Goal: Task Accomplishment & Management: Use online tool/utility

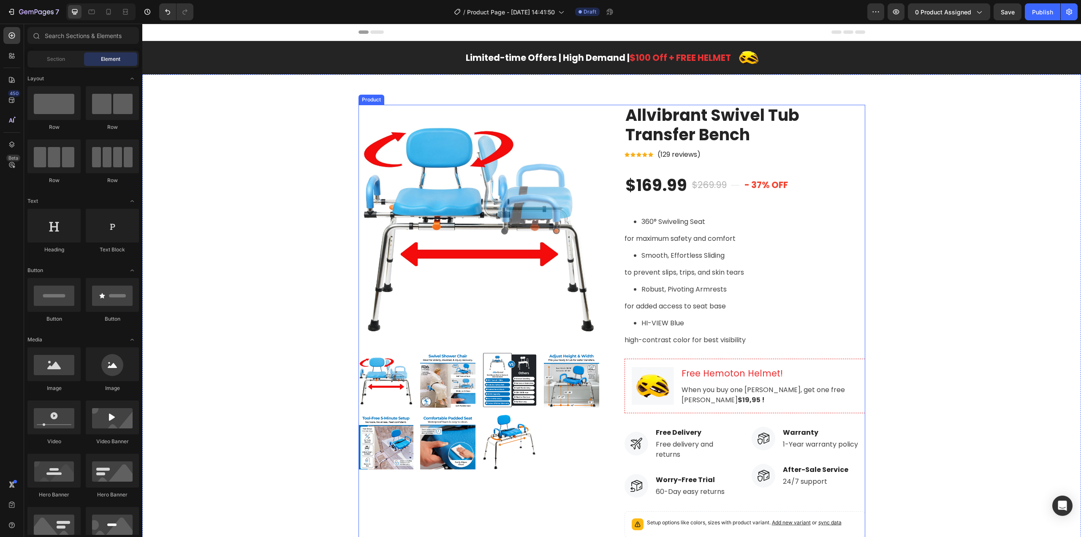
click at [596, 135] on div "Product Images Allvibrant Swivel Tub Transfer Bench Product Title Icon Icon Ico…" at bounding box center [612, 379] width 507 height 548
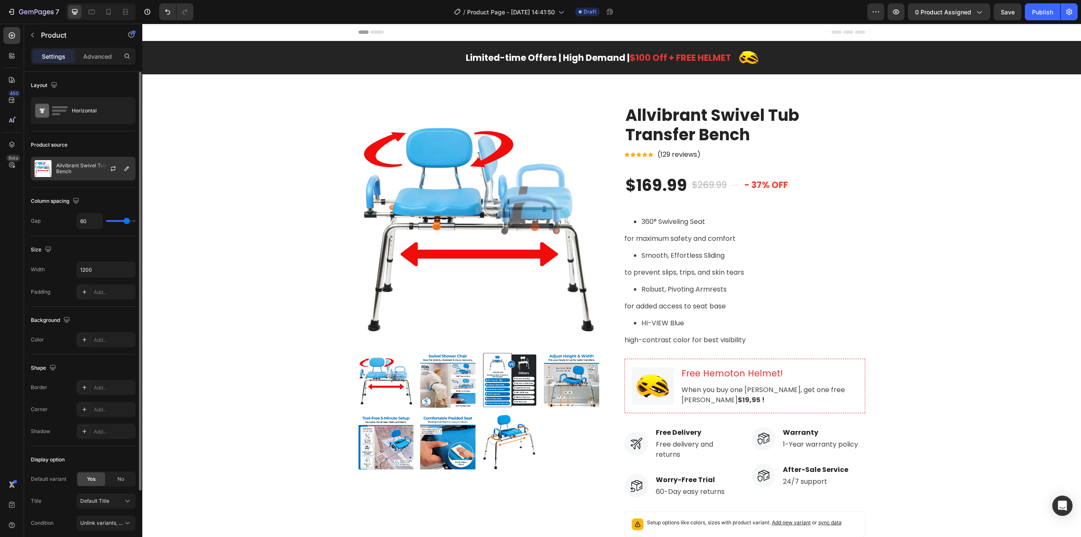
click at [94, 161] on div "Allvibrant Swivel Tub Transfer Bench" at bounding box center [83, 169] width 105 height 24
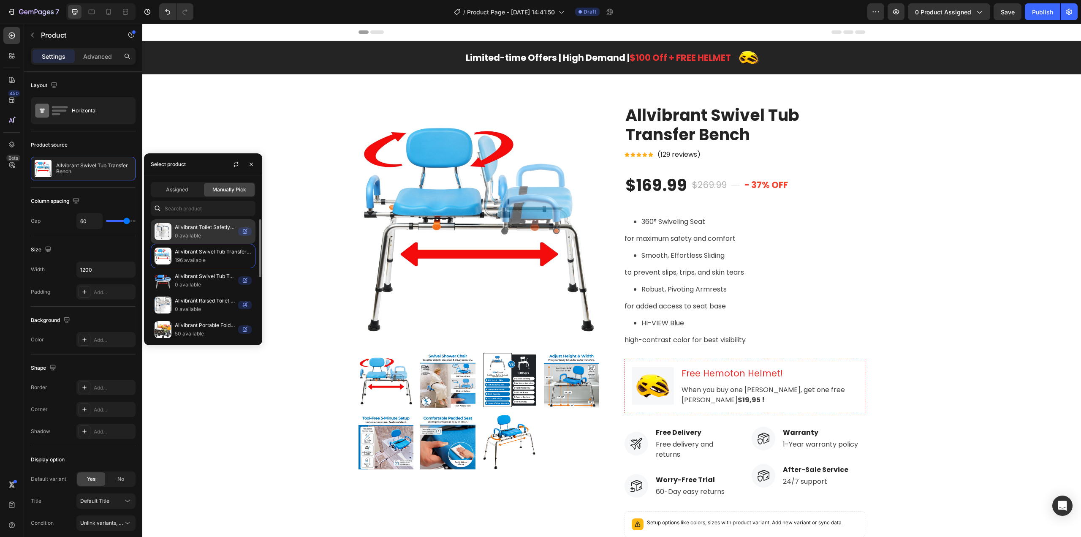
click at [212, 231] on p "0 available" at bounding box center [205, 235] width 60 height 8
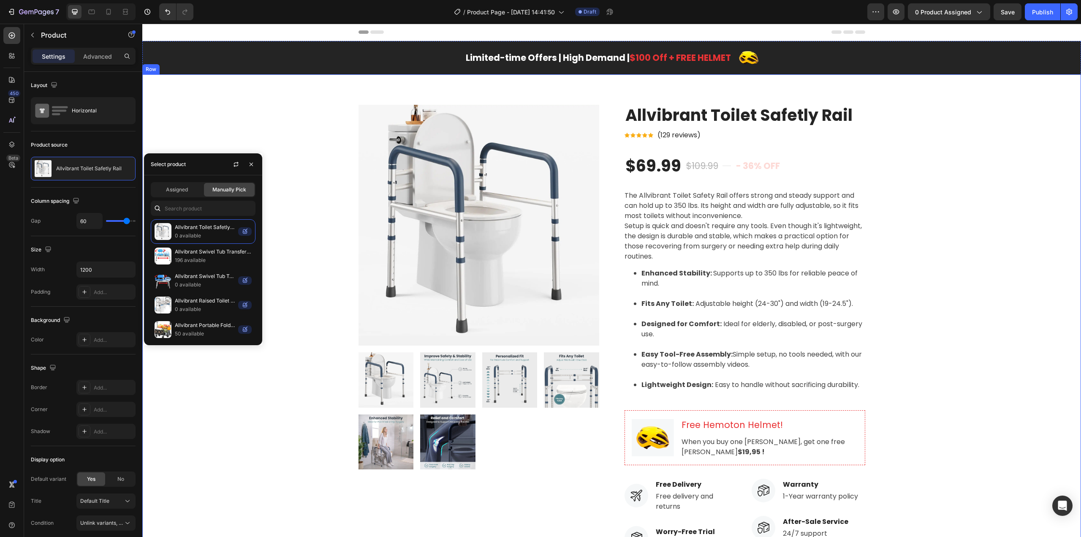
click at [993, 198] on div "Product Images Allvibrant Toilet Safetly Rail Product Title Icon Icon Icon Icon…" at bounding box center [612, 399] width 926 height 588
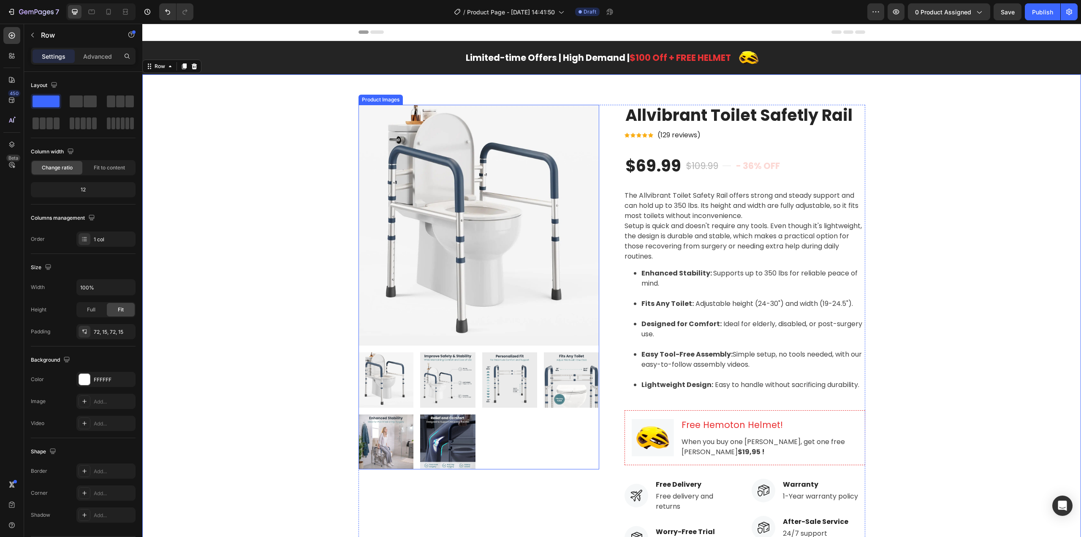
click at [492, 235] on img at bounding box center [479, 225] width 241 height 241
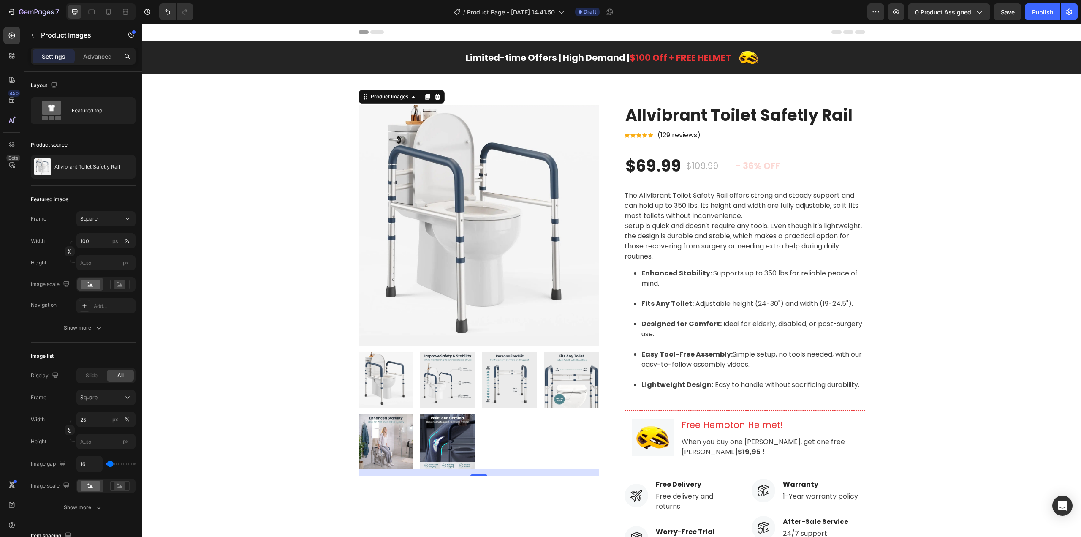
click at [522, 432] on div at bounding box center [479, 410] width 241 height 117
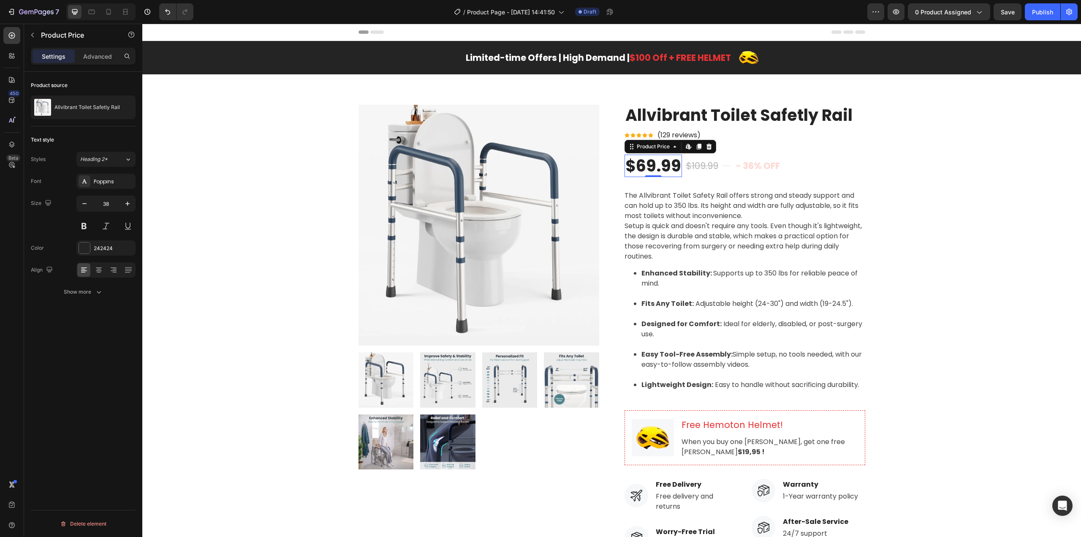
click at [651, 166] on div "$69.99" at bounding box center [653, 166] width 57 height 22
click at [125, 163] on button "Heading 2*" at bounding box center [105, 159] width 59 height 15
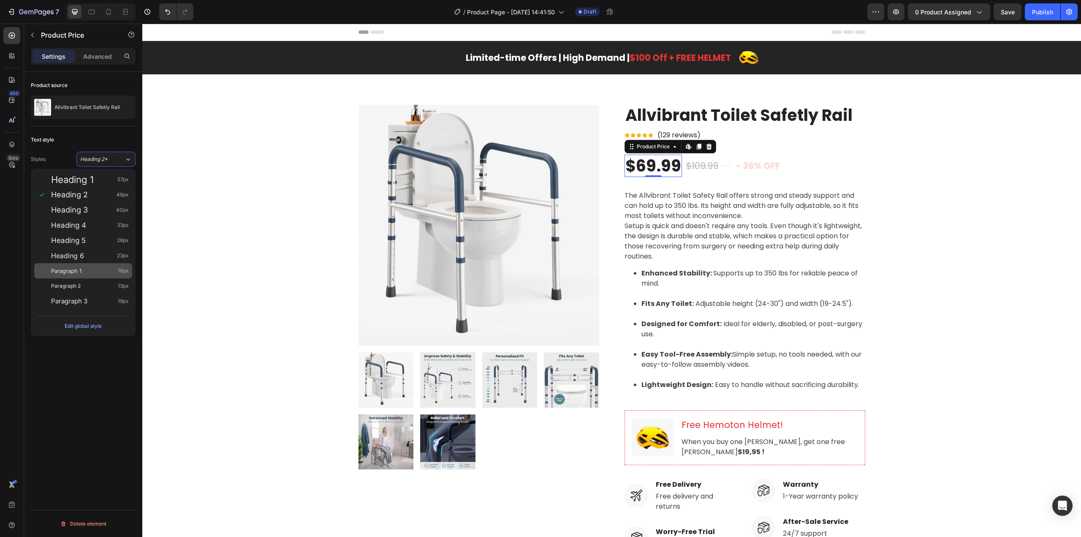
click at [82, 272] on span "Paragraph 1" at bounding box center [66, 270] width 30 height 8
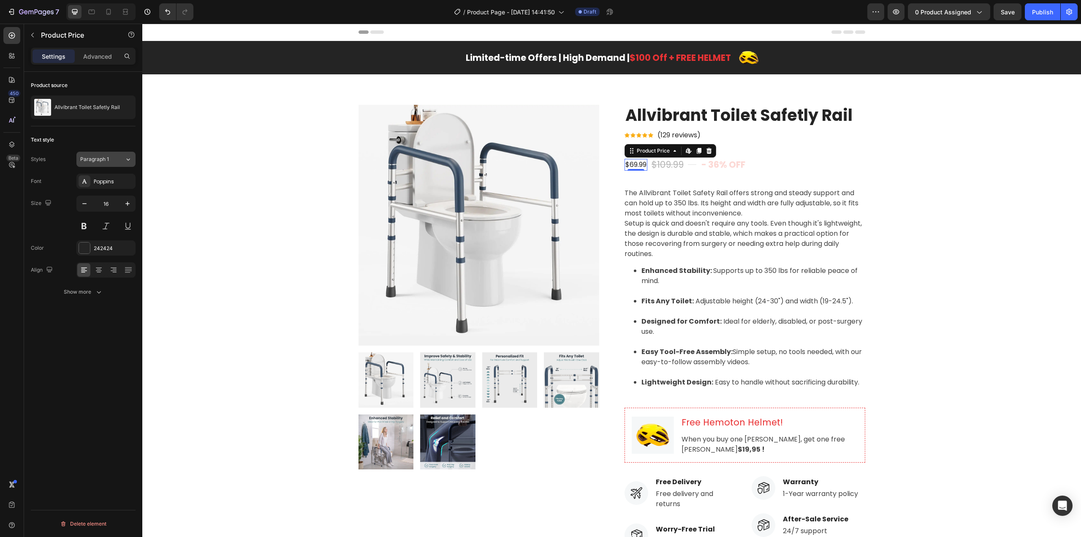
click at [113, 161] on div "Paragraph 1" at bounding box center [97, 159] width 34 height 8
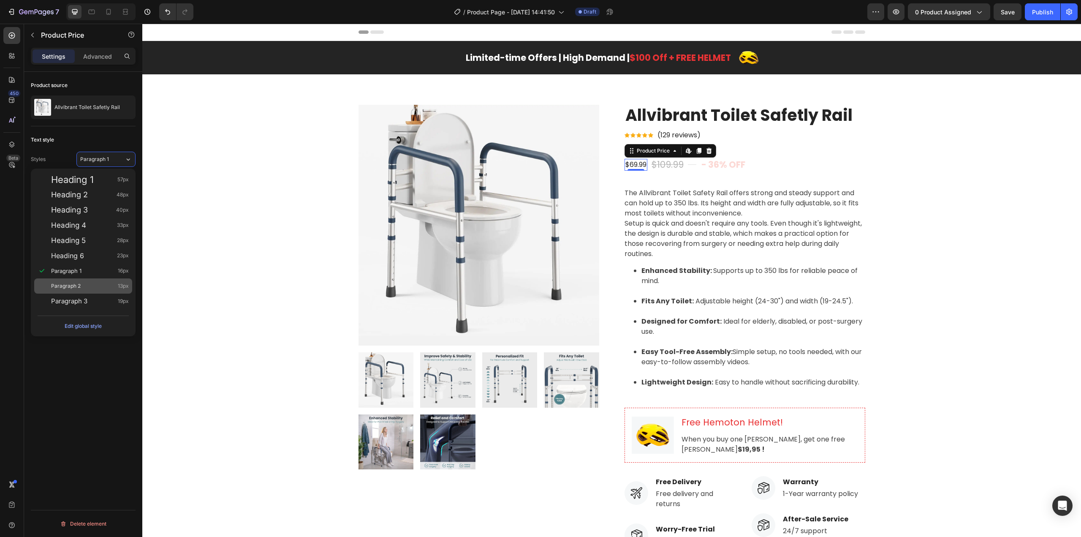
click at [96, 281] on div "Paragraph 2 13px" at bounding box center [83, 285] width 98 height 15
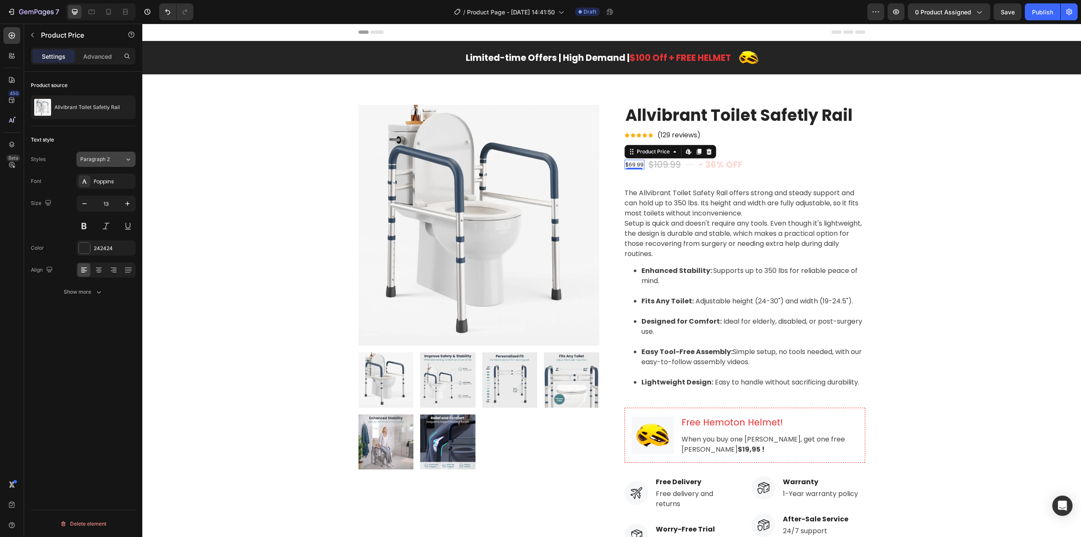
click at [114, 164] on button "Paragraph 2" at bounding box center [105, 159] width 59 height 15
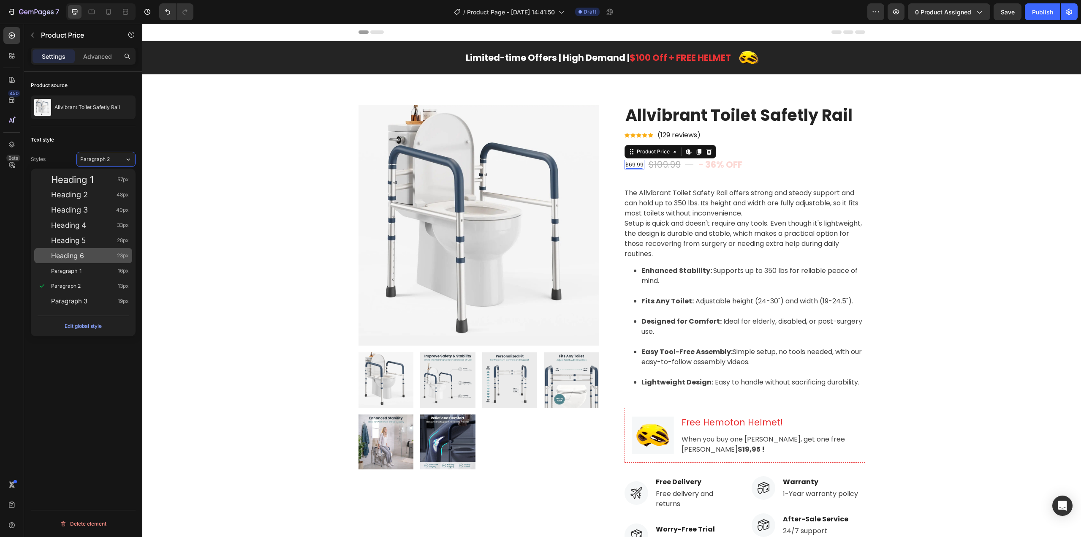
click at [86, 258] on div "Heading 6 23px" at bounding box center [90, 255] width 78 height 8
type input "23"
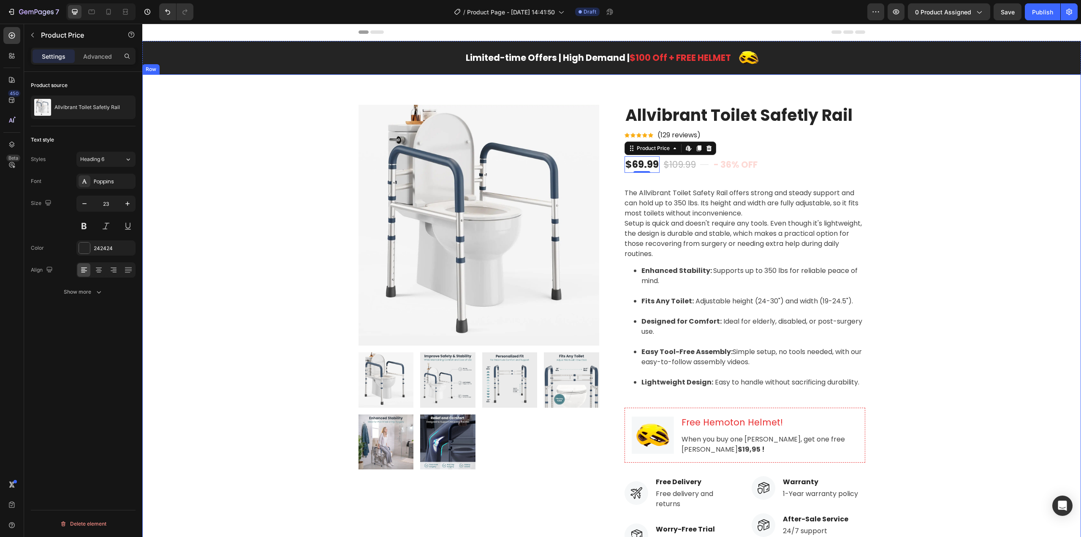
click at [907, 192] on div "Product Images Allvibrant Toilet Safetly Rail Product Title Icon Icon Icon Icon…" at bounding box center [612, 397] width 926 height 585
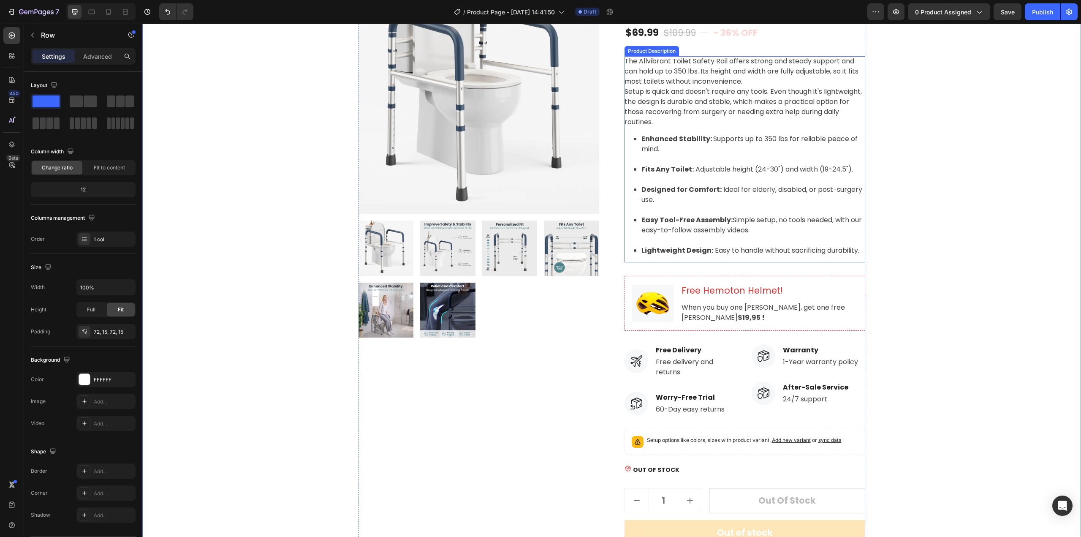
scroll to position [169, 0]
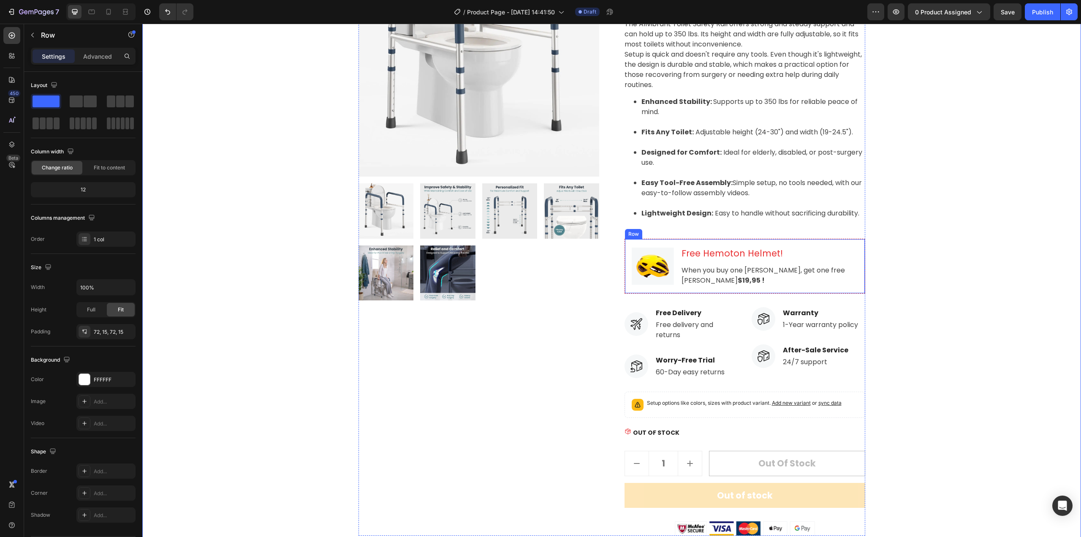
click at [635, 237] on div "Row" at bounding box center [633, 234] width 17 height 10
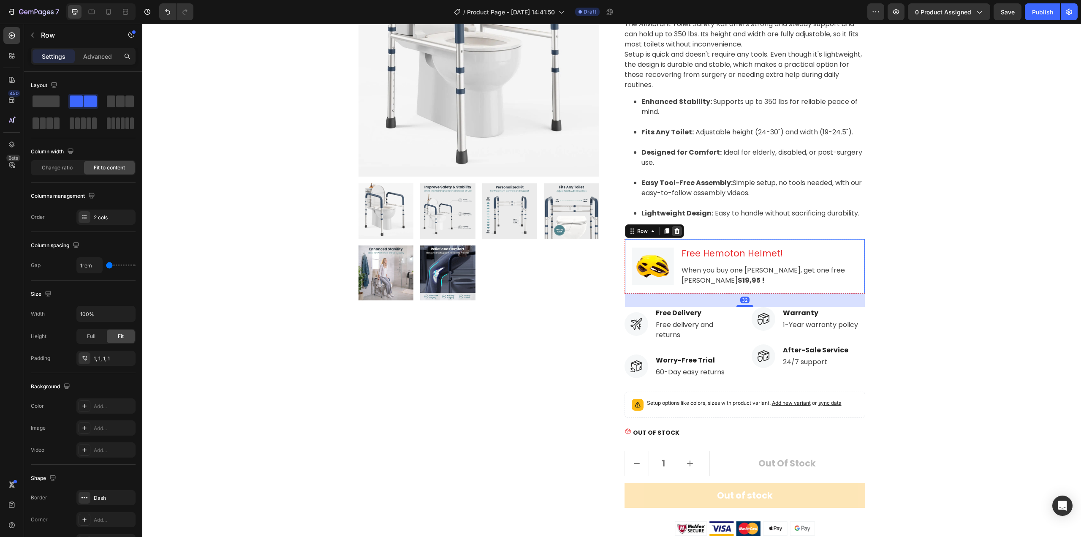
click at [674, 233] on icon at bounding box center [676, 231] width 5 height 6
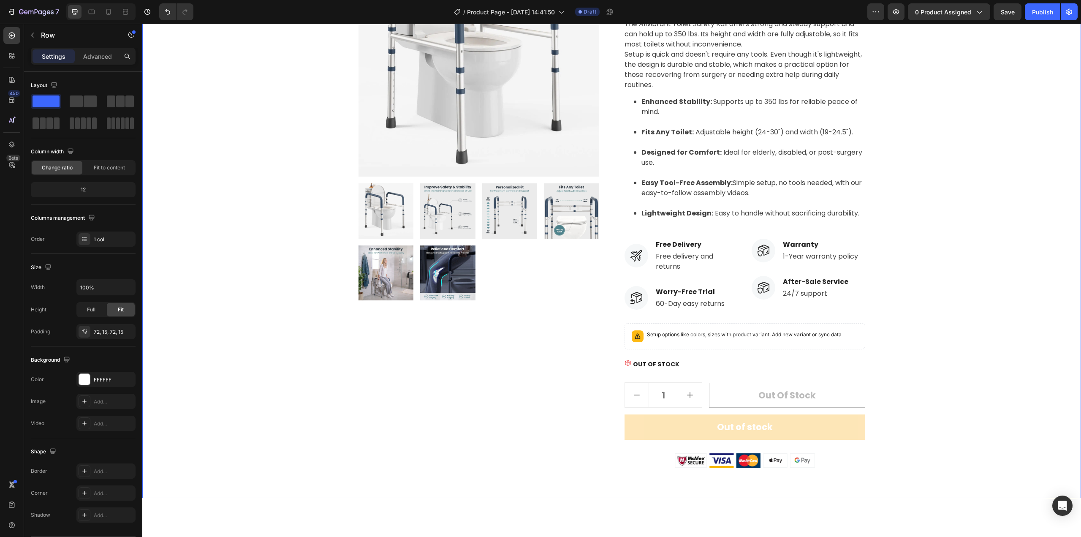
click at [930, 240] on div "Product Images Allvibrant Toilet Safetly Rail Product Title Icon Icon Icon Icon…" at bounding box center [612, 201] width 926 height 531
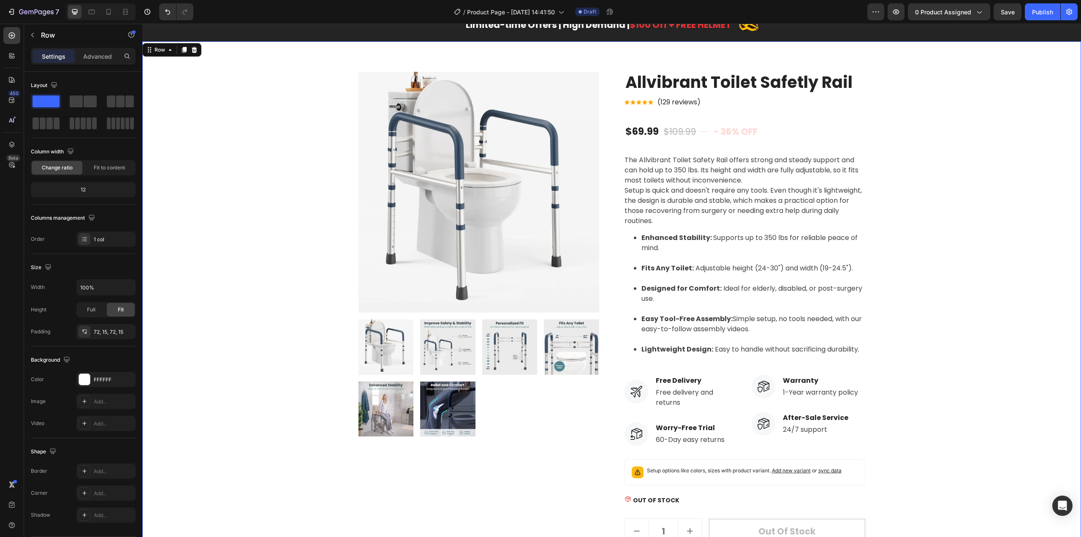
scroll to position [0, 0]
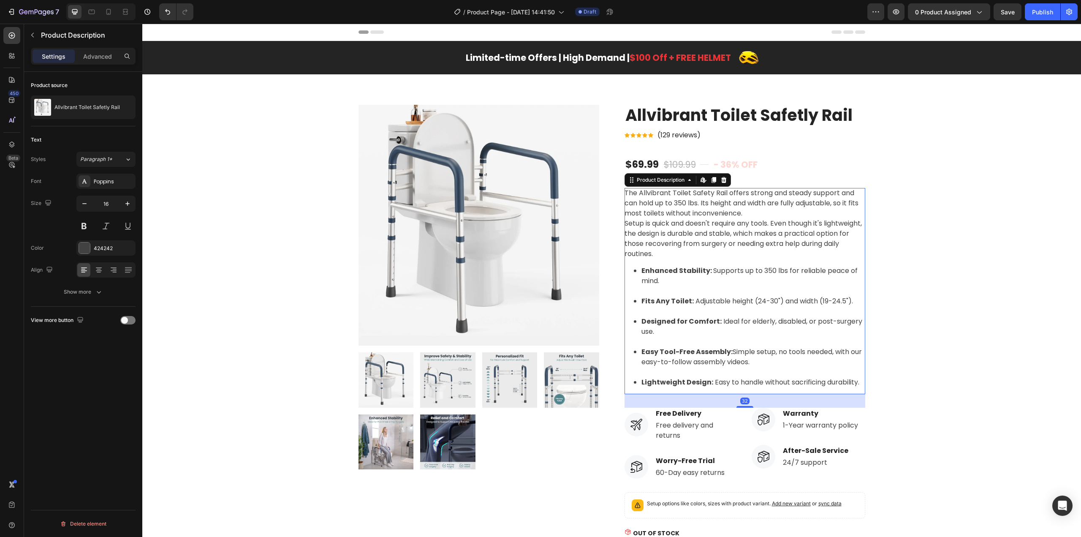
click at [743, 334] on li "Designed for Comfort: Ideal for elderly, disabled, or post-surgery use." at bounding box center [754, 331] width 224 height 30
click at [757, 279] on li "Enhanced Stability: Supports up to 350 lbs for reliable peace of mind." at bounding box center [754, 281] width 224 height 30
click at [957, 291] on div "Product Images Allvibrant Toilet Safetly Rail Product Title Icon Icon Icon Icon…" at bounding box center [612, 370] width 926 height 531
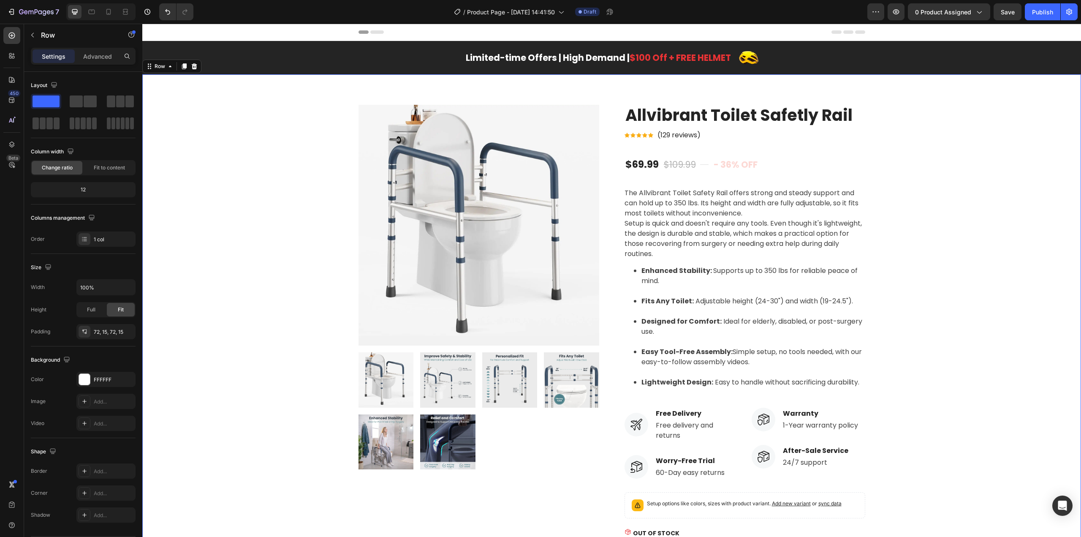
click at [995, 214] on div "Product Images Allvibrant Toilet Safetly Rail Product Title Icon Icon Icon Icon…" at bounding box center [612, 370] width 926 height 531
click at [155, 46] on div "Row" at bounding box center [151, 46] width 14 height 8
click at [193, 49] on icon at bounding box center [194, 49] width 5 height 6
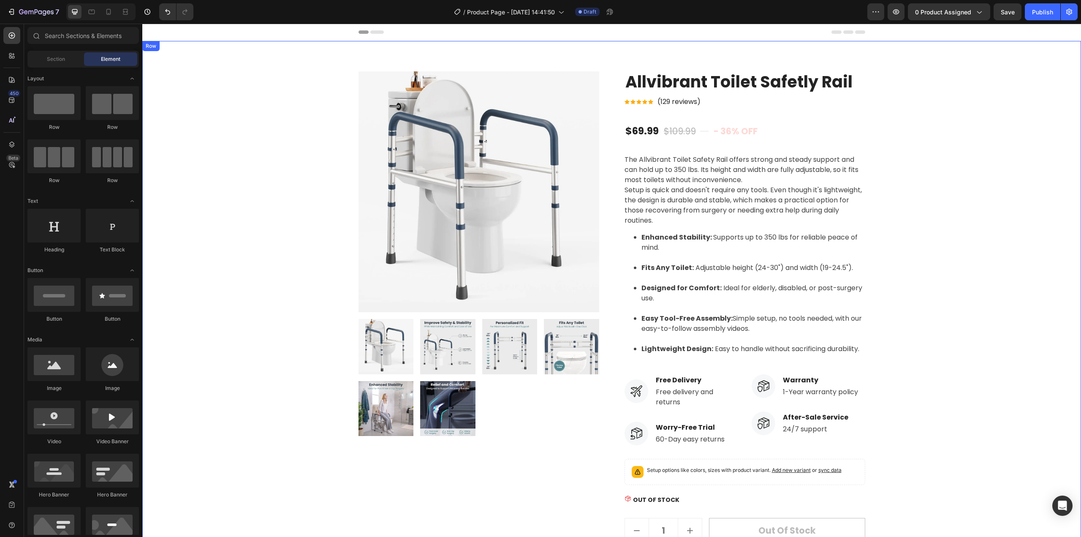
click at [1004, 174] on div "Product Images Allvibrant Toilet Safetly Rail Product Title Icon Icon Icon Icon…" at bounding box center [612, 336] width 926 height 531
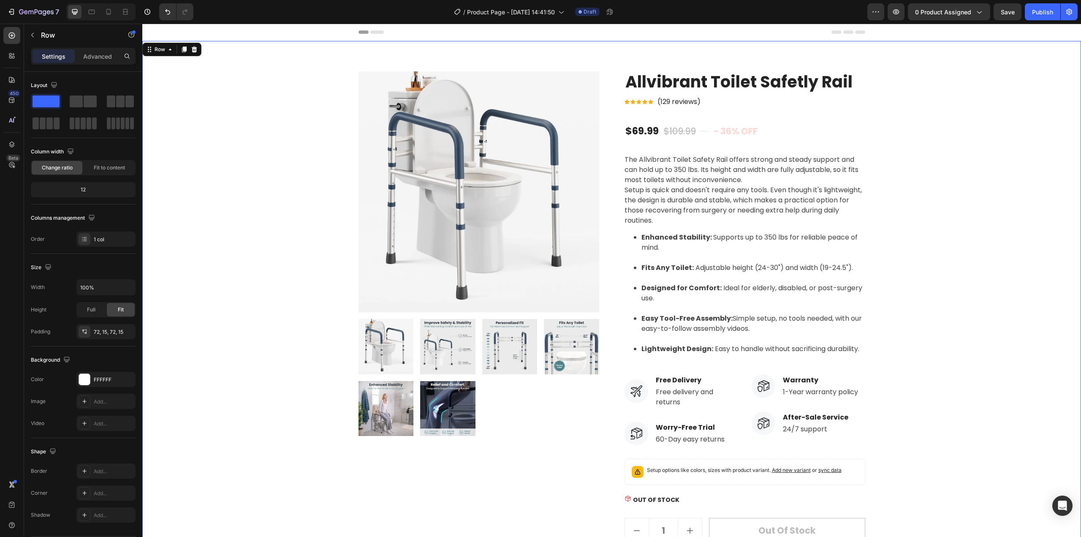
click at [1018, 172] on div "Product Images Allvibrant Toilet Safetly Rail Product Title Icon Icon Icon Icon…" at bounding box center [612, 336] width 926 height 531
click at [977, 196] on div "Product Images Allvibrant Toilet Safetly Rail Product Title Icon Icon Icon Icon…" at bounding box center [612, 336] width 926 height 531
click at [738, 177] on span "The Allvibrant Toilet Safety Rail offers strong and steady support and can hold…" at bounding box center [742, 170] width 234 height 30
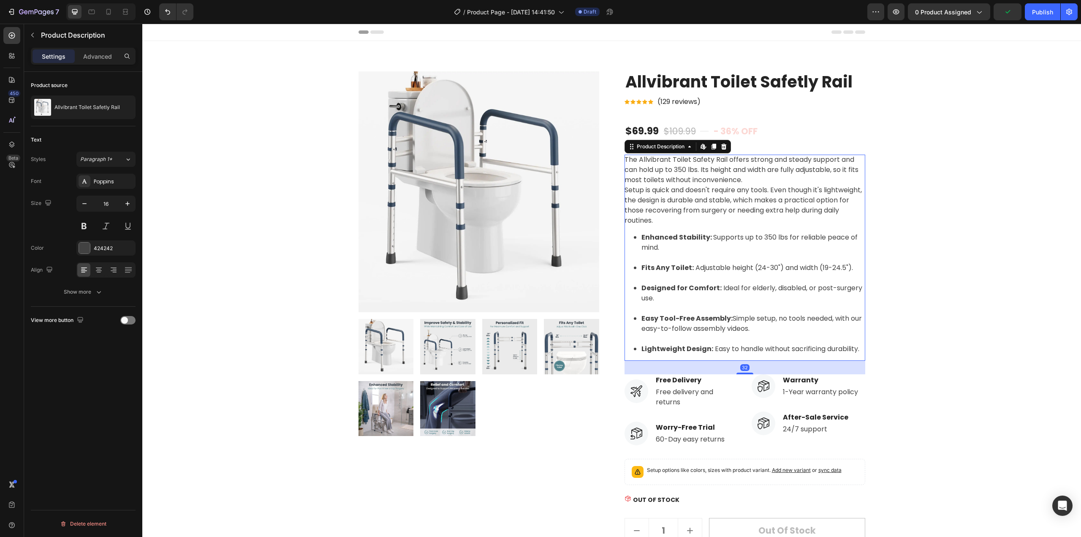
click at [747, 177] on div "The Allvibrant Toilet Safety Rail offers strong and steady support and can hold…" at bounding box center [745, 258] width 241 height 206
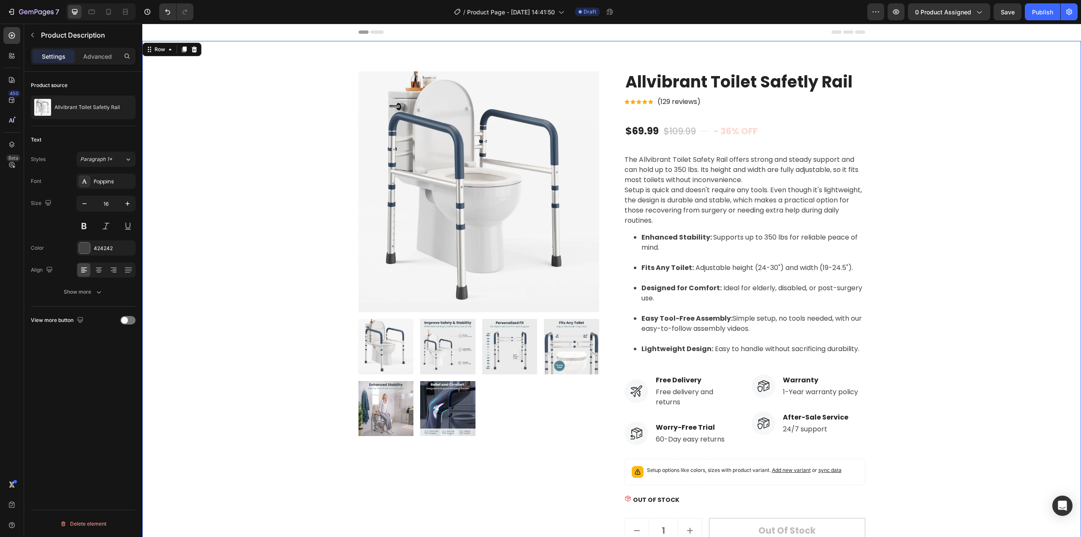
click at [1046, 278] on div "Product Images Allvibrant Toilet Safetly Rail Product Title Icon Icon Icon Icon…" at bounding box center [612, 336] width 926 height 531
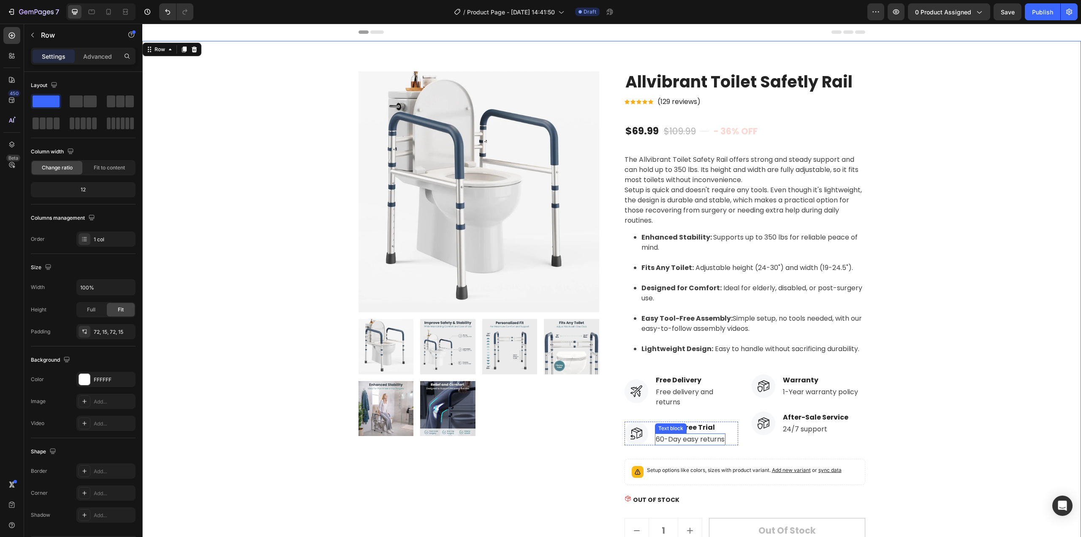
click at [671, 440] on p "60-Day easy returns" at bounding box center [690, 439] width 69 height 10
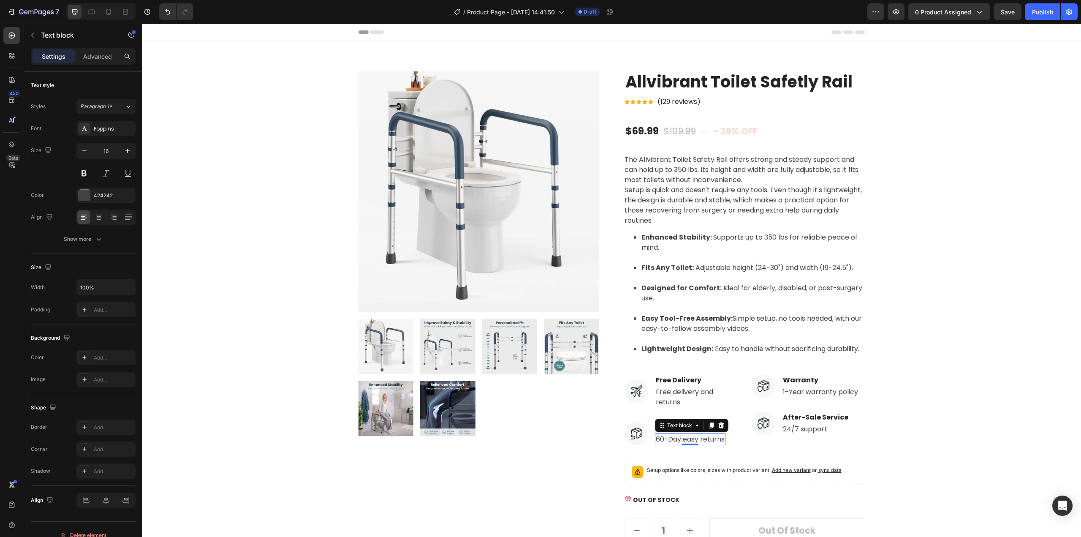
click at [658, 439] on p "60-Day easy returns" at bounding box center [690, 439] width 69 height 10
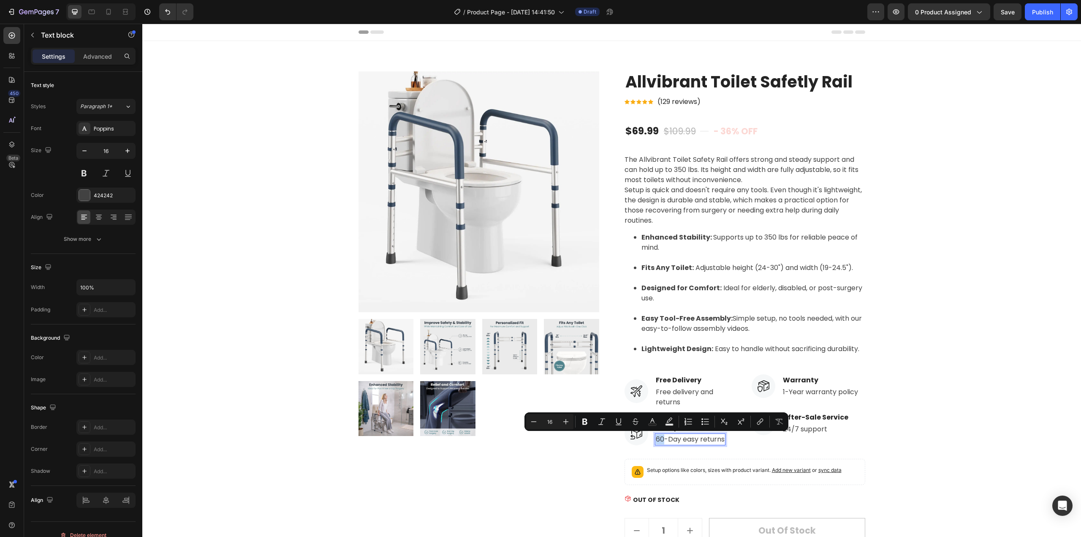
click at [658, 439] on p "60-Day easy returns" at bounding box center [690, 439] width 69 height 10
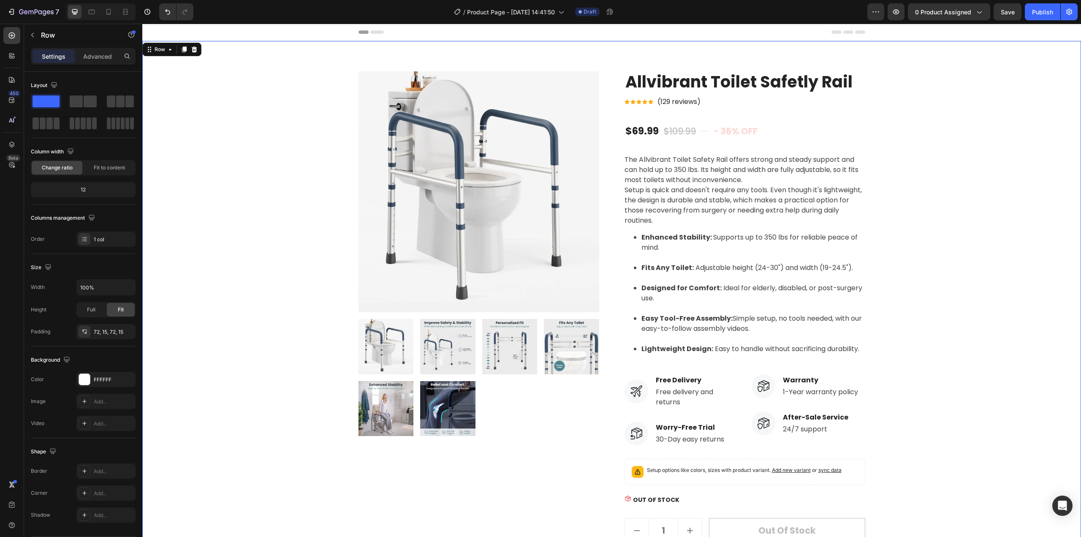
click at [950, 429] on div "Product Images Allvibrant Toilet Safetly Rail Product Title Icon Icon Icon Icon…" at bounding box center [612, 336] width 926 height 531
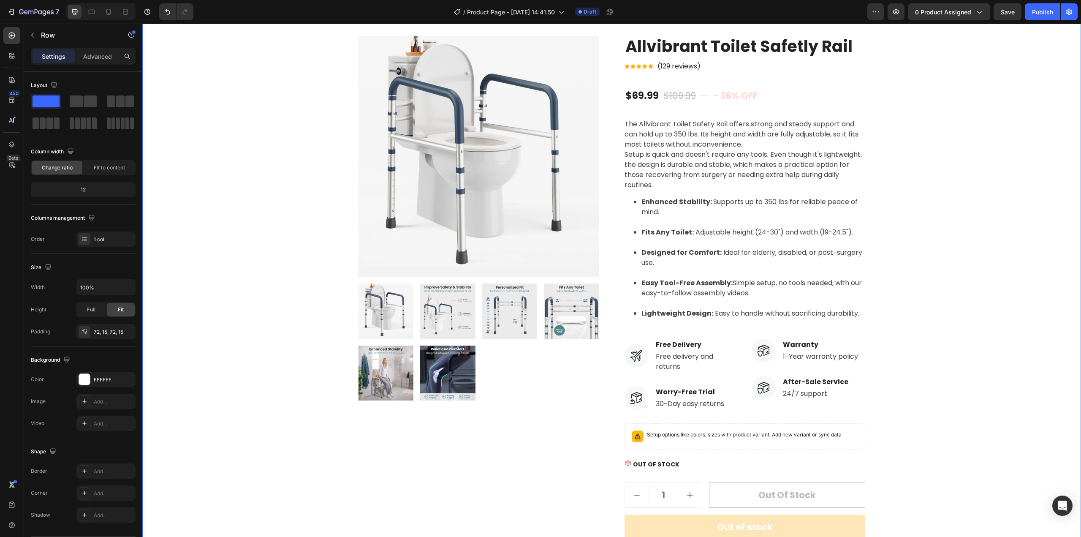
scroll to position [127, 0]
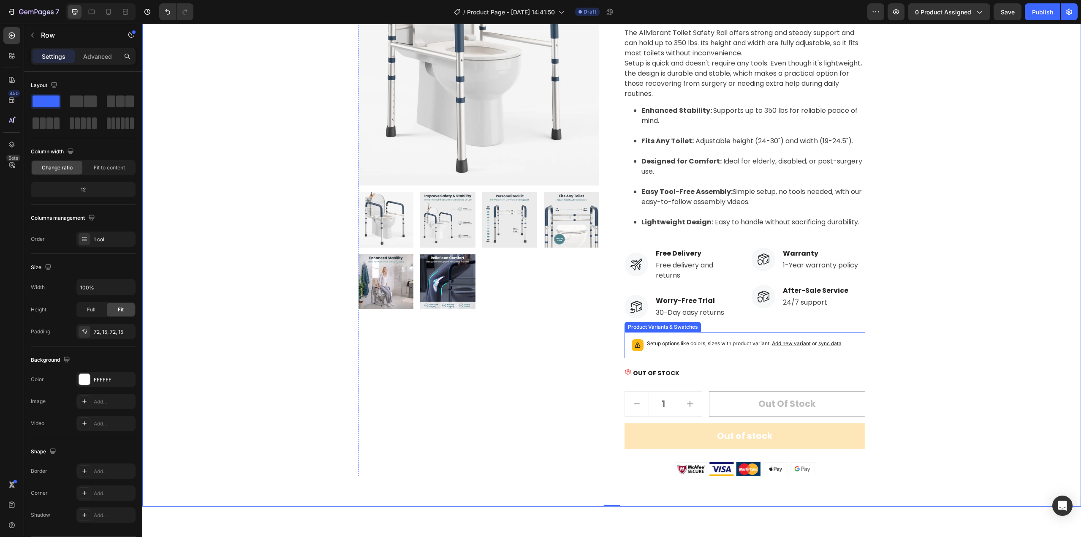
click at [709, 346] on p "Setup options like colors, sizes with product variant. Add new variant or sync …" at bounding box center [744, 343] width 195 height 8
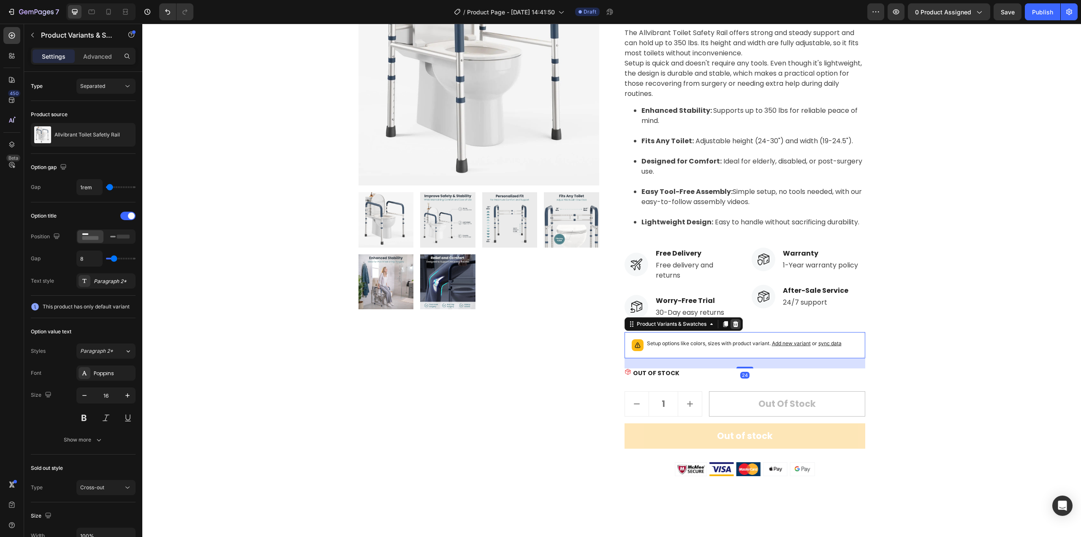
click at [733, 325] on icon at bounding box center [735, 324] width 5 height 6
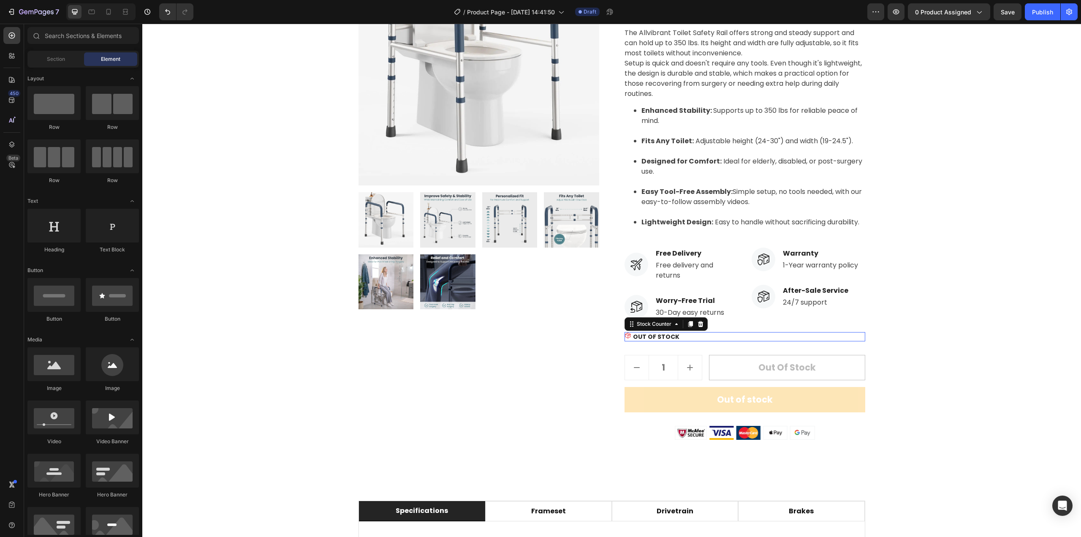
click at [638, 337] on p "OUT OF STOCK" at bounding box center [656, 336] width 46 height 9
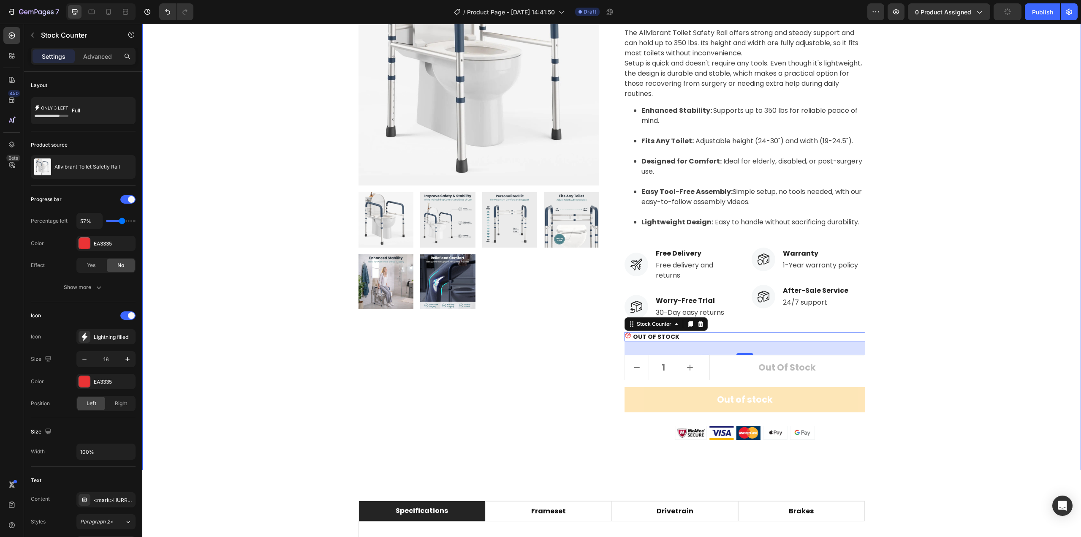
click at [961, 323] on div "Product Images Allvibrant Toilet Safetly Rail Product Title Icon Icon Icon Icon…" at bounding box center [612, 192] width 926 height 495
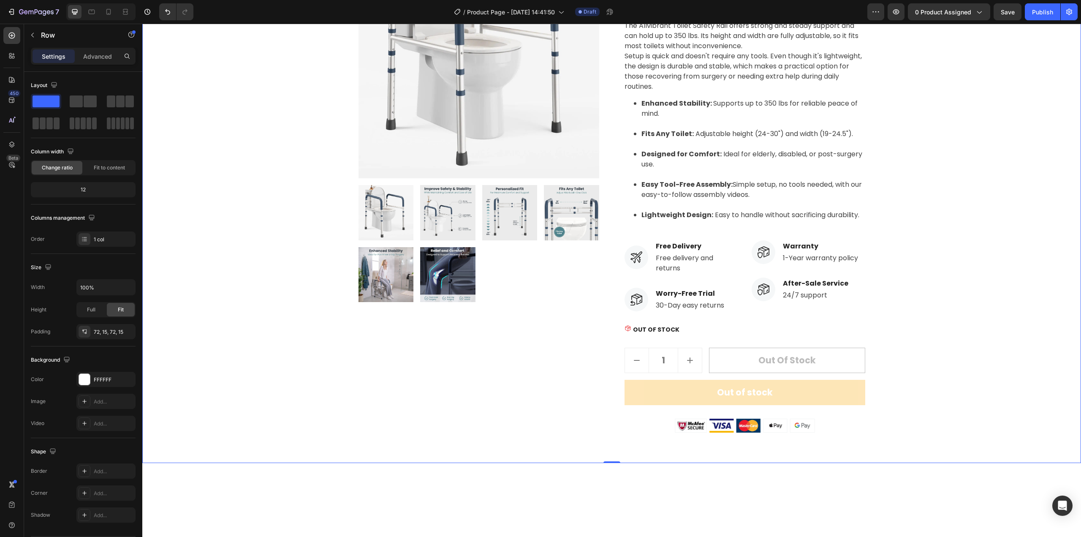
scroll to position [0, 0]
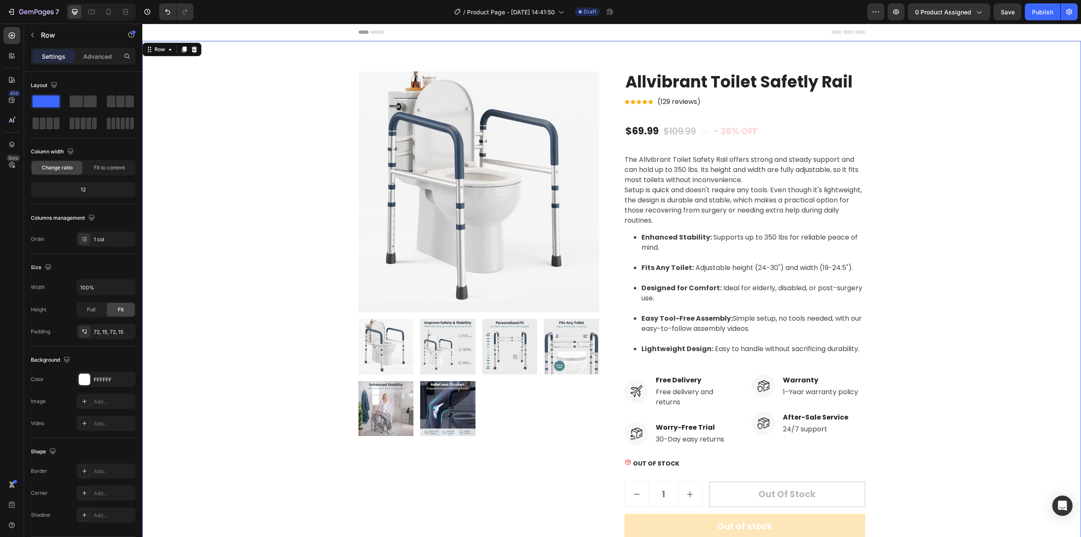
click at [644, 11] on div "/ Product Page - [DATE] 14:41:50 Draft" at bounding box center [533, 11] width 667 height 17
click at [372, 33] on icon at bounding box center [377, 31] width 14 height 3
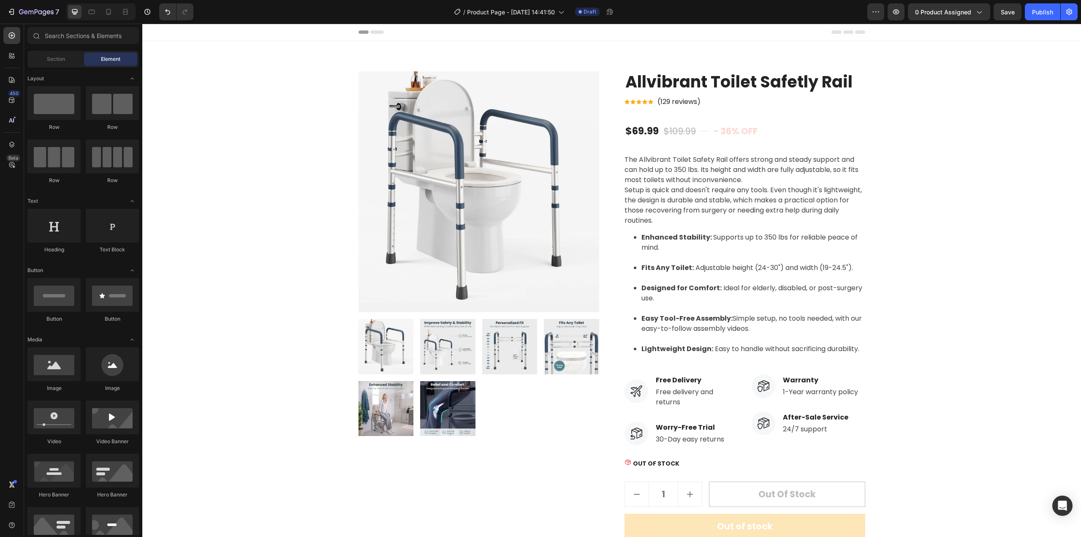
click at [372, 33] on icon at bounding box center [377, 31] width 14 height 3
click at [359, 32] on icon at bounding box center [364, 31] width 10 height 3
click at [289, 24] on div "Header" at bounding box center [611, 32] width 939 height 17
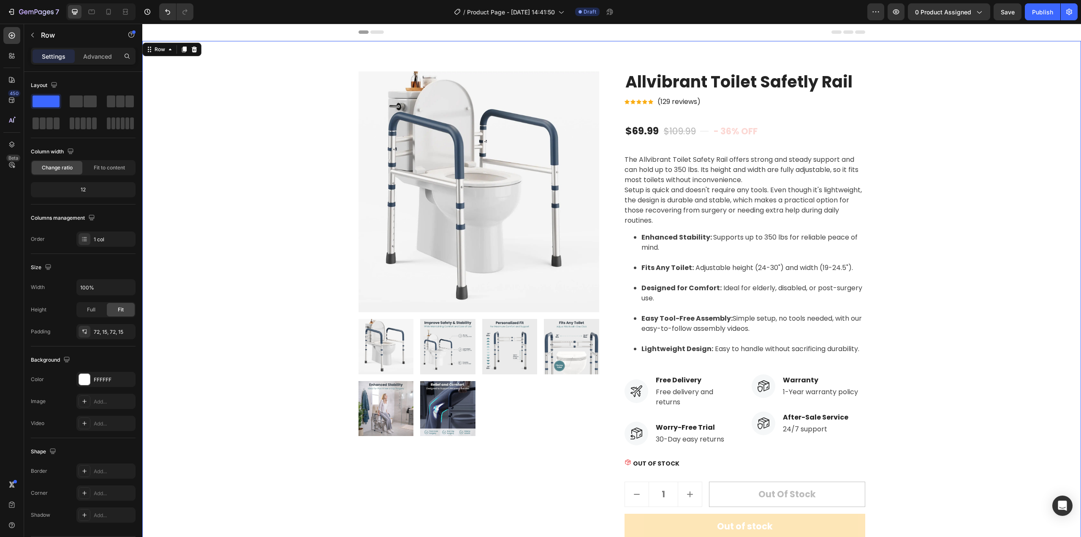
click at [968, 124] on div "Product Images Allvibrant Toilet Safetly Rail Product Title Icon Icon Icon Icon…" at bounding box center [612, 318] width 926 height 495
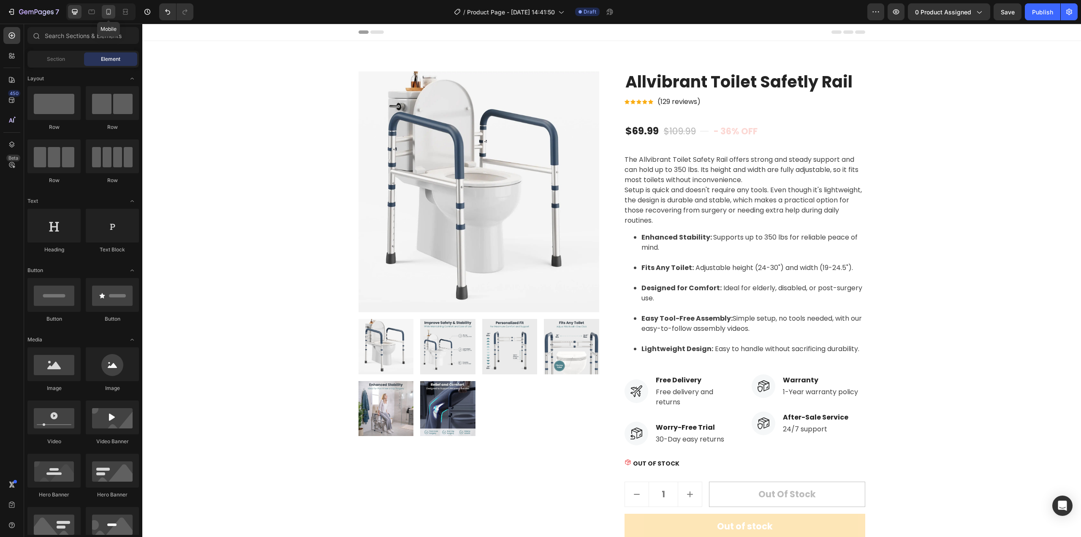
click at [110, 15] on icon at bounding box center [108, 12] width 8 height 8
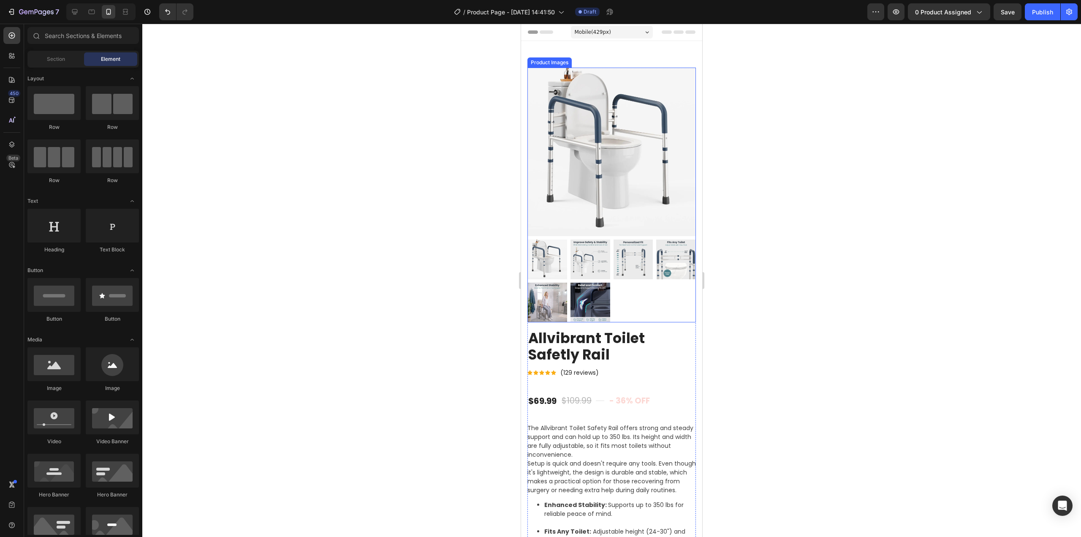
click at [630, 284] on div at bounding box center [612, 280] width 169 height 83
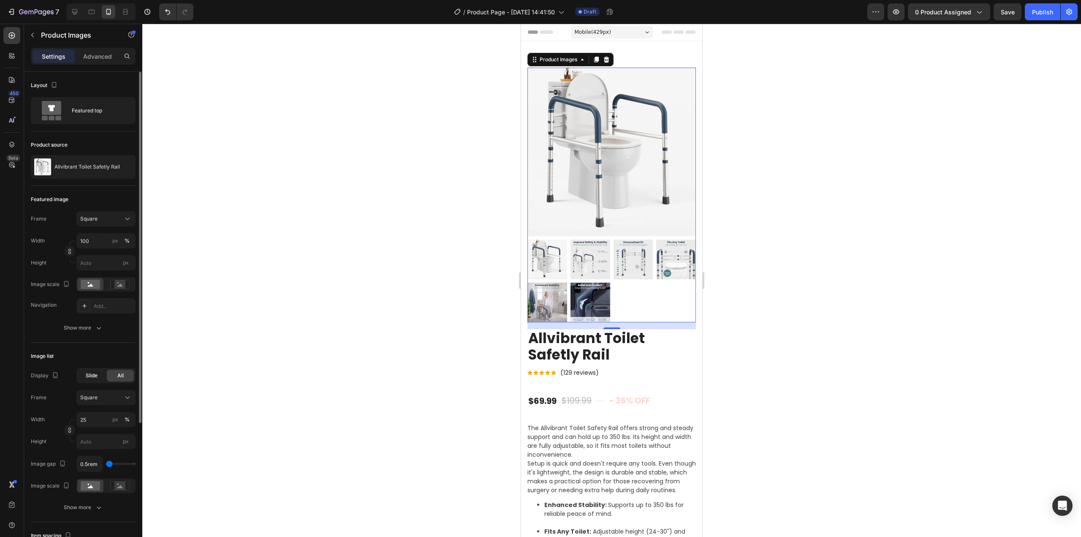
click at [97, 378] on span "Slide" at bounding box center [92, 376] width 12 height 8
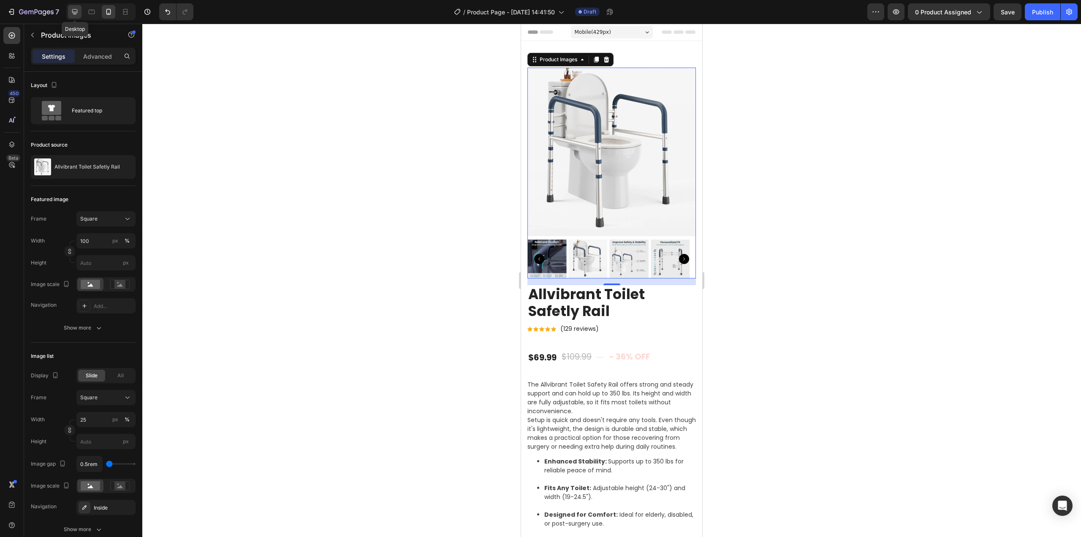
click at [76, 17] on div at bounding box center [75, 12] width 14 height 14
type input "16"
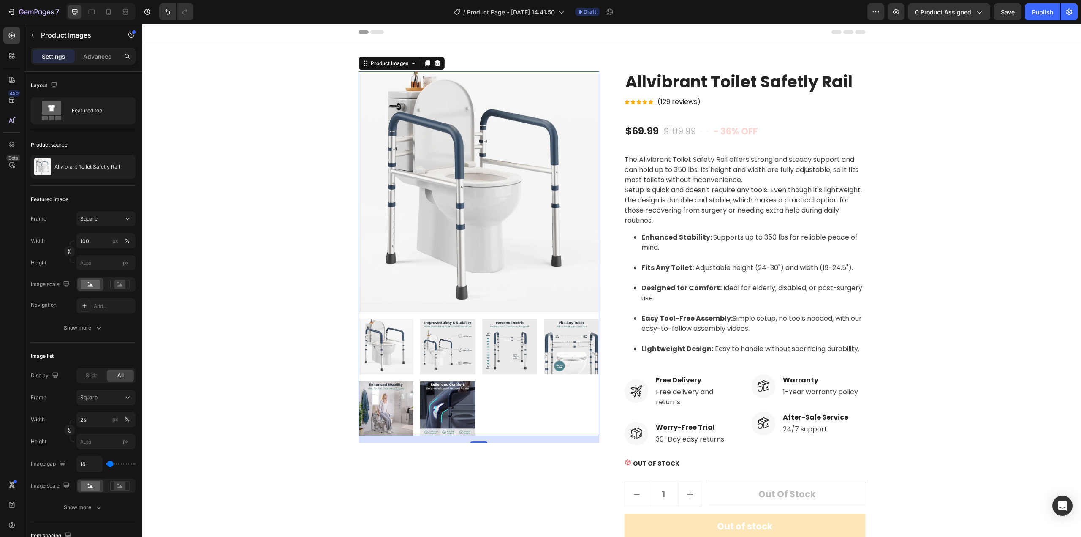
scroll to position [18, 0]
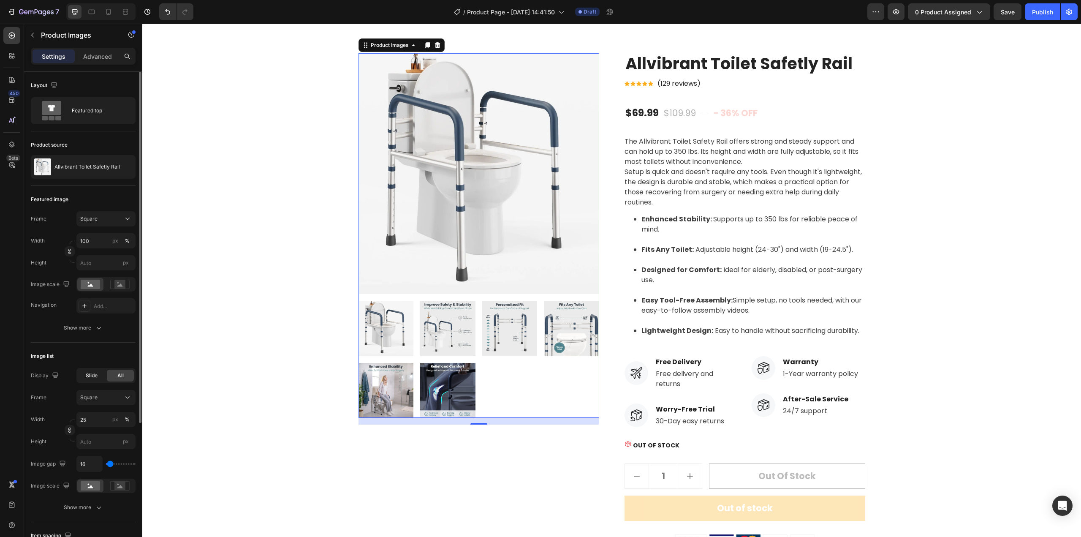
drag, startPoint x: 92, startPoint y: 373, endPoint x: 13, endPoint y: 345, distance: 83.5
click at [92, 372] on span "Slide" at bounding box center [92, 376] width 12 height 8
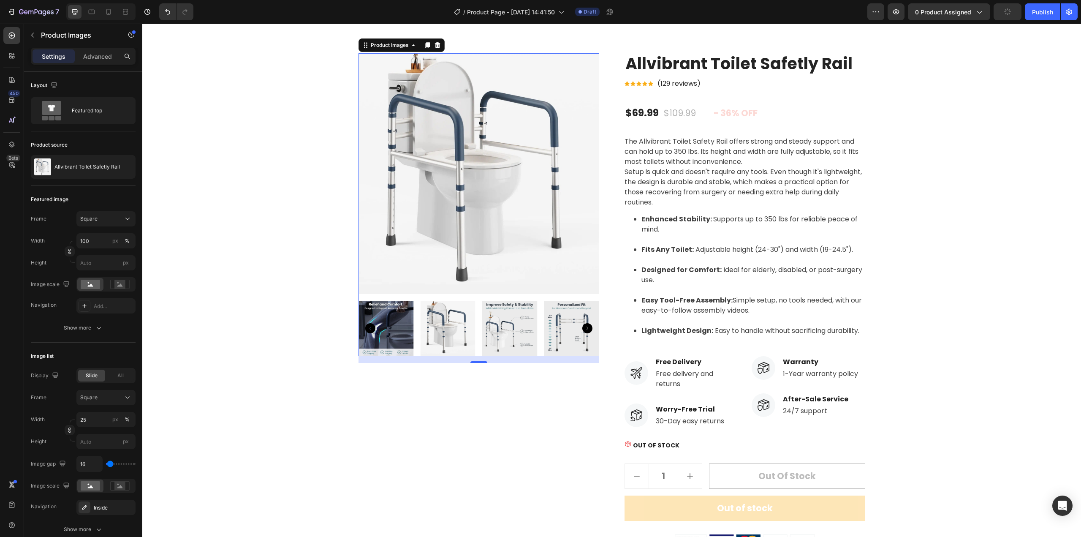
click at [453, 321] on img at bounding box center [447, 328] width 55 height 55
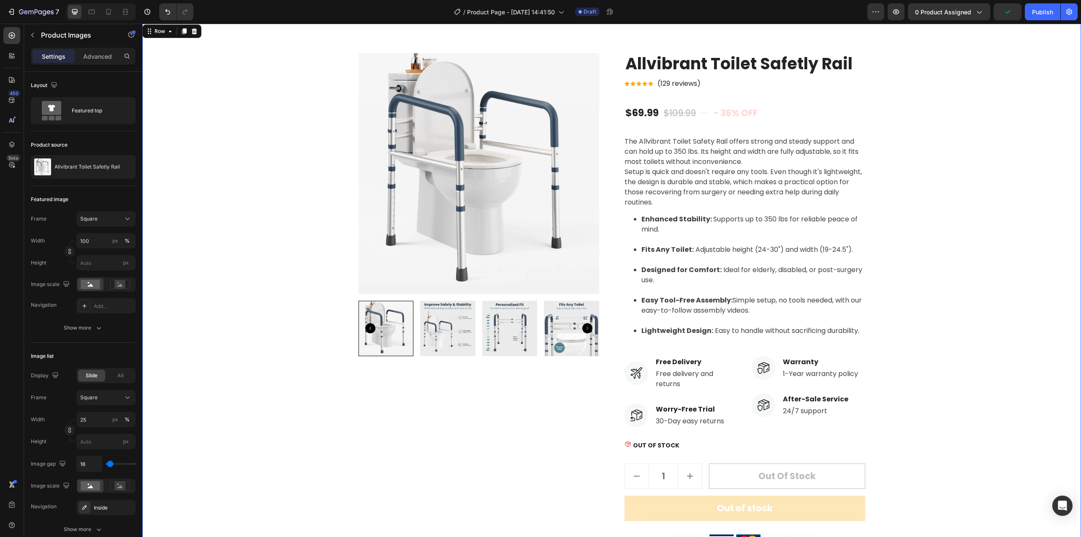
click at [975, 301] on div "Product Images Allvibrant Toilet Safetly Rail Product Title Icon Icon Icon Icon…" at bounding box center [612, 300] width 926 height 495
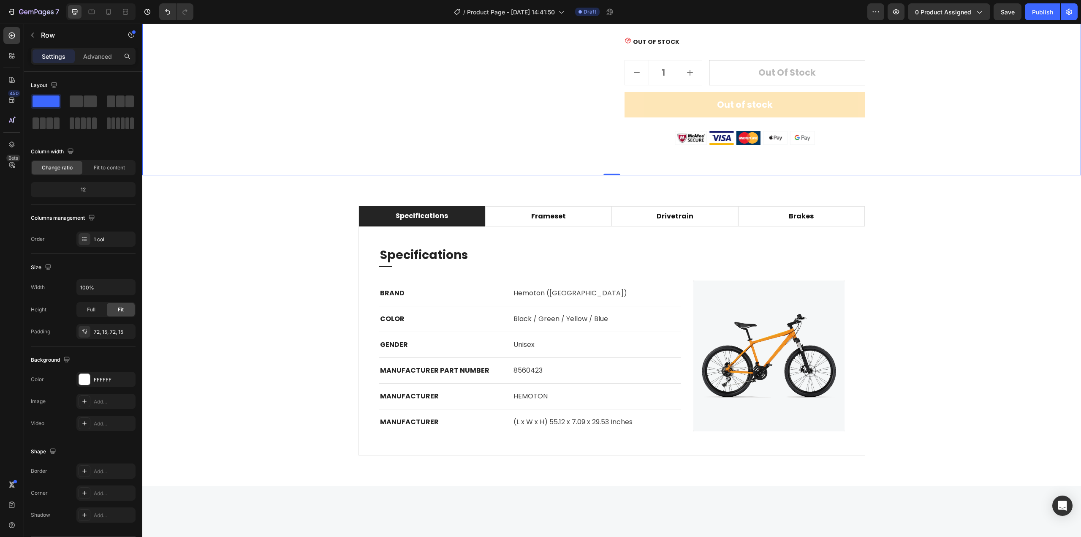
scroll to position [422, 0]
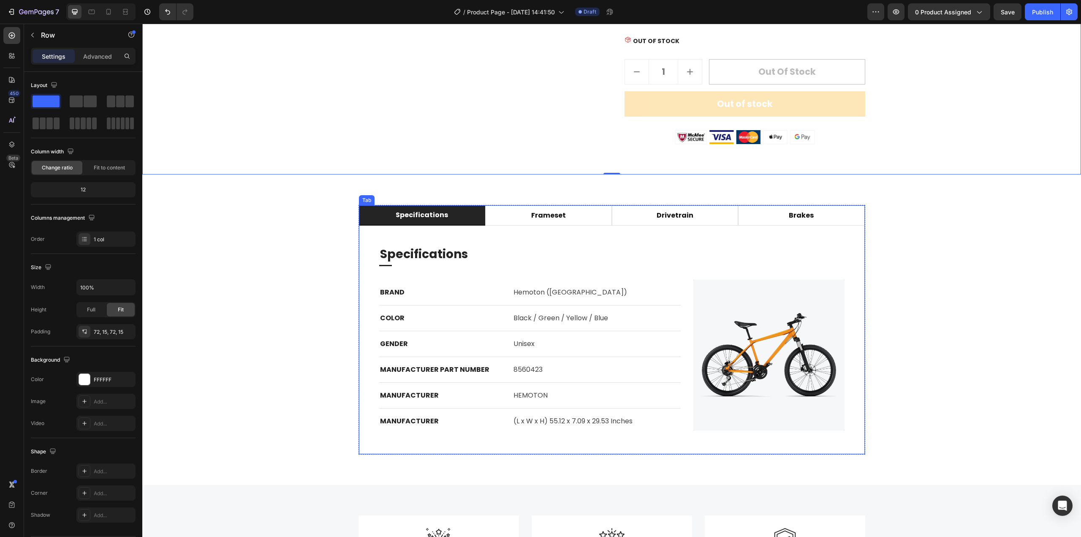
click at [364, 203] on div "Tab" at bounding box center [367, 200] width 16 height 10
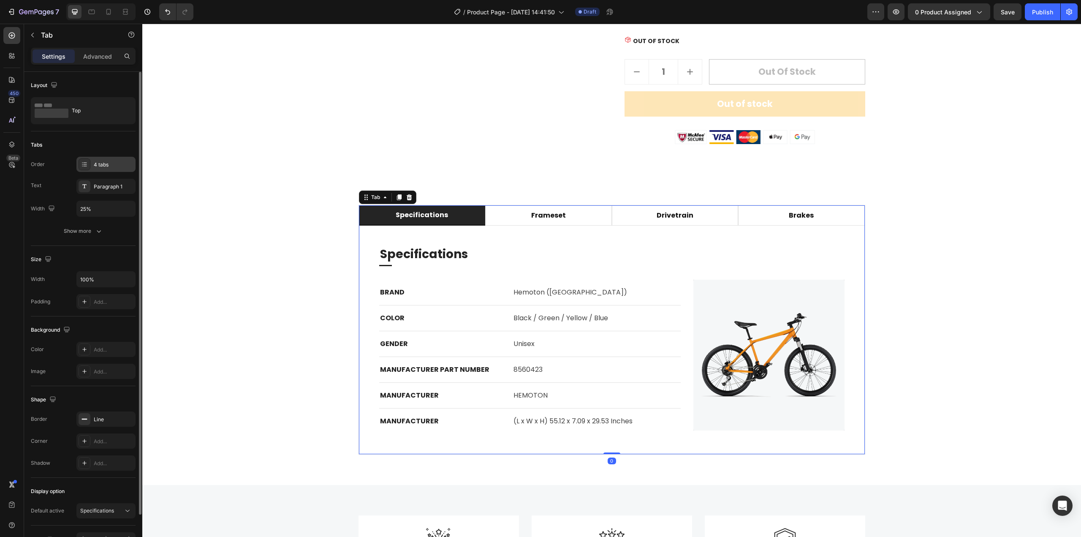
click at [108, 167] on div "4 tabs" at bounding box center [114, 165] width 40 height 8
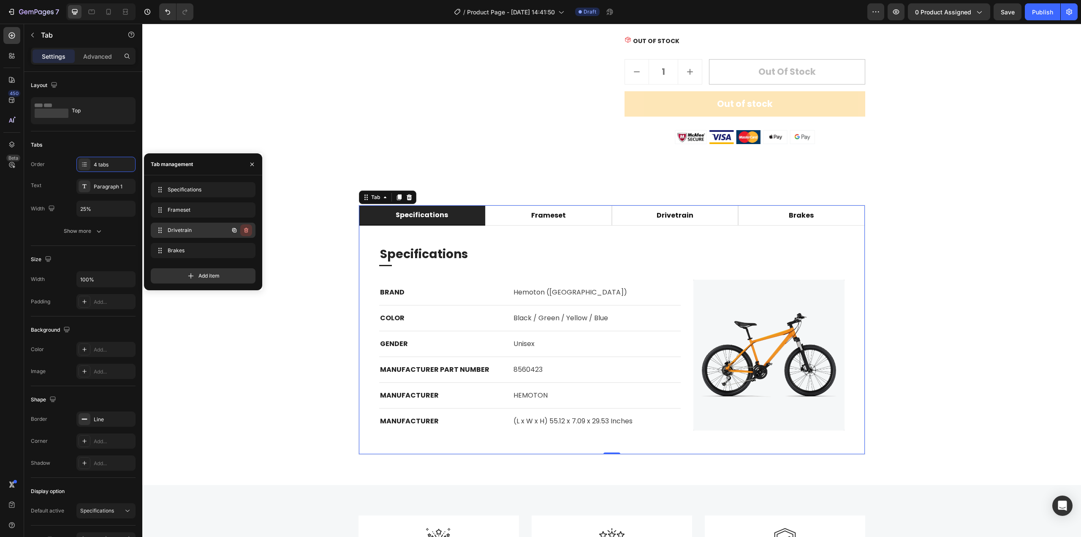
click at [243, 231] on icon "button" at bounding box center [246, 230] width 7 height 7
click at [244, 230] on div "Delete" at bounding box center [241, 230] width 16 height 8
click at [243, 230] on icon "button" at bounding box center [246, 230] width 7 height 7
click at [243, 231] on div "Delete" at bounding box center [241, 230] width 16 height 8
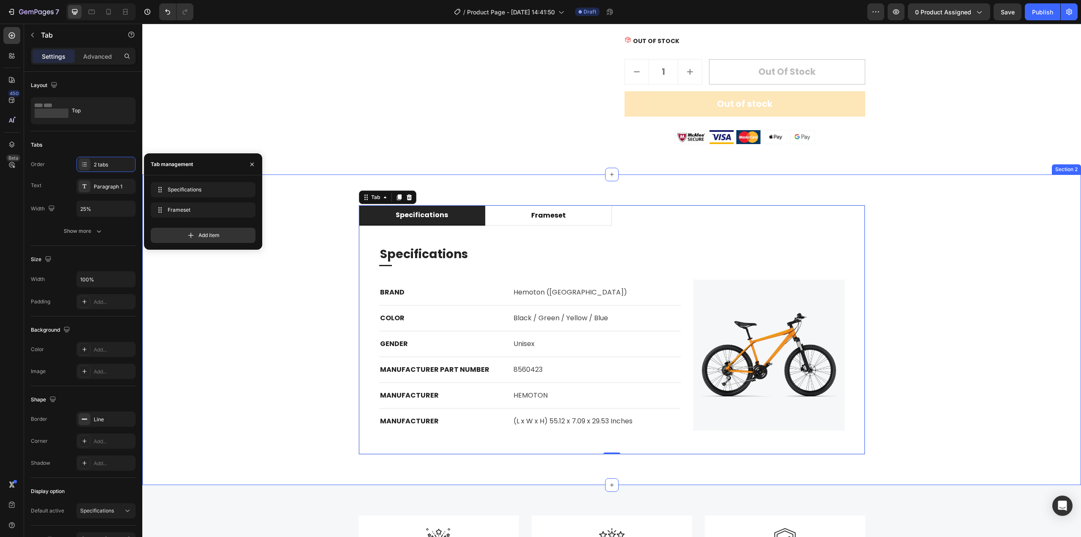
click at [982, 246] on div "specifications frameset Specifications Heading Title Line BRAND Text block Hemo…" at bounding box center [612, 329] width 926 height 249
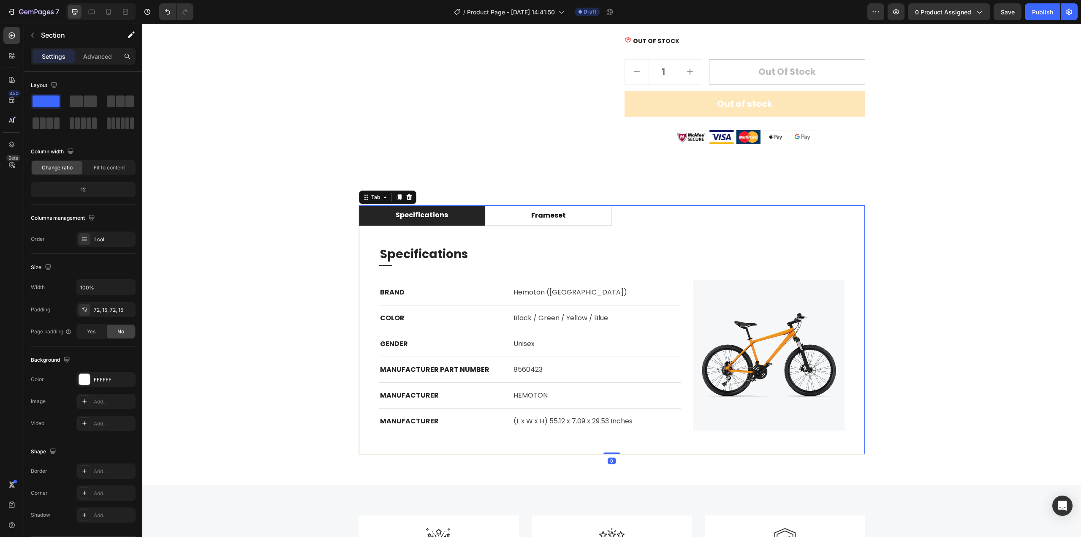
click at [408, 214] on div "specifications" at bounding box center [421, 215] width 55 height 13
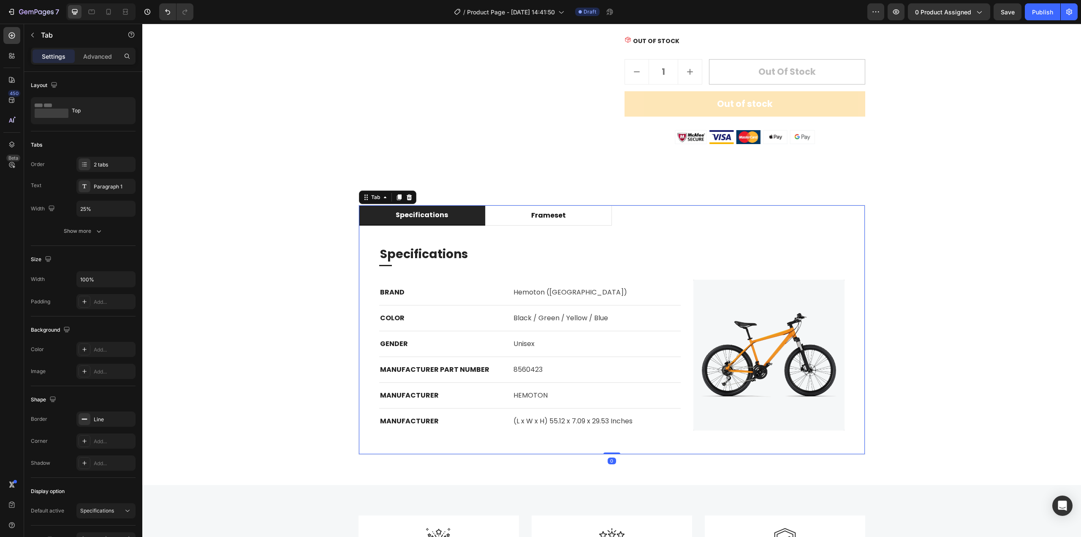
click at [407, 214] on div "specifications" at bounding box center [421, 215] width 55 height 13
click at [407, 214] on p "specifications" at bounding box center [422, 215] width 52 height 10
click at [909, 223] on div "Key Features frameset Specifications Heading Title Line BRAND Text block Hemoto…" at bounding box center [612, 329] width 926 height 249
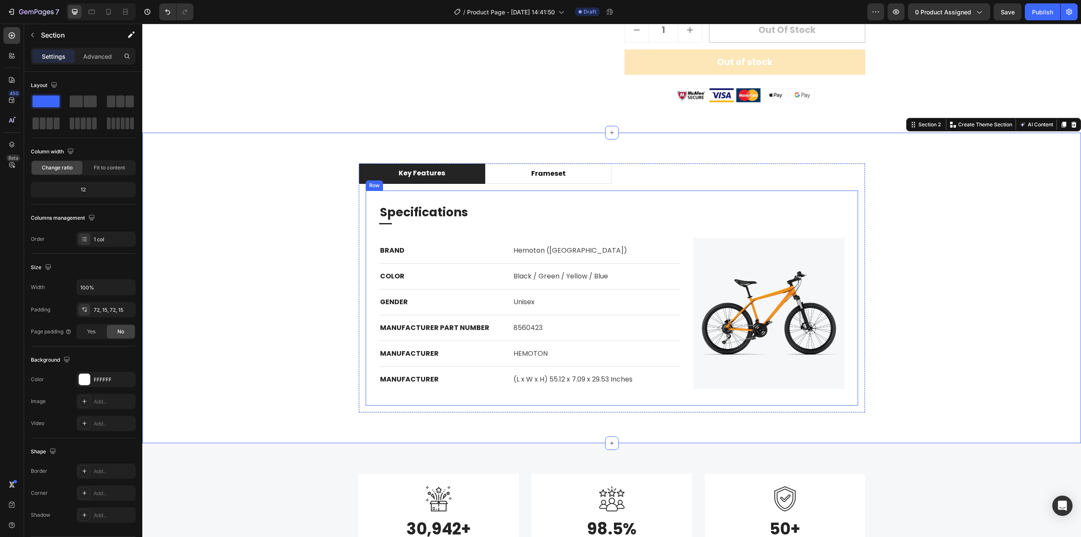
scroll to position [465, 0]
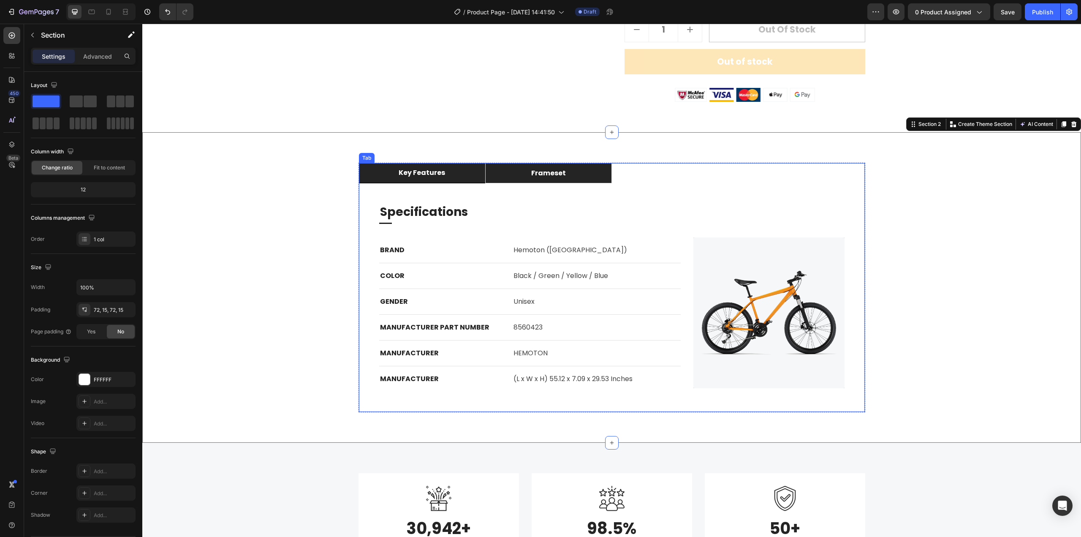
click at [542, 173] on p "frameset" at bounding box center [548, 173] width 35 height 10
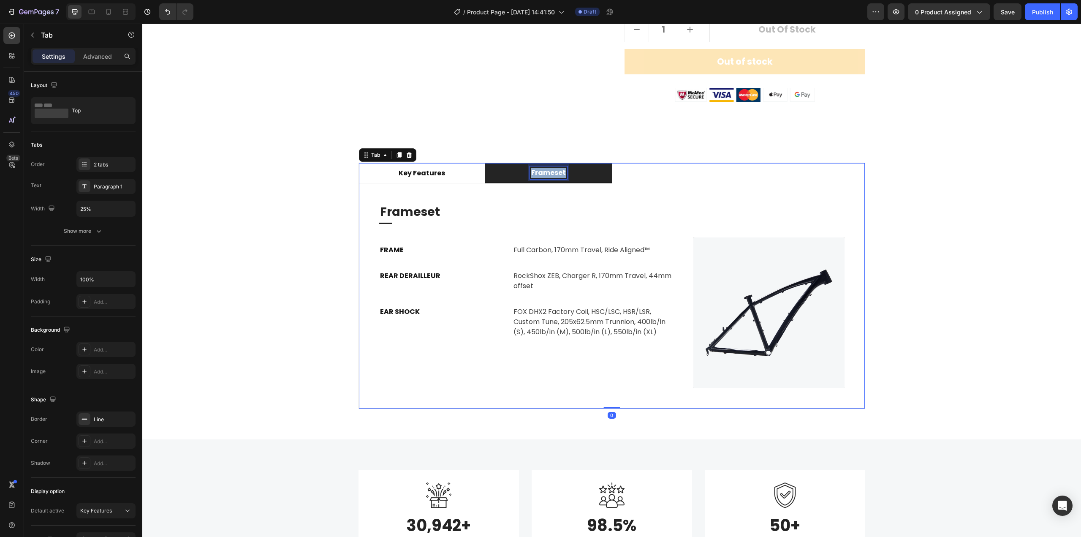
click at [542, 173] on p "frameset" at bounding box center [548, 173] width 35 height 10
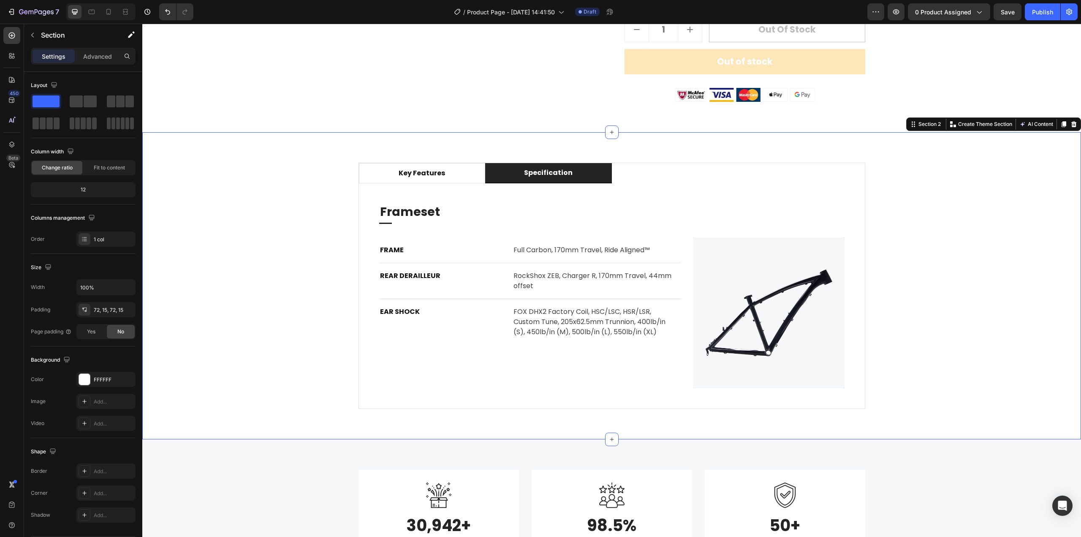
click at [885, 218] on div "Key Features Specification Specifications Heading Title Line BRAND Text block H…" at bounding box center [612, 286] width 926 height 246
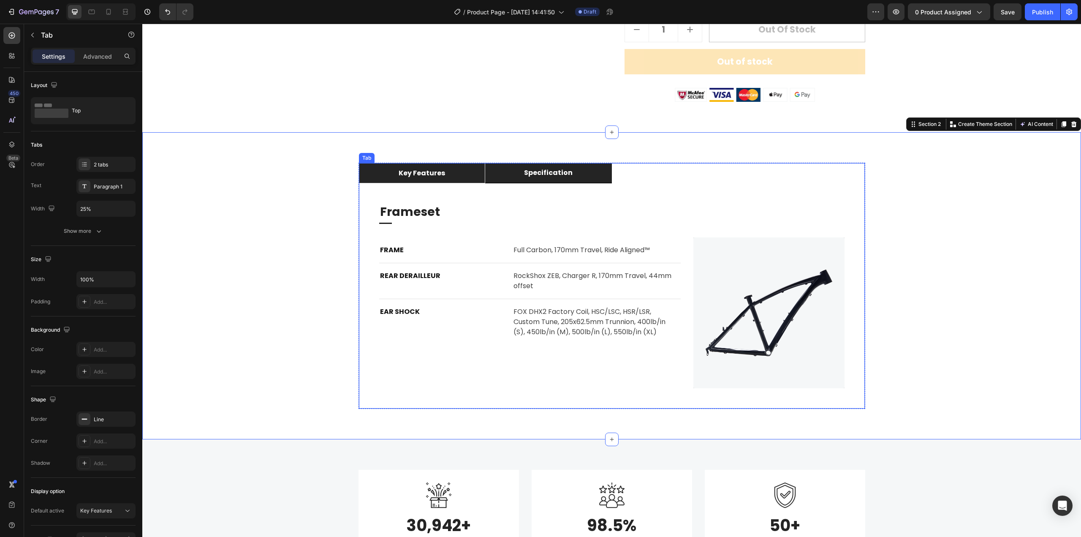
click at [384, 173] on li "Key Features" at bounding box center [422, 173] width 127 height 20
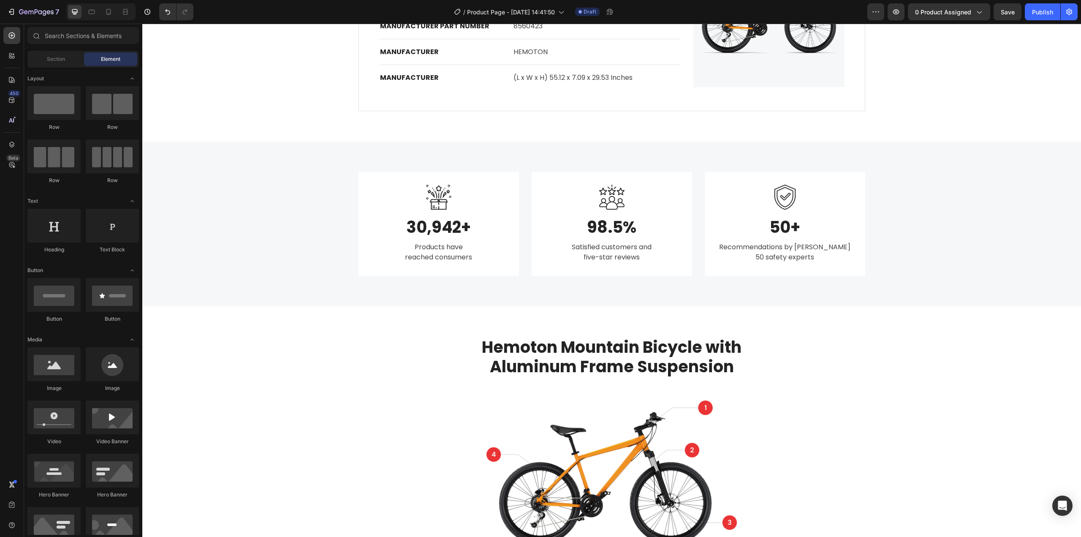
scroll to position [746, 0]
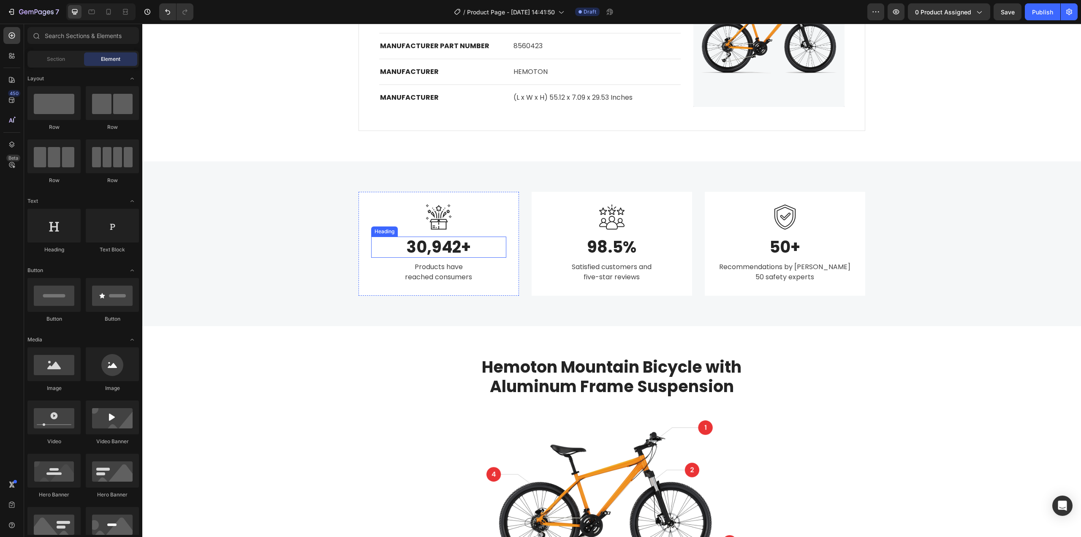
click at [438, 248] on p "30,942+" at bounding box center [438, 246] width 133 height 19
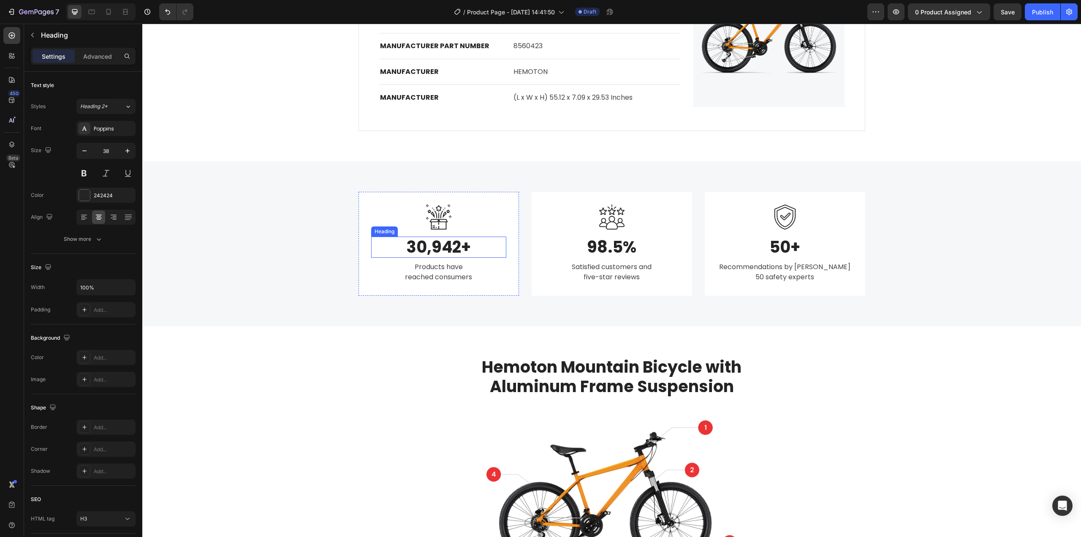
click at [438, 248] on p "30,942+" at bounding box center [438, 246] width 133 height 19
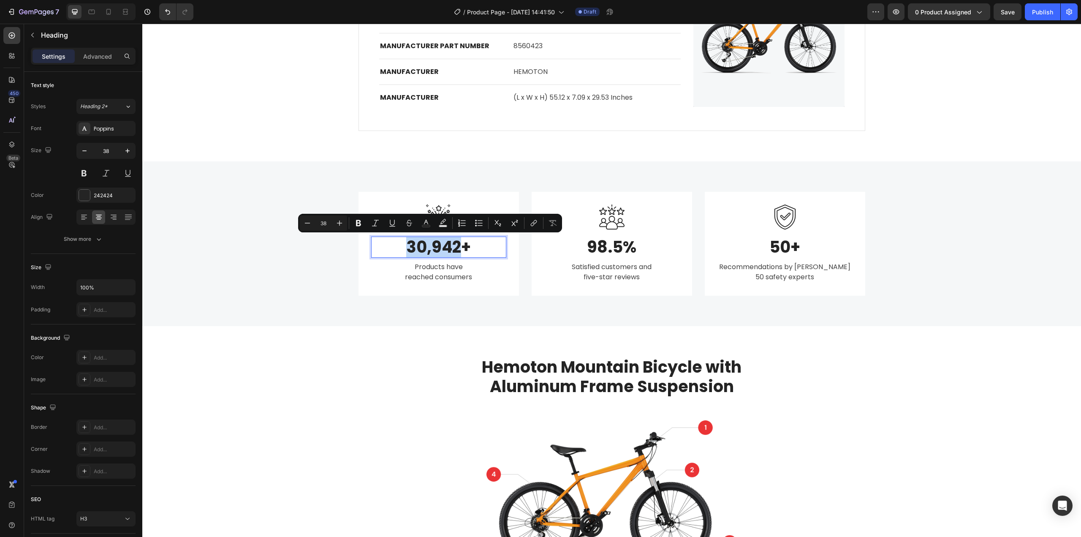
click at [429, 250] on p "30,942+" at bounding box center [438, 246] width 133 height 19
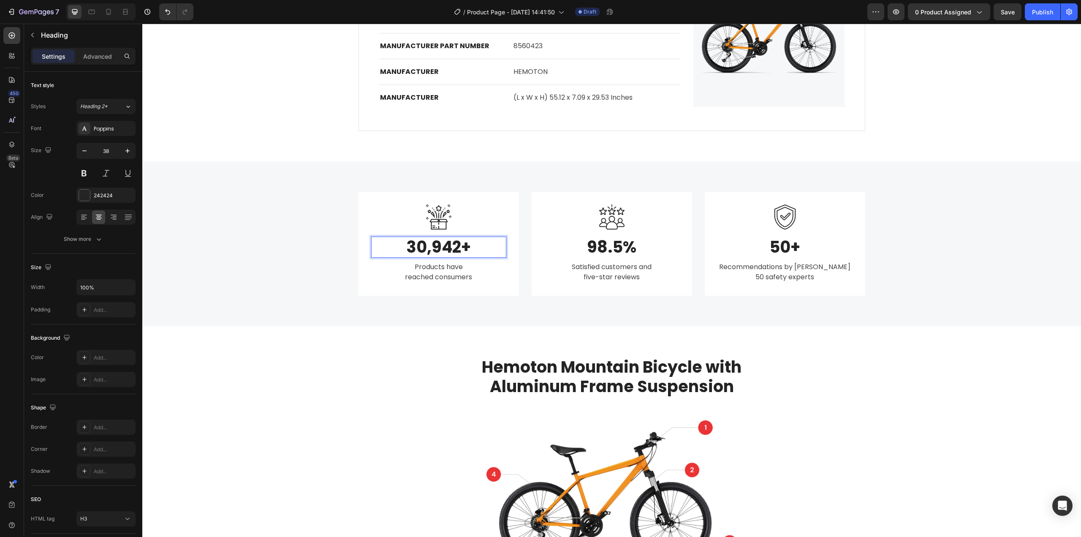
click at [422, 250] on p "30,942+" at bounding box center [438, 246] width 133 height 19
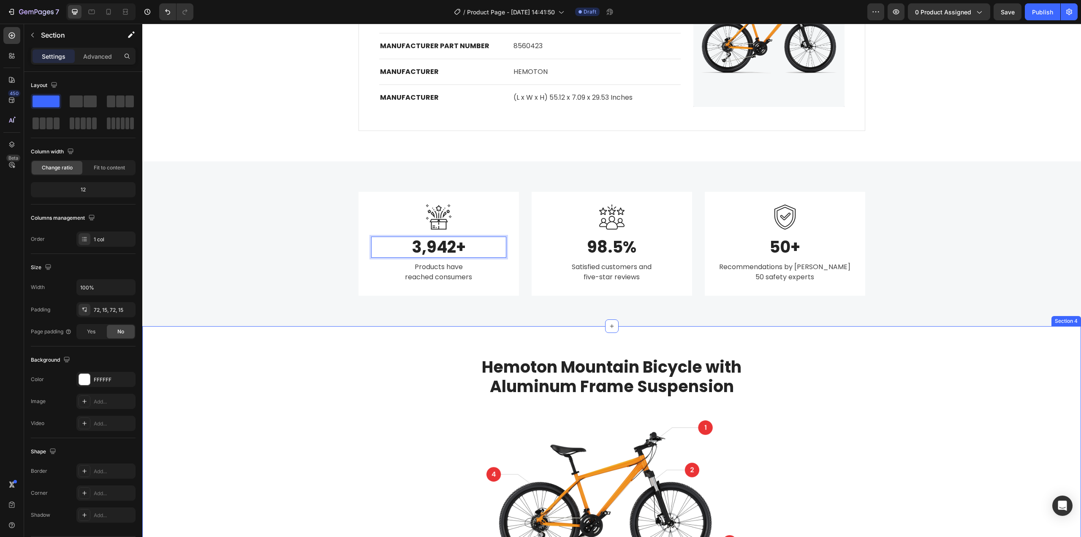
click at [987, 380] on div "Hemoton Mountain Bicycle with Aluminum Frame Suspension Heading Image Row Image…" at bounding box center [612, 528] width 926 height 345
click at [449, 248] on p "3,942+" at bounding box center [438, 246] width 133 height 19
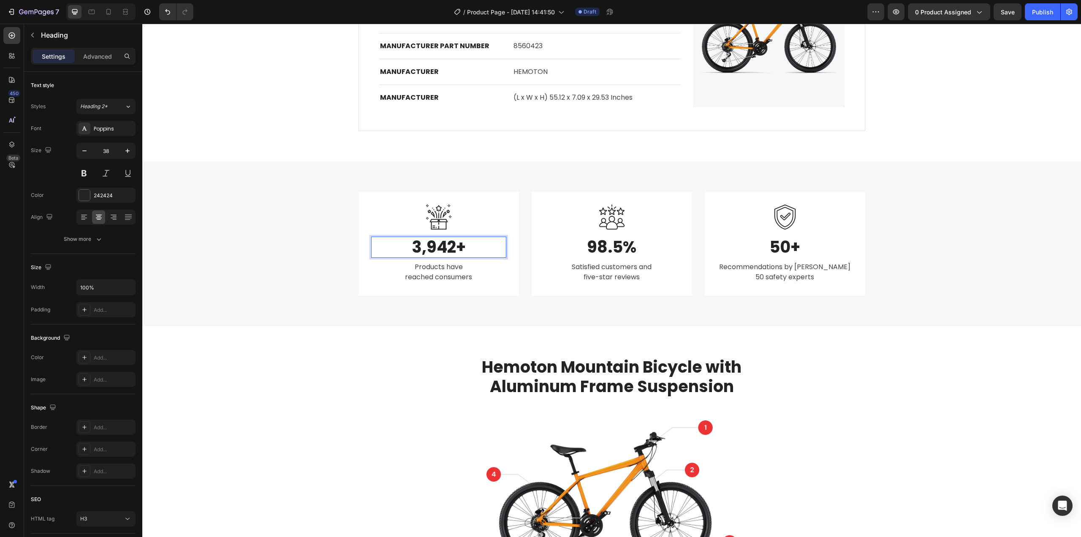
click at [450, 247] on p "3,942+" at bounding box center [438, 246] width 133 height 19
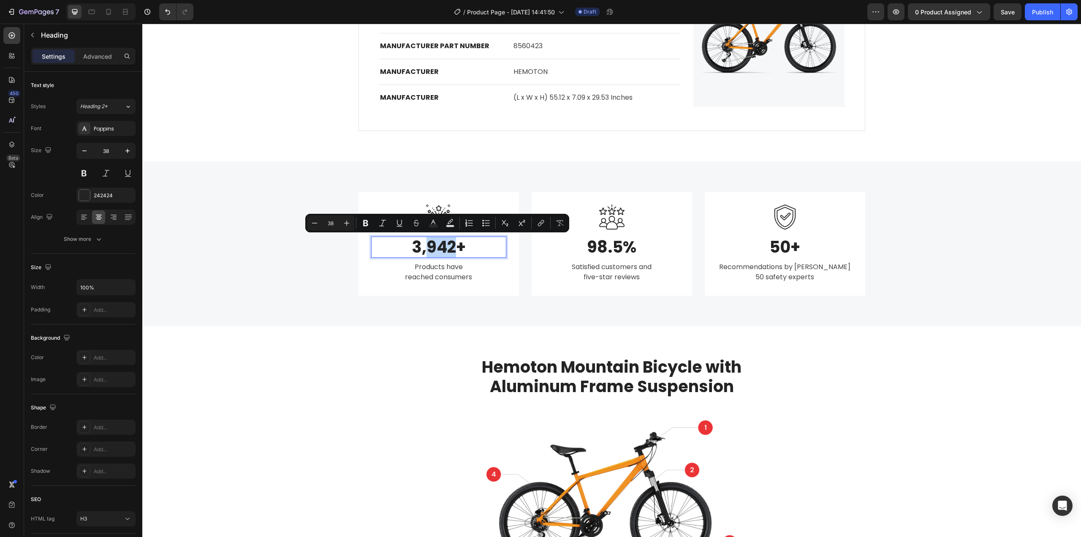
drag, startPoint x: 449, startPoint y: 248, endPoint x: 426, endPoint y: 251, distance: 23.4
click at [426, 251] on p "3,942+" at bounding box center [438, 246] width 133 height 19
click at [438, 250] on p "3,942+" at bounding box center [438, 246] width 133 height 19
click at [440, 250] on p "3,942+" at bounding box center [438, 246] width 133 height 19
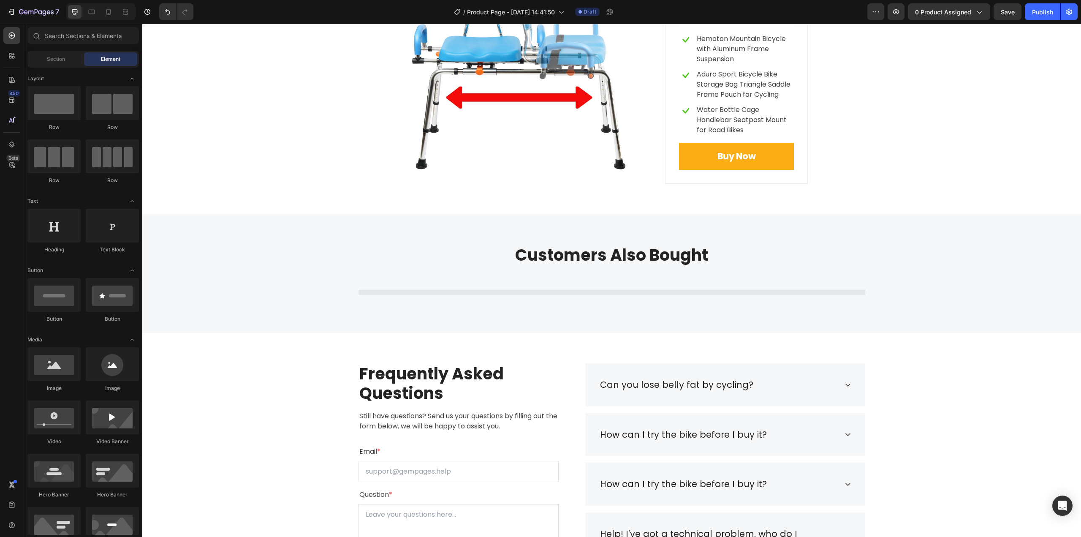
scroll to position [2963, 0]
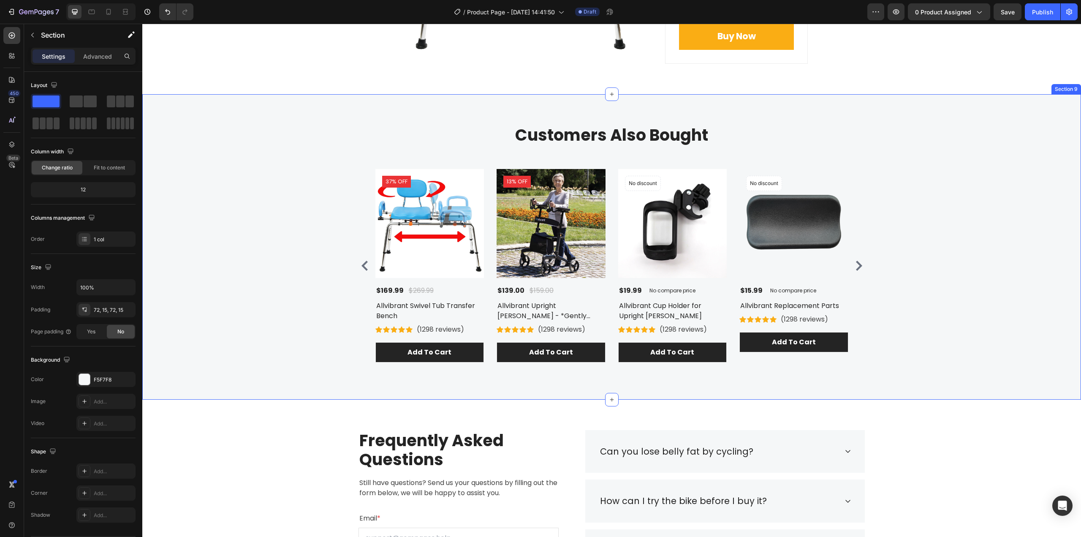
drag, startPoint x: 920, startPoint y: 131, endPoint x: 1046, endPoint y: 106, distance: 127.8
click at [920, 131] on div "Customers Also Bought Heading Row Product Images 37% off Product Badge $169.99 …" at bounding box center [612, 247] width 926 height 245
click at [1071, 84] on icon at bounding box center [1074, 86] width 7 height 7
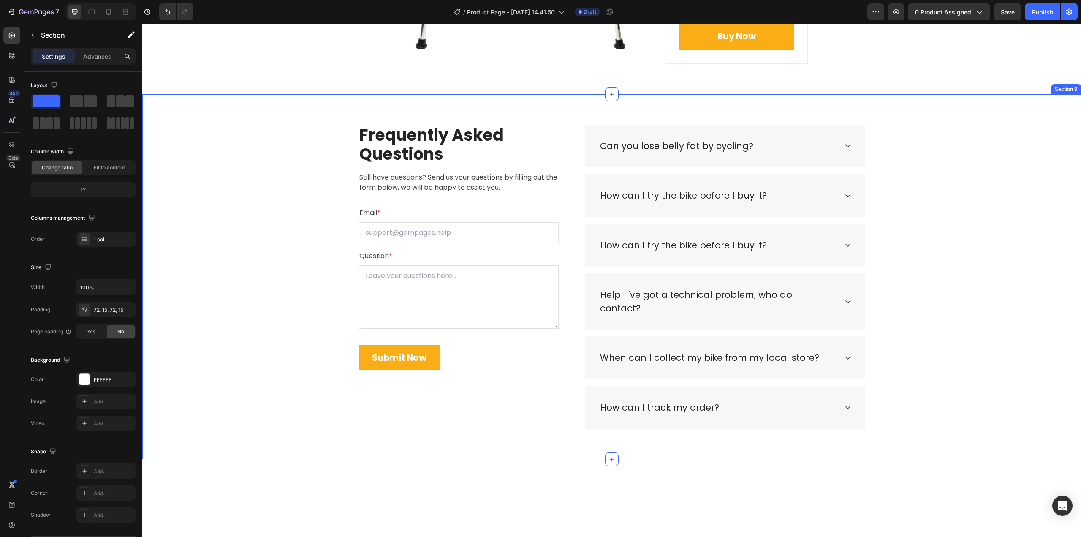
click at [963, 251] on div "Frequently Asked Questions Heading Still have questions? Send us your questions…" at bounding box center [612, 277] width 926 height 305
click at [993, 242] on div "Frequently Asked Questions Heading Still have questions? Send us your questions…" at bounding box center [612, 277] width 926 height 305
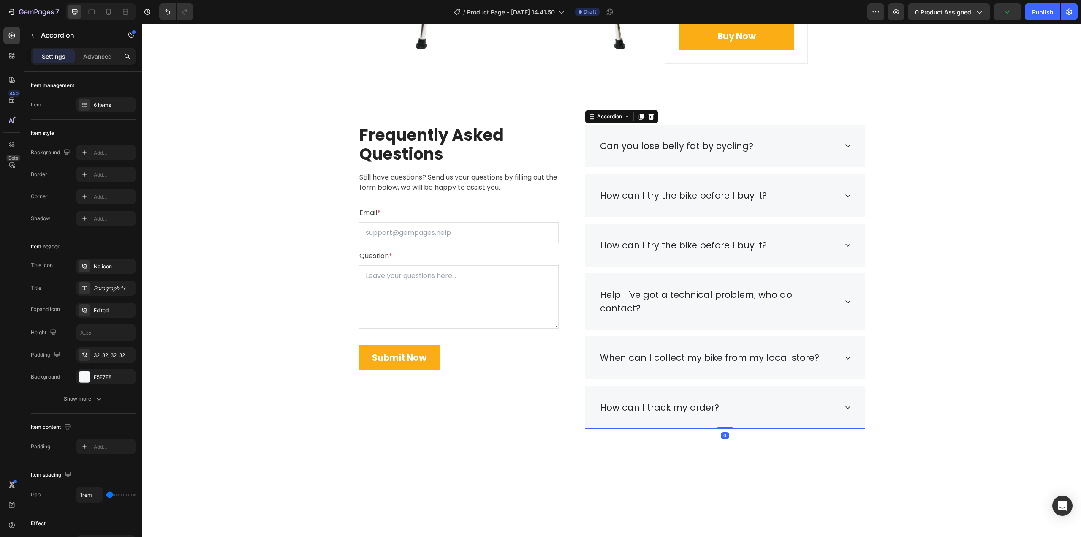
click at [689, 149] on div "Can you lose belly fat by cycling?" at bounding box center [677, 146] width 156 height 16
click at [689, 149] on p "Can you lose belly fat by cycling?" at bounding box center [676, 146] width 153 height 14
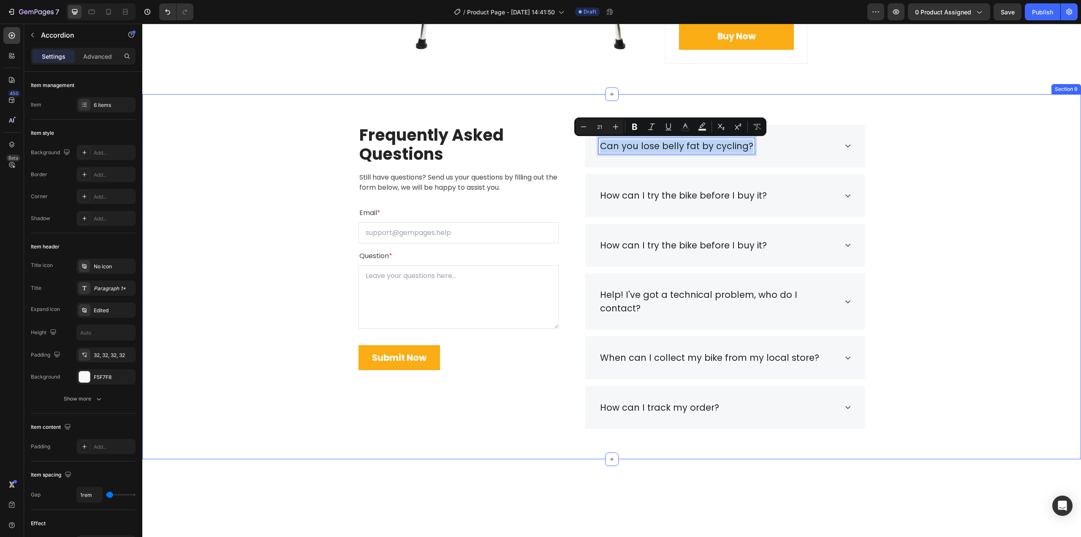
click at [983, 223] on div "Frequently Asked Questions Heading Still have questions? Send us your questions…" at bounding box center [612, 277] width 926 height 305
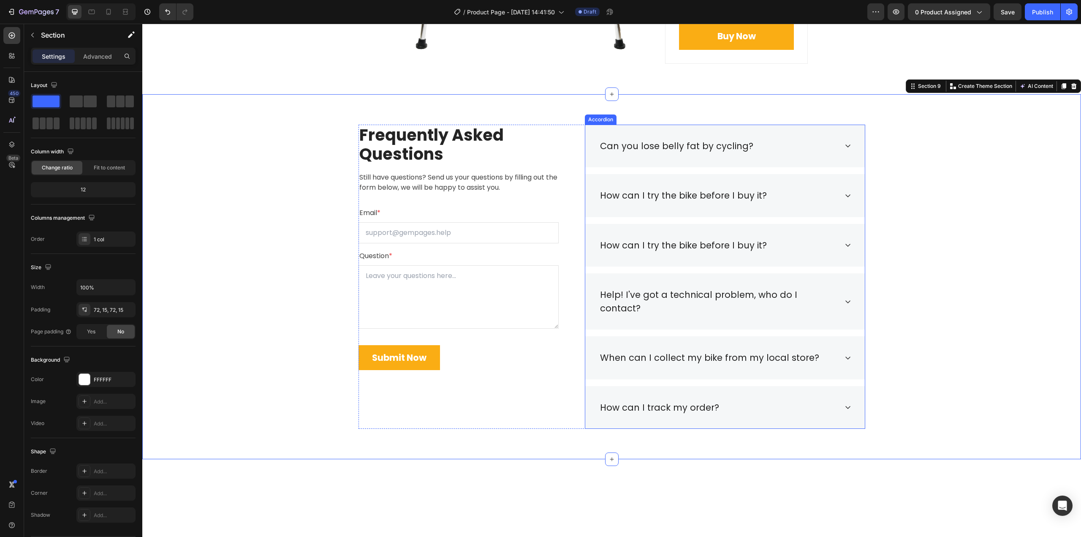
click at [666, 140] on p "Can you lose belly fat by cycling?" at bounding box center [676, 146] width 153 height 14
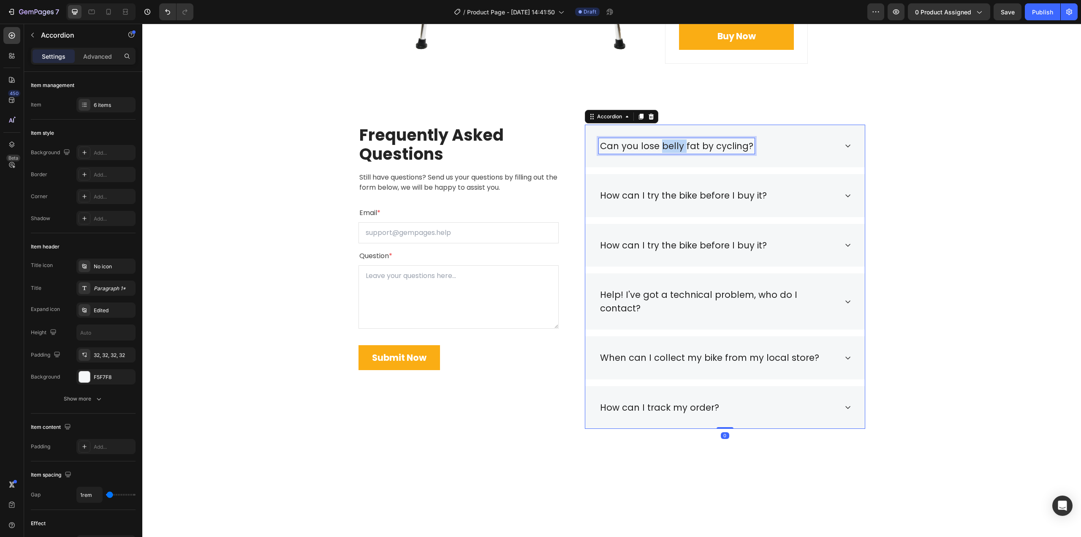
click at [668, 143] on p "Can you lose belly fat by cycling?" at bounding box center [676, 146] width 153 height 14
click at [999, 273] on div "Frequently Asked Questions Heading Still have questions? Send us your questions…" at bounding box center [612, 277] width 926 height 305
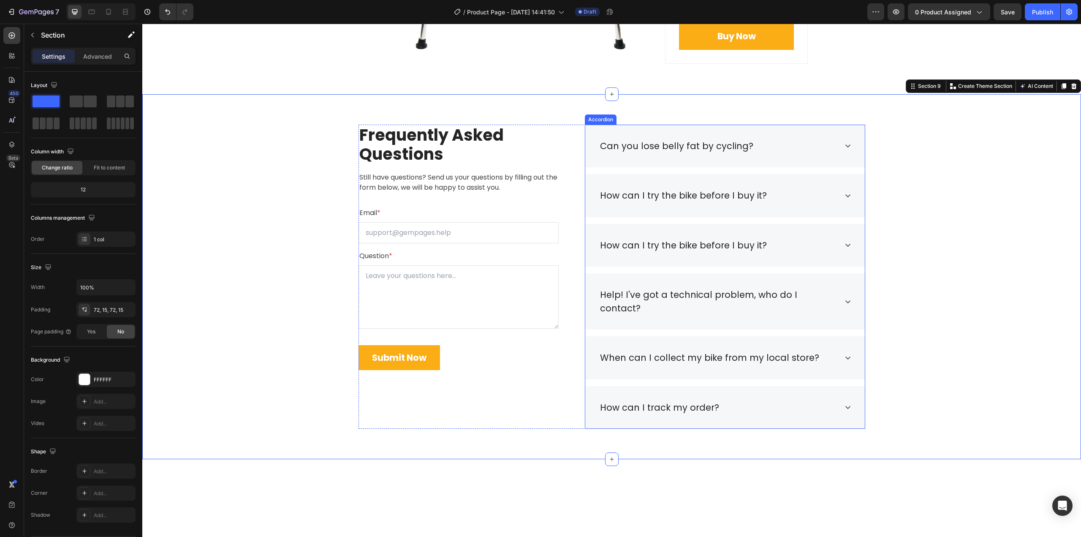
click at [694, 150] on p "Can you lose belly fat by cycling?" at bounding box center [676, 146] width 153 height 14
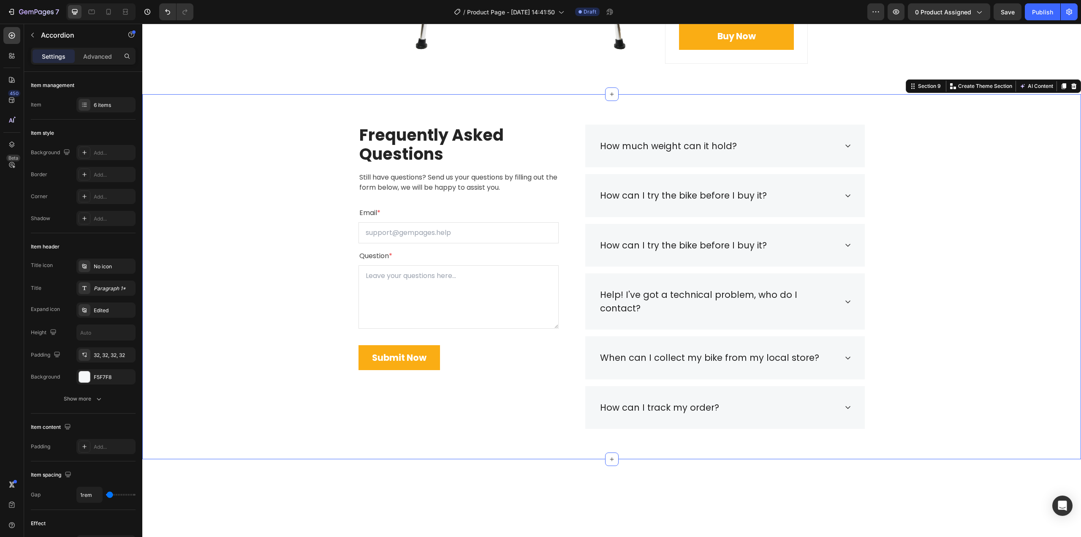
click at [952, 243] on div "Frequently Asked Questions Heading Still have questions? Send us your questions…" at bounding box center [612, 277] width 926 height 305
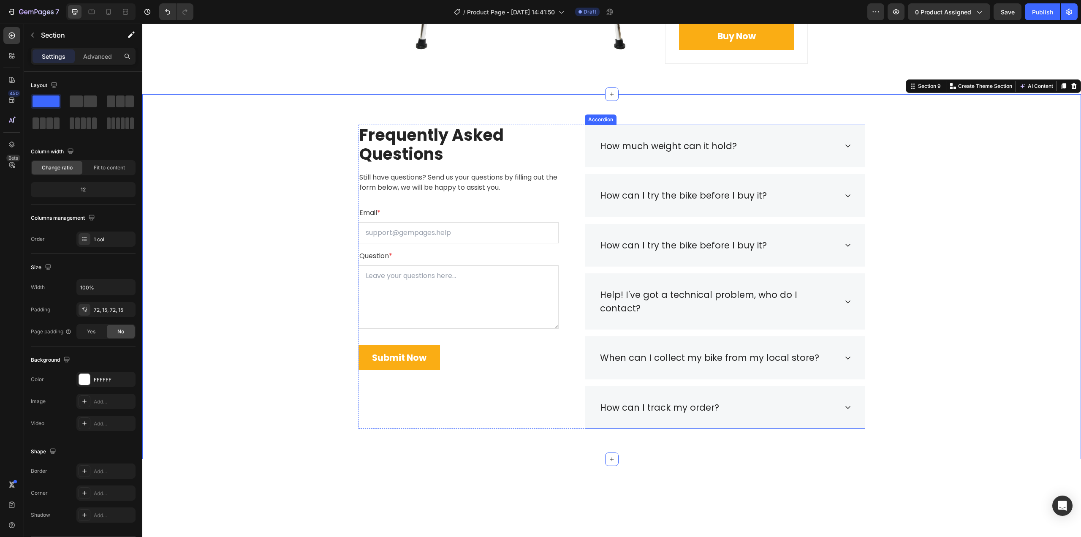
click at [845, 144] on icon at bounding box center [848, 145] width 7 height 7
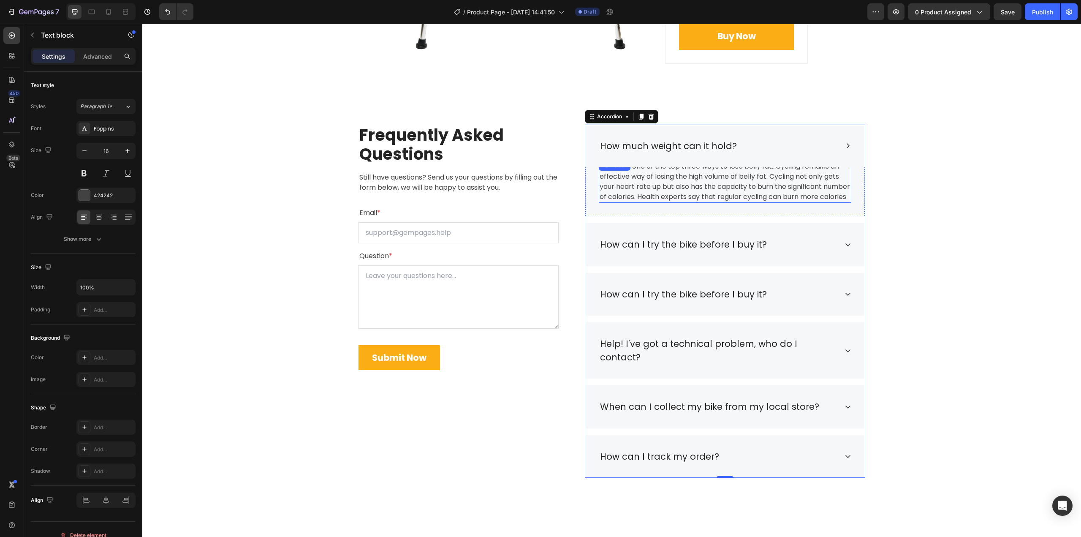
click at [705, 193] on p "Cycling is one of the top three ways to lose belly fat...Cycling remains an eff…" at bounding box center [725, 181] width 251 height 41
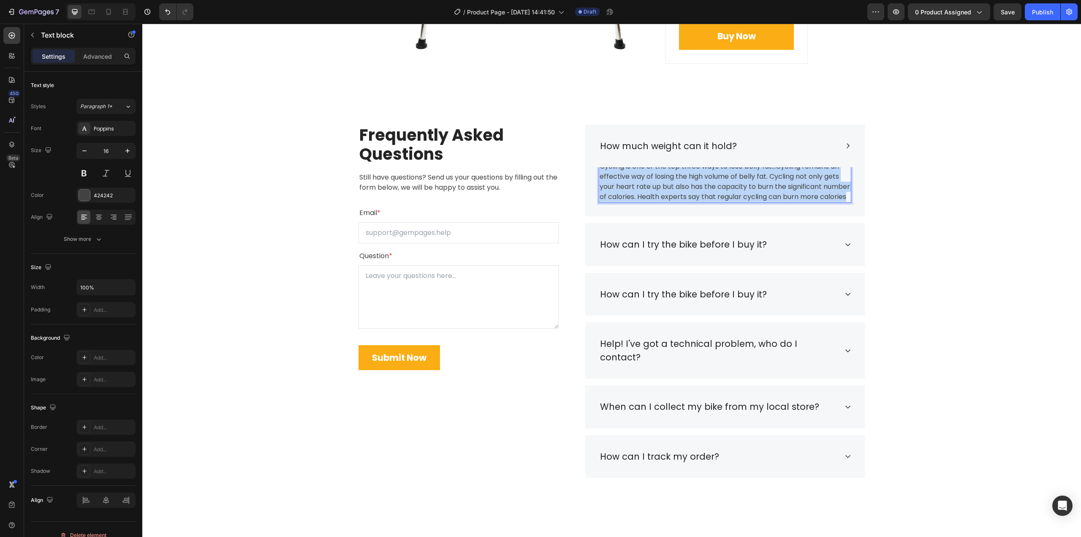
click at [705, 193] on p "Cycling is one of the top three ways to lose belly fat...Cycling remains an eff…" at bounding box center [725, 181] width 251 height 41
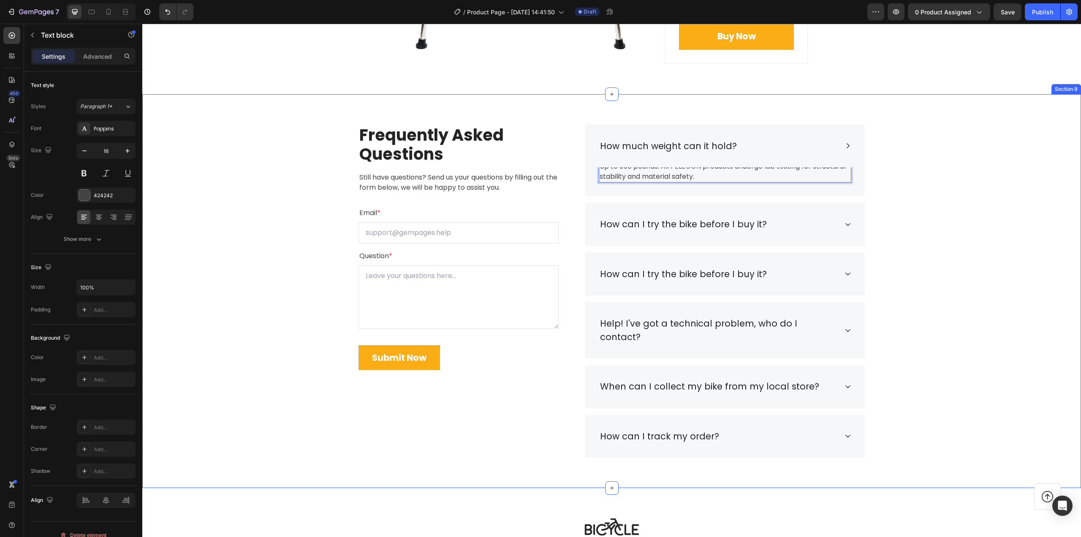
scroll to position [2794, 0]
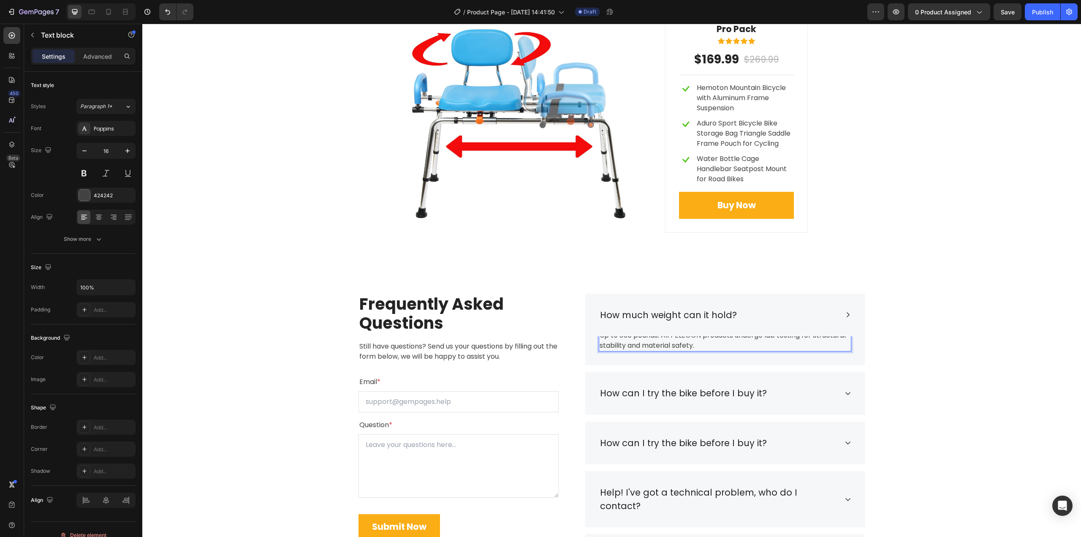
click at [764, 342] on p "Up to 350 pounds. All PELEGON products undergo lab testing for structural stabi…" at bounding box center [725, 340] width 251 height 20
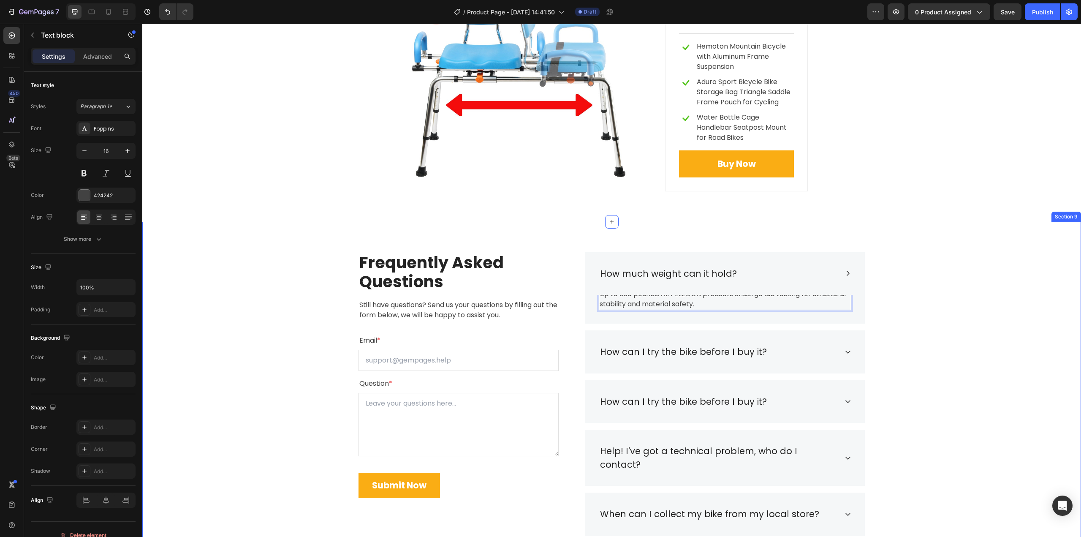
scroll to position [2836, 0]
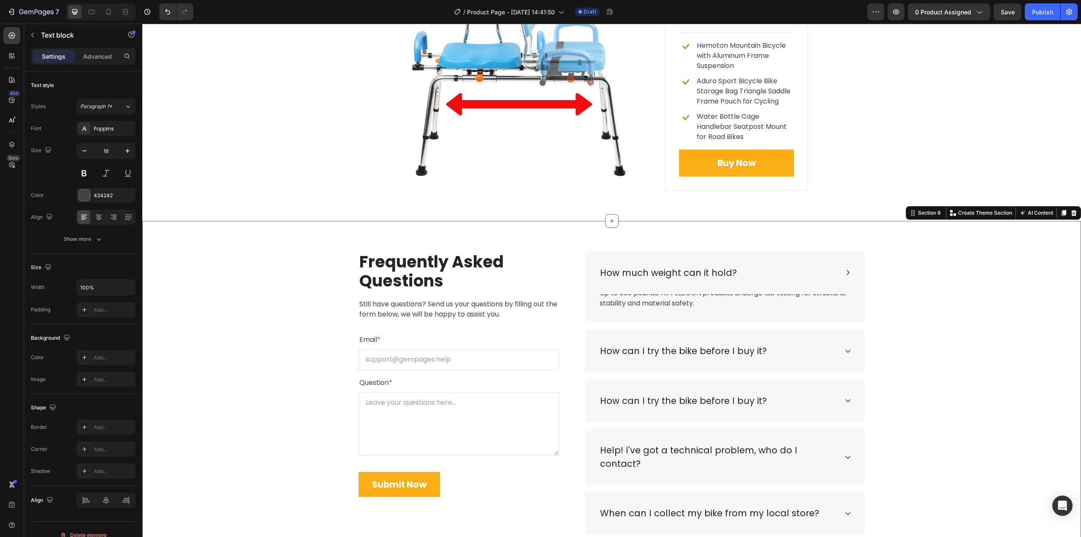
click at [934, 425] on div "Frequently Asked Questions Heading Still have questions? Send us your questions…" at bounding box center [612, 417] width 926 height 333
click at [733, 307] on p "Up to 350 pounds. All PELEGON products undergo lab testing for structural stabi…" at bounding box center [725, 298] width 251 height 20
click at [693, 298] on p "Up to 350 pounds. All PELEGON products undergo lab testing for structural stabi…" at bounding box center [725, 298] width 251 height 20
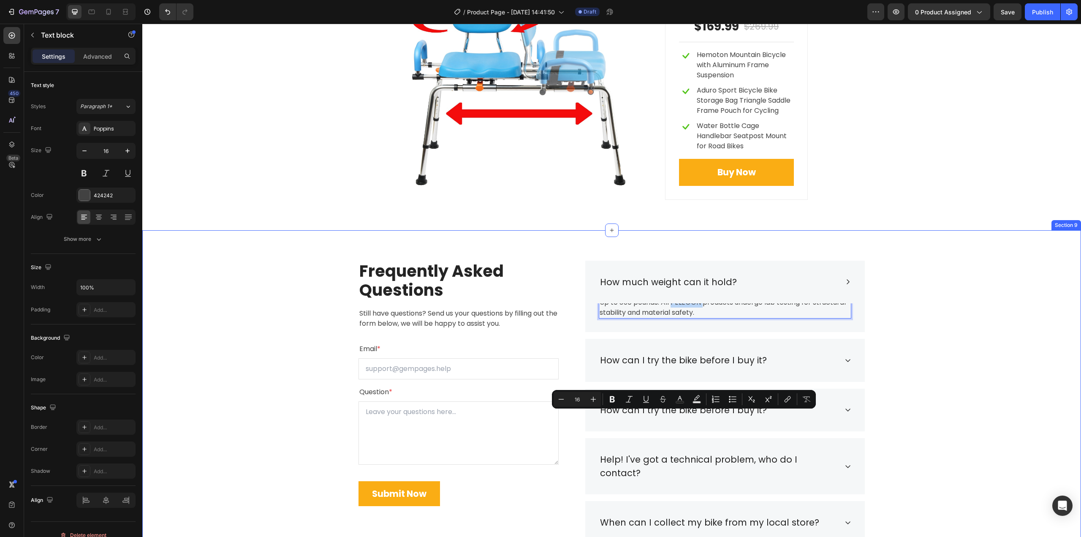
scroll to position [2878, 0]
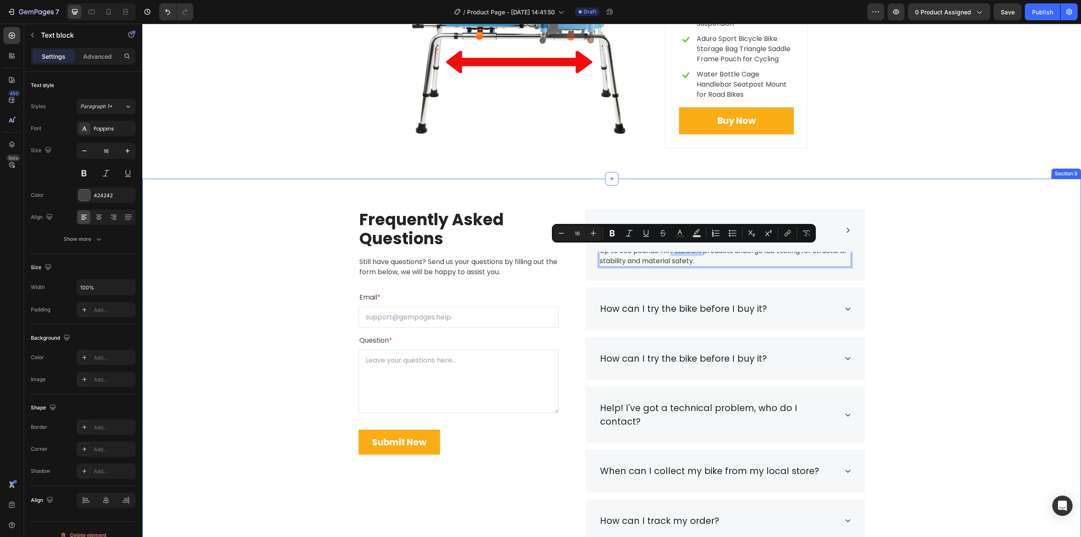
click at [928, 311] on div "Frequently Asked Questions Heading Still have questions? Send us your questions…" at bounding box center [612, 375] width 926 height 333
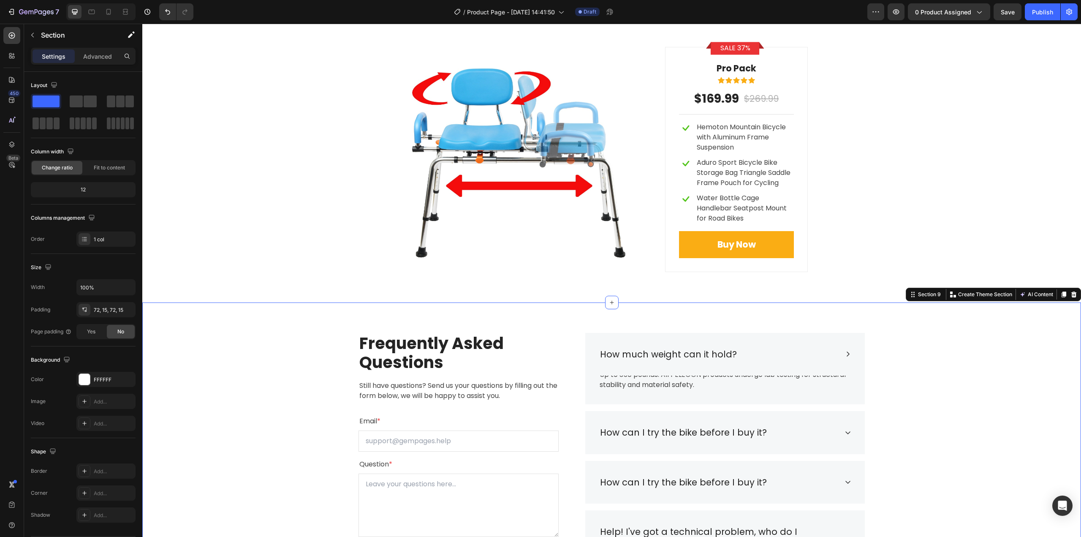
scroll to position [2752, 0]
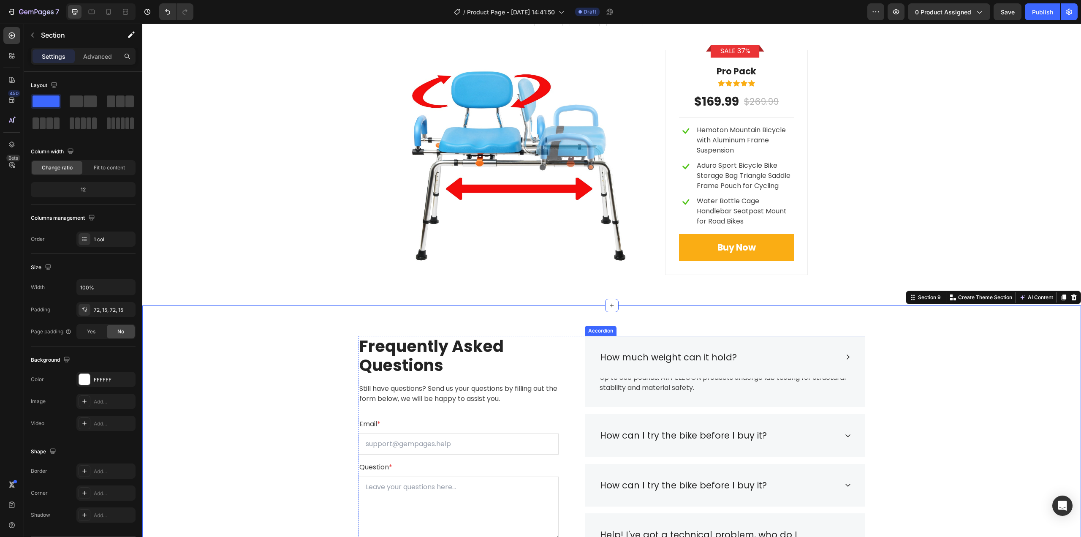
click at [847, 359] on icon at bounding box center [848, 357] width 7 height 7
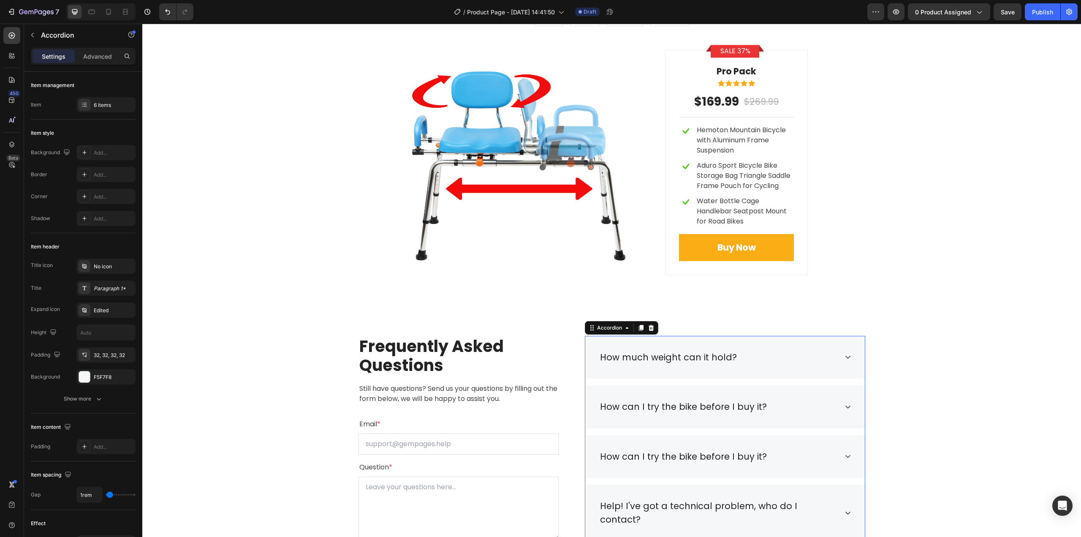
click at [846, 357] on icon at bounding box center [848, 357] width 5 height 3
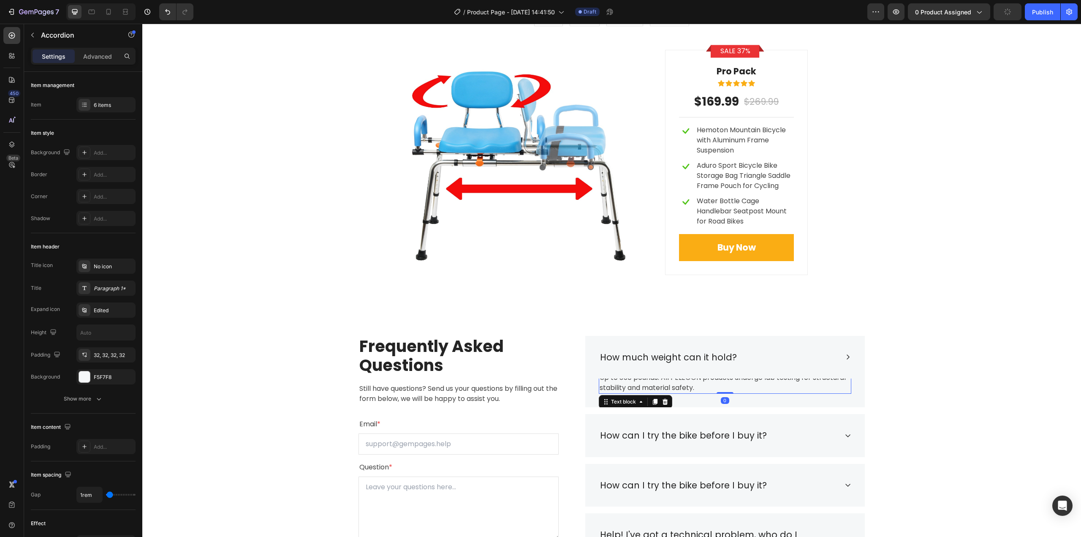
click at [684, 392] on p "Up to 350 pounds. All PELEGON products undergo lab testing for structural stabi…" at bounding box center [725, 383] width 251 height 20
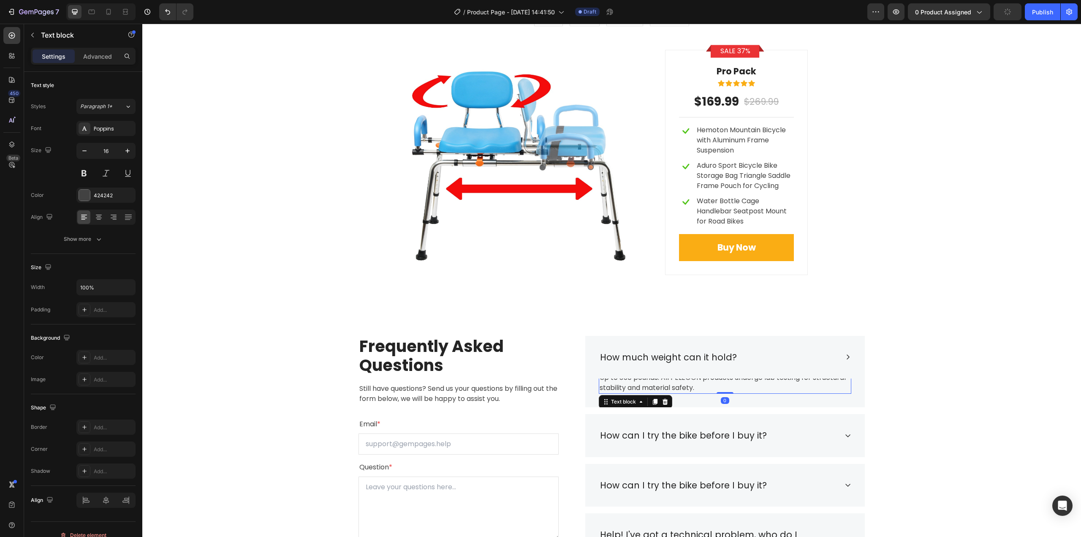
click at [689, 389] on p "Up to 350 pounds. All PELEGON products undergo lab testing for structural stabi…" at bounding box center [725, 383] width 251 height 20
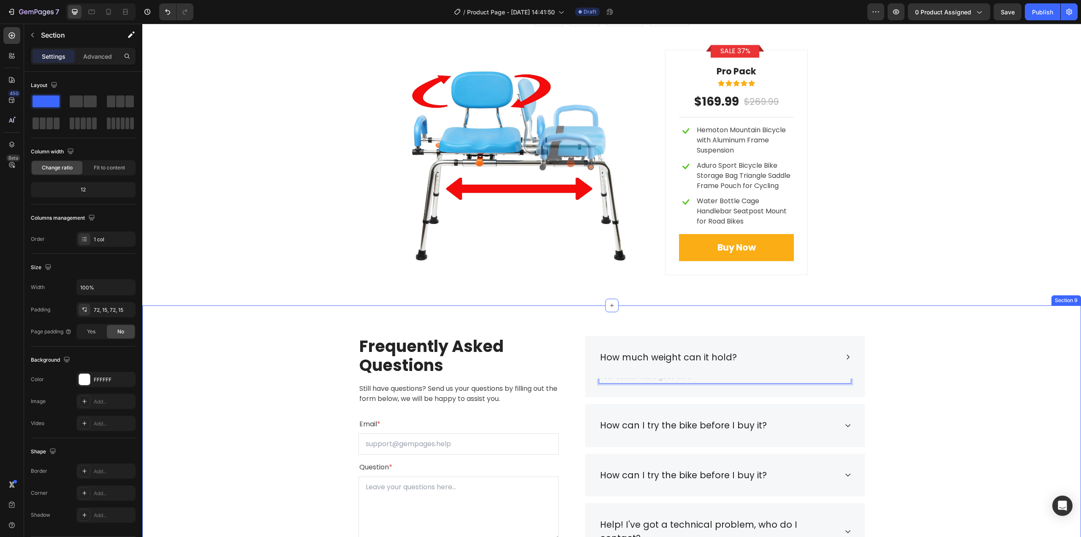
click at [916, 388] on div "Frequently Asked Questions Heading Still have questions? Send us your questions…" at bounding box center [612, 497] width 926 height 323
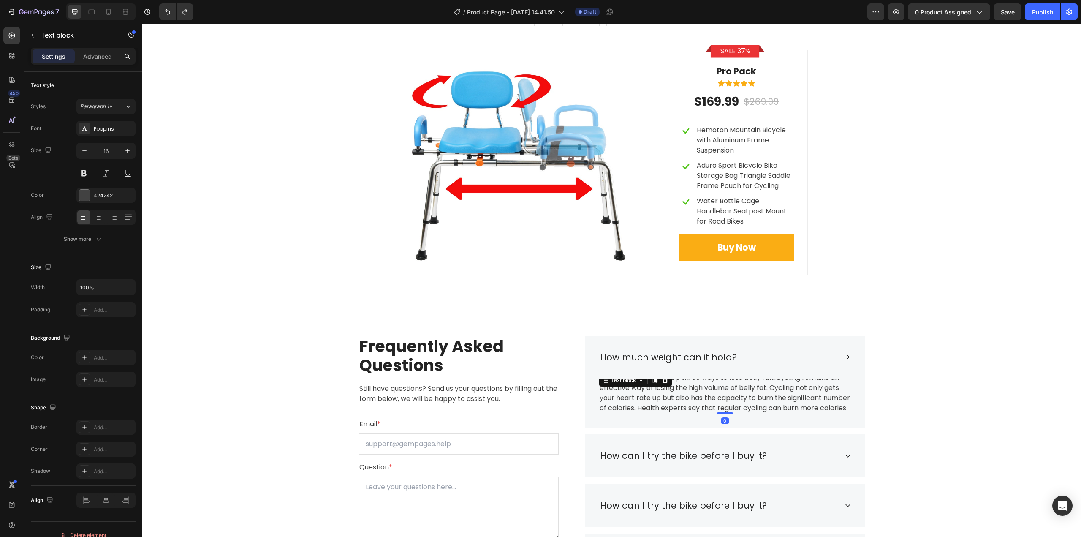
click at [711, 398] on p "Cycling is one of the top three ways to lose belly fat...Cycling remains an eff…" at bounding box center [725, 393] width 251 height 41
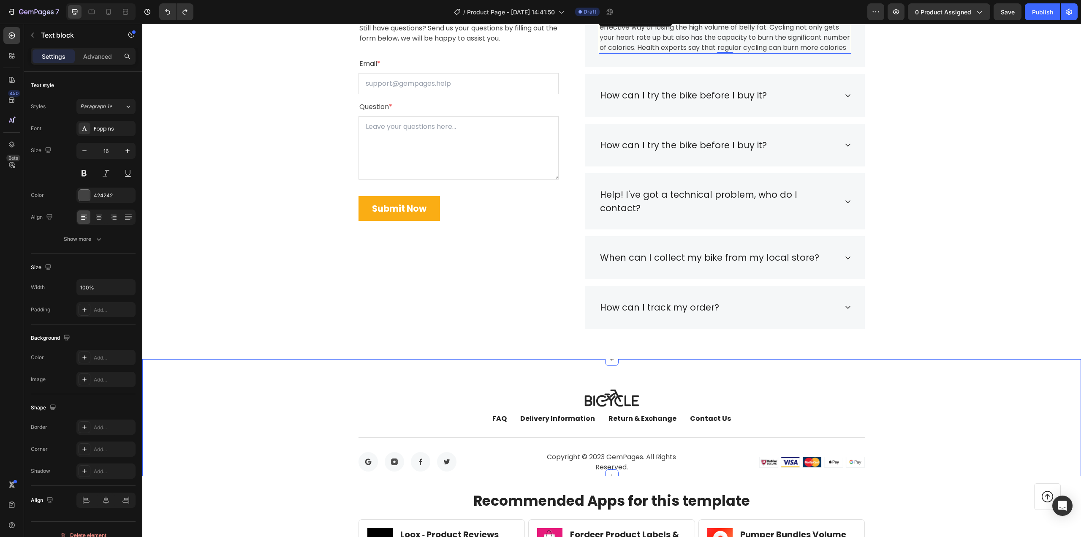
scroll to position [3174, 0]
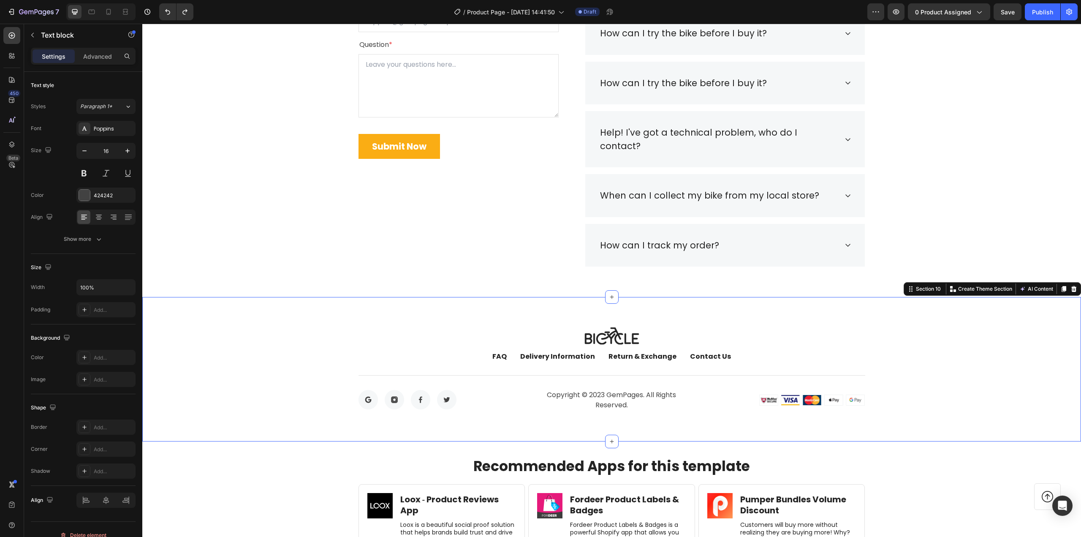
click at [1055, 299] on div "Image FAQ Button Delivery Information Button Return & Exchange Button Contact U…" at bounding box center [611, 369] width 939 height 144
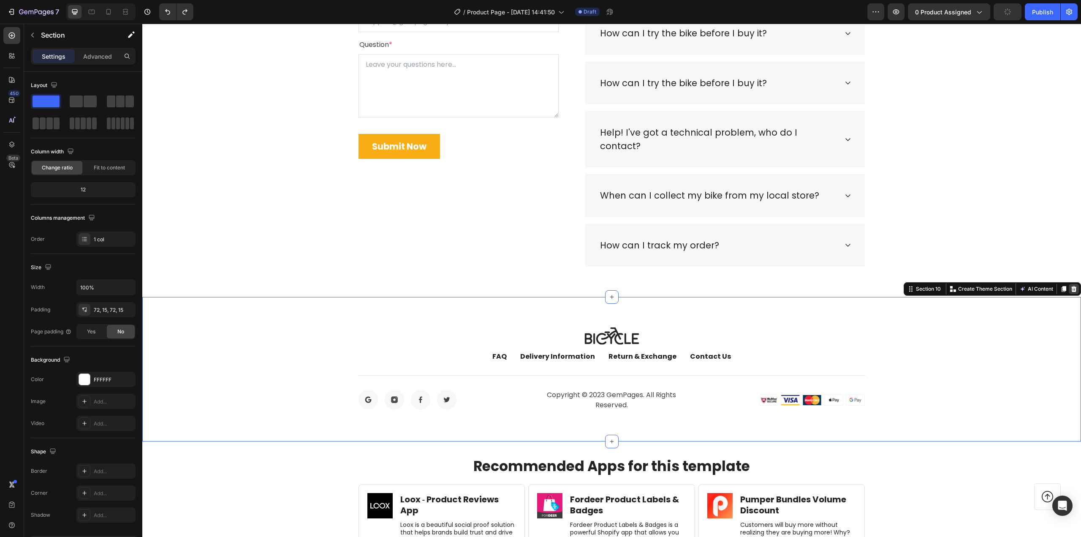
click at [1069, 284] on div at bounding box center [1074, 289] width 10 height 10
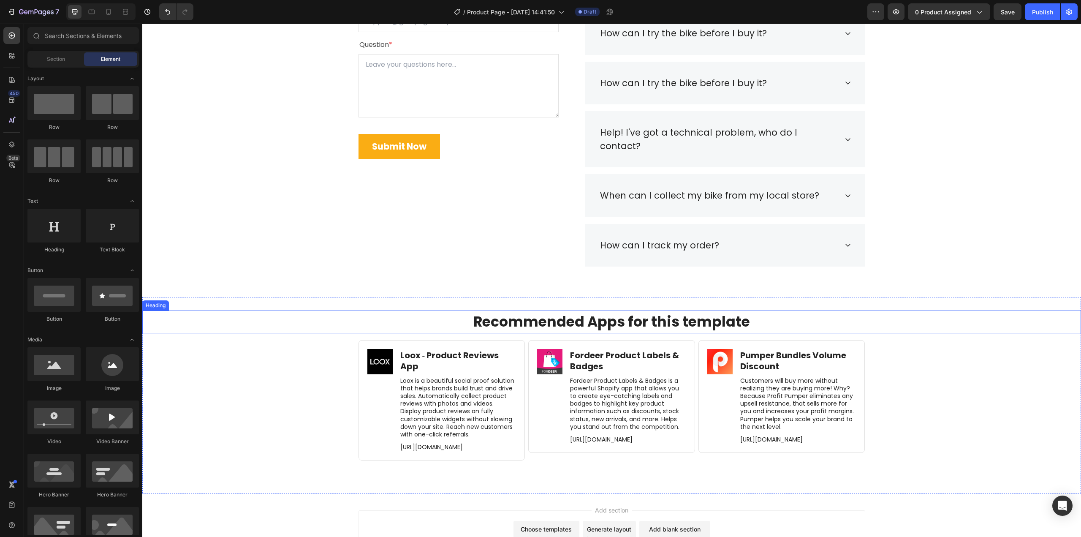
click at [999, 323] on h2 "Recommended Apps for this template" at bounding box center [612, 321] width 922 height 23
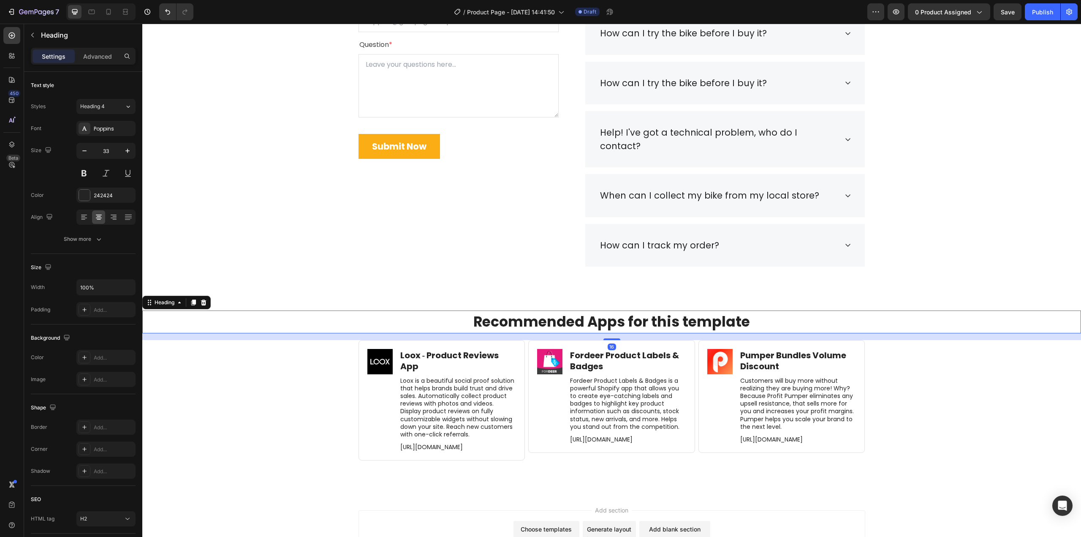
click at [1031, 319] on h2 "Recommended Apps for this template" at bounding box center [612, 321] width 922 height 23
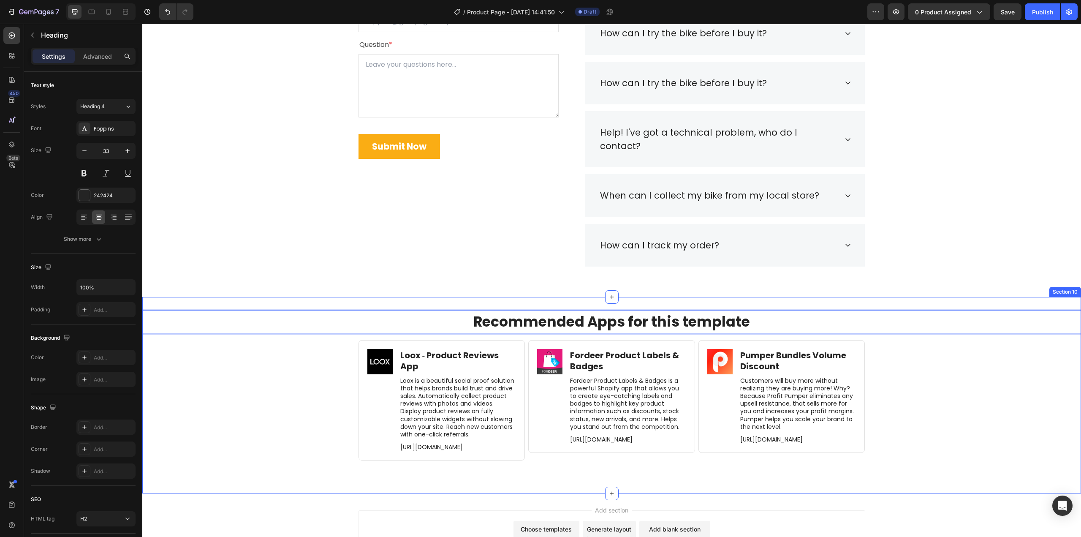
click at [1026, 351] on div "Recommended Apps for this template Heading 16 Image Loox ‑ Product Reviews App …" at bounding box center [611, 394] width 939 height 169
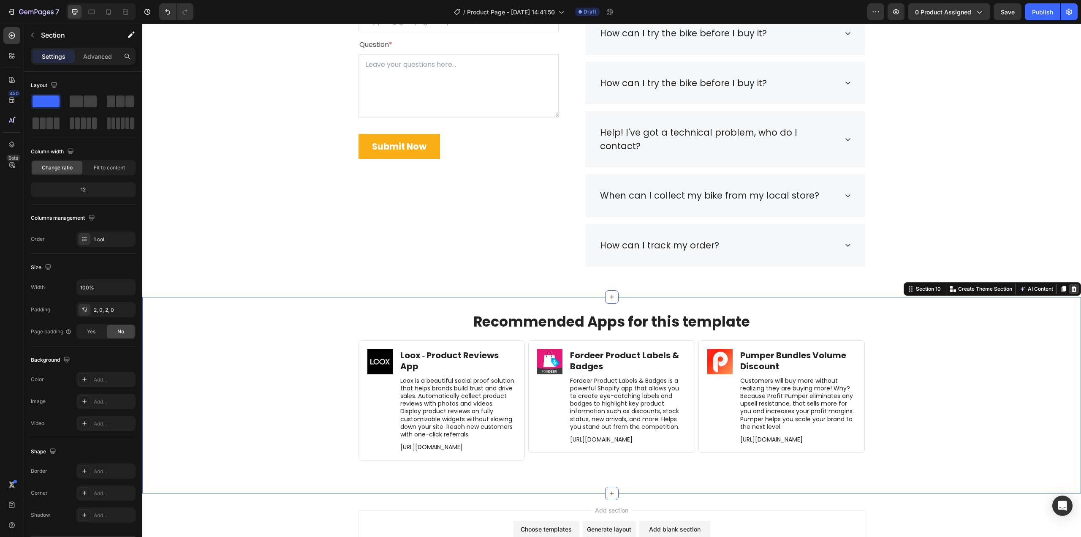
click at [1069, 290] on div at bounding box center [1074, 289] width 10 height 10
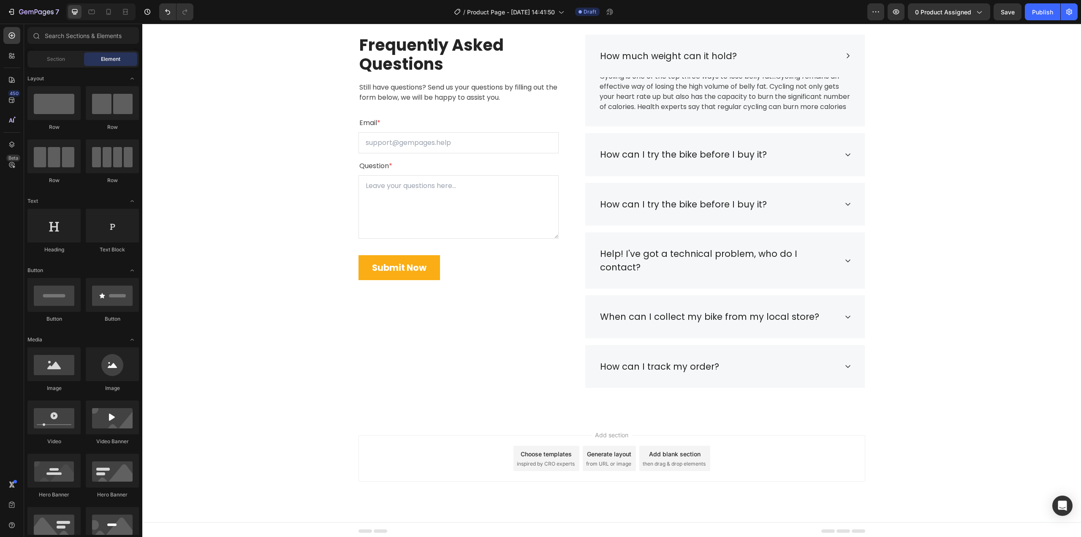
click at [976, 439] on div "Add section Choose templates inspired by CRO experts Generate layout from URL o…" at bounding box center [611, 470] width 939 height 104
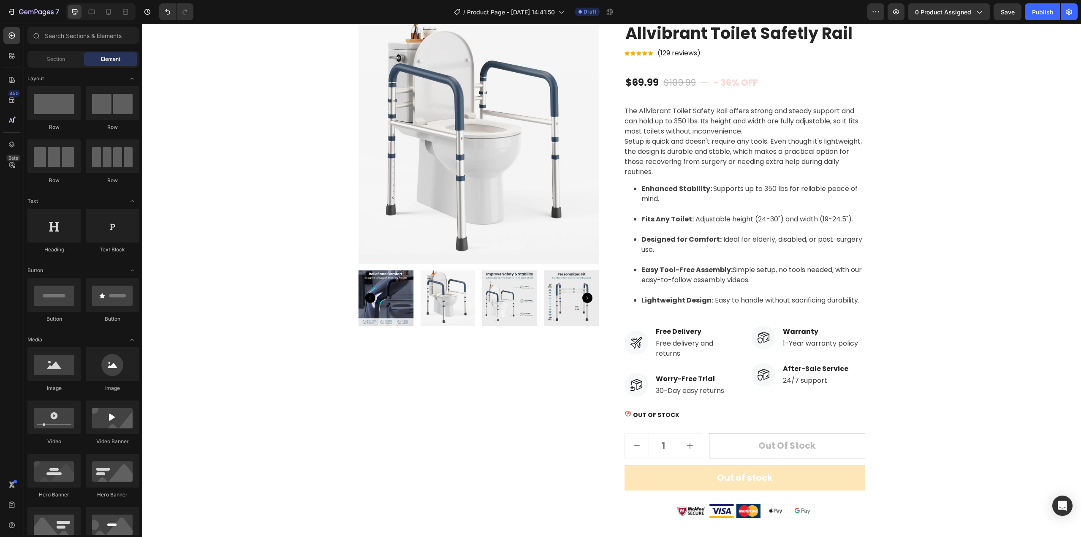
scroll to position [0, 0]
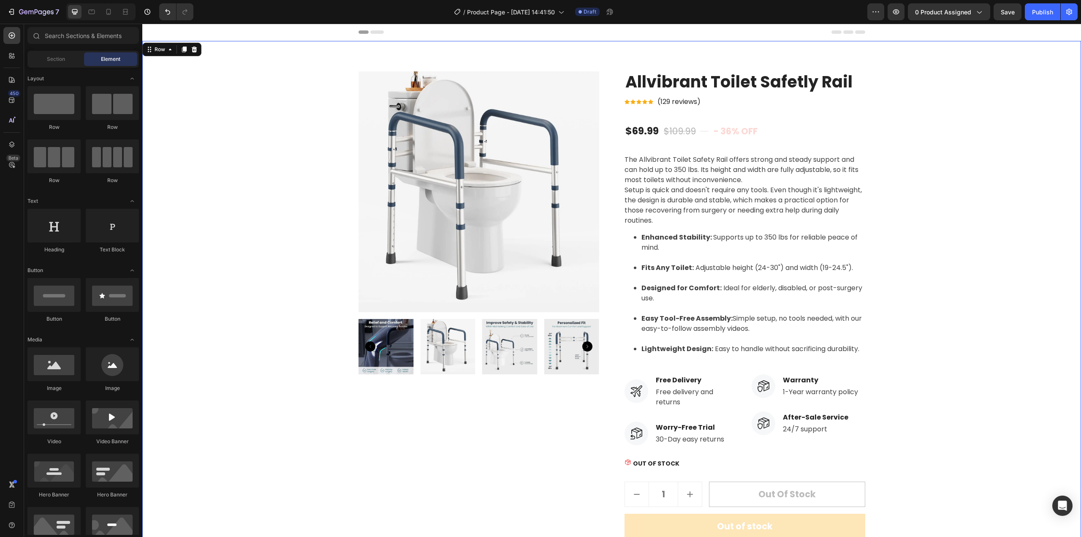
click at [968, 180] on div "Product Images Allvibrant Toilet Safetly Rail Product Title Icon Icon Icon Icon…" at bounding box center [612, 318] width 926 height 495
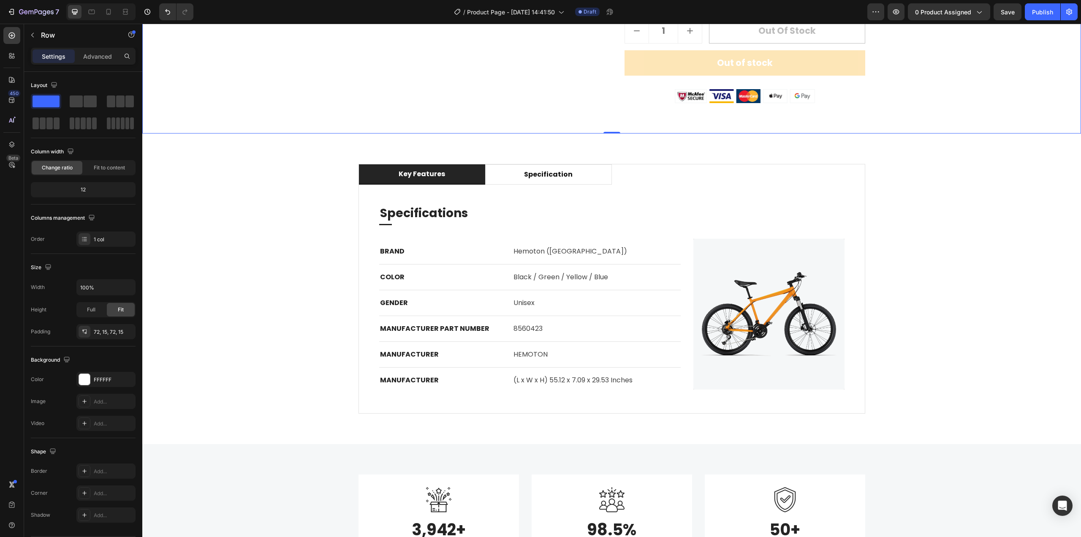
scroll to position [465, 0]
click at [444, 209] on p "Specifications" at bounding box center [612, 211] width 464 height 15
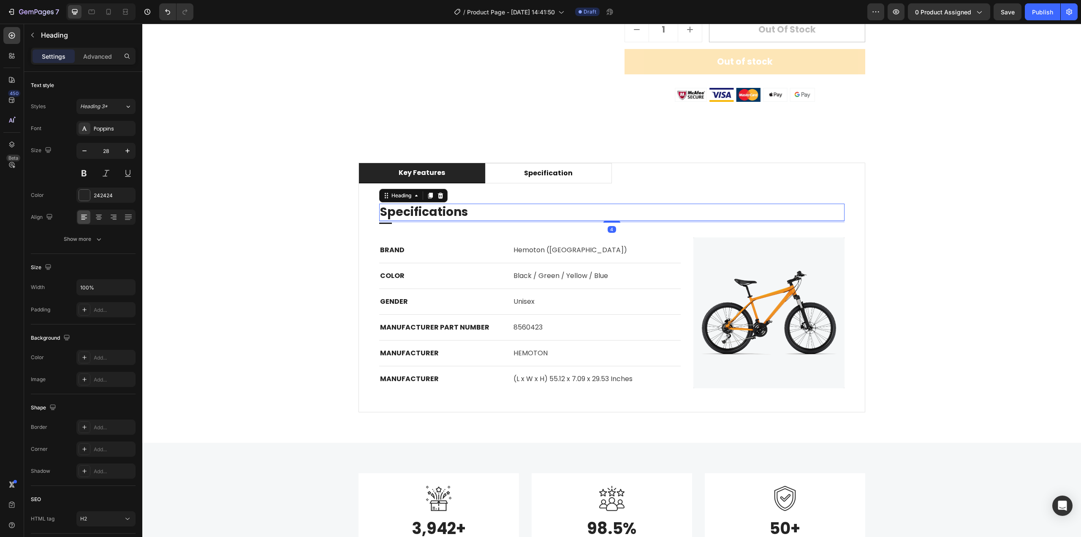
click at [443, 208] on p "Specifications" at bounding box center [612, 211] width 464 height 15
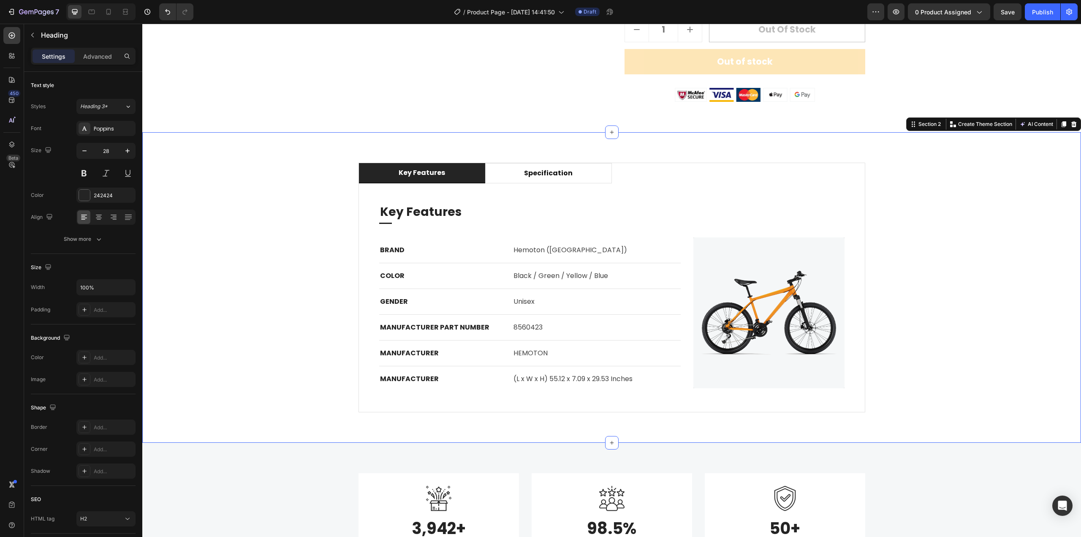
click at [890, 290] on div "key features specification Key Features Heading Title Line BRAND Text block Hem…" at bounding box center [612, 287] width 926 height 249
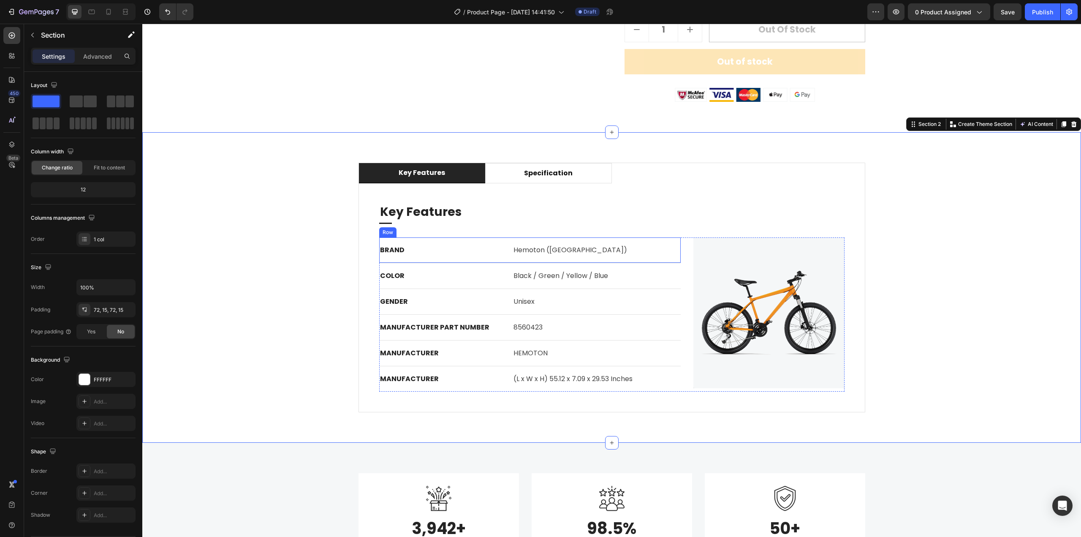
click at [384, 235] on div "Row" at bounding box center [387, 232] width 17 height 10
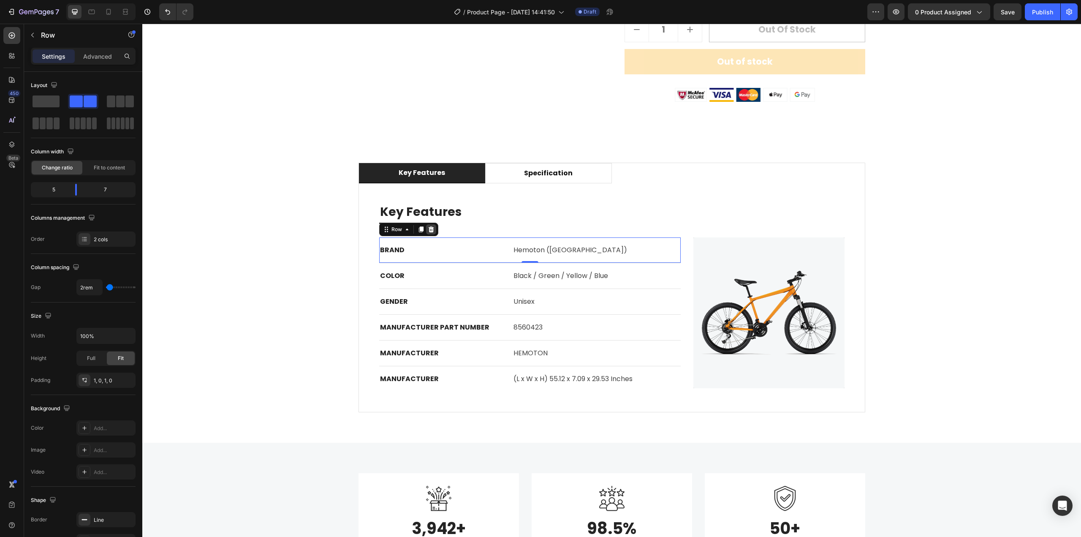
click at [428, 230] on icon at bounding box center [430, 229] width 5 height 6
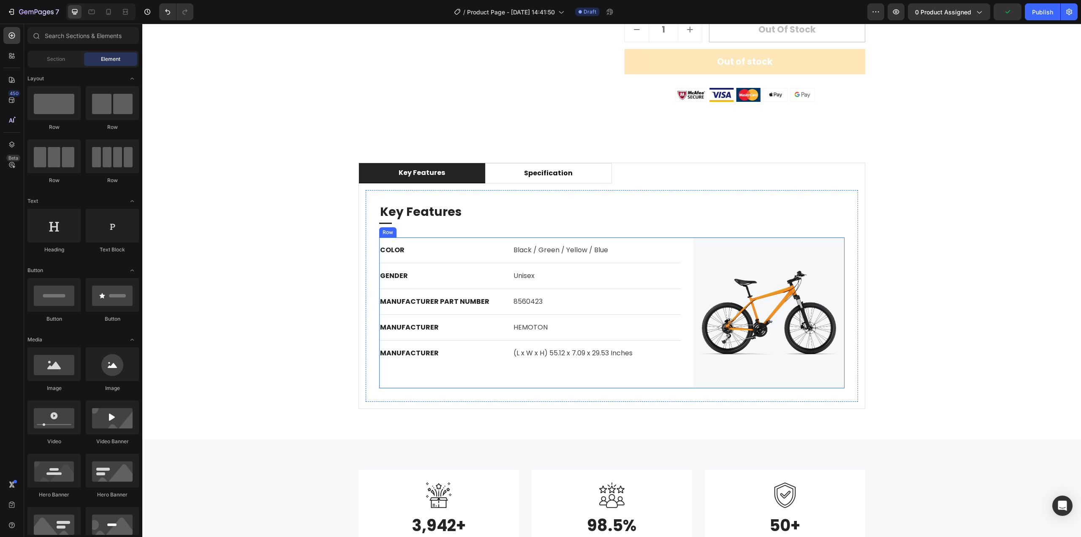
click at [671, 375] on div "COLOR Text block Black / Green / Yellow / Blue Text block Row GENDER Text block…" at bounding box center [530, 312] width 302 height 151
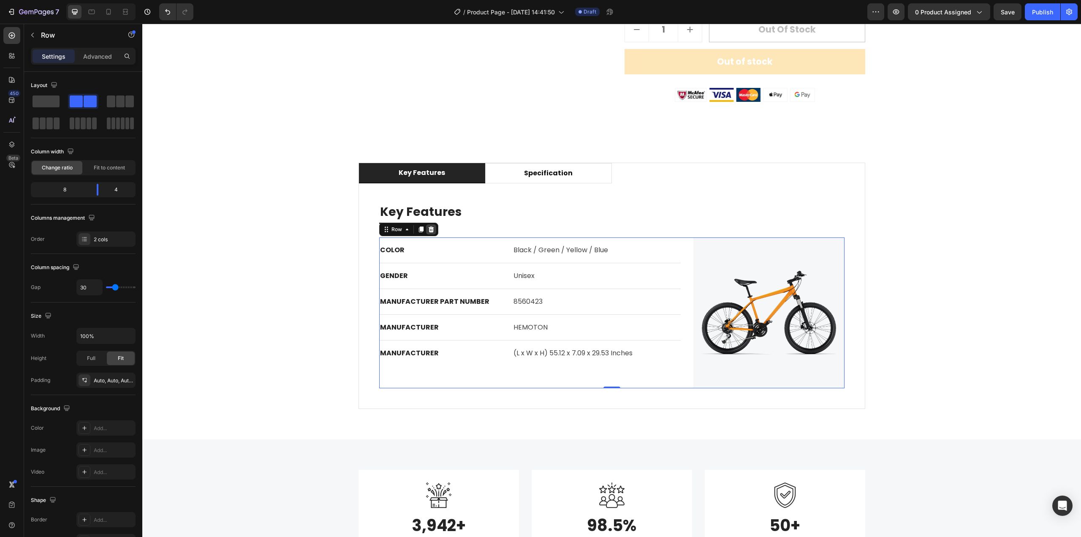
click at [426, 233] on div at bounding box center [431, 229] width 10 height 10
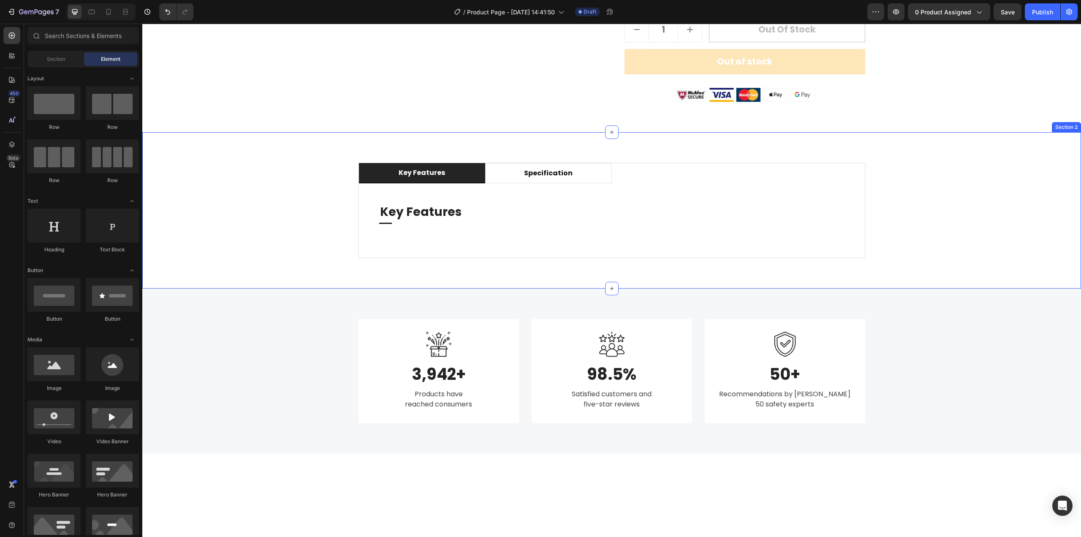
click at [933, 277] on div "key features specification Key Features Heading Title Line Row Frameset Heading…" at bounding box center [611, 210] width 939 height 156
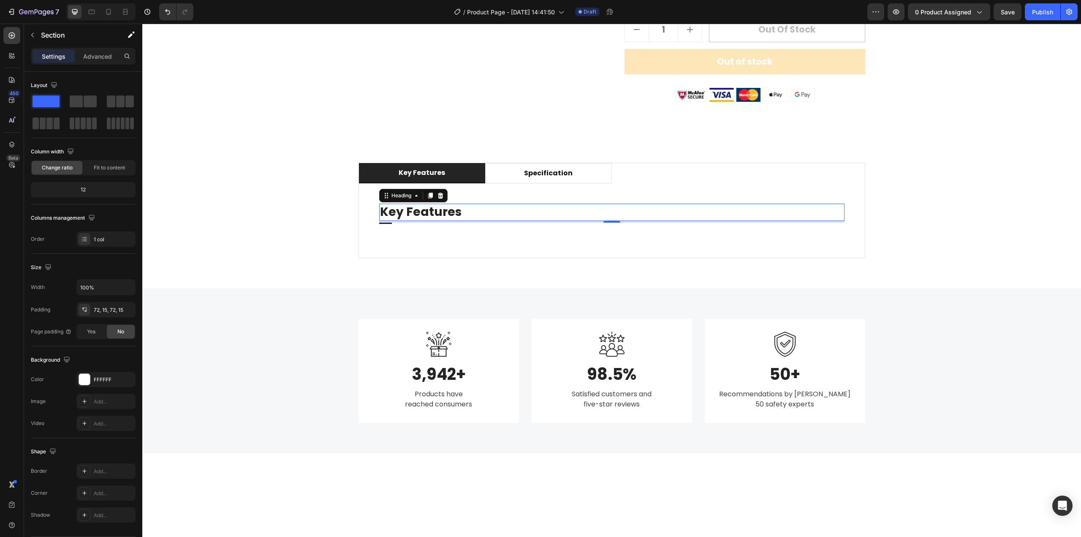
click at [393, 218] on p "Key Features" at bounding box center [612, 211] width 464 height 15
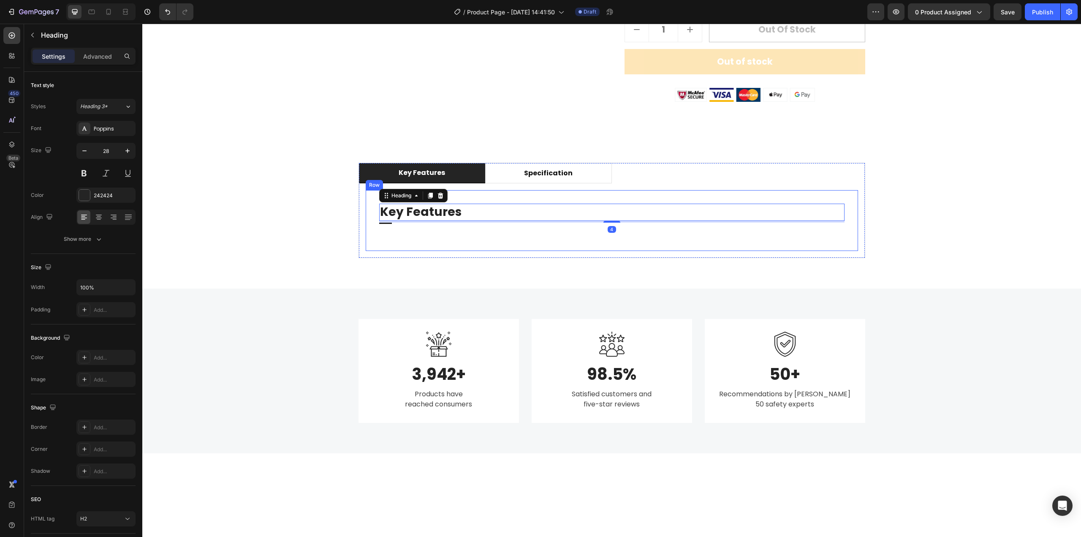
click at [419, 234] on div "Key Features Heading 4 Title Line" at bounding box center [611, 220] width 465 height 33
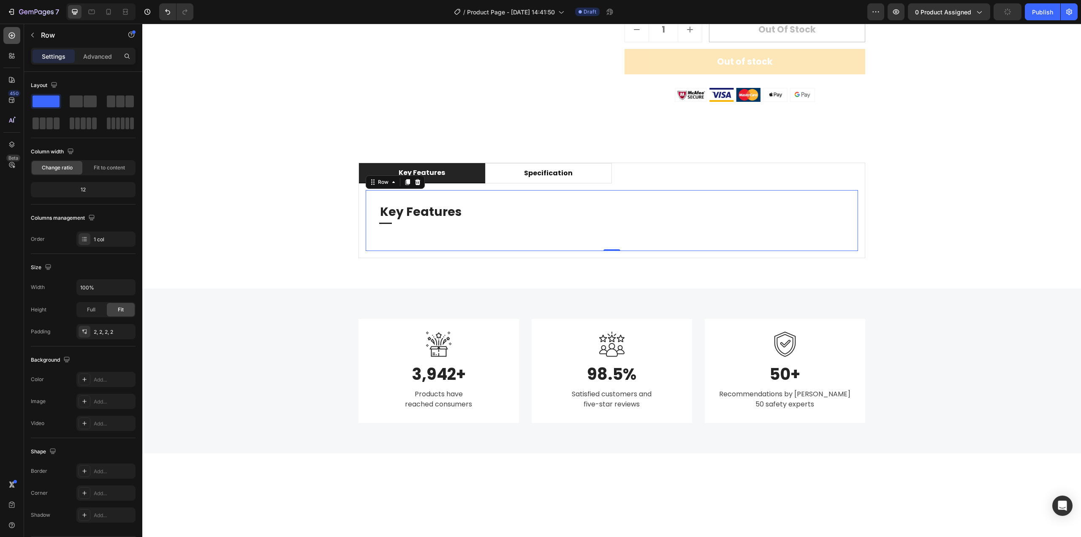
click at [9, 38] on icon at bounding box center [12, 35] width 8 height 8
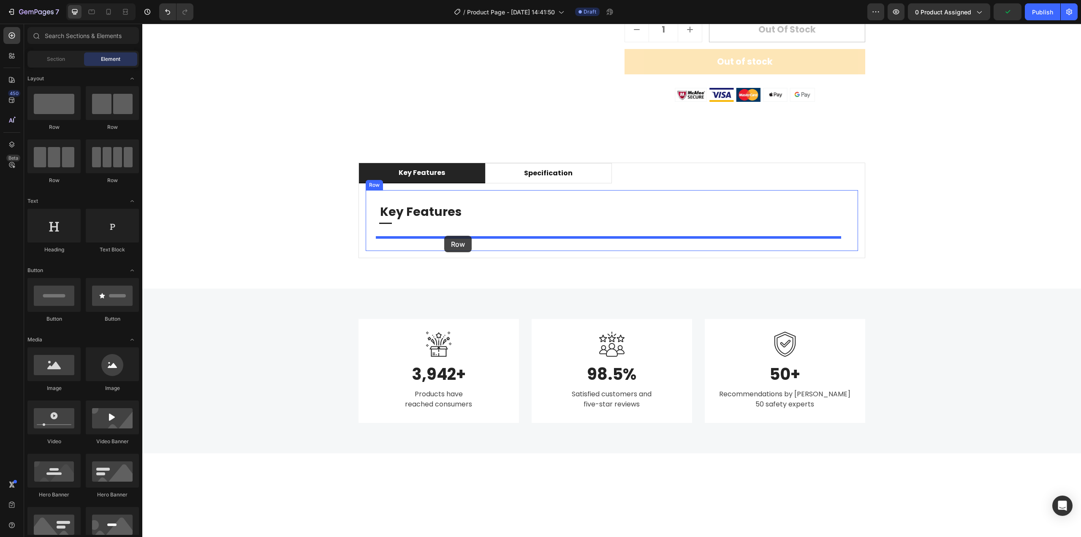
drag, startPoint x: 208, startPoint y: 135, endPoint x: 444, endPoint y: 236, distance: 256.8
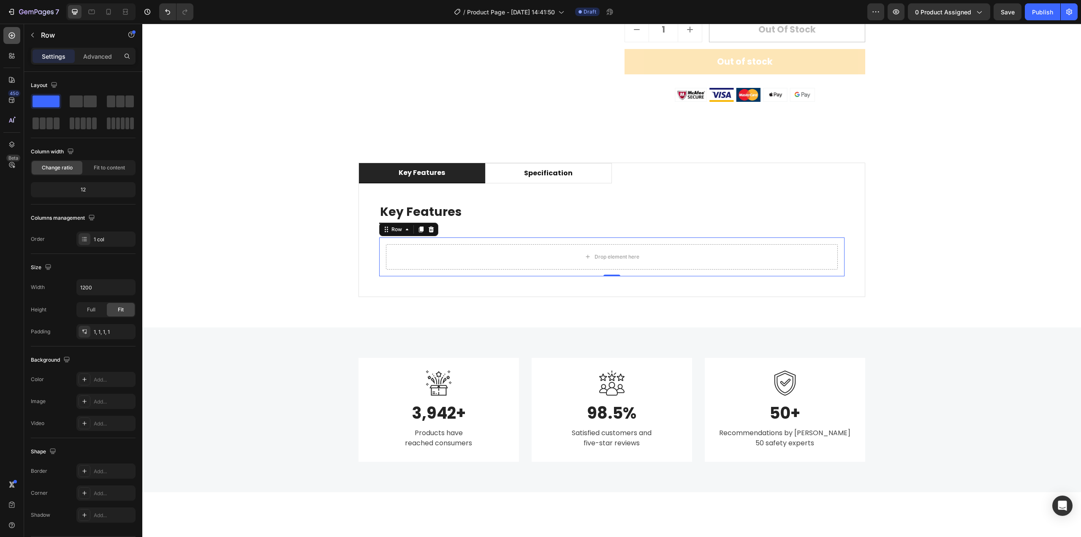
click at [9, 34] on icon at bounding box center [12, 36] width 6 height 6
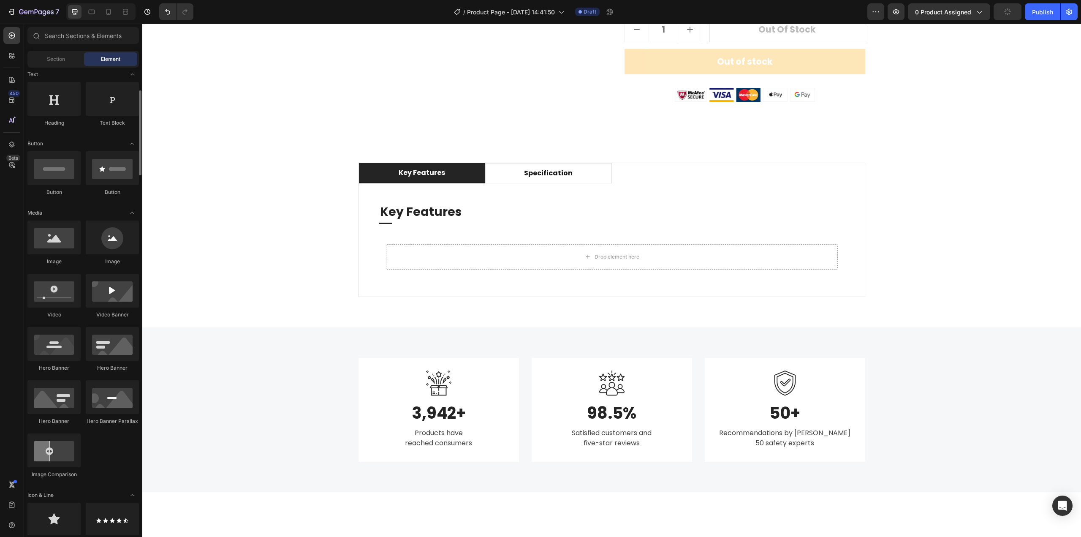
scroll to position [0, 0]
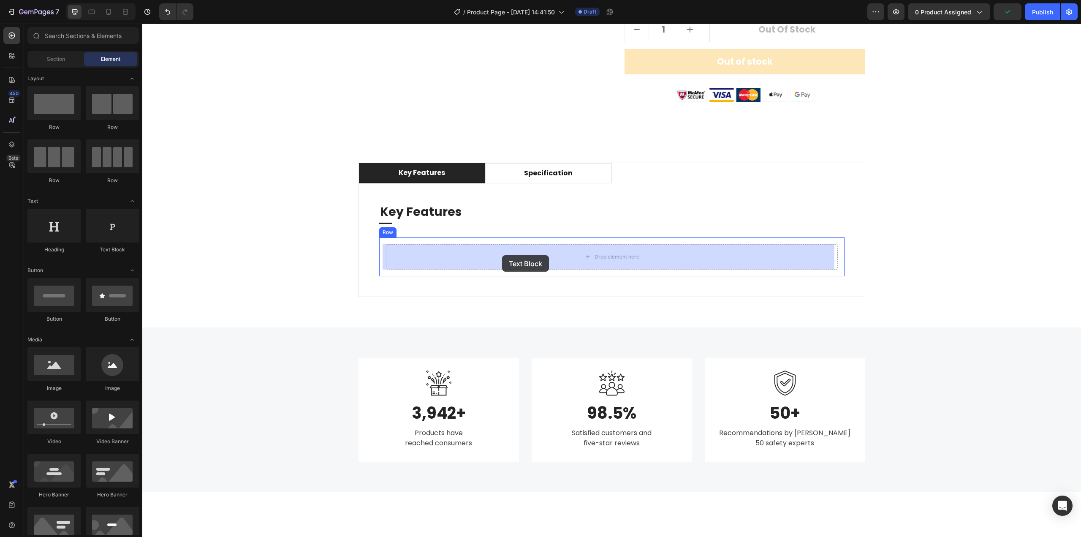
drag, startPoint x: 242, startPoint y: 264, endPoint x: 502, endPoint y: 255, distance: 260.3
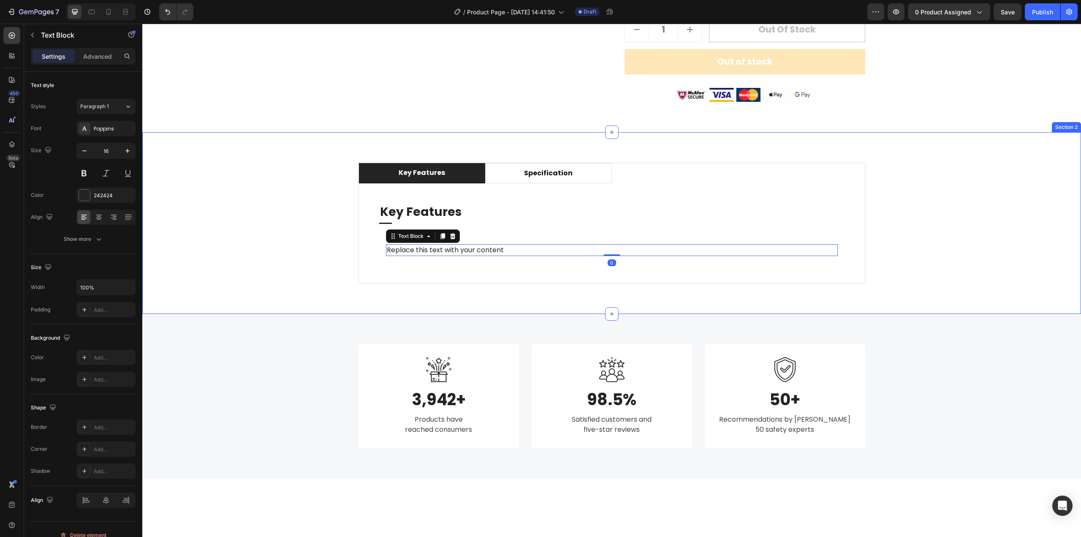
click at [954, 269] on div "key features specification Key Features Heading Title Line Replace this text wi…" at bounding box center [612, 223] width 926 height 120
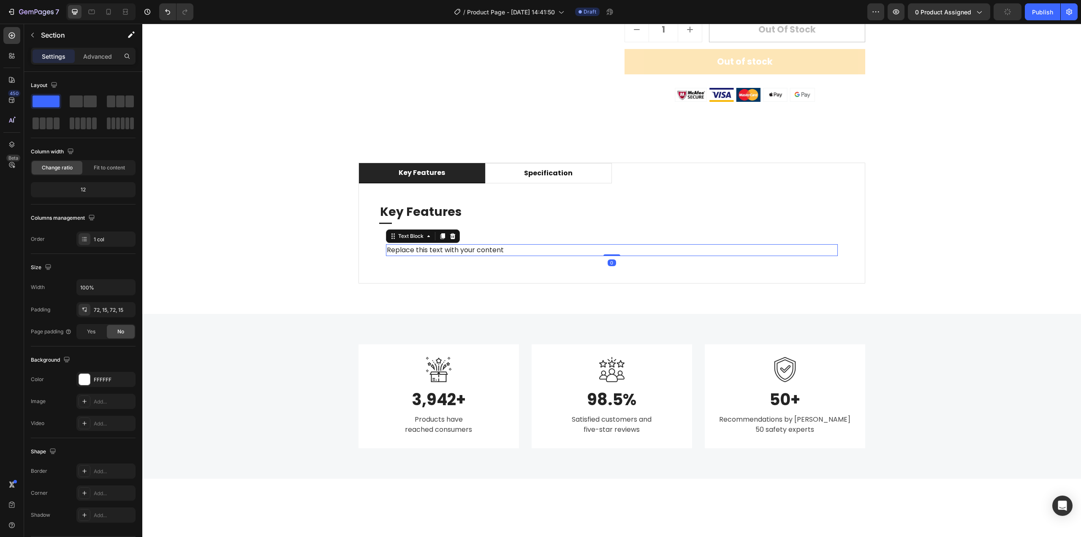
click at [437, 245] on div "Replace this text with your content" at bounding box center [612, 250] width 452 height 12
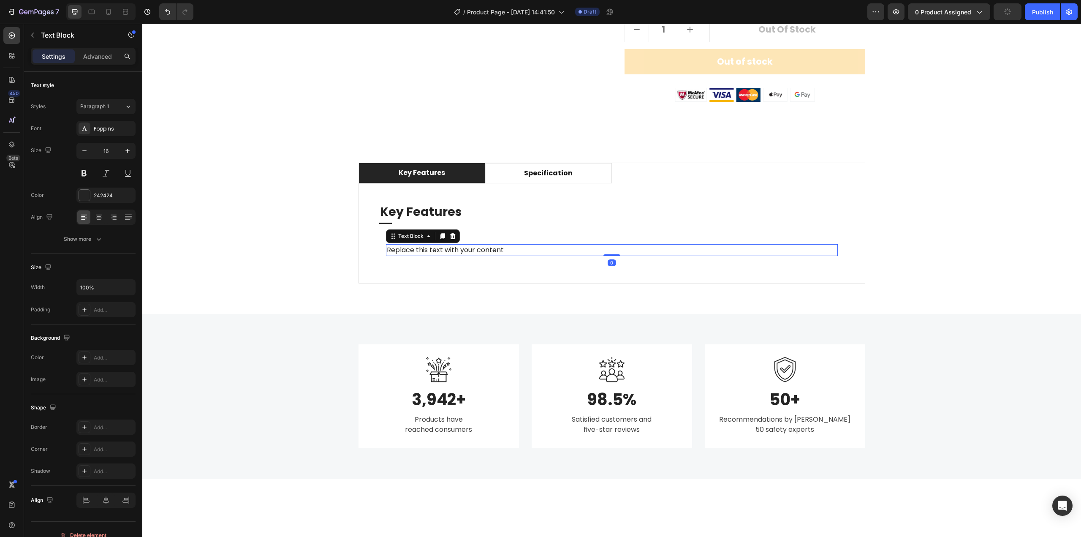
click at [437, 245] on div "Replace this text with your content" at bounding box center [612, 250] width 452 height 12
click at [437, 245] on p "Replace this text with your content" at bounding box center [612, 250] width 450 height 10
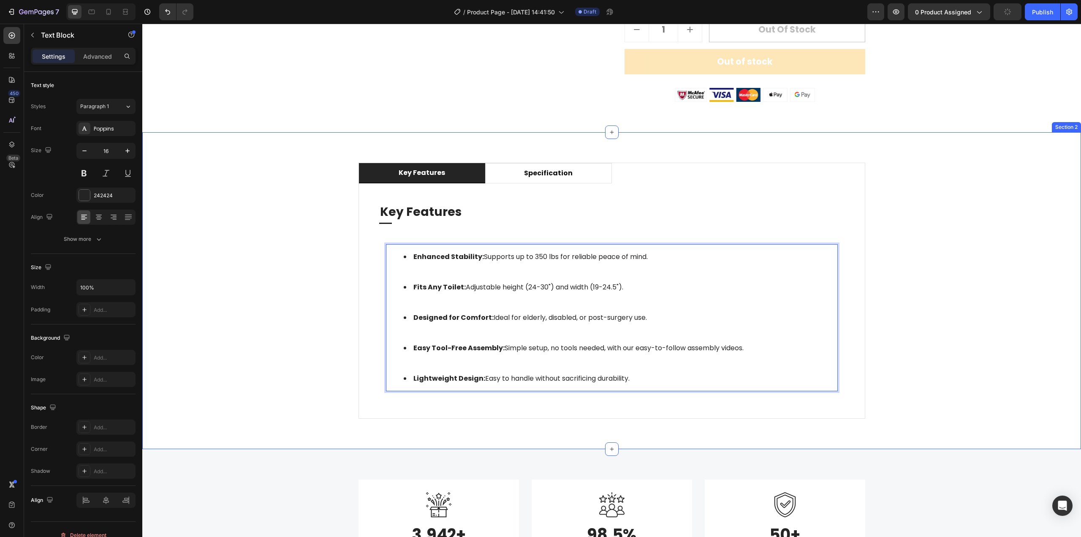
click at [1005, 243] on div "key features specification Key Features Heading Title Line Enhanced Stability: …" at bounding box center [612, 291] width 926 height 256
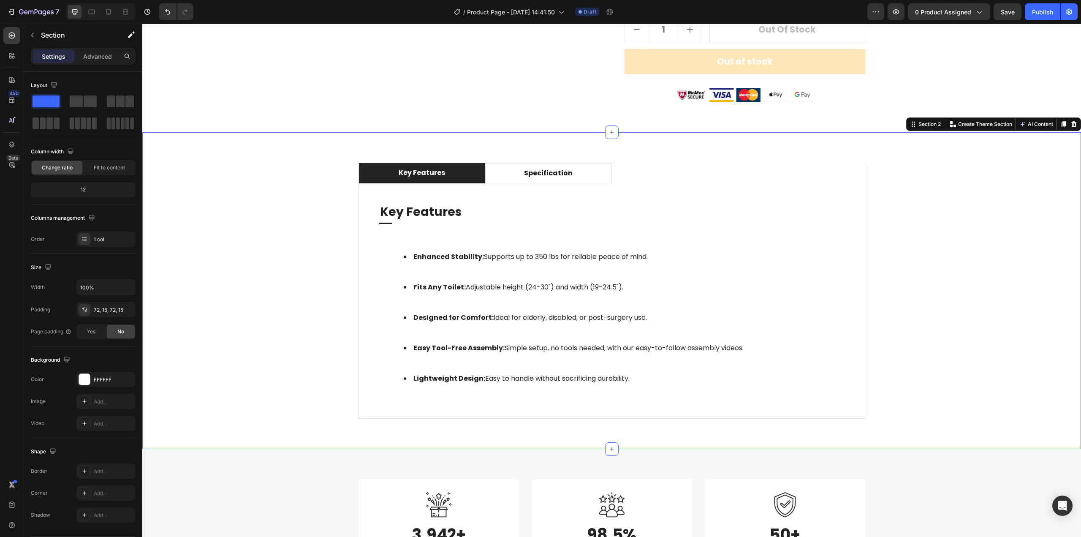
click at [970, 261] on div "key features specification Key Features Heading Title Line Enhanced Stability: …" at bounding box center [612, 291] width 926 height 256
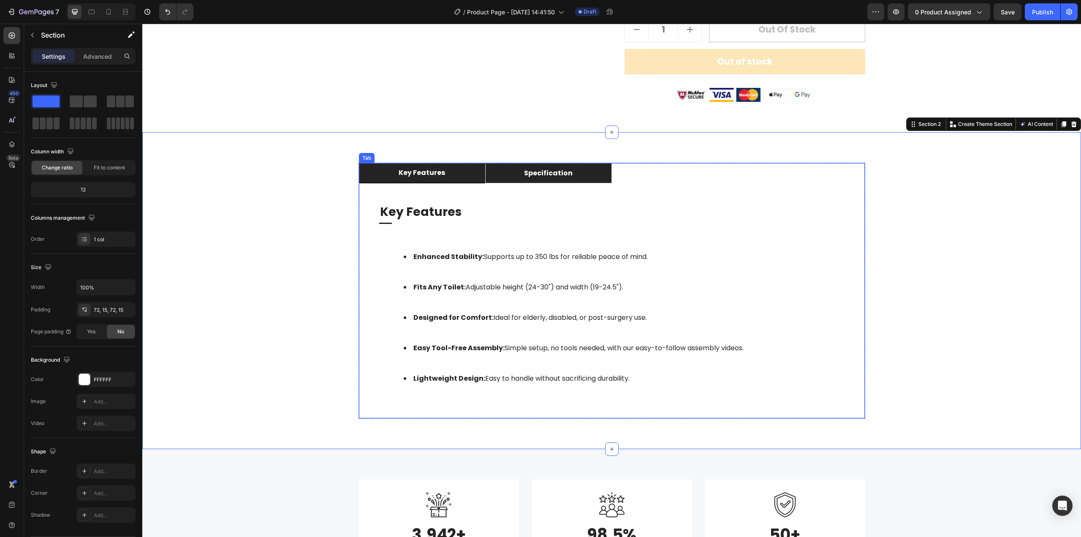
click at [507, 170] on li "specification" at bounding box center [548, 173] width 127 height 20
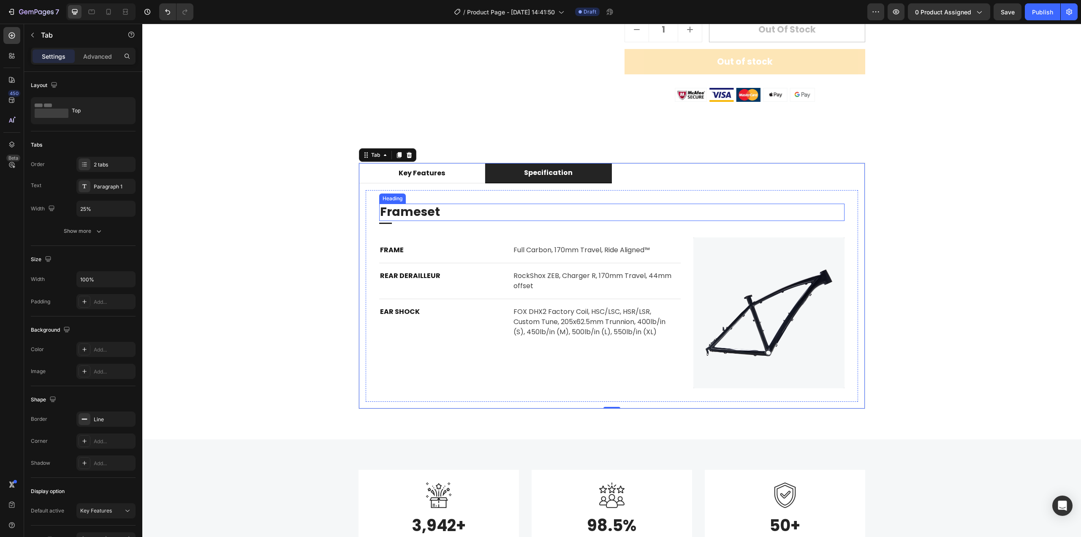
click at [427, 213] on p "Frameset" at bounding box center [612, 211] width 464 height 15
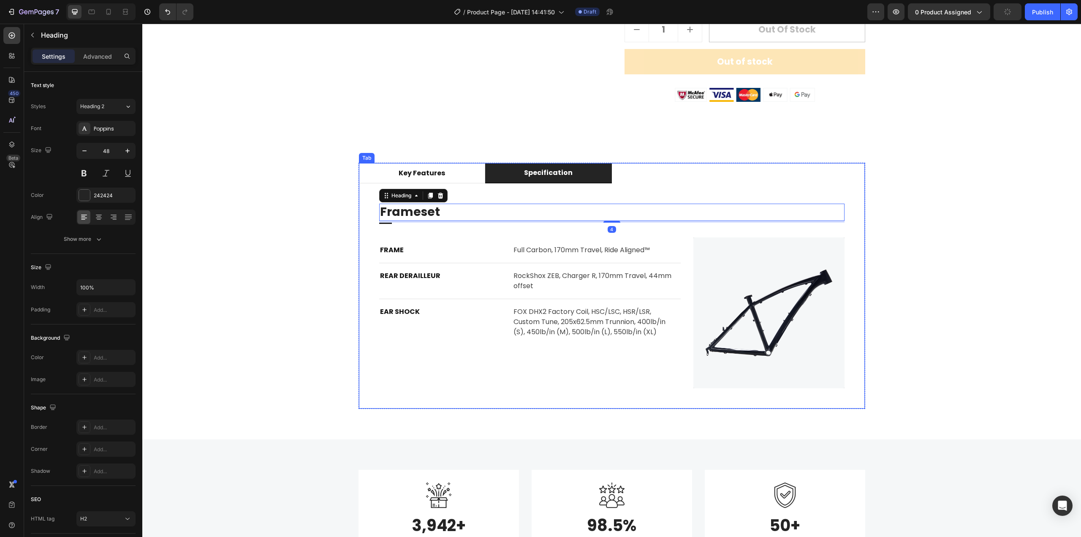
click at [560, 174] on p "specification" at bounding box center [548, 173] width 49 height 10
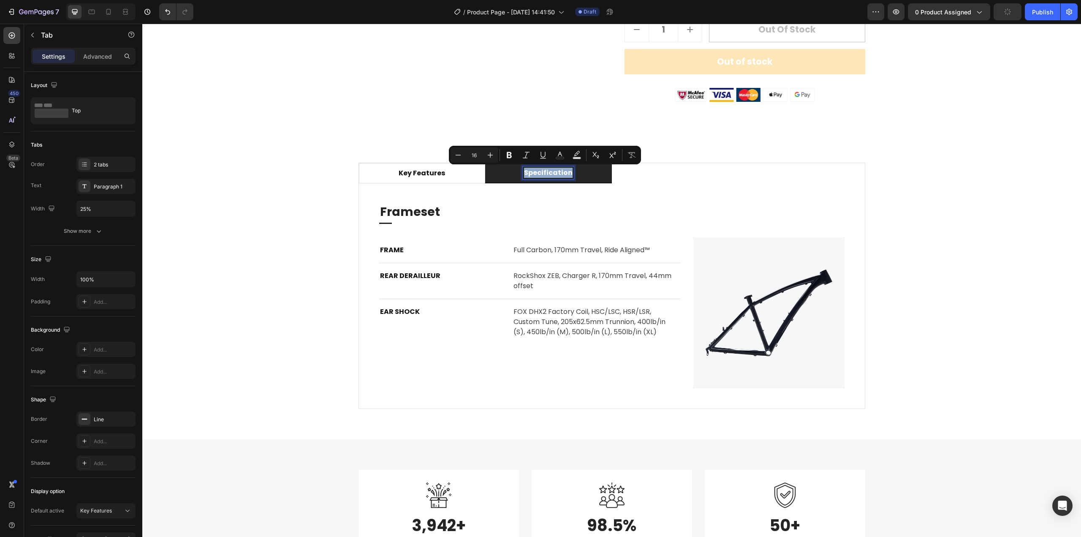
click at [565, 172] on p "specification" at bounding box center [548, 173] width 49 height 10
click at [567, 173] on p "specification" at bounding box center [548, 173] width 49 height 10
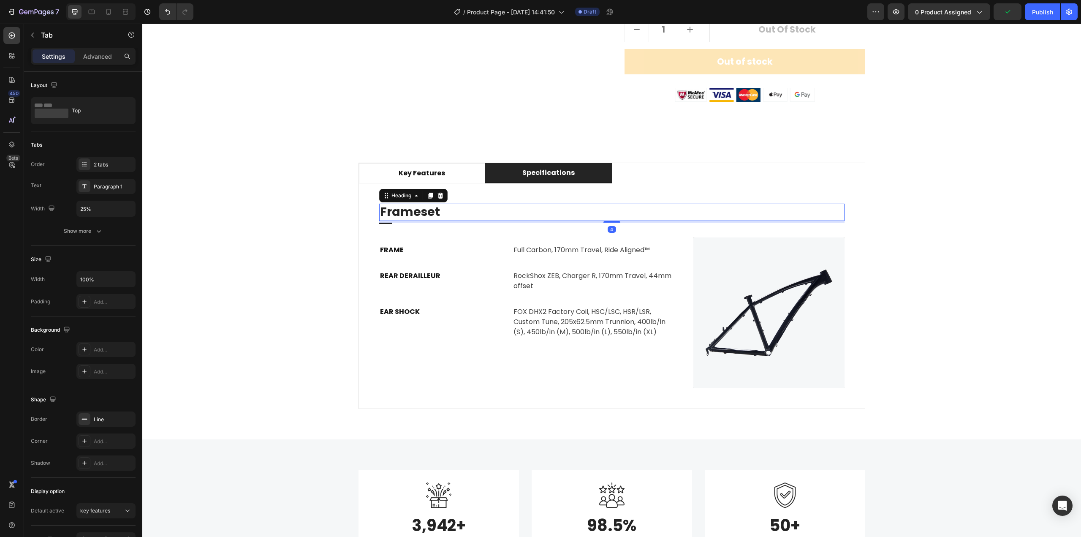
click at [412, 213] on p "Frameset" at bounding box center [612, 211] width 464 height 15
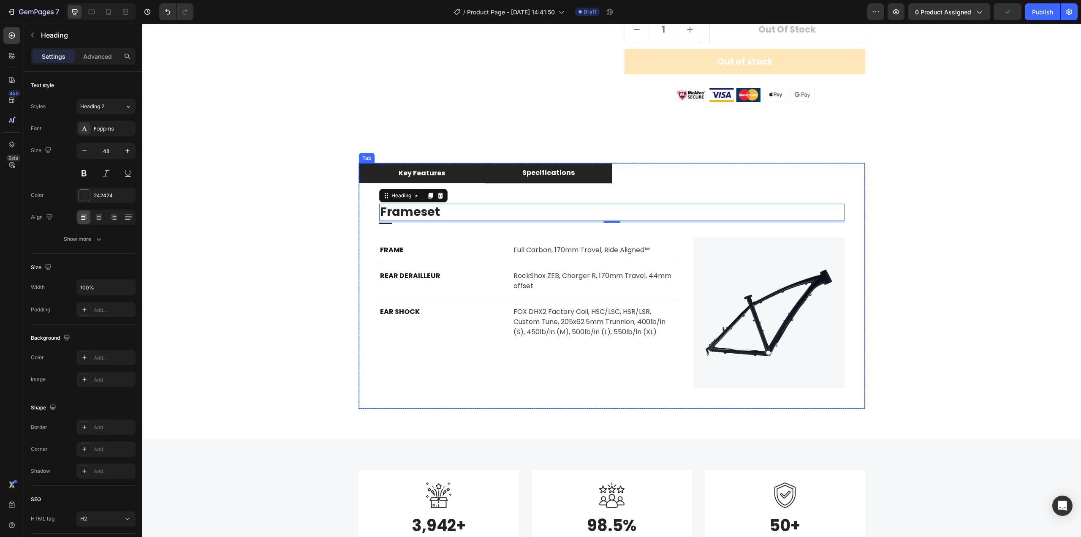
click at [424, 177] on p "key features" at bounding box center [422, 173] width 46 height 10
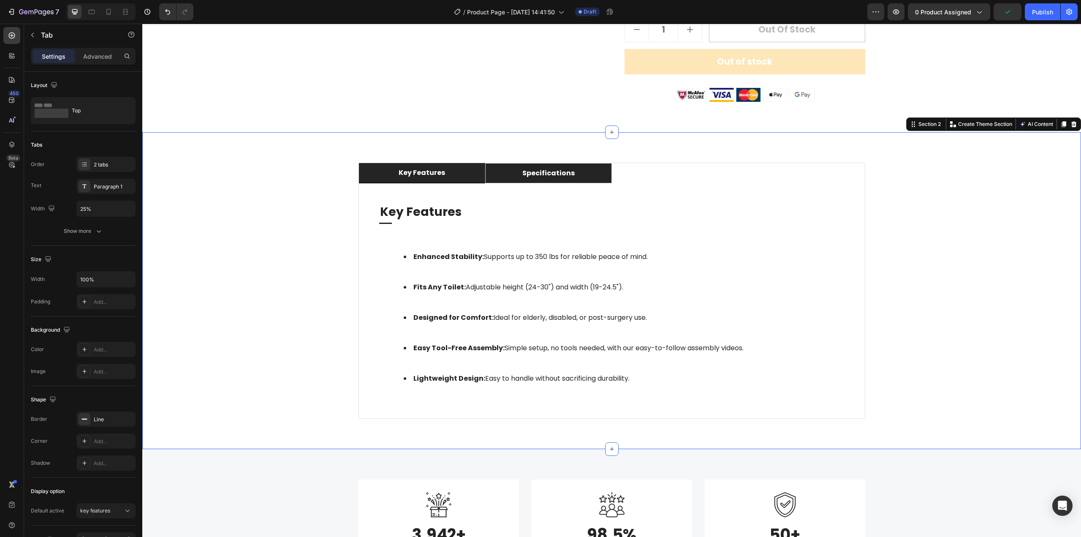
click at [927, 258] on div "key features specifications Key Features Heading Title Line Enhanced Stability:…" at bounding box center [612, 291] width 926 height 256
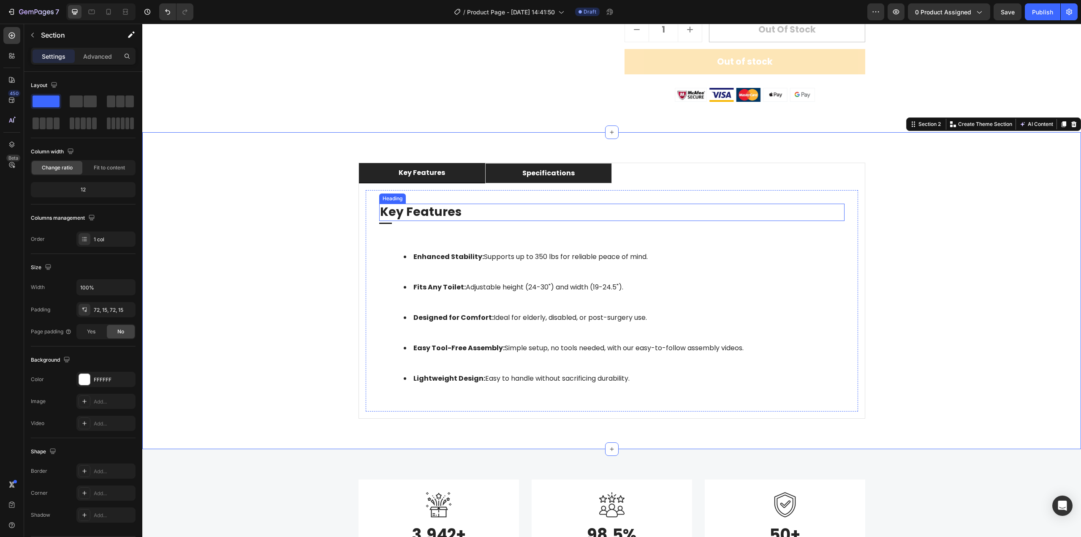
click at [456, 212] on p "Key Features" at bounding box center [612, 211] width 464 height 15
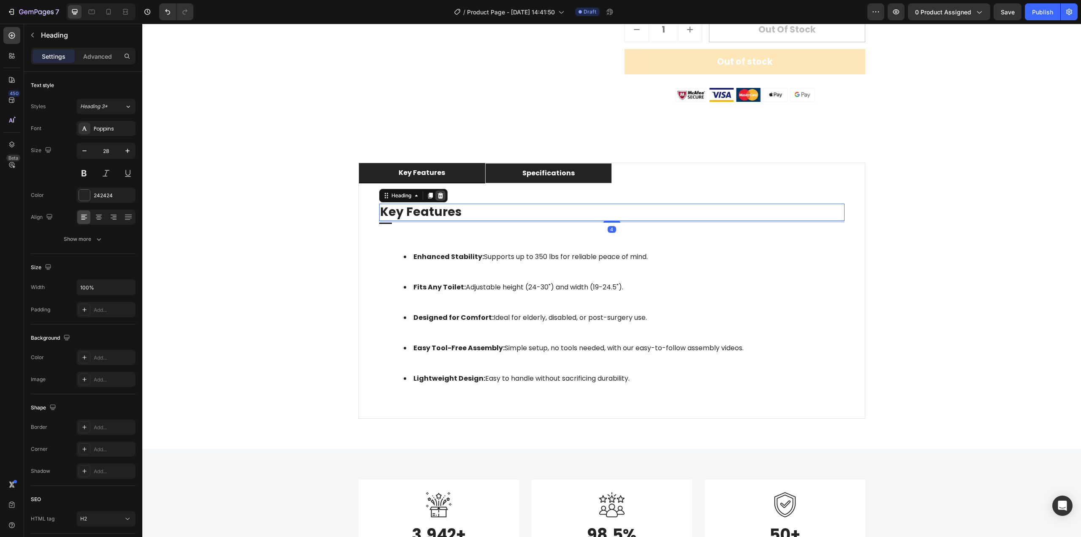
click at [438, 195] on icon at bounding box center [440, 196] width 5 height 6
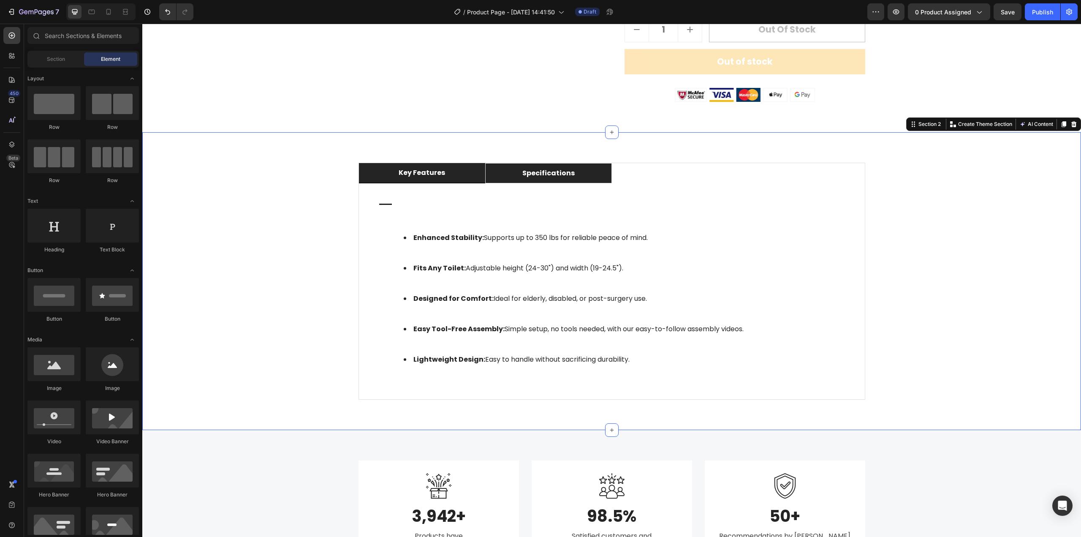
click at [909, 267] on div "key features specifications Title Line Enhanced Stability: Supports up to 350 l…" at bounding box center [612, 281] width 926 height 237
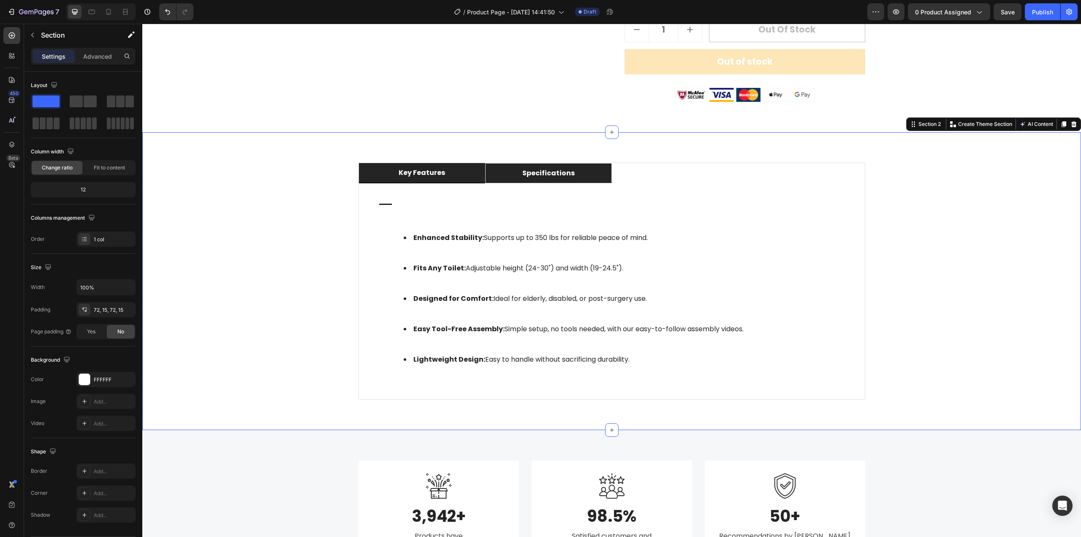
click at [945, 277] on div "key features specifications Title Line Enhanced Stability: Supports up to 350 l…" at bounding box center [612, 281] width 926 height 237
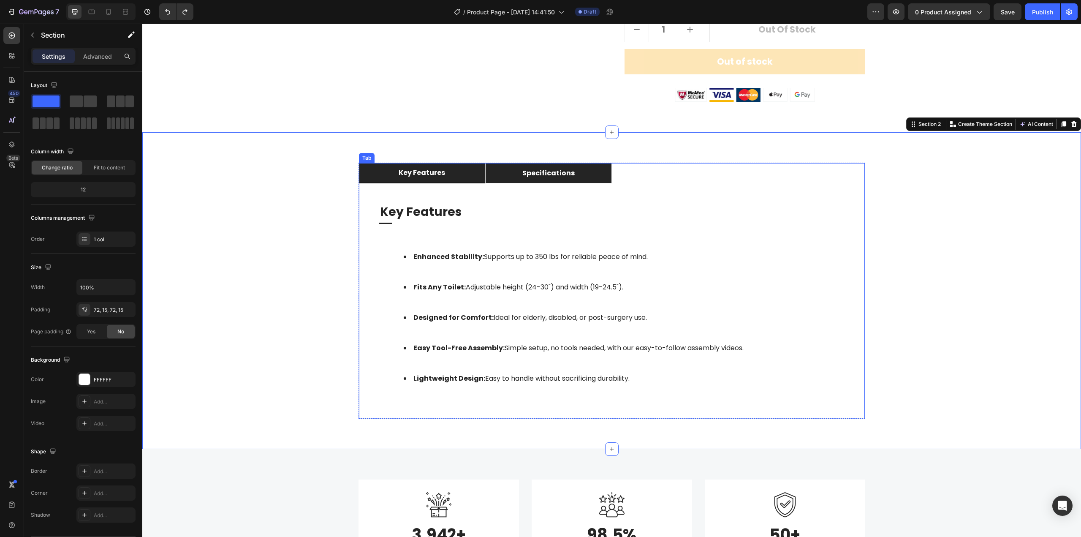
click at [525, 179] on div "specifications" at bounding box center [548, 173] width 55 height 13
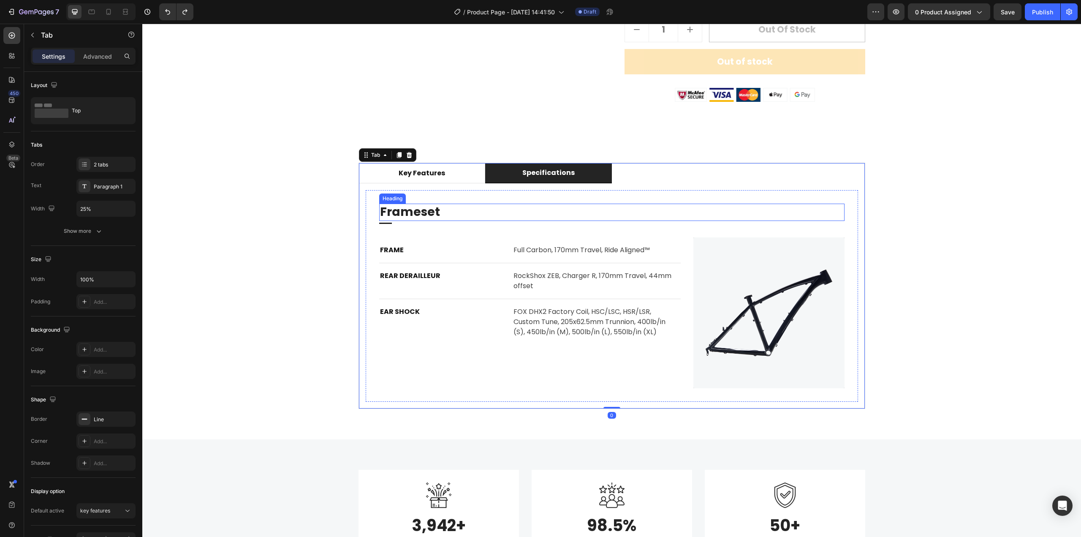
click at [408, 208] on p "Frameset" at bounding box center [612, 211] width 464 height 15
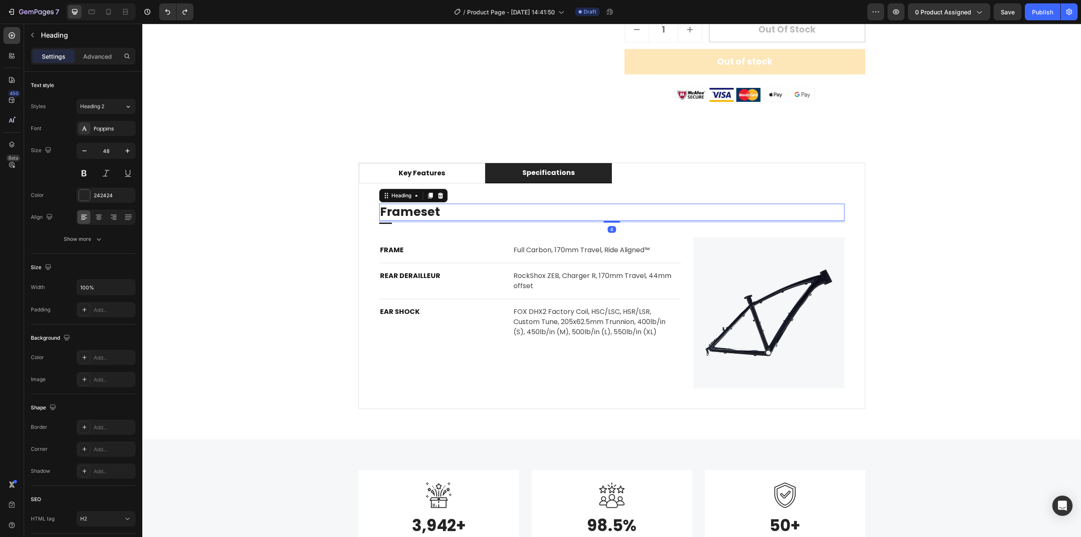
click at [408, 208] on p "Frameset" at bounding box center [612, 211] width 464 height 15
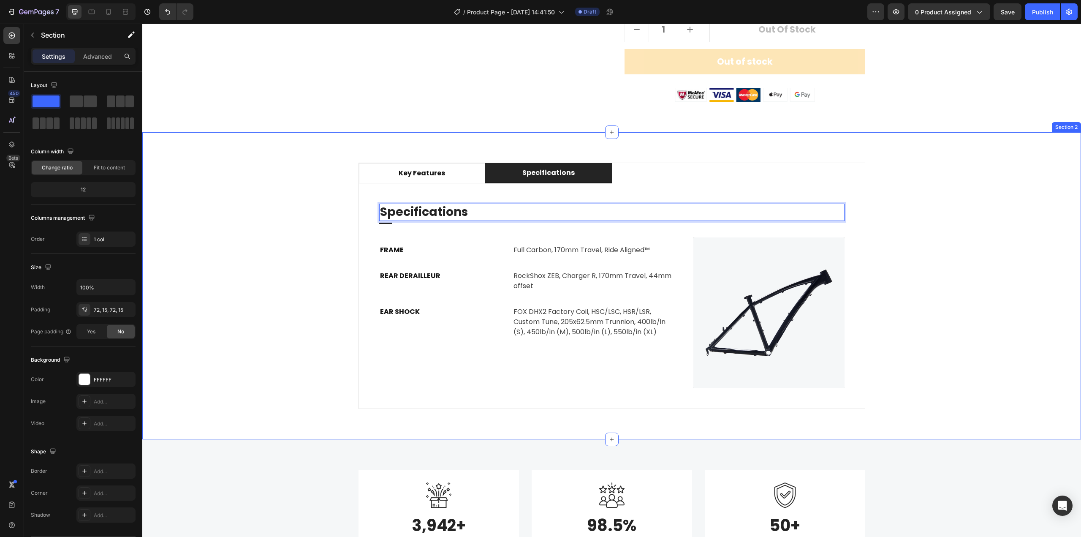
click at [939, 320] on div "key features specifications Key Features Heading Title Line Enhanced Stability:…" at bounding box center [612, 286] width 926 height 246
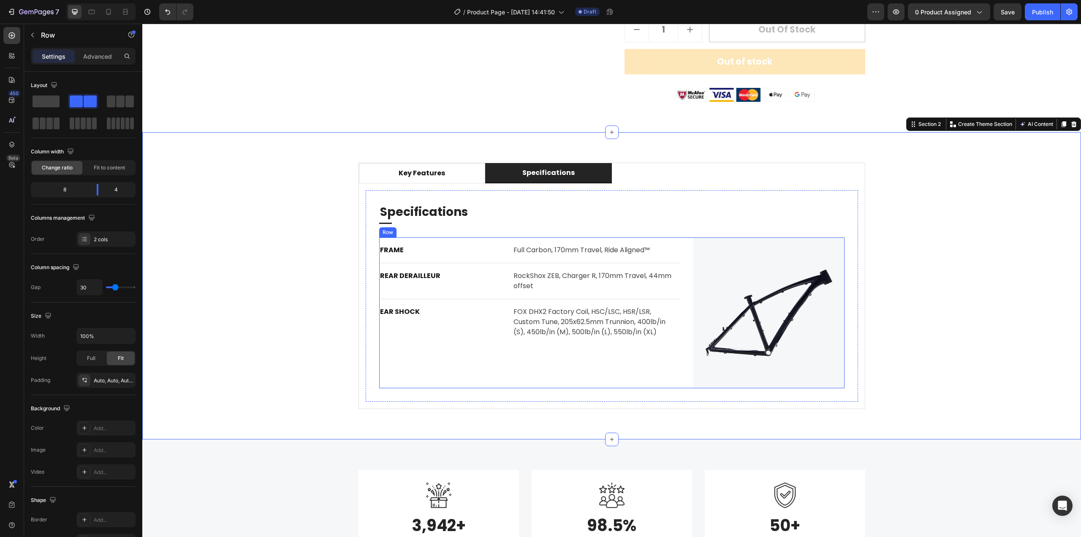
click at [392, 383] on div "FRAME Text block Full Carbon, 170mm Travel, Ride Aligned™ Text block Row REAR D…" at bounding box center [530, 312] width 302 height 151
click at [428, 232] on icon at bounding box center [431, 229] width 7 height 7
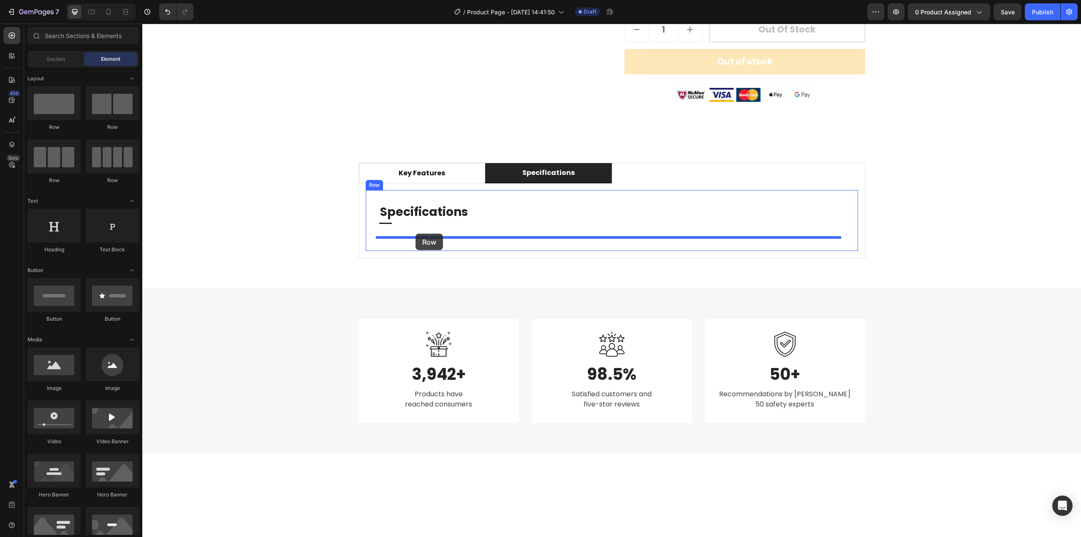
drag, startPoint x: 211, startPoint y: 133, endPoint x: 416, endPoint y: 234, distance: 228.7
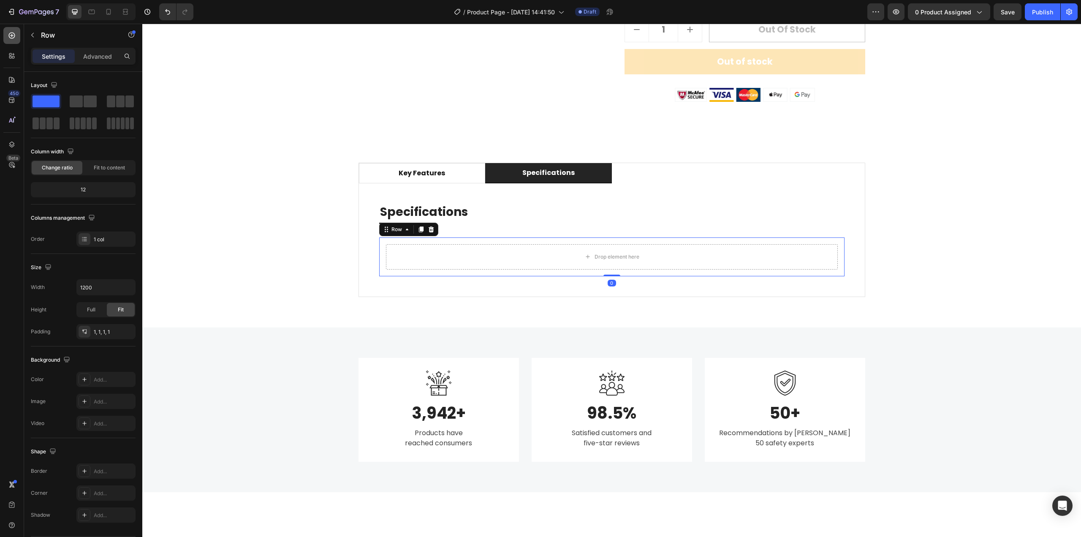
click at [14, 40] on div at bounding box center [11, 35] width 17 height 17
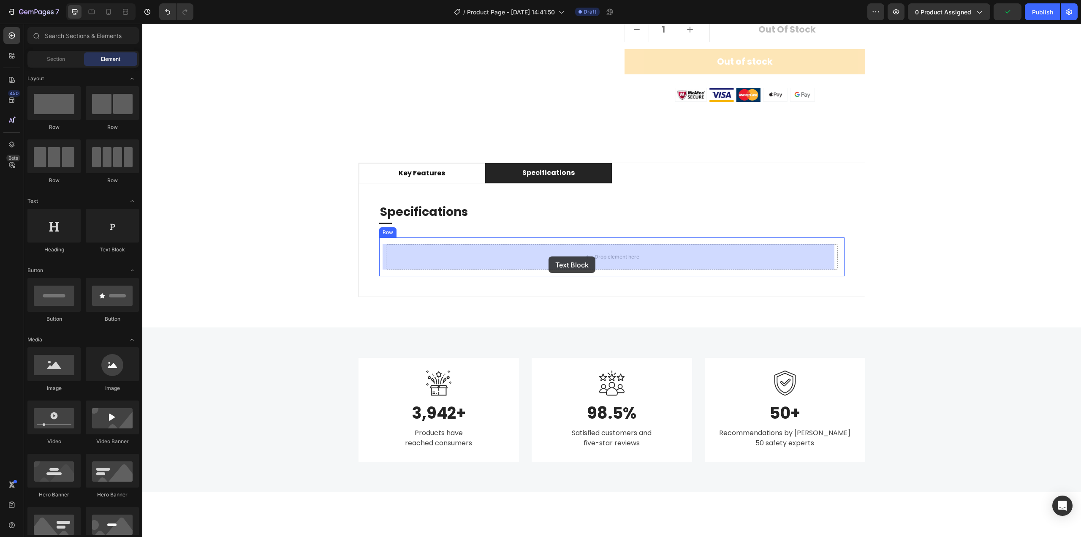
drag, startPoint x: 257, startPoint y: 255, endPoint x: 549, endPoint y: 256, distance: 291.8
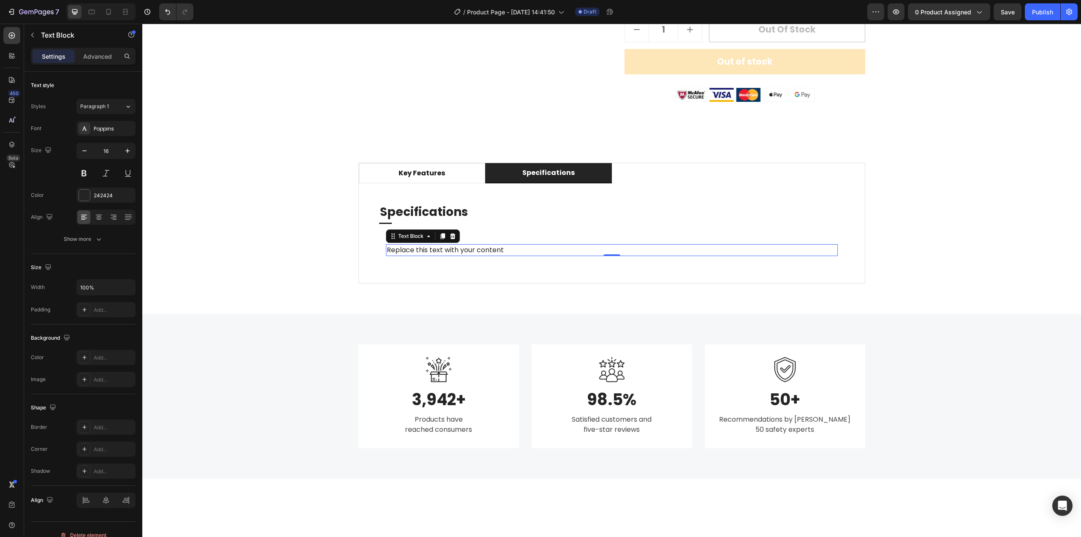
click at [476, 244] on div "Replace this text with your content" at bounding box center [612, 250] width 452 height 12
click at [476, 247] on p "Replace this text with your content" at bounding box center [612, 250] width 450 height 10
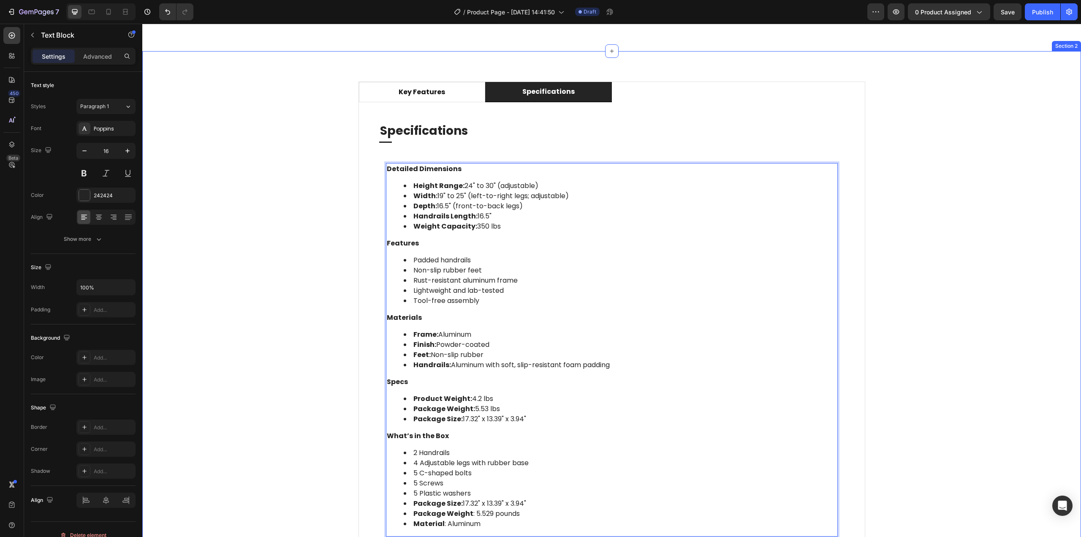
click at [933, 261] on div "key features specifications Key Features Heading Title Line Enhanced Stability:…" at bounding box center [612, 323] width 926 height 482
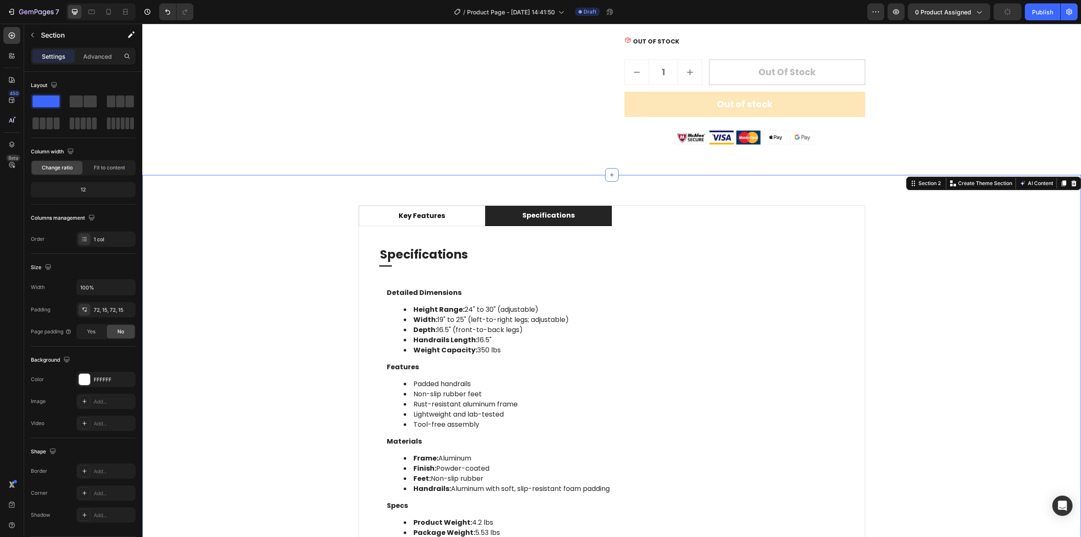
scroll to position [419, 0]
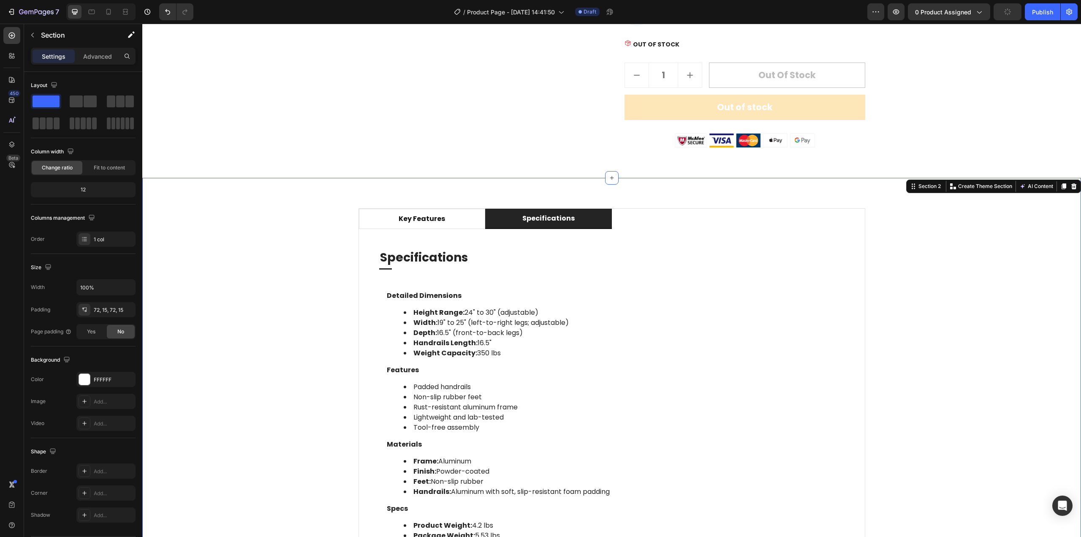
click at [897, 318] on div "key features specifications Key Features Heading Title Line Enhanced Stability:…" at bounding box center [612, 449] width 926 height 482
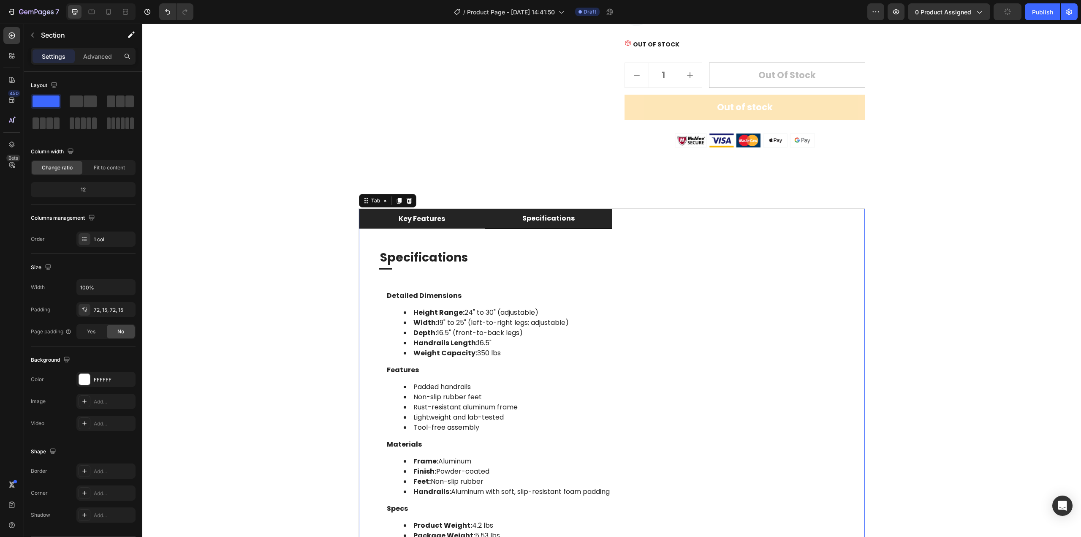
click at [456, 215] on li "key features" at bounding box center [422, 219] width 127 height 20
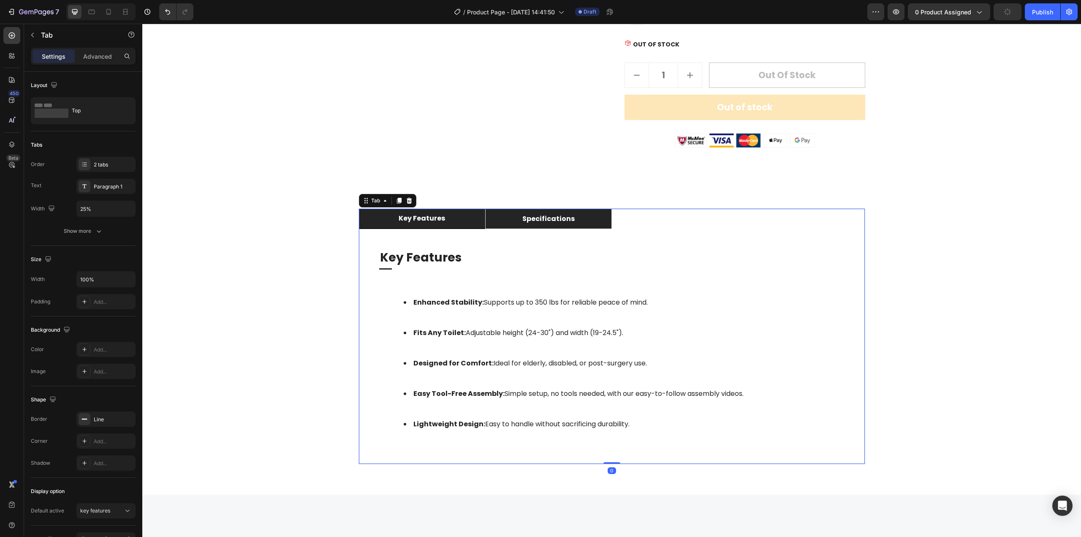
click at [512, 222] on li "specifications" at bounding box center [548, 219] width 127 height 20
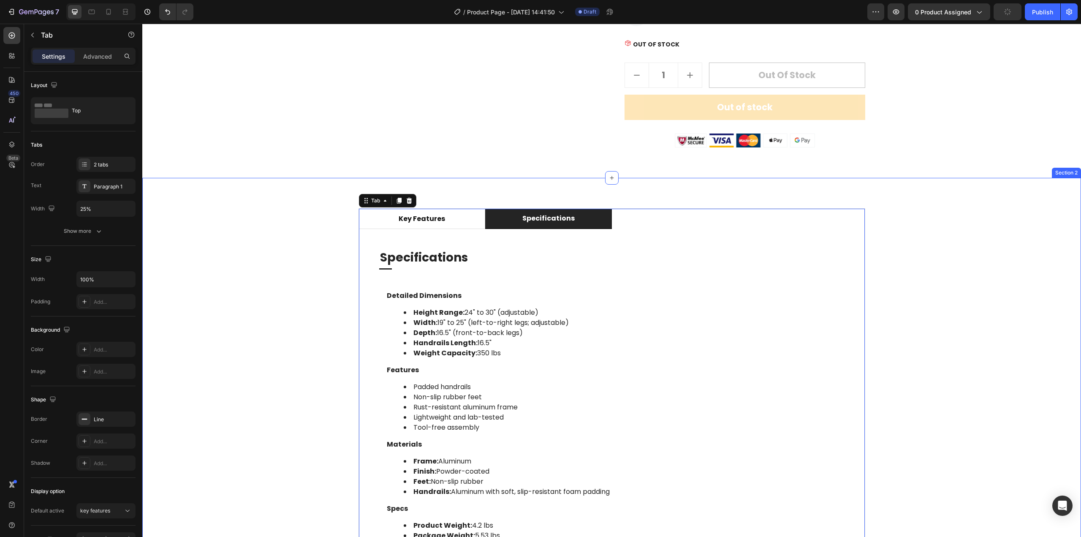
click at [965, 283] on div "key features specifications Key Features Heading Title Line Enhanced Stability:…" at bounding box center [612, 449] width 926 height 482
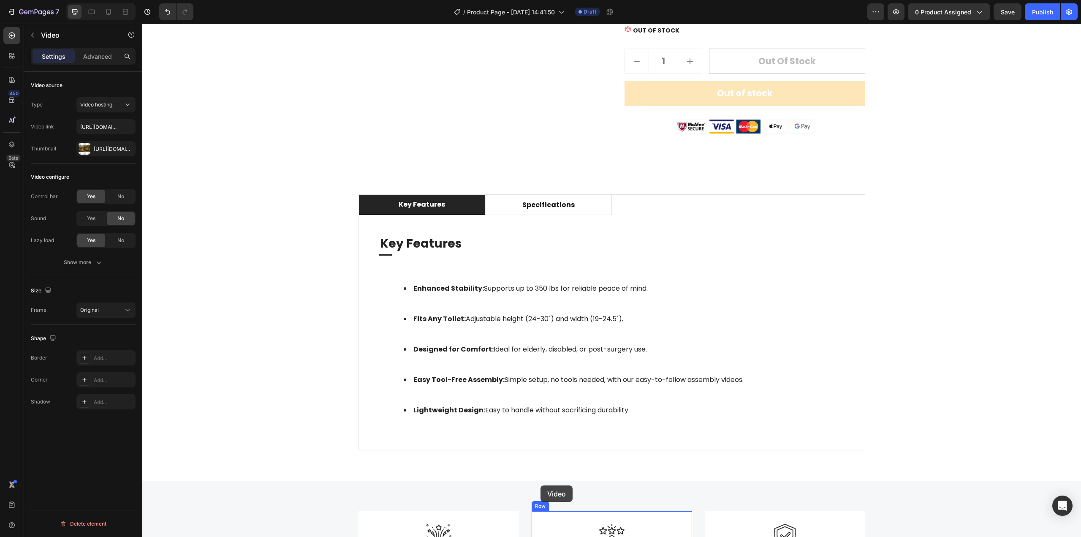
scroll to position [669, 0]
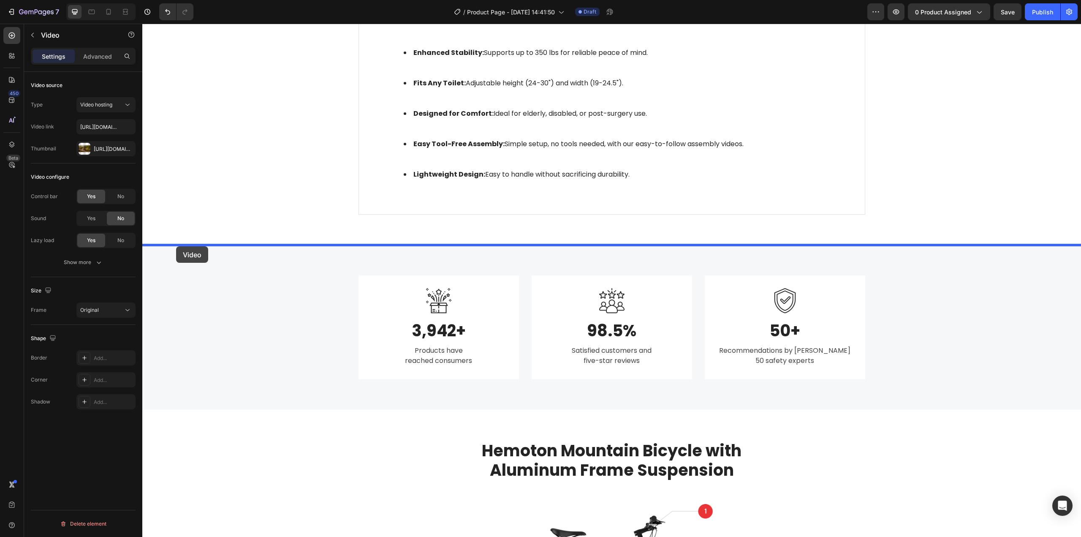
drag, startPoint x: 152, startPoint y: 158, endPoint x: 176, endPoint y: 246, distance: 91.8
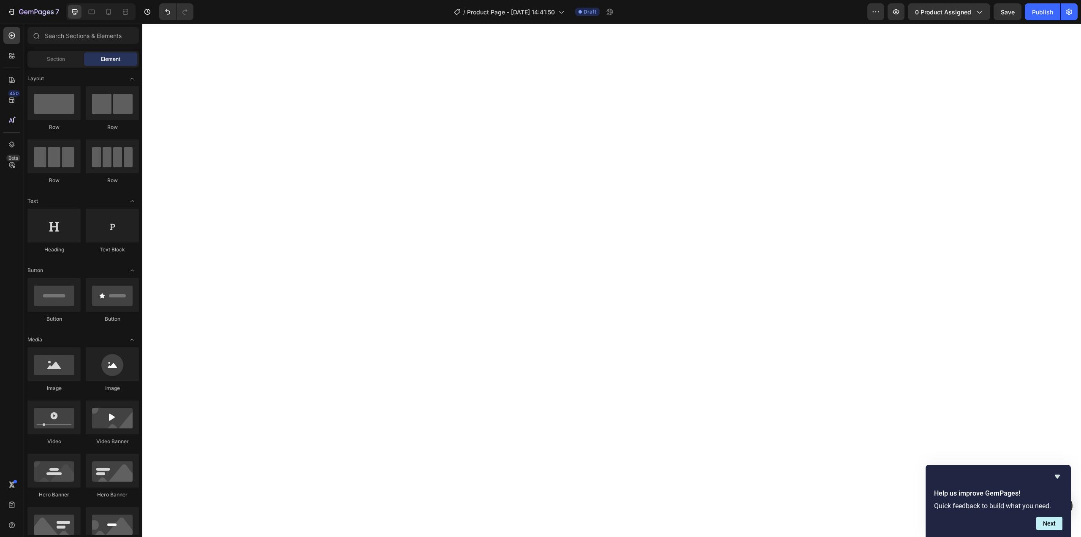
scroll to position [0, 0]
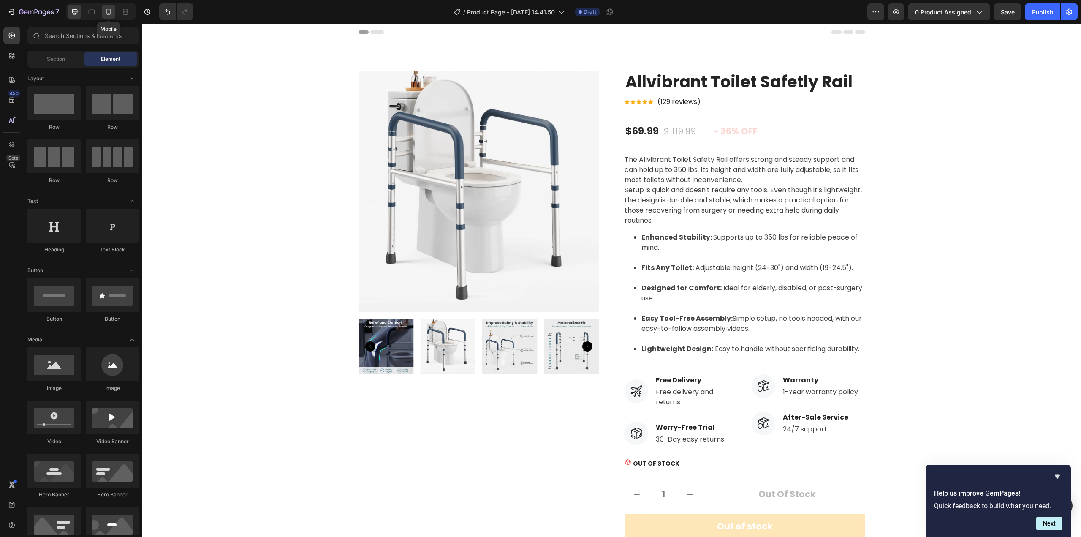
click at [114, 15] on div at bounding box center [109, 12] width 14 height 14
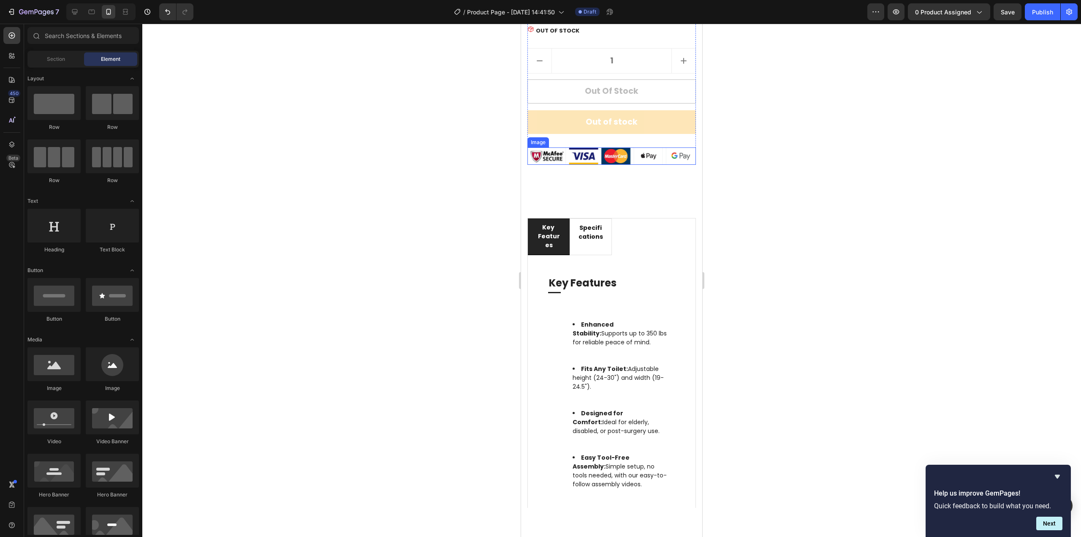
scroll to position [760, 0]
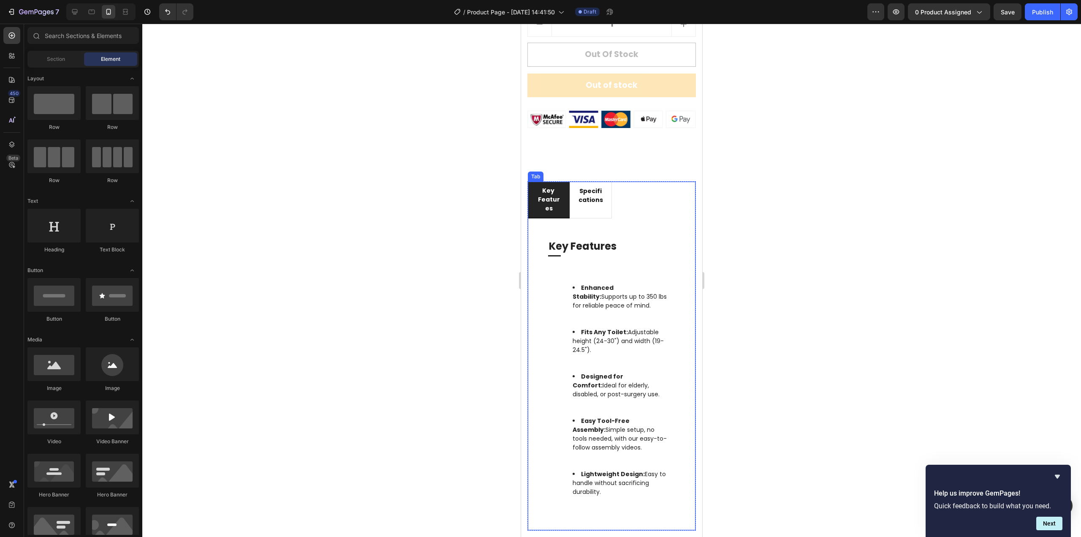
click at [535, 180] on div "Tab" at bounding box center [536, 177] width 12 height 8
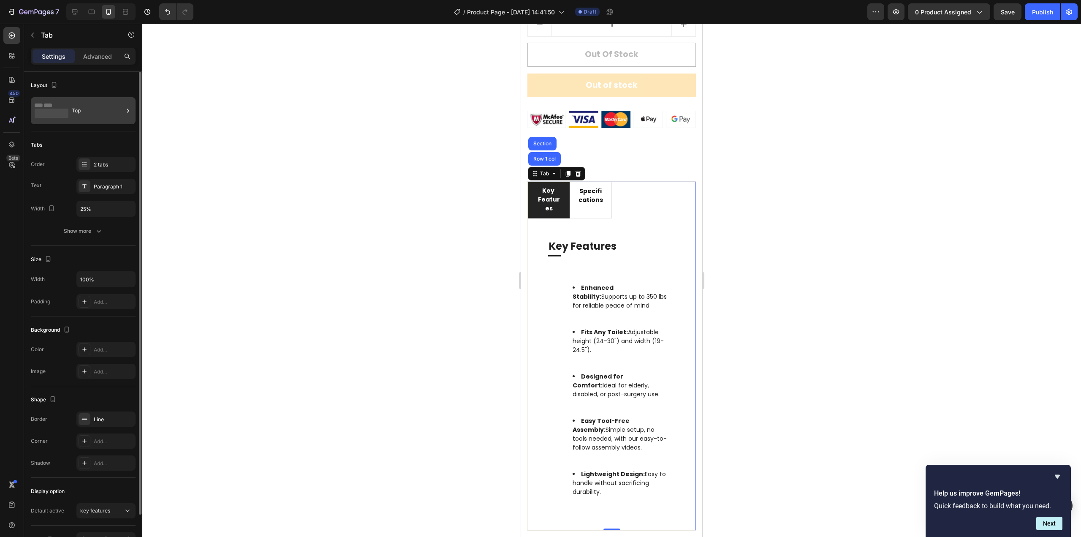
click at [101, 116] on div "Top" at bounding box center [98, 110] width 52 height 19
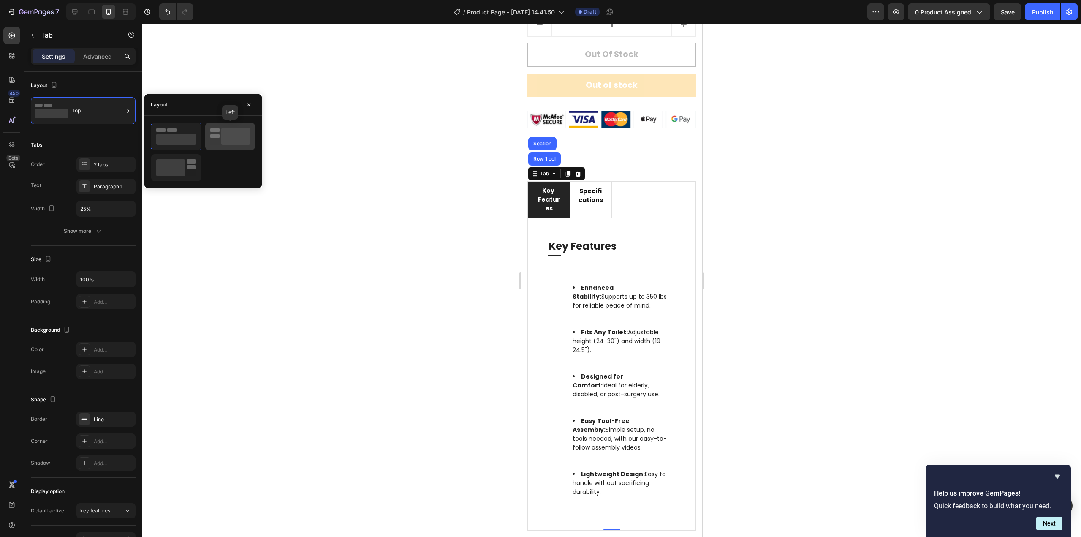
click at [211, 139] on icon at bounding box center [230, 136] width 40 height 17
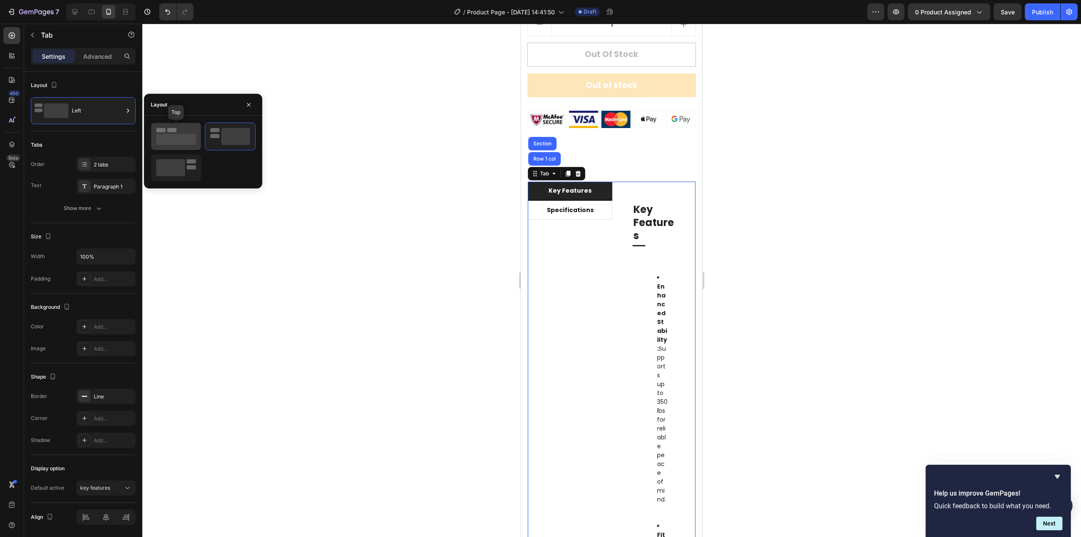
click at [177, 128] on div at bounding box center [176, 136] width 50 height 27
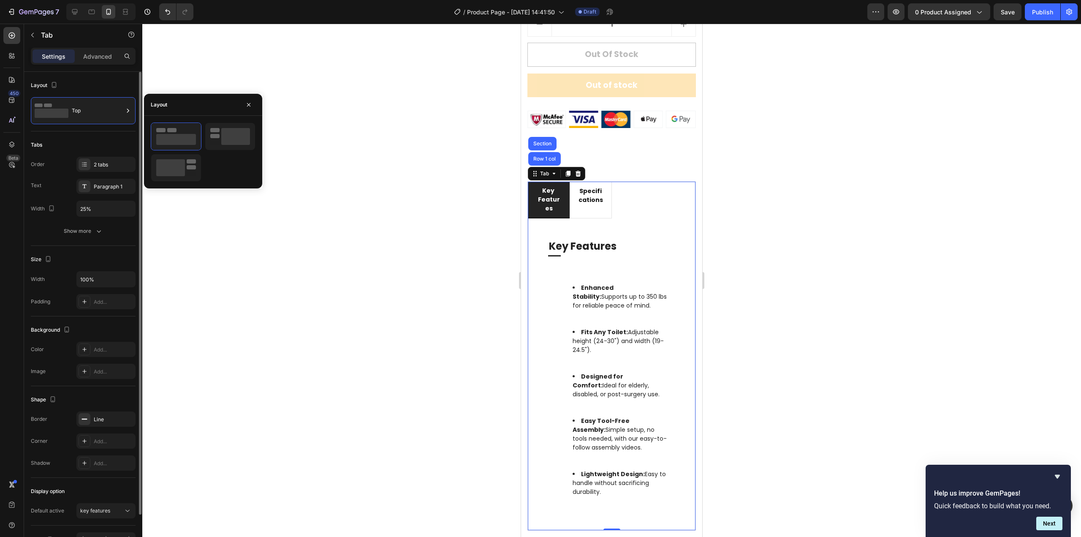
click at [89, 136] on div "Tabs Order 2 tabs Text Paragraph 1 Width 25% Show more" at bounding box center [83, 188] width 105 height 114
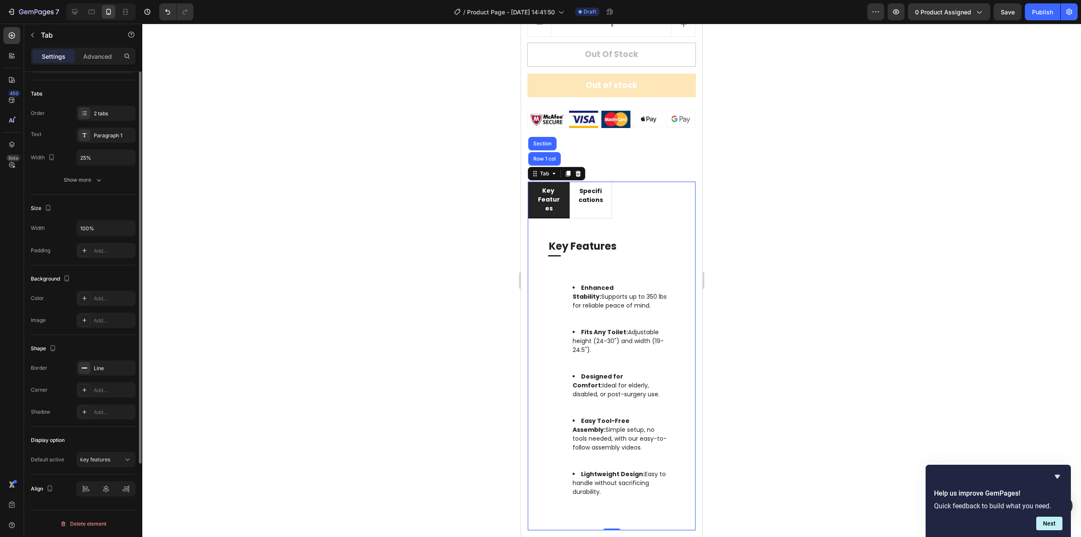
scroll to position [0, 0]
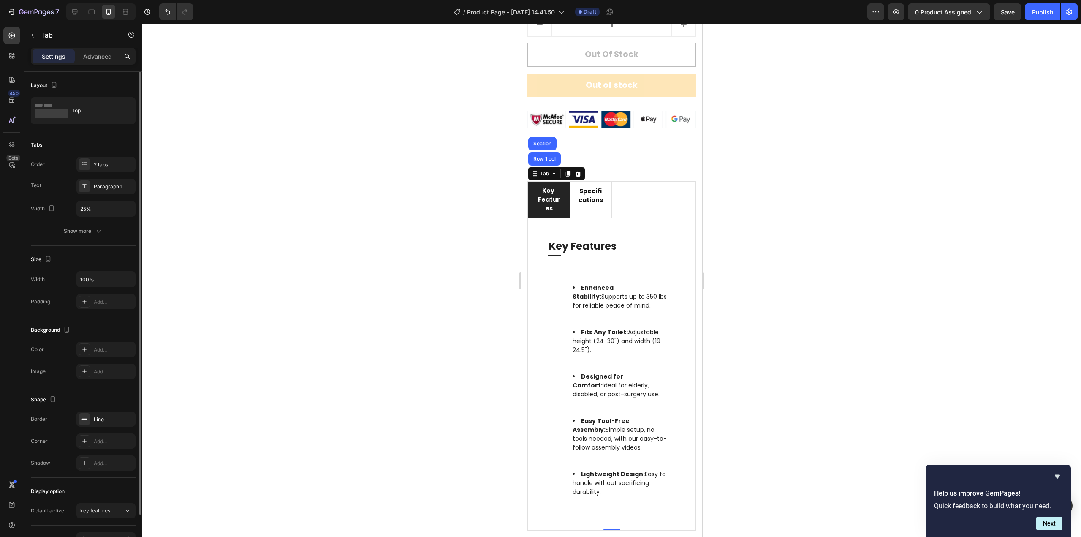
click at [859, 300] on div at bounding box center [611, 280] width 939 height 513
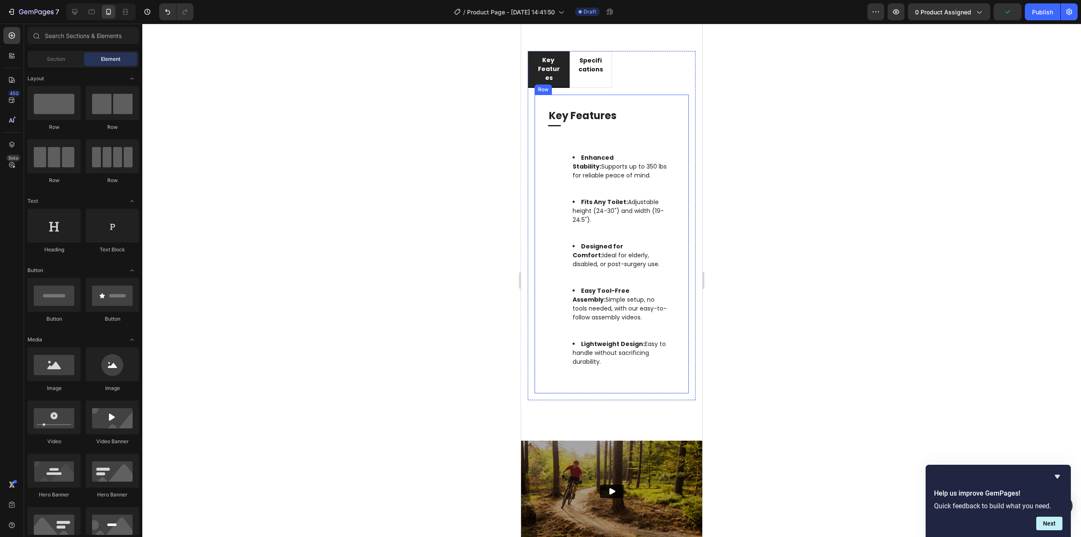
scroll to position [802, 0]
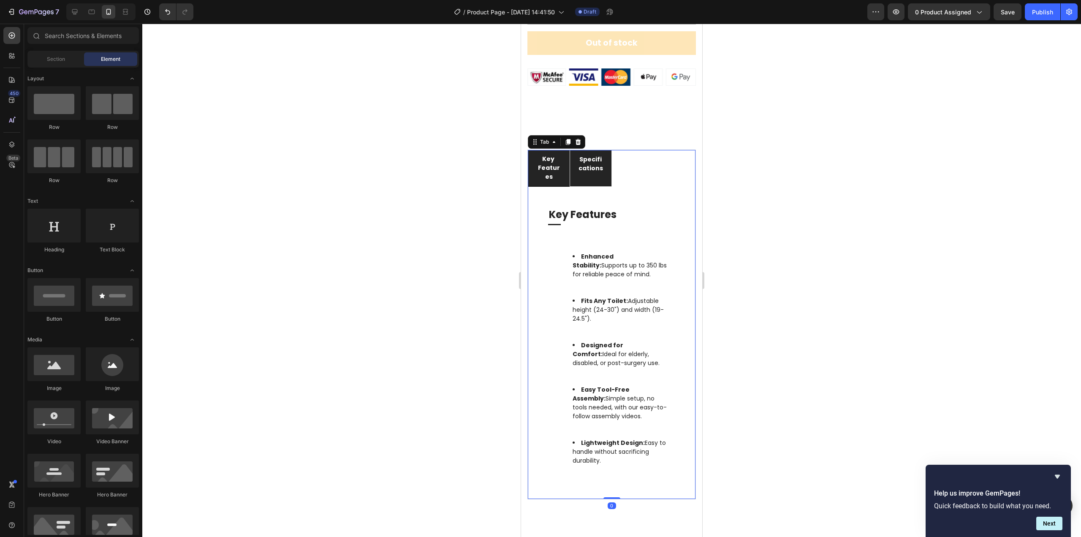
click at [598, 183] on li "specifications" at bounding box center [591, 168] width 42 height 37
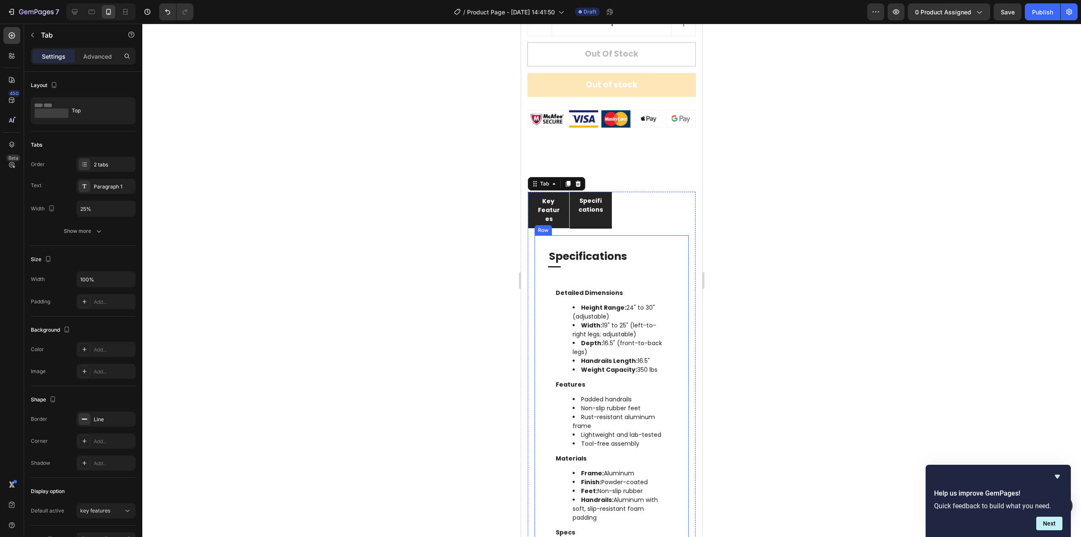
scroll to position [760, 0]
click at [563, 227] on li "key features" at bounding box center [549, 210] width 42 height 37
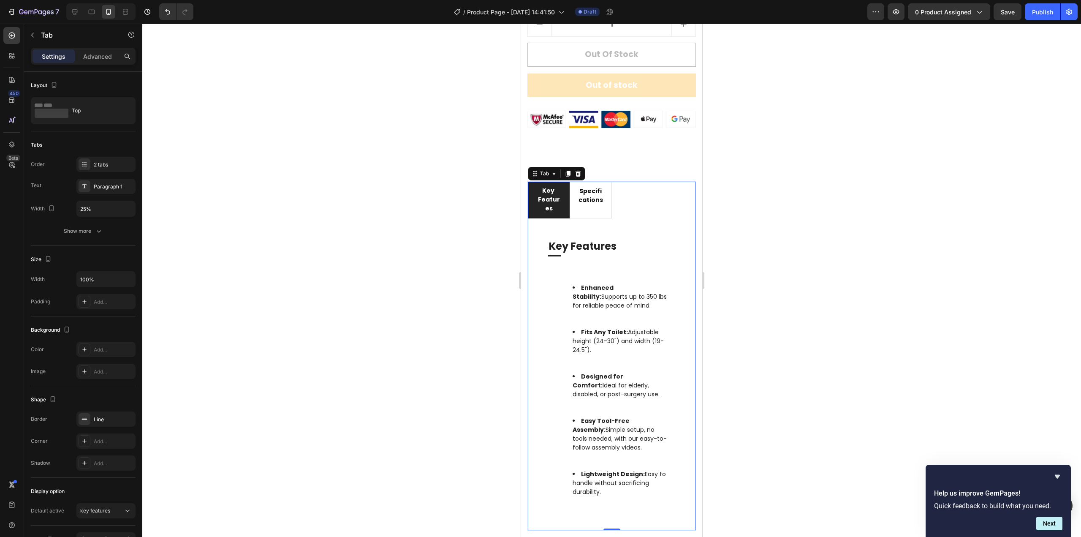
click at [868, 270] on div at bounding box center [611, 280] width 939 height 513
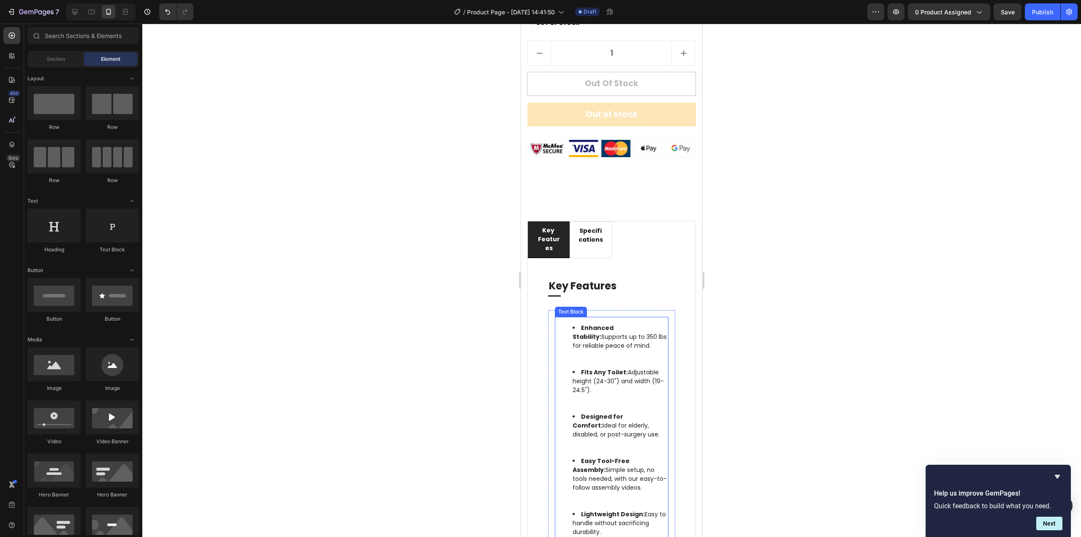
scroll to position [634, 0]
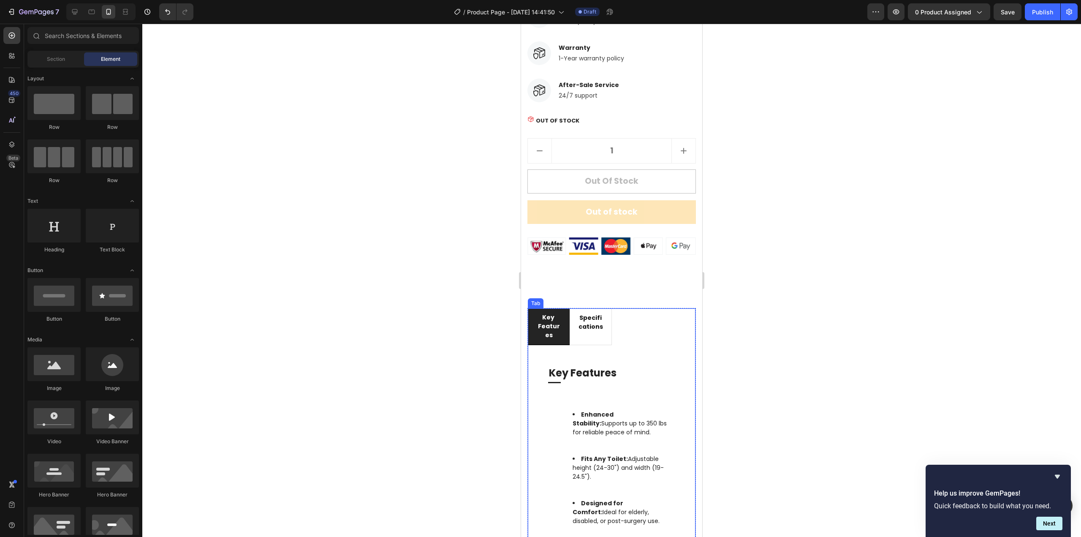
click at [648, 344] on ul "key features specifications" at bounding box center [612, 326] width 168 height 37
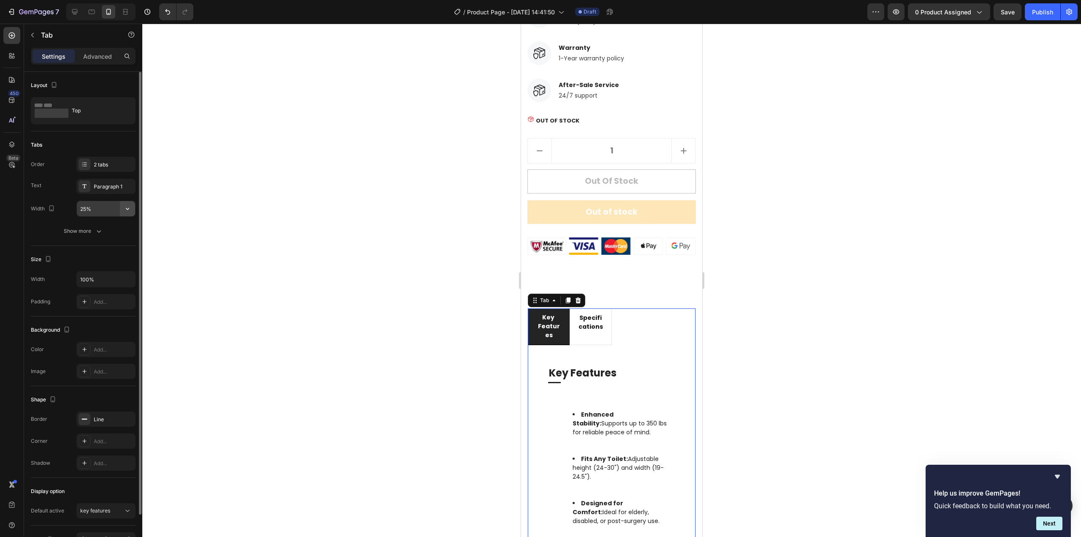
click at [131, 209] on button "button" at bounding box center [127, 208] width 15 height 15
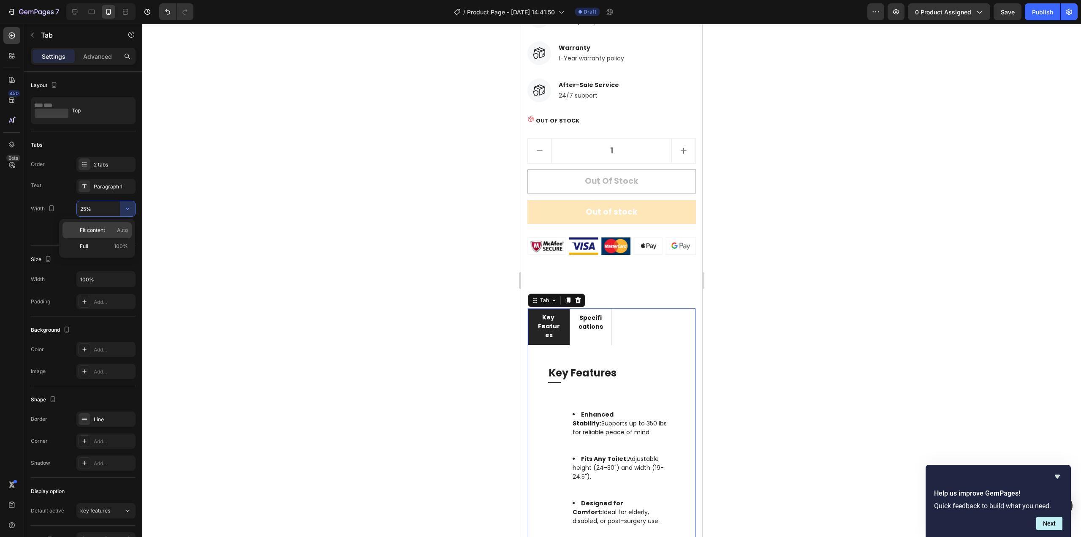
click at [108, 234] on div "Fit content Auto" at bounding box center [97, 230] width 69 height 16
type input "Auto"
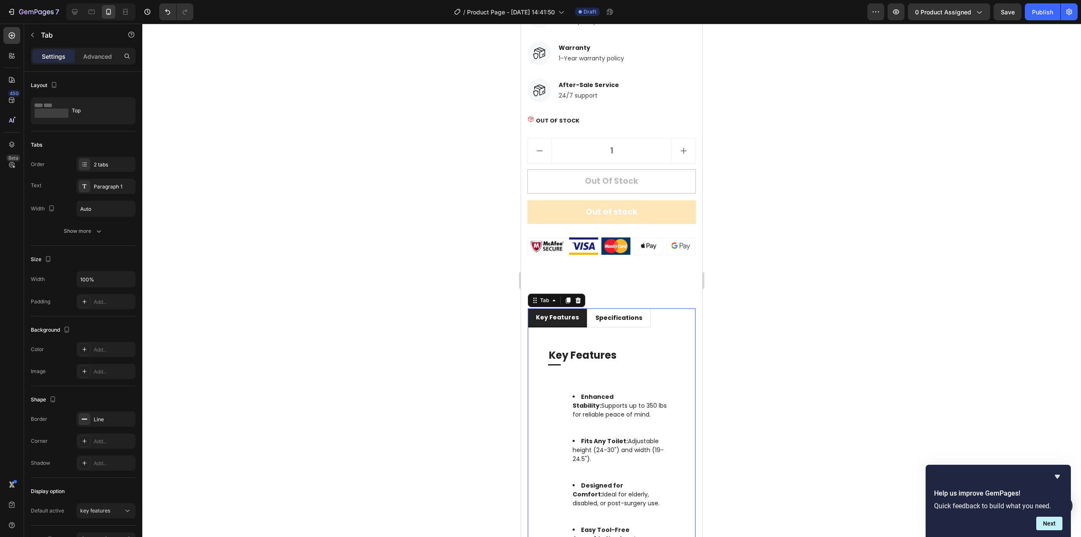
click at [756, 338] on div at bounding box center [611, 280] width 939 height 513
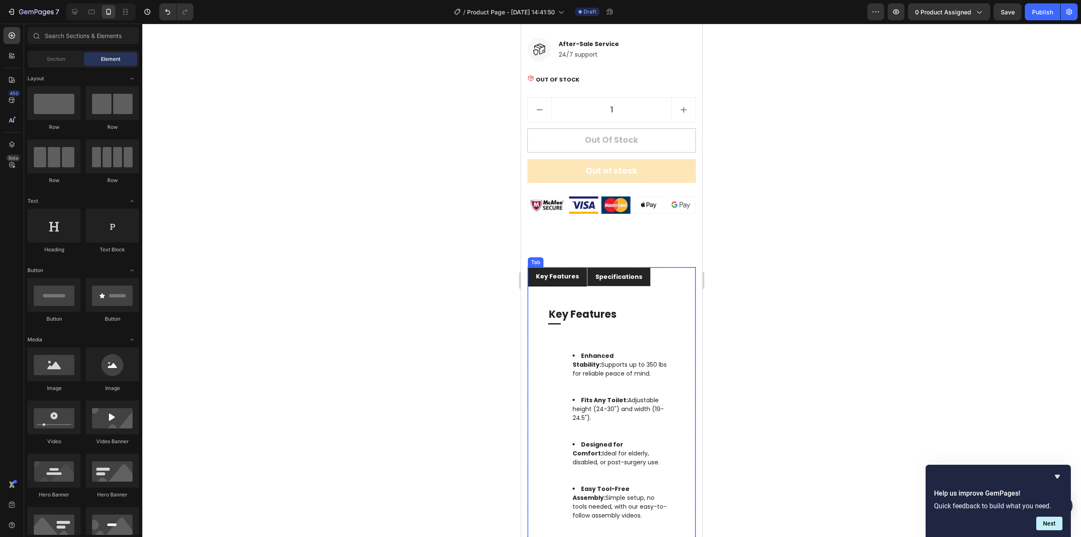
scroll to position [802, 0]
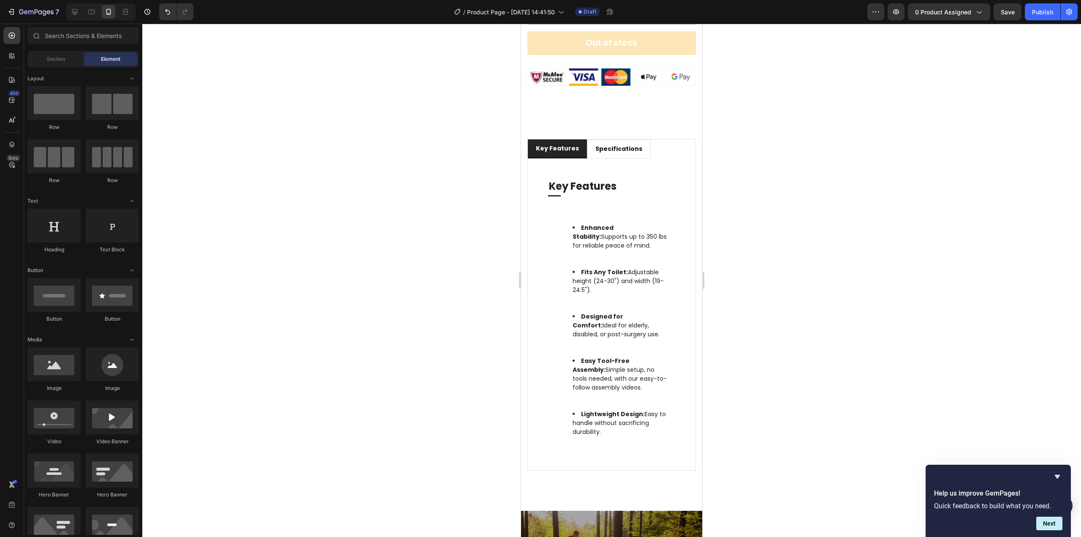
click at [850, 320] on div at bounding box center [611, 280] width 939 height 513
click at [96, 16] on icon at bounding box center [91, 12] width 8 height 8
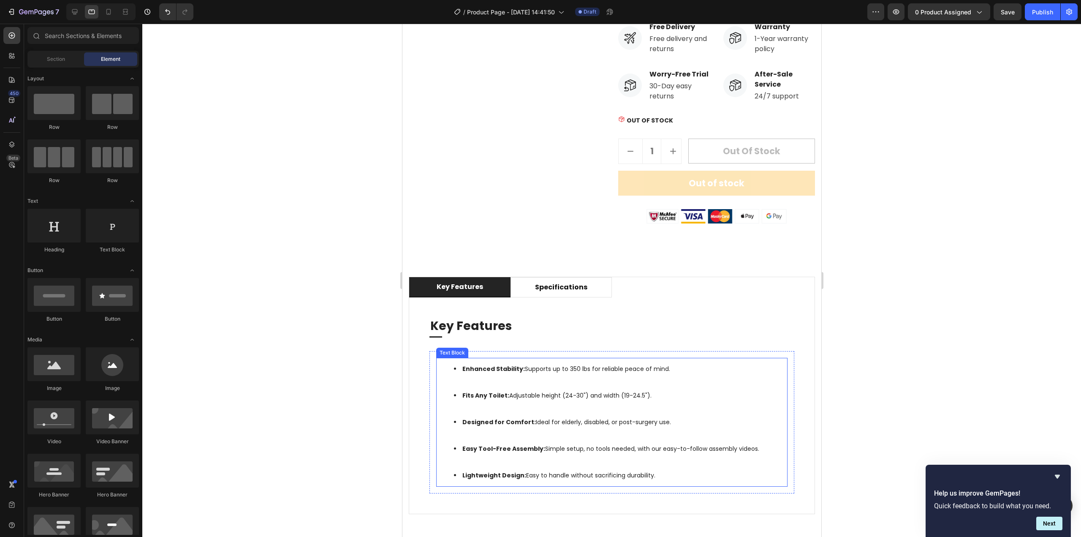
scroll to position [357, 0]
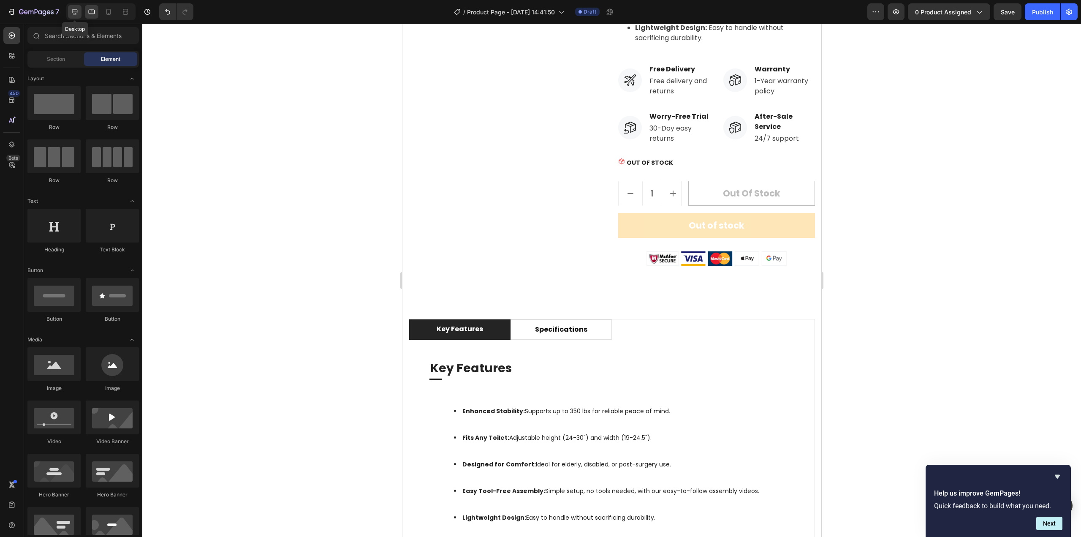
click at [72, 9] on icon at bounding box center [75, 12] width 8 height 8
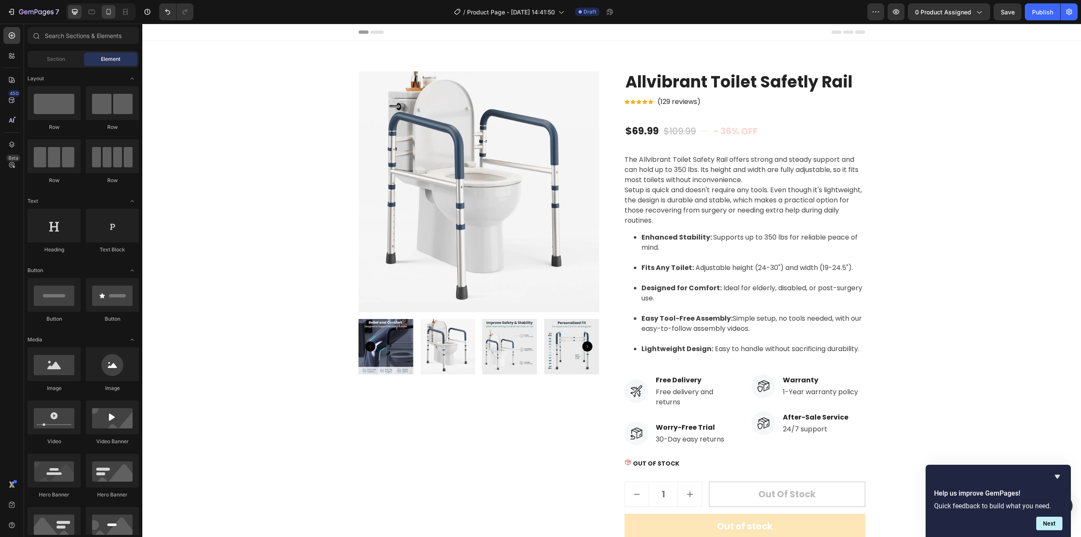
click at [105, 14] on icon at bounding box center [108, 12] width 8 height 8
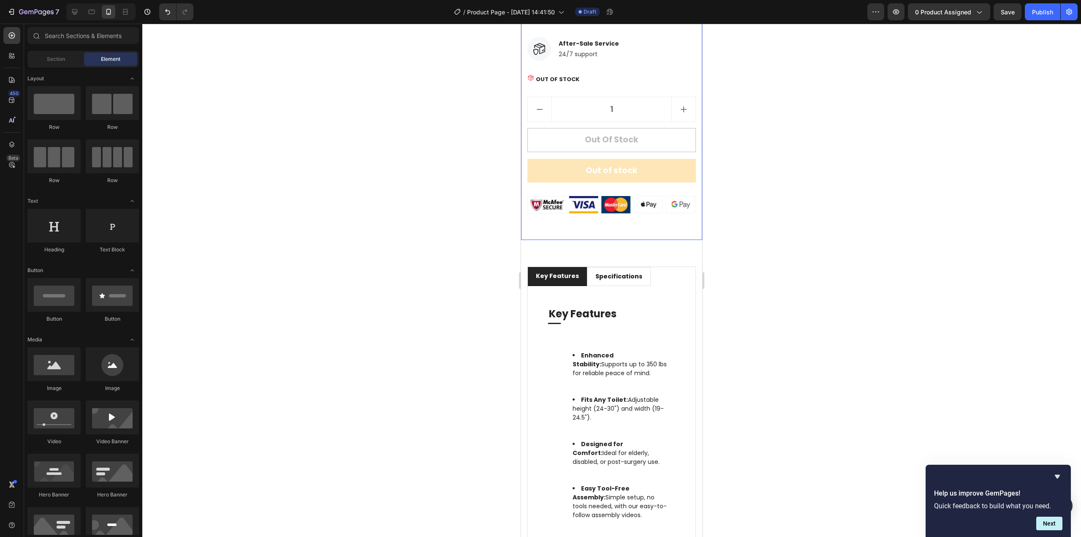
scroll to position [676, 0]
click at [634, 280] on p "specifications" at bounding box center [619, 275] width 47 height 9
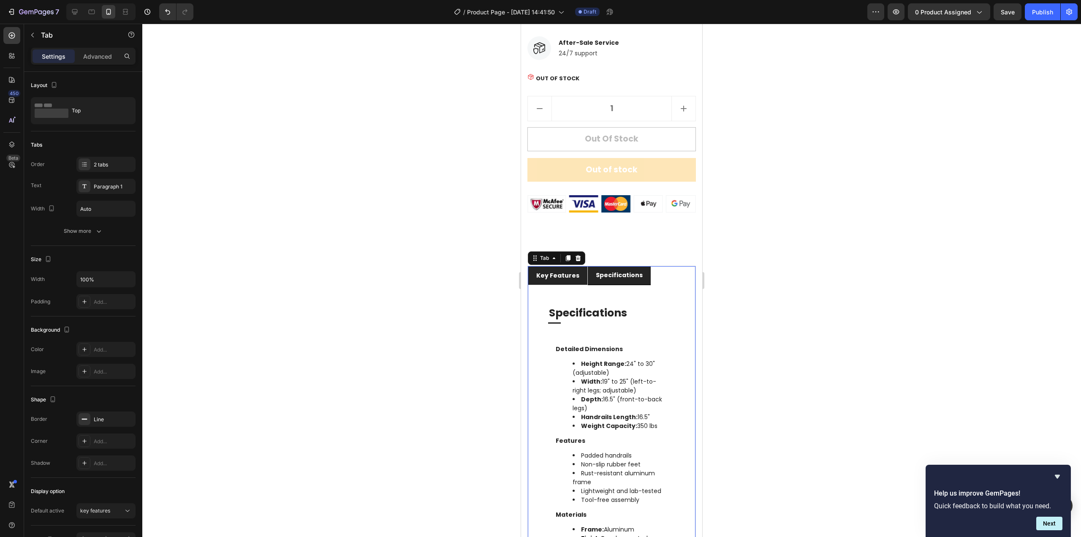
click at [572, 285] on li "key features" at bounding box center [558, 275] width 60 height 19
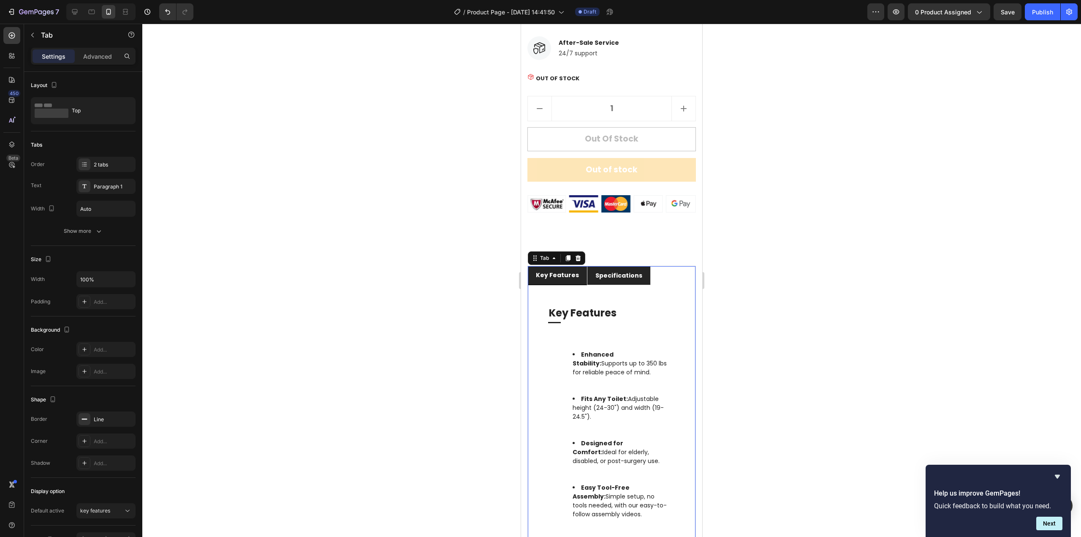
click at [622, 280] on p "specifications" at bounding box center [619, 275] width 47 height 9
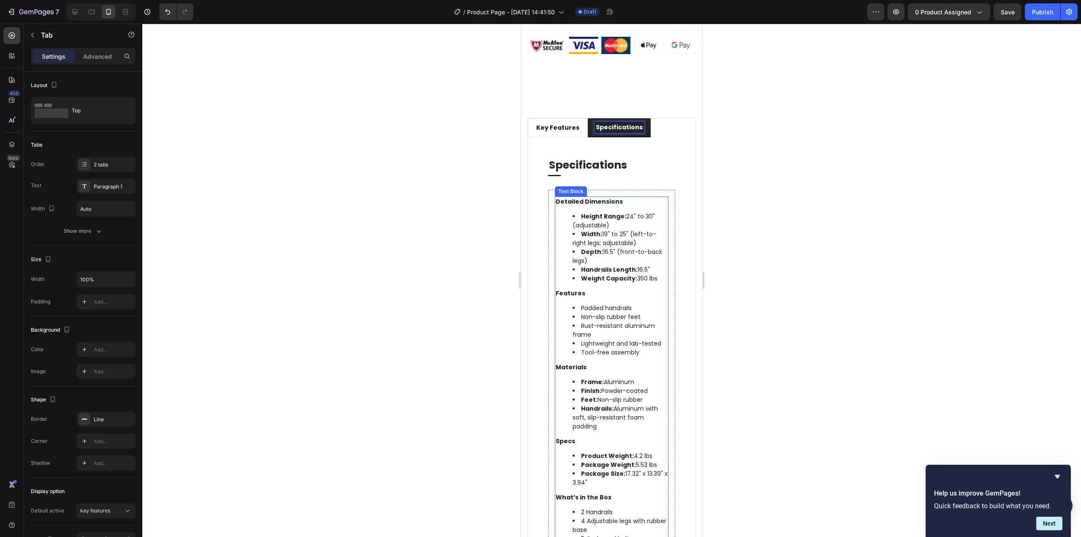
scroll to position [675, 0]
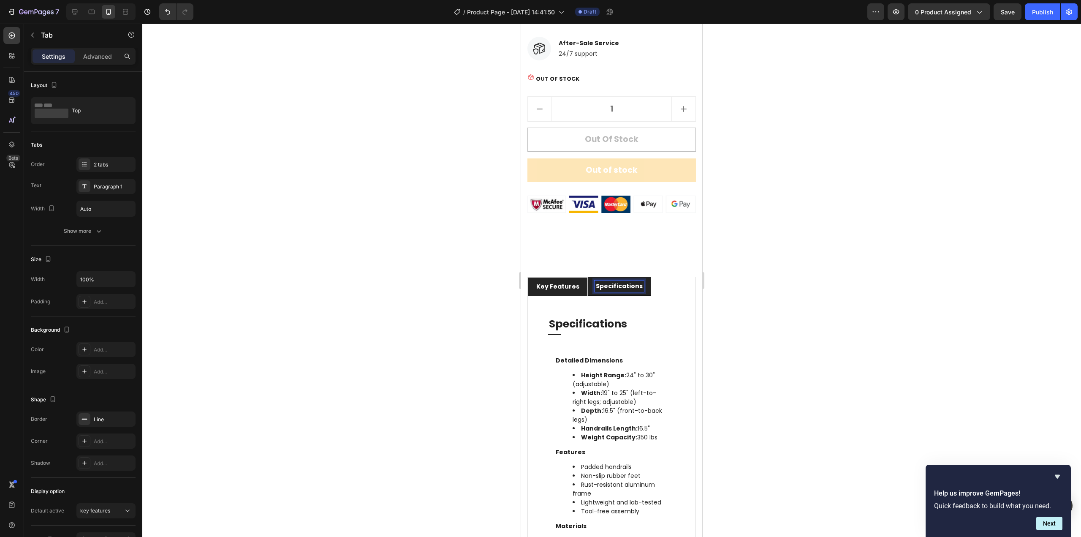
click at [545, 295] on li "key features" at bounding box center [558, 286] width 60 height 19
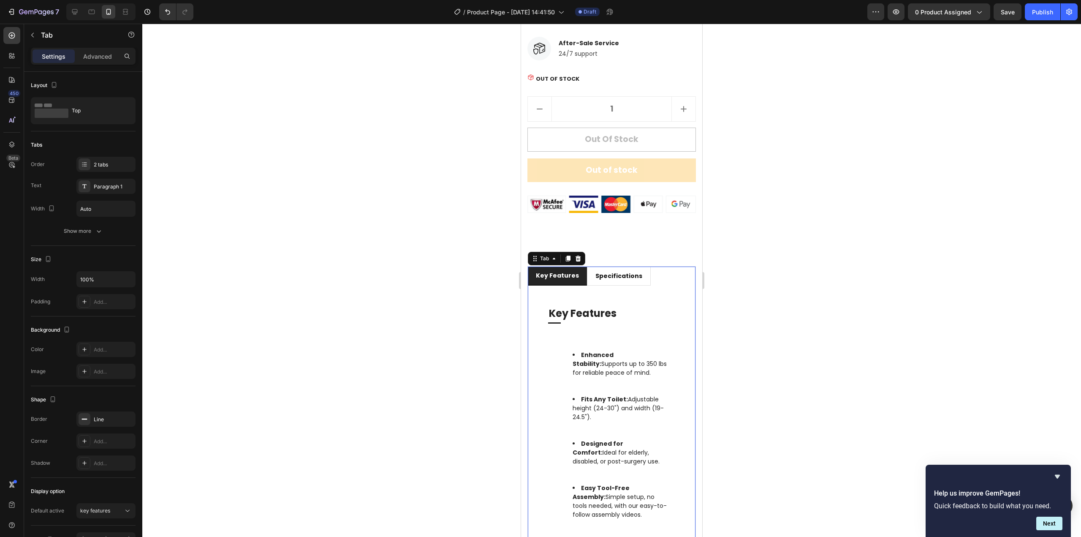
click at [842, 279] on div at bounding box center [611, 280] width 939 height 513
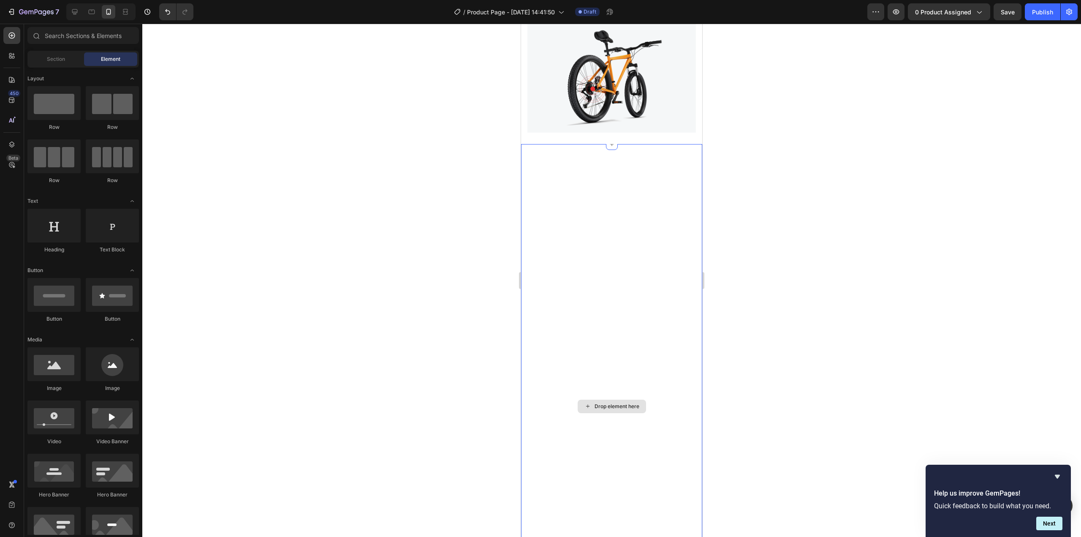
scroll to position [2837, 0]
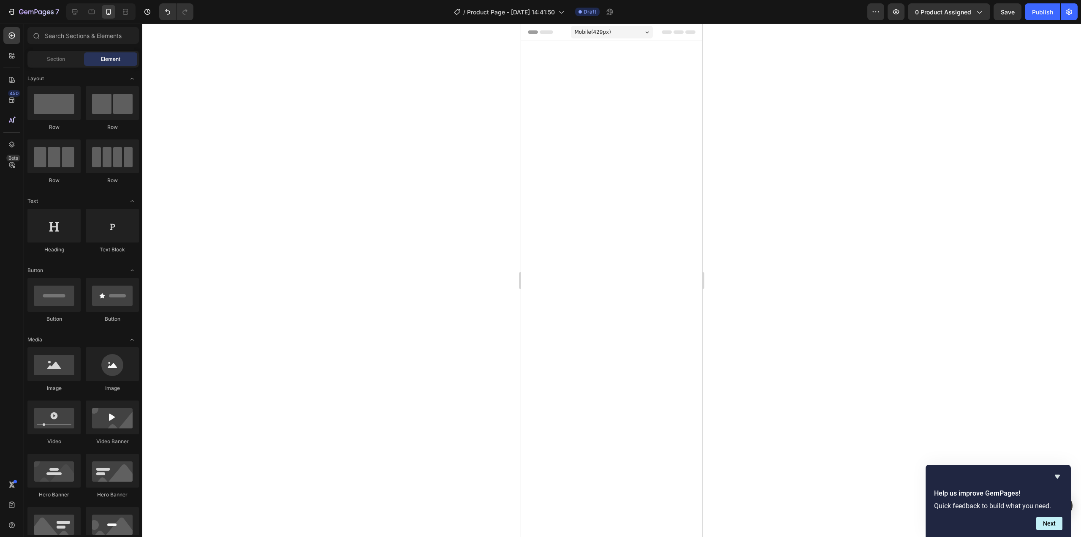
scroll to position [3111, 0]
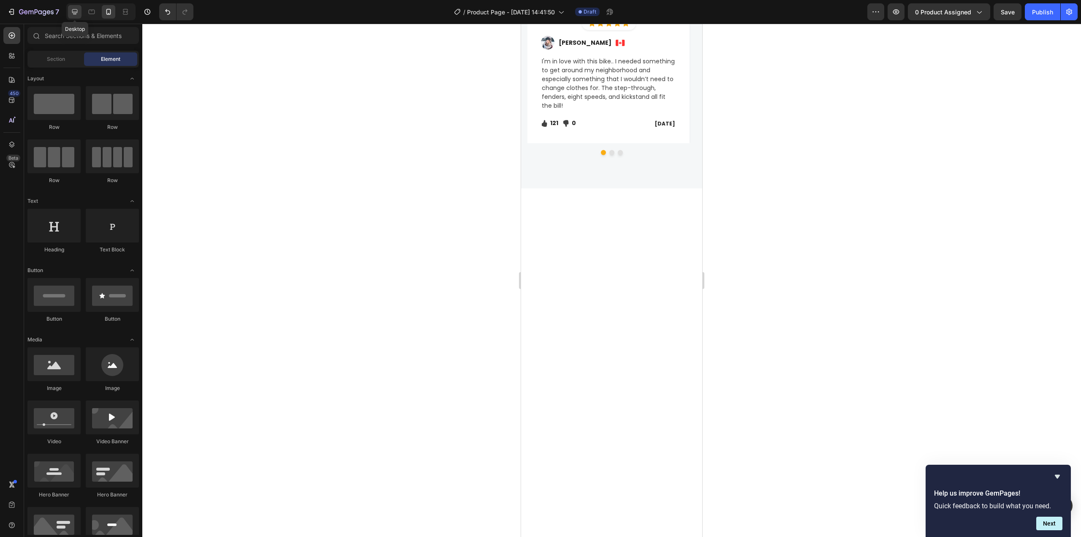
click at [75, 15] on icon at bounding box center [75, 12] width 8 height 8
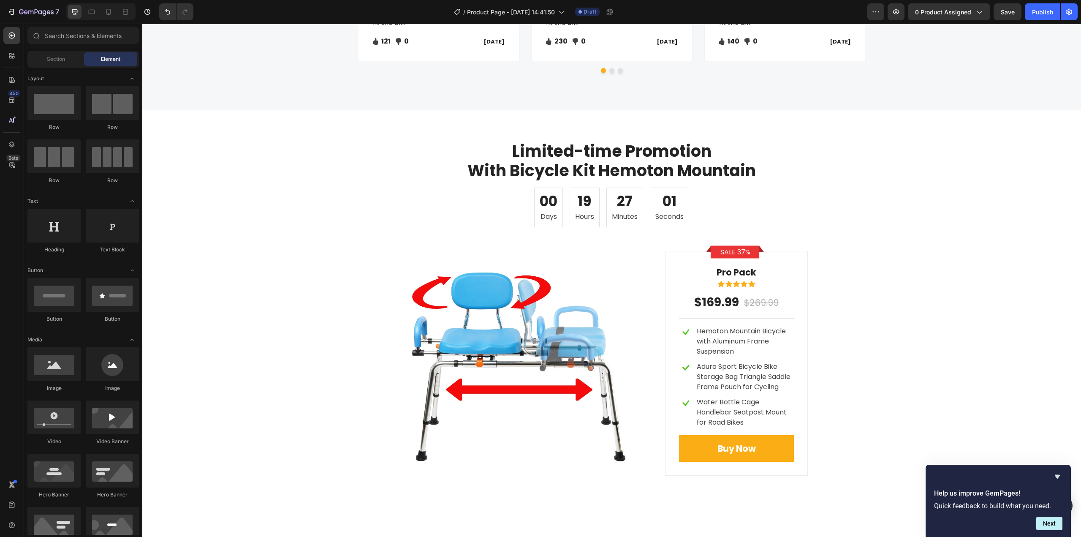
scroll to position [3320, 0]
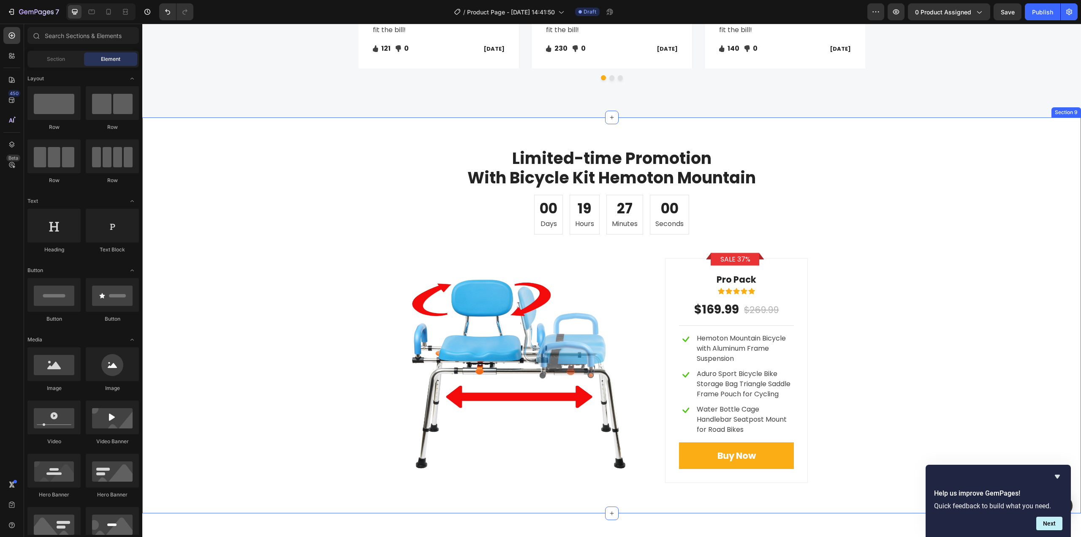
click at [303, 141] on div "Limited-time Promotion With Bicycle Kit Hemoton Mountain Heading 00 Days 19 Hou…" at bounding box center [611, 315] width 939 height 396
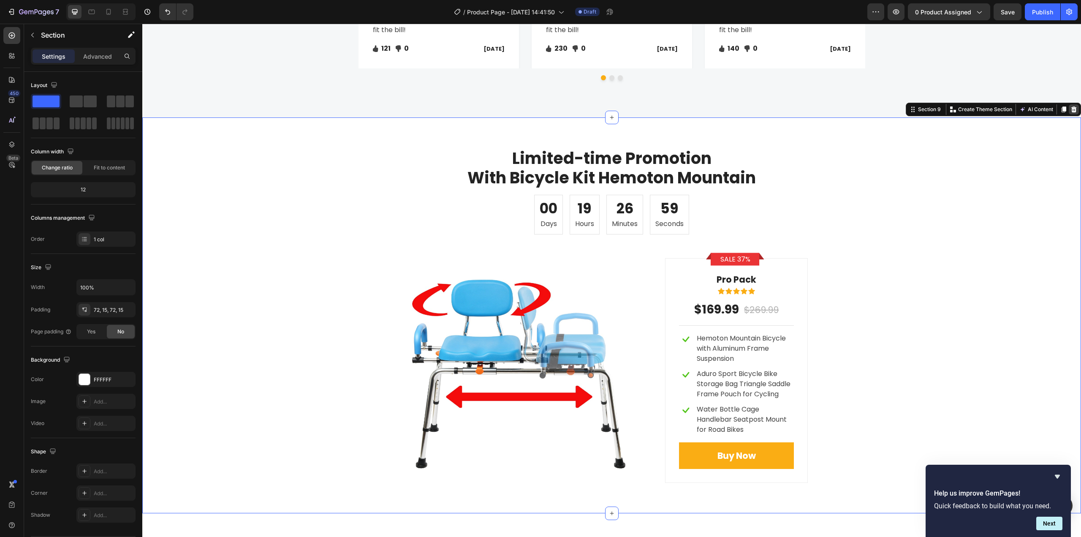
click at [1071, 109] on icon at bounding box center [1074, 109] width 7 height 7
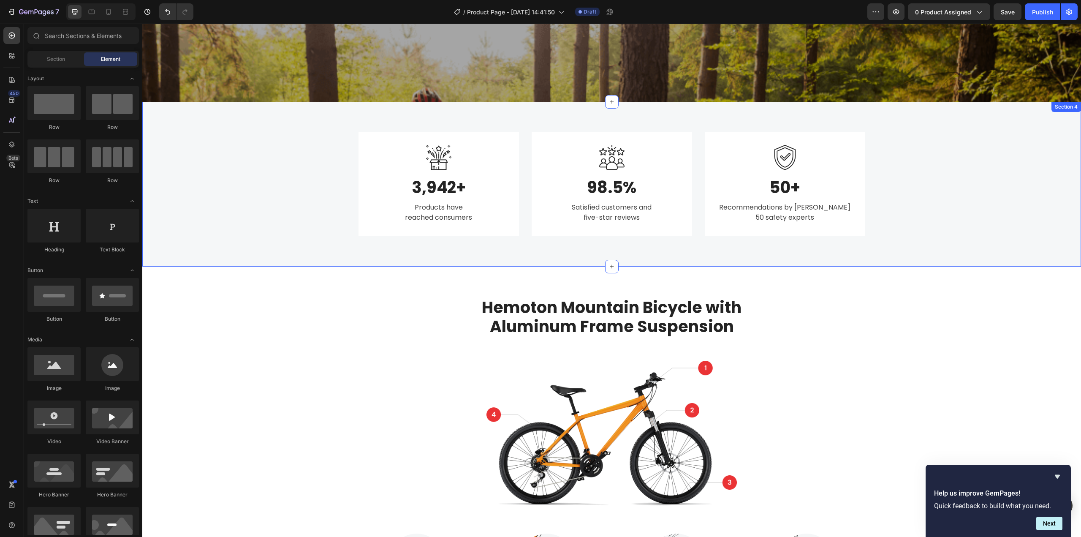
scroll to position [1335, 0]
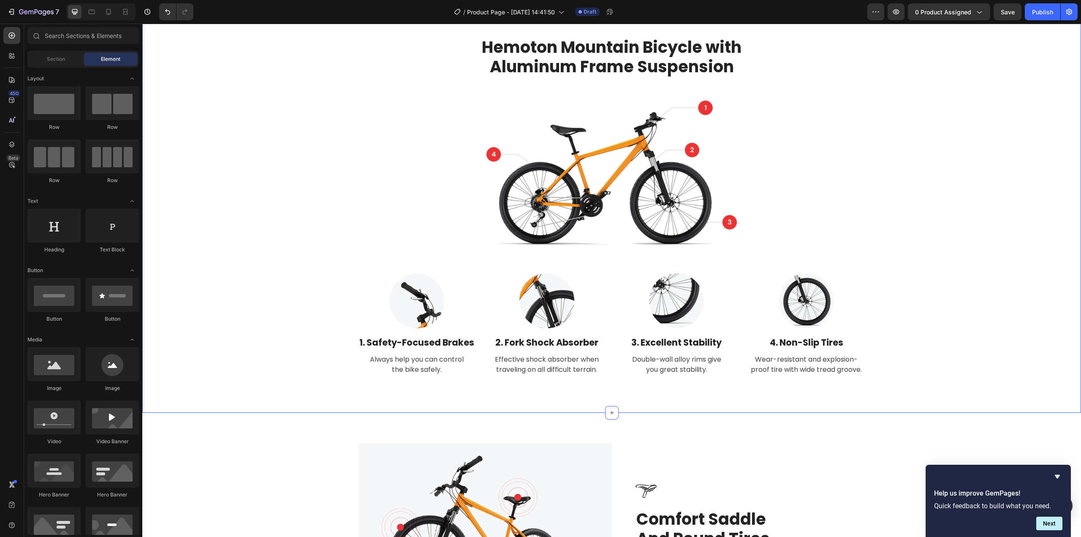
click at [290, 123] on div "Hemoton Mountain Bicycle with Aluminum Frame Suspension Heading Image Row Image…" at bounding box center [612, 209] width 926 height 345
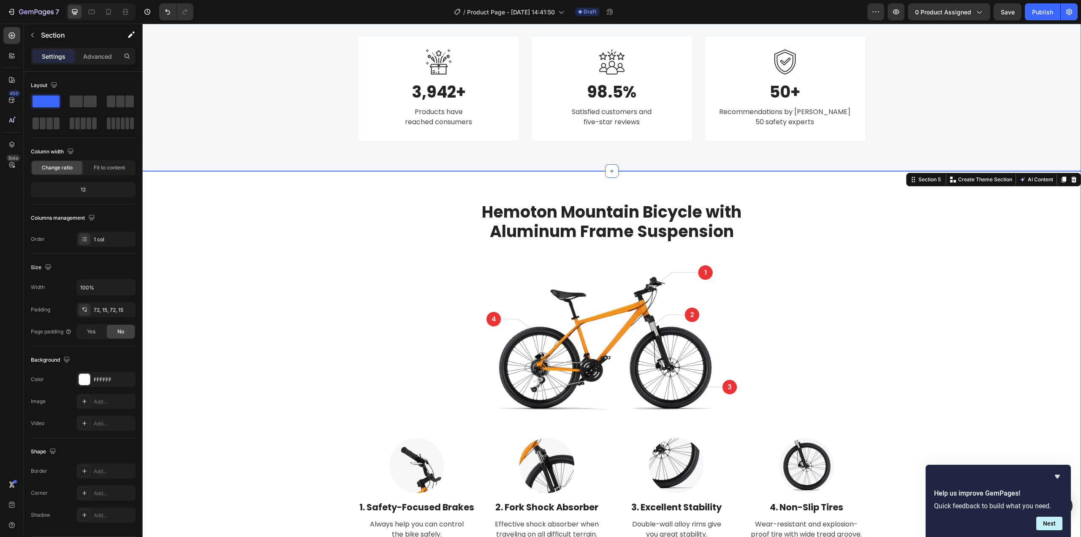
scroll to position [1852, 0]
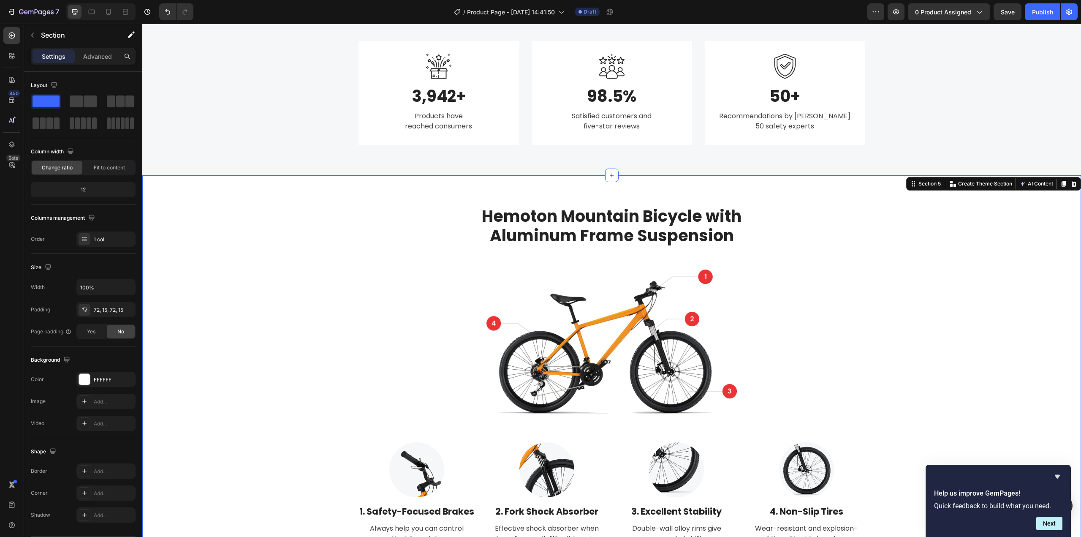
click at [1071, 184] on icon at bounding box center [1074, 183] width 7 height 7
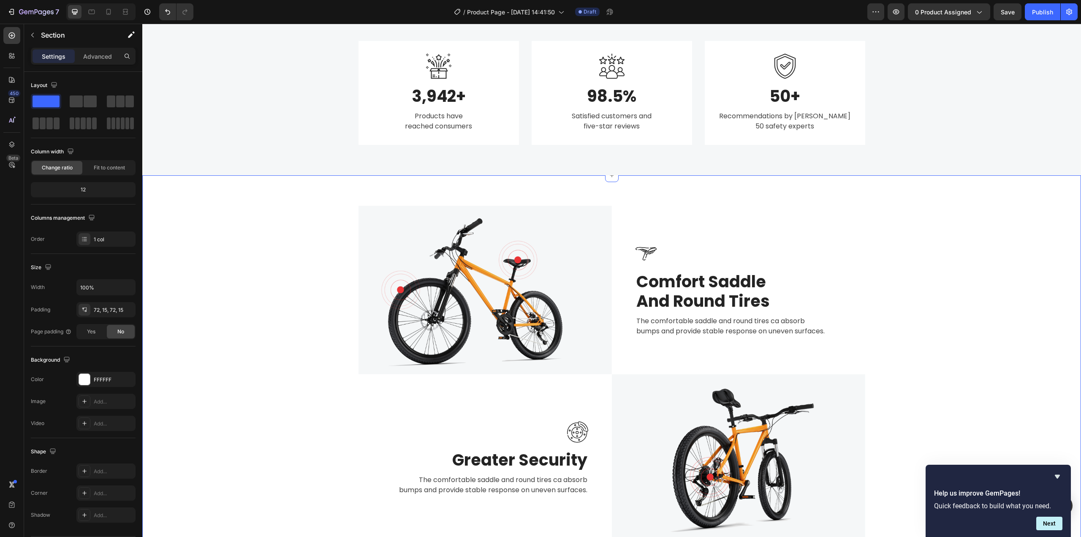
click at [954, 214] on div "Image Image Comfort Saddle And Round Tires Heading The comfortable saddle and r…" at bounding box center [612, 374] width 926 height 337
click at [1071, 168] on icon at bounding box center [1073, 167] width 5 height 6
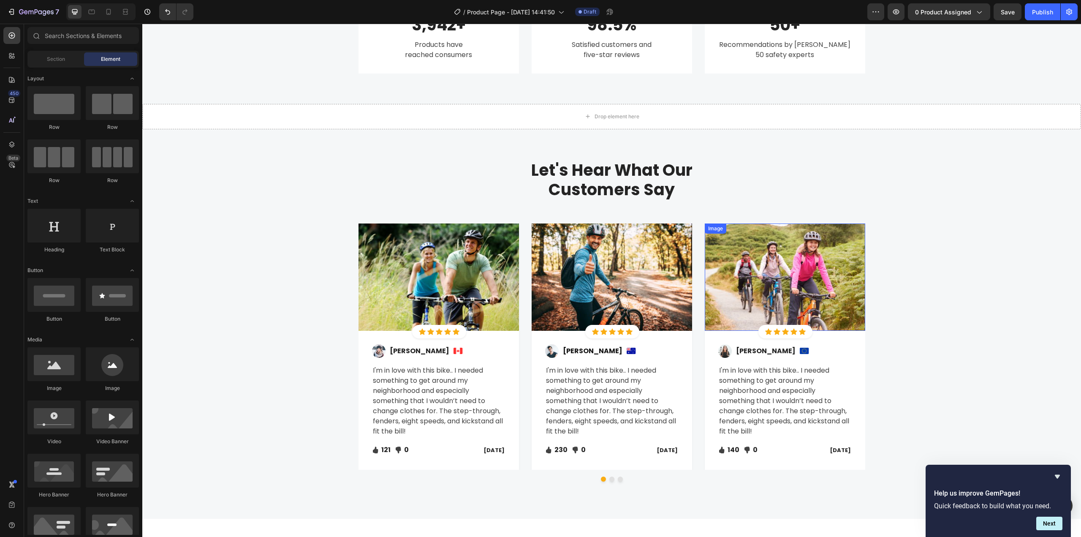
scroll to position [1921, 0]
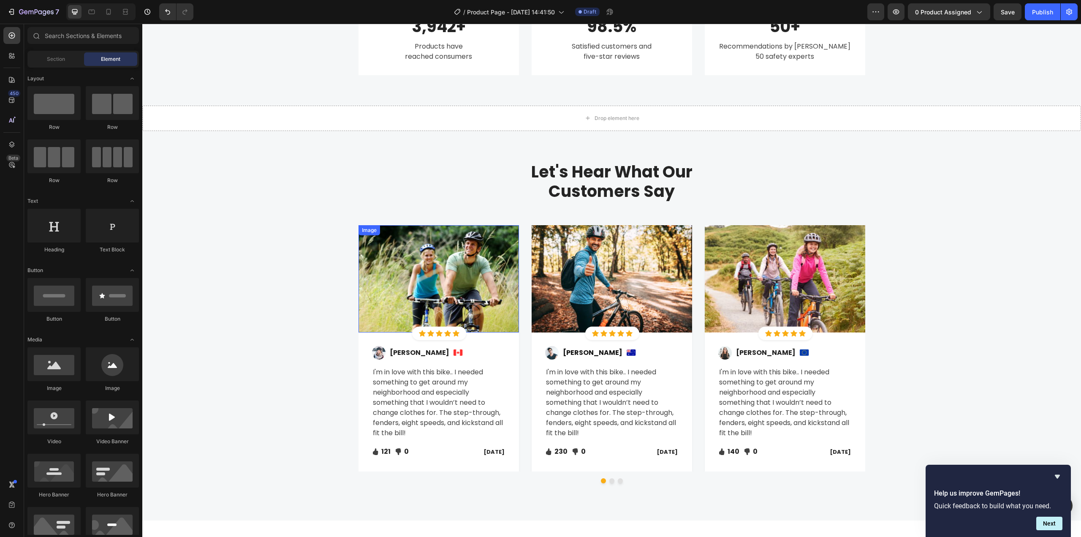
click at [452, 269] on img at bounding box center [439, 278] width 160 height 107
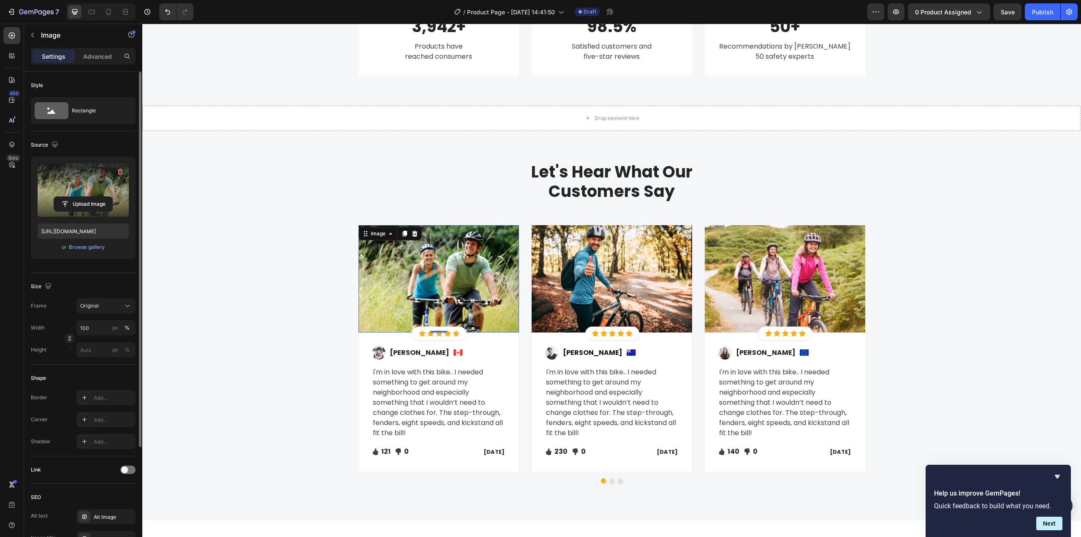
click at [76, 182] on label at bounding box center [83, 189] width 91 height 53
click at [76, 197] on input "file" at bounding box center [83, 204] width 58 height 14
type input "https://cdn.shopify.com/s/files/1/0455/1589/9048/files/gempages_444693010651808…"
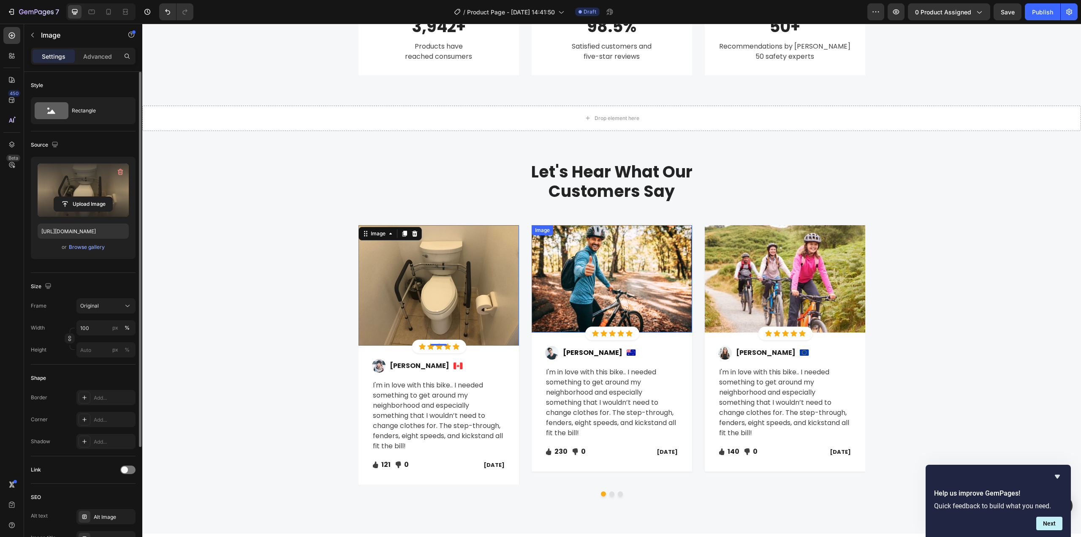
click at [631, 284] on img at bounding box center [612, 278] width 160 height 107
click at [69, 184] on label at bounding box center [83, 189] width 91 height 53
click at [69, 197] on input "file" at bounding box center [83, 204] width 58 height 14
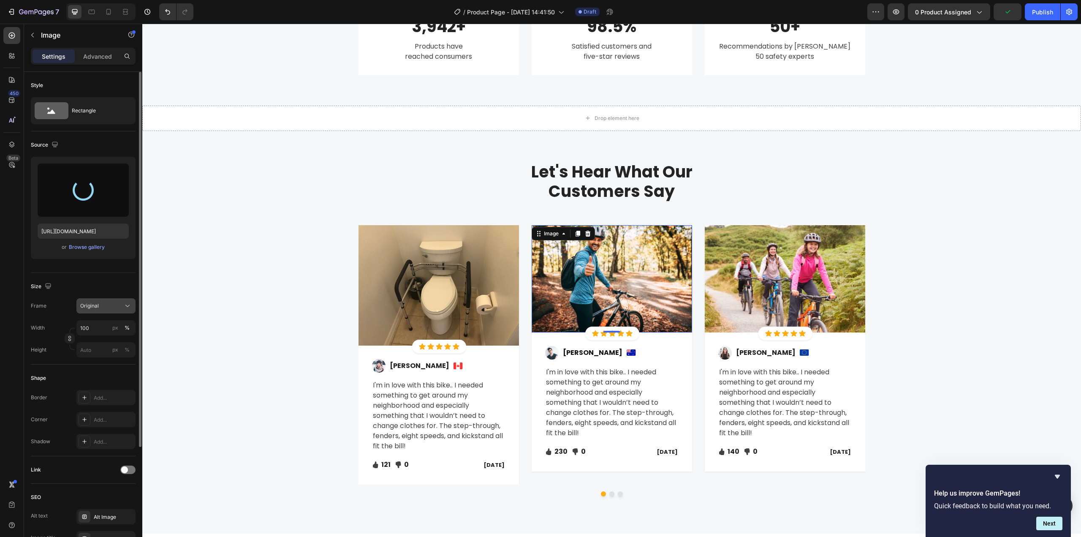
type input "https://cdn.shopify.com/s/files/1/0455/1589/9048/files/gempages_444693010651808…"
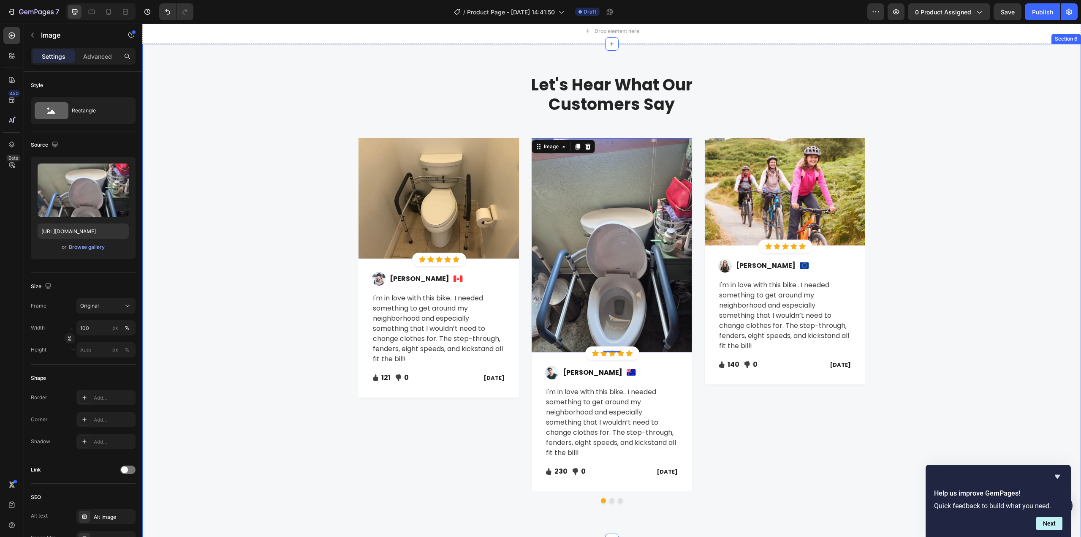
scroll to position [2006, 0]
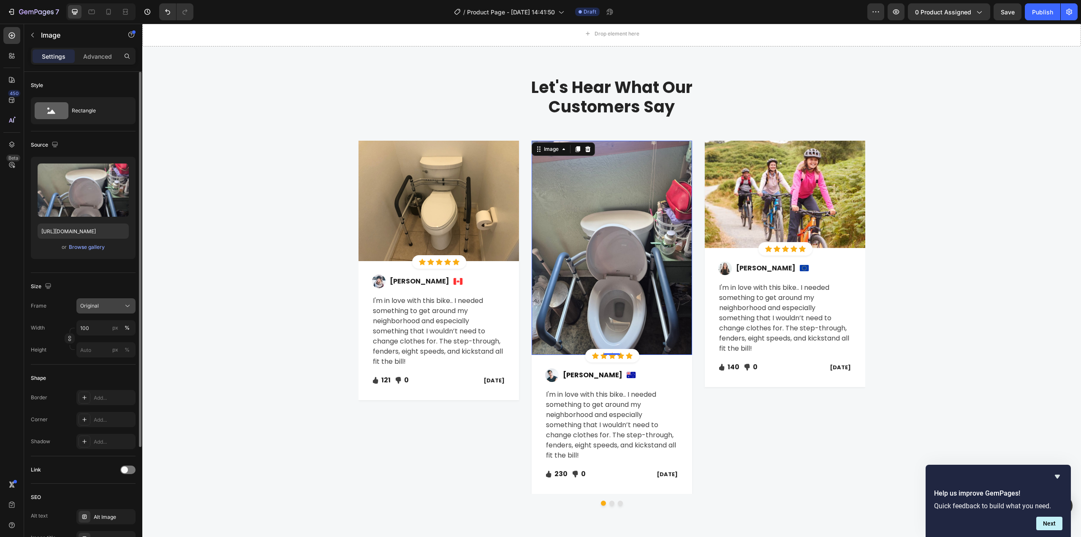
click at [111, 303] on div "Original" at bounding box center [100, 306] width 41 height 8
click at [109, 324] on div "Square" at bounding box center [104, 326] width 49 height 8
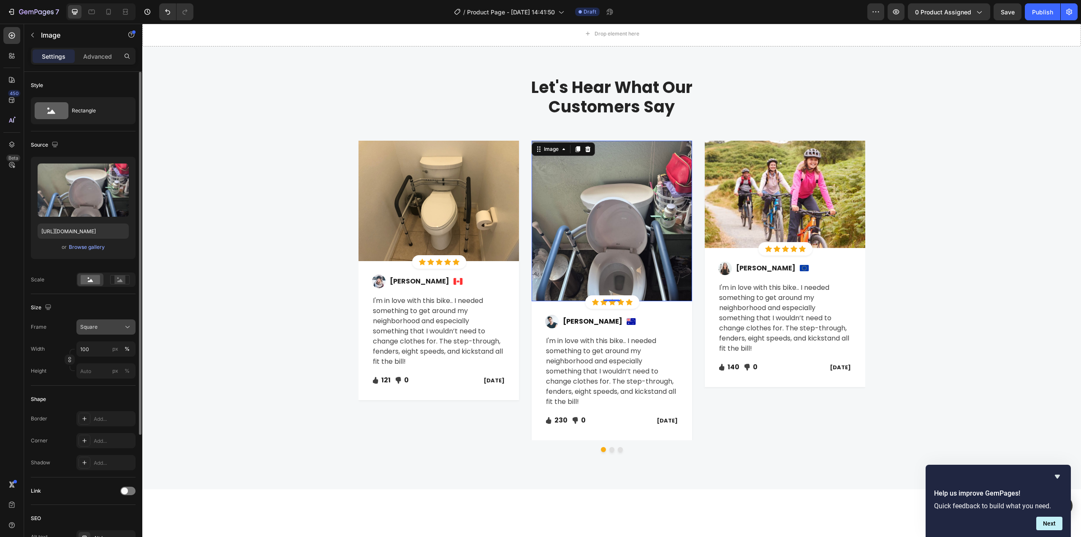
click at [112, 329] on div "Square" at bounding box center [100, 327] width 41 height 8
click at [106, 377] on div "Horizontal" at bounding box center [104, 379] width 49 height 8
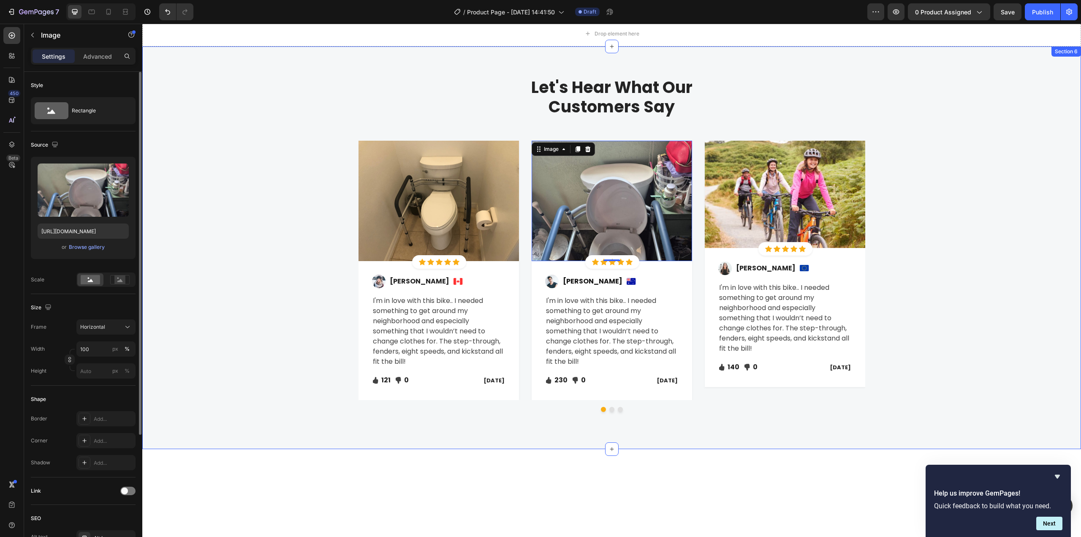
click at [998, 253] on div "Let's Hear What Our Customers Say Heading Row Image Icon Icon Icon Icon Icon Ic…" at bounding box center [612, 248] width 926 height 342
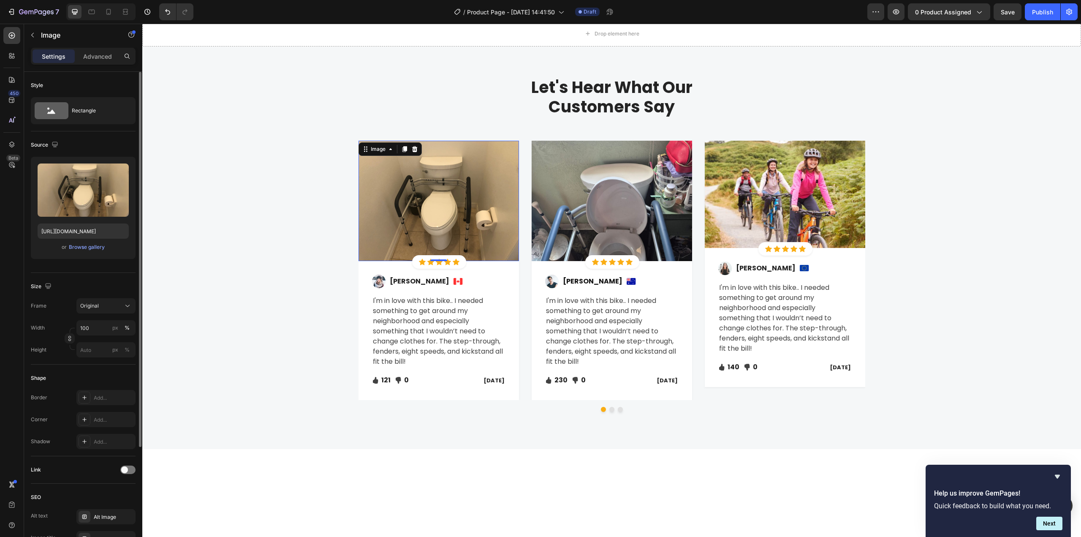
click at [470, 209] on img at bounding box center [439, 201] width 160 height 120
click at [100, 309] on div "Original" at bounding box center [106, 306] width 52 height 8
click at [115, 356] on div "Horizontal" at bounding box center [104, 358] width 49 height 8
click at [940, 225] on div "Let's Hear What Our Customers Say Heading Row Image 0 Icon Icon Icon Icon Icon …" at bounding box center [612, 248] width 926 height 342
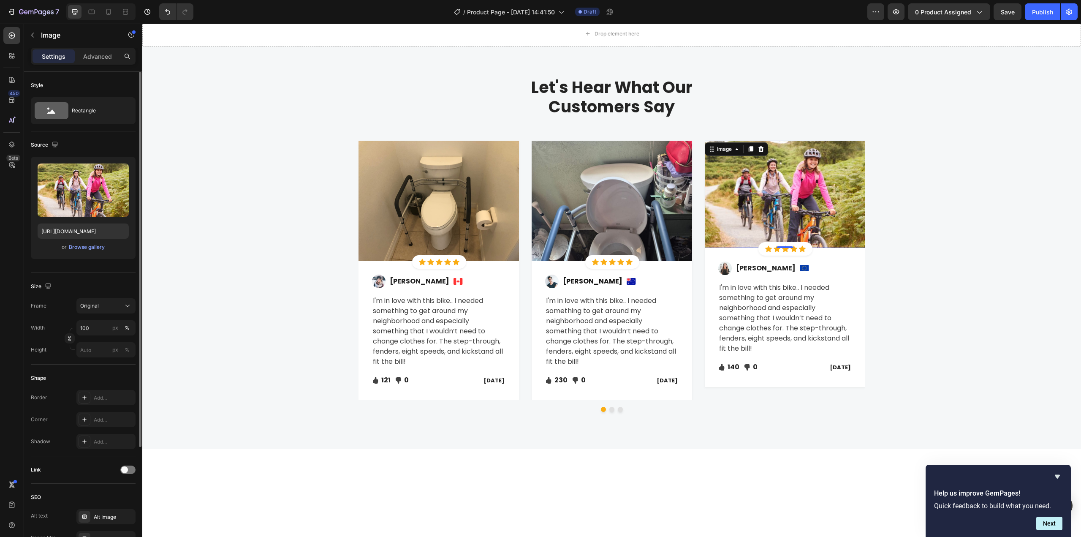
click at [823, 212] on img at bounding box center [785, 194] width 160 height 107
click at [103, 307] on div "Original" at bounding box center [100, 306] width 41 height 8
click at [99, 362] on span "Horizontal" at bounding box center [92, 358] width 25 height 8
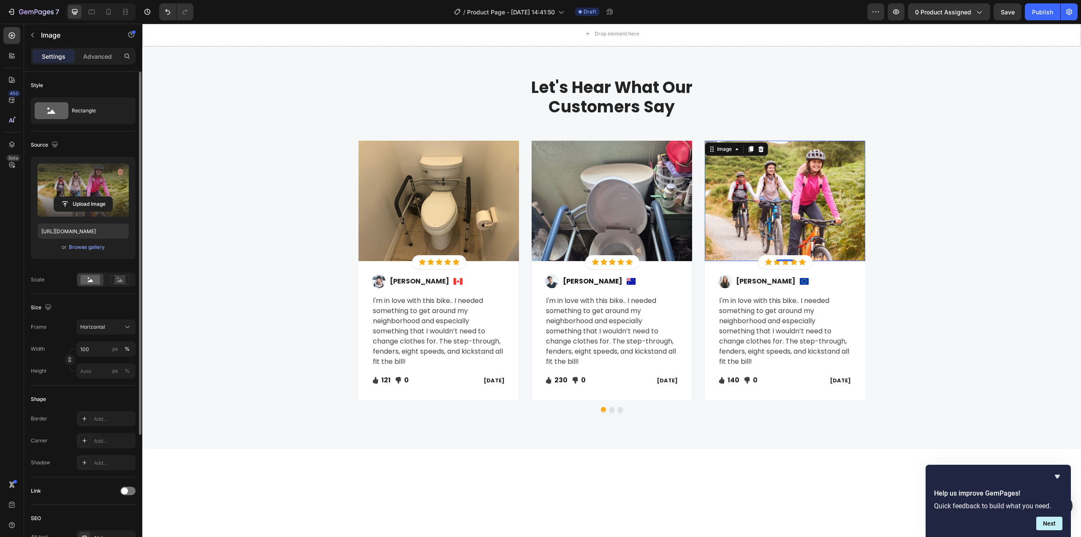
click at [80, 183] on label at bounding box center [83, 189] width 91 height 53
click at [80, 197] on input "file" at bounding box center [83, 204] width 58 height 14
type input "https://cdn.shopify.com/s/files/1/0455/1589/9048/files/gempages_444693010651808…"
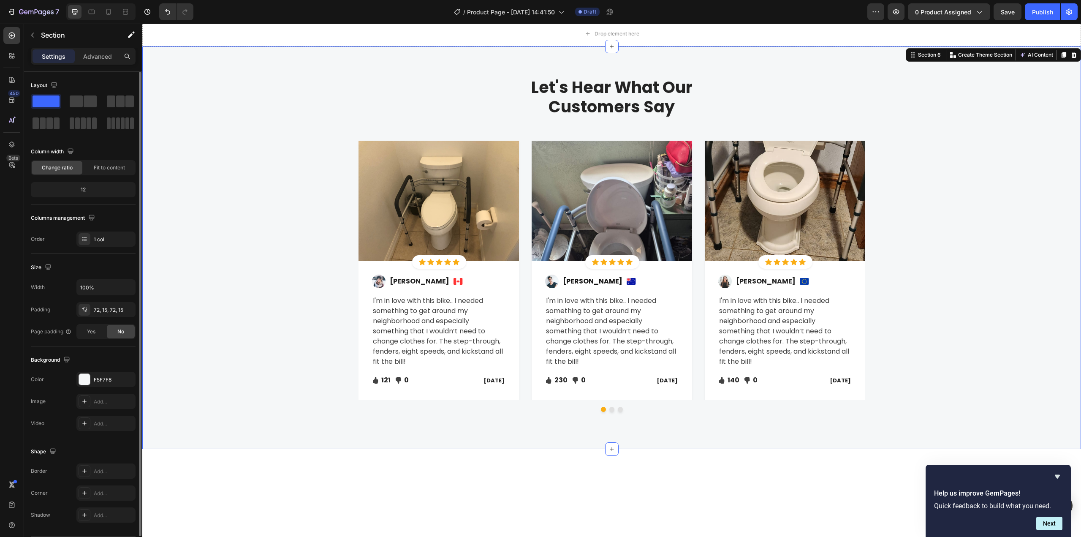
click at [963, 231] on div "Let's Hear What Our Customers Say Heading Row Image Icon Icon Icon Icon Icon Ic…" at bounding box center [612, 248] width 926 height 342
click at [778, 206] on img at bounding box center [785, 201] width 160 height 120
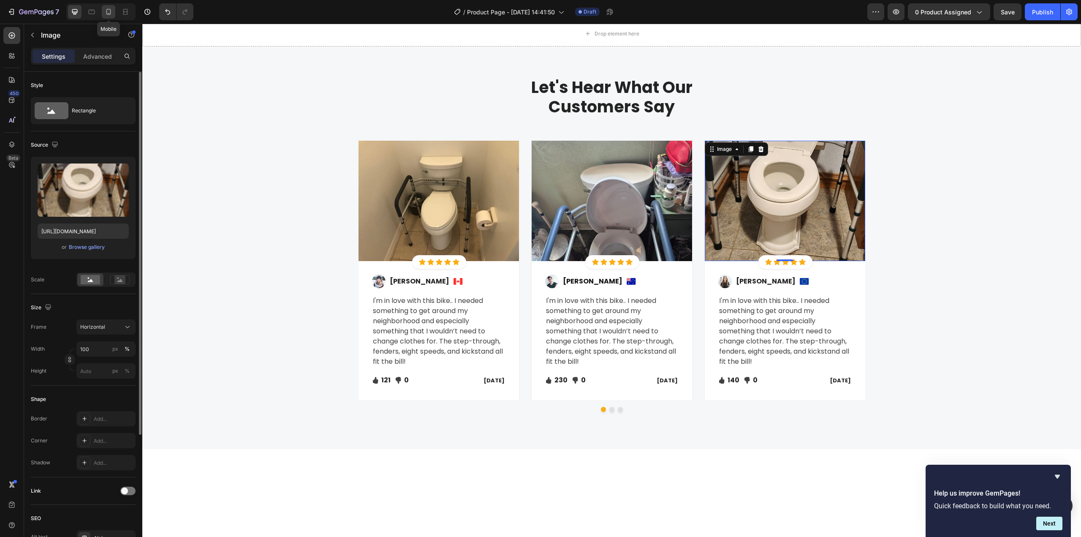
click at [110, 13] on icon at bounding box center [108, 12] width 5 height 6
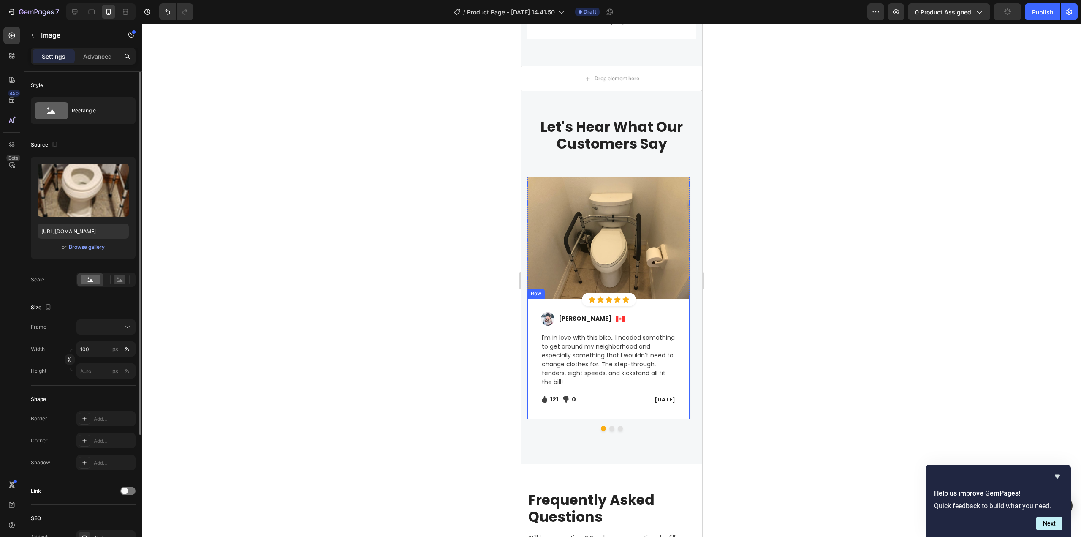
scroll to position [2211, 0]
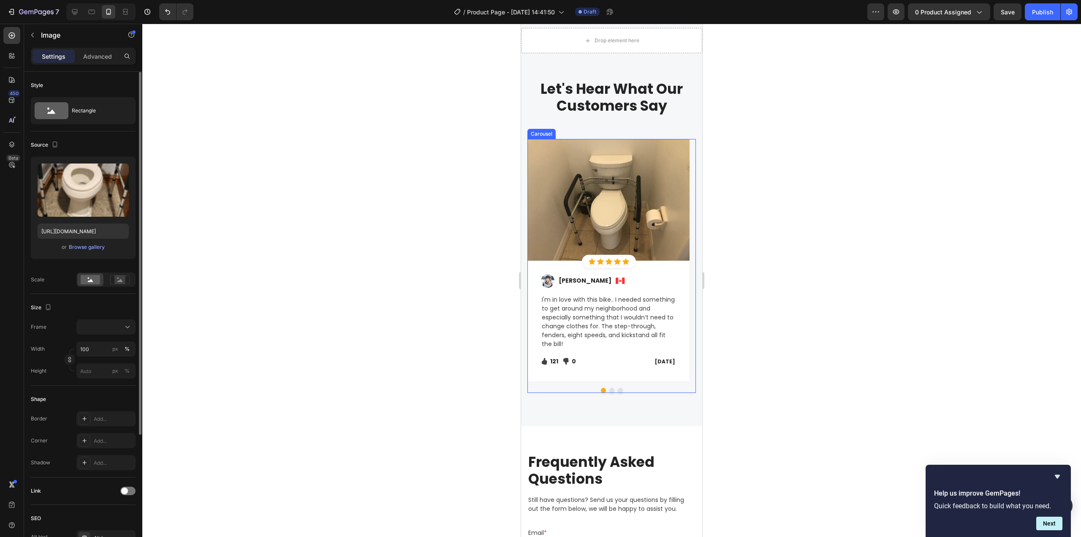
click at [610, 390] on div "Image Icon Icon Icon Icon Icon Icon List Hoz Row Row Image Regina Moore Text bl…" at bounding box center [612, 266] width 169 height 254
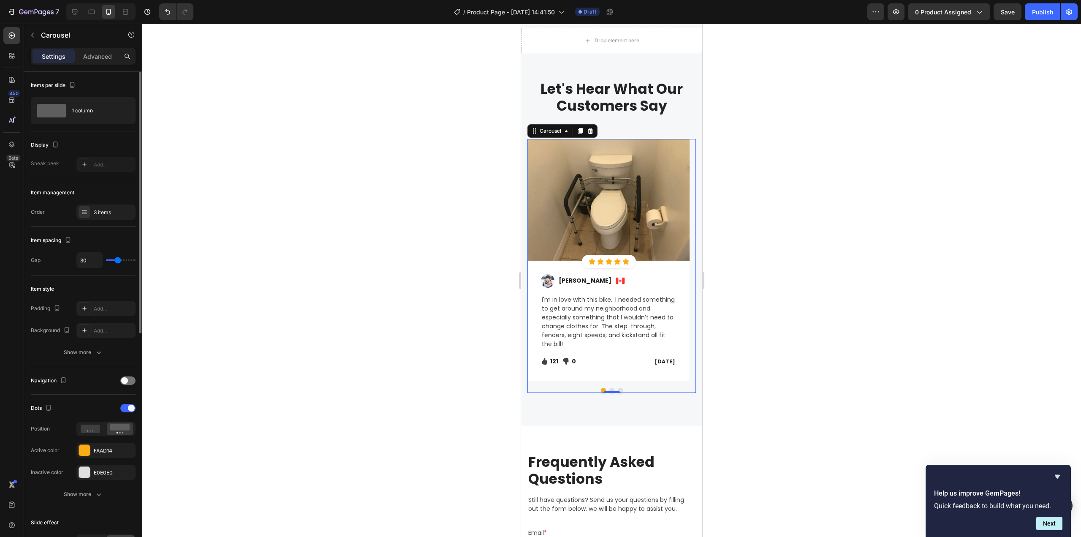
click at [609, 389] on button "Dot" at bounding box center [611, 390] width 5 height 5
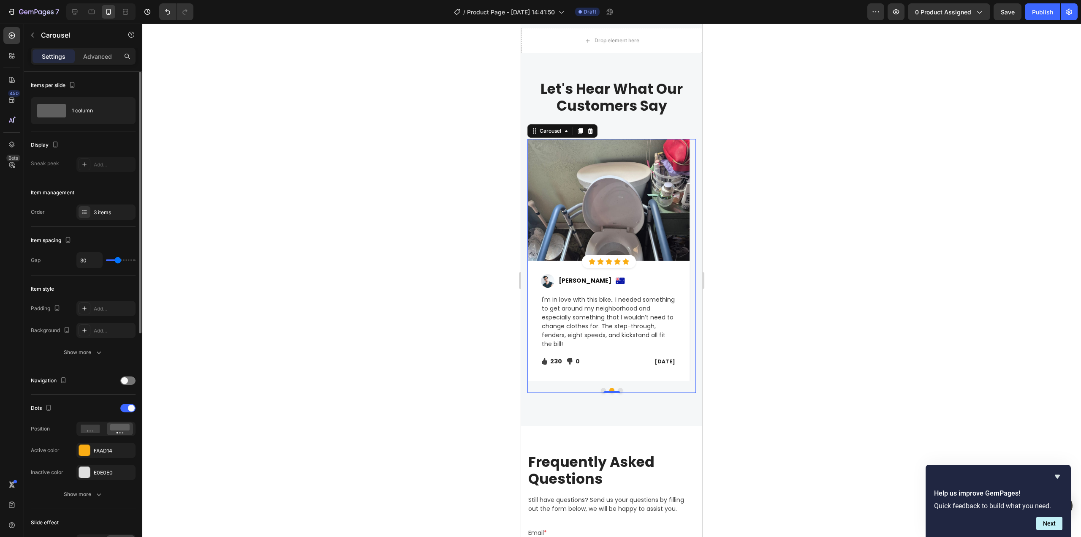
click at [618, 389] on button "Dot" at bounding box center [620, 390] width 5 height 5
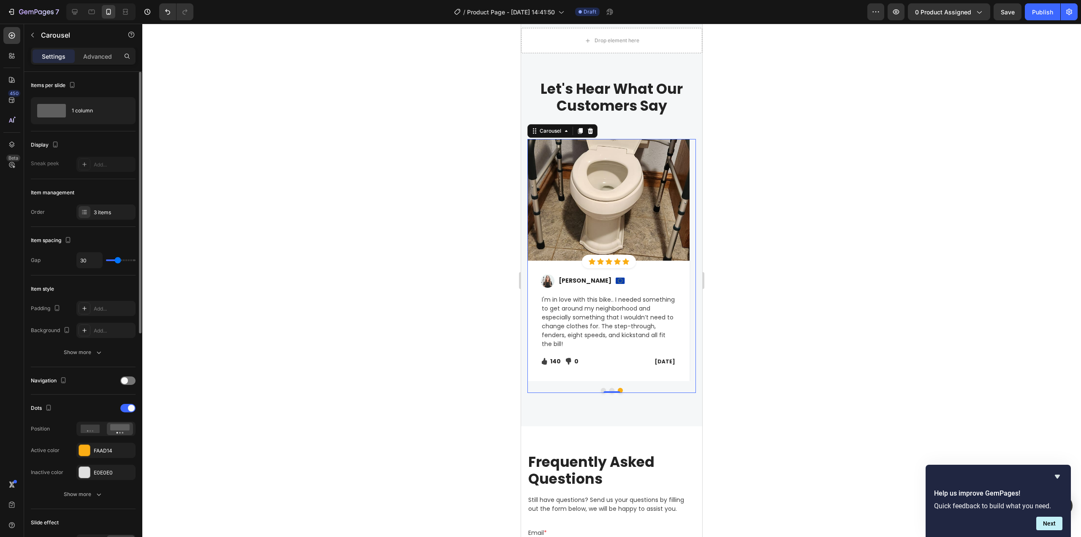
click at [601, 391] on button "Dot" at bounding box center [603, 390] width 5 height 5
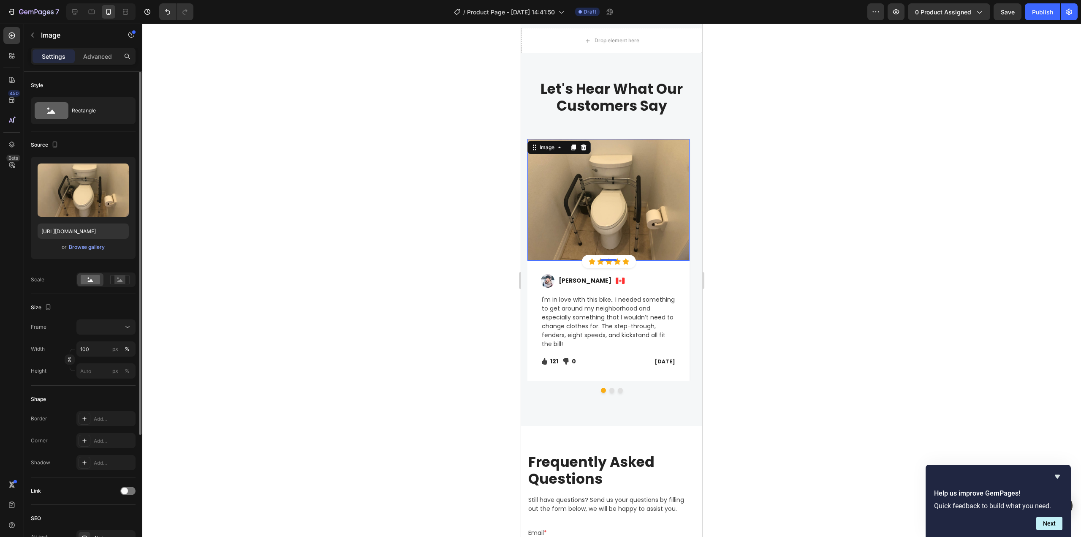
click at [613, 212] on img at bounding box center [609, 200] width 162 height 122
click at [112, 329] on div at bounding box center [106, 327] width 52 height 8
click at [102, 369] on div "Vertical" at bounding box center [99, 364] width 68 height 16
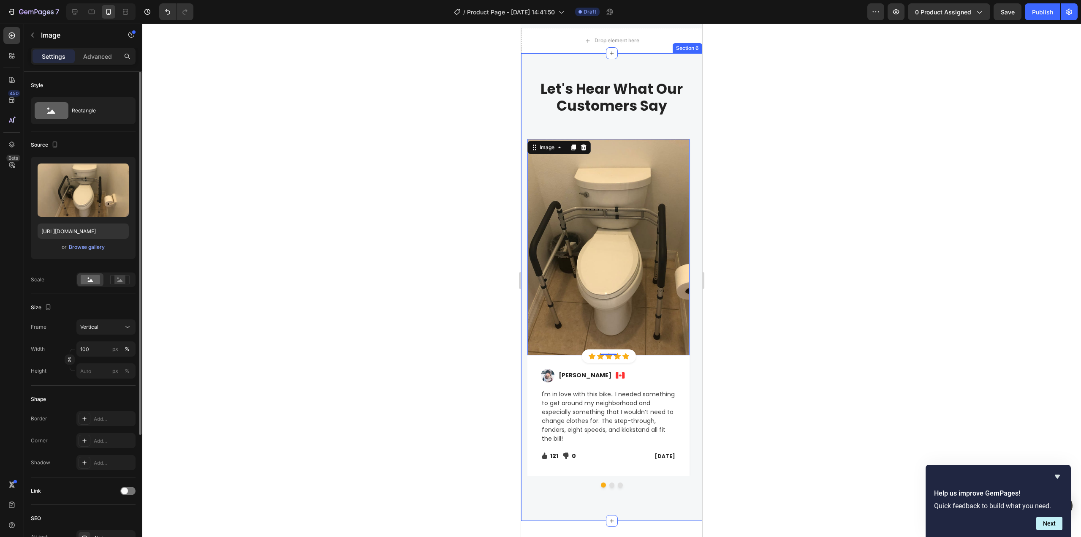
click at [829, 308] on div at bounding box center [611, 280] width 939 height 513
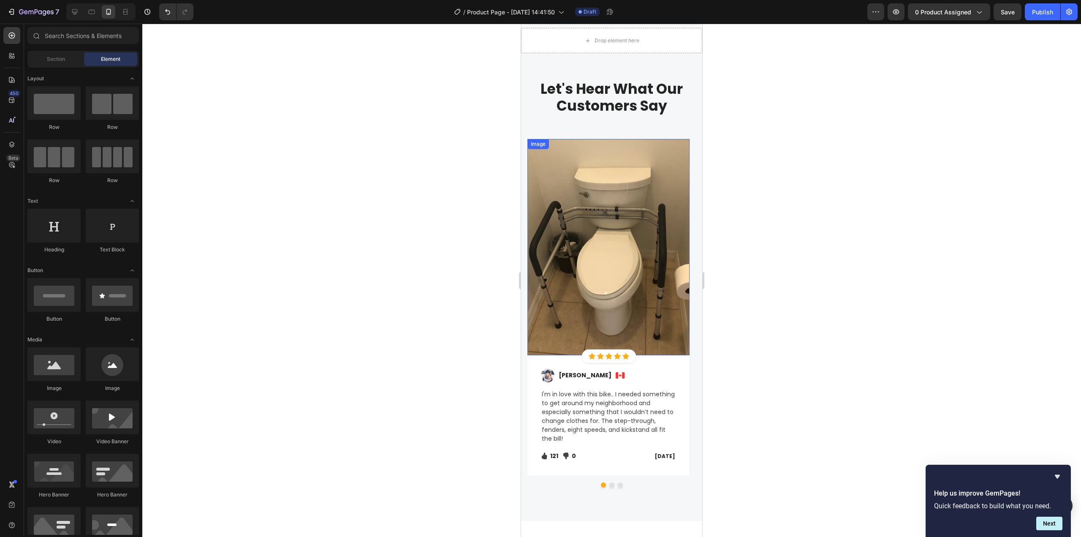
click at [639, 232] on img at bounding box center [609, 247] width 162 height 216
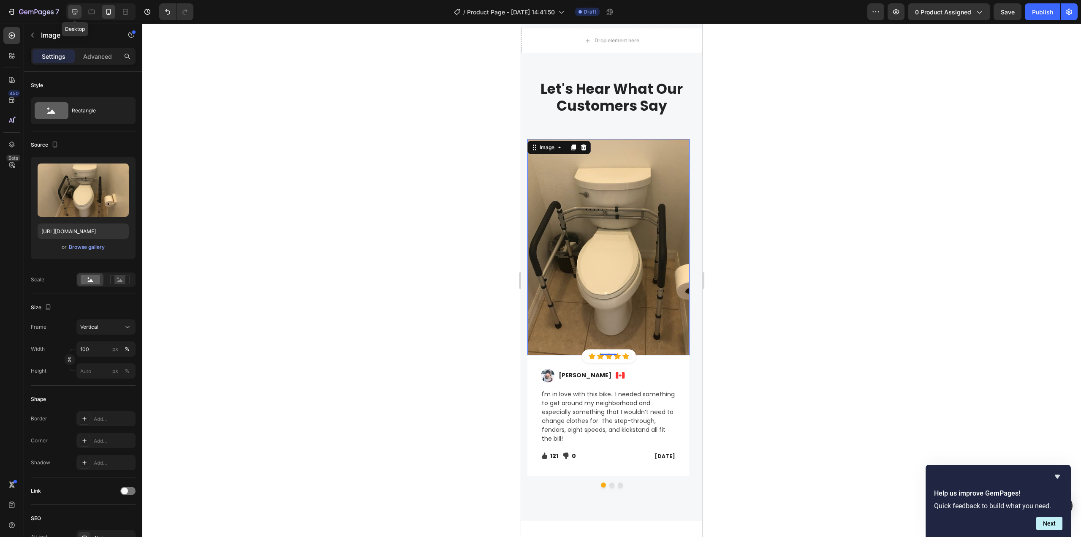
click at [76, 13] on icon at bounding box center [74, 11] width 5 height 5
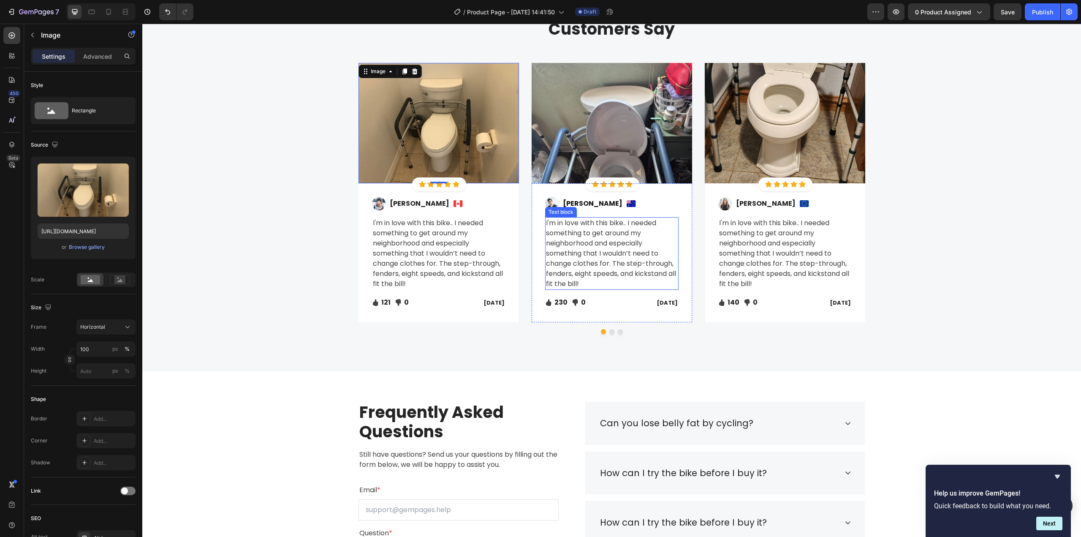
scroll to position [1966, 0]
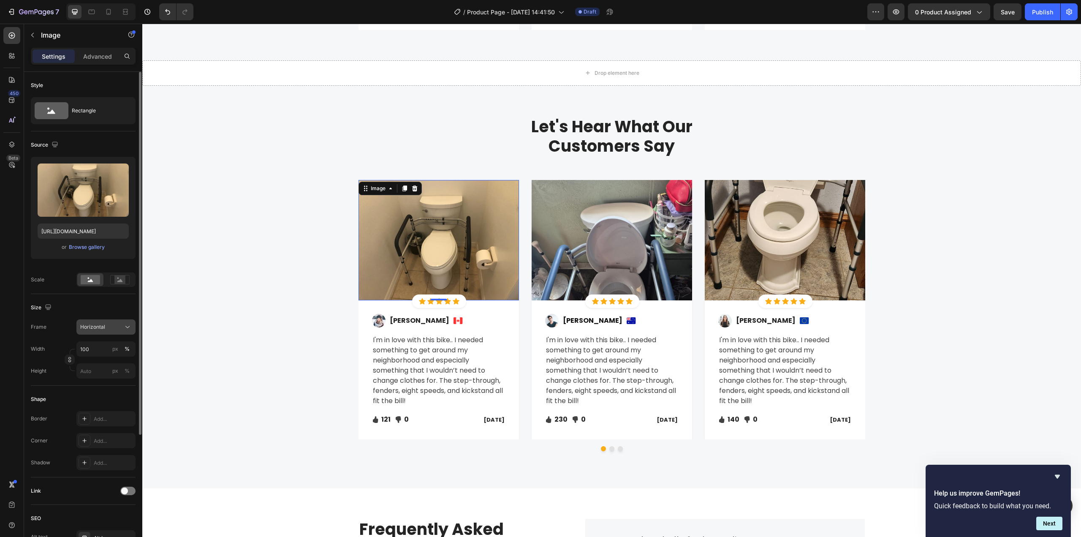
click at [107, 326] on div "Horizontal" at bounding box center [100, 327] width 41 height 8
click at [101, 367] on div "Vertical" at bounding box center [104, 363] width 49 height 8
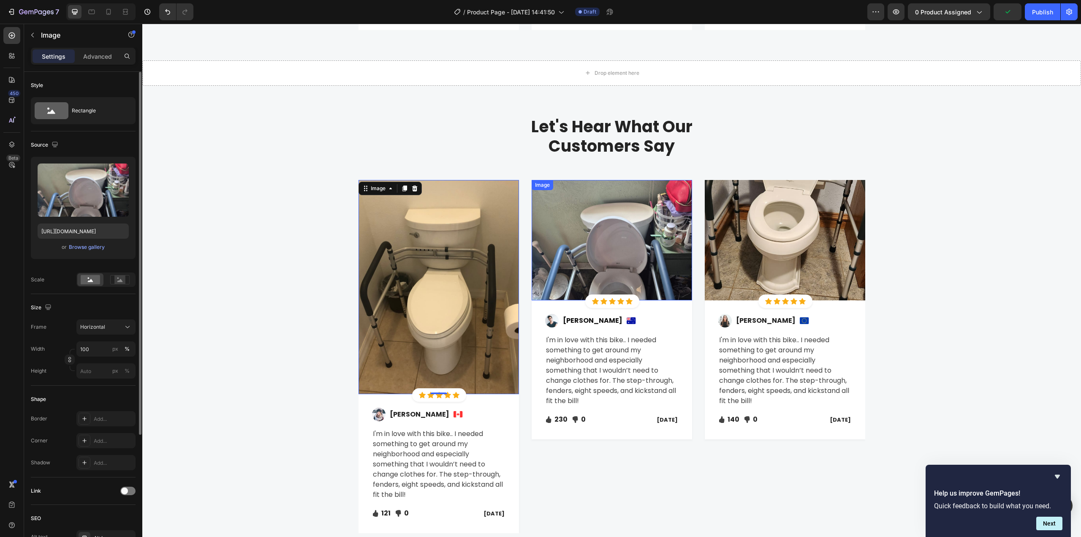
click at [618, 255] on img at bounding box center [612, 240] width 160 height 120
click at [107, 330] on div "Horizontal" at bounding box center [100, 327] width 41 height 8
click at [110, 363] on div "Vertical" at bounding box center [104, 363] width 49 height 8
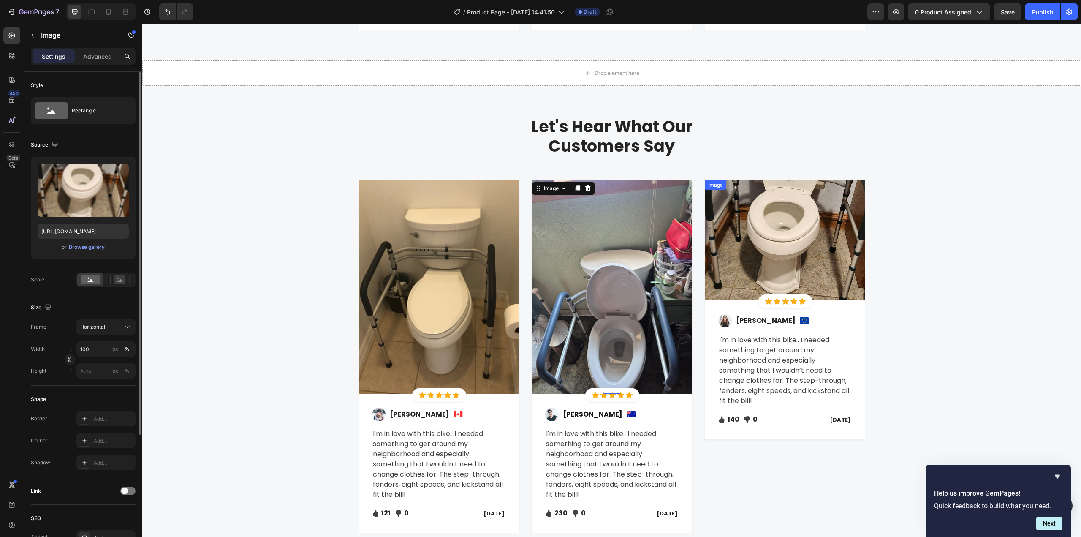
click at [802, 243] on img at bounding box center [785, 240] width 160 height 120
click at [101, 323] on div "Horizontal" at bounding box center [106, 327] width 52 height 8
click at [101, 365] on div "Vertical" at bounding box center [104, 363] width 49 height 8
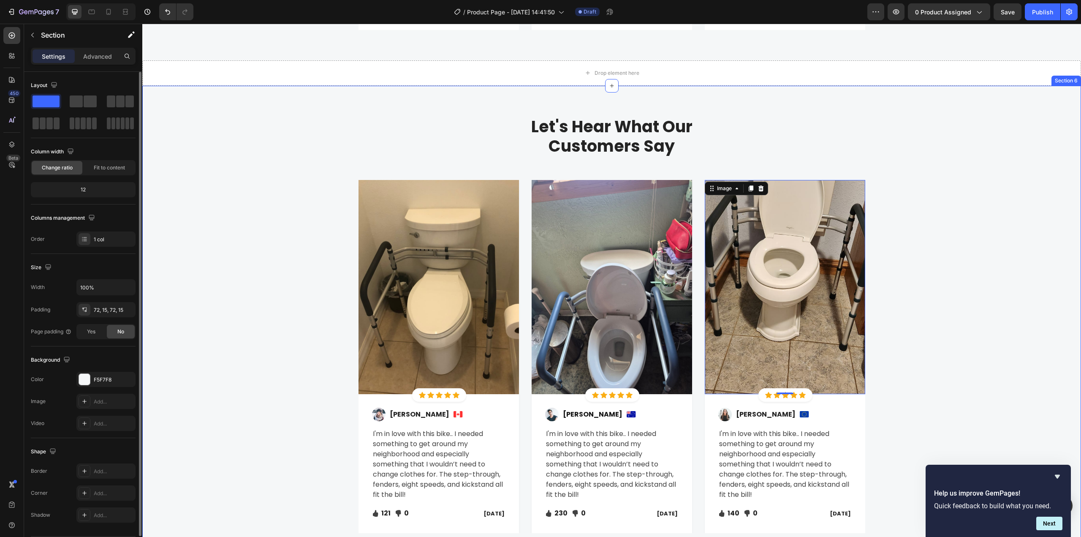
click at [936, 278] on div "Let's Hear What Our Customers Say Heading Row Image Icon Icon Icon Icon Icon Ic…" at bounding box center [612, 333] width 926 height 435
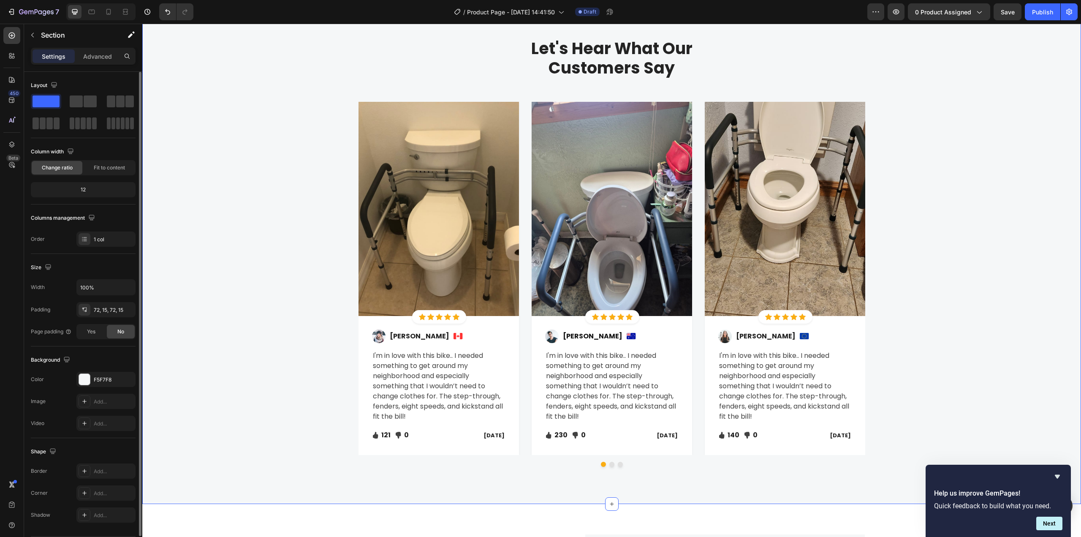
scroll to position [2051, 0]
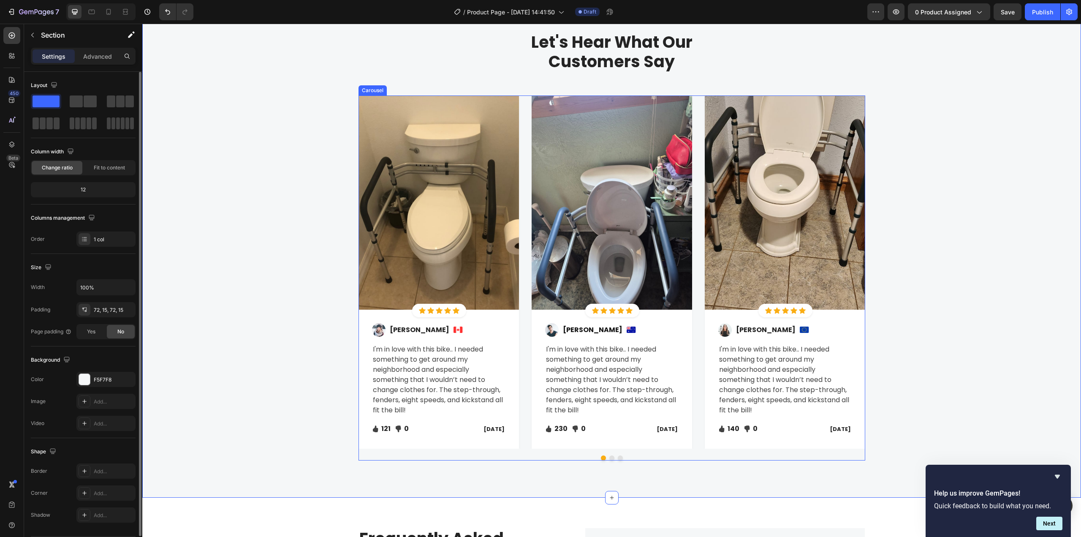
click at [610, 457] on div "Image Icon Icon Icon Icon Icon Icon List Hoz Row Row Image Regina Moore Text bl…" at bounding box center [612, 277] width 507 height 365
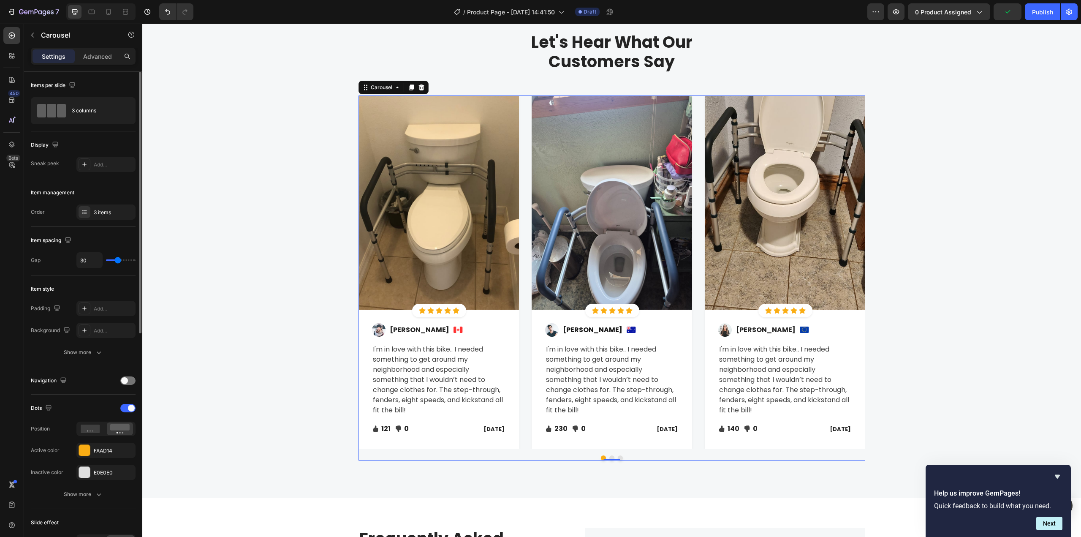
click at [608, 457] on div "0" at bounding box center [612, 460] width 8 height 7
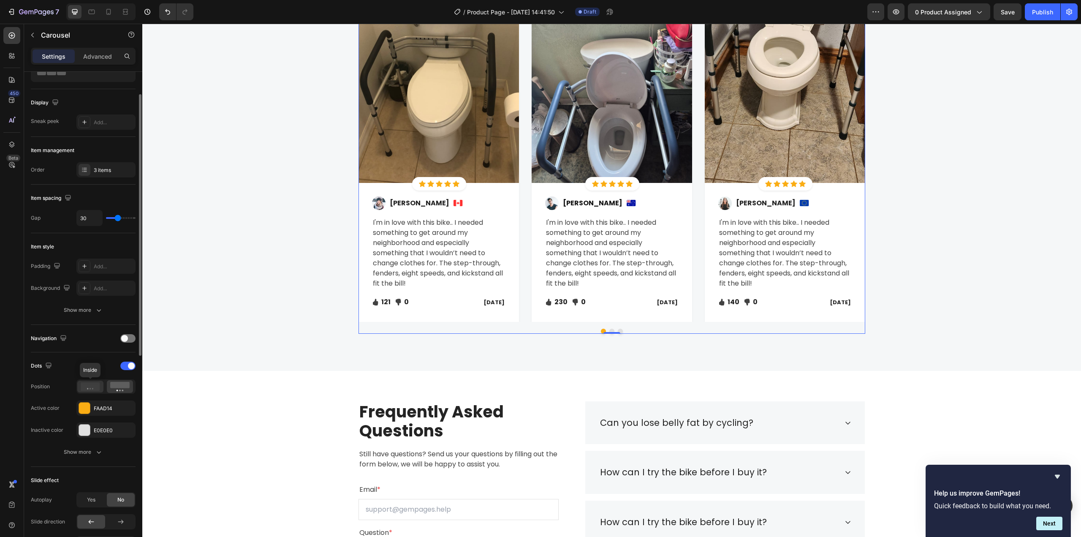
scroll to position [0, 0]
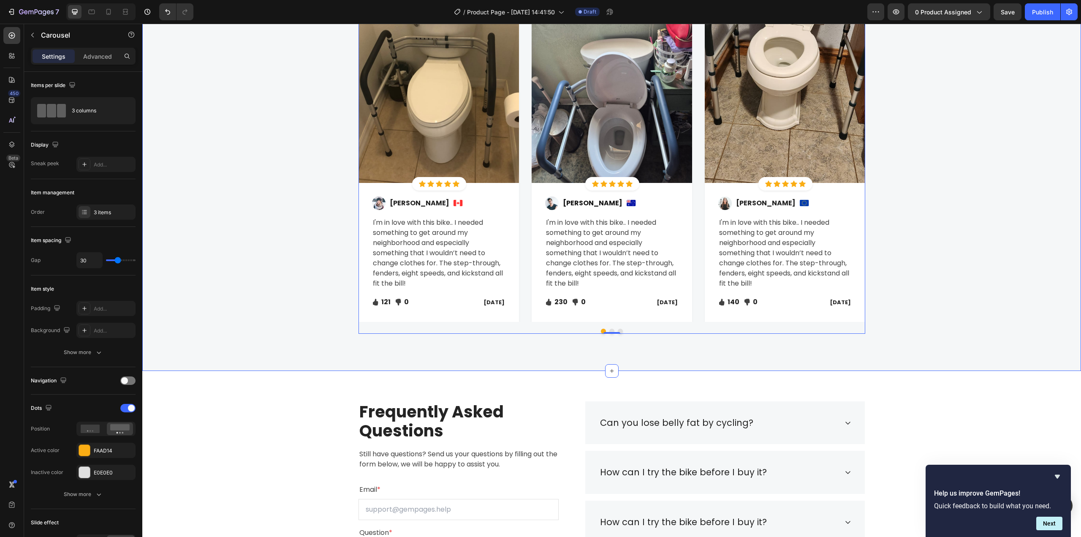
click at [877, 265] on div "Let's Hear What Our Customers Say Heading Row Image Icon Icon Icon Icon Icon Ic…" at bounding box center [612, 122] width 926 height 435
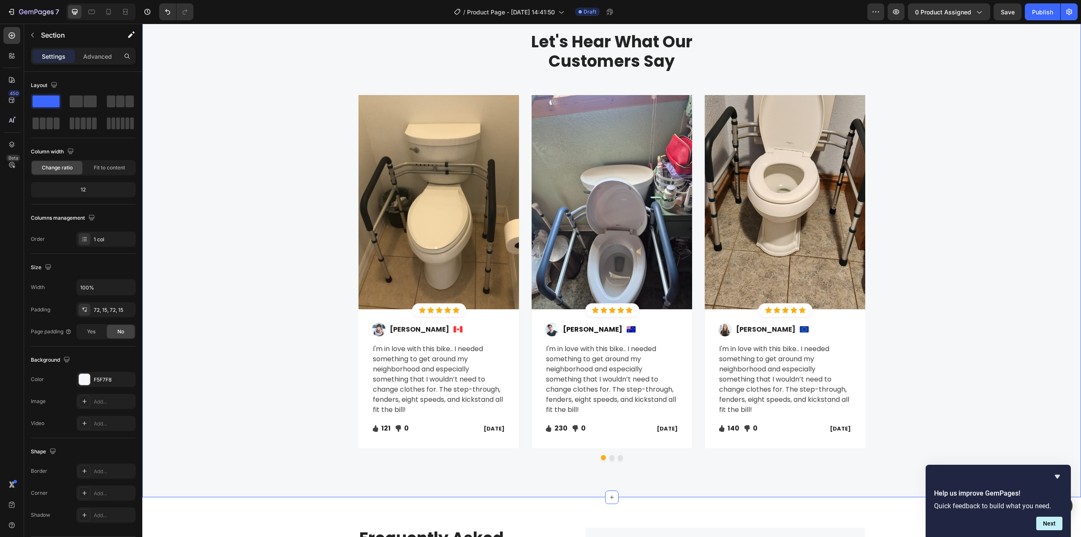
scroll to position [2051, 0]
click at [610, 459] on div "Image Icon Icon Icon Icon Icon Icon List Hoz Row Row Image Regina Moore Text bl…" at bounding box center [612, 277] width 507 height 365
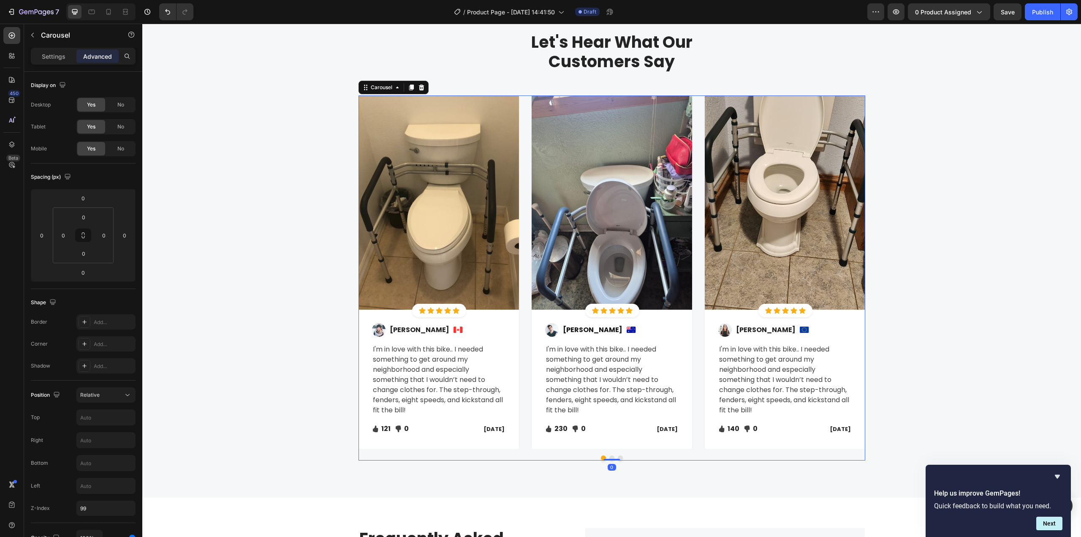
click at [609, 456] on button "Dot" at bounding box center [611, 457] width 5 height 5
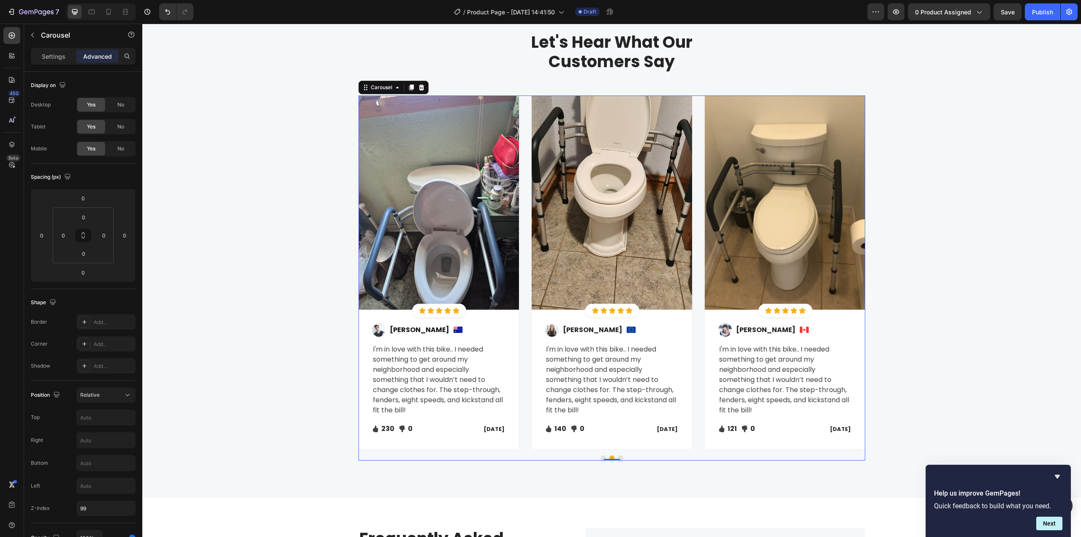
click at [618, 457] on button "Dot" at bounding box center [620, 457] width 5 height 5
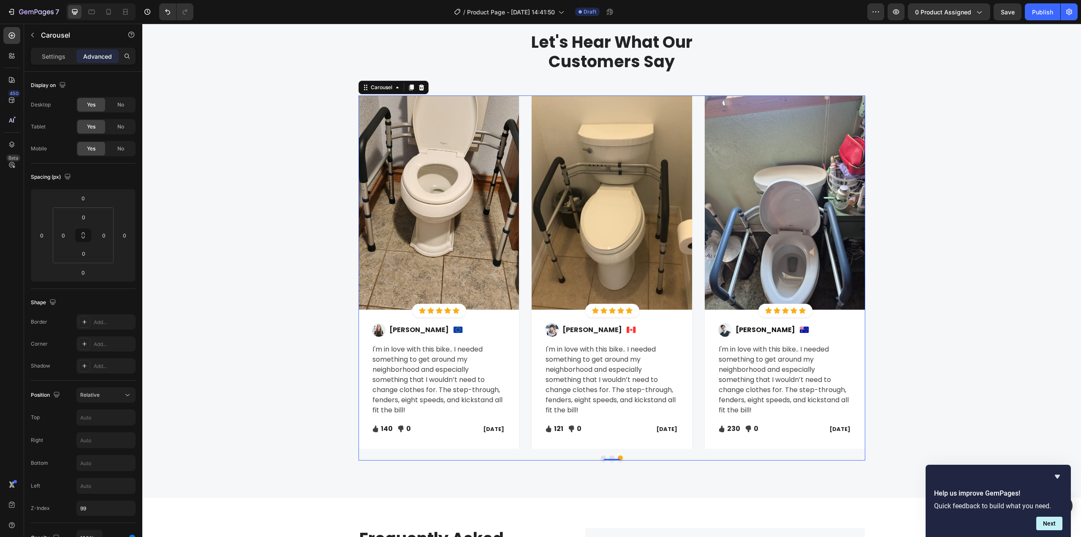
click at [601, 458] on button "Dot" at bounding box center [603, 457] width 5 height 5
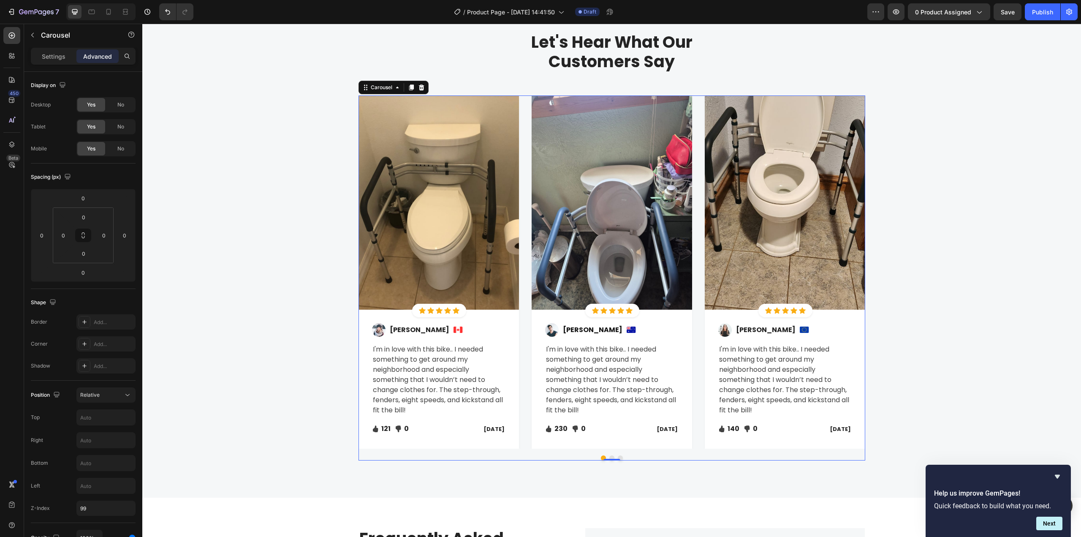
click at [49, 63] on div "Settings Advanced" at bounding box center [83, 56] width 105 height 17
click at [49, 61] on div "Settings" at bounding box center [54, 56] width 42 height 14
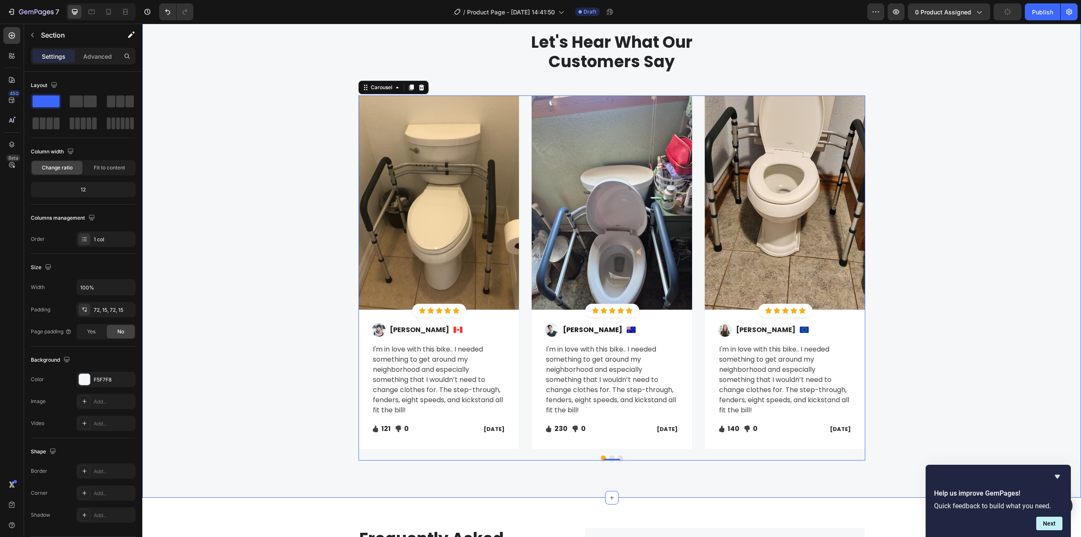
click at [979, 359] on div "Let's Hear What Our Customers Say Heading Row Image Icon Icon Icon Icon Icon Ic…" at bounding box center [612, 249] width 926 height 435
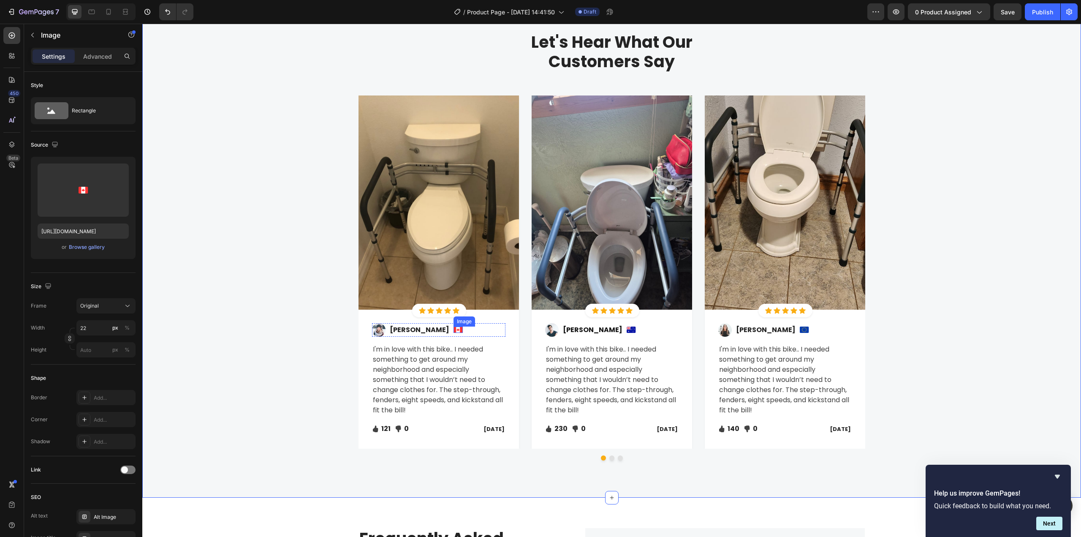
click at [454, 330] on img at bounding box center [458, 329] width 9 height 6
click at [507, 320] on icon at bounding box center [509, 318] width 5 height 6
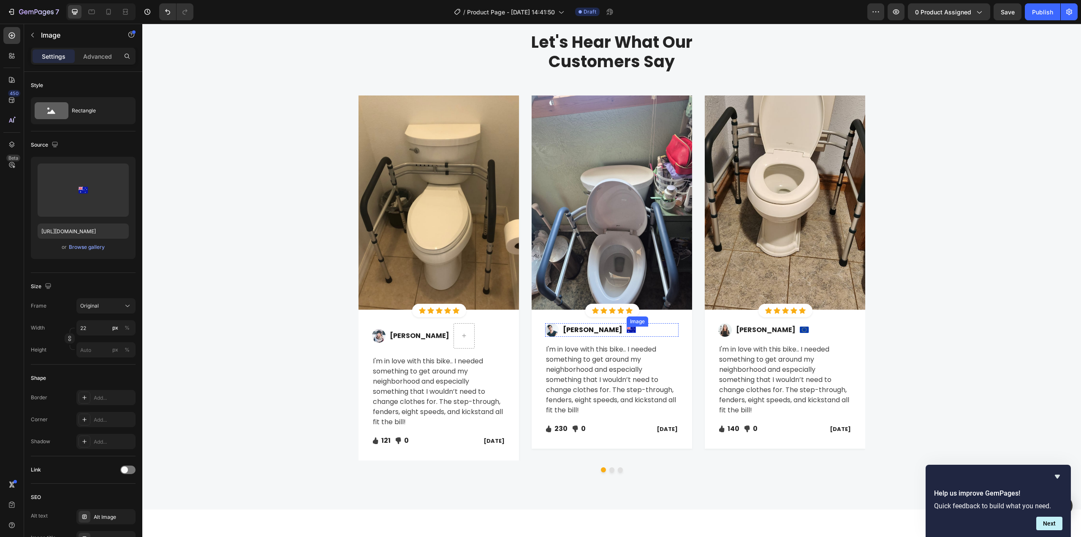
click at [627, 329] on img at bounding box center [631, 329] width 9 height 6
drag, startPoint x: 663, startPoint y: 320, endPoint x: 687, endPoint y: 328, distance: 25.0
click at [680, 320] on icon at bounding box center [683, 318] width 7 height 7
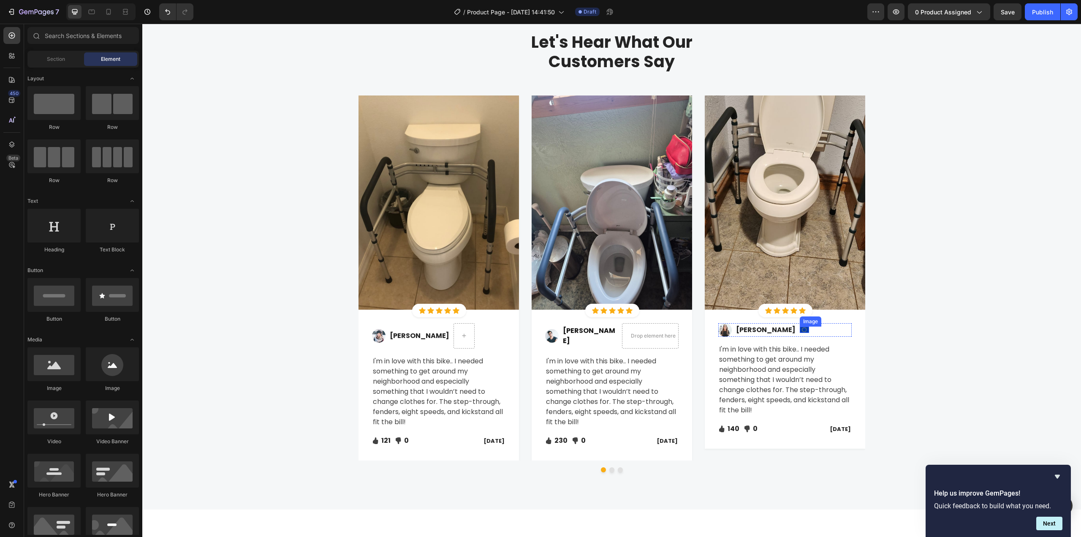
click at [800, 332] on div "Image" at bounding box center [804, 329] width 9 height 6
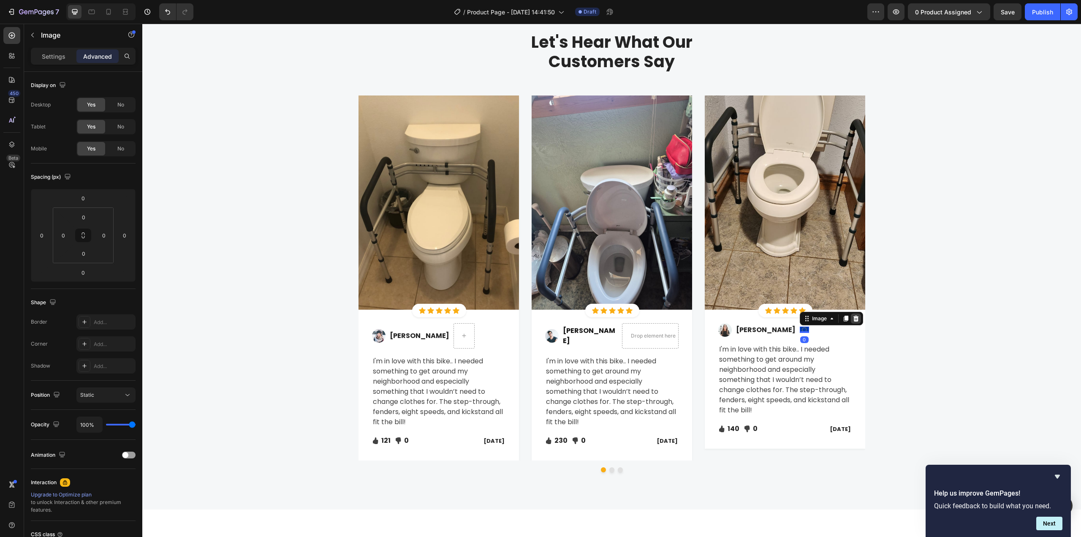
click at [853, 321] on icon at bounding box center [855, 318] width 5 height 6
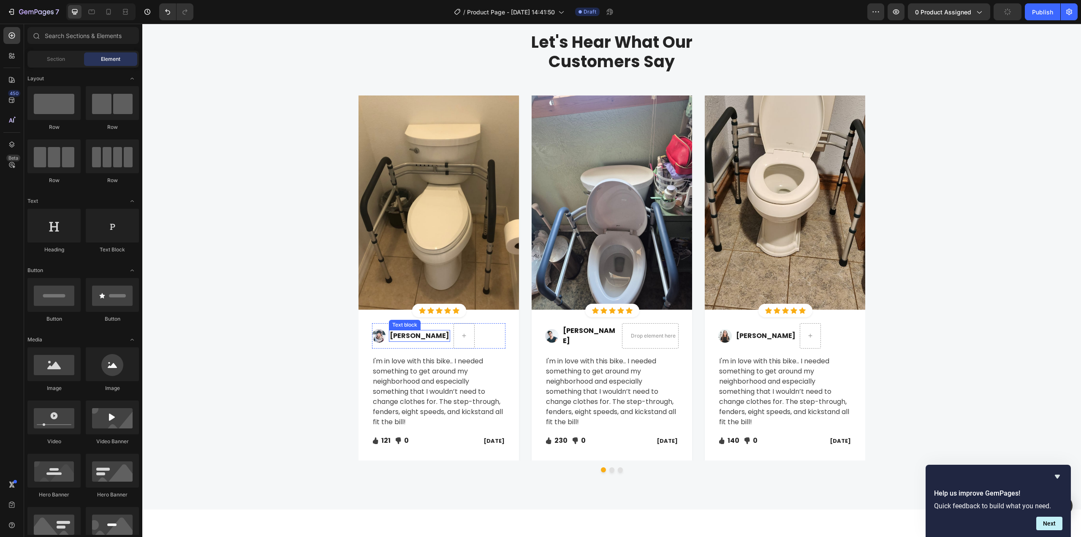
click at [403, 335] on p "[PERSON_NAME]" at bounding box center [420, 336] width 60 height 10
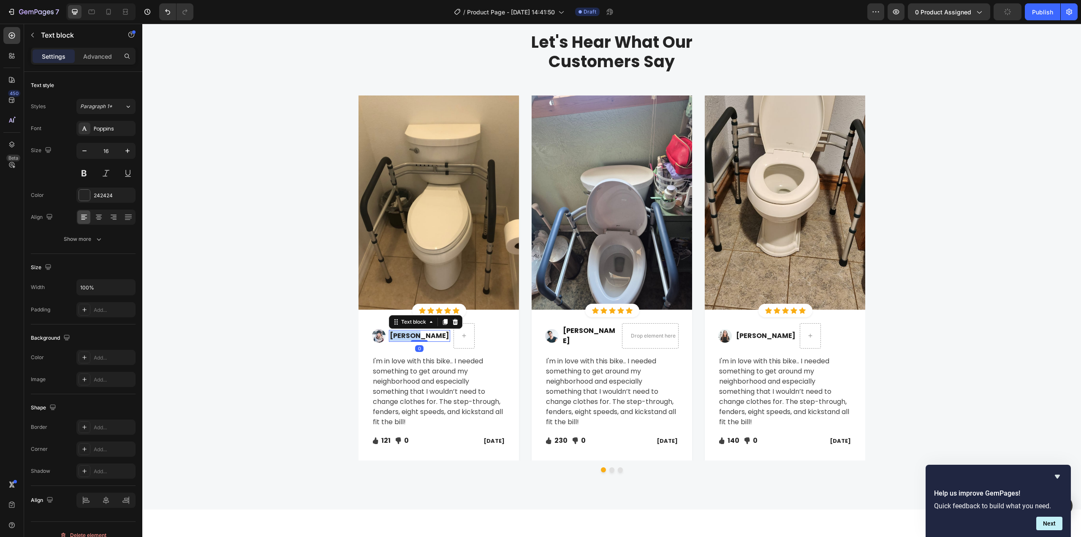
click at [403, 335] on p "[PERSON_NAME]" at bounding box center [420, 336] width 60 height 10
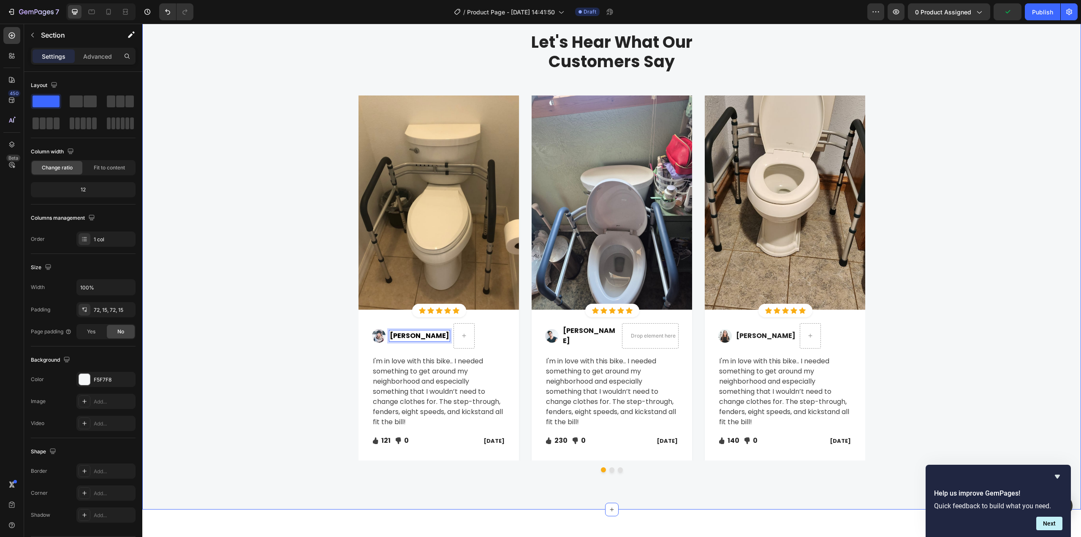
click at [278, 355] on div "Let's Hear What Our Customers Say Heading Row Image Icon Icon Icon Icon Icon Ic…" at bounding box center [612, 255] width 926 height 447
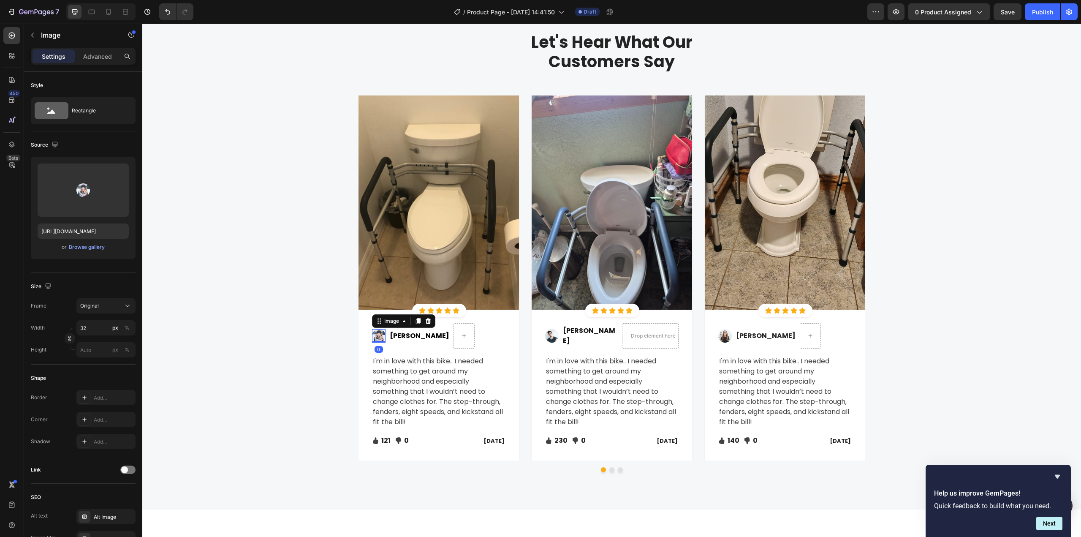
click at [378, 339] on img at bounding box center [379, 336] width 14 height 14
click at [425, 324] on icon at bounding box center [427, 321] width 5 height 6
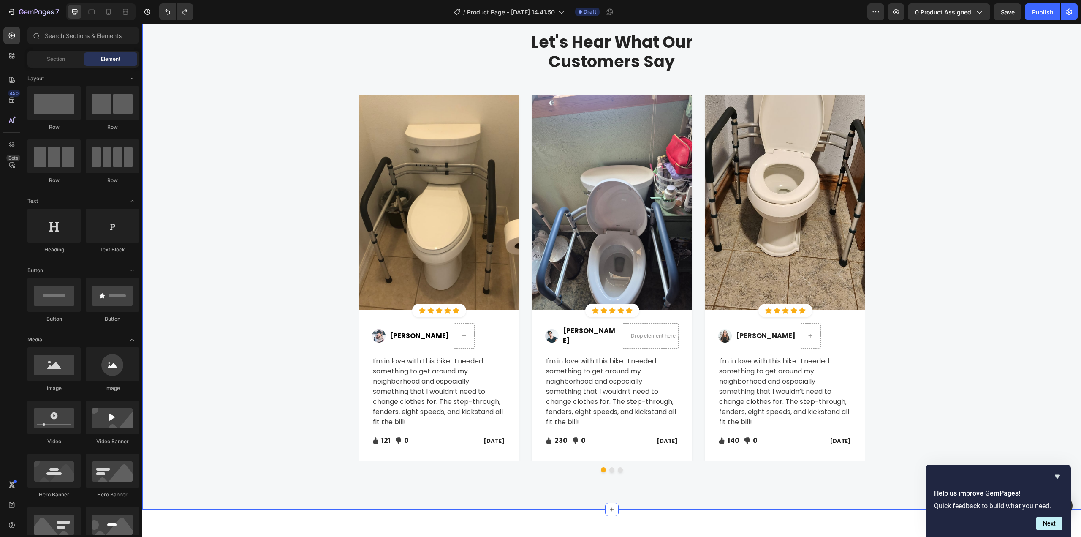
click at [1047, 311] on div "Let's Hear What Our Customers Say Heading Row Image Icon Icon Icon Icon Icon Ic…" at bounding box center [612, 255] width 926 height 447
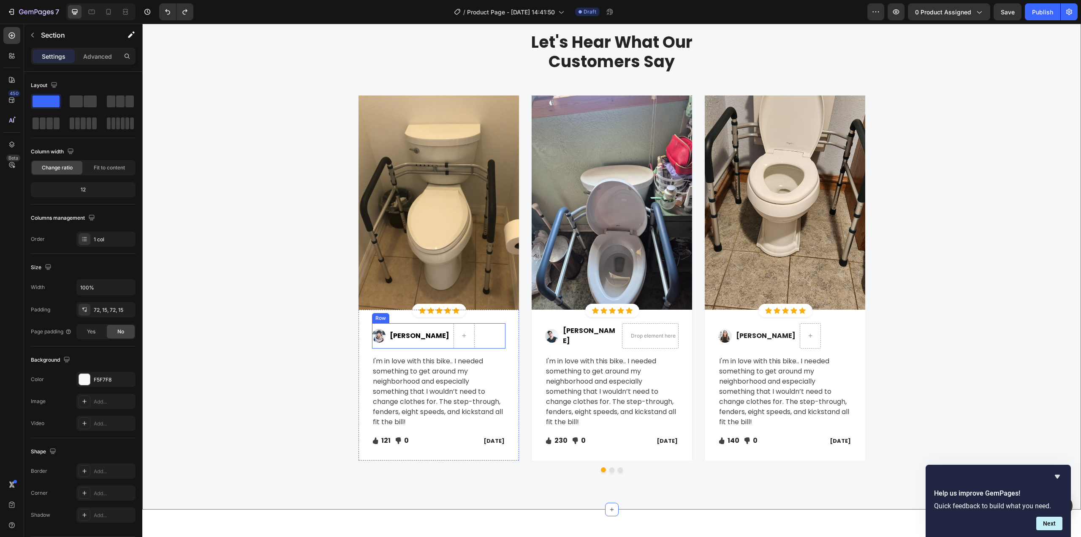
click at [462, 330] on div "Image Agnes G. Text block Row" at bounding box center [438, 335] width 133 height 25
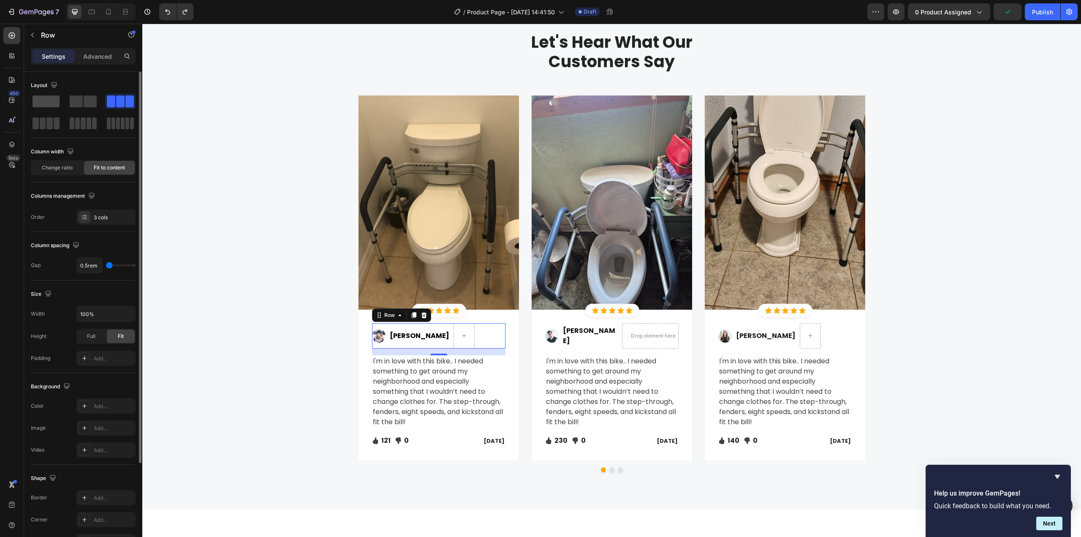
click at [54, 103] on span at bounding box center [46, 101] width 27 height 12
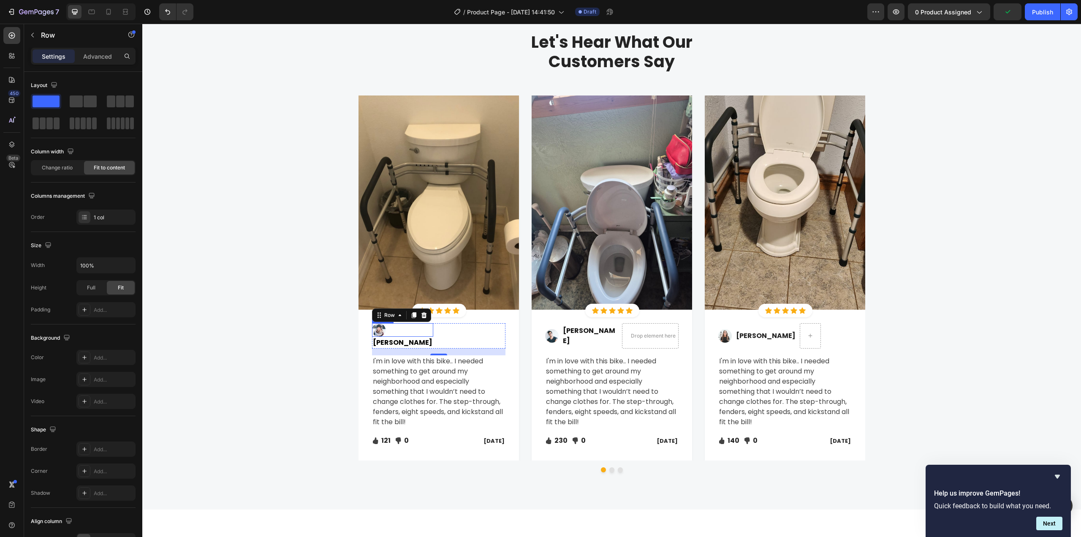
click at [380, 332] on img at bounding box center [379, 330] width 14 height 14
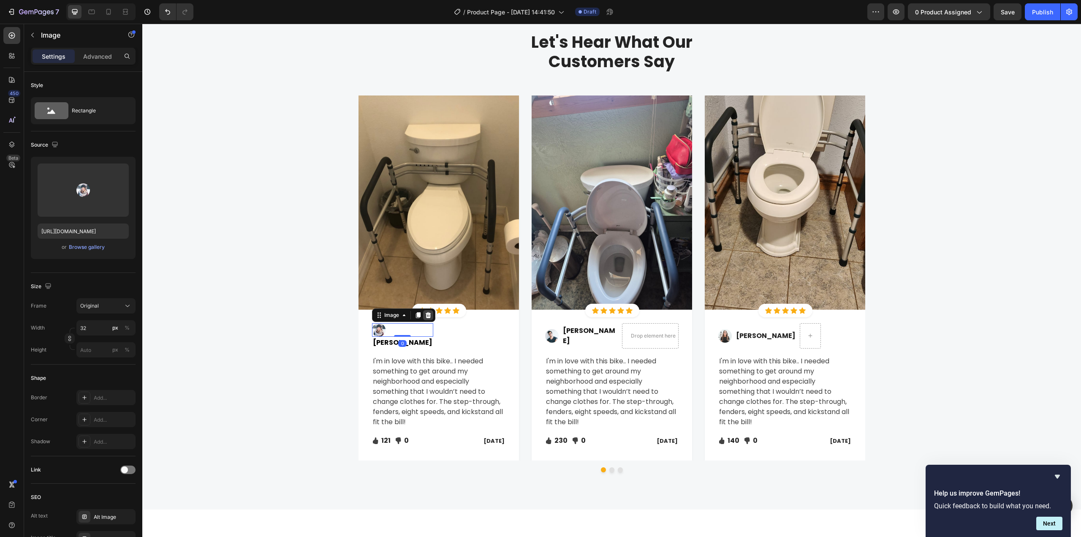
click at [426, 316] on icon at bounding box center [428, 315] width 7 height 7
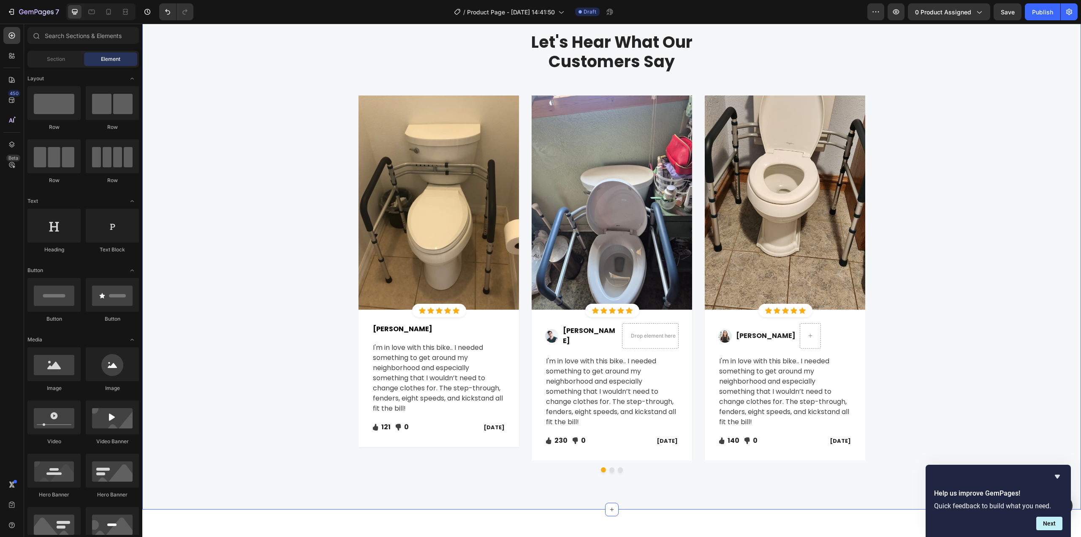
click at [1017, 319] on div "Let's Hear What Our Customers Say Heading Row Image Icon Icon Icon Icon Icon Ic…" at bounding box center [612, 255] width 926 height 447
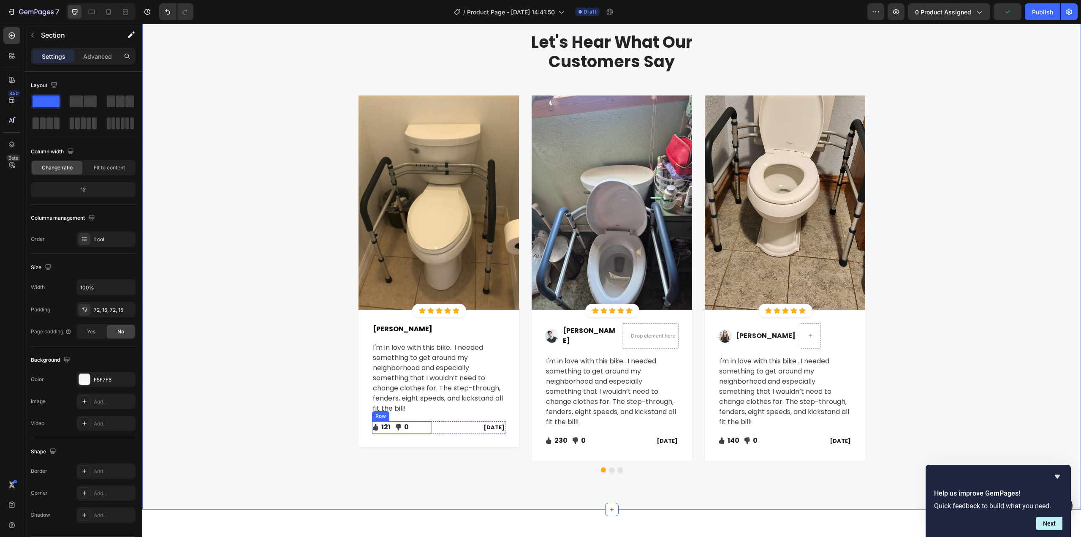
click at [427, 428] on div "Icon 121 Text block Icon List Icon 0 Text block Icon List Row" at bounding box center [402, 427] width 60 height 12
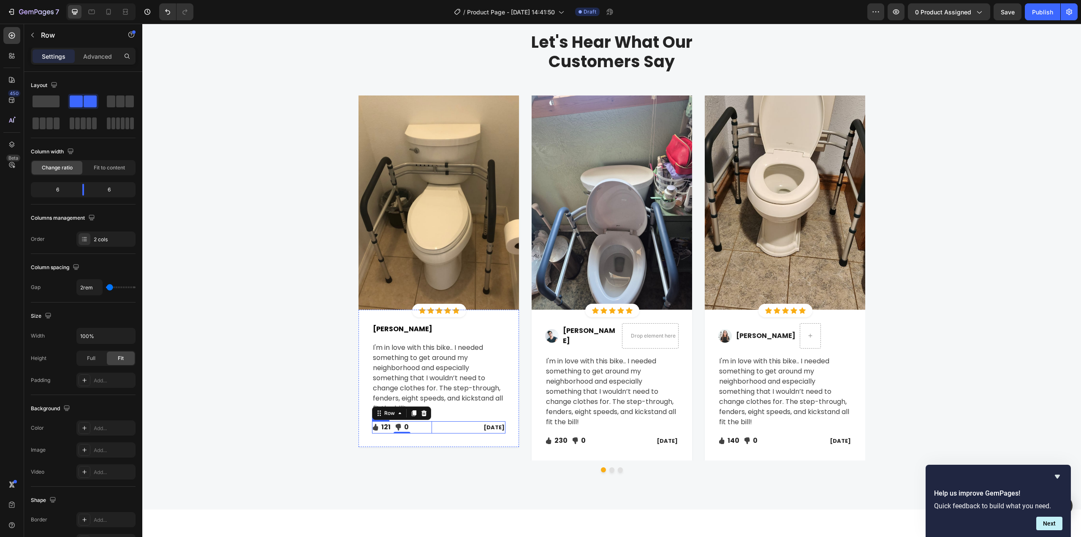
click at [439, 422] on div "Icon 121 Text block Icon List Icon 0 Text block Icon List Row 0 Feb 22, 2022 Te…" at bounding box center [438, 427] width 133 height 12
click at [422, 412] on icon at bounding box center [423, 413] width 5 height 6
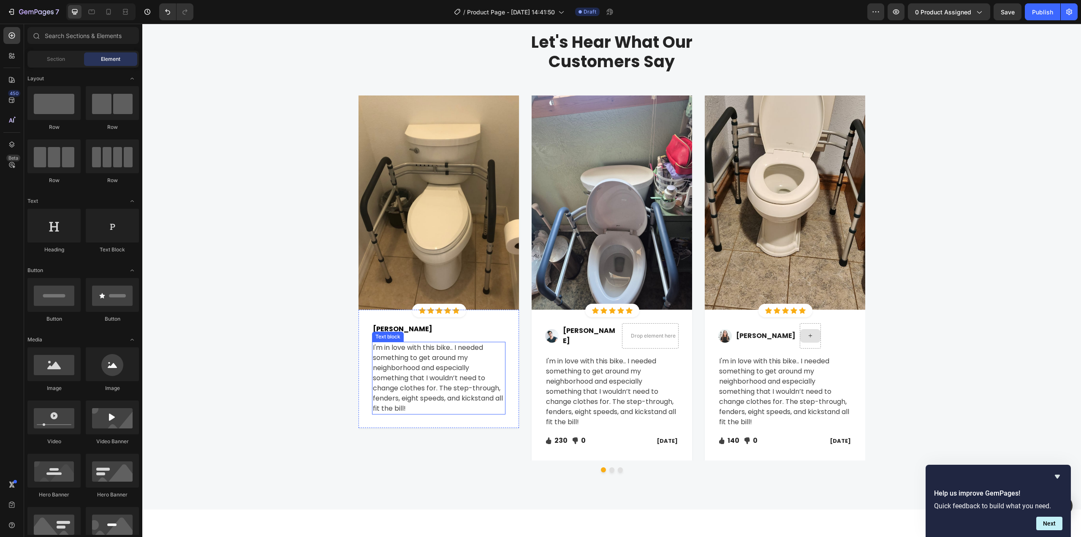
click at [408, 355] on p "I'm in love with this bike.. I needed something to get around my neighborhood a…" at bounding box center [439, 378] width 132 height 71
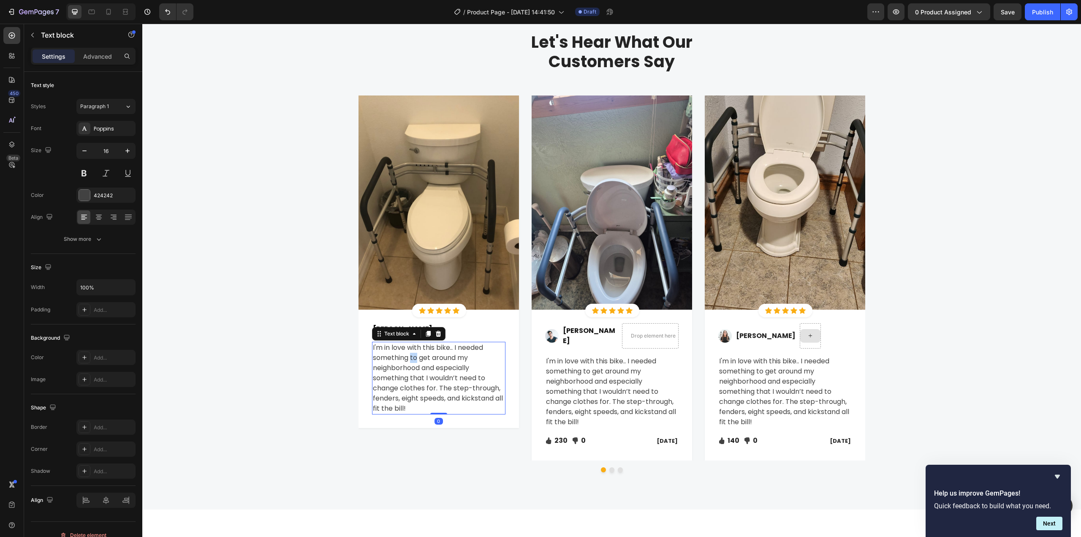
click at [408, 354] on p "I'm in love with this bike.. I needed something to get around my neighborhood a…" at bounding box center [439, 378] width 132 height 71
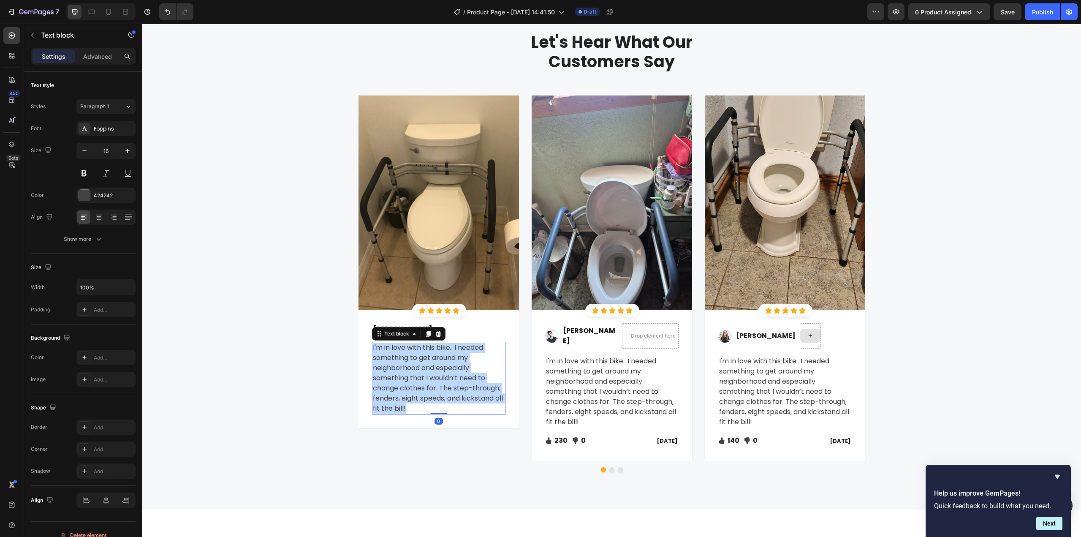
click at [408, 354] on p "I'm in love with this bike.. I needed something to get around my neighborhood a…" at bounding box center [439, 378] width 132 height 71
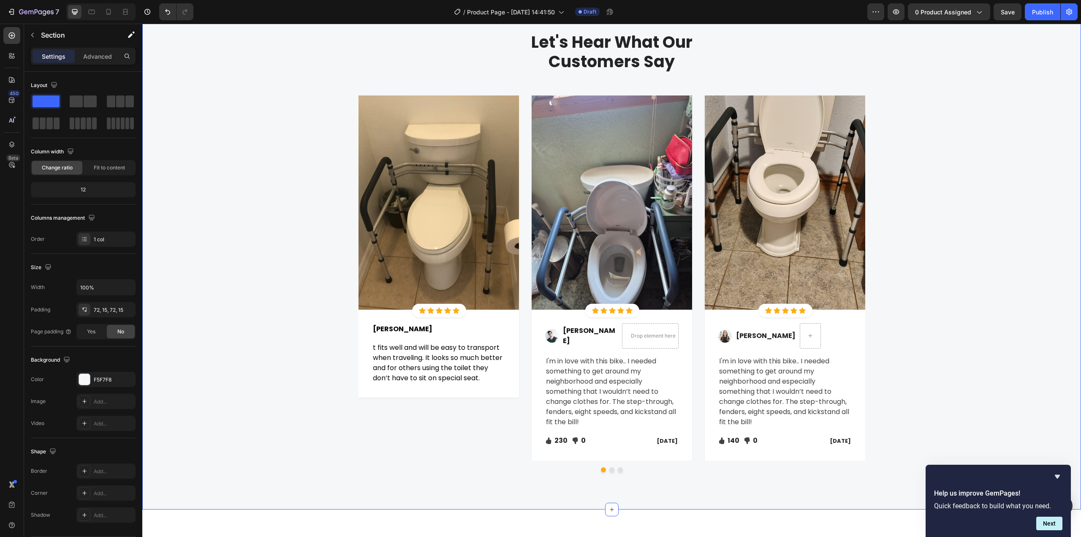
click at [960, 329] on div "Let's Hear What Our Customers Say Heading Row Image Icon Icon Icon Icon Icon Ic…" at bounding box center [612, 255] width 926 height 447
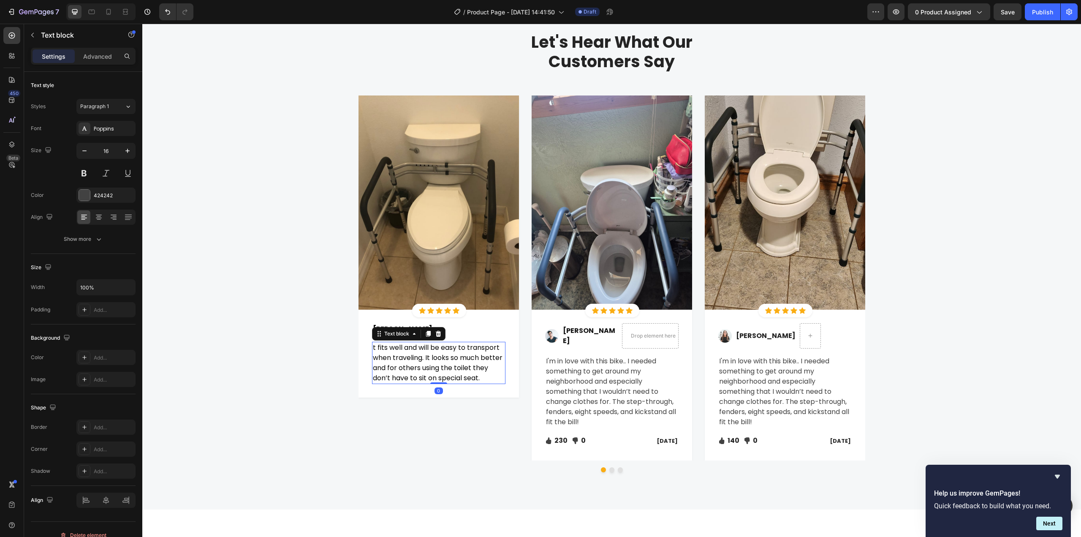
click at [397, 359] on span "t fits well and will be easy to transport when traveling. It looks so much bett…" at bounding box center [438, 363] width 130 height 40
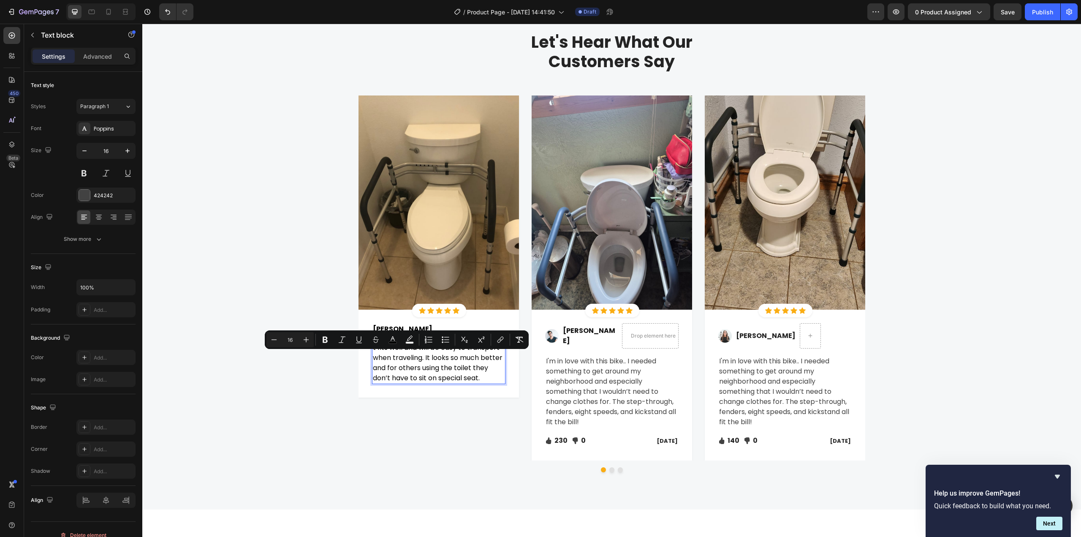
click at [395, 363] on span "t fits well and will be easy to transport when traveling. It looks so much bett…" at bounding box center [438, 363] width 130 height 40
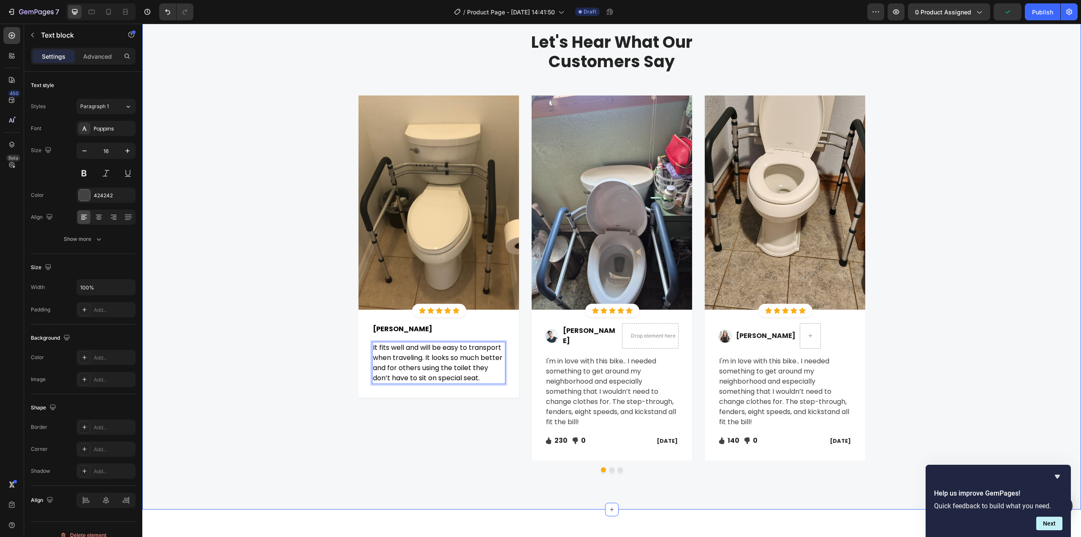
click at [938, 359] on div "Let's Hear What Our Customers Say Heading Row Image Icon Icon Icon Icon Icon Ic…" at bounding box center [612, 255] width 926 height 447
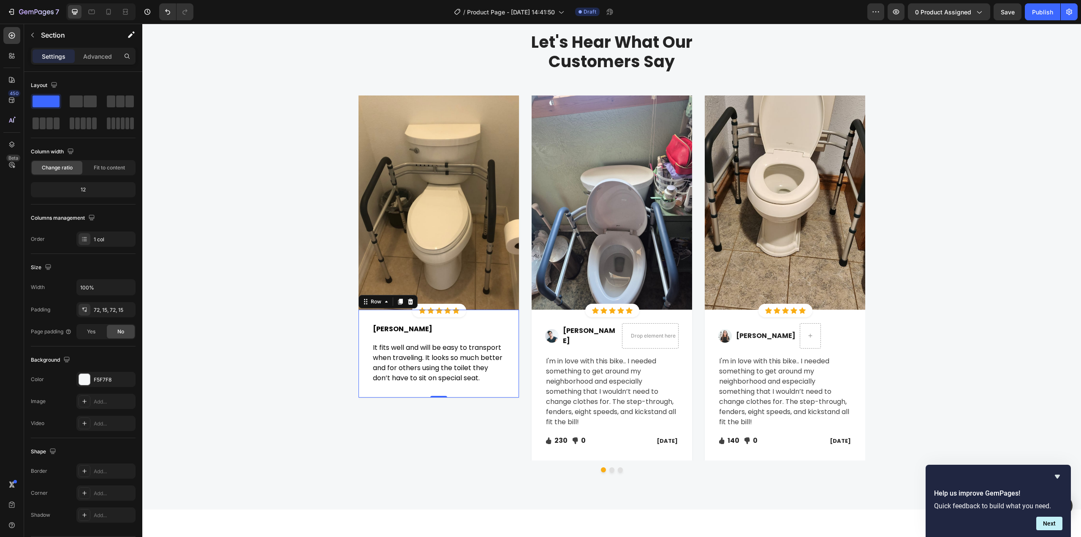
click at [384, 317] on div "Agnes G. Text block Row It fits well and will be easy to transport when traveli…" at bounding box center [439, 354] width 160 height 88
click at [397, 304] on icon at bounding box center [400, 301] width 7 height 7
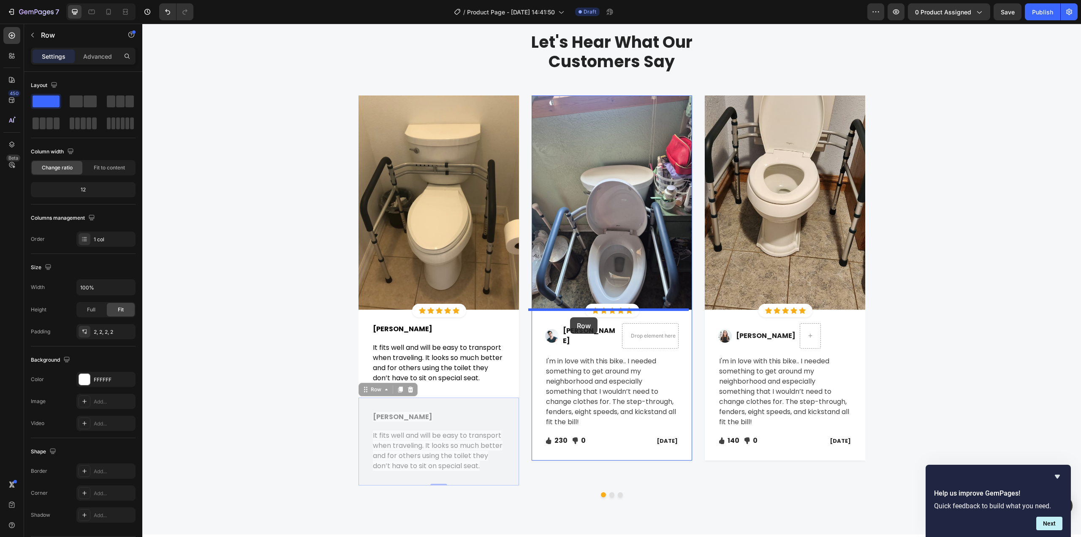
drag, startPoint x: 440, startPoint y: 402, endPoint x: 570, endPoint y: 317, distance: 155.1
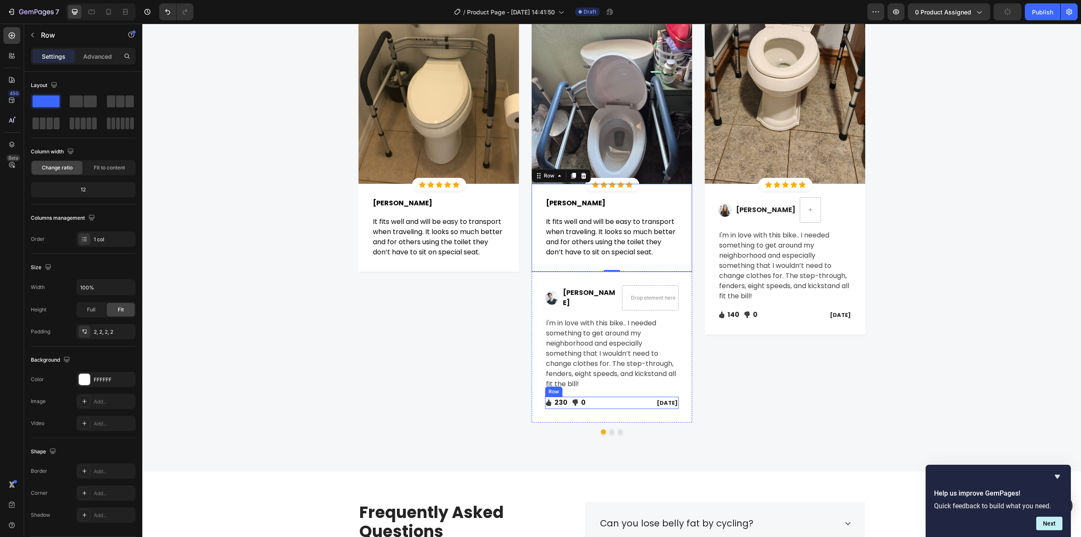
scroll to position [2178, 0]
click at [546, 277] on div "Image Ned Jacobs Text block Drop element here Row I'm in love with this bike.. …" at bounding box center [612, 346] width 160 height 151
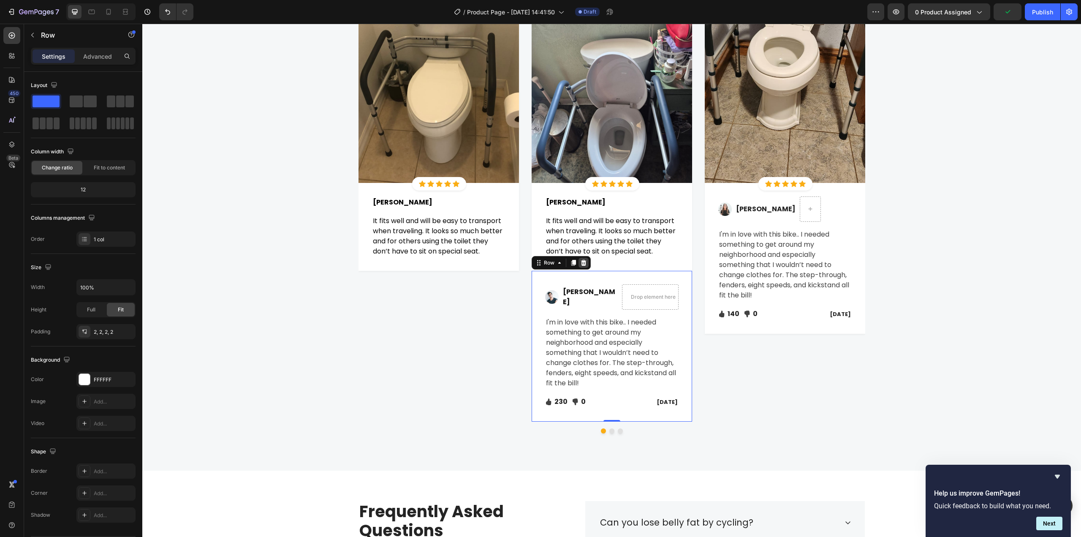
click at [582, 262] on icon at bounding box center [583, 263] width 5 height 6
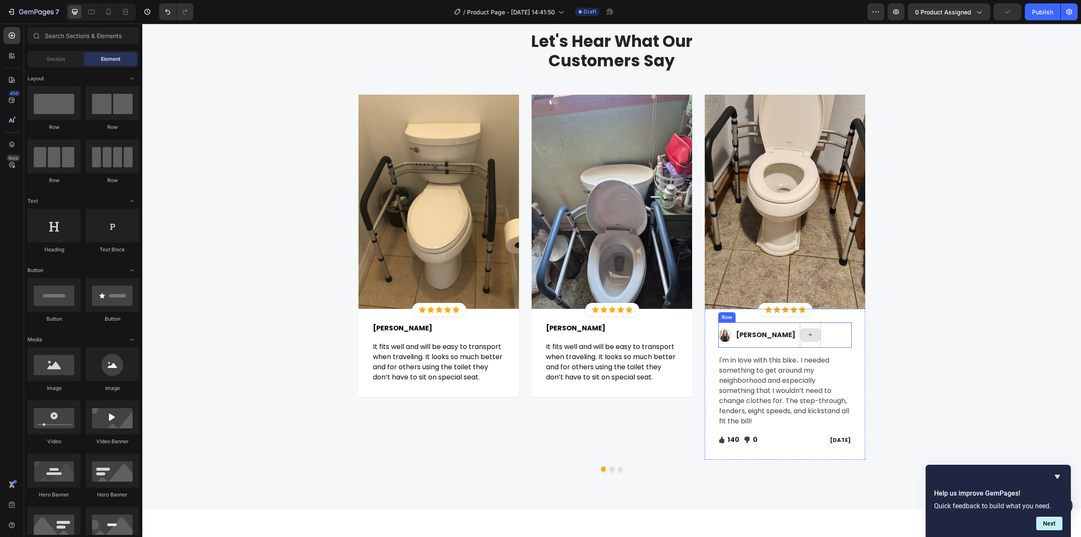
scroll to position [2051, 0]
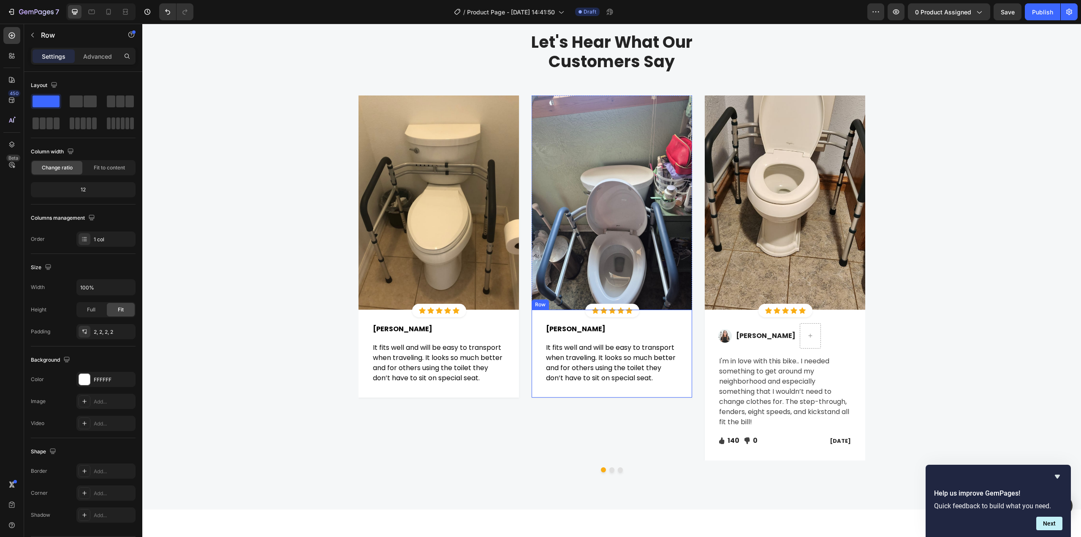
click at [538, 307] on div "Row" at bounding box center [540, 304] width 17 height 10
click at [571, 303] on icon at bounding box center [573, 302] width 5 height 6
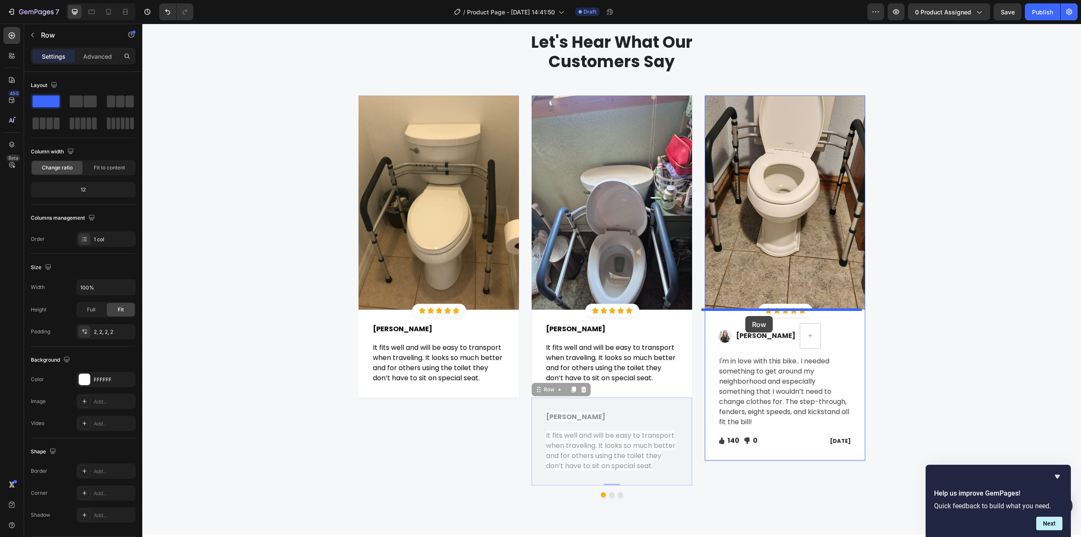
drag, startPoint x: 542, startPoint y: 392, endPoint x: 745, endPoint y: 316, distance: 217.2
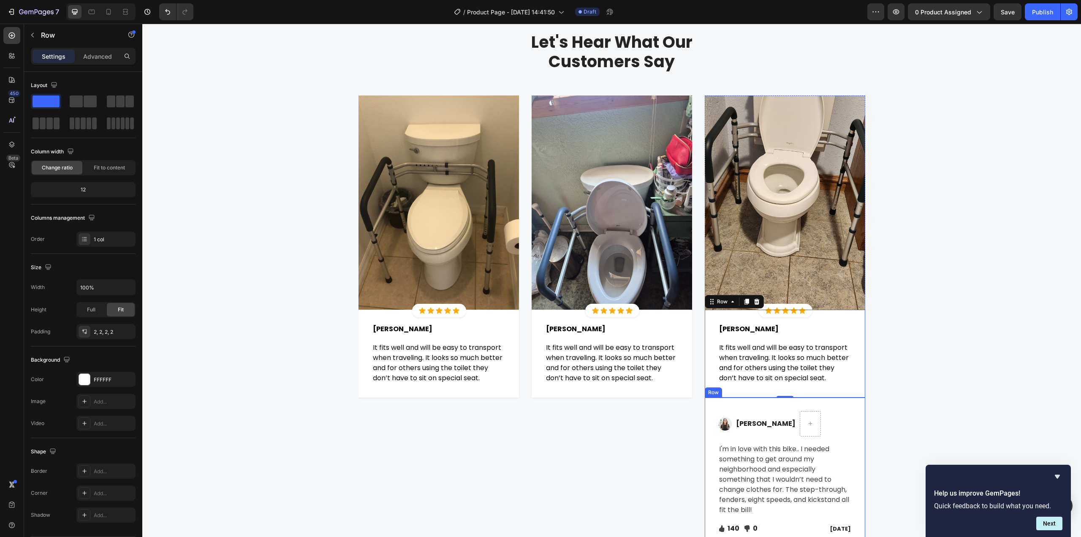
click at [713, 402] on div "Image Sabrina Miller Text block Row I'm in love with this bike.. I needed somet…" at bounding box center [785, 472] width 160 height 151
click at [754, 391] on icon at bounding box center [756, 389] width 5 height 6
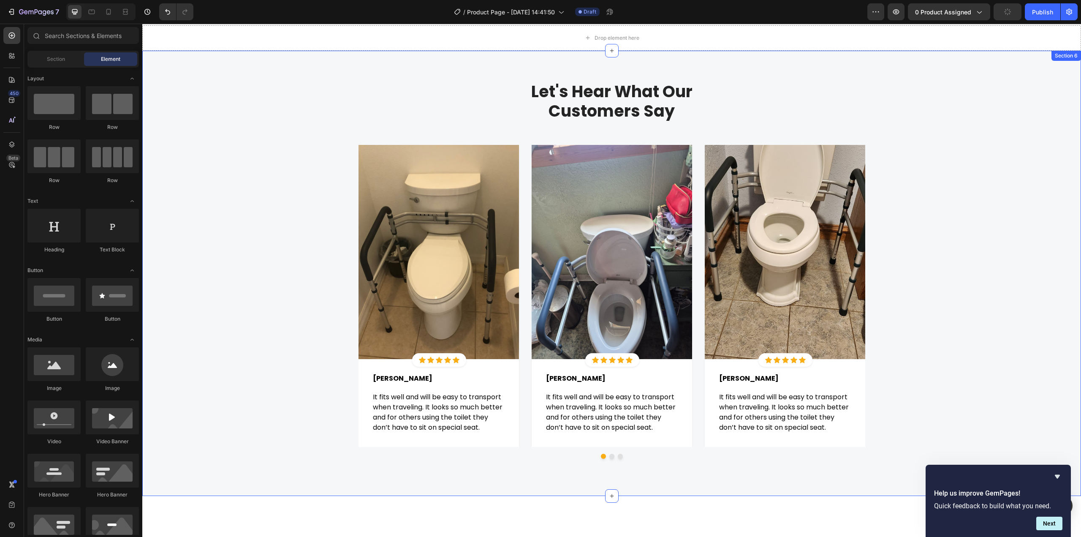
scroll to position [2009, 0]
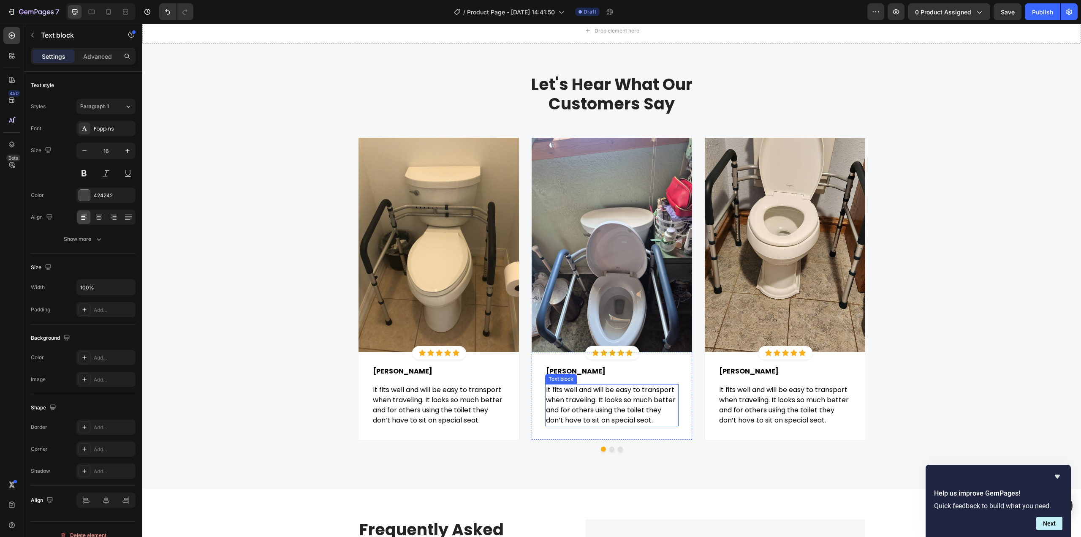
click at [573, 396] on span "It fits well and will be easy to transport when traveling. It looks so much bet…" at bounding box center [611, 405] width 130 height 40
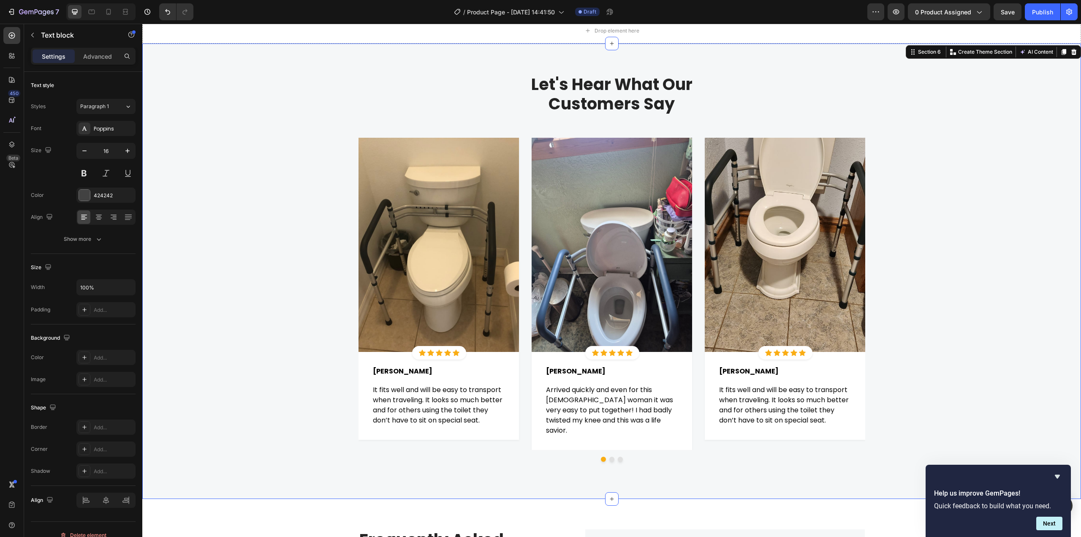
click at [957, 365] on div "Let's Hear What Our Customers Say Heading Row Image Icon Icon Icon Icon Icon Ic…" at bounding box center [612, 271] width 926 height 394
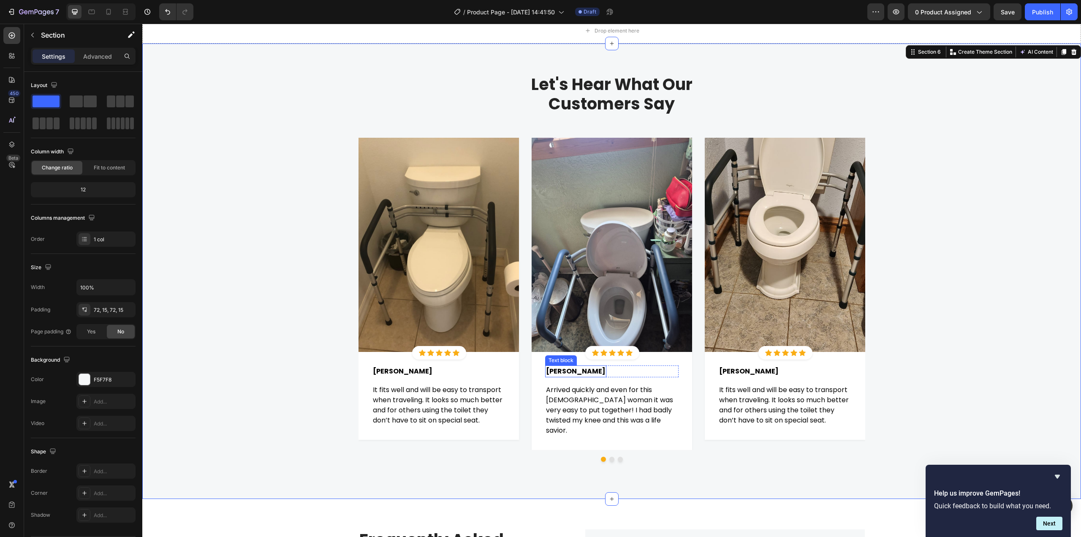
click at [557, 373] on span "Agnes G." at bounding box center [576, 371] width 60 height 10
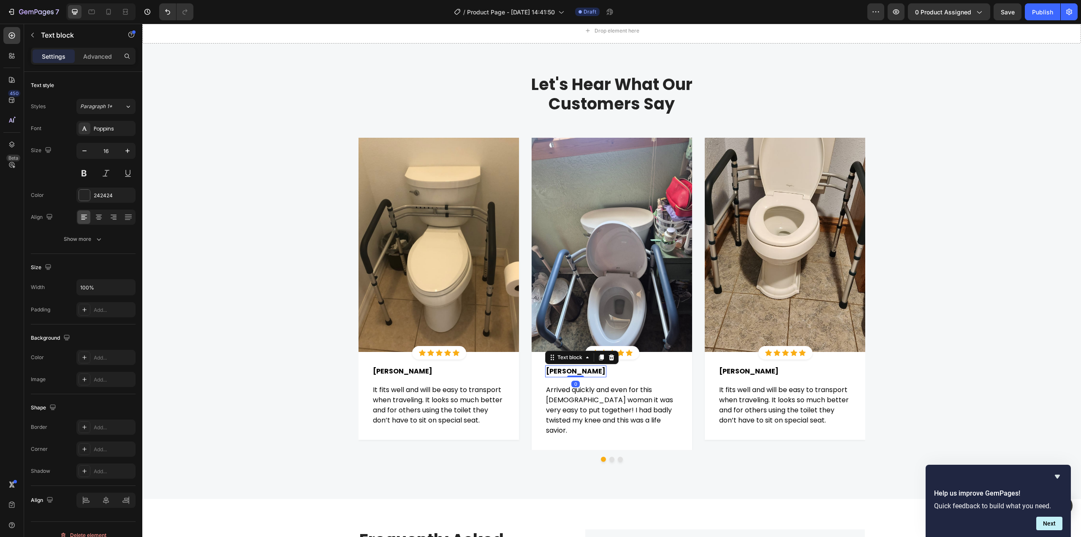
click at [557, 373] on span "Agnes G." at bounding box center [576, 371] width 60 height 10
click at [992, 335] on div "Let's Hear What Our Customers Say Heading Row Image Icon Icon Icon Icon Icon Ic…" at bounding box center [612, 271] width 926 height 394
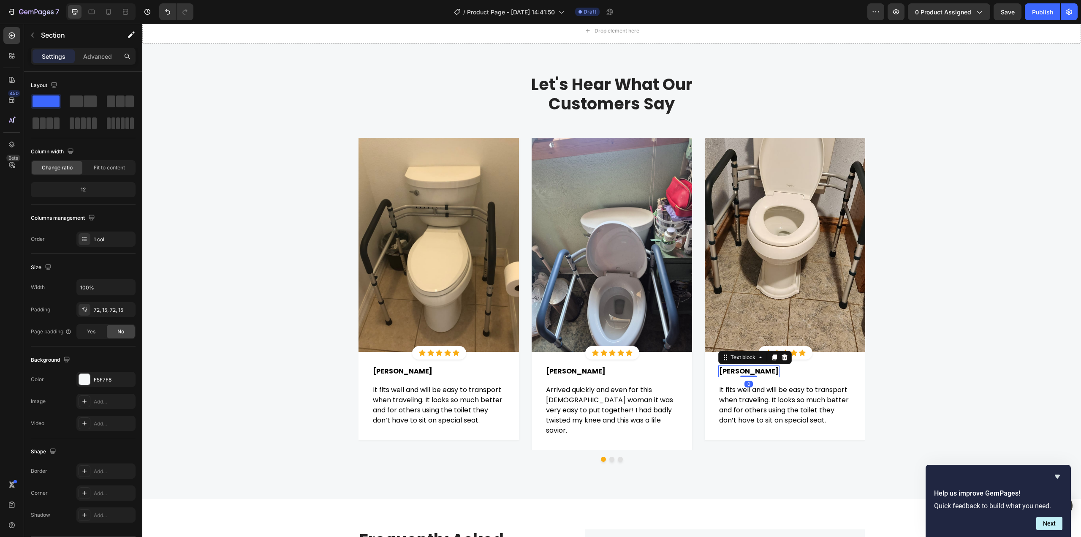
click at [732, 369] on span "Agnes G." at bounding box center [749, 371] width 60 height 10
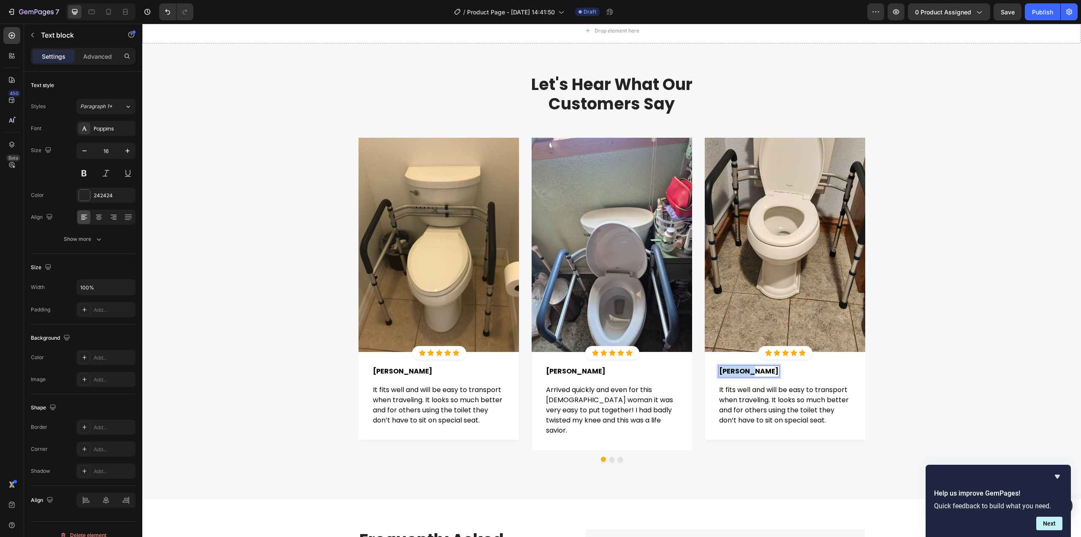
click at [732, 369] on span "Agnes G." at bounding box center [749, 371] width 60 height 10
click at [971, 322] on div "Let's Hear What Our Customers Say Heading Row Image Icon Icon Icon Icon Icon Ic…" at bounding box center [612, 271] width 926 height 394
click at [757, 403] on span "It fits well and will be easy to transport when traveling. It looks so much bet…" at bounding box center [784, 405] width 130 height 40
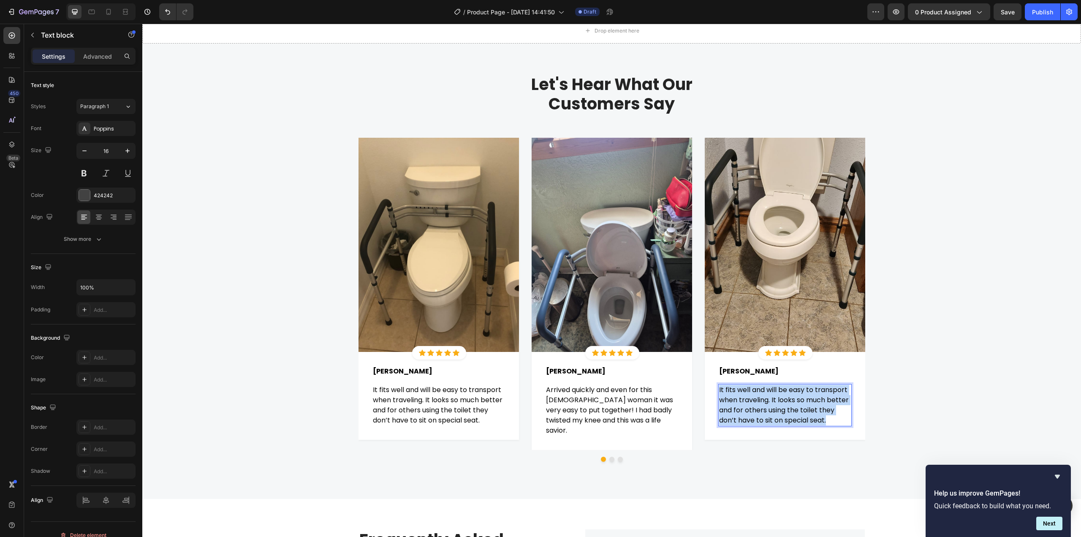
click at [757, 402] on span "It fits well and will be easy to transport when traveling. It looks so much bet…" at bounding box center [784, 405] width 130 height 40
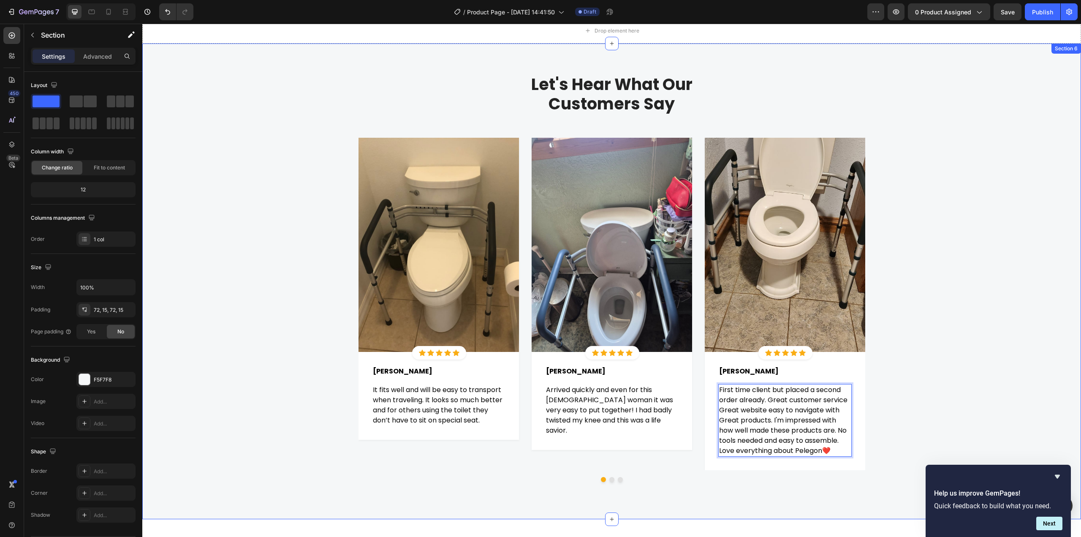
click at [926, 341] on div "Let's Hear What Our Customers Say Heading Row Image Icon Icon Icon Icon Icon Ic…" at bounding box center [612, 281] width 926 height 415
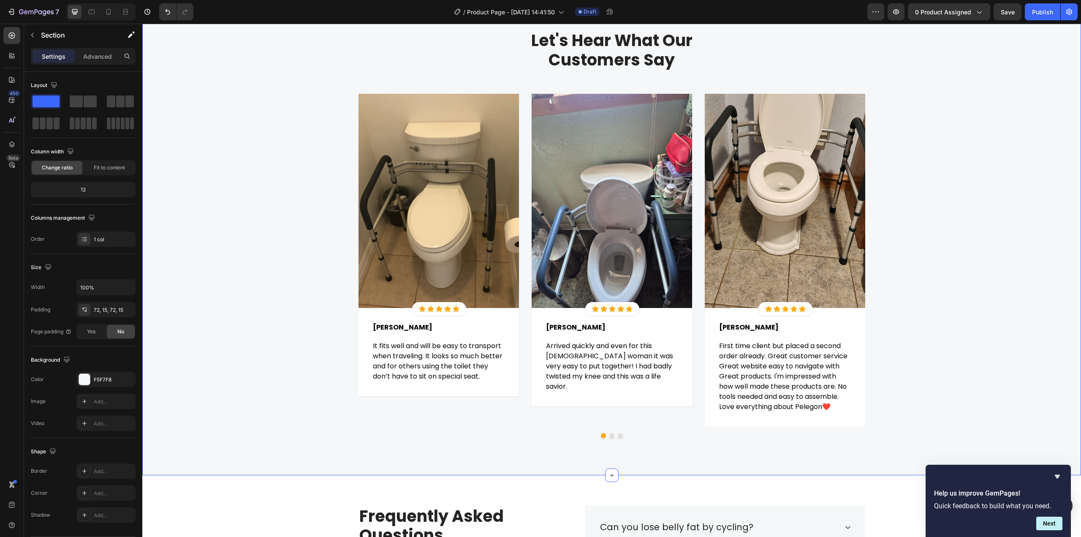
scroll to position [2051, 0]
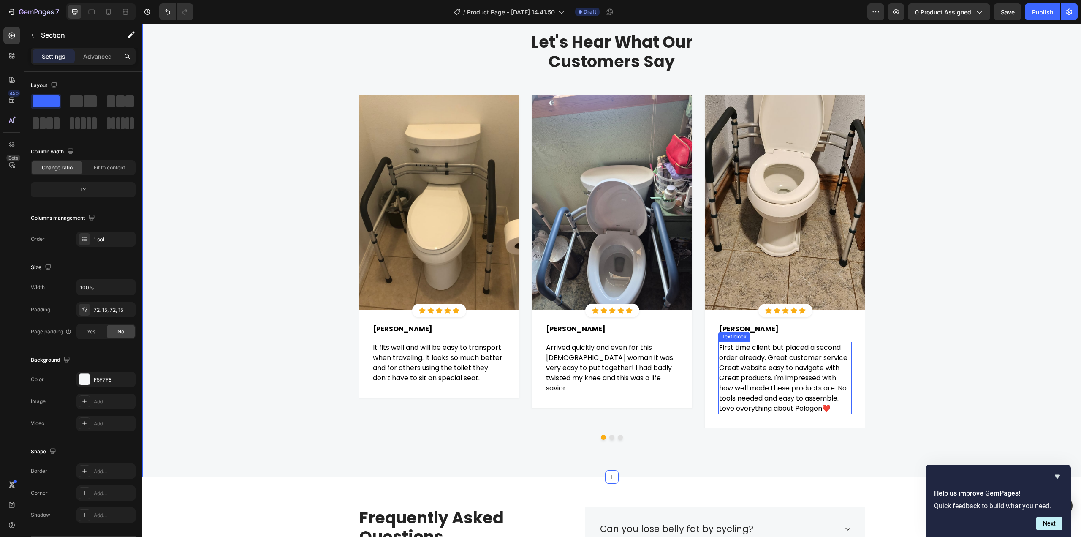
click at [812, 408] on span "First time client but placed a second order already. Great customer service Gre…" at bounding box center [783, 378] width 128 height 71
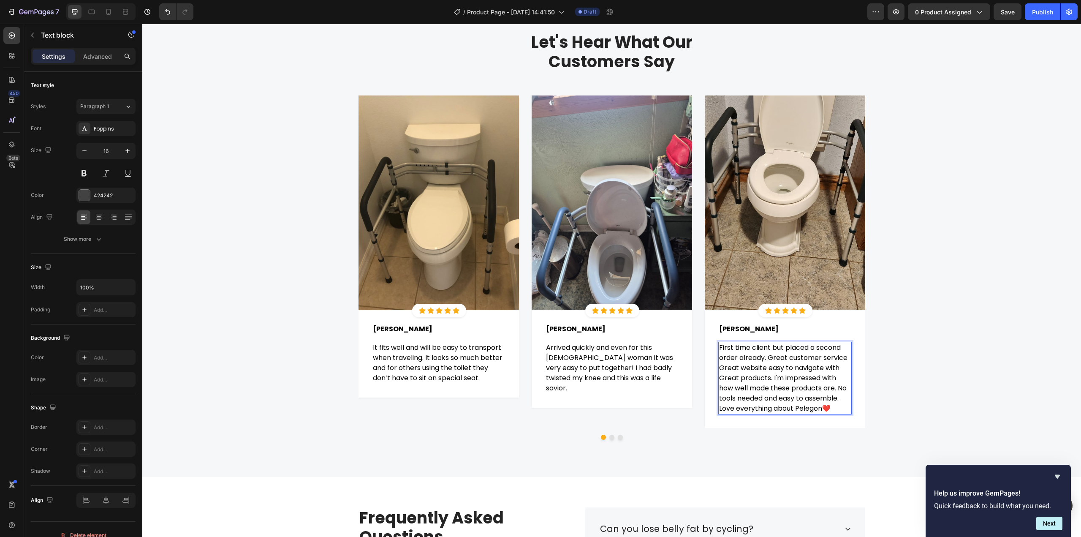
click at [812, 408] on span "First time client but placed a second order already. Great customer service Gre…" at bounding box center [783, 378] width 128 height 71
click at [943, 388] on div "Let's Hear What Our Customers Say Heading Row Image Icon Icon Icon Icon Icon Ic…" at bounding box center [612, 239] width 926 height 415
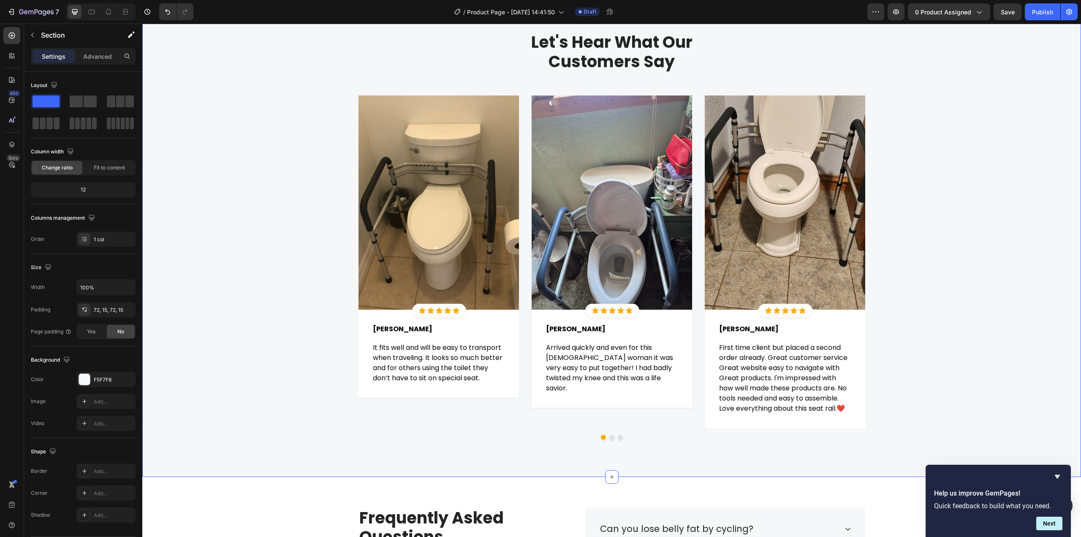
click at [919, 344] on div "Let's Hear What Our Customers Say Heading Row Image Icon Icon Icon Icon Icon Ic…" at bounding box center [612, 239] width 926 height 415
click at [488, 414] on div "Image Icon Icon Icon Icon Icon Icon List Hoz Row Row Agnes G. Text block Row It…" at bounding box center [439, 261] width 160 height 332
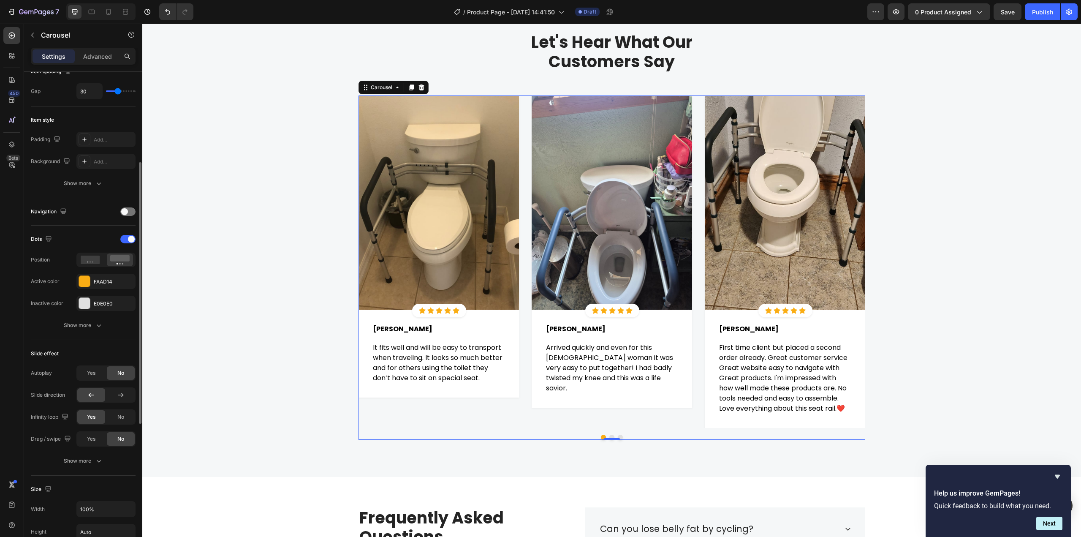
scroll to position [0, 0]
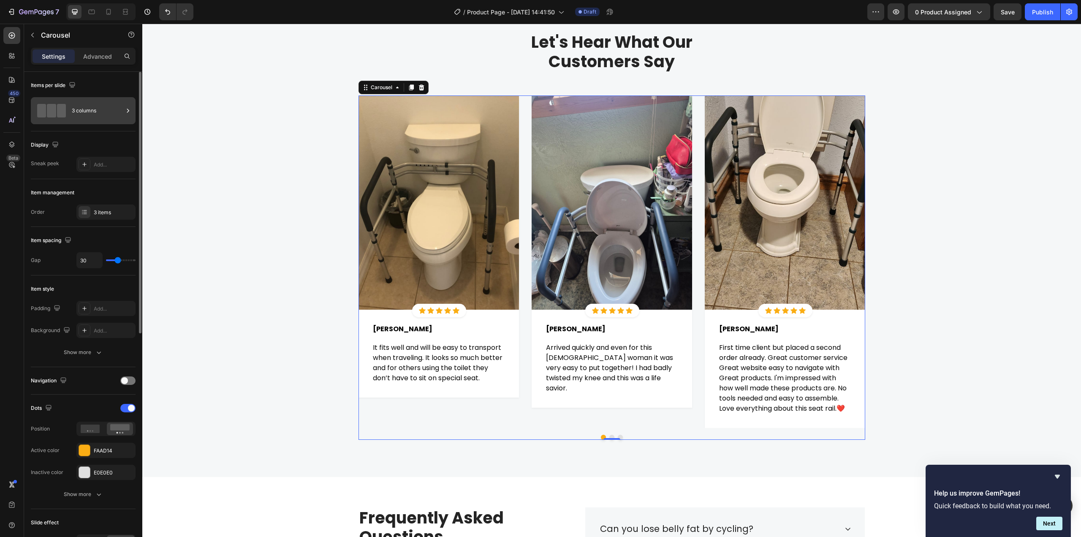
click at [104, 116] on div "3 columns" at bounding box center [98, 110] width 52 height 19
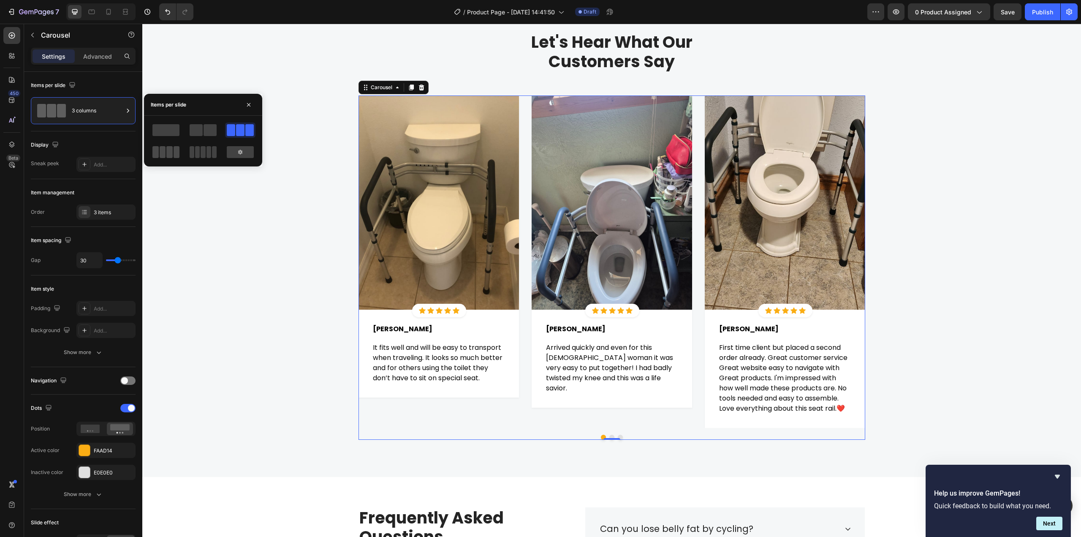
click at [165, 150] on span at bounding box center [163, 152] width 6 height 12
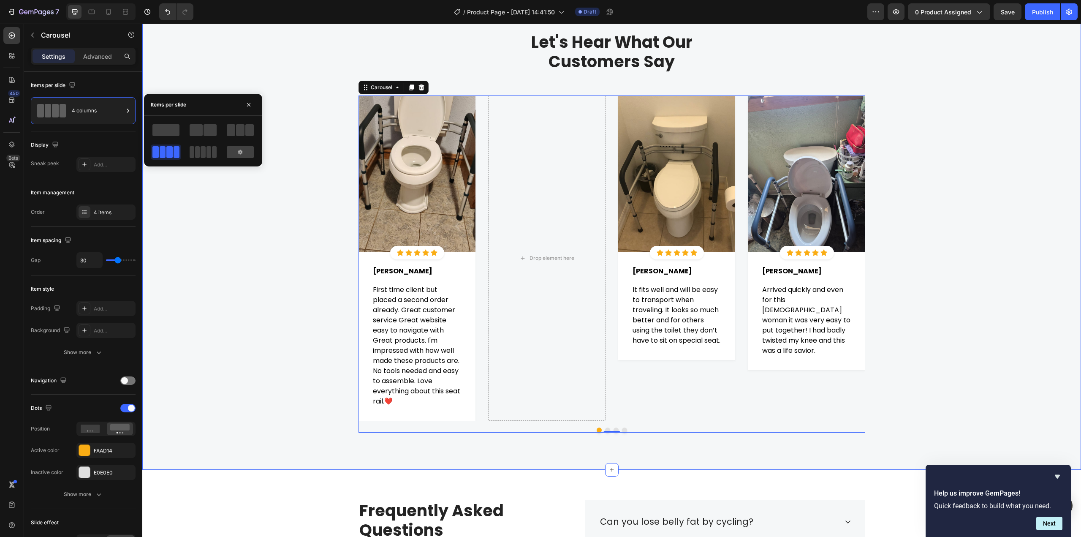
click at [1028, 247] on div "Let's Hear What Our Customers Say Heading Row Image Icon Icon Icon Icon Icon Ic…" at bounding box center [612, 236] width 926 height 408
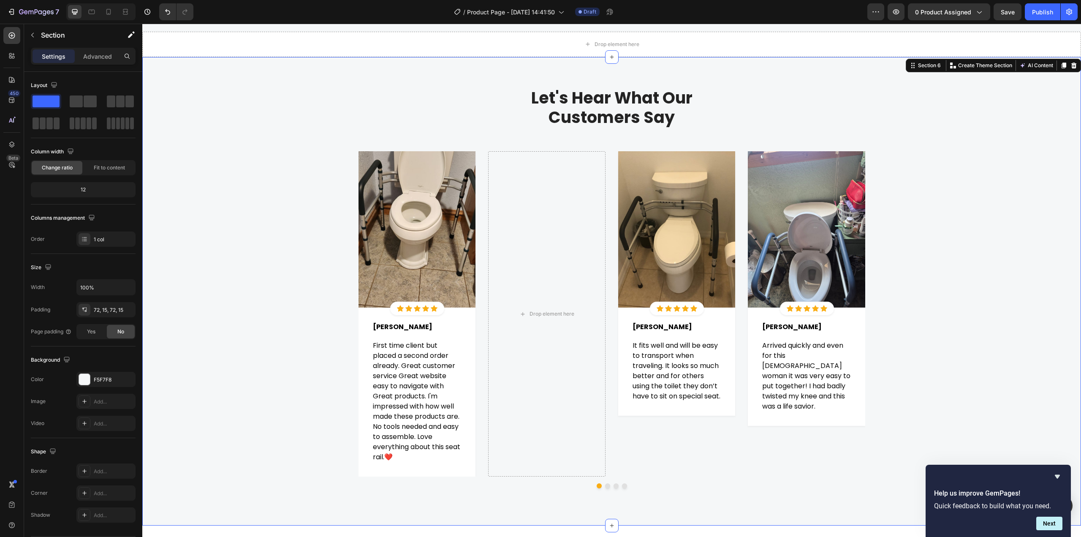
scroll to position [2051, 0]
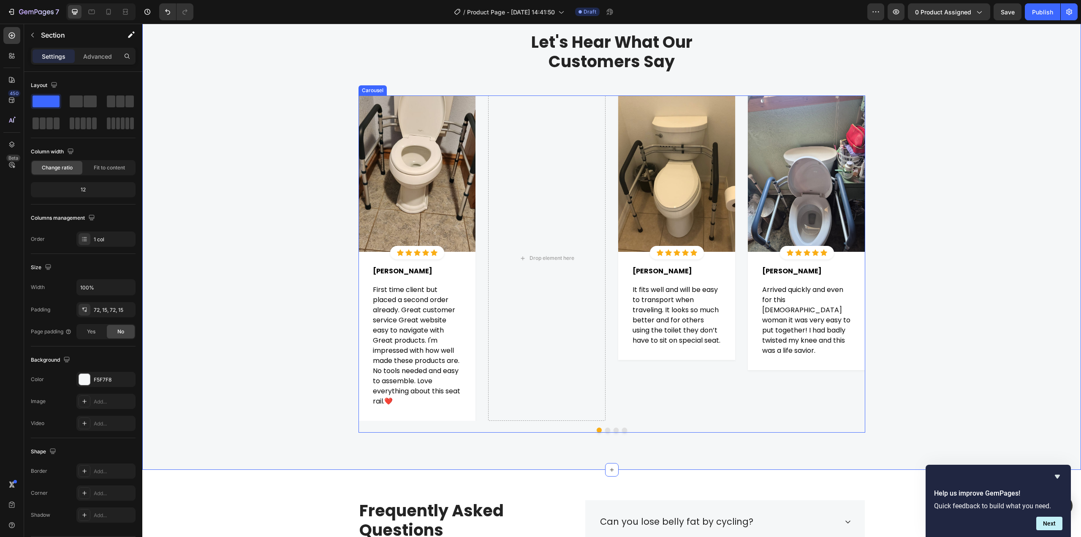
click at [711, 409] on div "Image Icon Icon Icon Icon Icon Icon List Hoz Row Row Agnes G. Text block Row It…" at bounding box center [676, 257] width 117 height 325
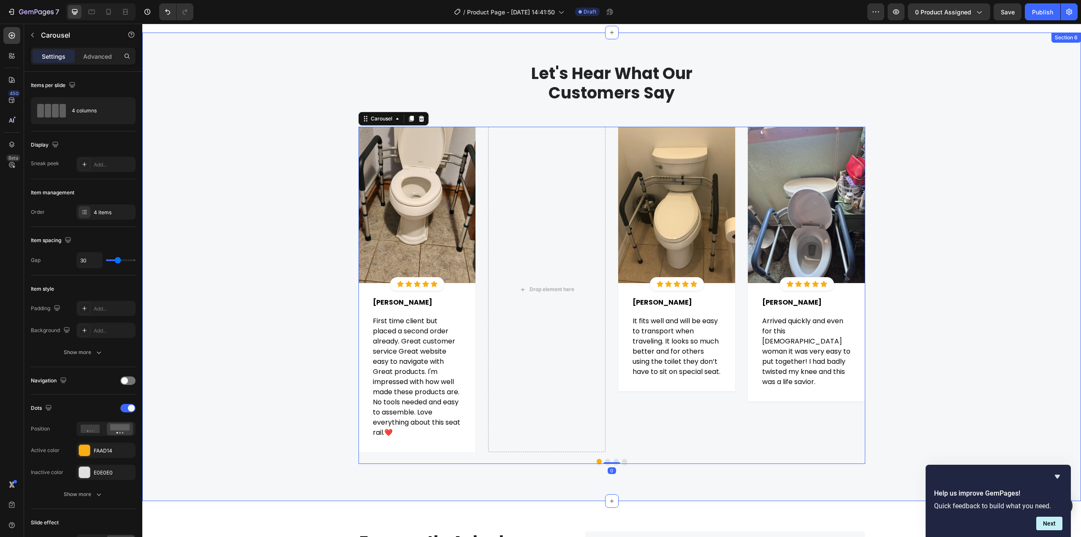
scroll to position [1924, 0]
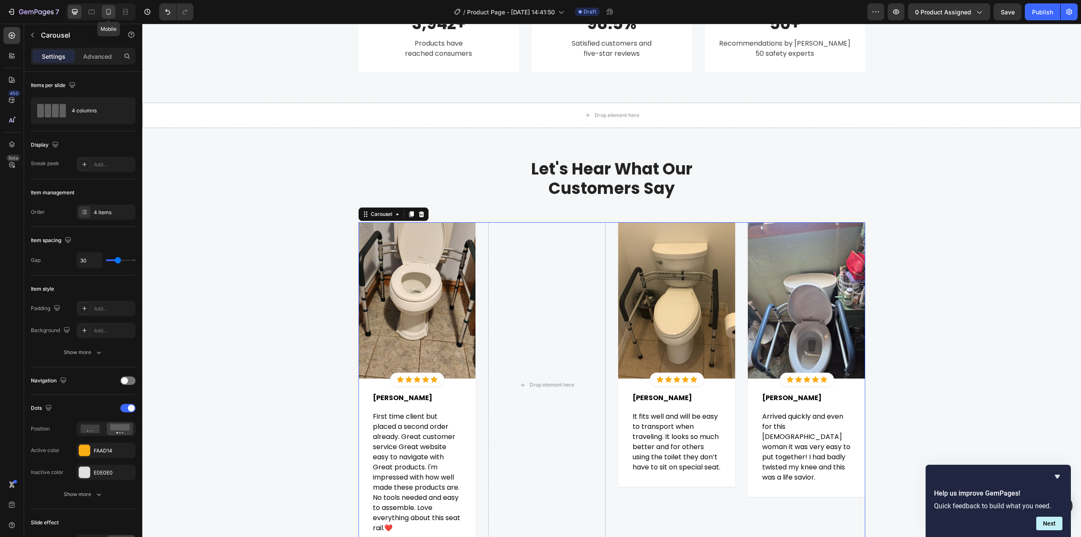
click at [104, 17] on div at bounding box center [109, 12] width 14 height 14
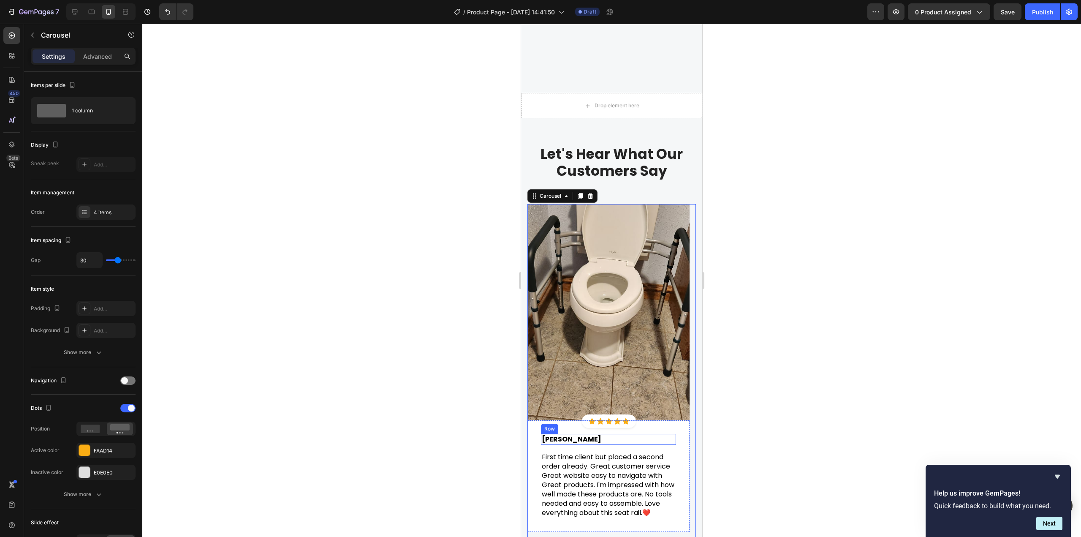
scroll to position [2128, 0]
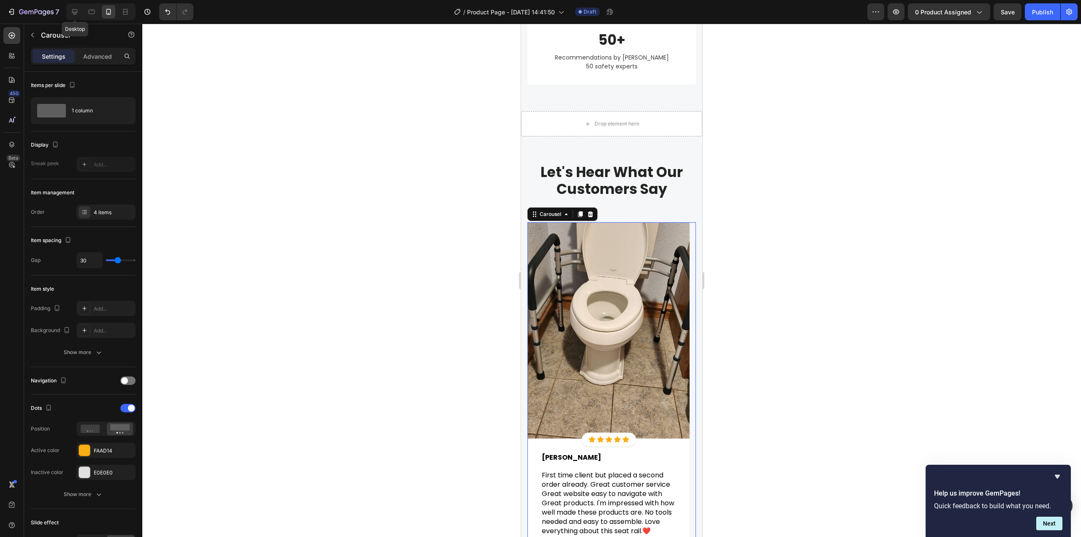
click at [77, 17] on div at bounding box center [75, 12] width 14 height 14
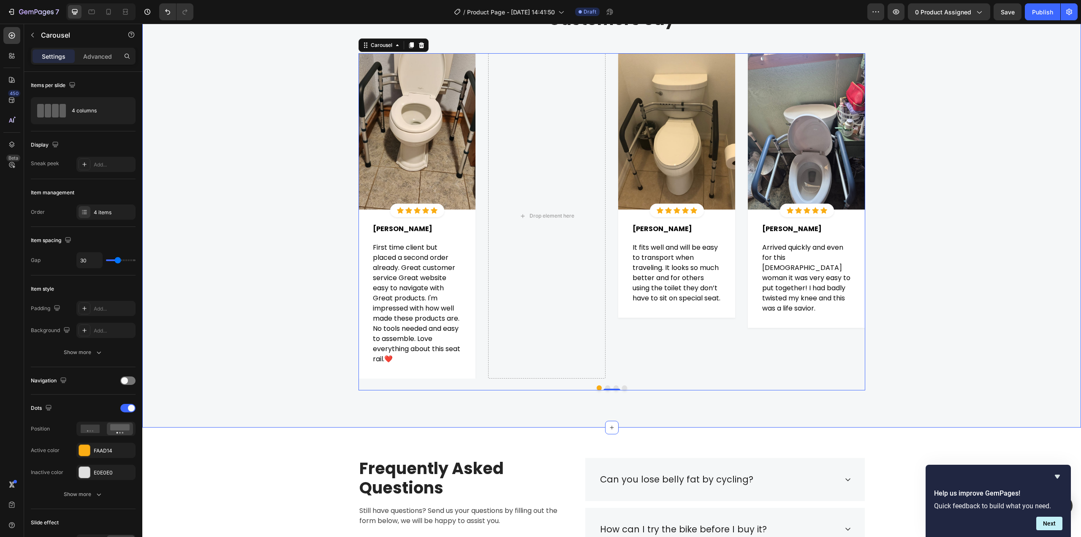
click at [957, 276] on div "Let's Hear What Our Customers Say Heading Row Image Icon Icon Icon Icon Icon Ic…" at bounding box center [612, 193] width 926 height 408
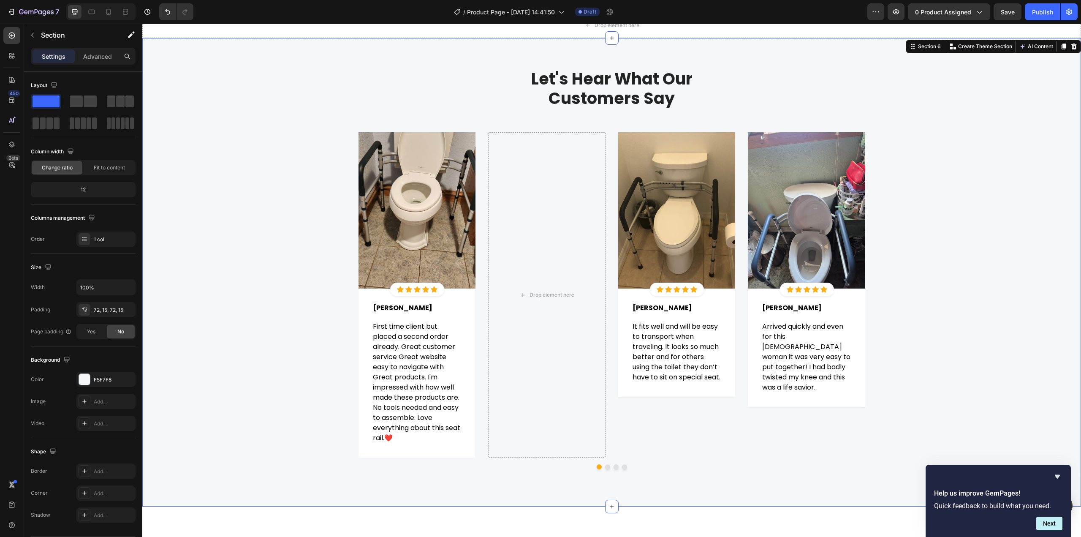
scroll to position [2009, 0]
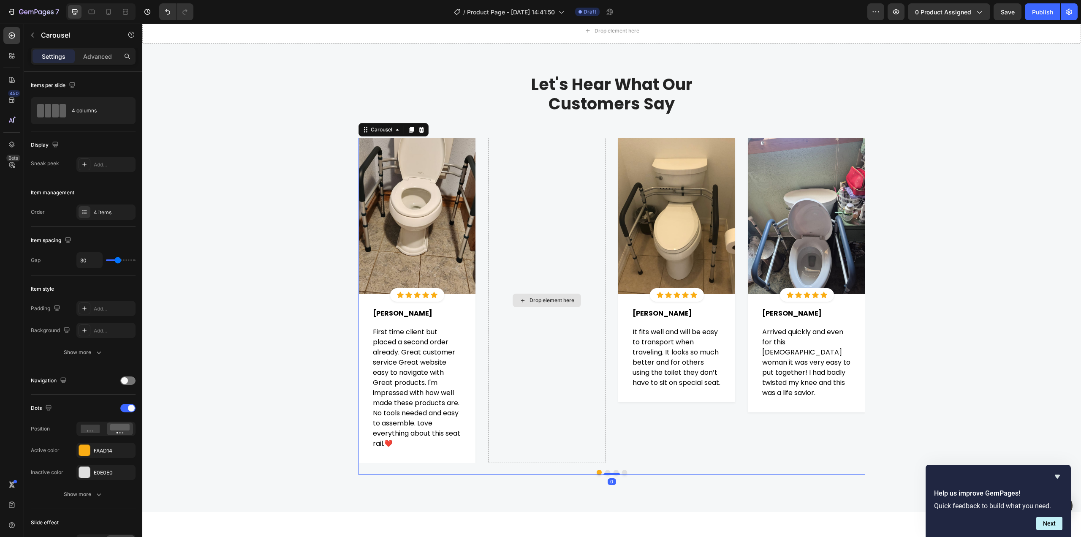
click at [583, 147] on div "Drop element here" at bounding box center [546, 300] width 117 height 325
click at [110, 209] on div "4 items" at bounding box center [114, 213] width 40 height 8
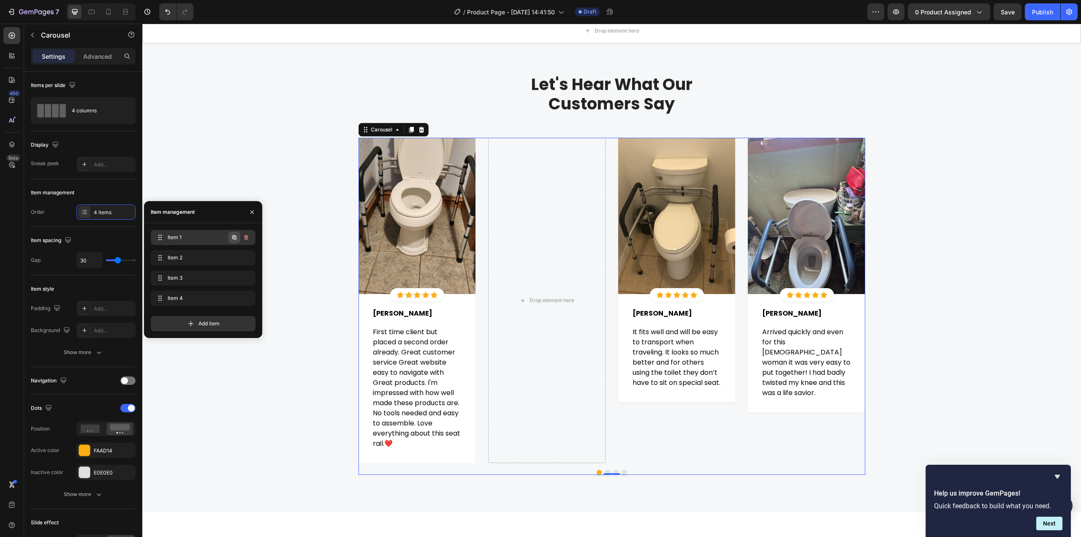
click at [235, 237] on icon "button" at bounding box center [235, 238] width 2 height 2
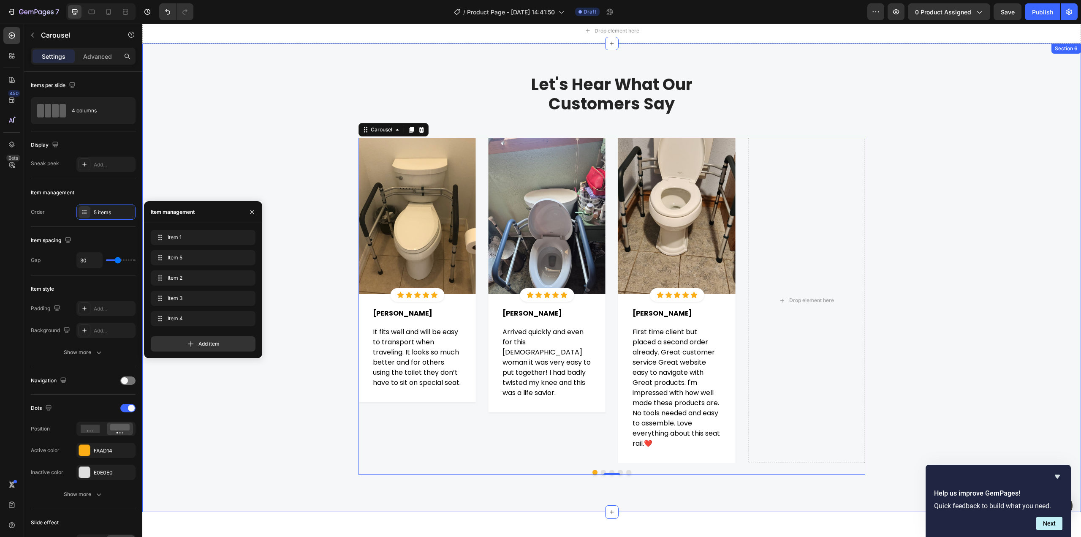
click at [951, 216] on div "Let's Hear What Our Customers Say Heading Row Image Icon Icon Icon Icon Icon Ic…" at bounding box center [612, 278] width 926 height 408
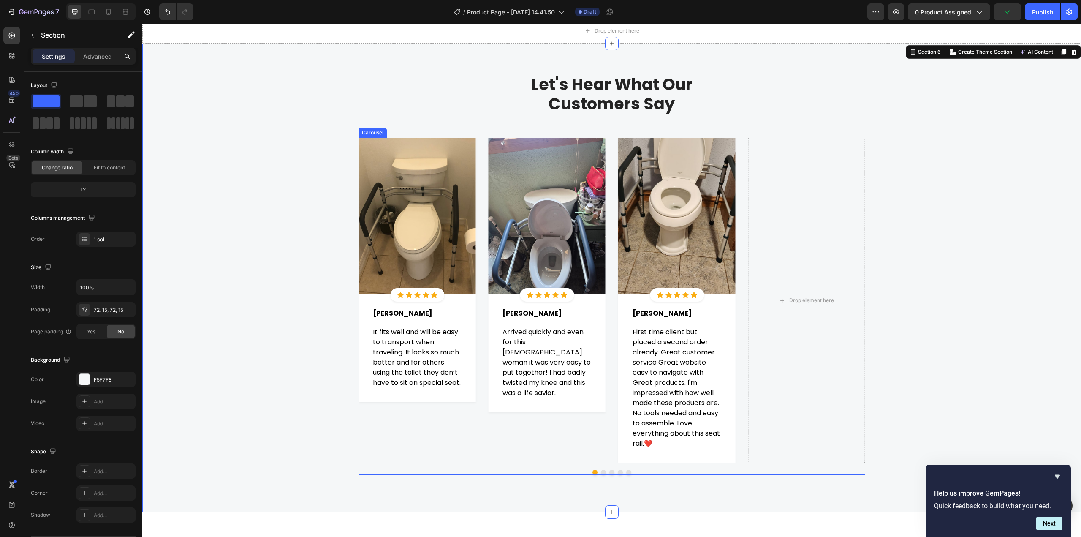
click at [479, 142] on div "Image Icon Icon Icon Icon Icon Icon List Hoz Row Row Agnes G. Text block Row It…" at bounding box center [612, 300] width 507 height 325
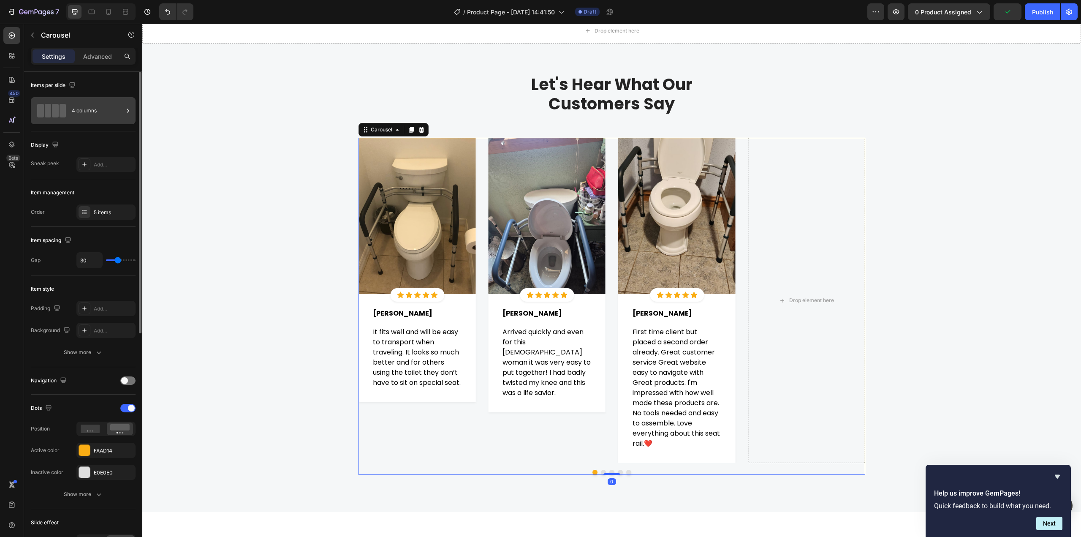
click at [111, 110] on div "4 columns" at bounding box center [98, 110] width 52 height 19
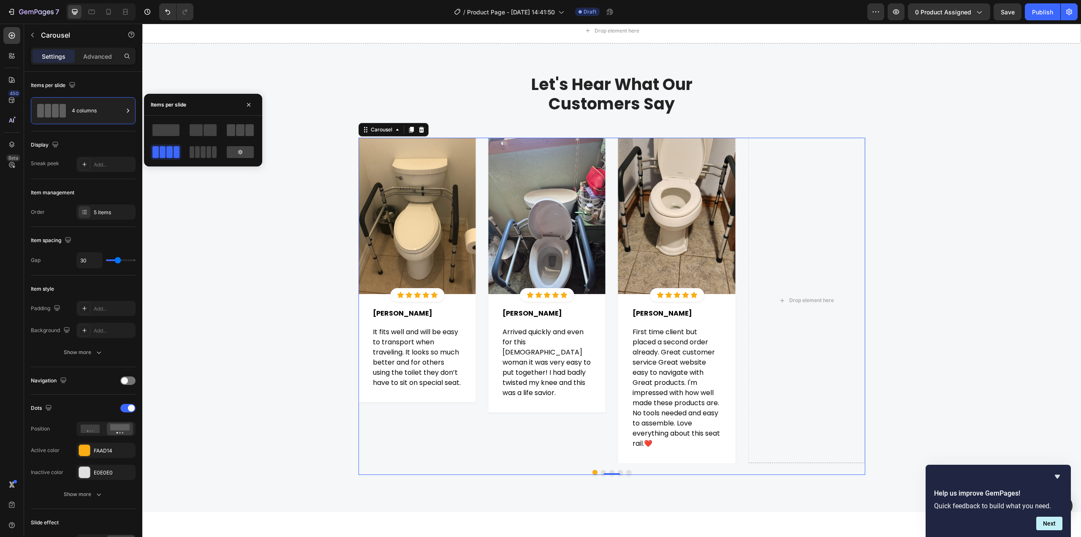
click at [242, 133] on span at bounding box center [240, 130] width 8 height 12
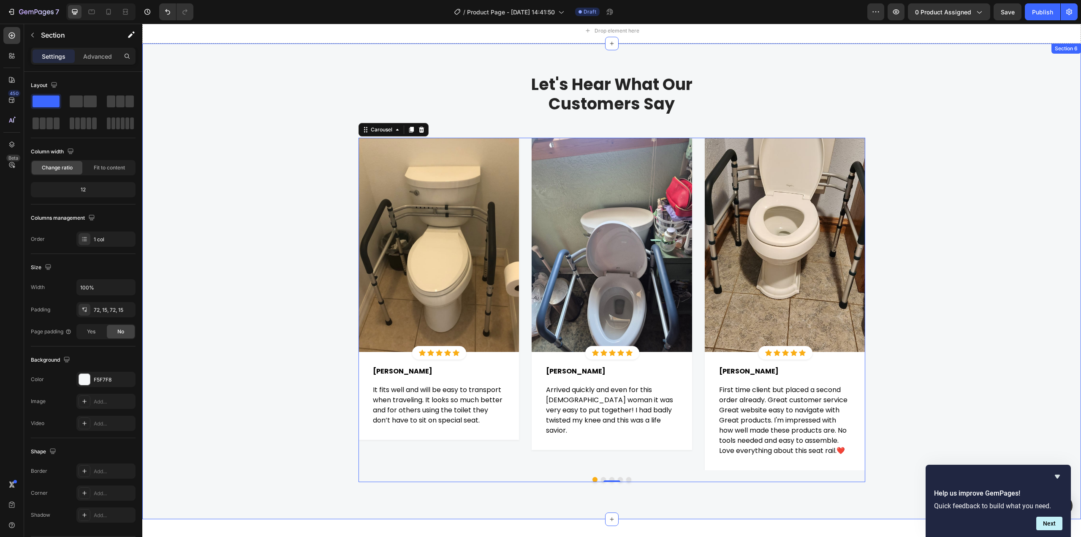
click at [977, 246] on div "Let's Hear What Our Customers Say Heading Row Image Icon Icon Icon Icon Icon Ic…" at bounding box center [612, 281] width 926 height 415
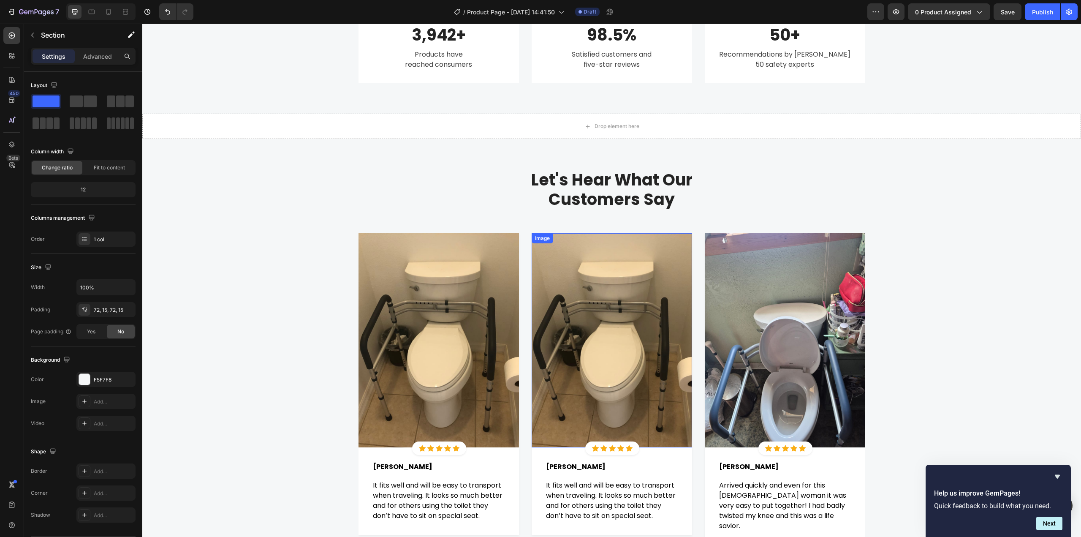
scroll to position [1840, 0]
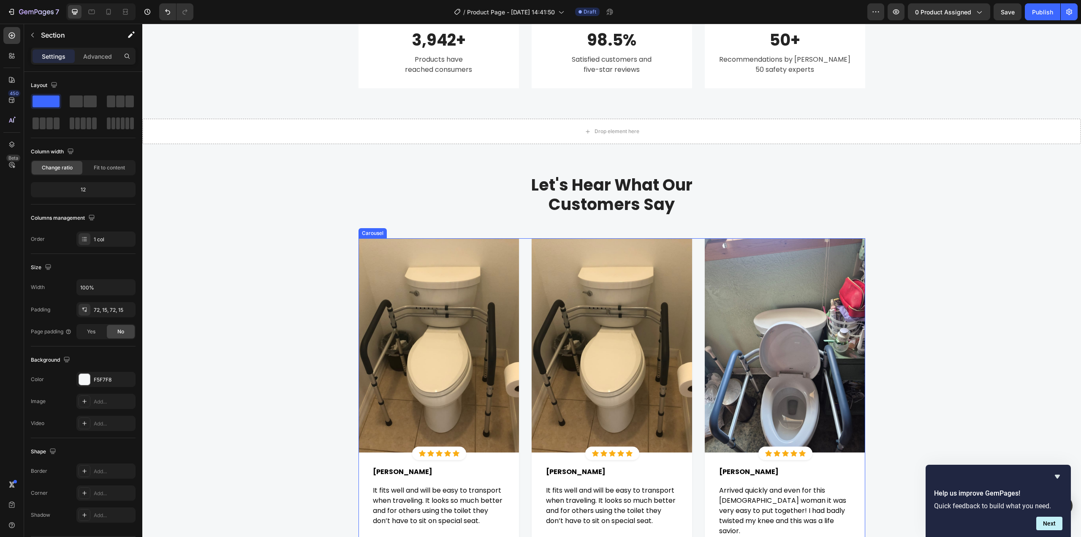
click at [522, 246] on div "Image Icon Icon Icon Icon Icon Icon List Hoz Row Row Agnes G. Text block Row It…" at bounding box center [612, 404] width 507 height 332
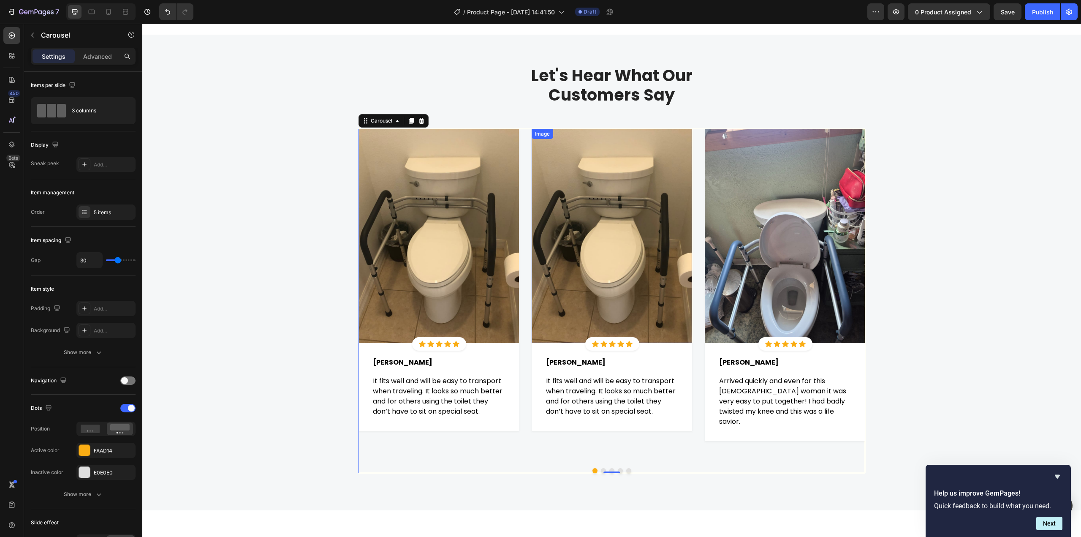
scroll to position [1966, 0]
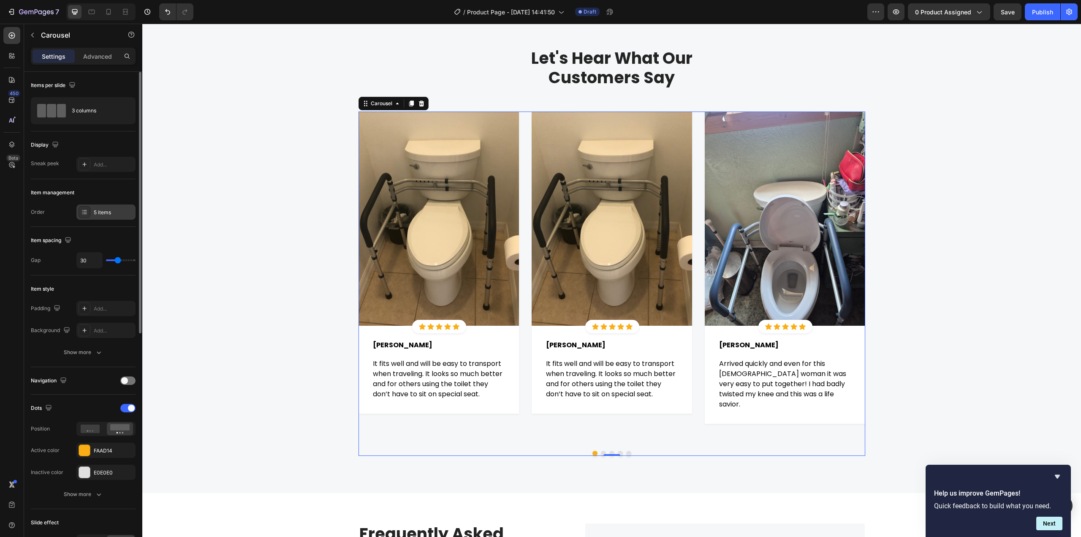
click at [99, 211] on div "5 items" at bounding box center [114, 213] width 40 height 8
click at [705, 443] on div "Image Icon Icon Icon Icon Icon Icon List Hoz Row Row Dorothy J. Text block Row …" at bounding box center [785, 277] width 160 height 332
click at [1000, 330] on div "Let's Hear What Our Customers Say Heading Row Image Icon Icon Icon Icon Icon Ic…" at bounding box center [612, 255] width 926 height 415
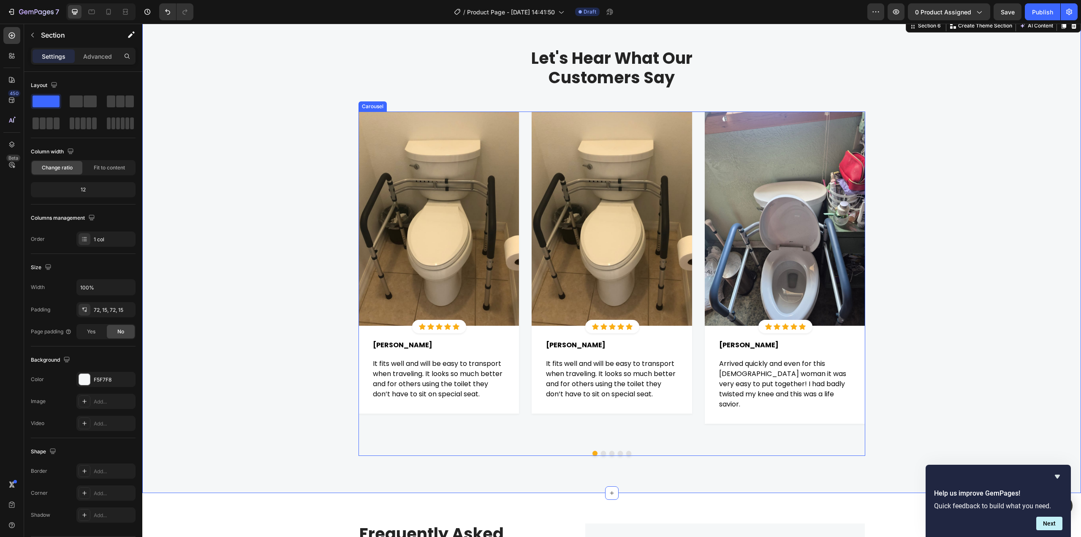
click at [601, 453] on button "Dot" at bounding box center [603, 453] width 5 height 5
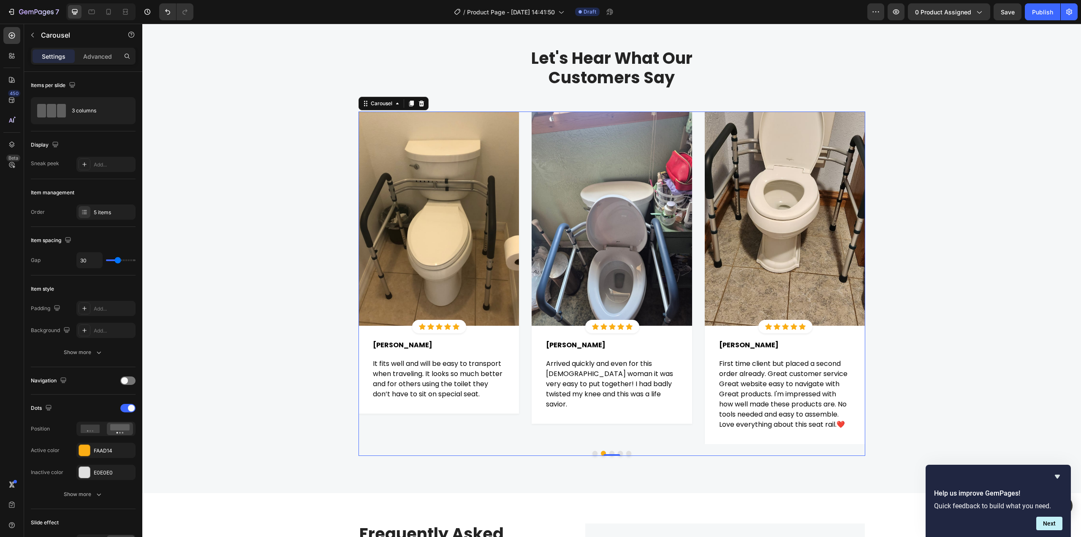
click at [595, 454] on div at bounding box center [612, 453] width 507 height 5
click at [593, 454] on button "Dot" at bounding box center [595, 453] width 5 height 5
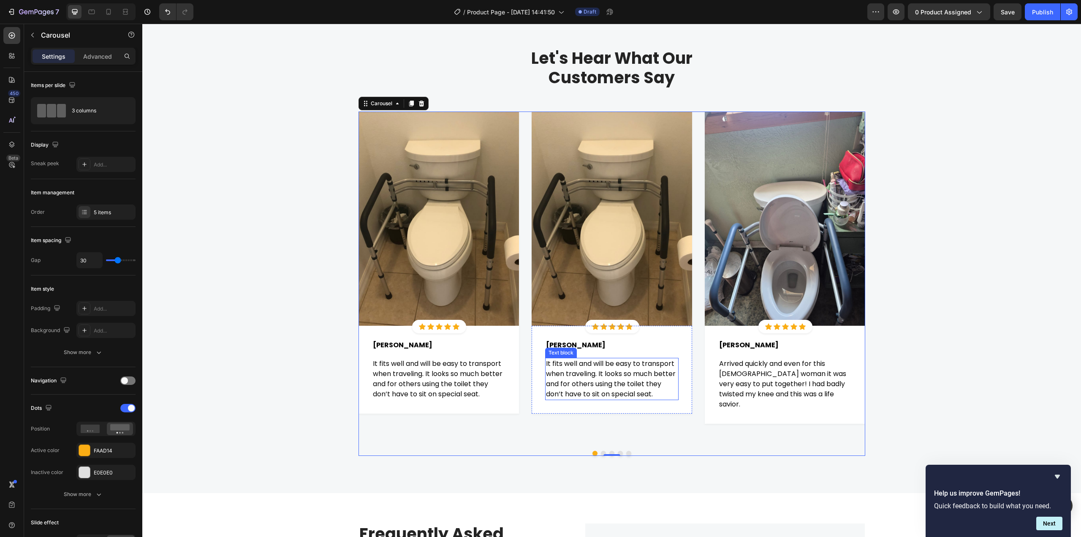
click at [611, 371] on span "It fits well and will be easy to transport when traveling. It looks so much bet…" at bounding box center [611, 379] width 130 height 40
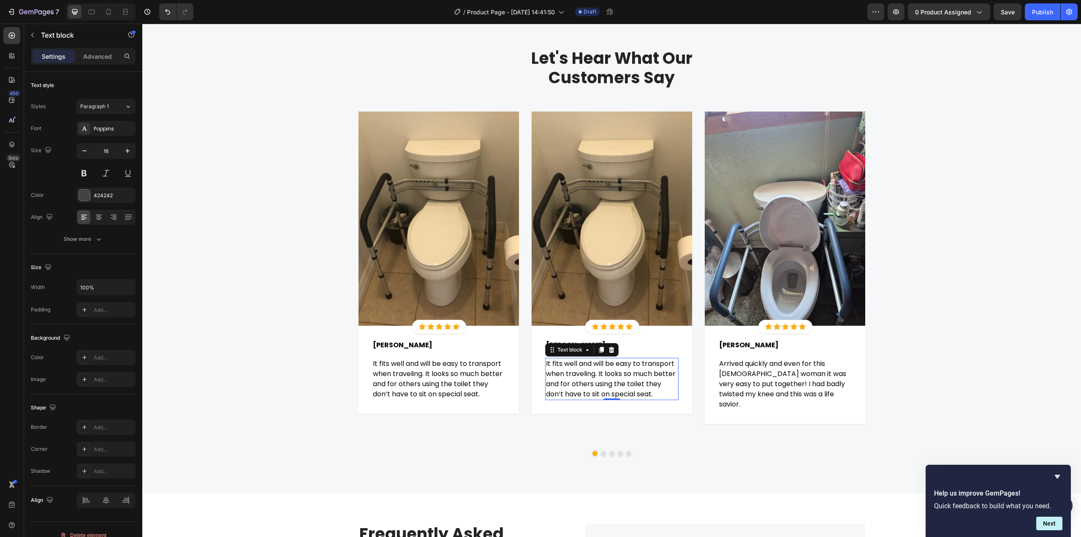
click at [615, 375] on span "It fits well and will be easy to transport when traveling. It looks so much bet…" at bounding box center [611, 379] width 130 height 40
click at [968, 327] on div "Let's Hear What Our Customers Say Heading Row Image Icon Icon Icon Icon Icon Ic…" at bounding box center [612, 255] width 926 height 415
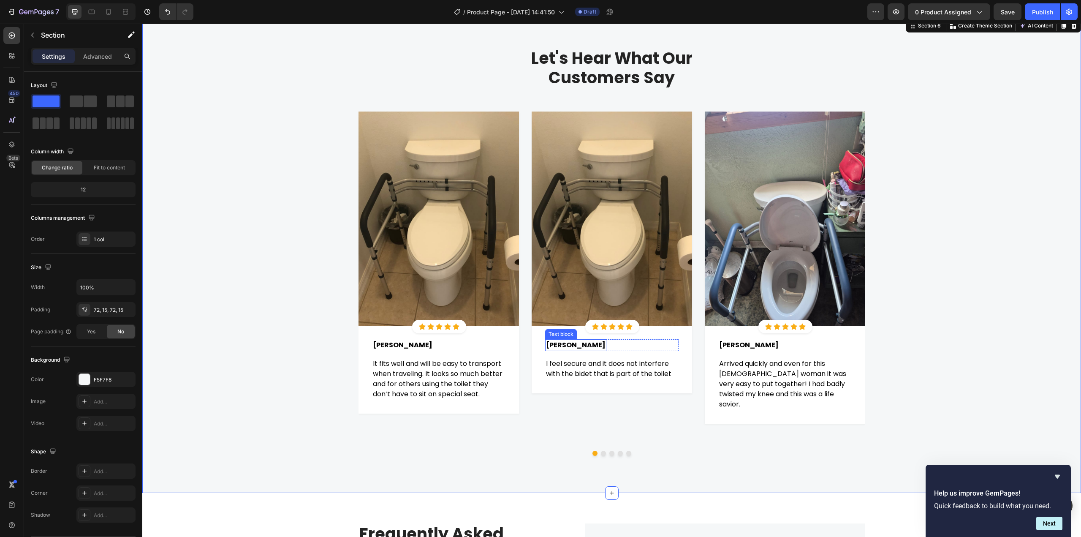
click at [553, 345] on span "Agnes G." at bounding box center [576, 345] width 60 height 10
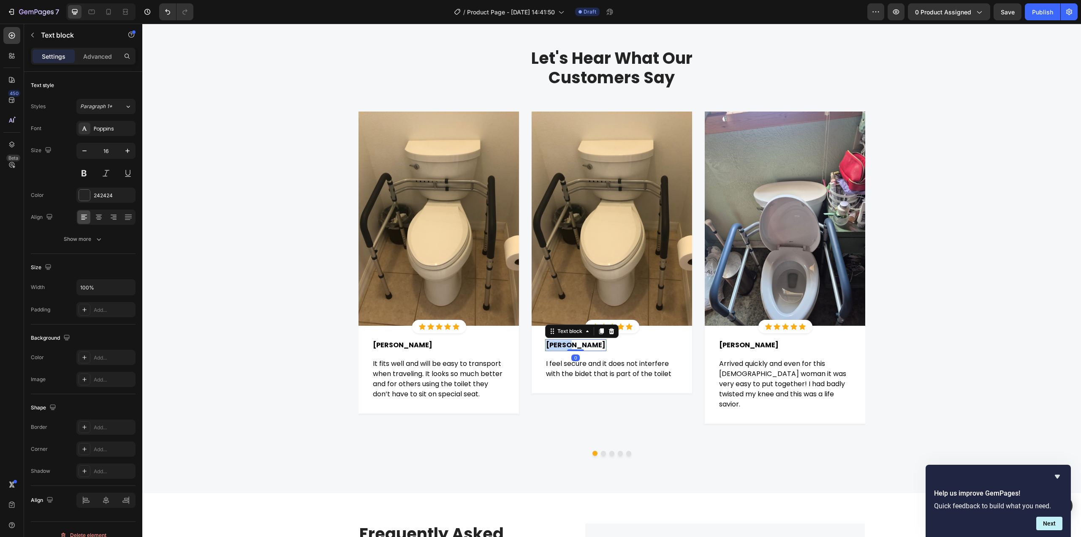
click at [553, 345] on span "Agnes G." at bounding box center [576, 345] width 60 height 10
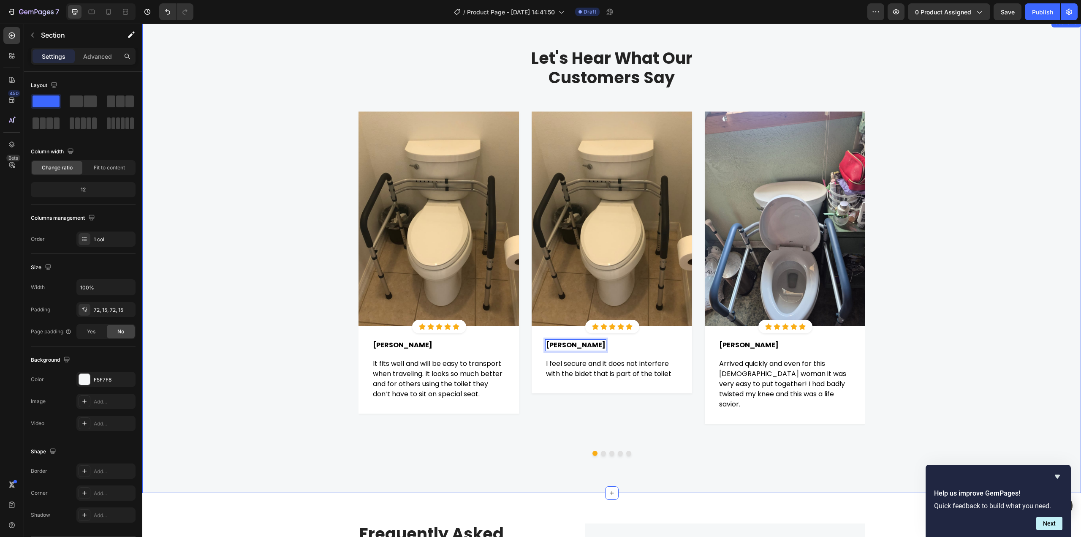
click at [968, 330] on div "Let's Hear What Our Customers Say Heading Row Image Icon Icon Icon Icon Icon Ic…" at bounding box center [612, 255] width 926 height 415
click at [615, 204] on img at bounding box center [612, 218] width 160 height 214
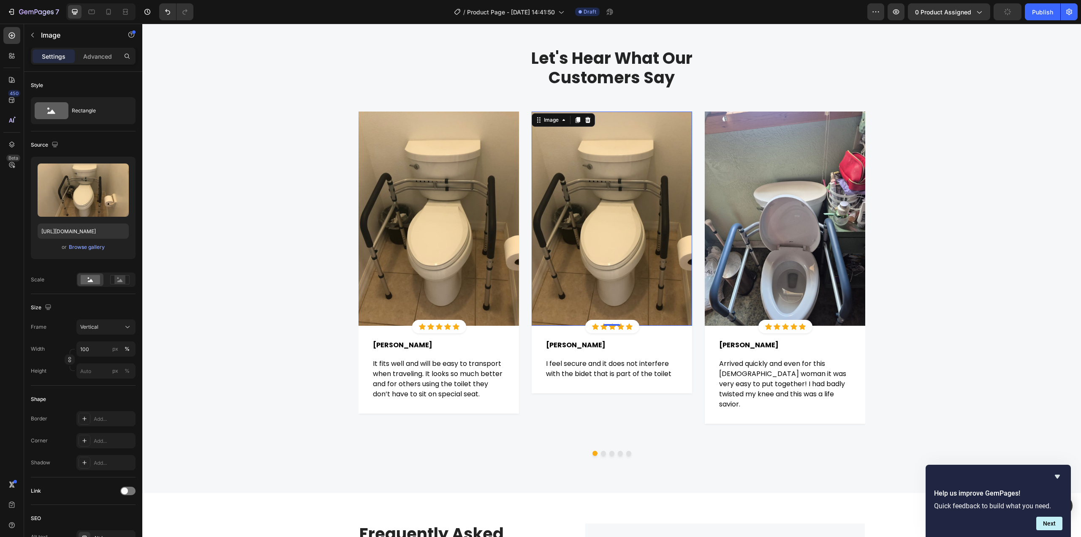
click at [609, 208] on img at bounding box center [612, 218] width 160 height 214
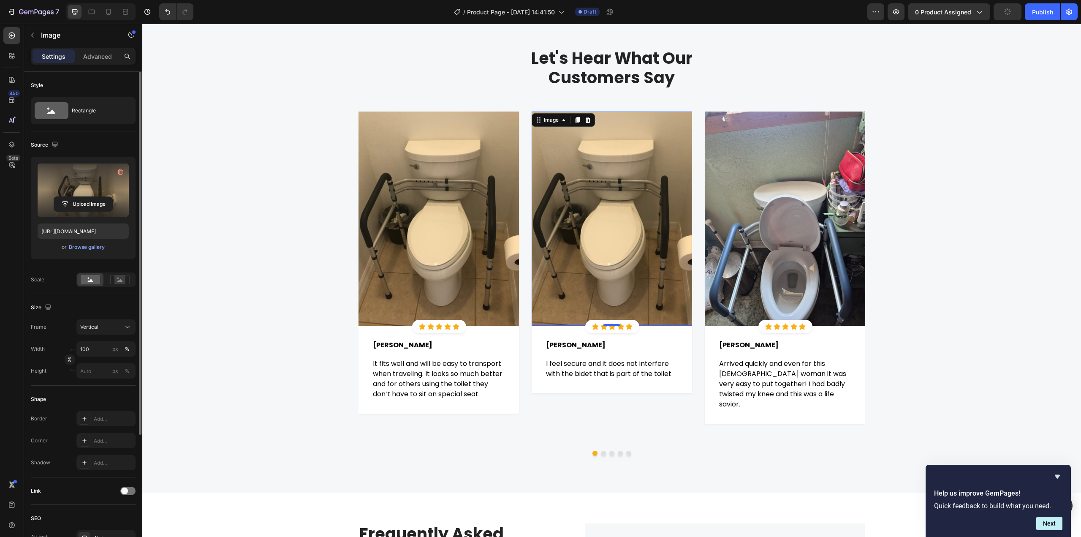
click at [60, 191] on label at bounding box center [83, 189] width 91 height 53
click at [60, 197] on input "file" at bounding box center [83, 204] width 58 height 14
type input "https://cdn.shopify.com/s/files/1/0455/1589/9048/files/gempages_444693010651808…"
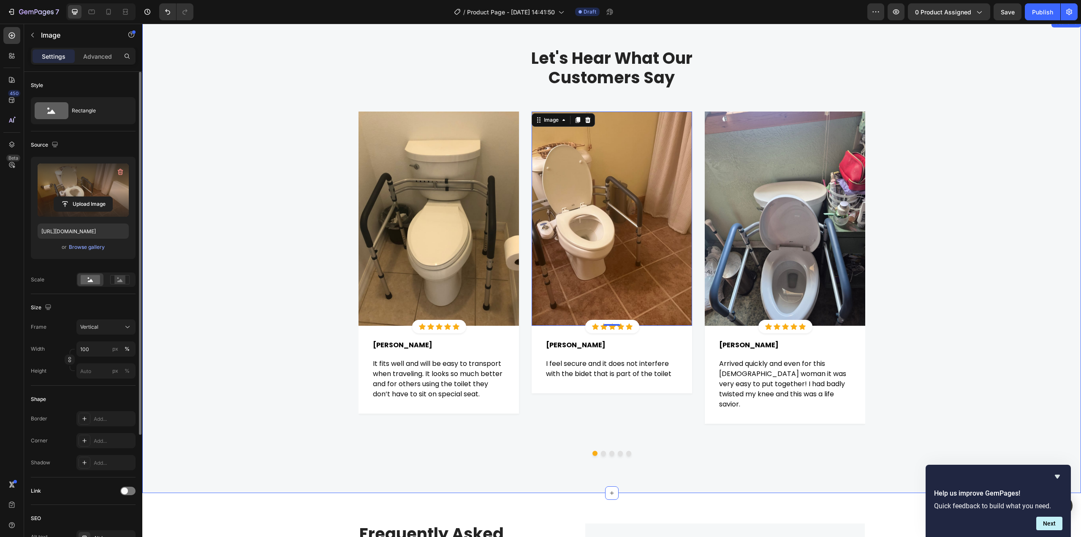
click at [984, 255] on div "Let's Hear What Our Customers Say Heading Row Image Icon Icon Icon Icon Icon Ic…" at bounding box center [612, 255] width 926 height 415
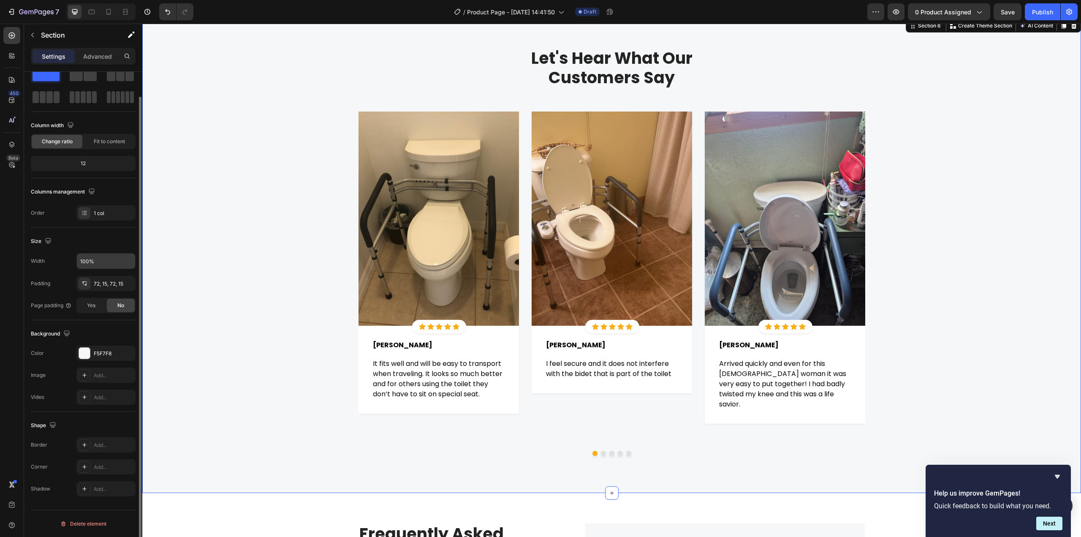
scroll to position [0, 0]
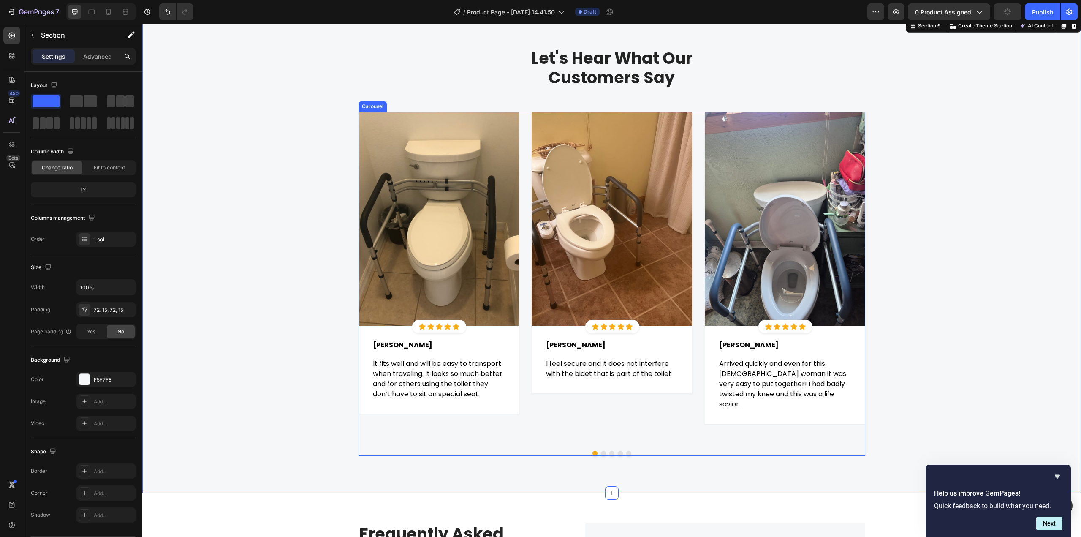
click at [533, 420] on div "Image Icon Icon Icon Icon Icon Icon List Hoz Row Row Gema H. Text block Row I f…" at bounding box center [612, 277] width 160 height 332
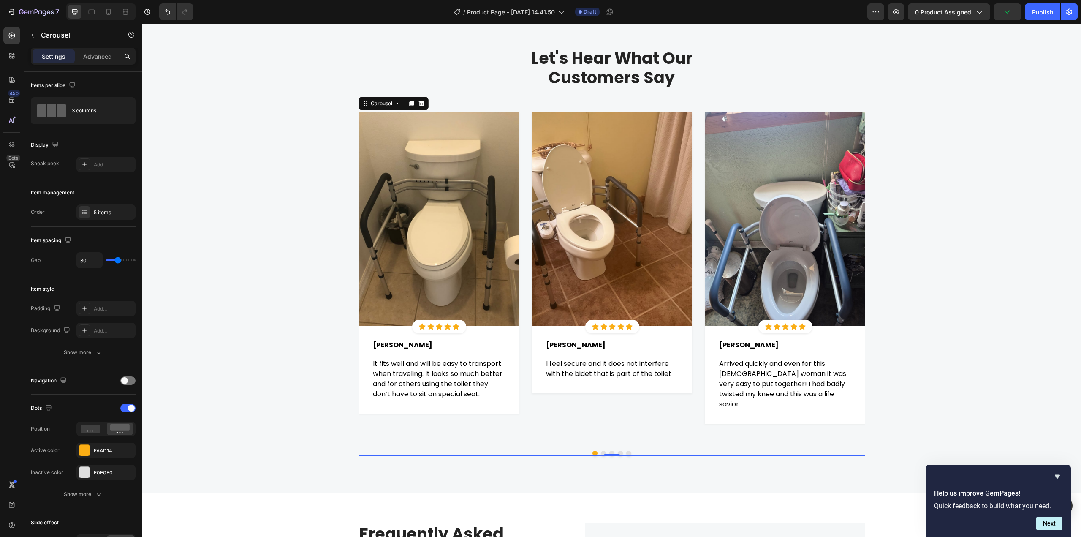
click at [601, 453] on button "Dot" at bounding box center [603, 453] width 5 height 5
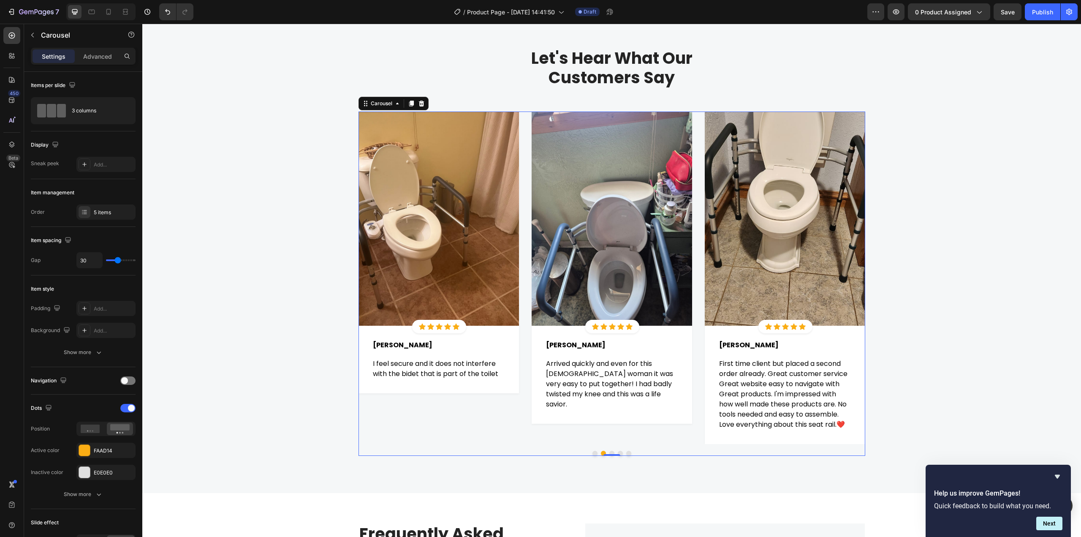
click at [593, 454] on button "Dot" at bounding box center [595, 453] width 5 height 5
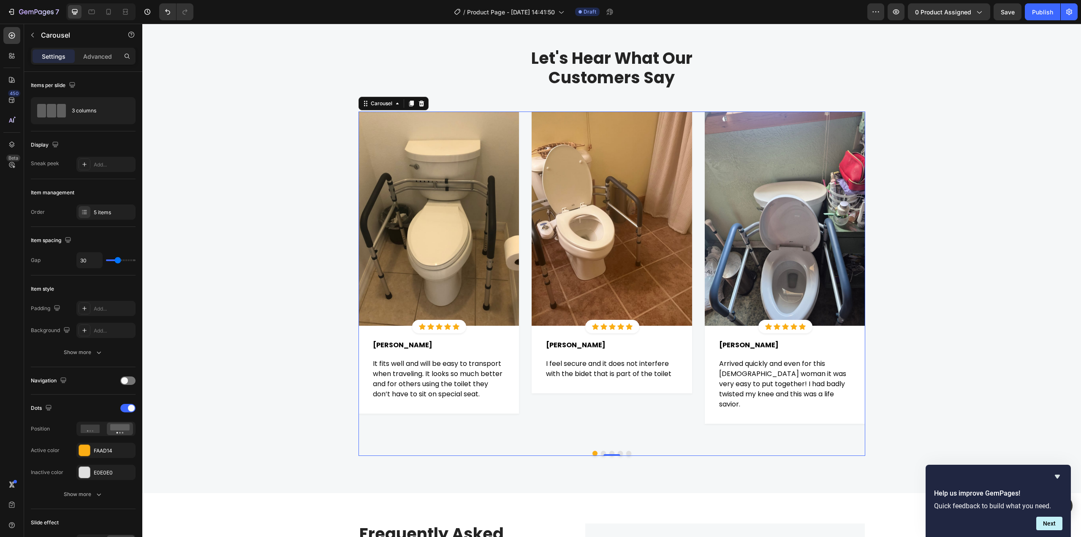
click at [601, 453] on button "Dot" at bounding box center [603, 453] width 5 height 5
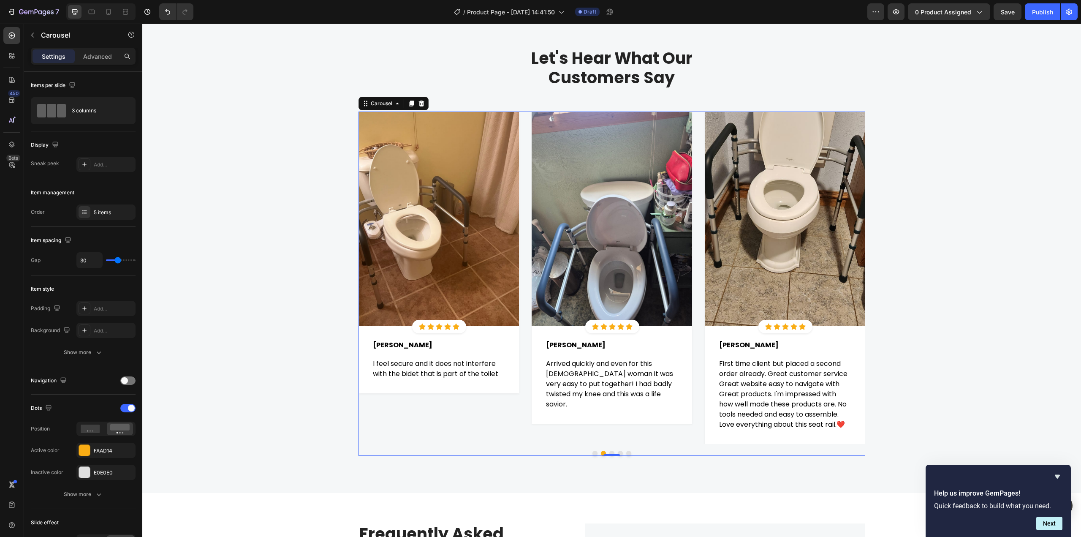
click at [609, 453] on button "Dot" at bounding box center [611, 453] width 5 height 5
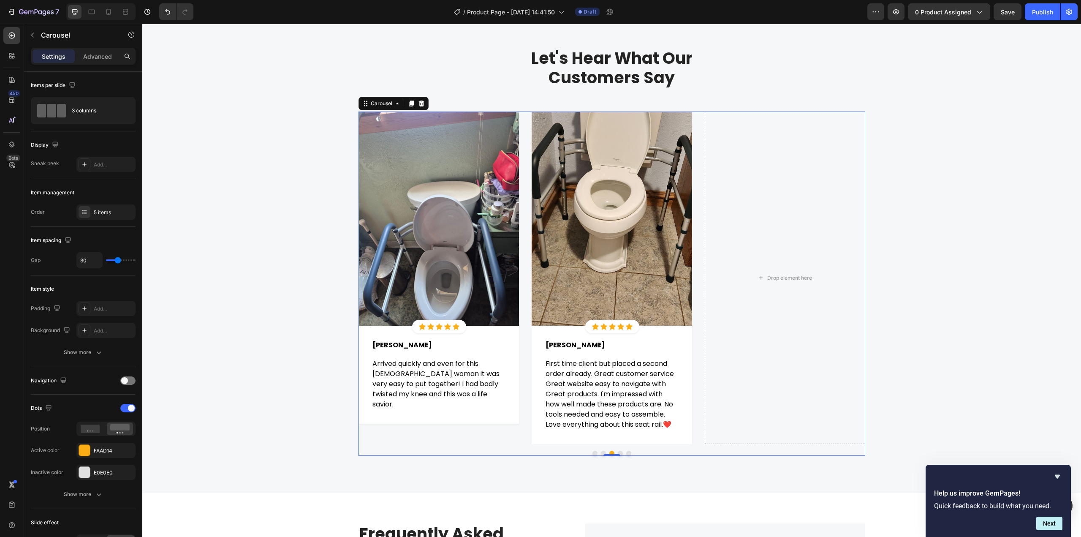
click at [618, 453] on button "Dot" at bounding box center [620, 453] width 5 height 5
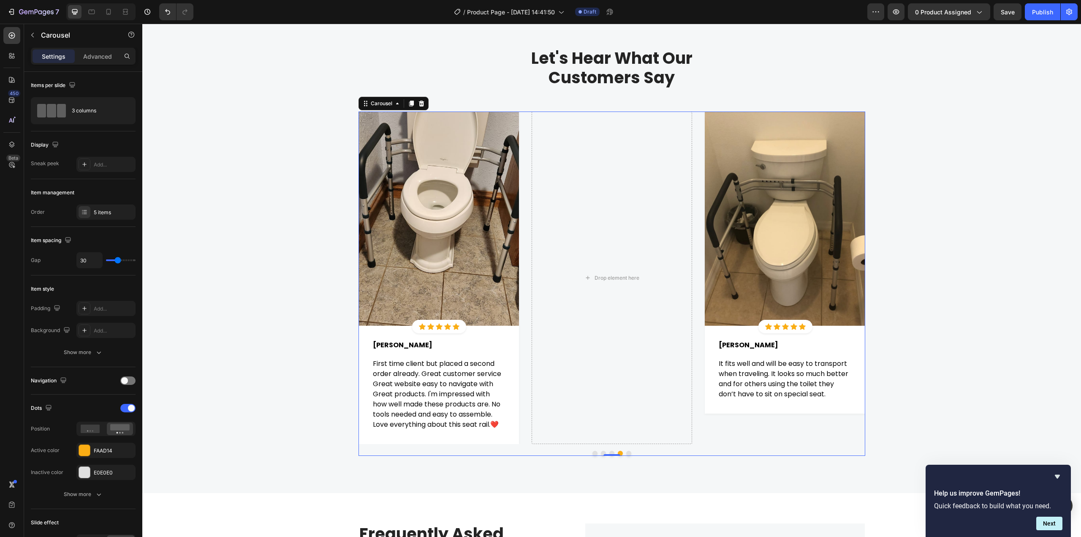
click at [627, 453] on button "Dot" at bounding box center [628, 453] width 5 height 5
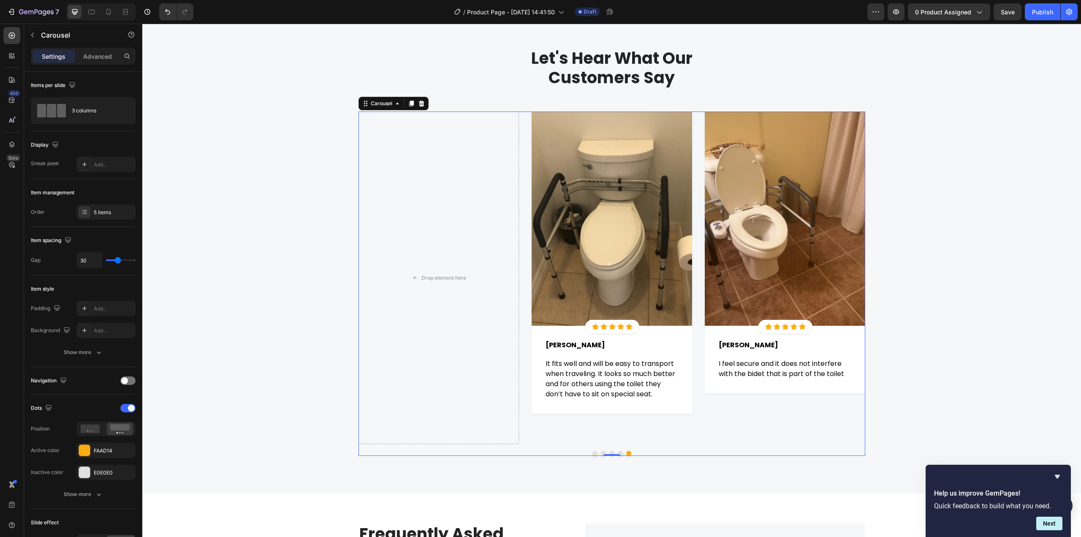
click at [601, 453] on button "Dot" at bounding box center [603, 453] width 5 height 5
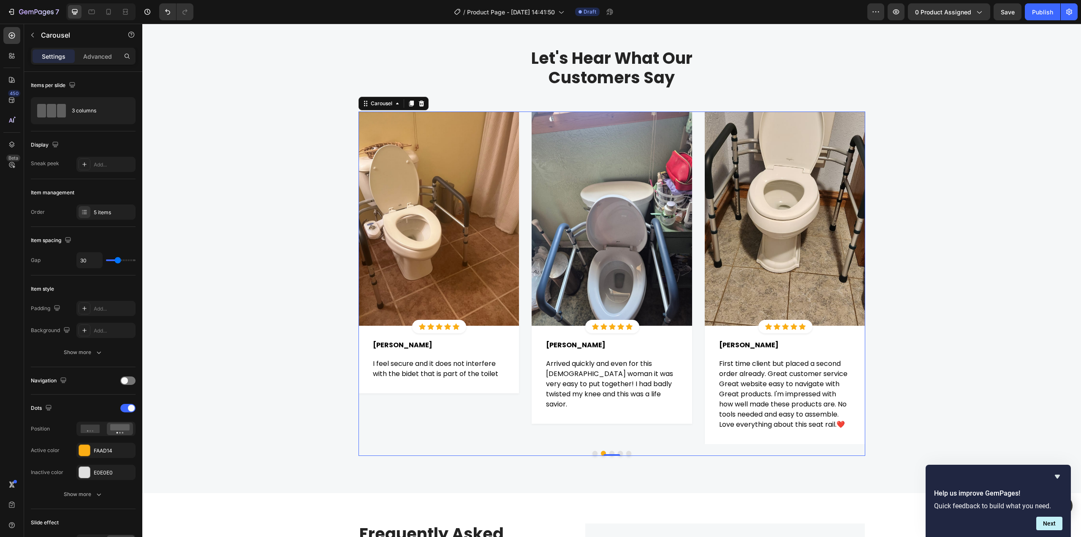
click at [593, 453] on button "Dot" at bounding box center [595, 453] width 5 height 5
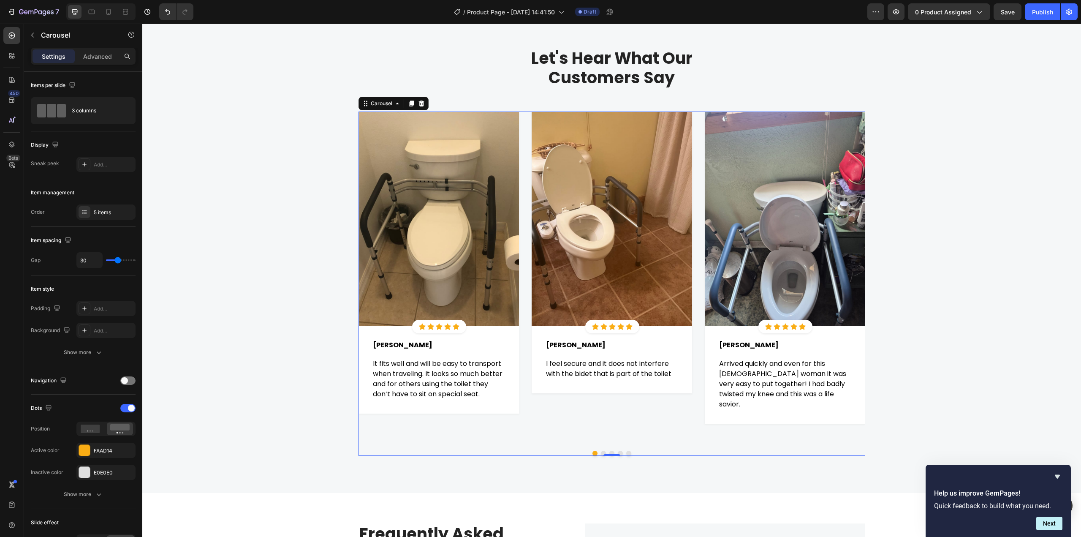
click at [601, 453] on button "Dot" at bounding box center [603, 453] width 5 height 5
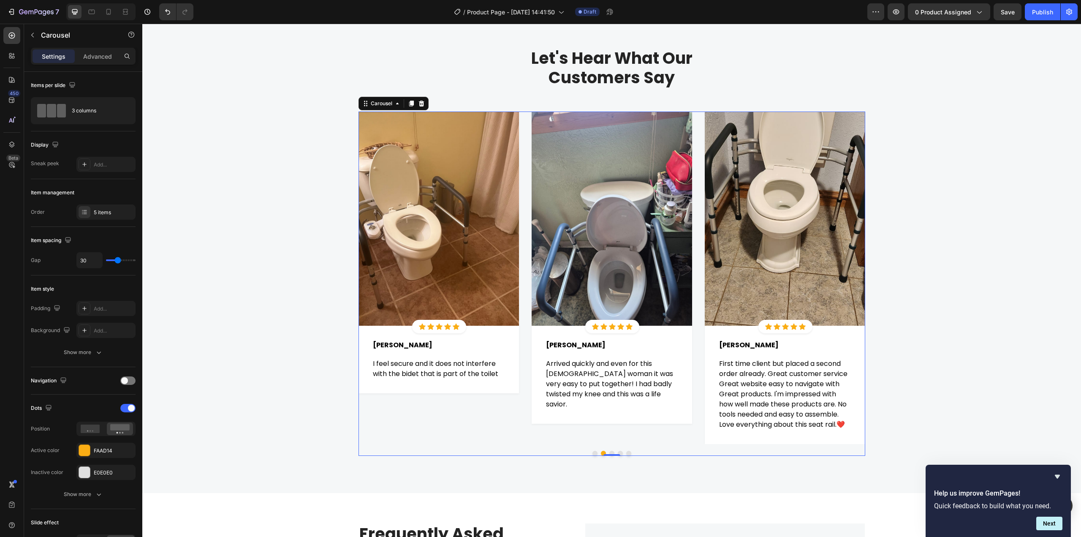
click at [609, 451] on button "Dot" at bounding box center [611, 453] width 5 height 5
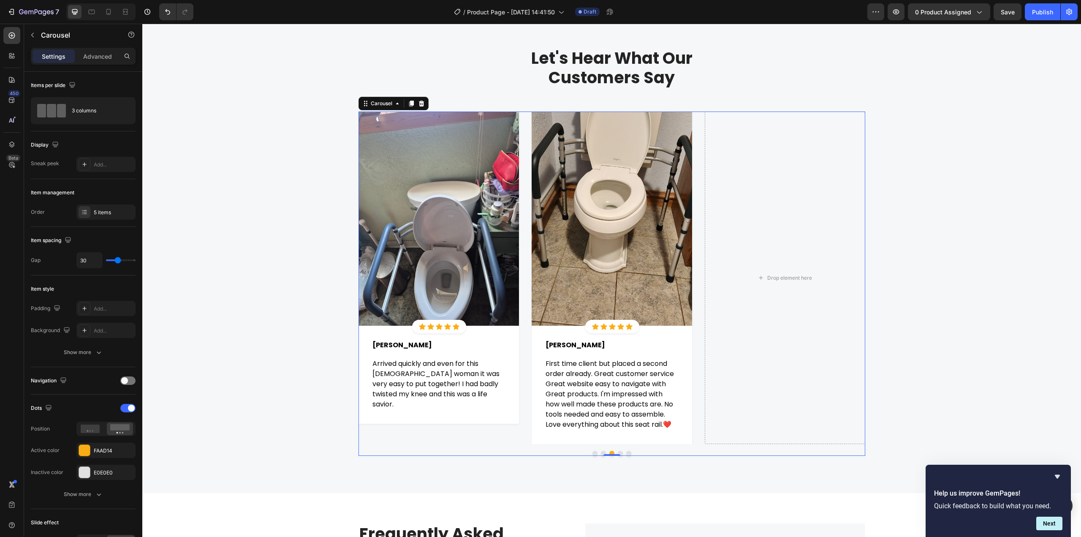
click at [618, 453] on button "Dot" at bounding box center [620, 453] width 5 height 5
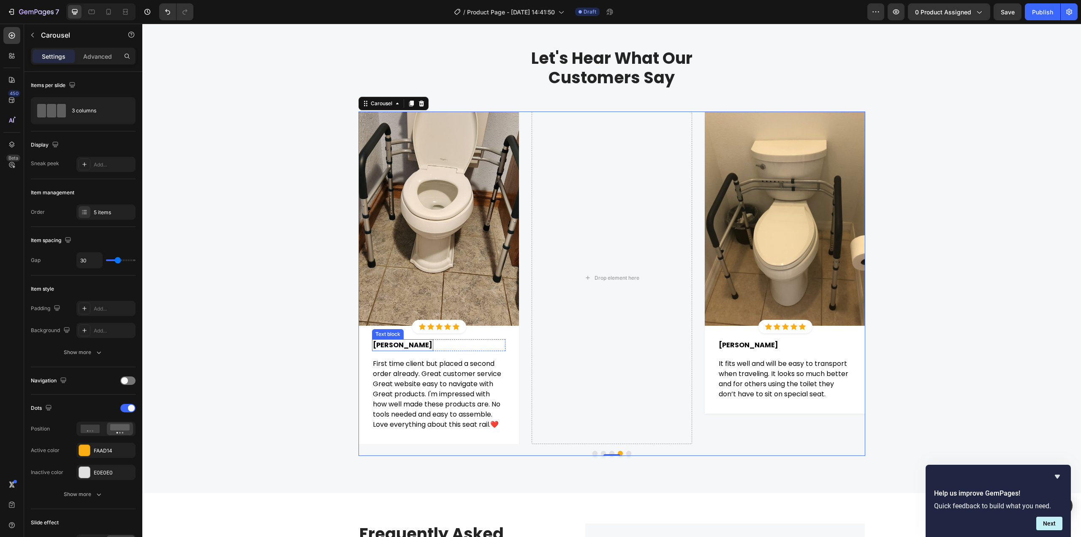
click at [386, 347] on span "Agnes G." at bounding box center [403, 345] width 60 height 10
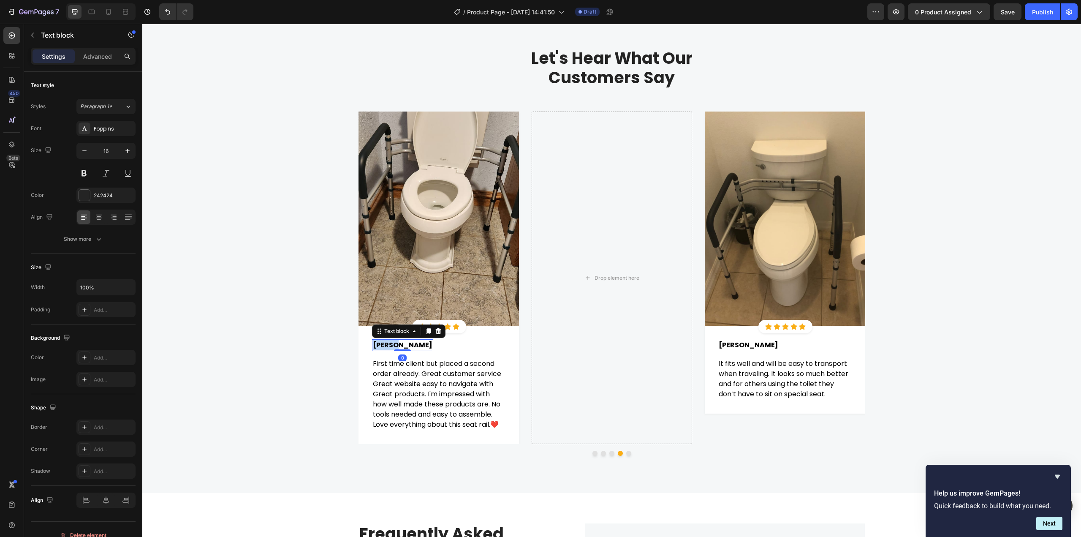
click at [386, 347] on span "Agnes G." at bounding box center [403, 345] width 60 height 10
click at [287, 340] on div "Let's Hear What Our Customers Say Heading Row Image Icon Icon Icon Icon Icon Ic…" at bounding box center [612, 255] width 926 height 415
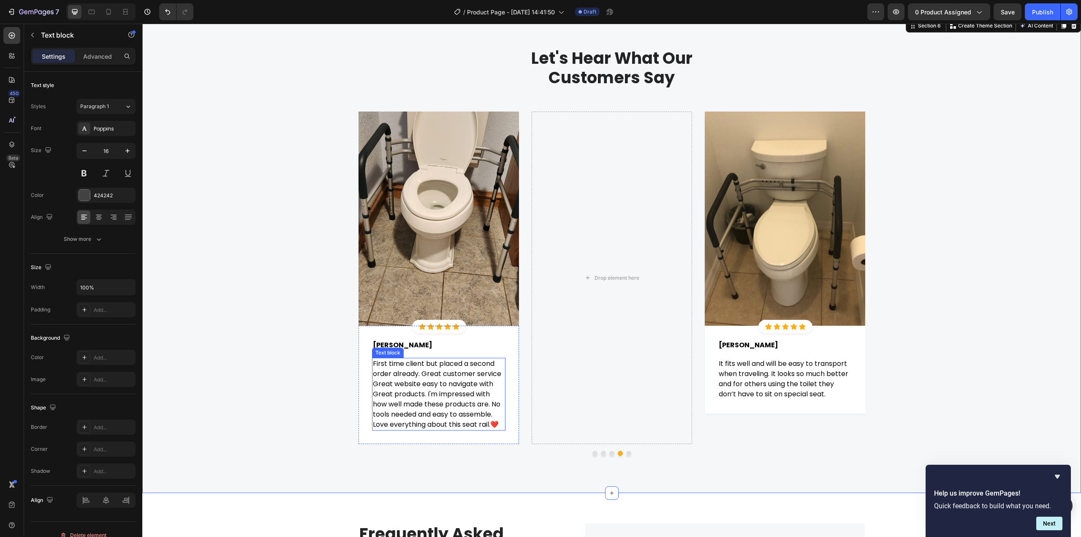
click at [425, 375] on span "First time client but placed a second order already. Great customer service Gre…" at bounding box center [437, 394] width 128 height 71
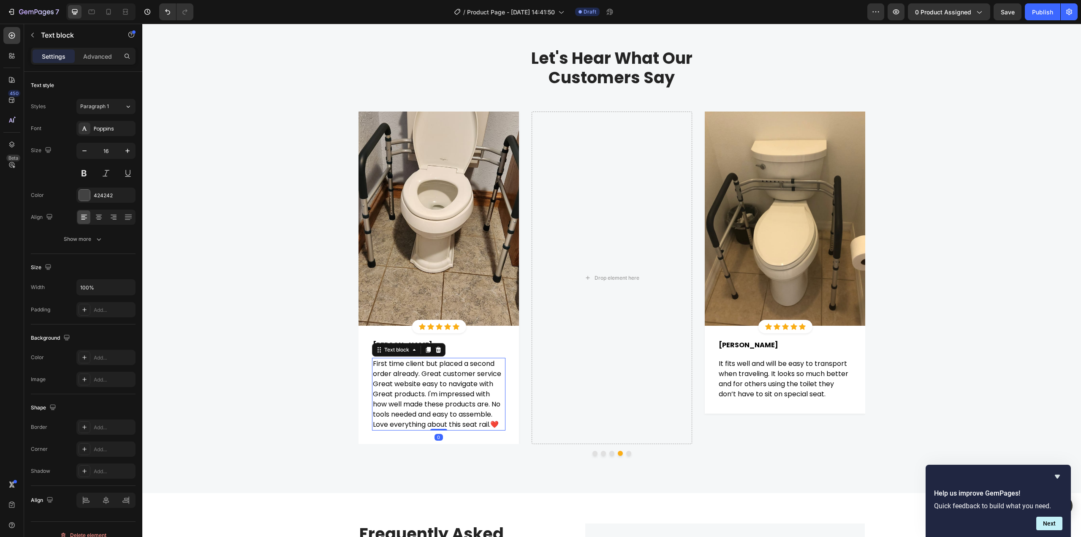
click at [425, 375] on span "First time client but placed a second order already. Great customer service Gre…" at bounding box center [437, 394] width 128 height 71
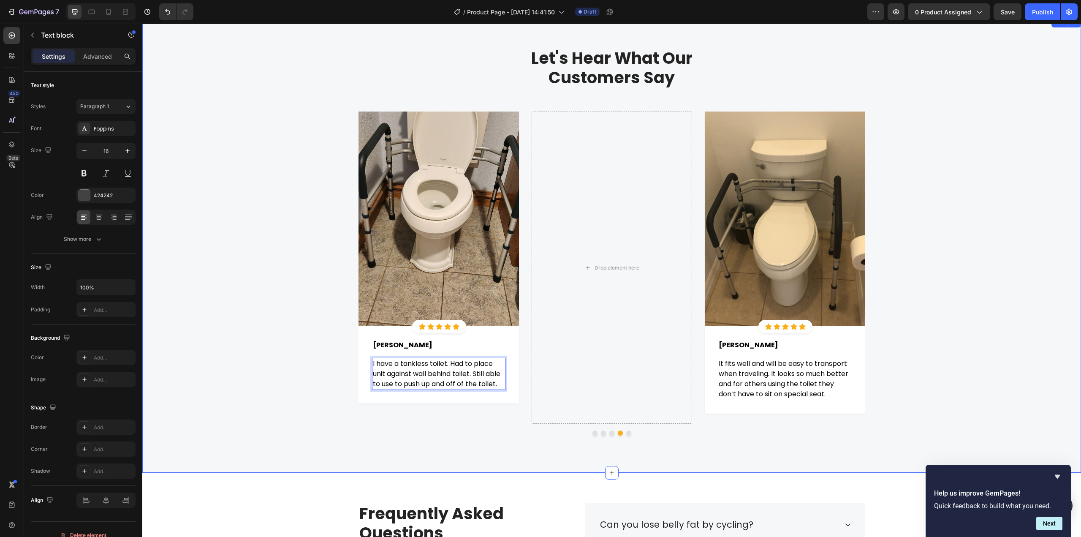
click at [1009, 334] on div "Let's Hear What Our Customers Say Heading Row Image Icon Icon Icon Icon Icon Ic…" at bounding box center [612, 245] width 926 height 394
click at [402, 370] on span "I have a tankless toilet. Had to place unit against wall behind toilet. Still a…" at bounding box center [437, 374] width 128 height 30
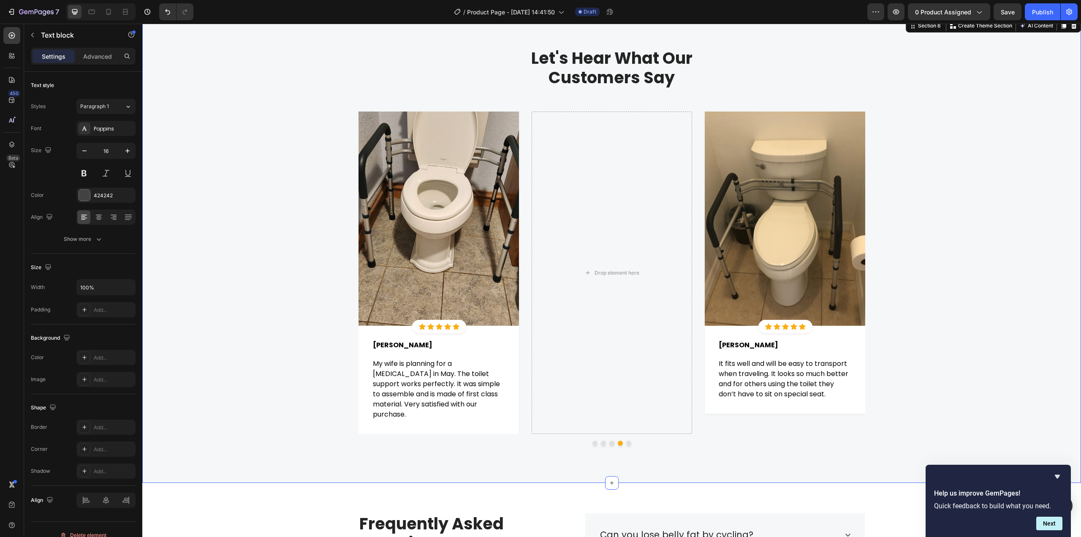
click at [273, 332] on div "Let's Hear What Our Customers Say Heading Row Image Icon Icon Icon Icon Icon Ic…" at bounding box center [612, 250] width 926 height 405
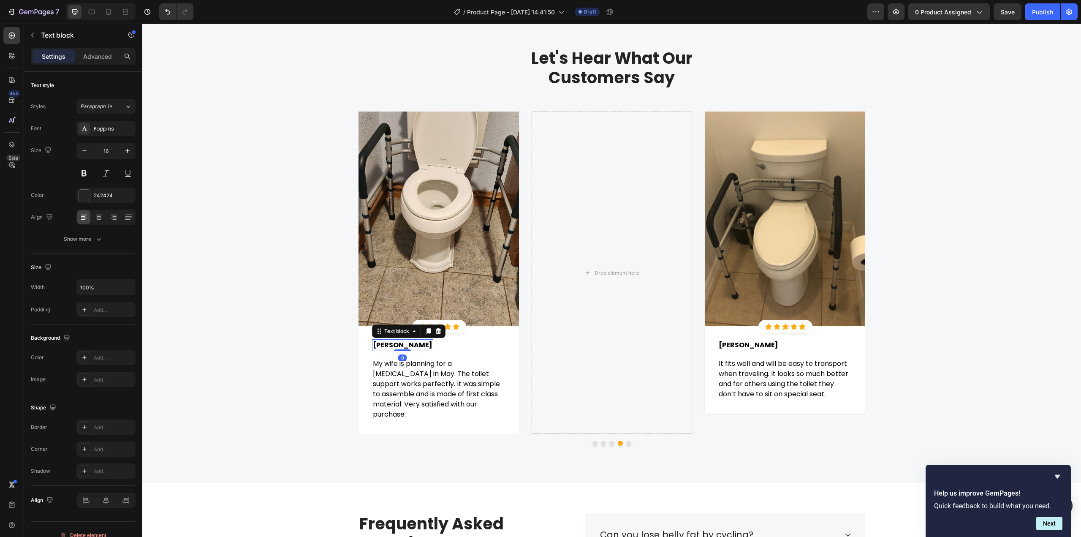
click at [377, 348] on span "Cathy B." at bounding box center [403, 345] width 60 height 10
click at [296, 353] on div "Let's Hear What Our Customers Say Heading Row Image Icon Icon Icon Icon Icon Ic…" at bounding box center [612, 250] width 926 height 405
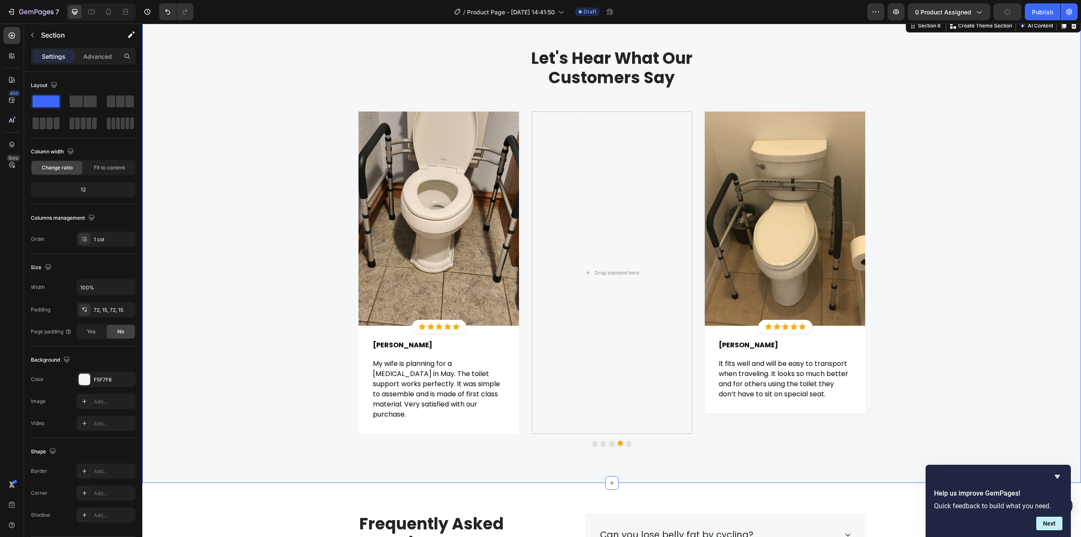
click at [1043, 259] on div "Let's Hear What Our Customers Say Heading Row Image Icon Icon Icon Icon Icon Ic…" at bounding box center [612, 250] width 926 height 405
click at [438, 226] on img at bounding box center [439, 218] width 160 height 214
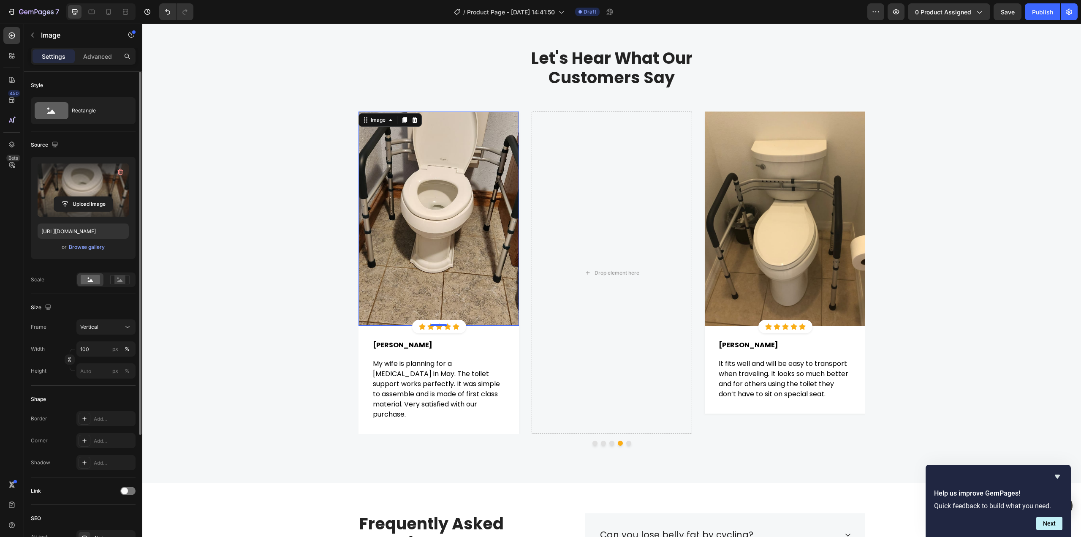
click at [95, 193] on label at bounding box center [83, 189] width 91 height 53
click at [95, 197] on input "file" at bounding box center [83, 204] width 58 height 14
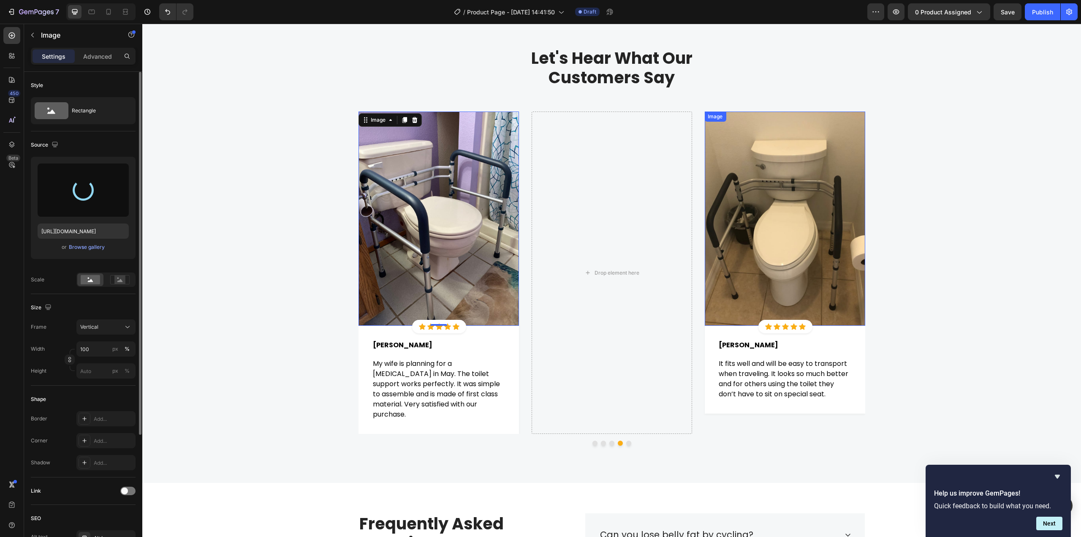
type input "https://cdn.shopify.com/s/files/1/0455/1589/9048/files/gempages_444693010651808…"
click at [401, 122] on icon at bounding box center [404, 120] width 7 height 7
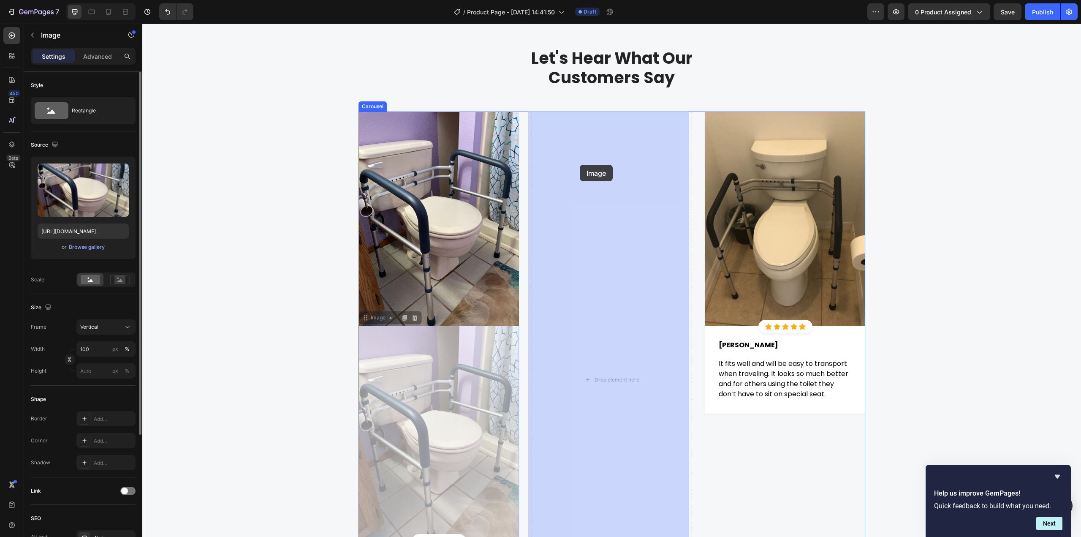
drag, startPoint x: 370, startPoint y: 321, endPoint x: 580, endPoint y: 165, distance: 261.1
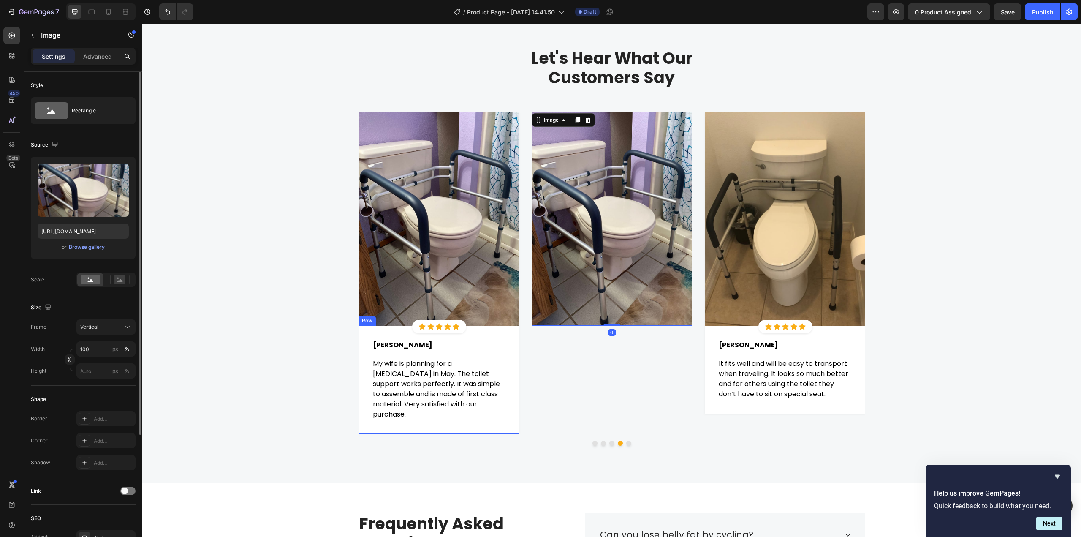
click at [360, 332] on div "Peter H. Text block Row My wife is planning for a hip replacement in May. The t…" at bounding box center [439, 380] width 160 height 108
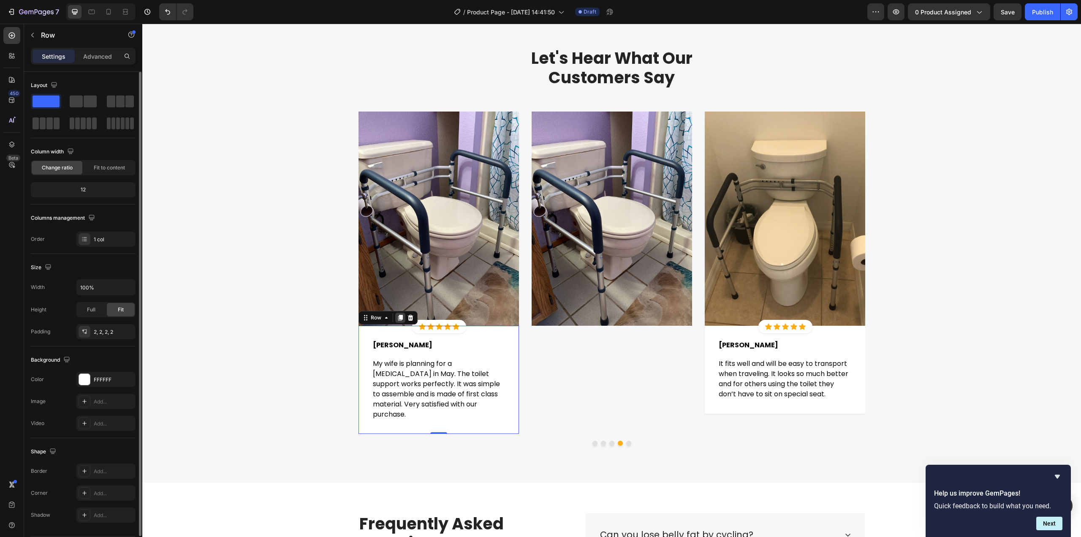
click at [398, 317] on icon at bounding box center [400, 318] width 5 height 6
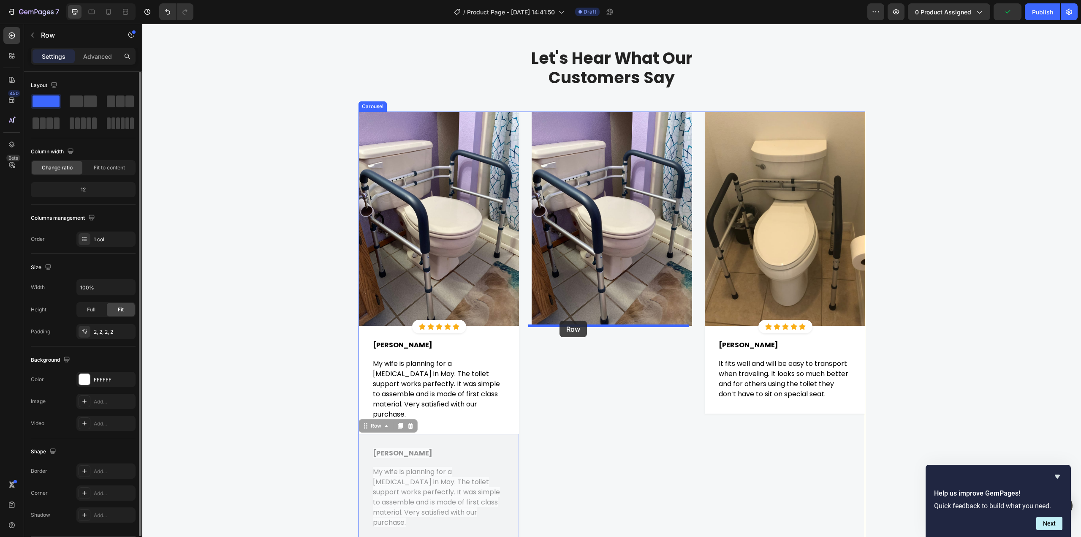
drag, startPoint x: 399, startPoint y: 418, endPoint x: 560, endPoint y: 321, distance: 187.6
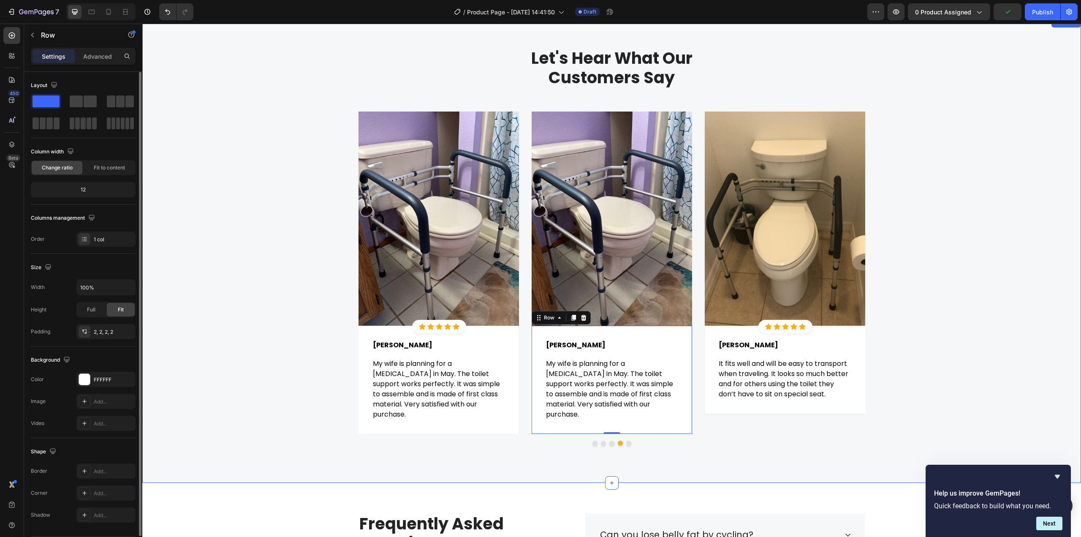
click at [930, 313] on div "Let's Hear What Our Customers Say Heading Row Image Icon Icon Icon Icon Icon Ic…" at bounding box center [612, 250] width 926 height 405
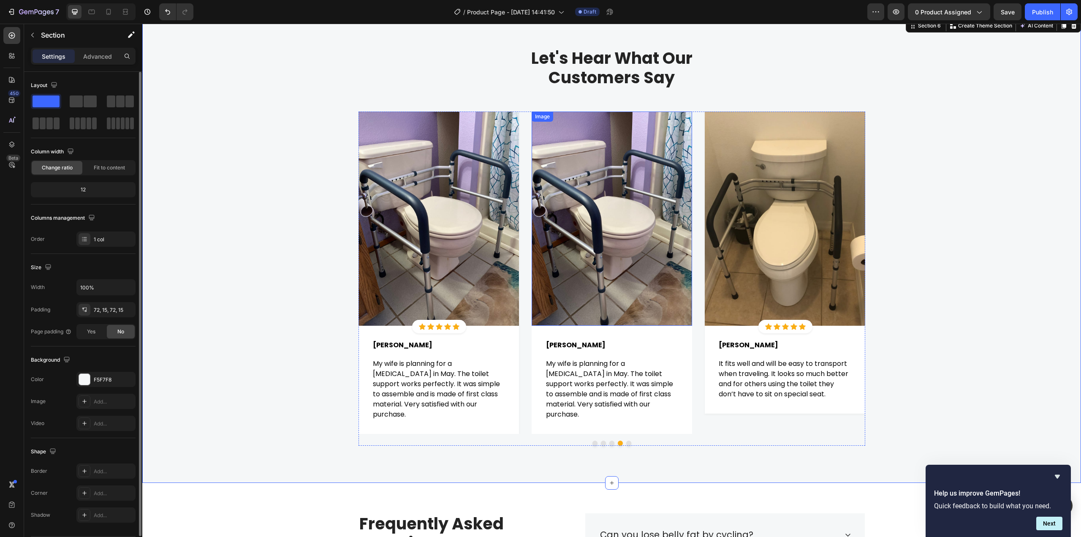
click at [559, 223] on img at bounding box center [612, 218] width 160 height 214
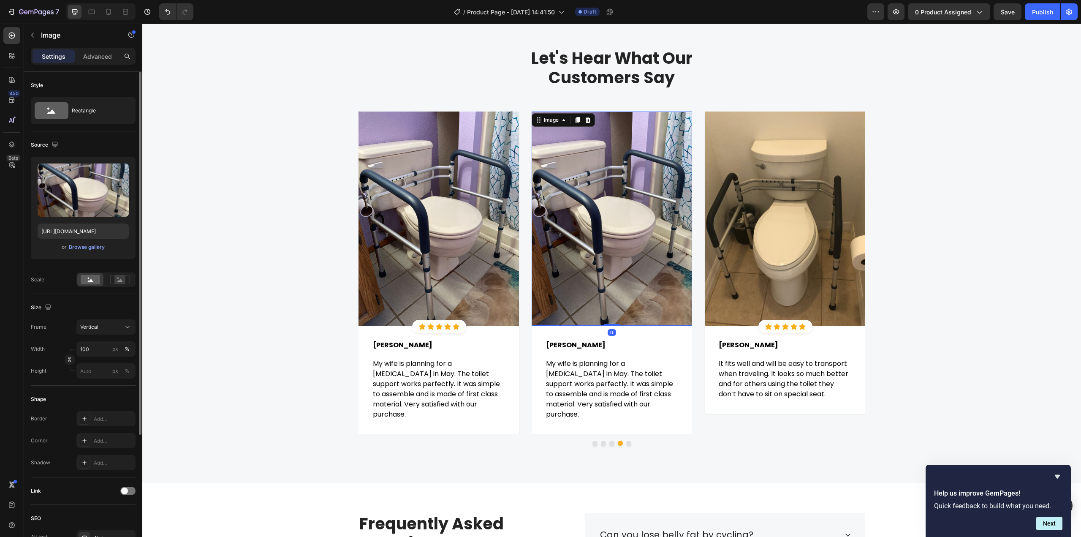
click at [563, 190] on img at bounding box center [612, 218] width 160 height 214
click at [71, 197] on input "file" at bounding box center [83, 204] width 58 height 14
type input "https://cdn.shopify.com/s/files/1/0455/1589/9048/files/gempages_444693010651808…"
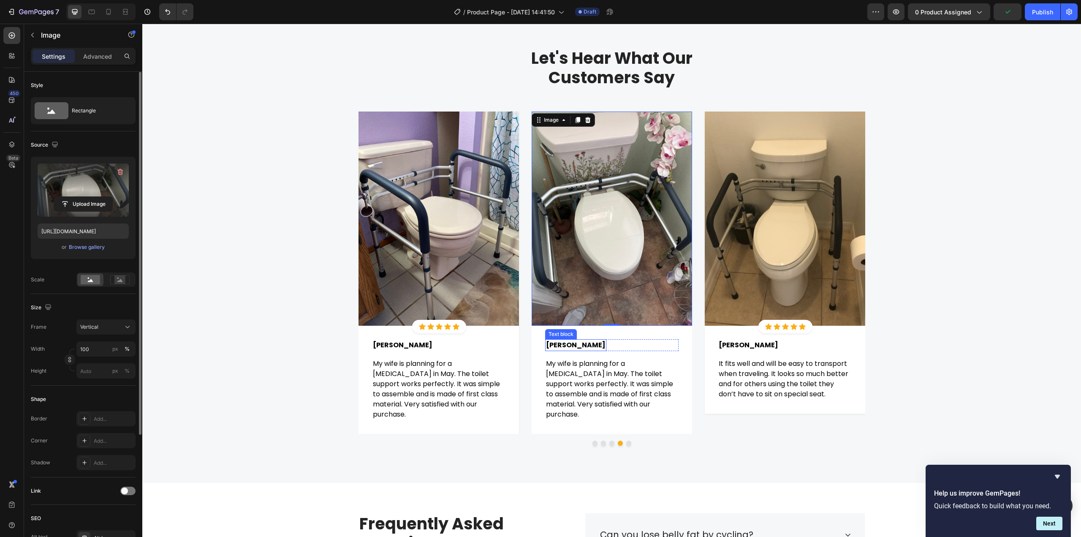
click at [555, 348] on span "Peter H." at bounding box center [576, 345] width 60 height 10
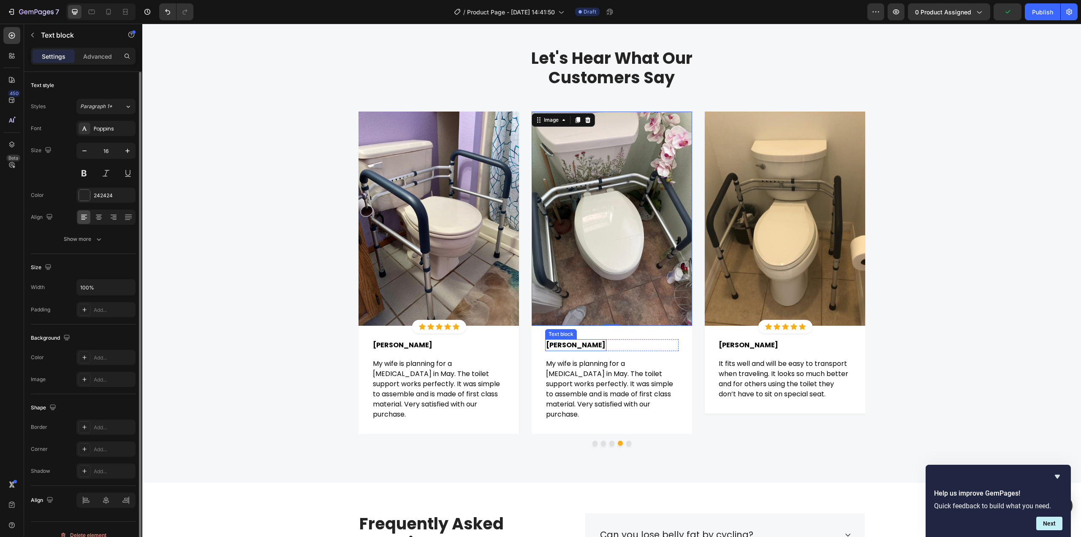
click at [555, 348] on span "Peter H." at bounding box center [576, 345] width 60 height 10
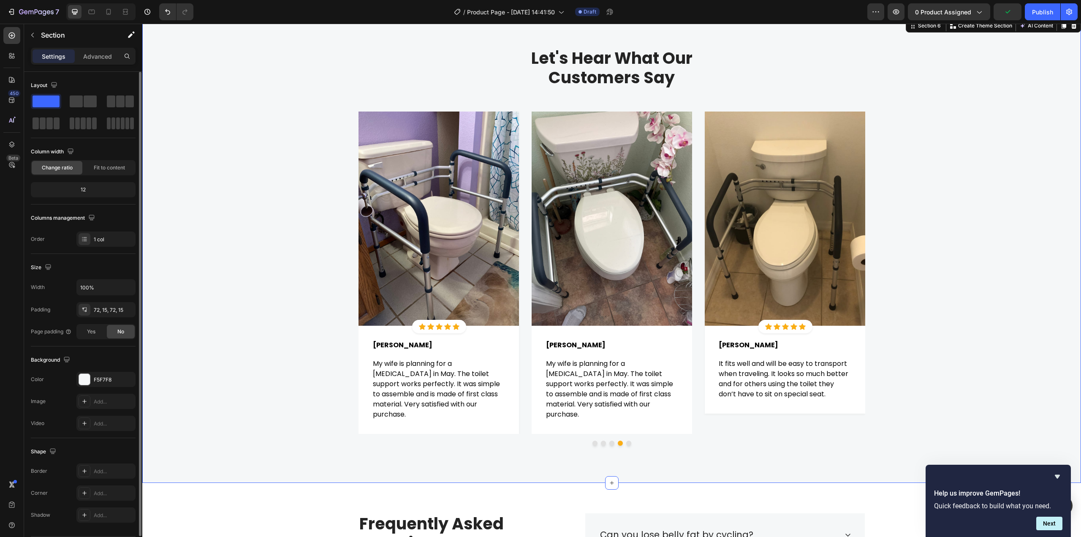
click at [930, 332] on div "Let's Hear What Our Customers Say Heading Row Image Icon Icon Icon Icon Icon Ic…" at bounding box center [612, 250] width 926 height 405
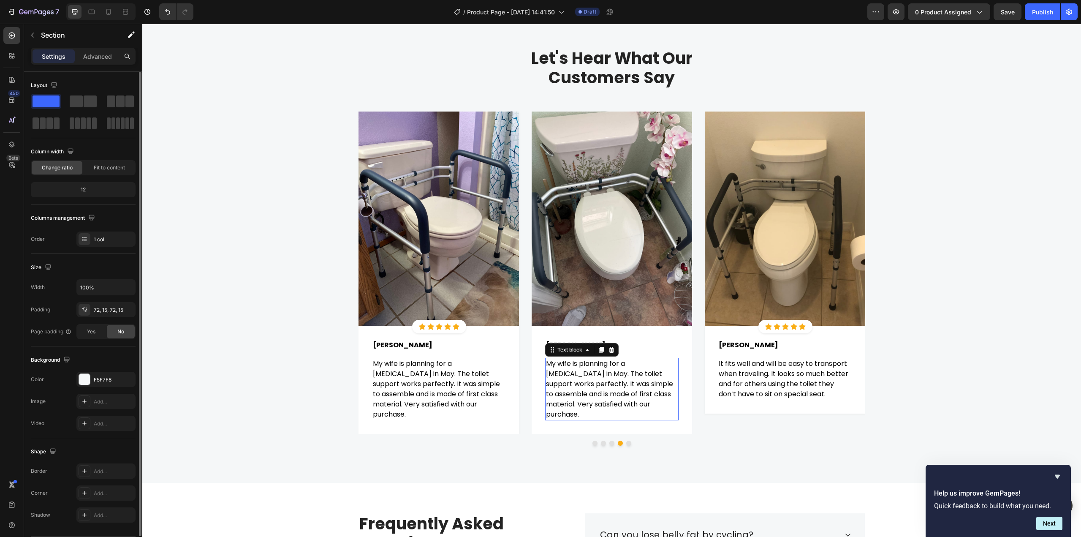
click at [572, 385] on span "My wife is planning for a hip replacement in May. The toilet support works perf…" at bounding box center [609, 389] width 127 height 60
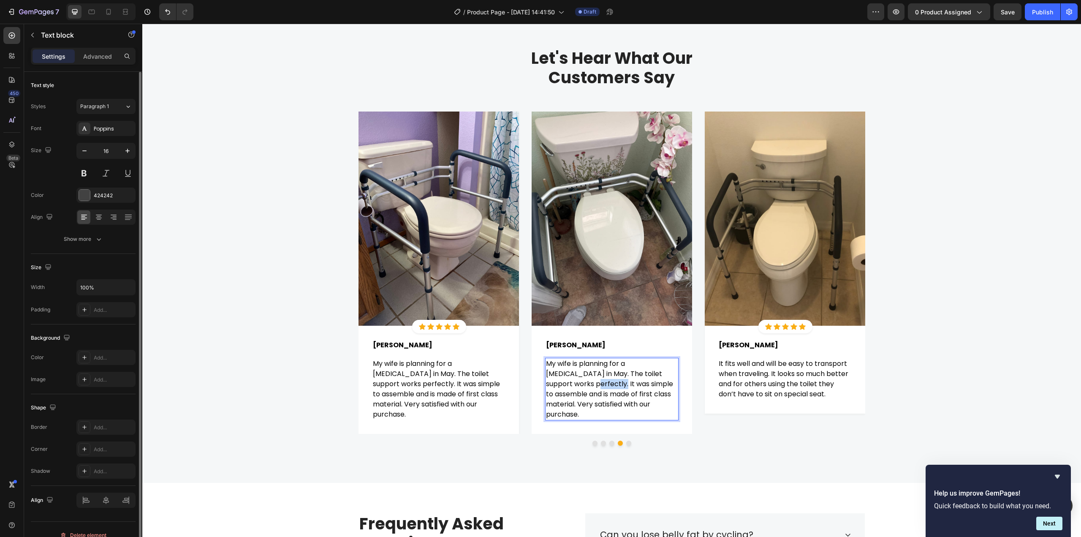
click at [572, 385] on span "My wife is planning for a hip replacement in May. The toilet support works perf…" at bounding box center [609, 389] width 127 height 60
click at [970, 351] on div "Let's Hear What Our Customers Say Heading Row Image Icon Icon Icon Icon Icon Ic…" at bounding box center [612, 250] width 926 height 405
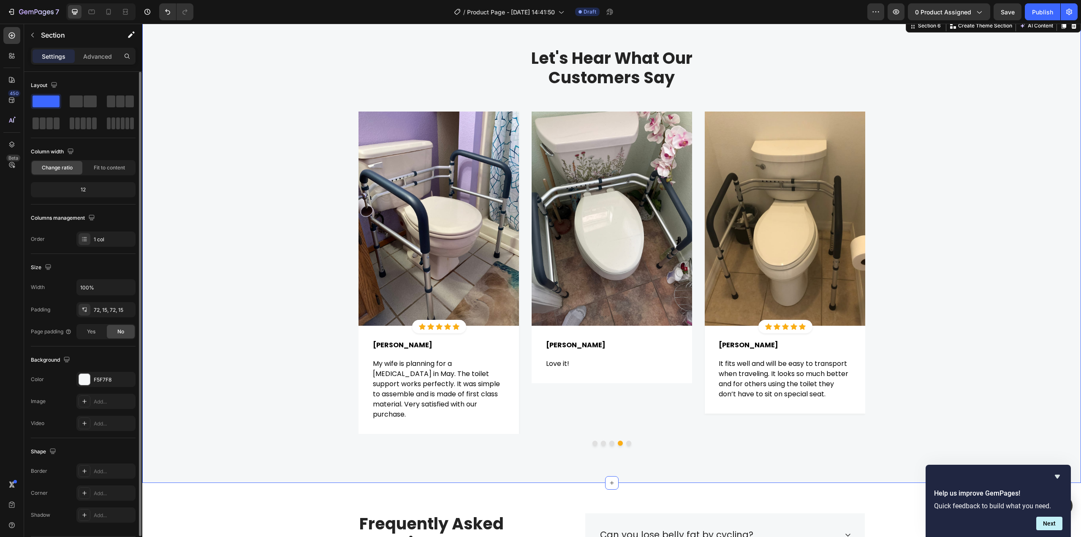
click at [591, 446] on div "Let's Hear What Our Customers Say Heading Row Image Icon Icon Icon Icon Icon Ic…" at bounding box center [612, 250] width 926 height 405
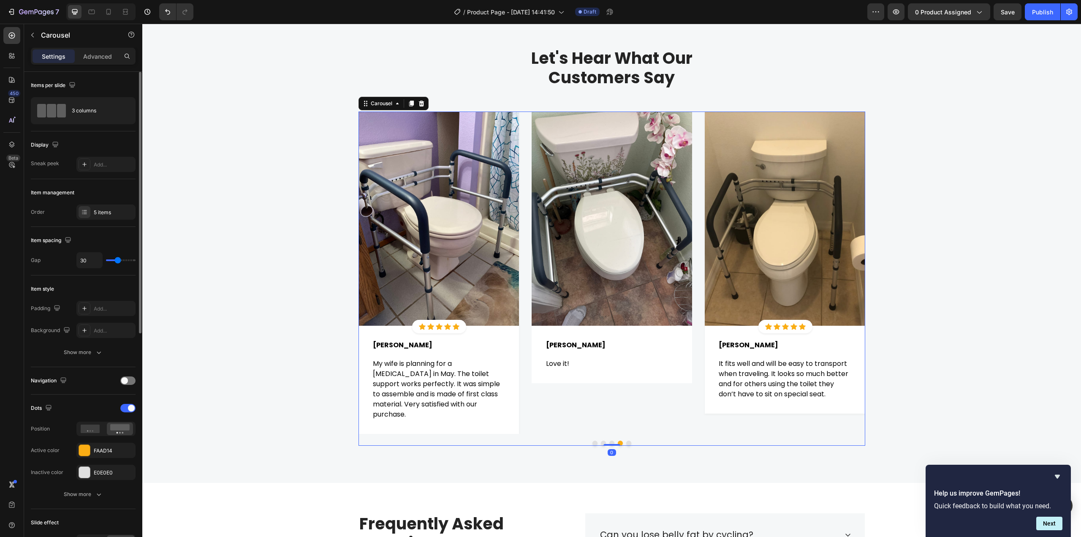
click at [593, 444] on button "Dot" at bounding box center [595, 443] width 5 height 5
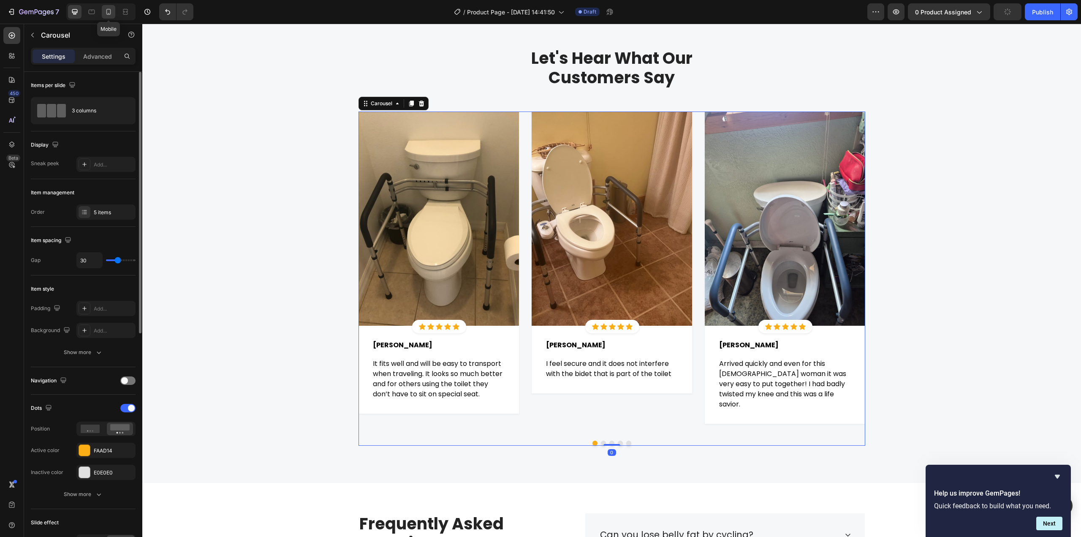
click at [108, 17] on div at bounding box center [109, 12] width 14 height 14
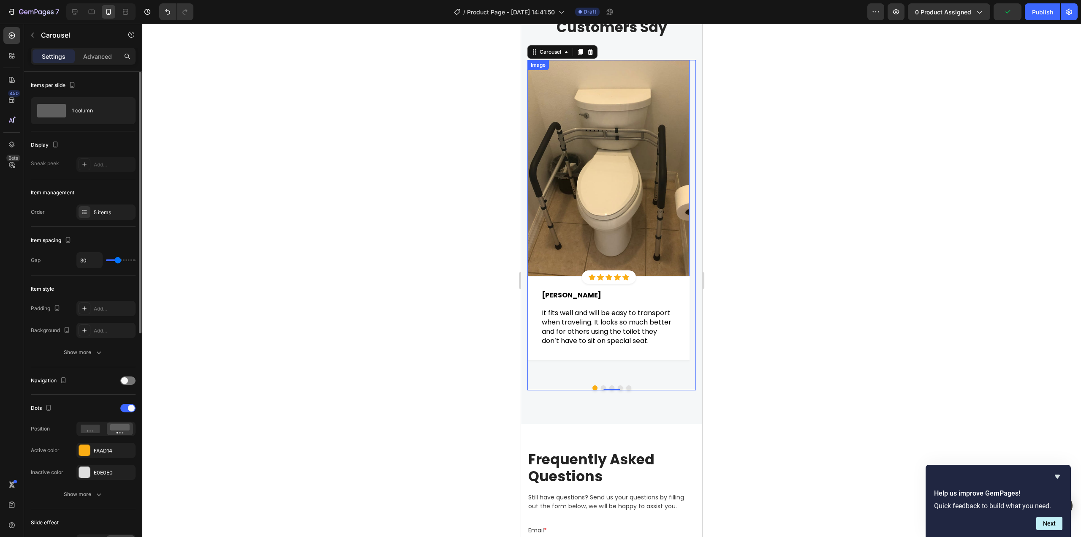
scroll to position [2016, 0]
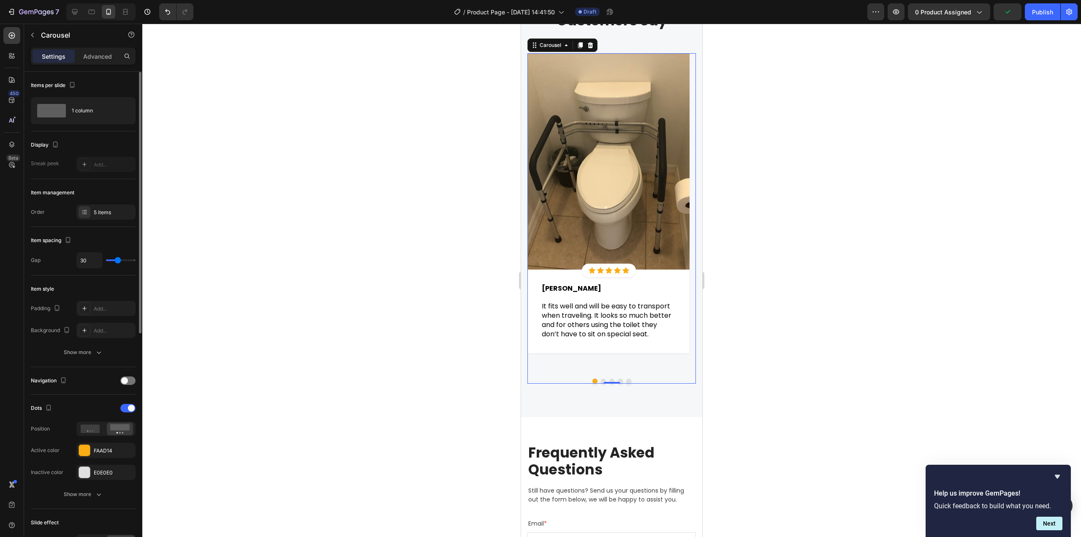
click at [601, 380] on button "Dot" at bounding box center [603, 380] width 5 height 5
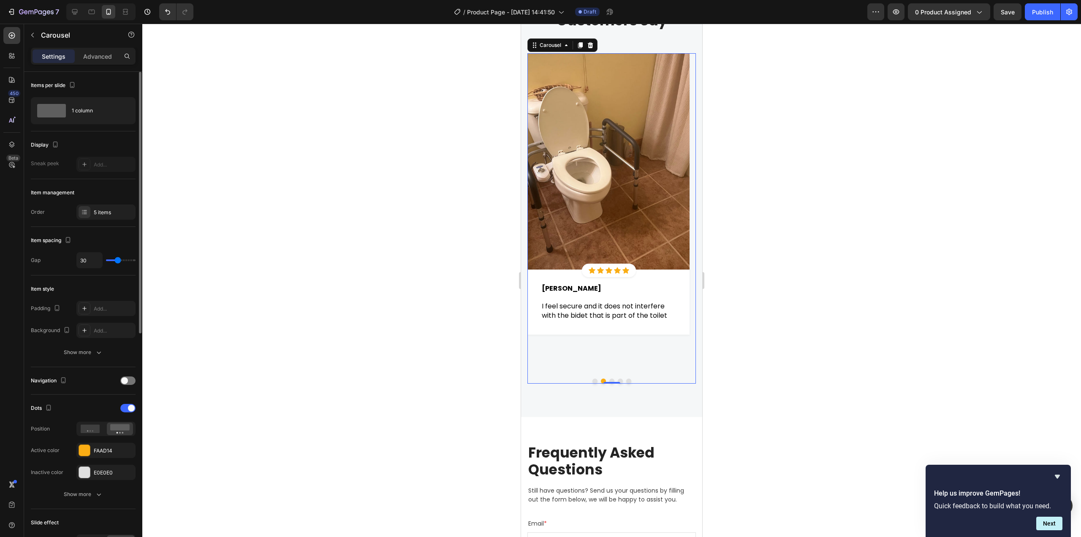
click at [609, 380] on button "Dot" at bounding box center [611, 380] width 5 height 5
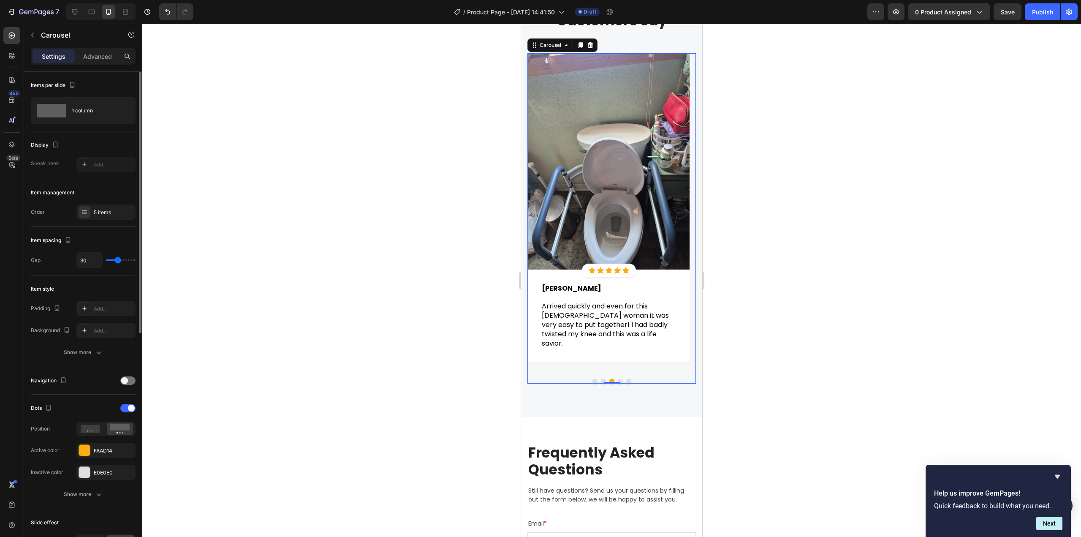
click at [618, 382] on button "Dot" at bounding box center [620, 380] width 5 height 5
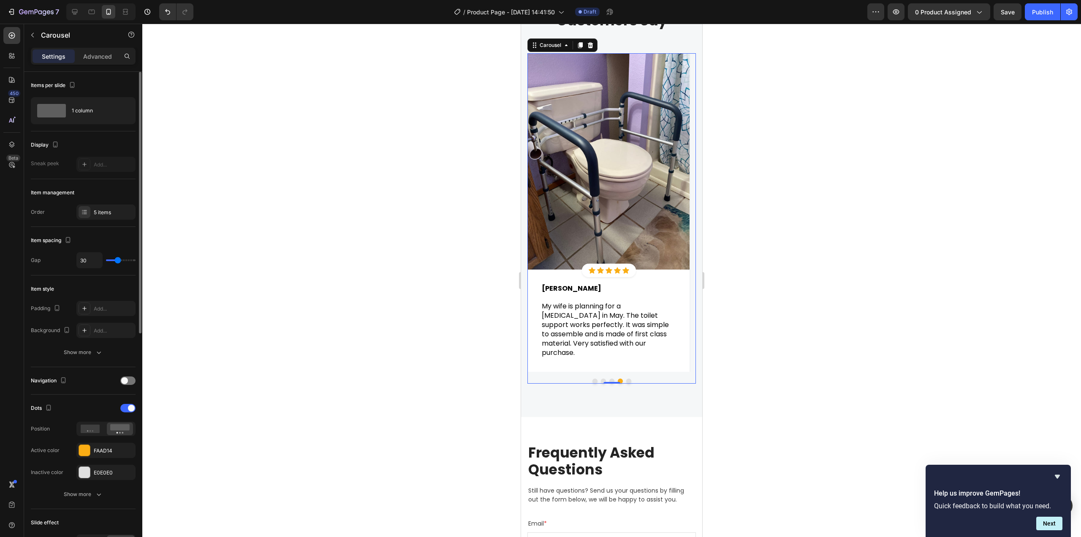
click at [626, 381] on button "Dot" at bounding box center [628, 380] width 5 height 5
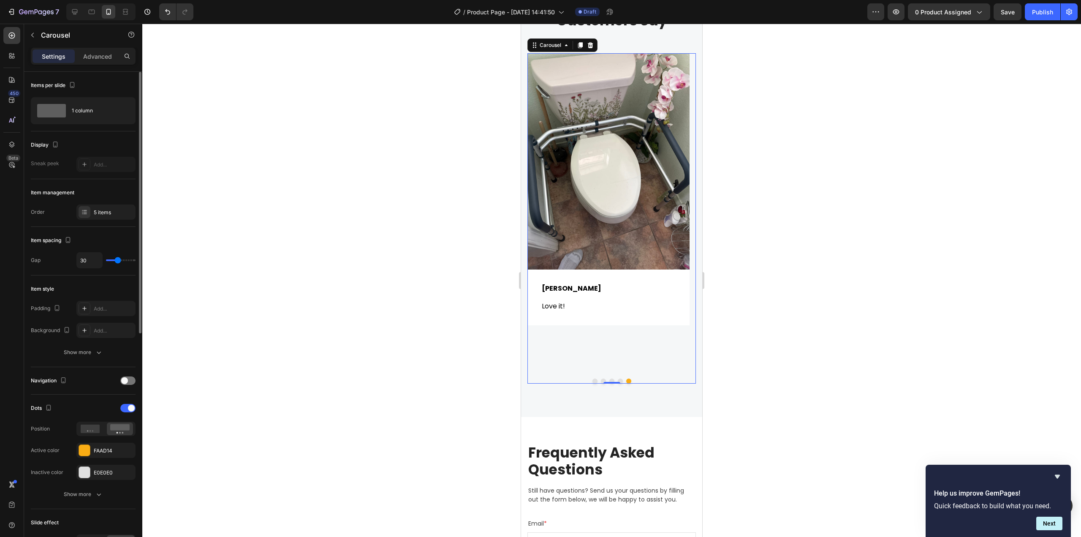
click at [595, 381] on div at bounding box center [612, 380] width 169 height 5
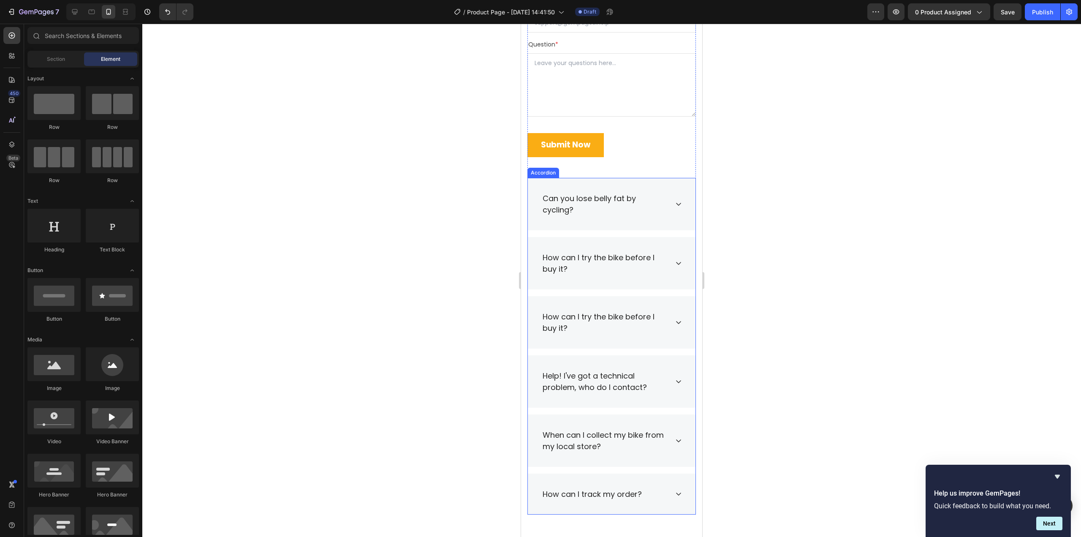
scroll to position [2523, 0]
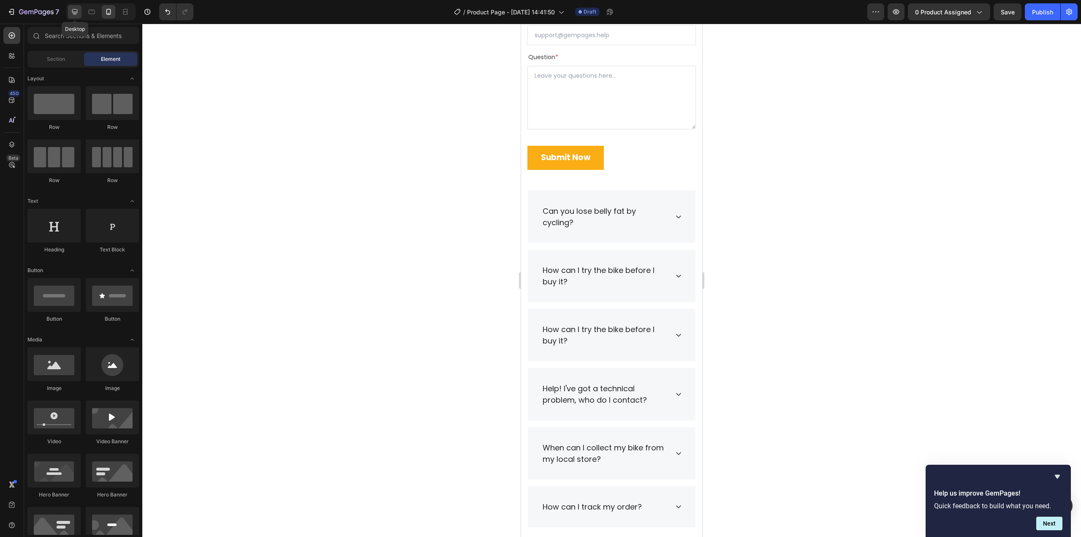
click at [71, 9] on icon at bounding box center [75, 12] width 8 height 8
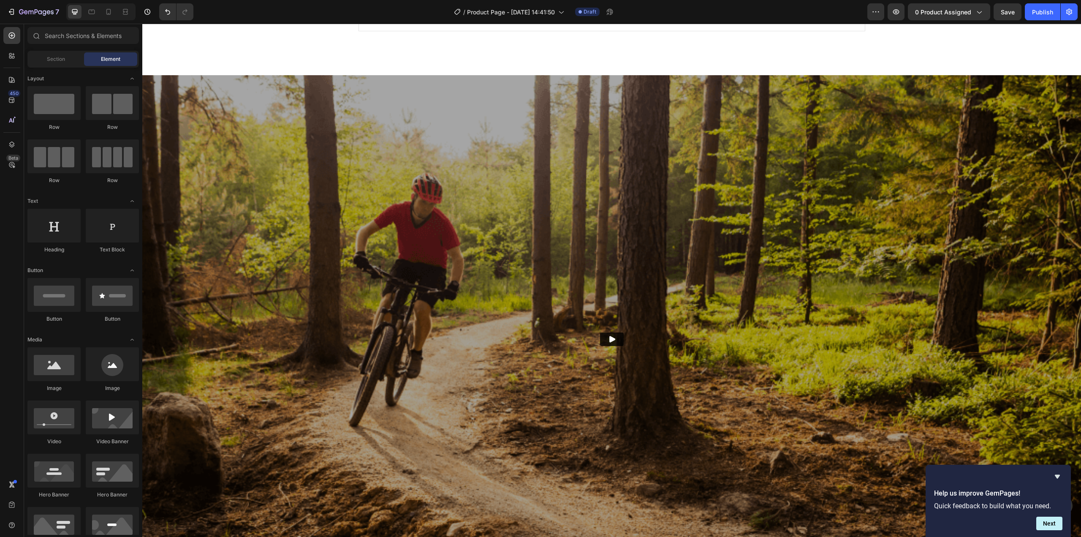
scroll to position [815, 0]
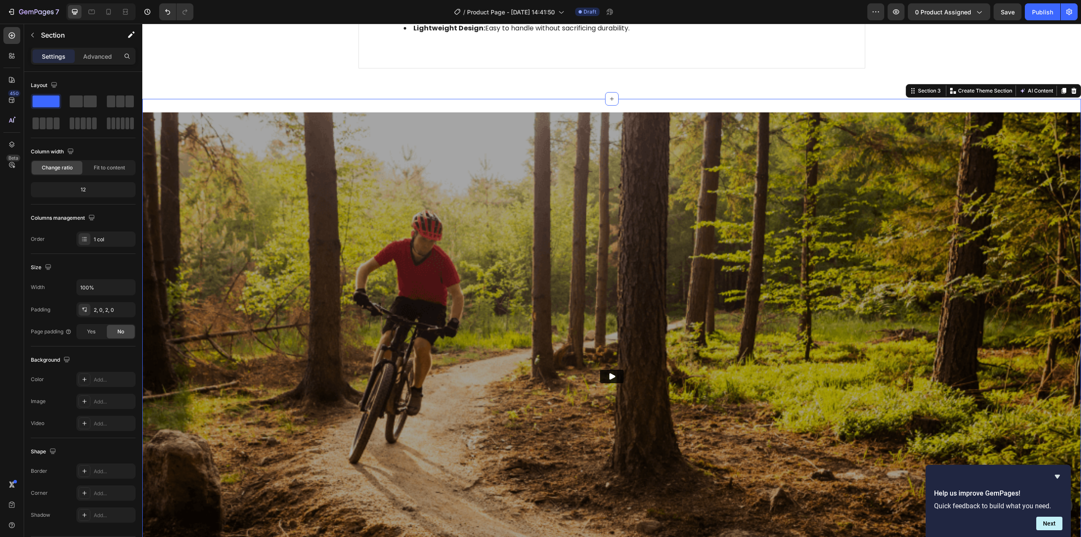
click at [169, 106] on div "Video Section 3 You can create reusable sections Create Theme Section AI Conten…" at bounding box center [611, 376] width 939 height 555
click at [1071, 93] on icon at bounding box center [1073, 91] width 5 height 6
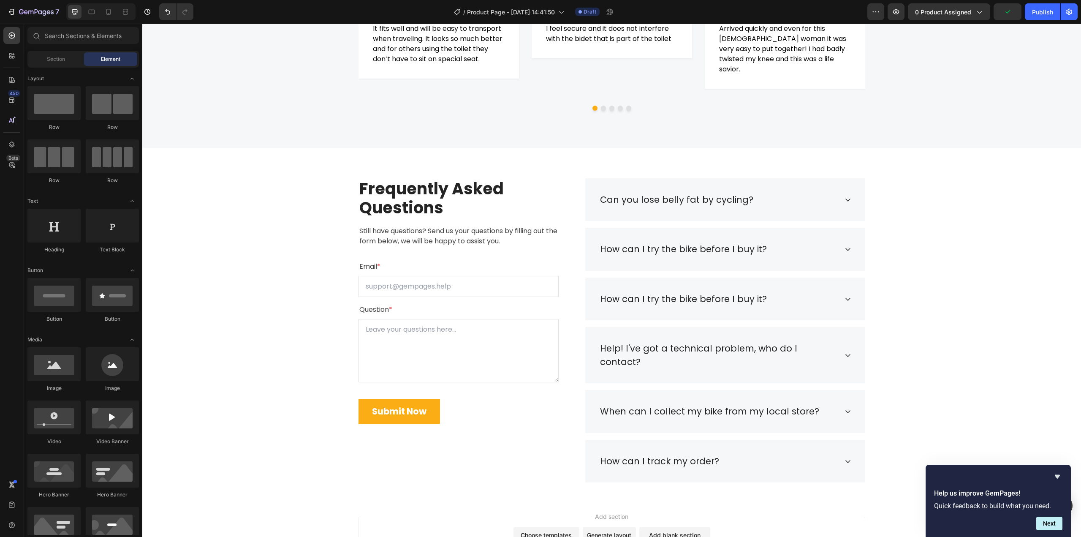
scroll to position [1423, 0]
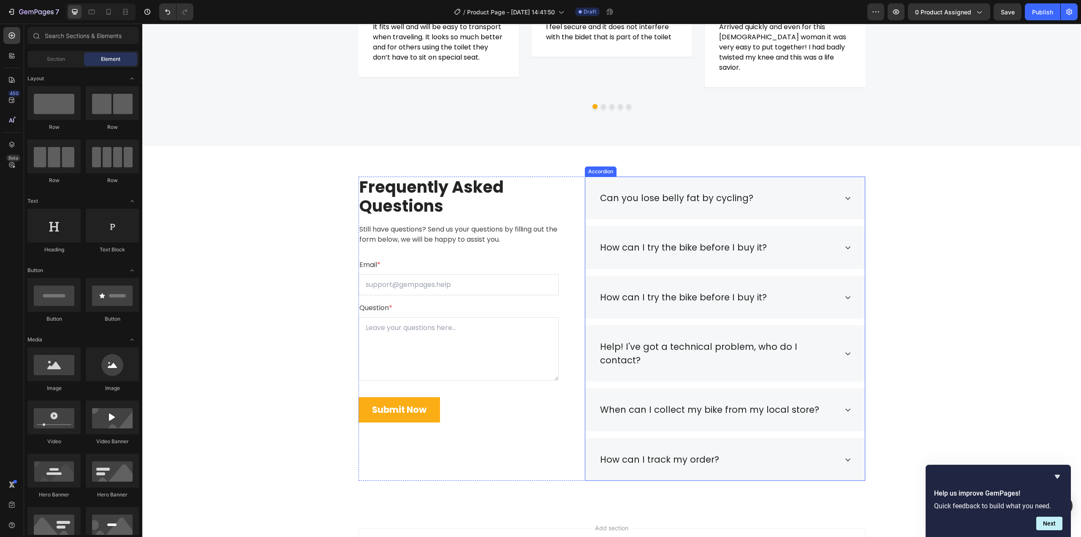
click at [660, 199] on p "Can you lose belly fat by cycling?" at bounding box center [676, 198] width 153 height 14
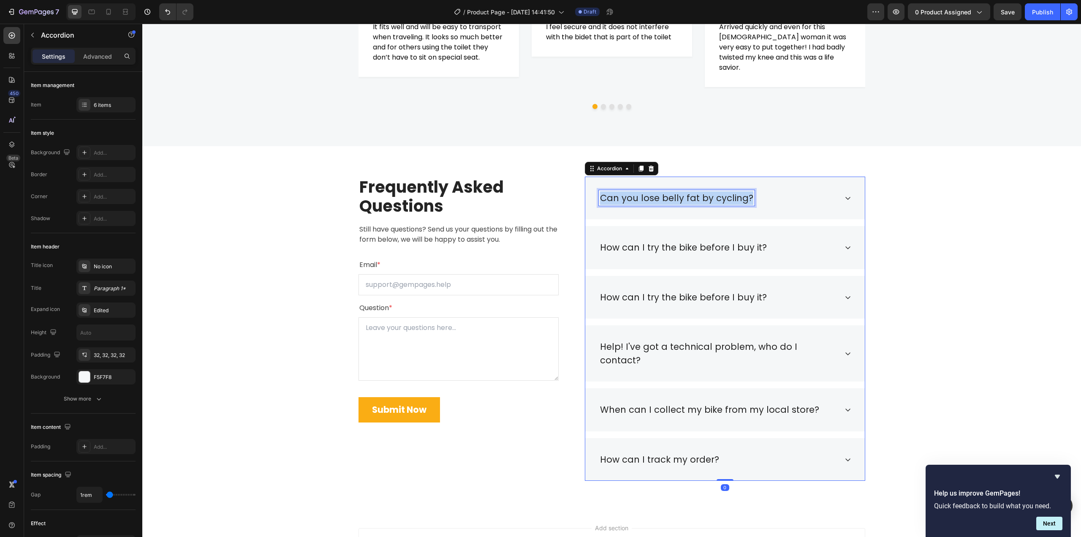
click at [660, 199] on p "Can you lose belly fat by cycling?" at bounding box center [676, 198] width 153 height 14
click at [699, 203] on p "Can you lose belly fat by cycling?" at bounding box center [676, 198] width 153 height 14
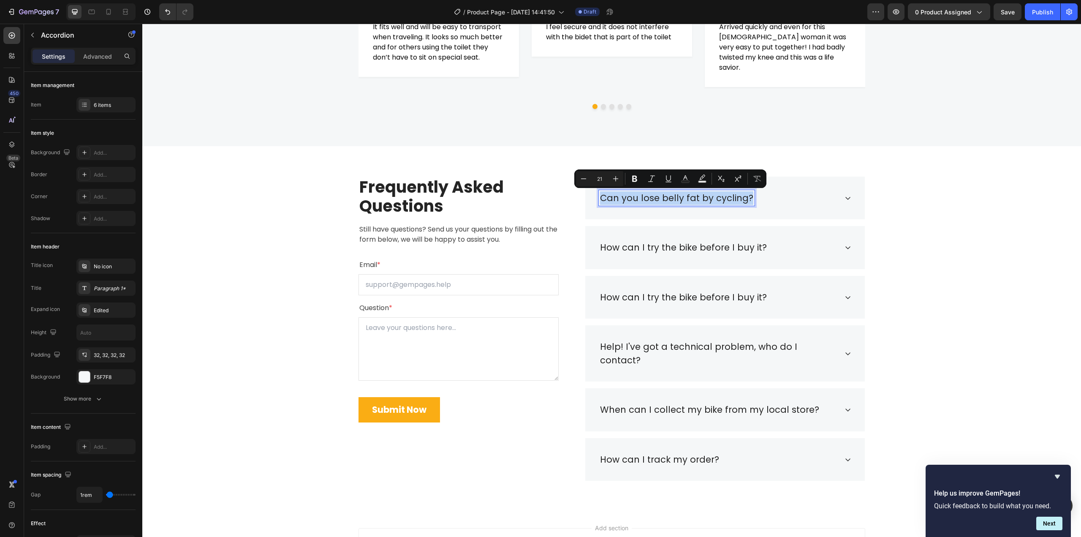
click at [696, 199] on p "Can you lose belly fat by cycling?" at bounding box center [676, 198] width 153 height 14
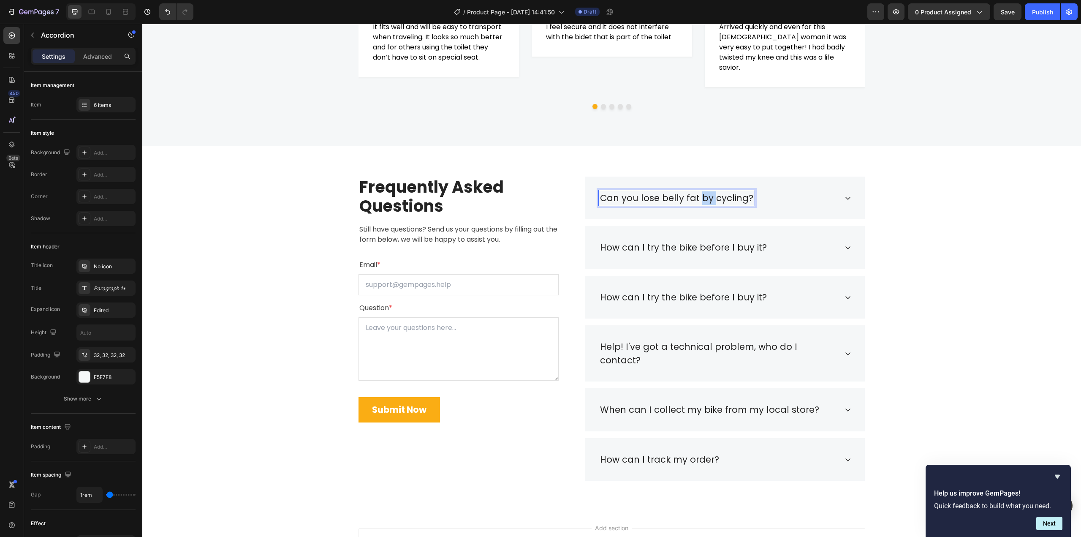
click at [696, 199] on p "Can you lose belly fat by cycling?" at bounding box center [676, 198] width 153 height 14
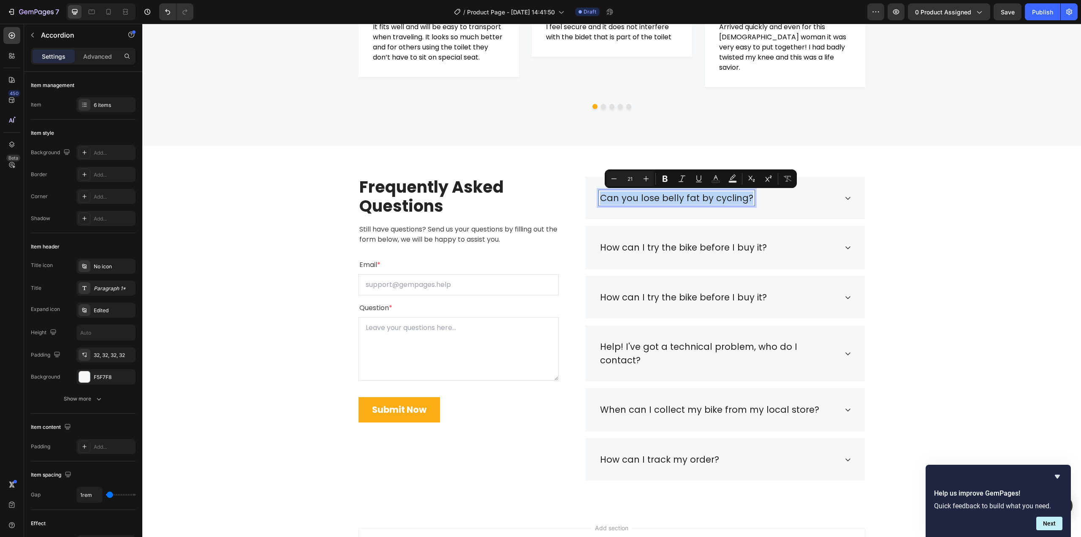
click at [696, 199] on p "Can you lose belly fat by cycling?" at bounding box center [676, 198] width 153 height 14
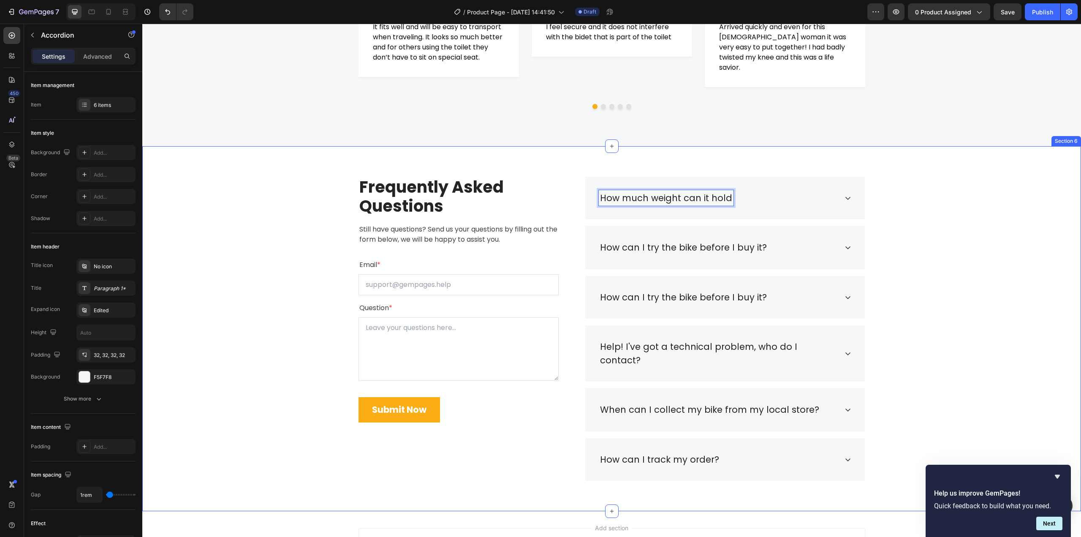
click at [957, 240] on div "Frequently Asked Questions Heading Still have questions? Send us your questions…" at bounding box center [612, 329] width 926 height 305
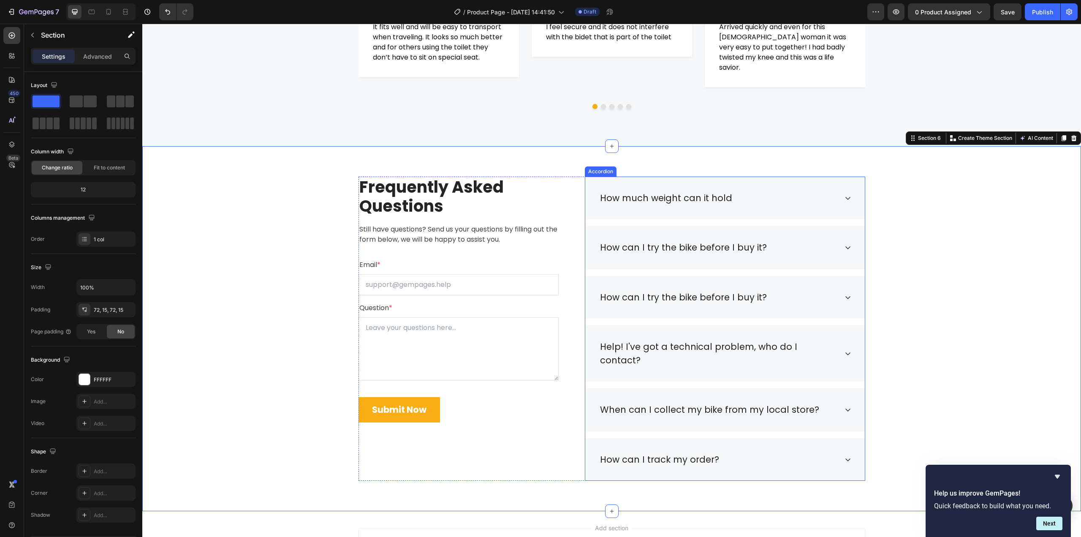
click at [719, 196] on p "How much weight can it hold" at bounding box center [666, 198] width 132 height 14
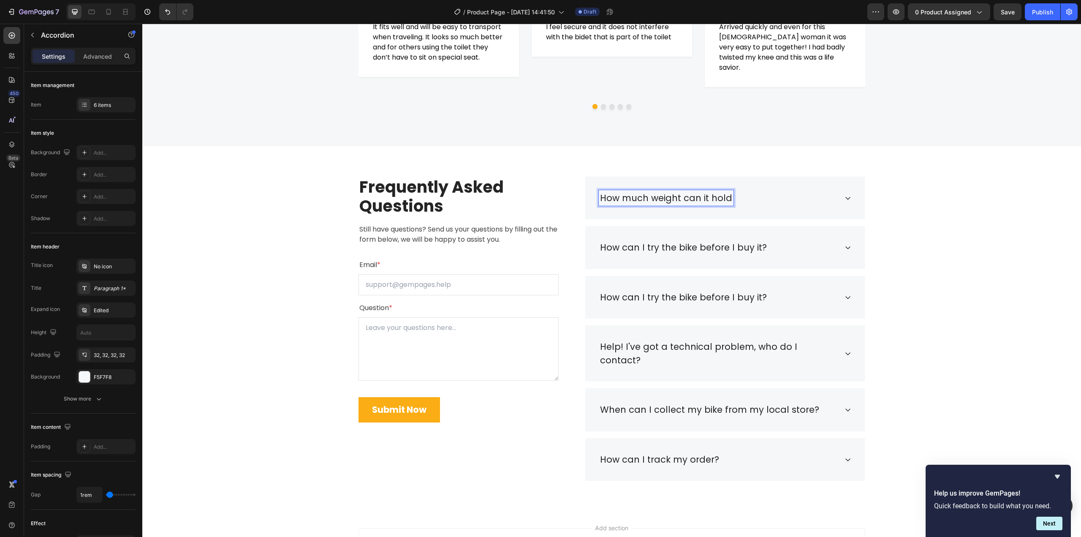
click at [725, 197] on p "How much weight can it hold" at bounding box center [666, 198] width 132 height 14
click at [628, 246] on p "How can I try the bike before I buy it?" at bounding box center [683, 248] width 167 height 14
click at [680, 302] on p "How can I try the bike before I buy it?" at bounding box center [683, 298] width 167 height 14
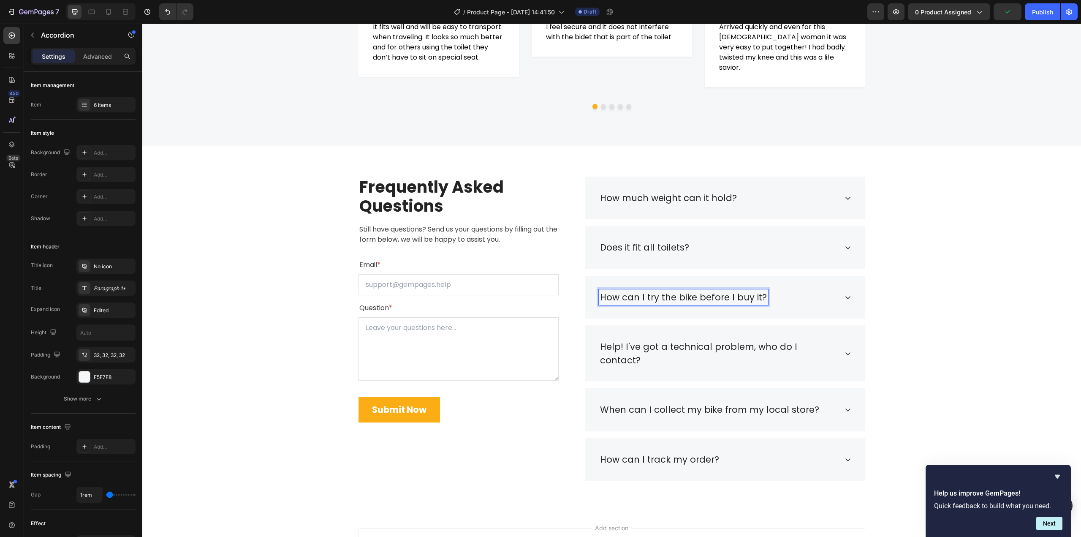
click at [678, 301] on p "How can I try the bike before I buy it?" at bounding box center [683, 298] width 167 height 14
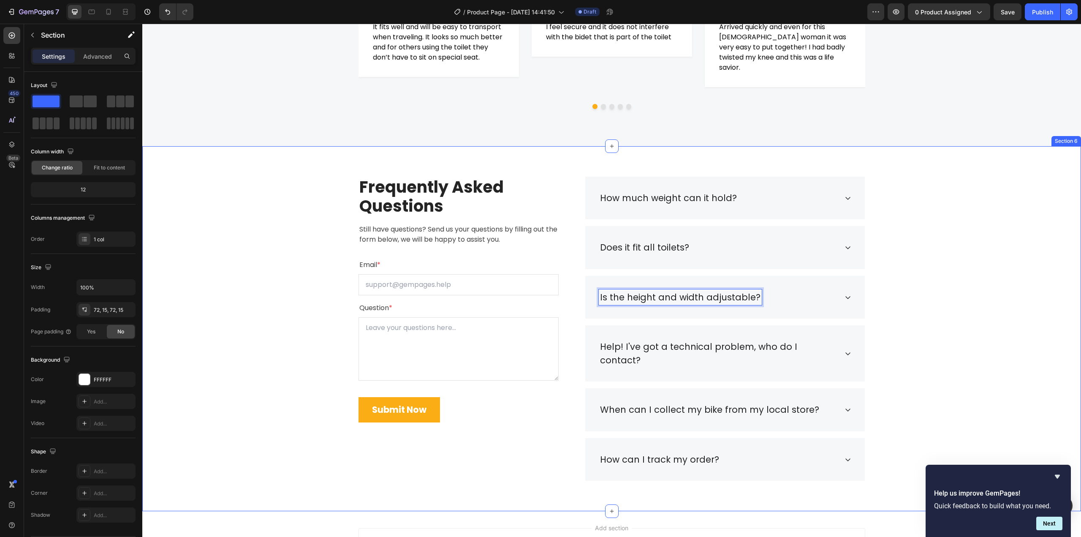
click at [954, 308] on div "Frequently Asked Questions Heading Still have questions? Send us your questions…" at bounding box center [612, 329] width 926 height 305
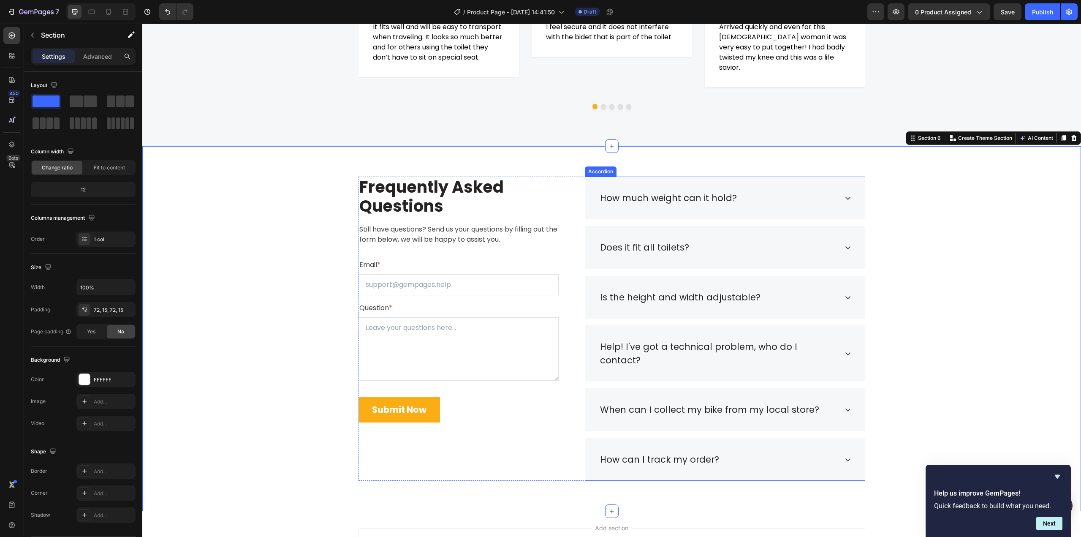
click at [702, 348] on p "Help! I've got a technical problem, who do I contact?" at bounding box center [718, 353] width 237 height 27
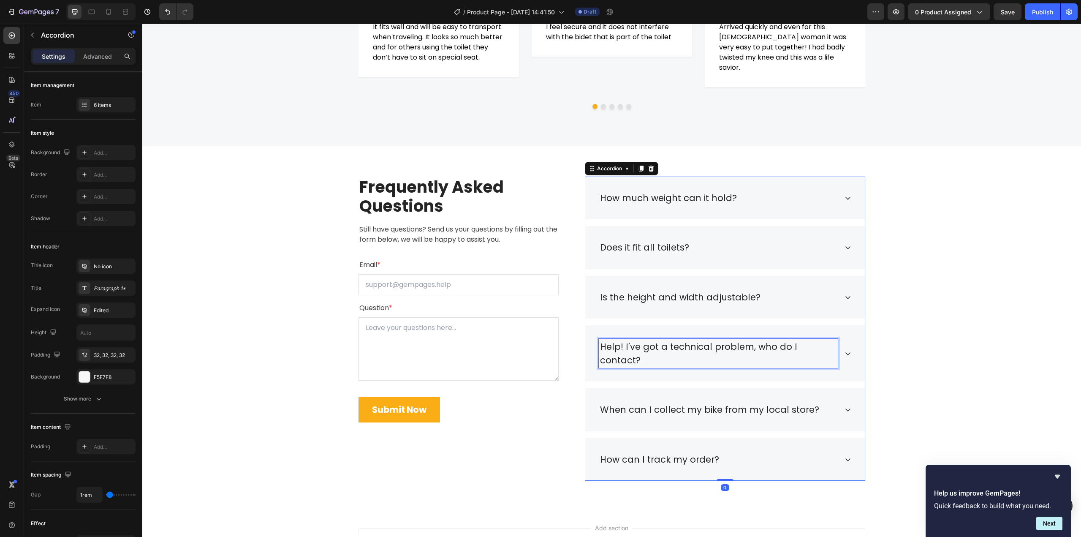
click at [702, 348] on p "Help! I've got a technical problem, who do I contact?" at bounding box center [718, 353] width 237 height 27
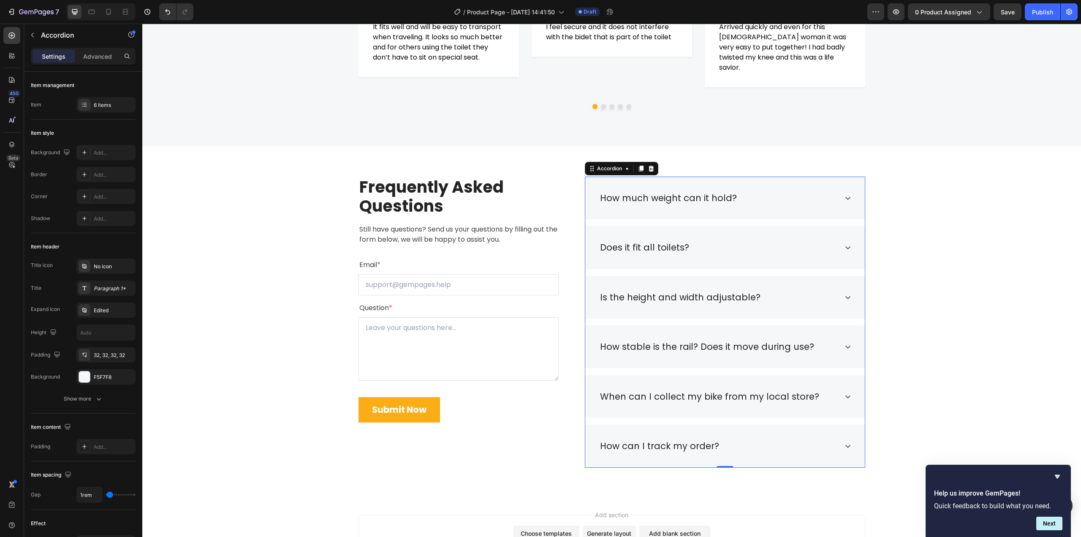
click at [697, 398] on p "When can I collect my bike from my local store?" at bounding box center [709, 397] width 219 height 14
click at [697, 397] on p "When can I collect my bike from my local store?" at bounding box center [709, 397] width 219 height 14
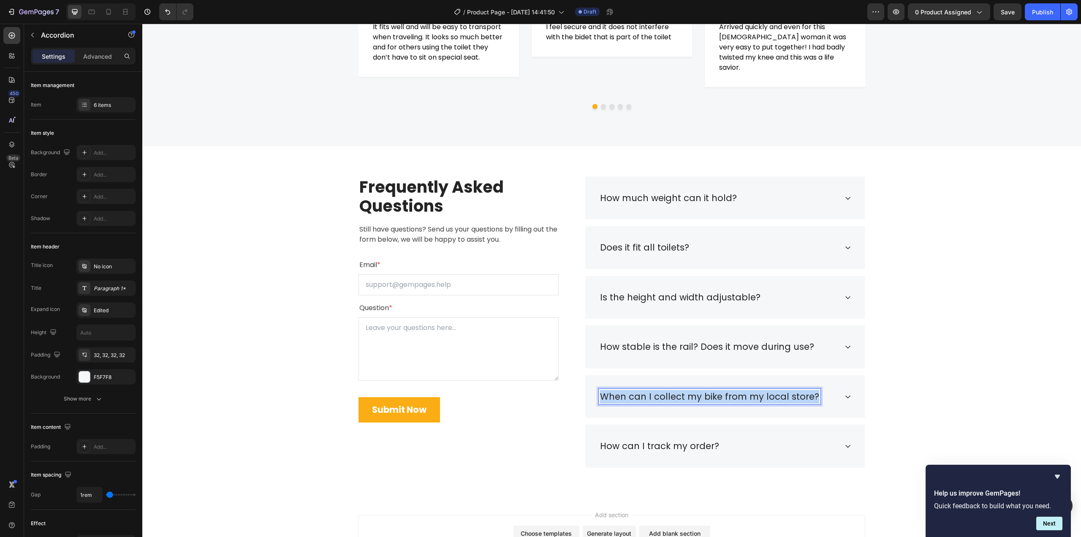
click at [697, 397] on p "When can I collect my bike from my local store?" at bounding box center [709, 397] width 219 height 14
click at [945, 355] on div "Frequently Asked Questions Heading Still have questions? Send us your questions…" at bounding box center [612, 322] width 926 height 291
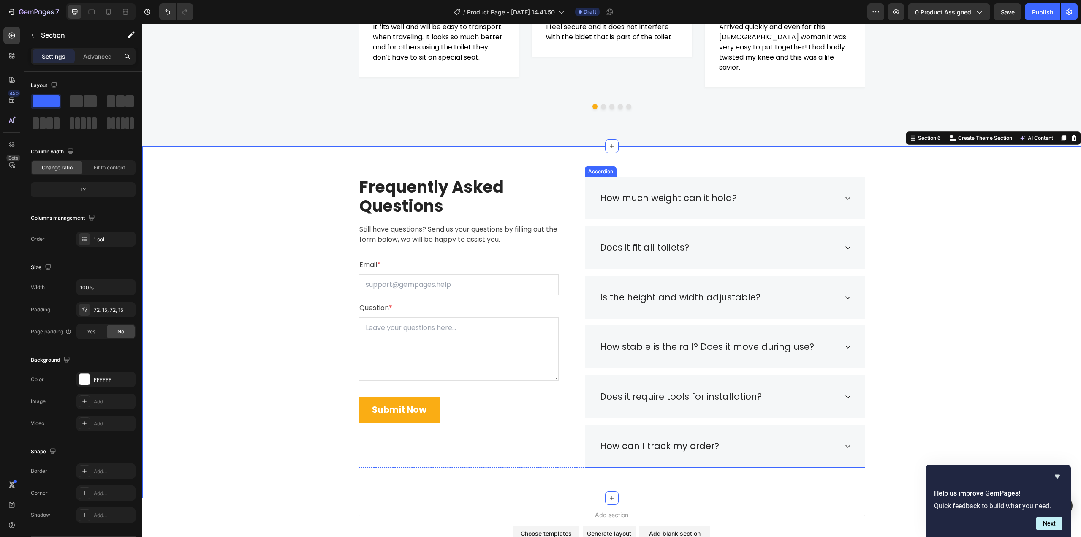
click at [664, 452] on p "How can I track my order?" at bounding box center [659, 446] width 119 height 14
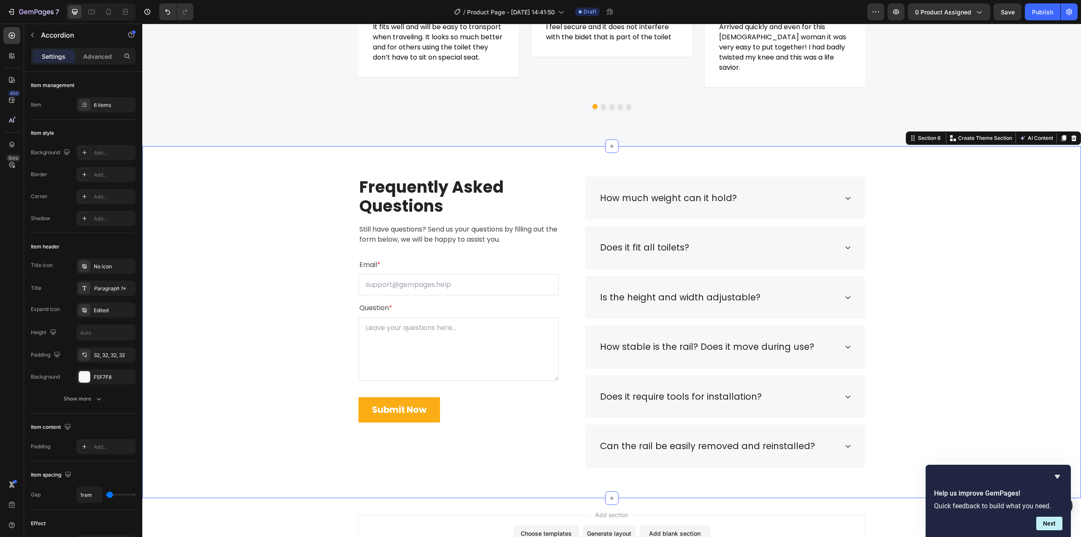
click at [952, 375] on div "Frequently Asked Questions Heading Still have questions? Send us your questions…" at bounding box center [612, 322] width 926 height 291
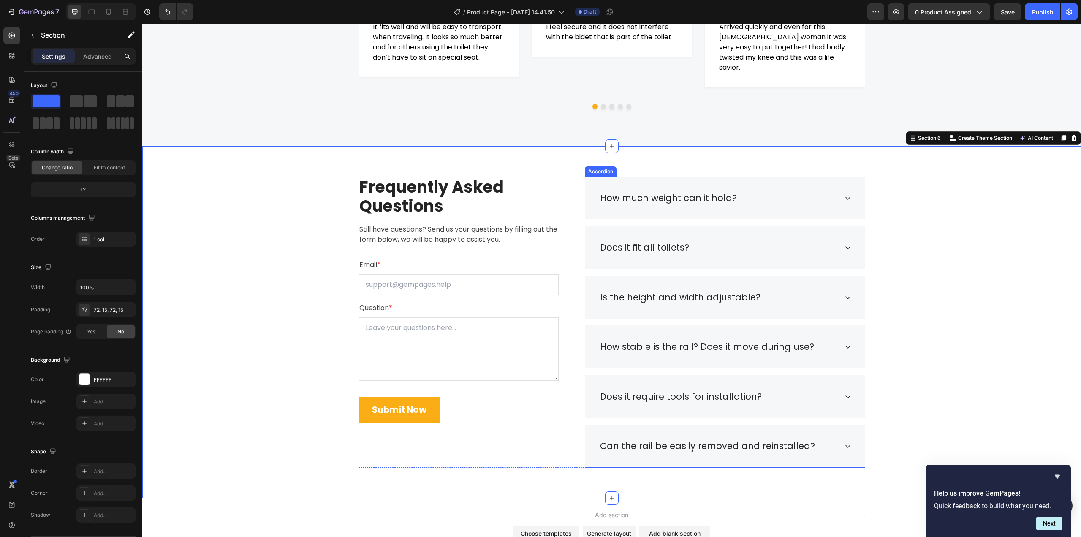
click at [838, 197] on div "How much weight can it hold?" at bounding box center [725, 198] width 280 height 43
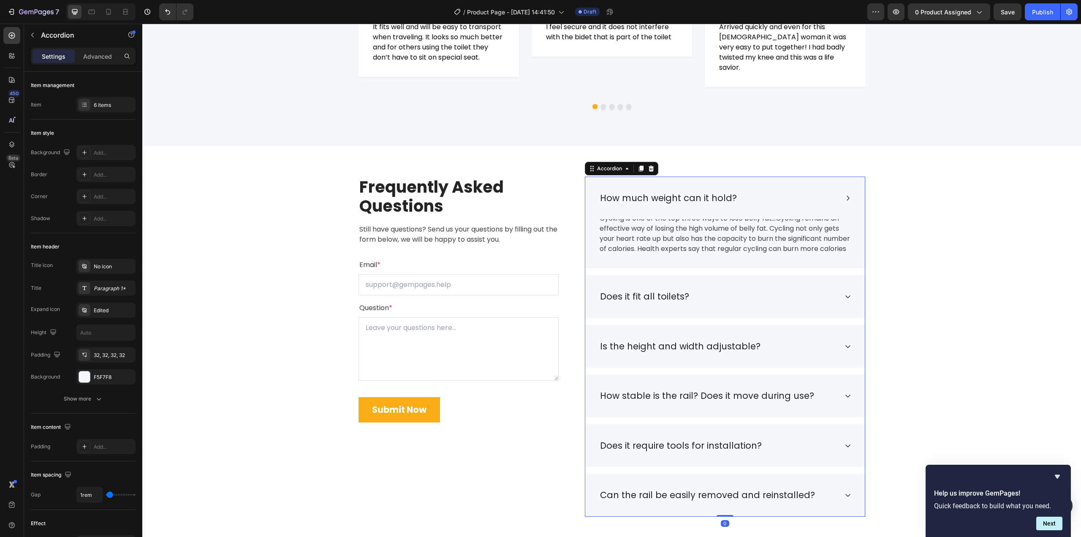
click at [845, 300] on icon at bounding box center [848, 296] width 7 height 7
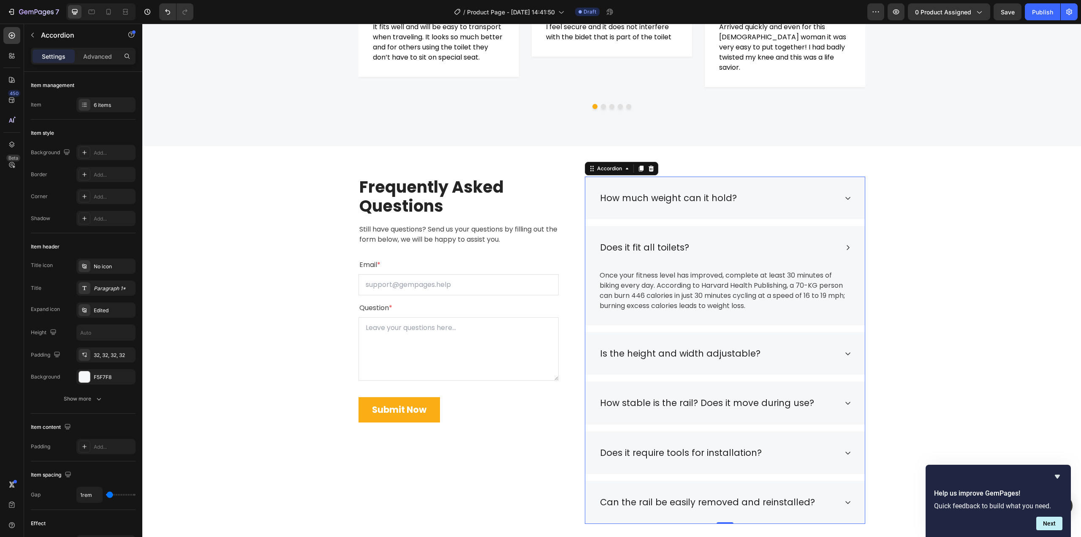
click at [841, 208] on div "How much weight can it hold?" at bounding box center [725, 198] width 280 height 43
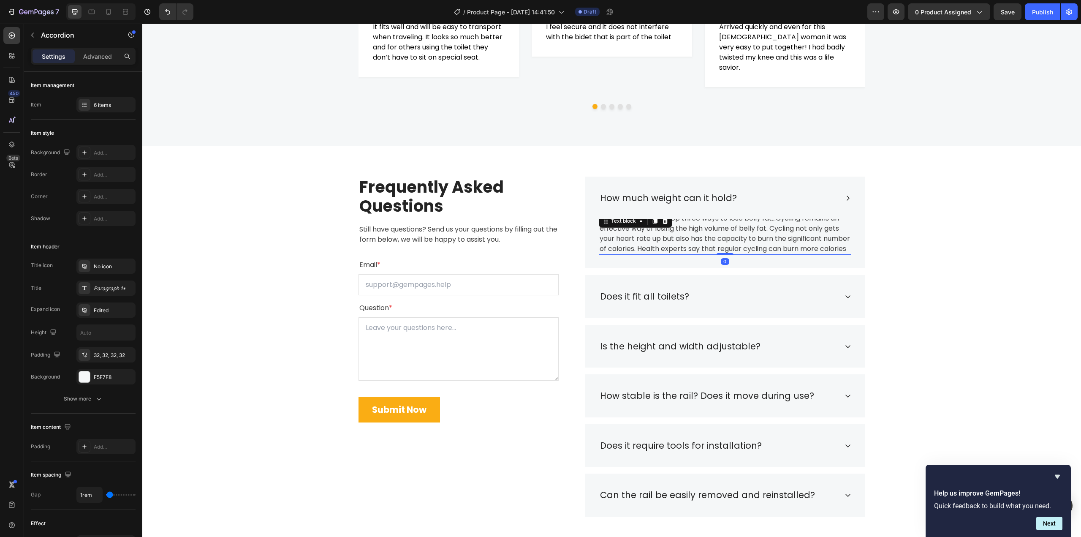
click at [747, 241] on p "Cycling is one of the top three ways to lose belly fat...Cycling remains an eff…" at bounding box center [725, 233] width 251 height 41
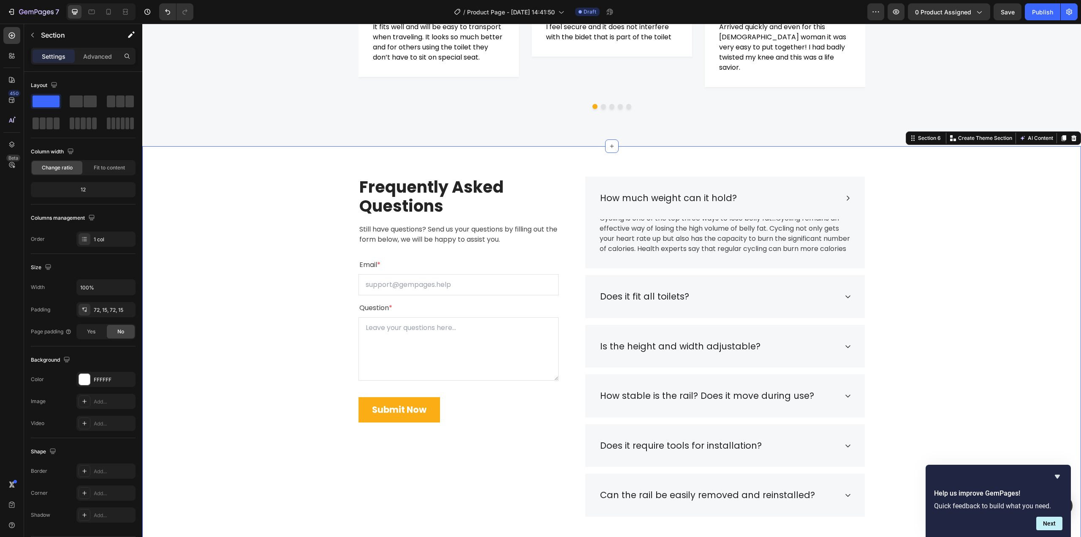
click at [905, 268] on div "Frequently Asked Questions Heading Still have questions? Send us your questions…" at bounding box center [612, 347] width 926 height 340
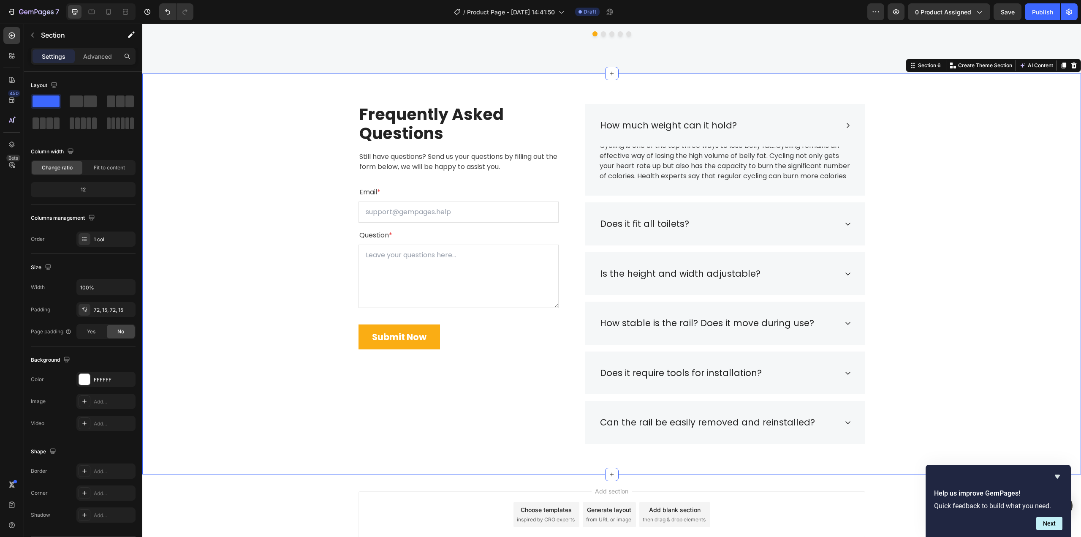
scroll to position [1465, 0]
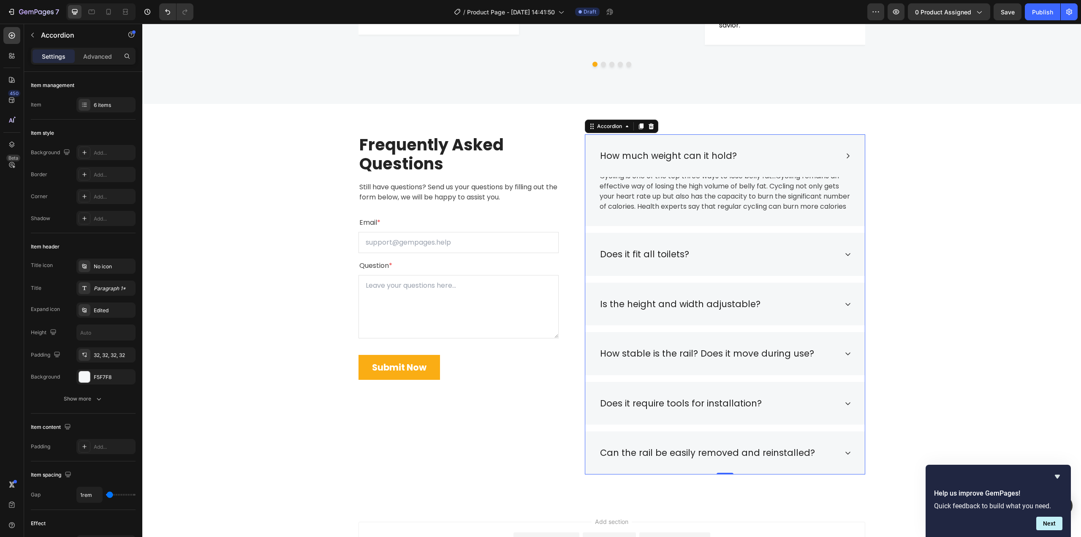
click at [687, 252] on div "Does it fit all toilets?" at bounding box center [725, 254] width 280 height 43
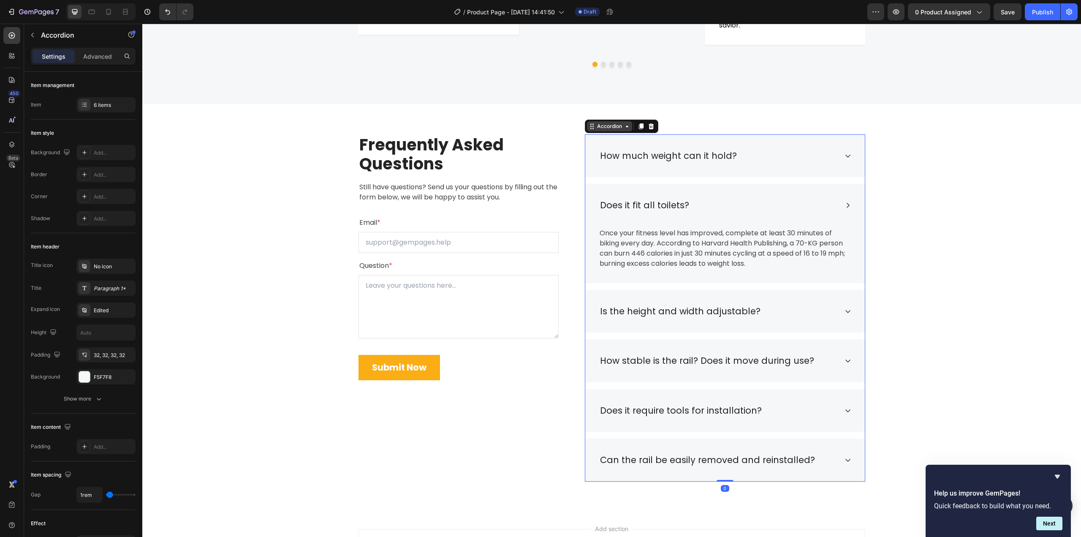
click at [608, 130] on div "Accordion" at bounding box center [609, 126] width 45 height 10
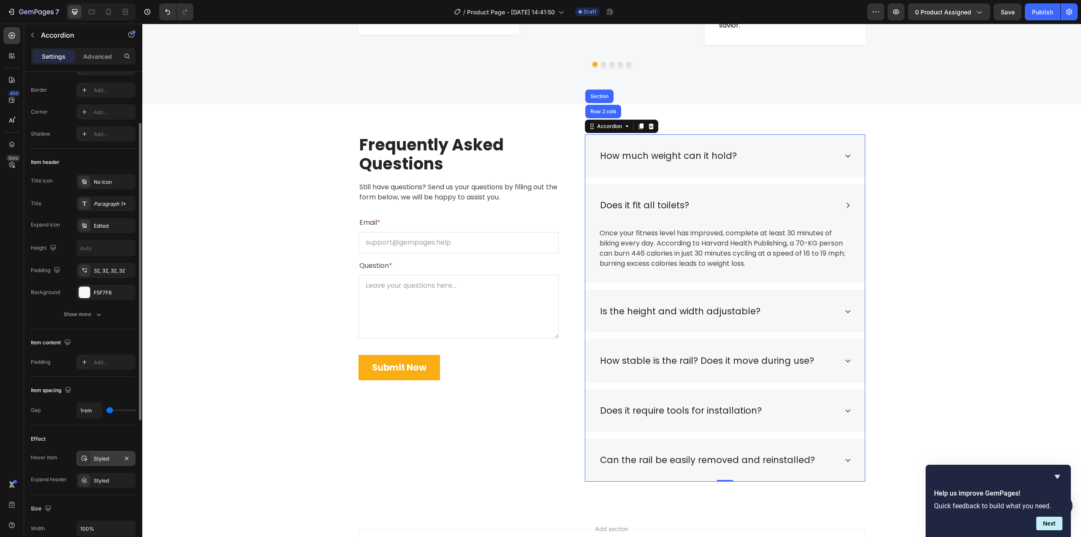
scroll to position [0, 0]
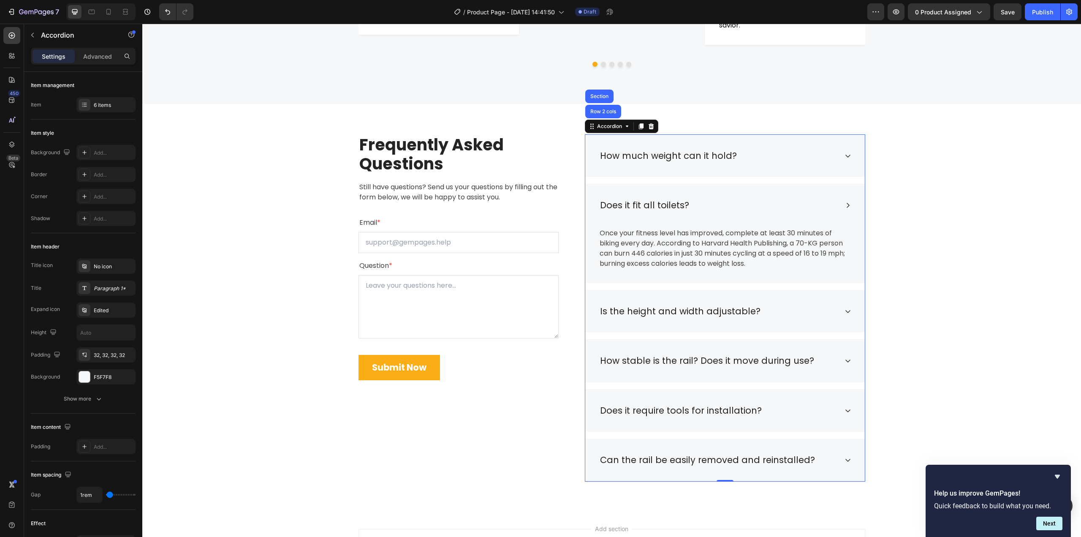
click at [590, 192] on div "Does it fit all toilets?" at bounding box center [725, 205] width 280 height 43
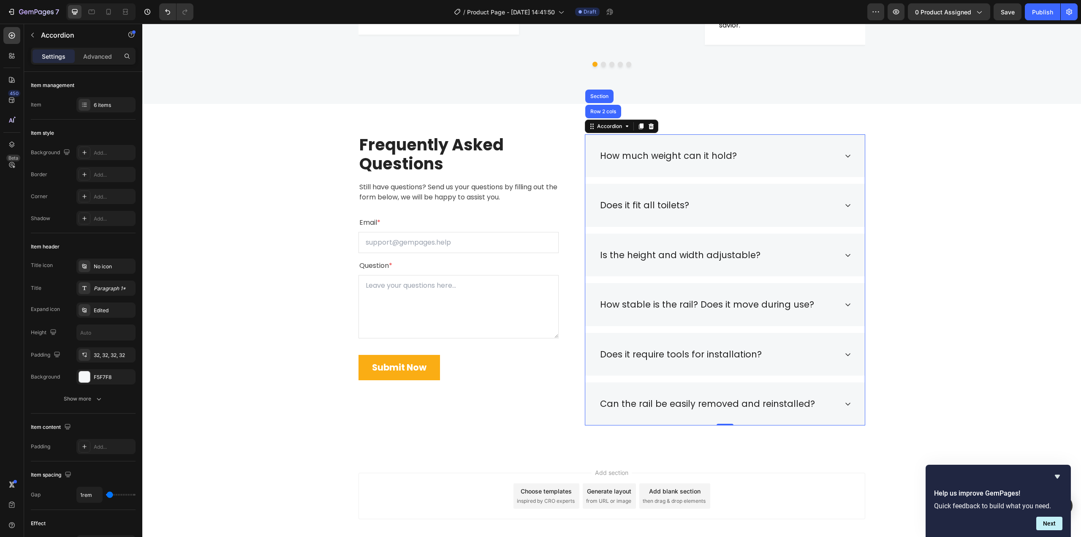
click at [593, 192] on div "Does it fit all toilets?" at bounding box center [725, 205] width 280 height 43
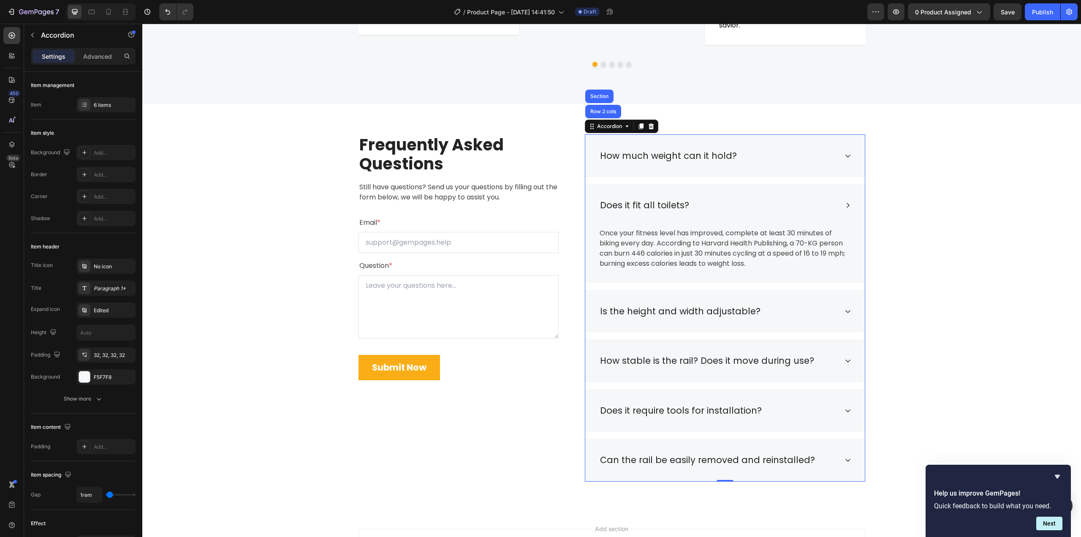
click at [593, 192] on div "Does it fit all toilets?" at bounding box center [725, 205] width 280 height 43
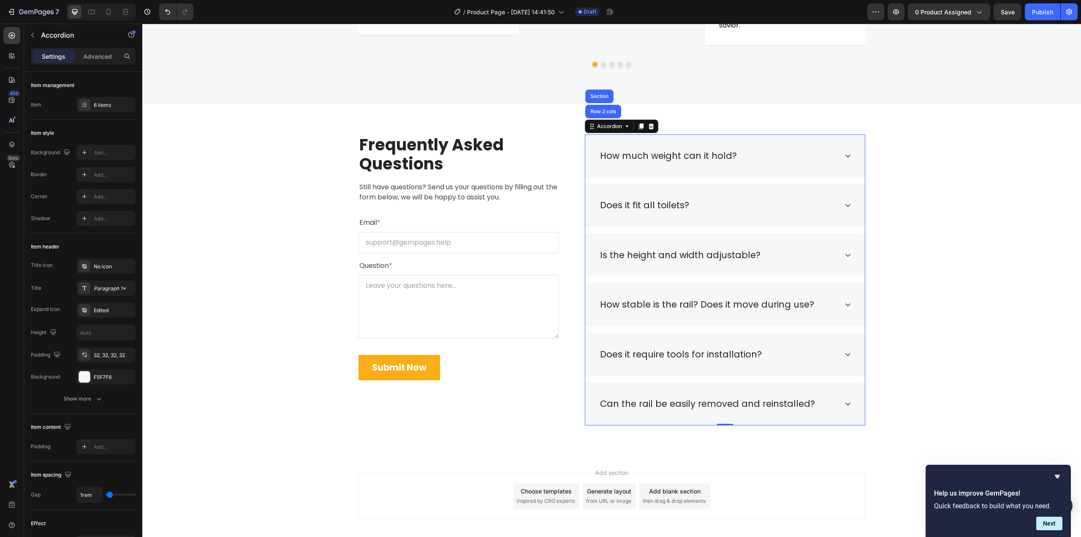
click at [774, 144] on div "How much weight can it hold?" at bounding box center [725, 155] width 280 height 43
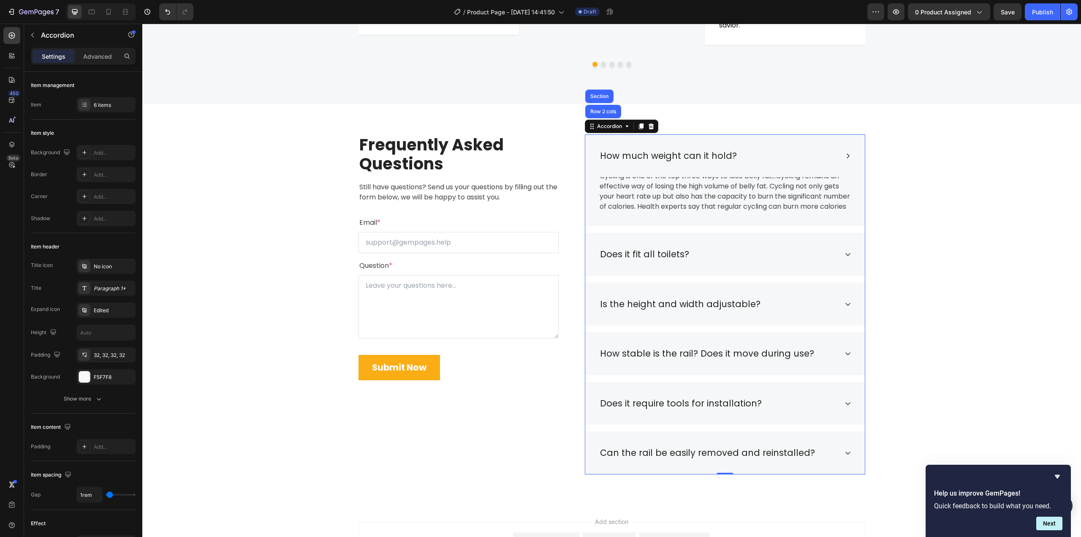
click at [774, 144] on div "How much weight can it hold?" at bounding box center [725, 155] width 280 height 43
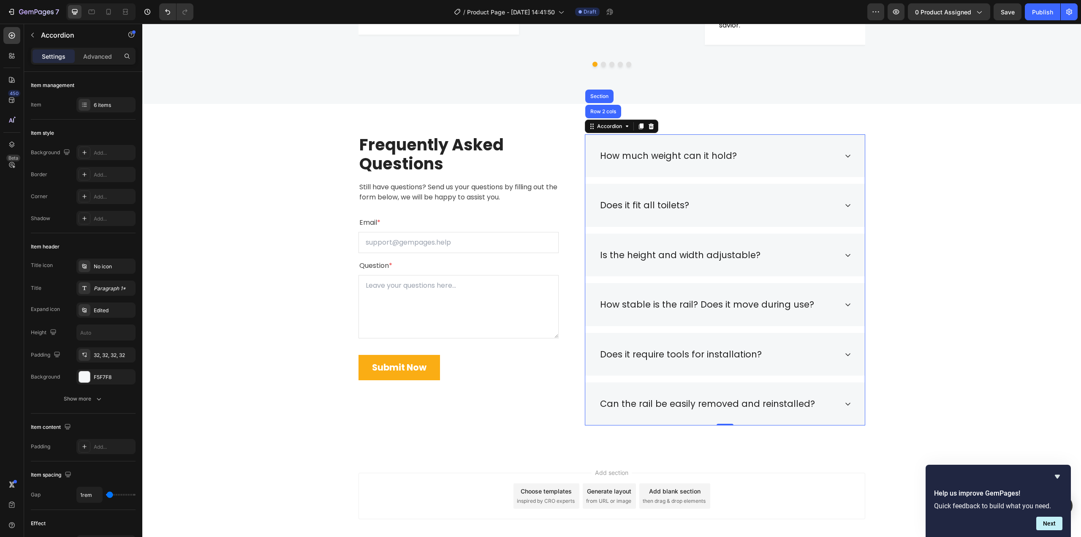
click at [838, 404] on div "Can the rail be easily removed and reinstalled?" at bounding box center [725, 403] width 280 height 43
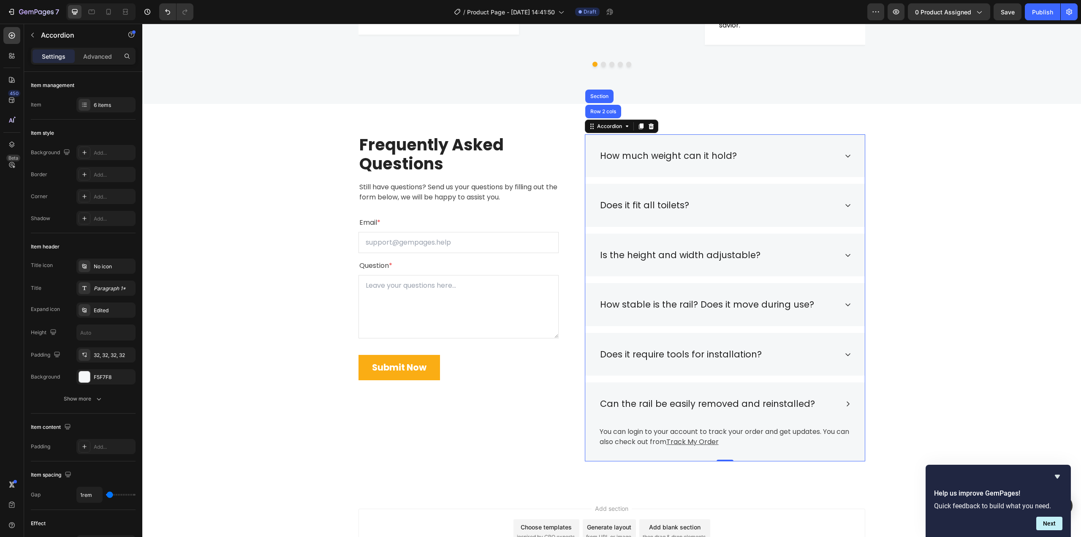
click at [838, 404] on div "Can the rail be easily removed and reinstalled?" at bounding box center [725, 403] width 280 height 43
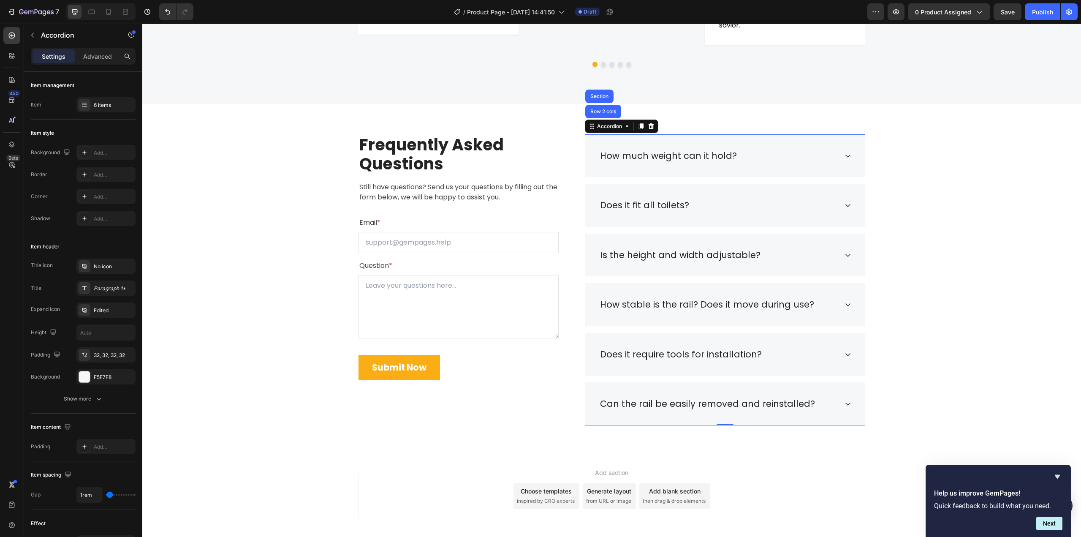
click at [801, 155] on div "How much weight can it hold?" at bounding box center [718, 156] width 239 height 16
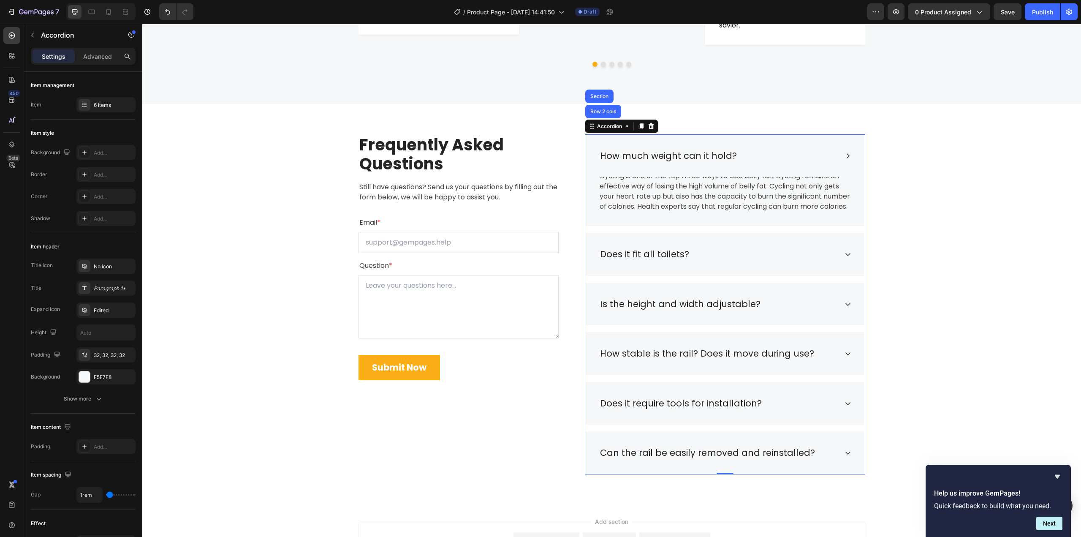
click at [801, 155] on div "How much weight can it hold?" at bounding box center [718, 156] width 239 height 16
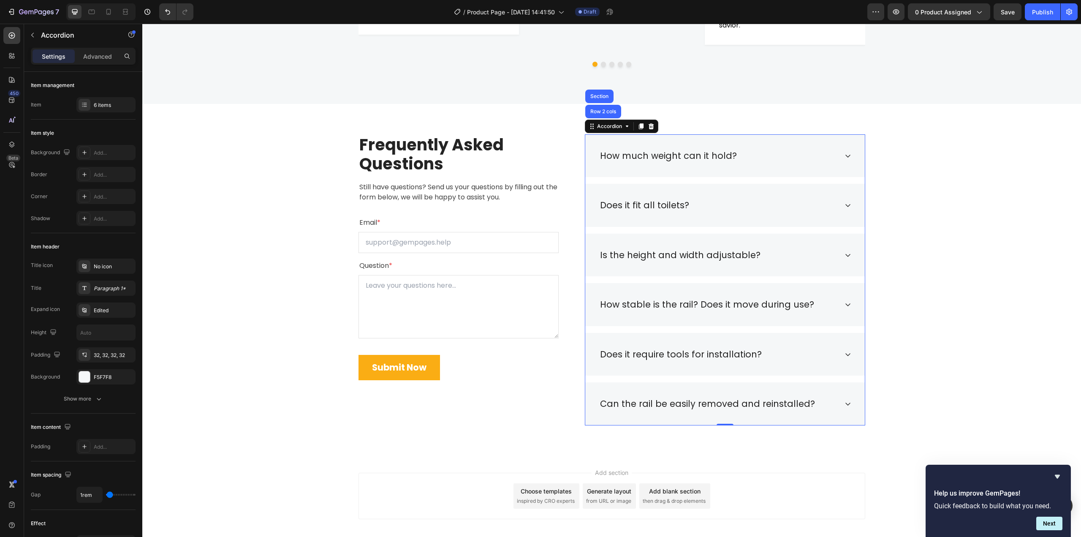
click at [757, 152] on div "How much weight can it hold?" at bounding box center [718, 156] width 239 height 16
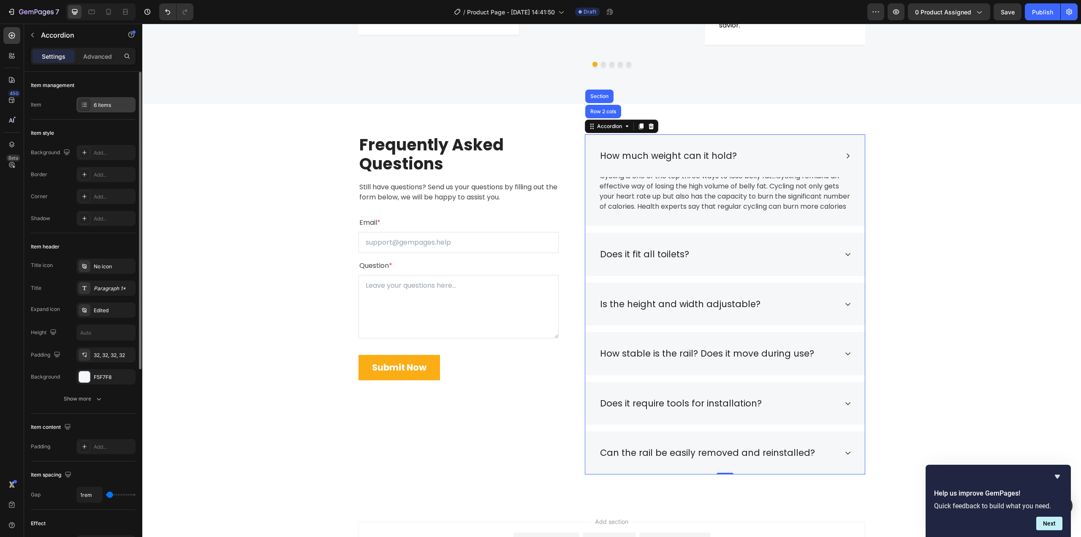
click at [117, 106] on div "6 items" at bounding box center [114, 105] width 40 height 8
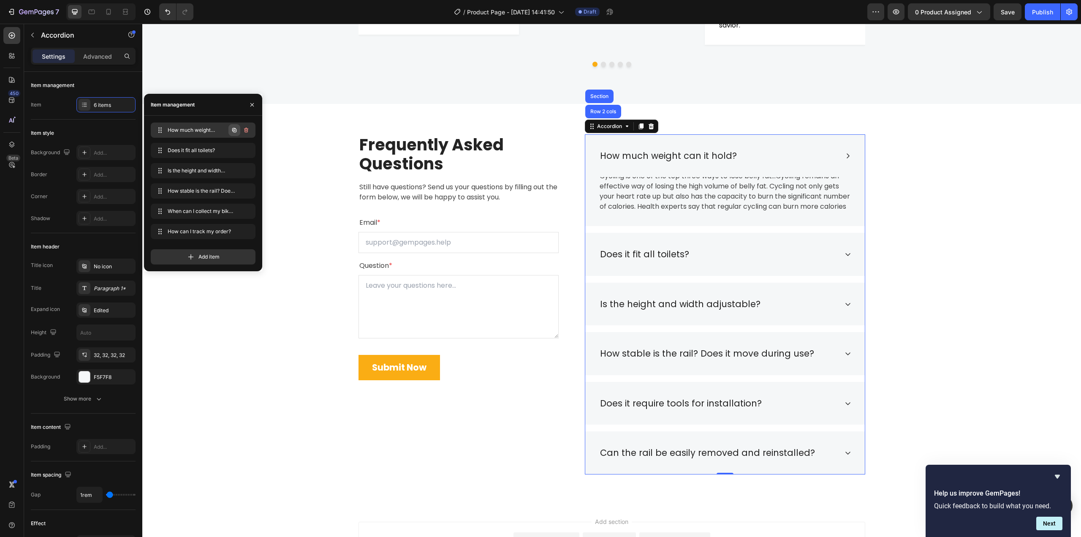
click at [231, 128] on icon "button" at bounding box center [234, 130] width 7 height 7
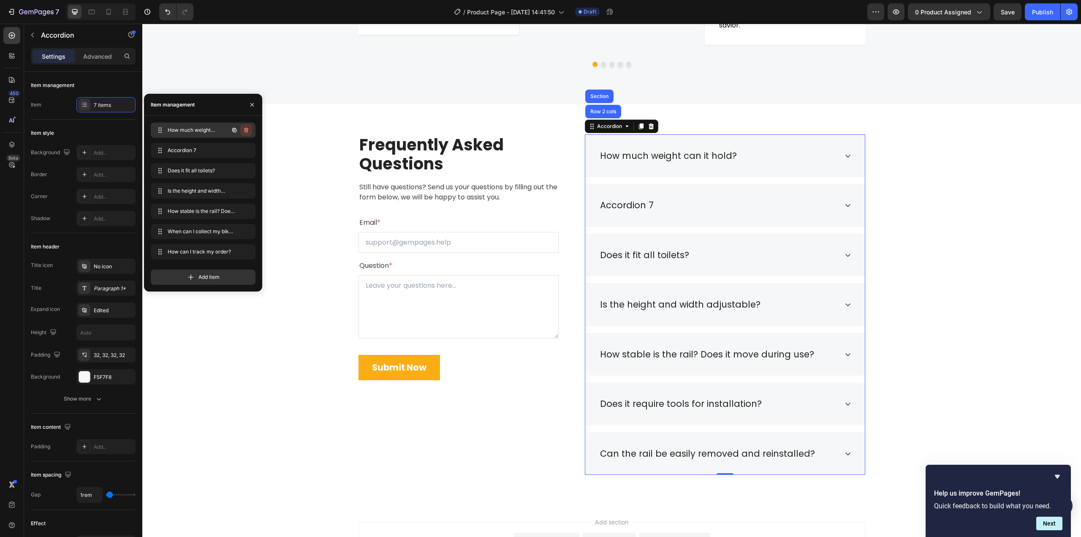
click at [245, 128] on icon "button" at bounding box center [246, 130] width 7 height 7
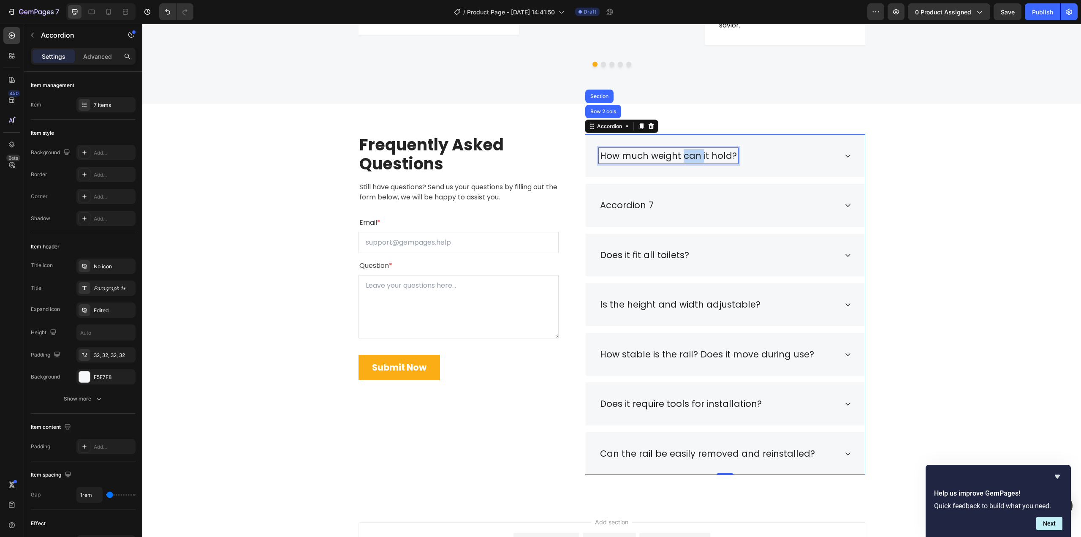
click at [682, 157] on p "How much weight can it hold?" at bounding box center [668, 156] width 137 height 14
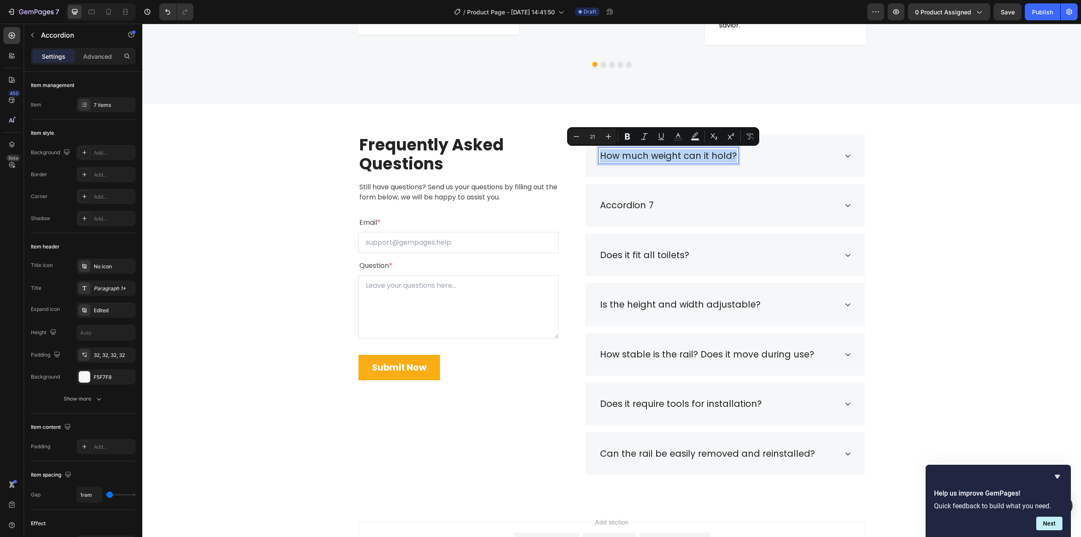
copy p "How much weight can it hold?"
click at [627, 205] on p "Accordion 7" at bounding box center [627, 206] width 54 height 14
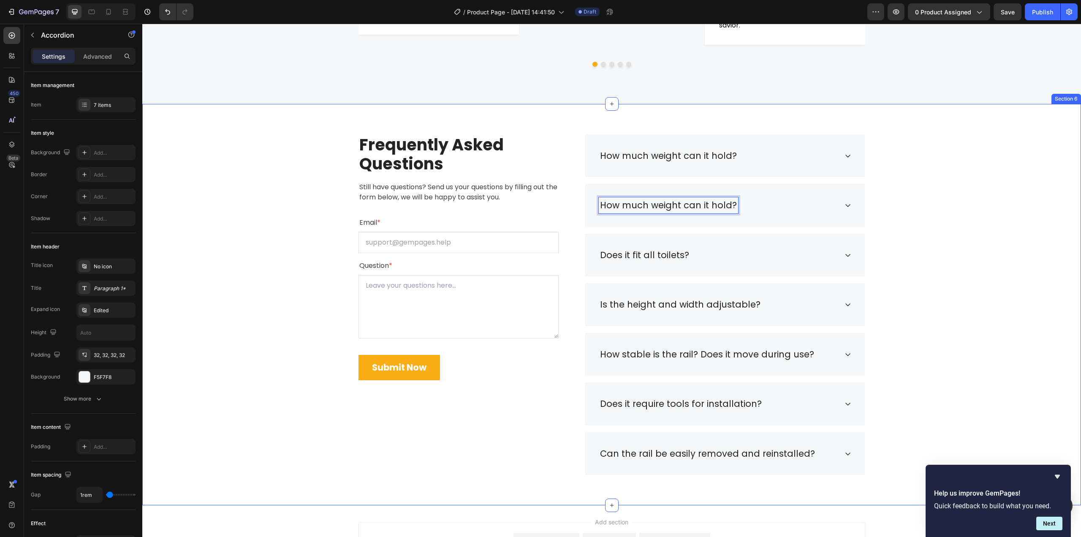
click at [973, 244] on div "Frequently Asked Questions Heading Still have questions? Send us your questions…" at bounding box center [612, 304] width 926 height 341
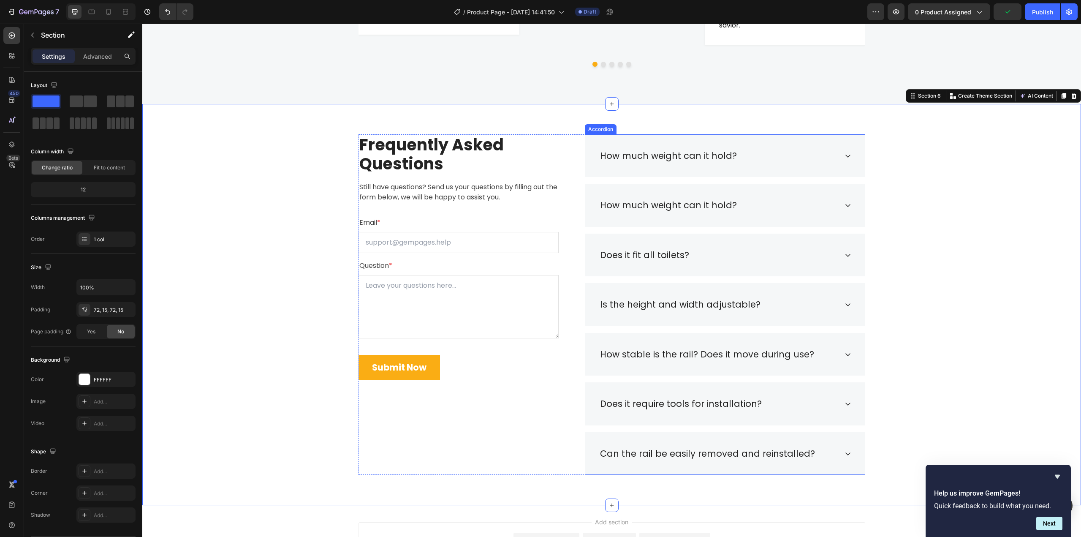
click at [599, 132] on div "Accordion" at bounding box center [601, 129] width 32 height 10
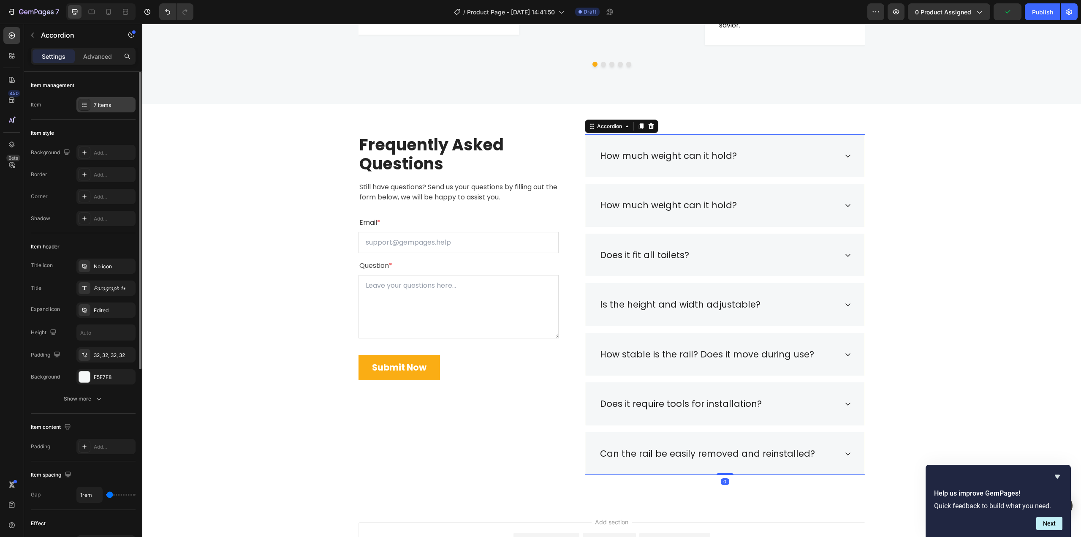
click at [114, 100] on div "7 items" at bounding box center [105, 104] width 59 height 15
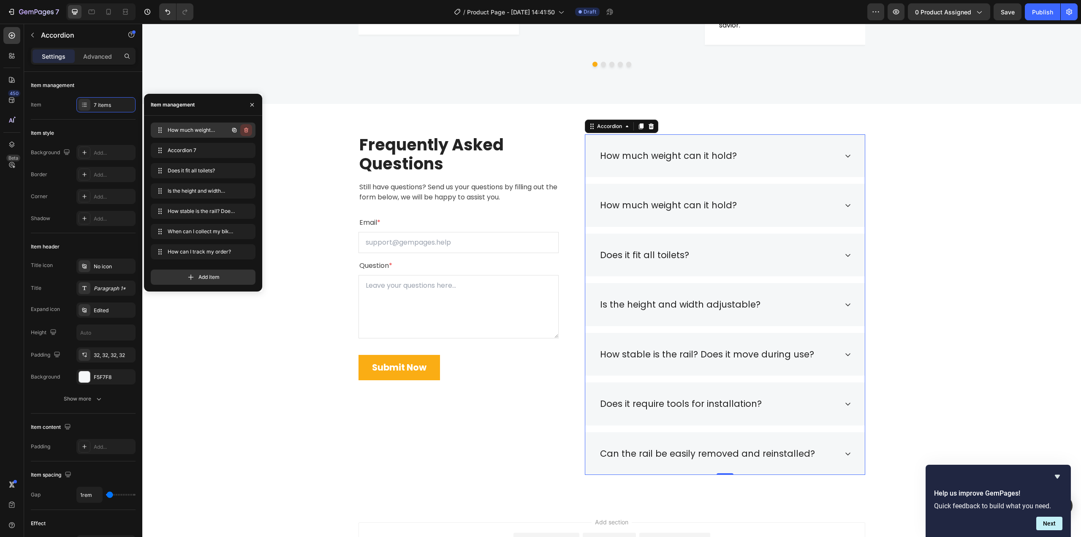
click at [245, 130] on icon "button" at bounding box center [246, 130] width 4 height 5
click at [245, 130] on div "Delete" at bounding box center [241, 130] width 16 height 8
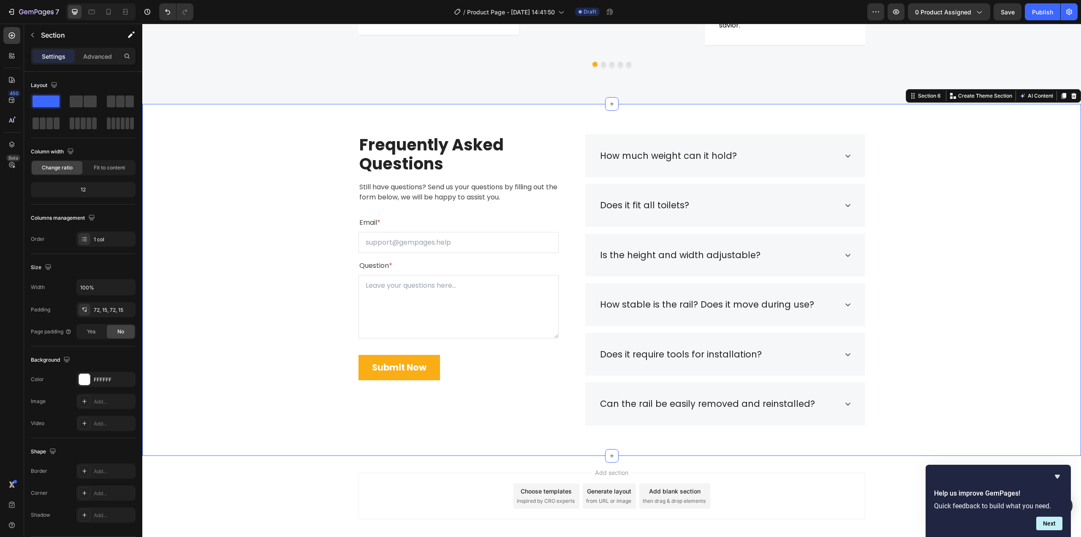
click at [922, 196] on div "Frequently Asked Questions Heading Still have questions? Send us your questions…" at bounding box center [612, 279] width 926 height 291
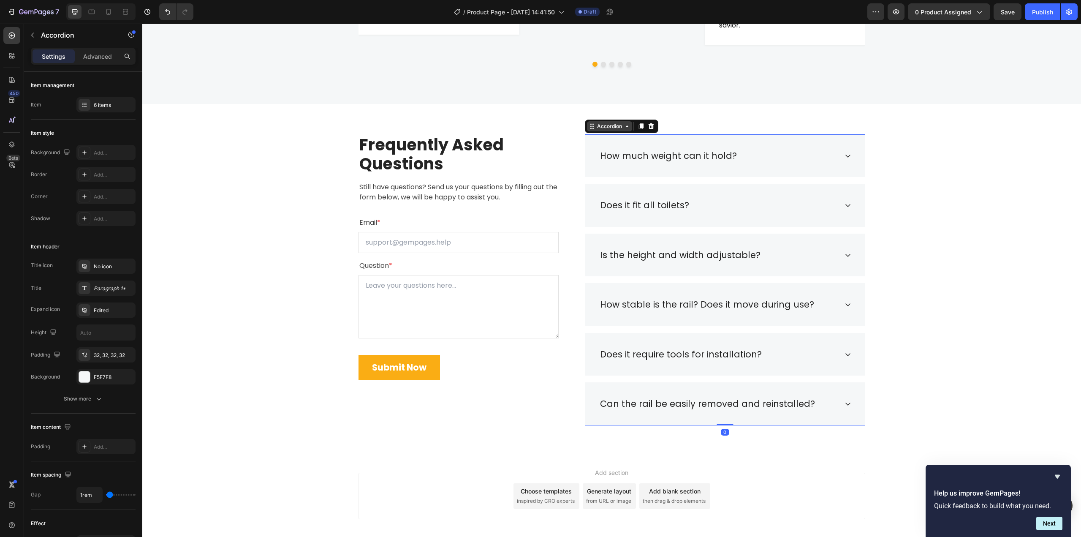
click at [599, 130] on div "Accordion" at bounding box center [609, 126] width 45 height 10
click at [117, 108] on div "6 items" at bounding box center [114, 105] width 40 height 8
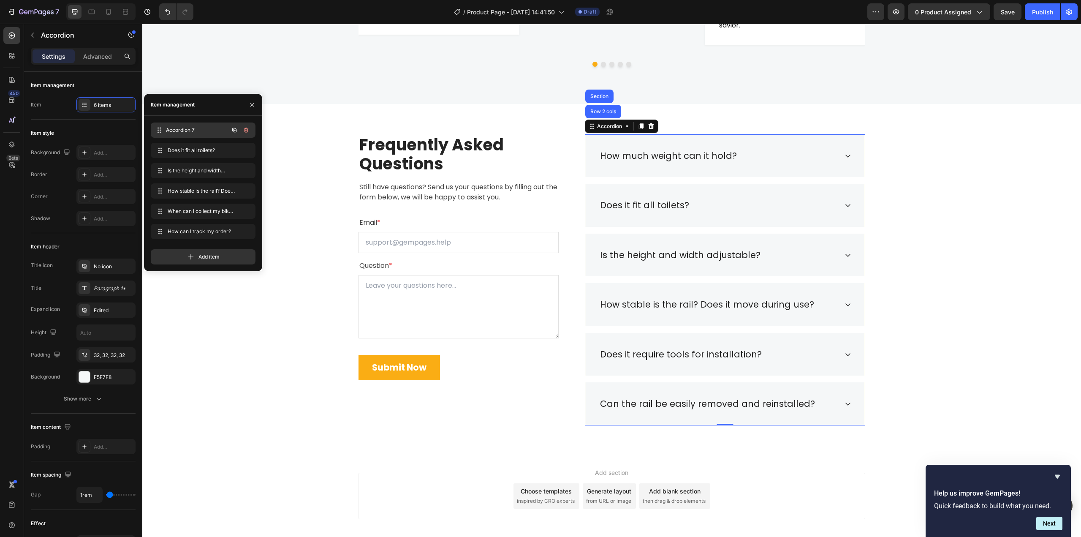
click at [183, 125] on div "Accordion 7 Accordion 7" at bounding box center [191, 130] width 74 height 12
click at [185, 127] on span "Accordion 7" at bounding box center [197, 130] width 63 height 8
click at [194, 129] on span "Accordion 7" at bounding box center [197, 130] width 63 height 8
click at [196, 130] on span "Accordion 7" at bounding box center [192, 130] width 48 height 8
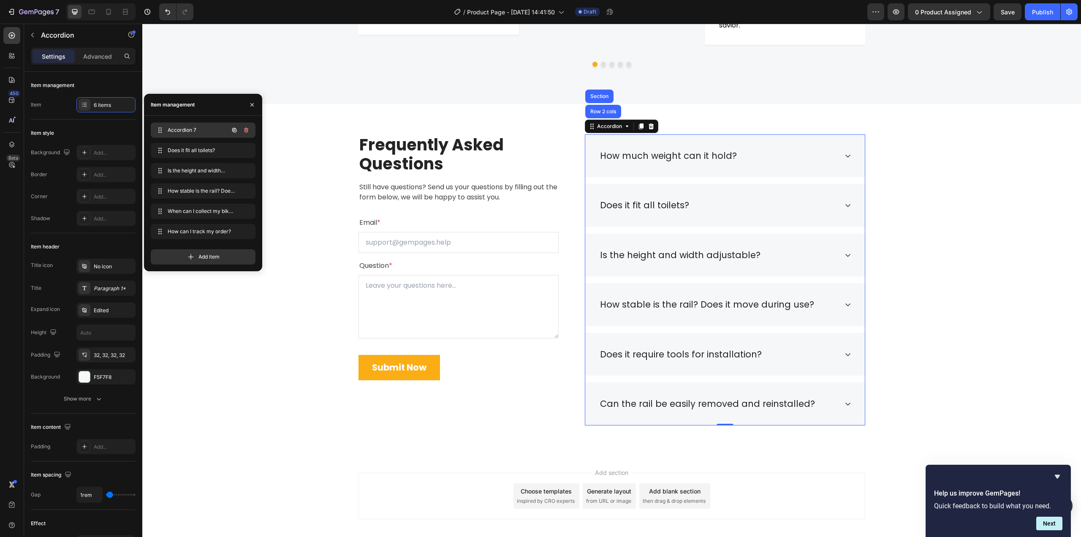
click at [196, 130] on span "Accordion 7" at bounding box center [192, 130] width 48 height 8
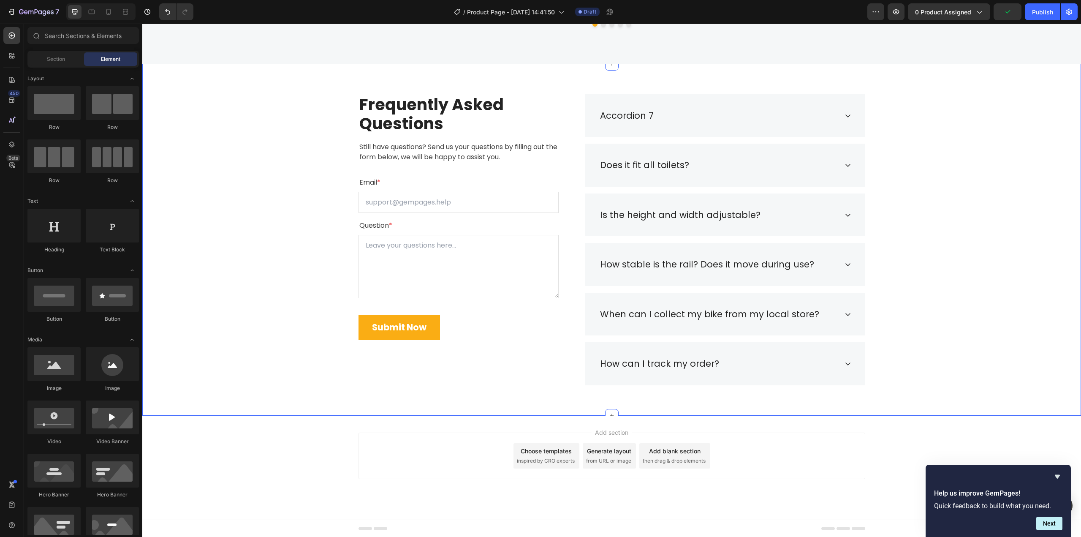
scroll to position [1506, 0]
click at [605, 91] on div "Accordion" at bounding box center [601, 89] width 32 height 10
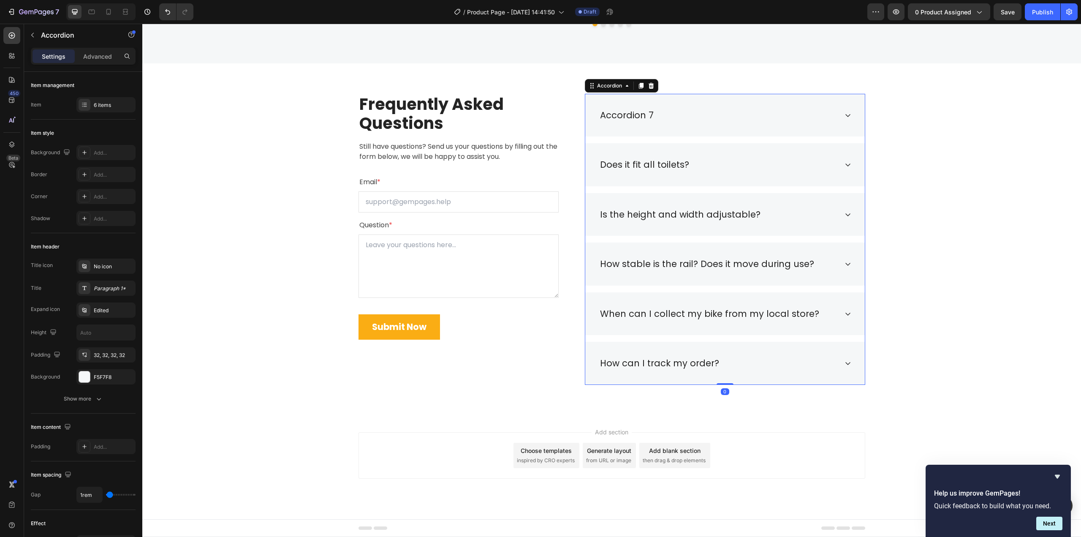
click at [696, 133] on div "Accordion 7" at bounding box center [725, 115] width 280 height 43
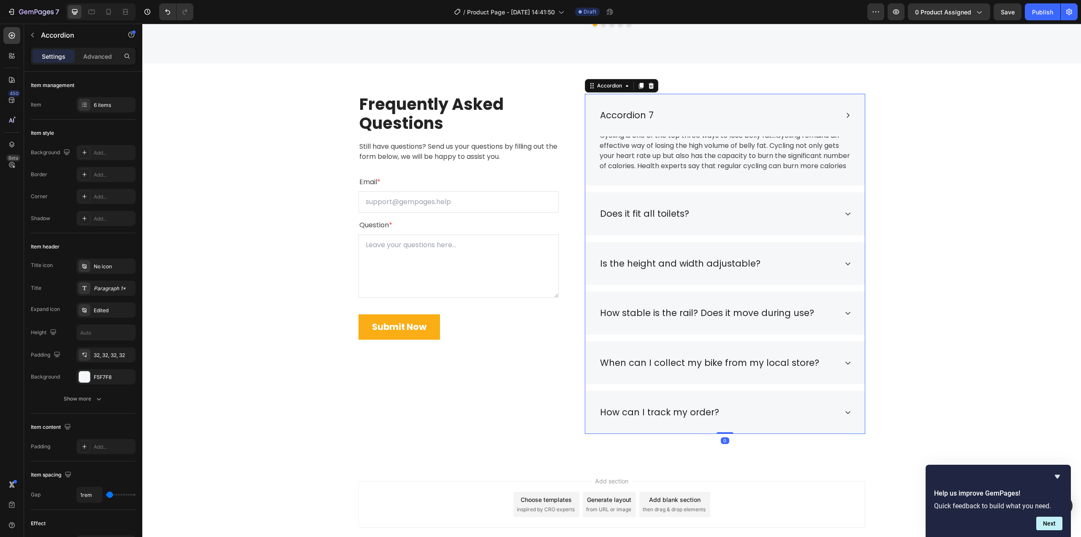
click at [753, 122] on div "Accordion 7" at bounding box center [718, 115] width 239 height 16
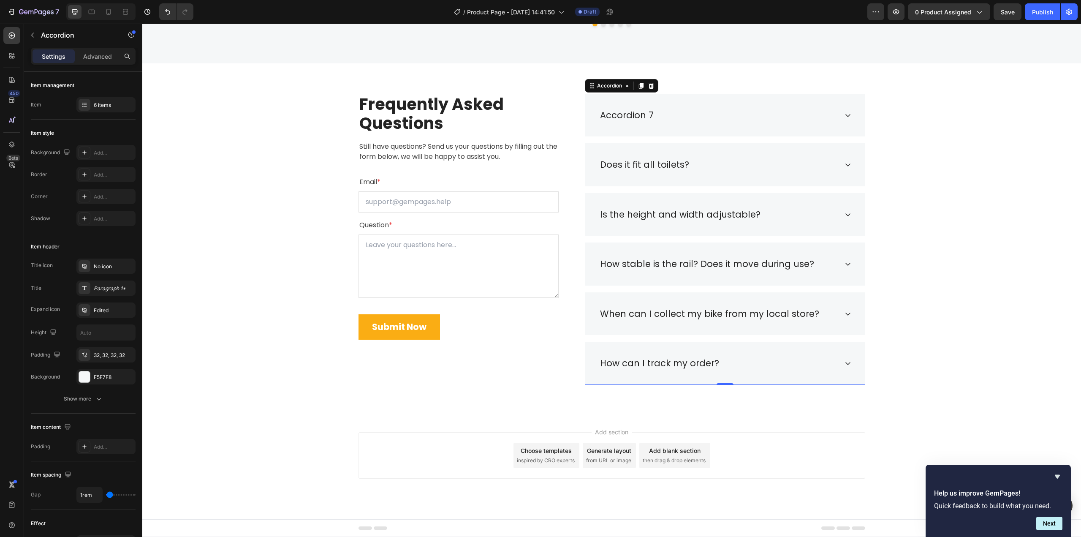
click at [776, 168] on div "Does it fit all toilets?" at bounding box center [718, 165] width 239 height 16
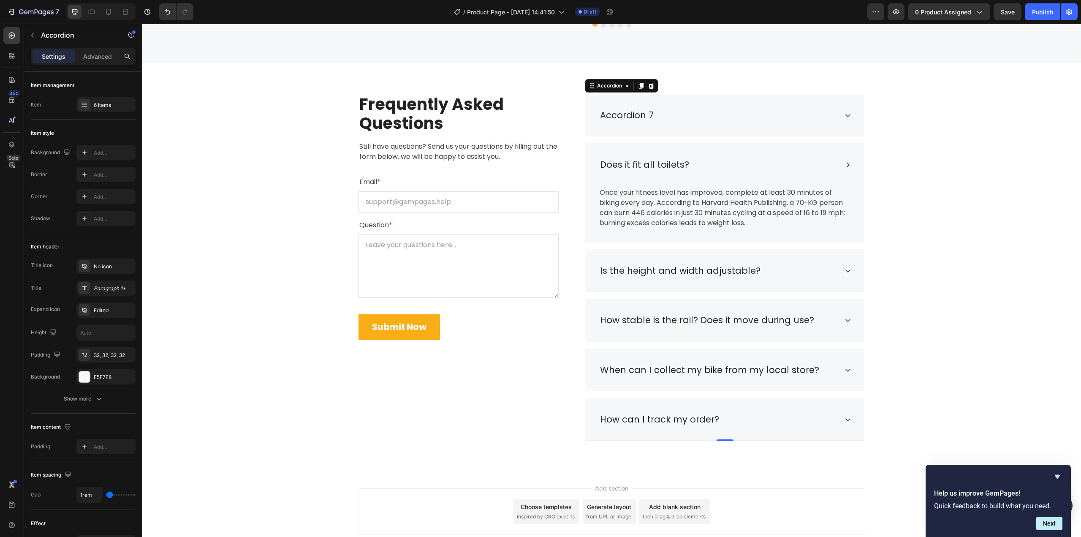
click at [775, 168] on div "Does it fit all toilets?" at bounding box center [718, 165] width 239 height 16
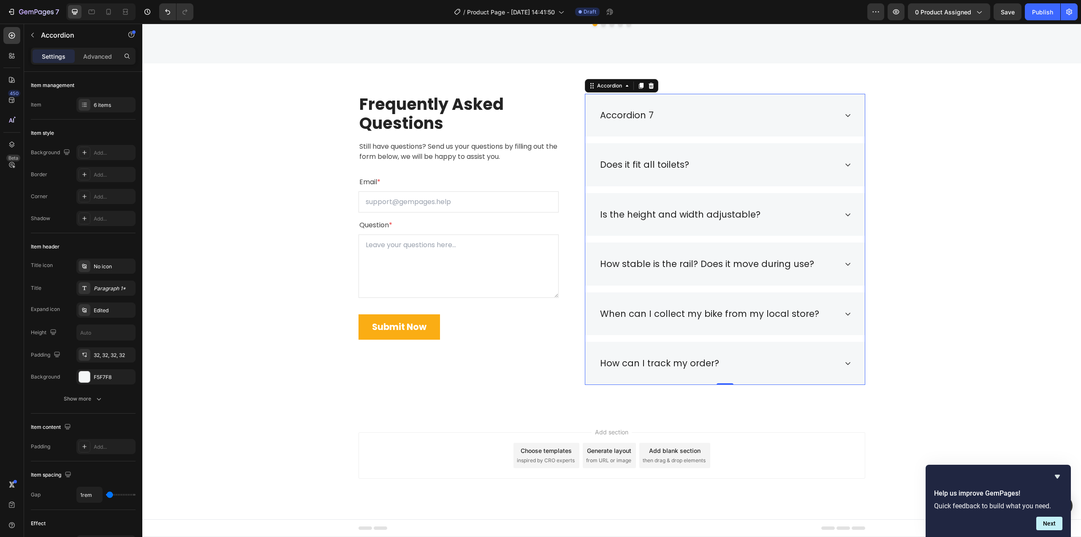
click at [752, 117] on div "Accordion 7" at bounding box center [718, 115] width 239 height 16
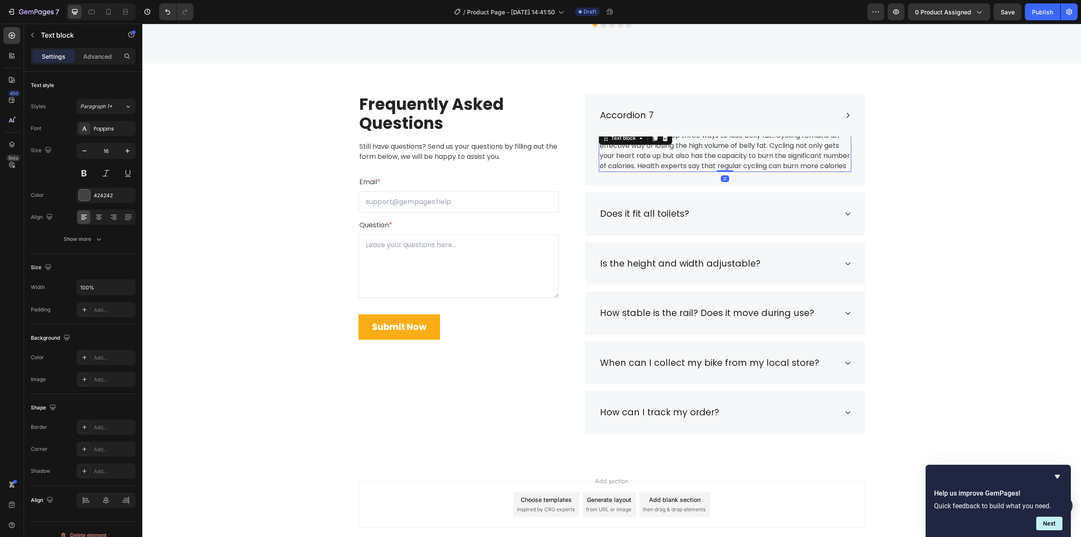
click at [744, 150] on p "Cycling is one of the top three ways to lose belly fat...Cycling remains an eff…" at bounding box center [725, 151] width 251 height 41
click at [709, 160] on p "Cycling is one of the top three ways to lose belly fat...Cycling remains an eff…" at bounding box center [725, 151] width 251 height 41
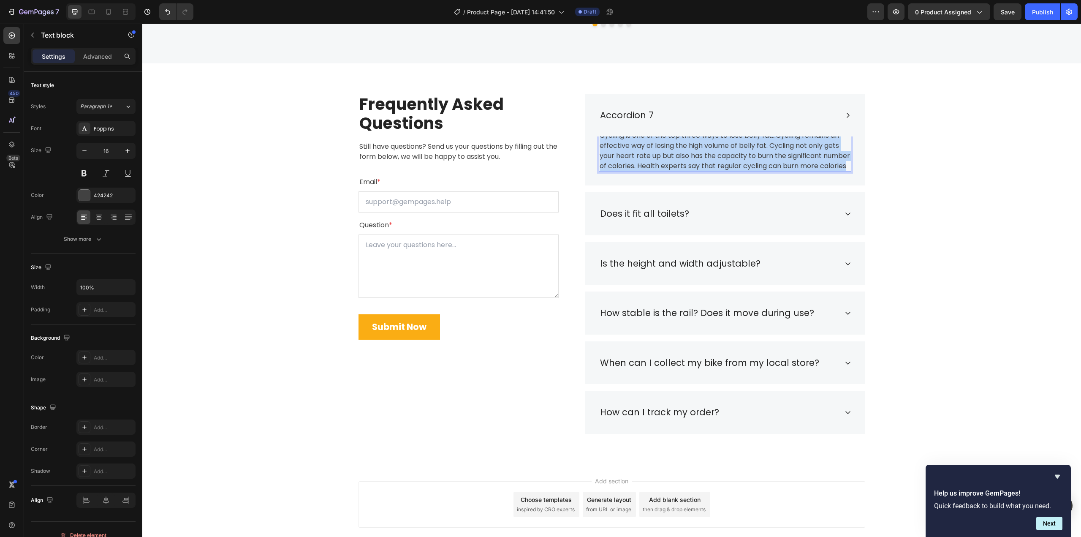
click at [709, 160] on p "Cycling is one of the top three ways to lose belly fat...Cycling remains an eff…" at bounding box center [725, 151] width 251 height 41
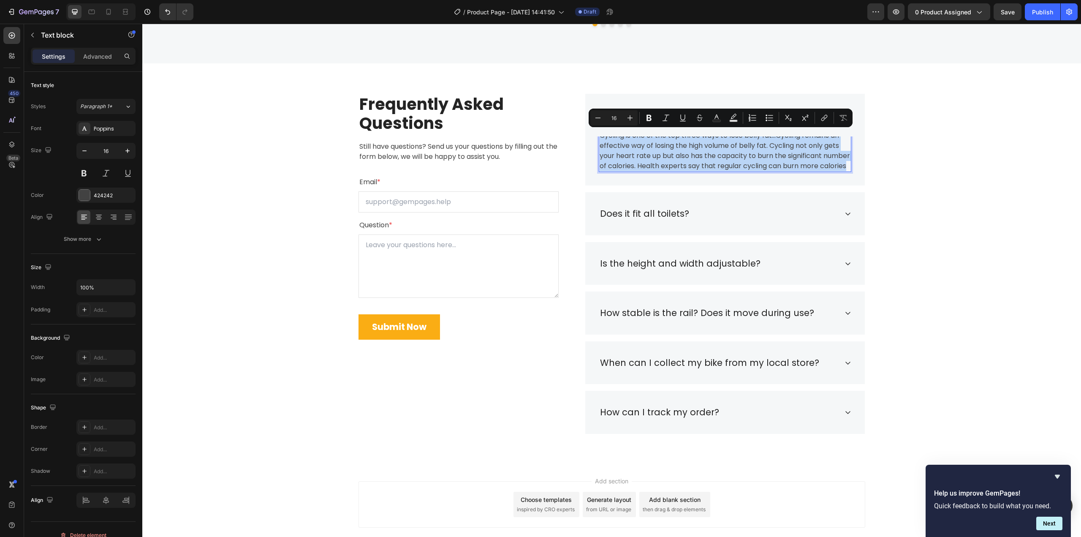
click at [647, 152] on p "Cycling is one of the top three ways to lose belly fat...Cycling remains an eff…" at bounding box center [725, 151] width 251 height 41
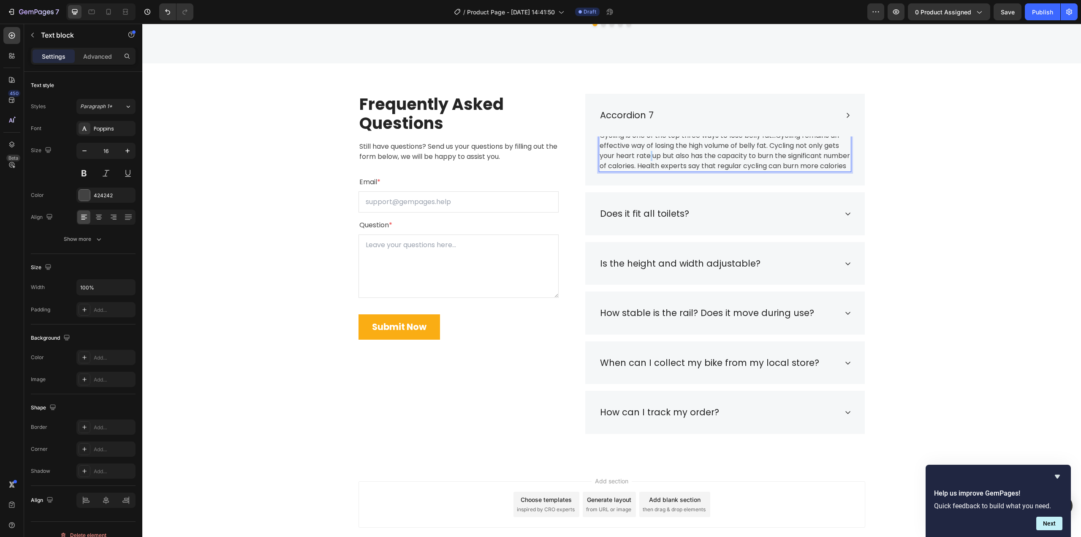
click at [646, 152] on p "Cycling is one of the top three ways to lose belly fat...Cycling remains an eff…" at bounding box center [725, 151] width 251 height 41
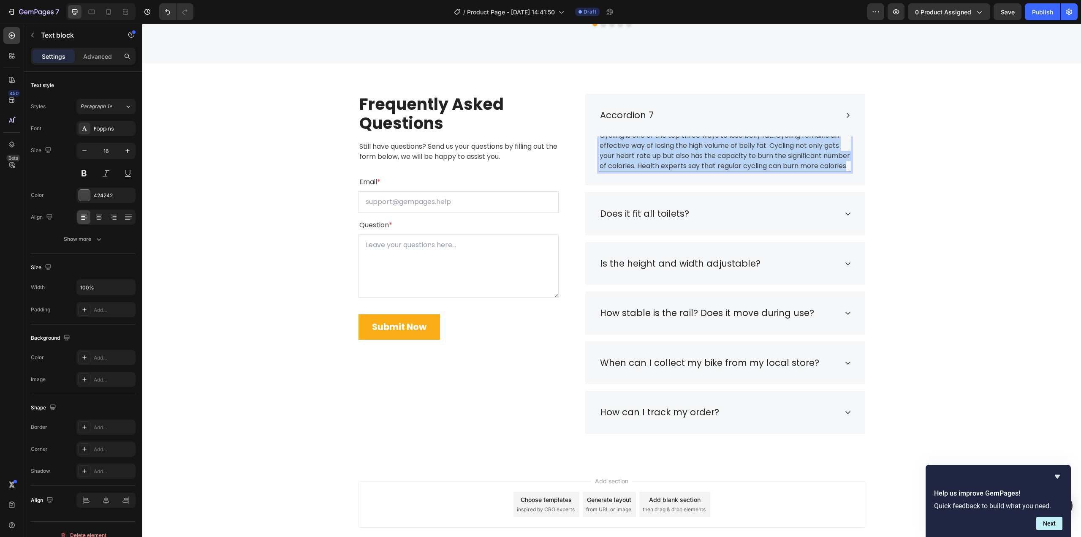
click at [646, 151] on p "Cycling is one of the top three ways to lose belly fat...Cycling remains an eff…" at bounding box center [725, 151] width 251 height 41
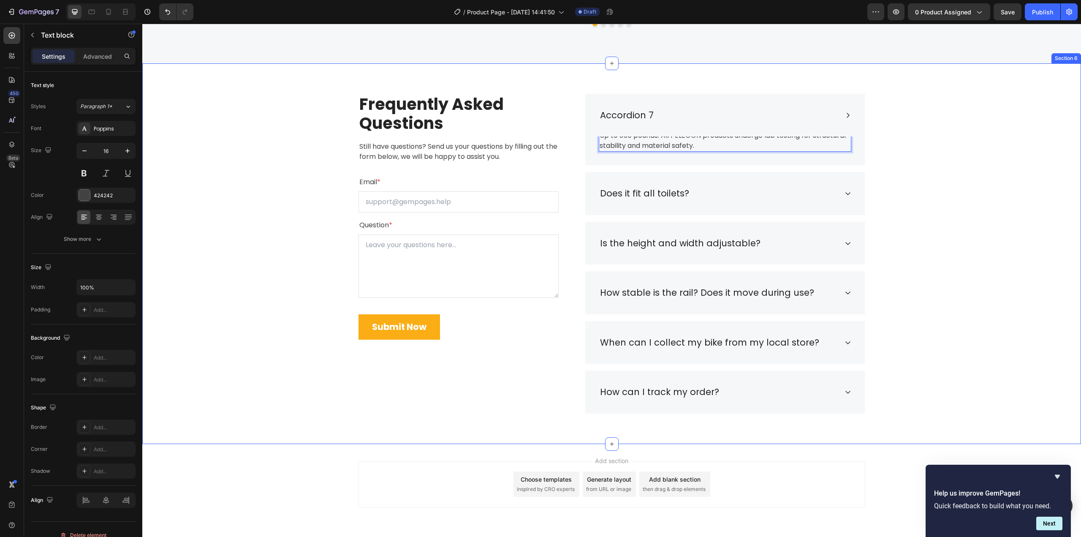
click at [957, 197] on div "Frequently Asked Questions Heading Still have questions? Send us your questions…" at bounding box center [612, 254] width 926 height 320
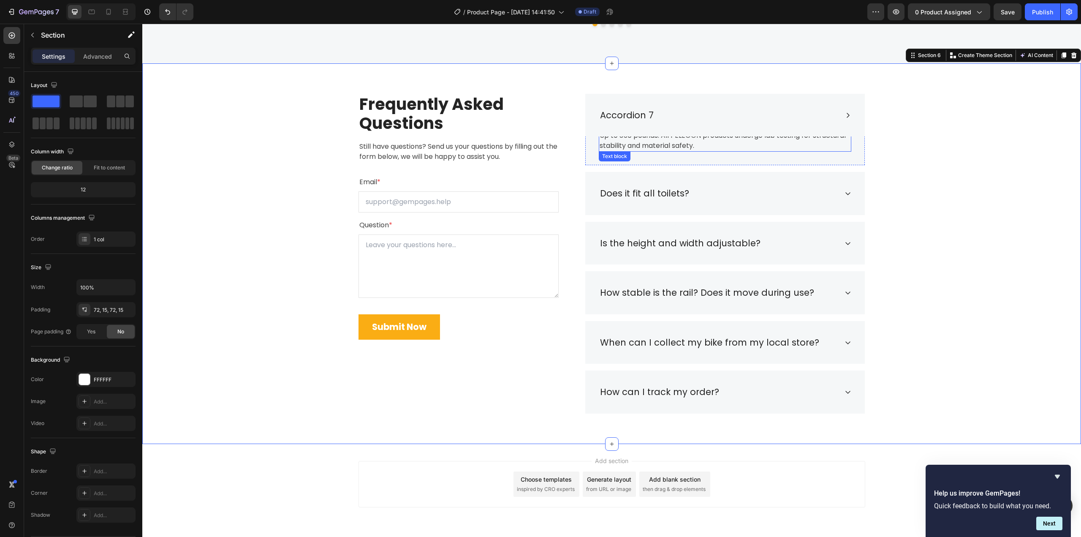
click at [812, 147] on p "Up to 350 pounds. All PELEGON products undergo lab testing for structural stabi…" at bounding box center [725, 141] width 251 height 20
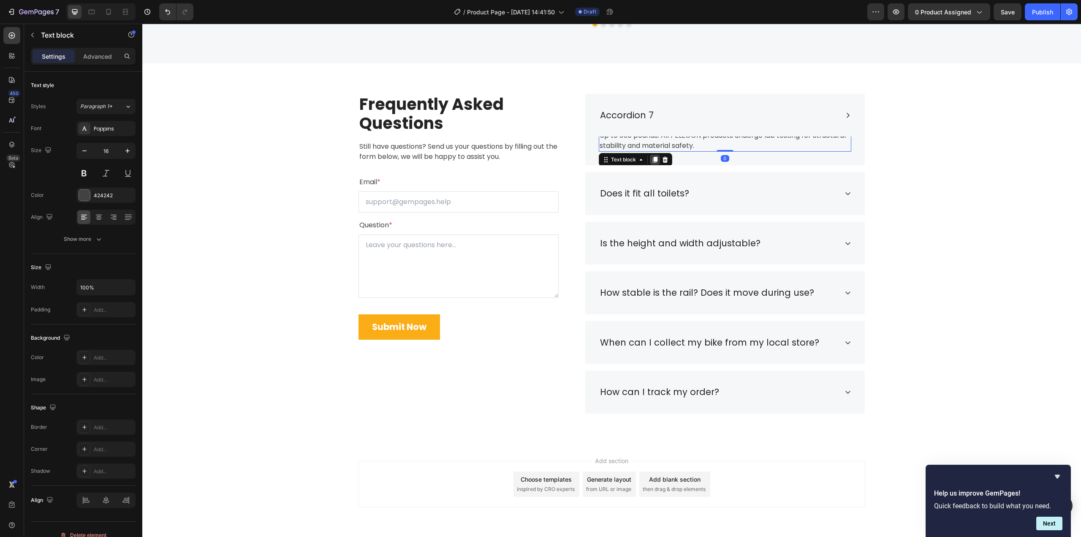
click at [653, 163] on icon at bounding box center [655, 160] width 5 height 6
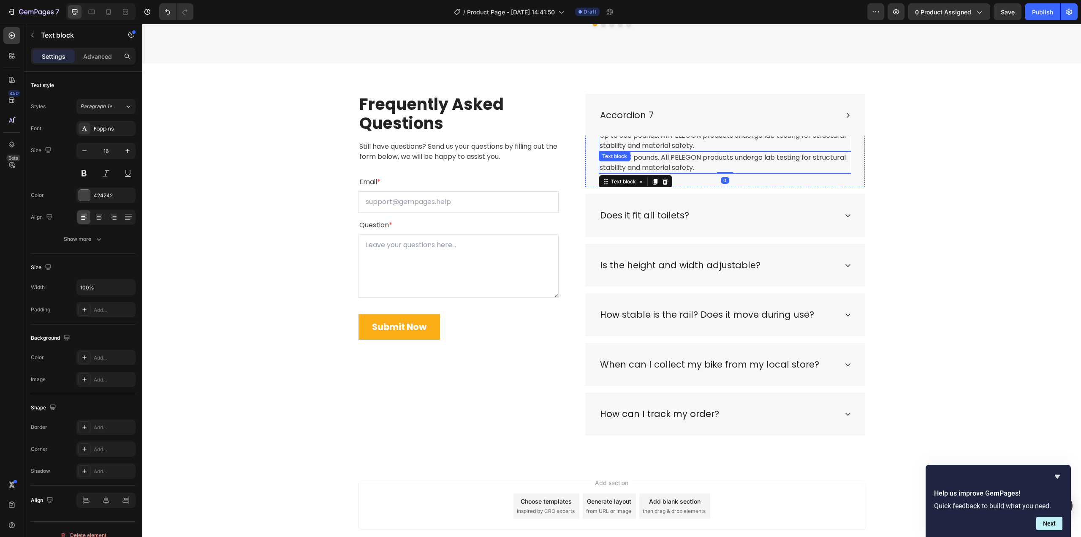
click at [794, 142] on p "Up to 350 pounds. All PELEGON products undergo lab testing for structural stabi…" at bounding box center [725, 141] width 251 height 20
click at [662, 160] on icon at bounding box center [665, 159] width 7 height 7
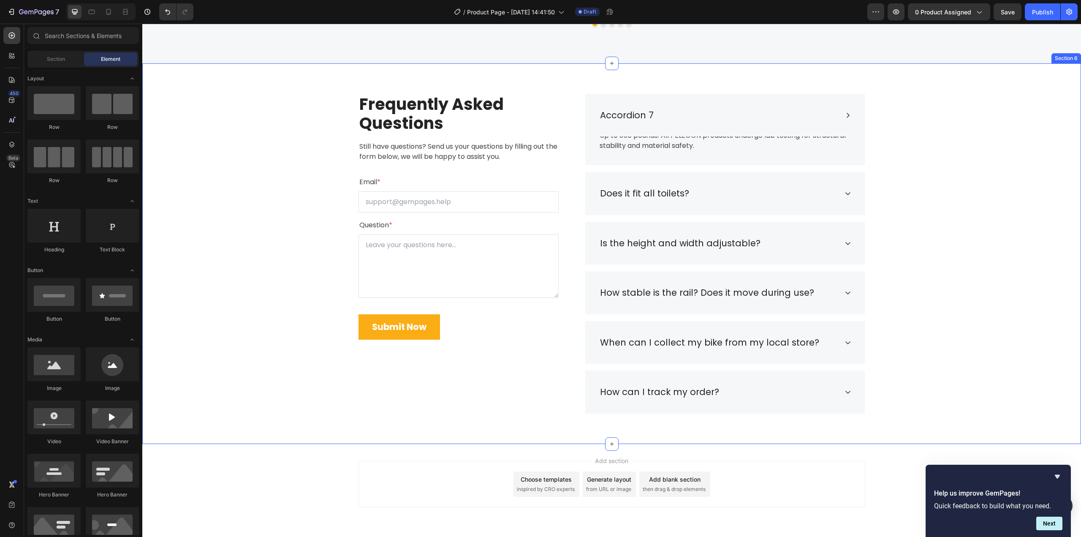
click at [942, 185] on div "Frequently Asked Questions Heading Still have questions? Send us your questions…" at bounding box center [612, 254] width 926 height 320
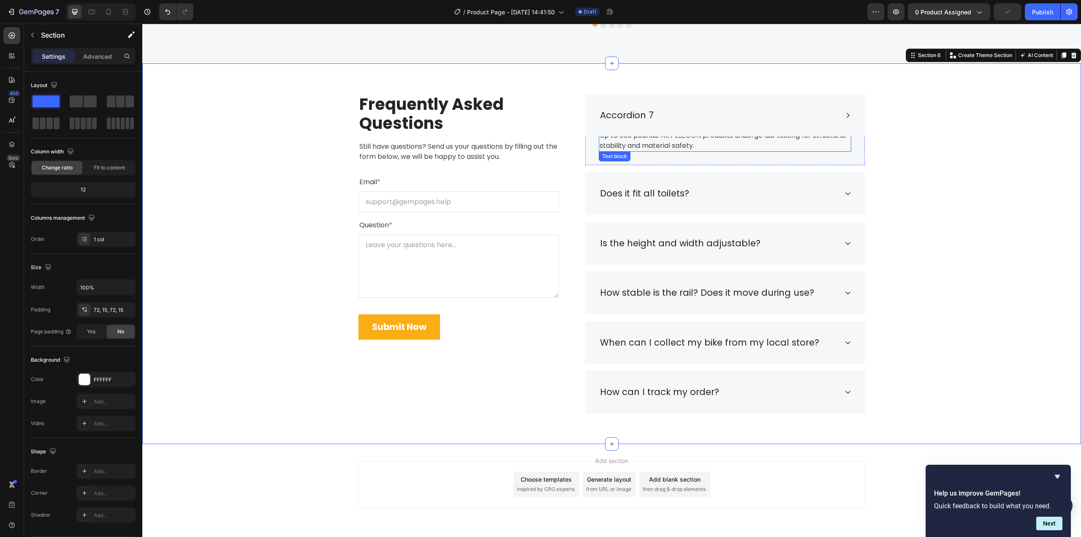
click at [689, 141] on p "Up to 350 pounds. All PELEGON products undergo lab testing for structural stabi…" at bounding box center [725, 141] width 251 height 20
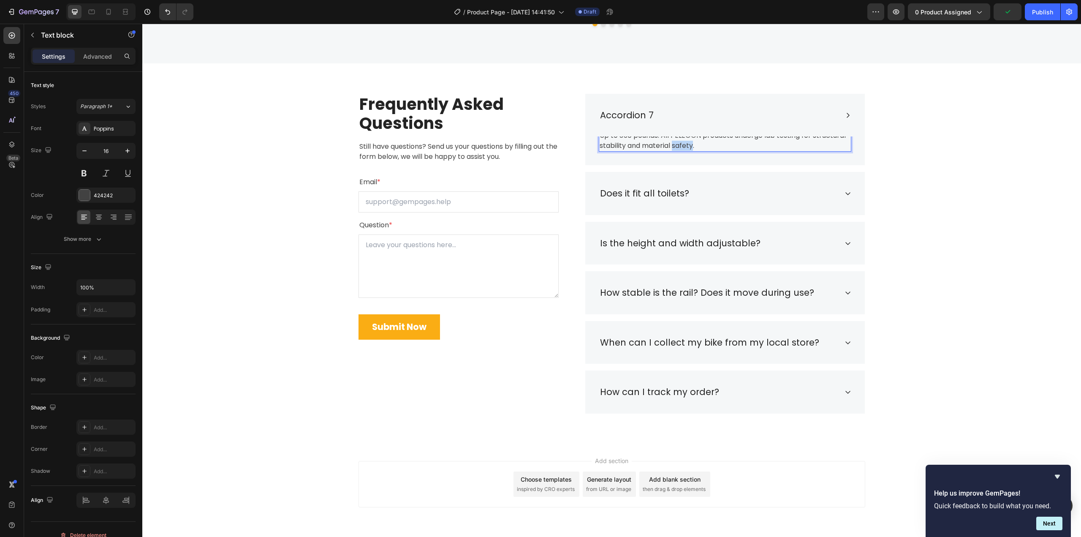
click at [689, 141] on p "Up to 350 pounds. All PELEGON products undergo lab testing for structural stabi…" at bounding box center [725, 141] width 251 height 20
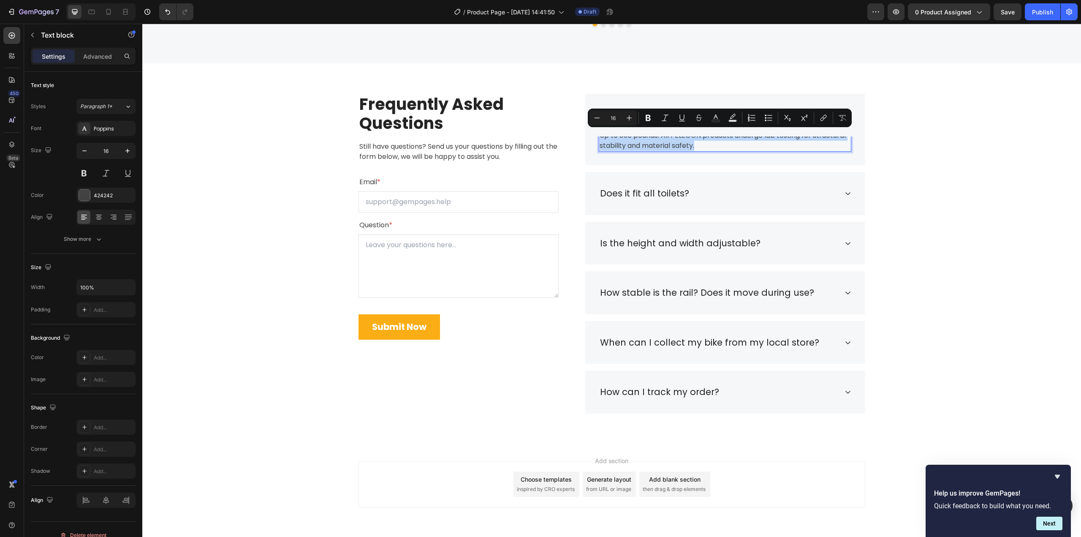
click at [707, 140] on p "Up to 350 pounds. All PELEGON products undergo lab testing for structural stabi…" at bounding box center [725, 141] width 251 height 20
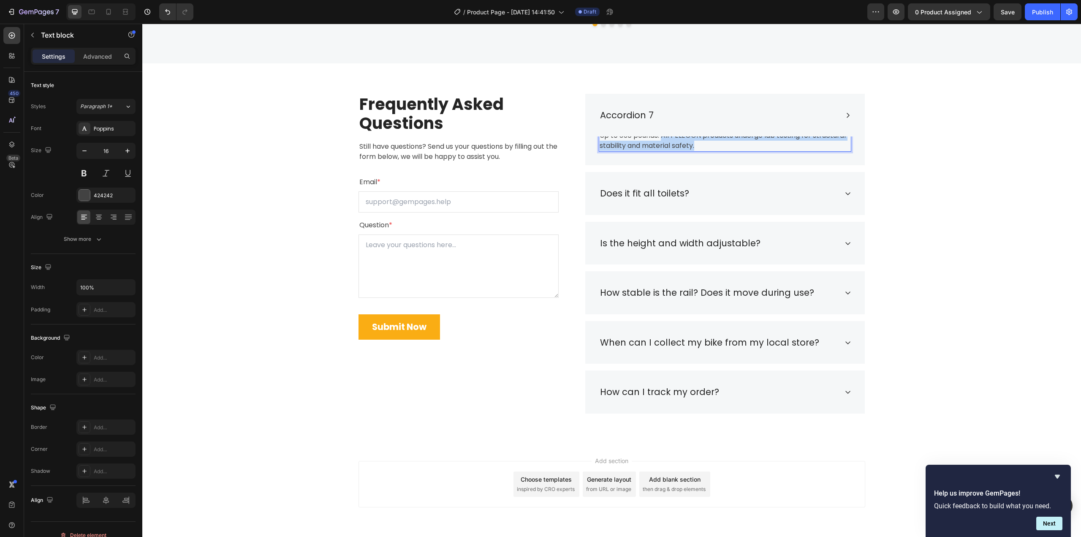
drag, startPoint x: 659, startPoint y: 138, endPoint x: 719, endPoint y: 145, distance: 60.0
click at [719, 145] on p "Up to 350 pounds. All PELEGON products undergo lab testing for structural stabi…" at bounding box center [725, 141] width 251 height 20
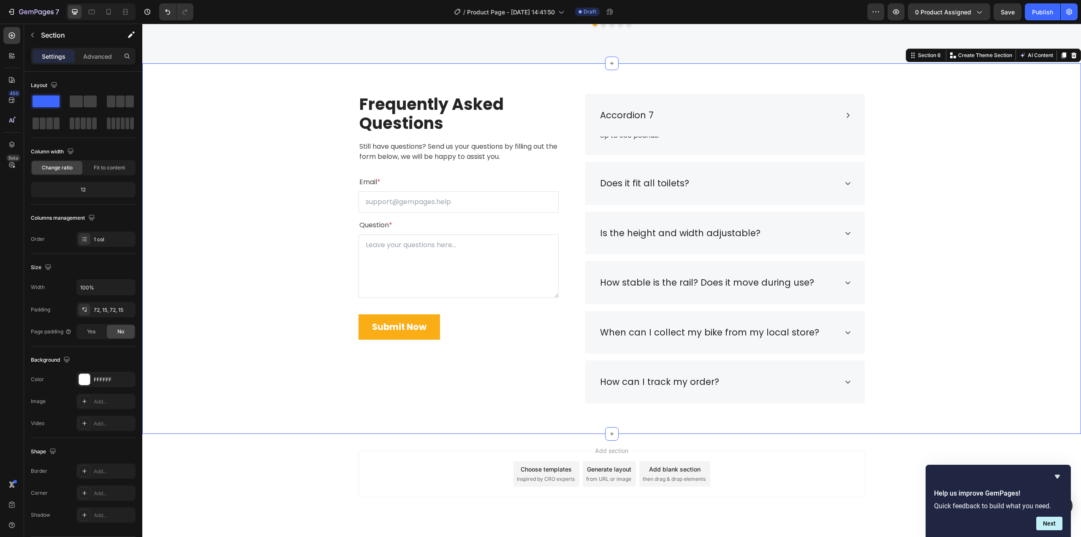
click at [933, 181] on div "Frequently Asked Questions Heading Still have questions? Send us your questions…" at bounding box center [612, 249] width 926 height 310
click at [823, 139] on p "Up to 350 pounds." at bounding box center [725, 136] width 251 height 10
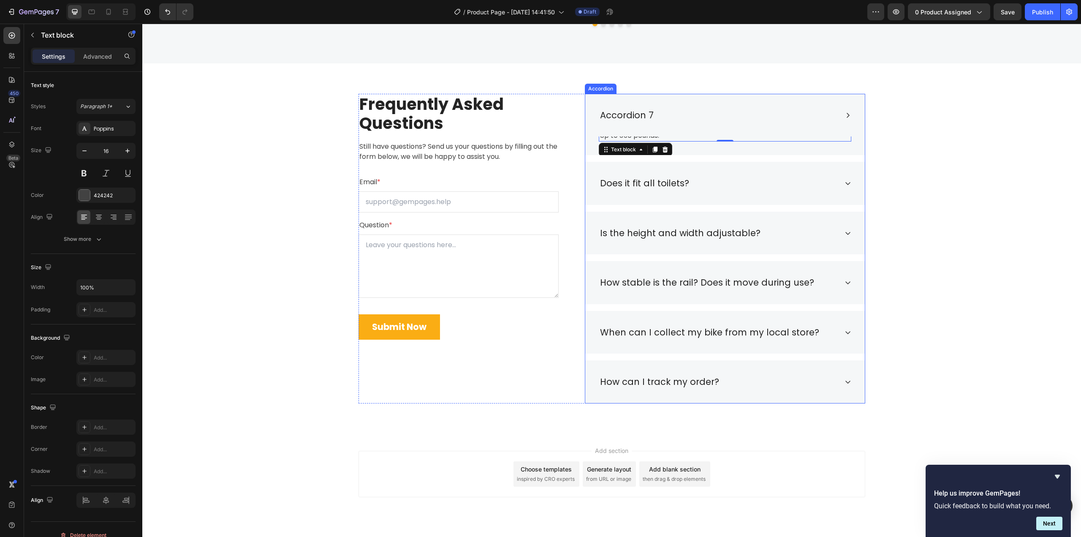
click at [591, 92] on div "Accordion" at bounding box center [601, 89] width 32 height 10
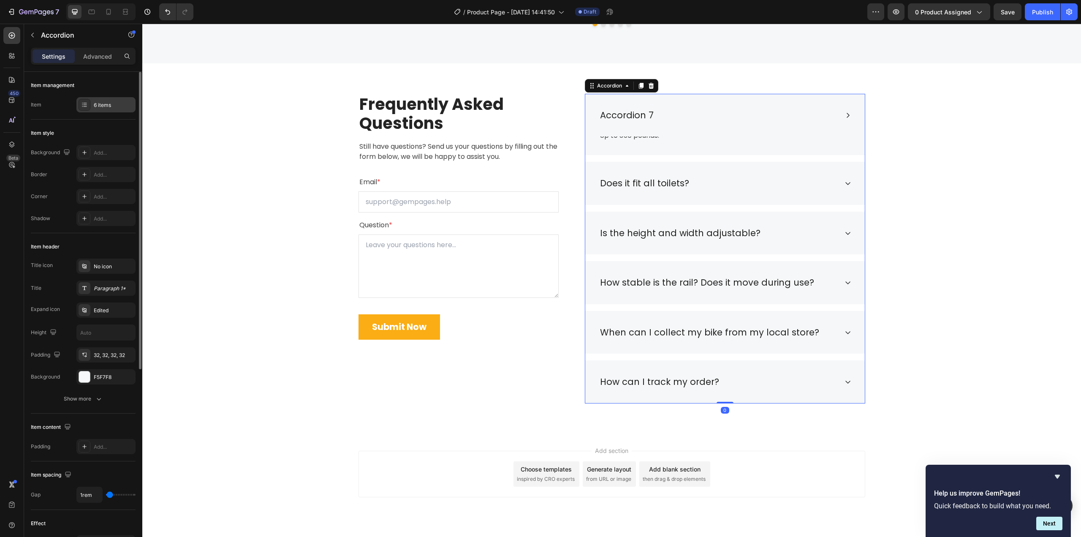
click at [119, 107] on div "6 items" at bounding box center [114, 105] width 40 height 8
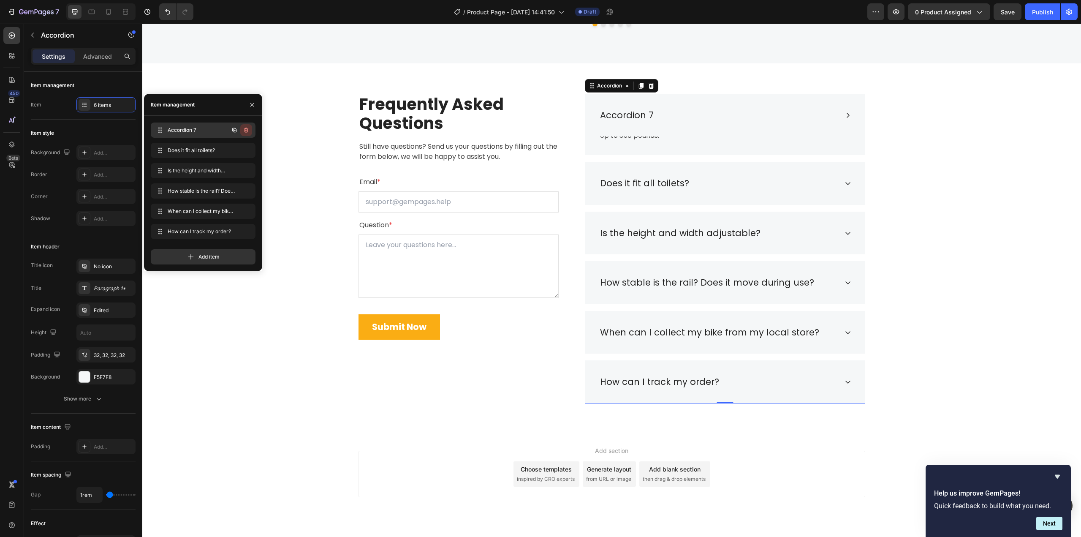
click at [247, 130] on icon "button" at bounding box center [246, 130] width 7 height 7
click at [243, 132] on div "Delete" at bounding box center [241, 130] width 16 height 8
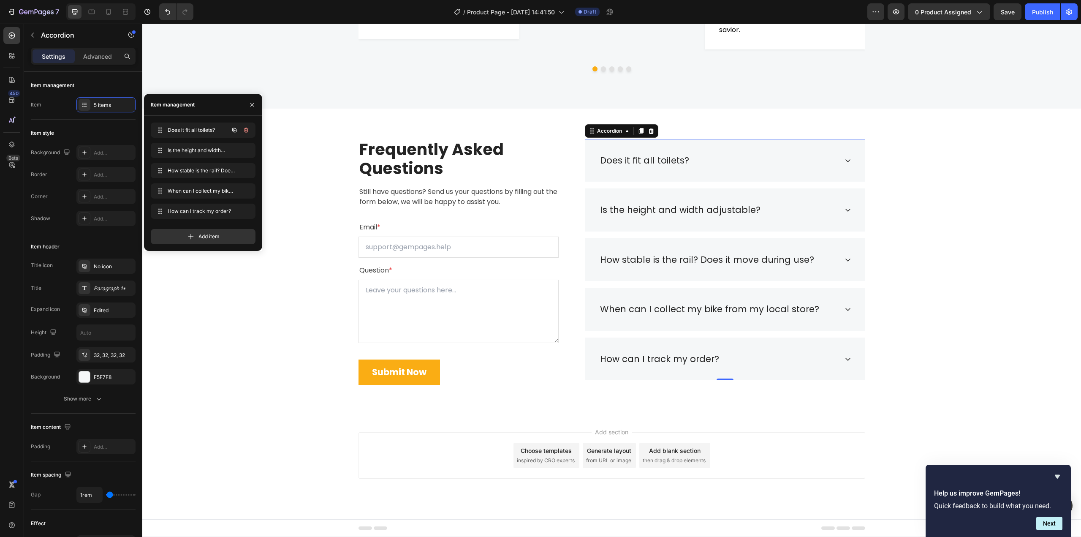
scroll to position [1460, 0]
click at [904, 215] on div "Frequently Asked Questions Heading Still have questions? Send us your questions…" at bounding box center [612, 262] width 926 height 246
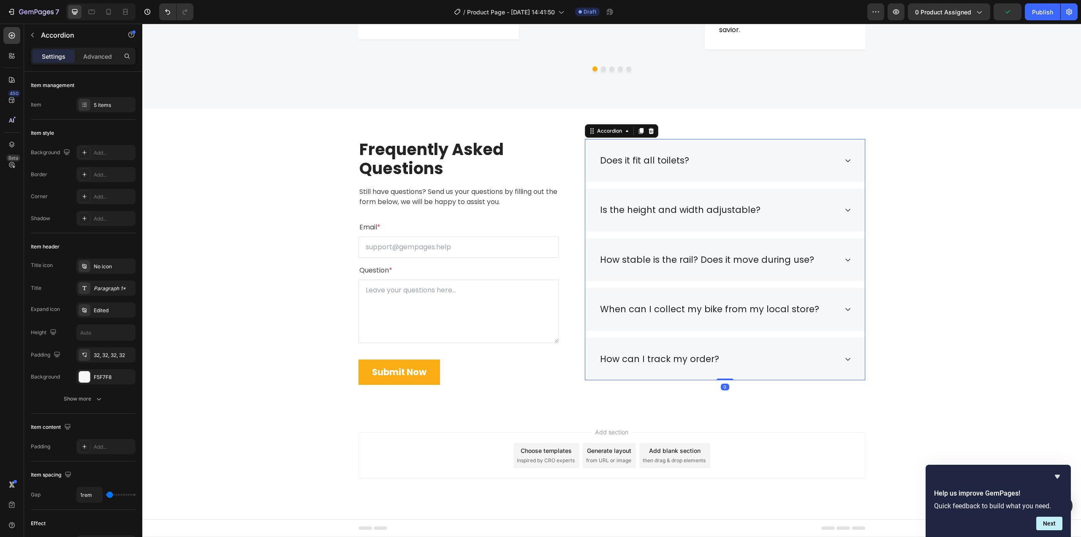
click at [602, 143] on div "Does it fit all toilets?" at bounding box center [725, 160] width 280 height 43
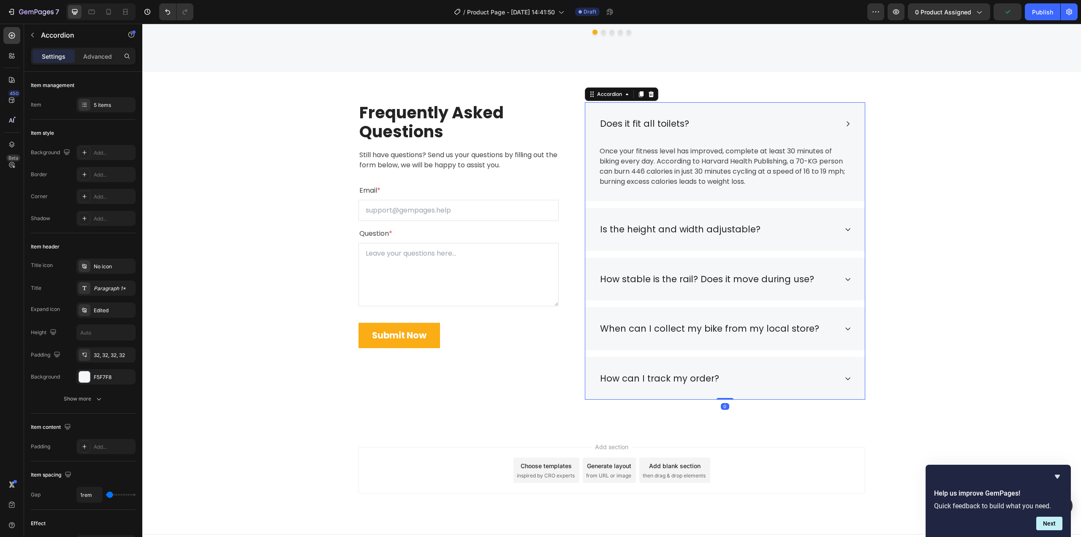
scroll to position [1506, 0]
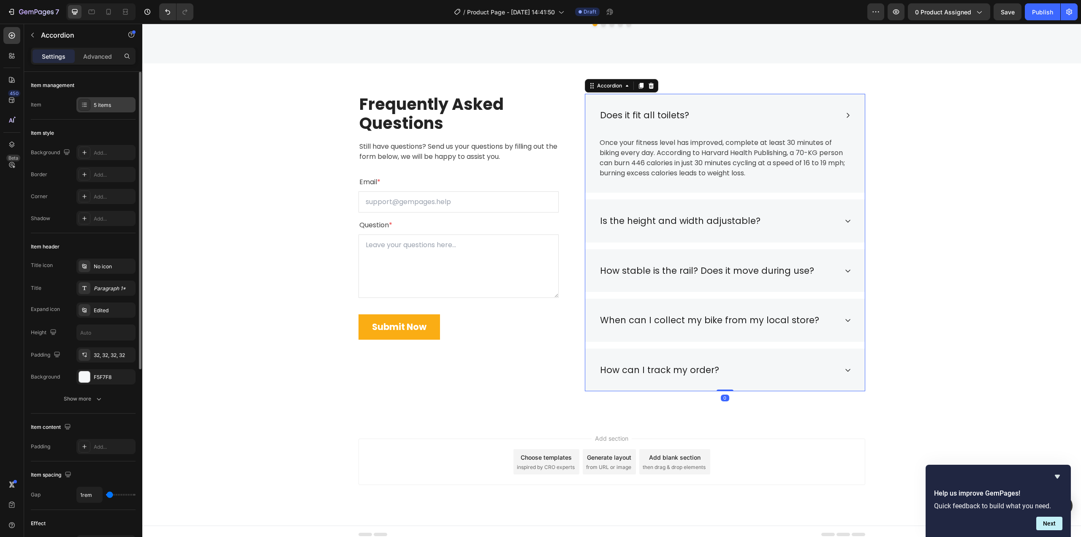
click at [105, 106] on div "5 items" at bounding box center [114, 105] width 40 height 8
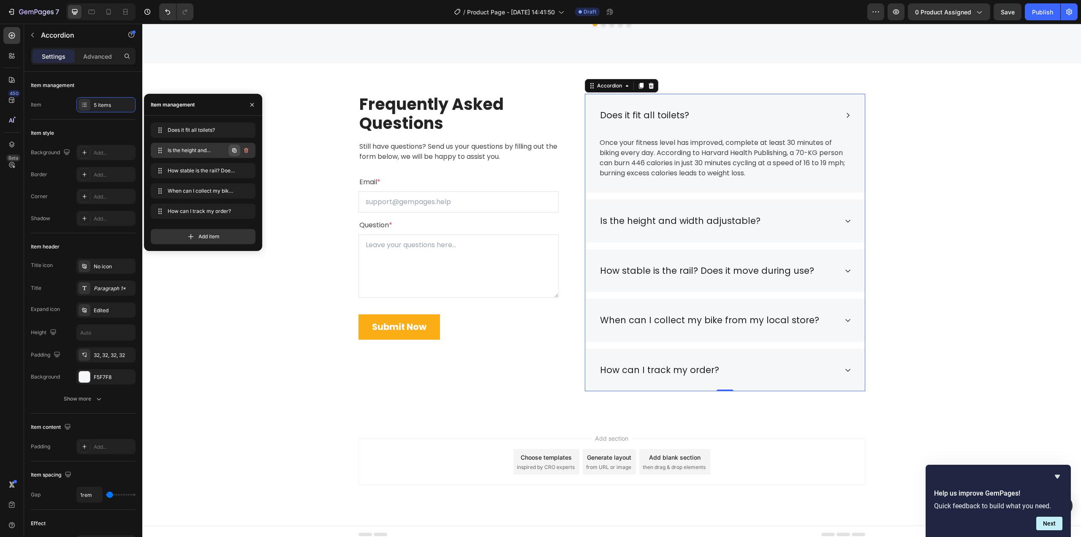
click at [232, 150] on icon "button" at bounding box center [234, 150] width 4 height 4
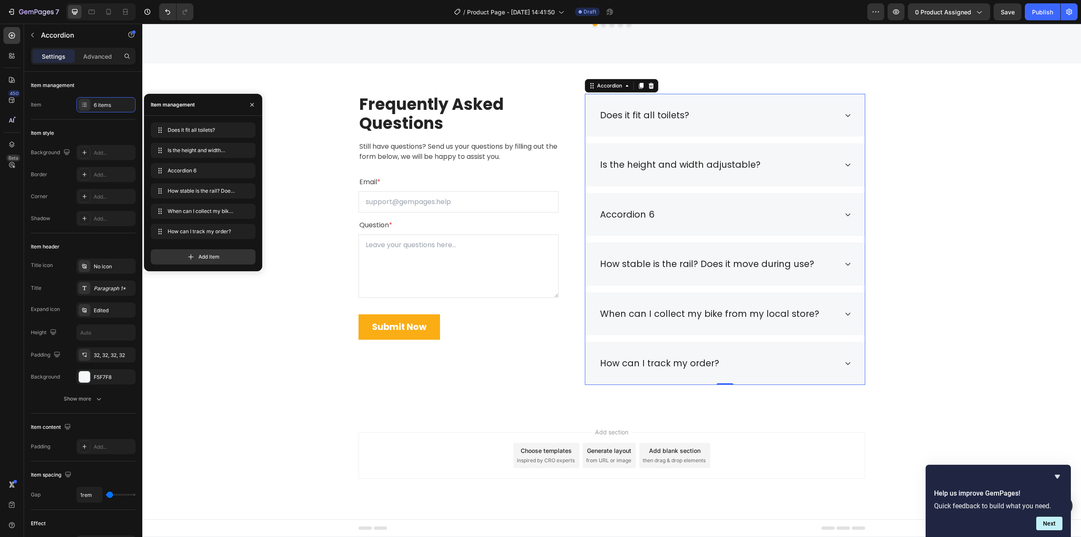
click at [832, 215] on div "Accordion 6" at bounding box center [718, 215] width 239 height 16
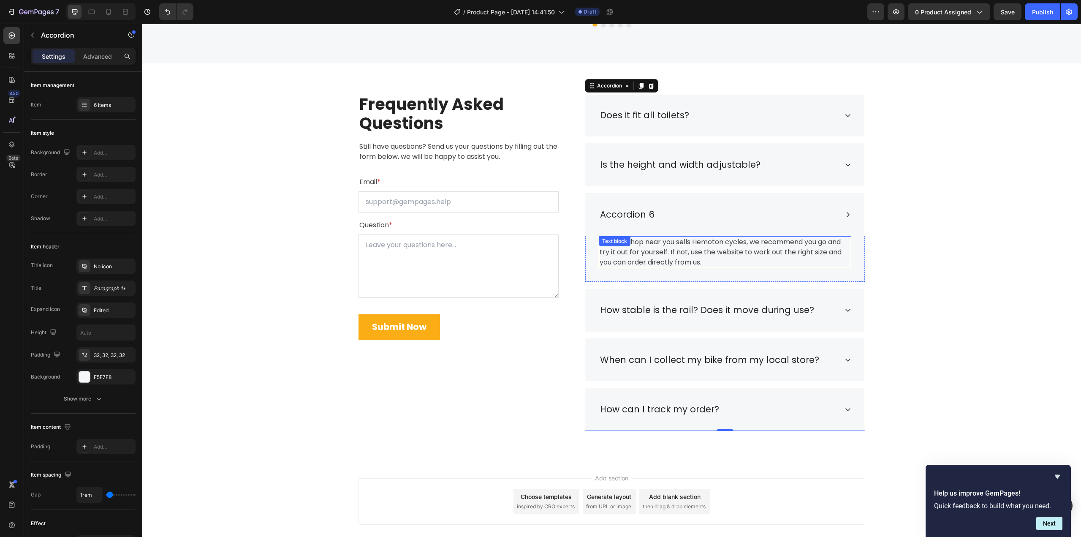
click at [688, 249] on p "If a bike shop near you sells Hemoton cycles, we recommend you go and try it ou…" at bounding box center [725, 252] width 251 height 30
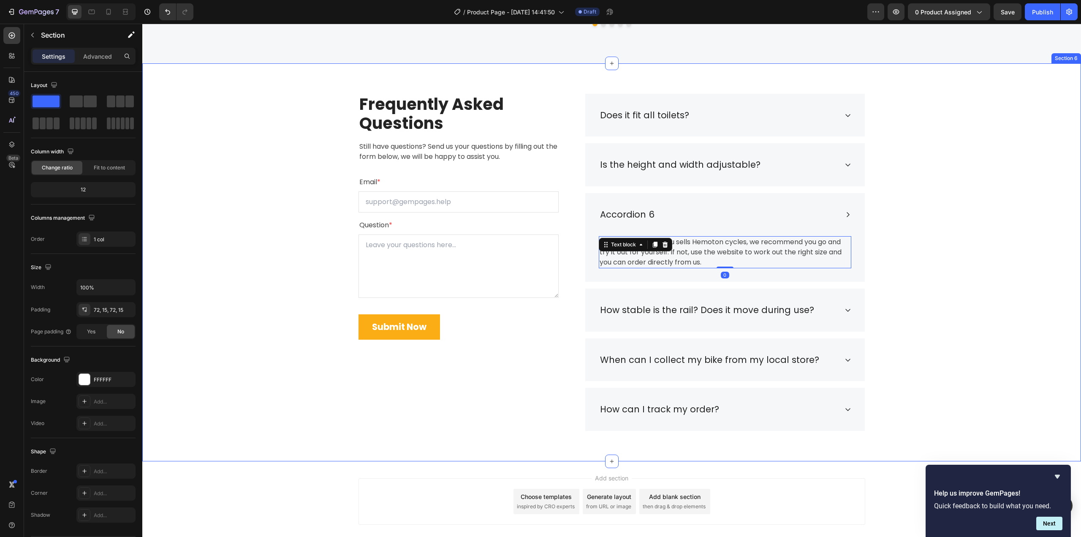
click at [900, 242] on div "Frequently Asked Questions Heading Still have questions? Send us your questions…" at bounding box center [612, 262] width 926 height 337
click at [602, 92] on div "Accordion" at bounding box center [601, 89] width 32 height 10
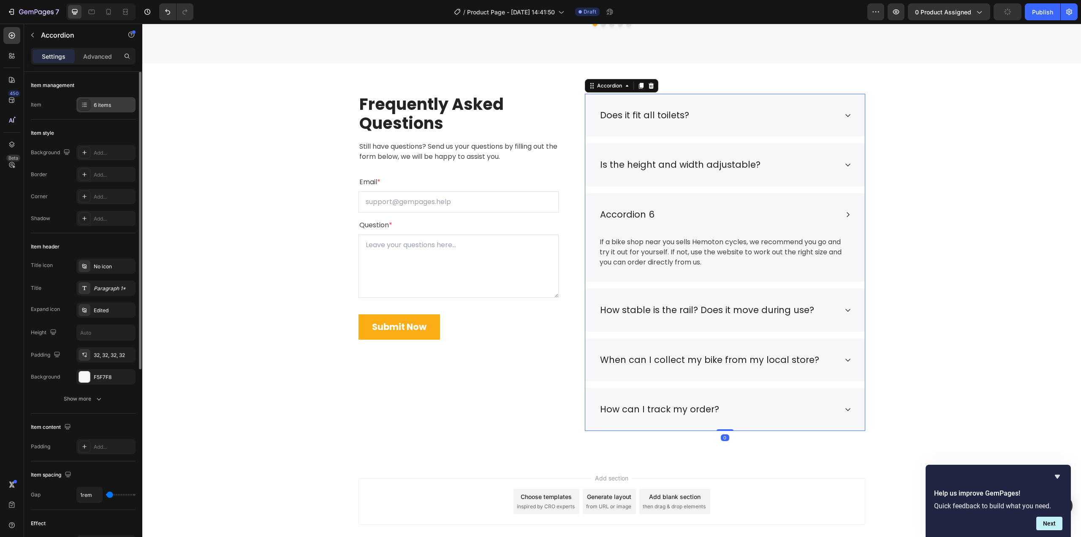
click at [115, 110] on div "6 items" at bounding box center [105, 104] width 59 height 15
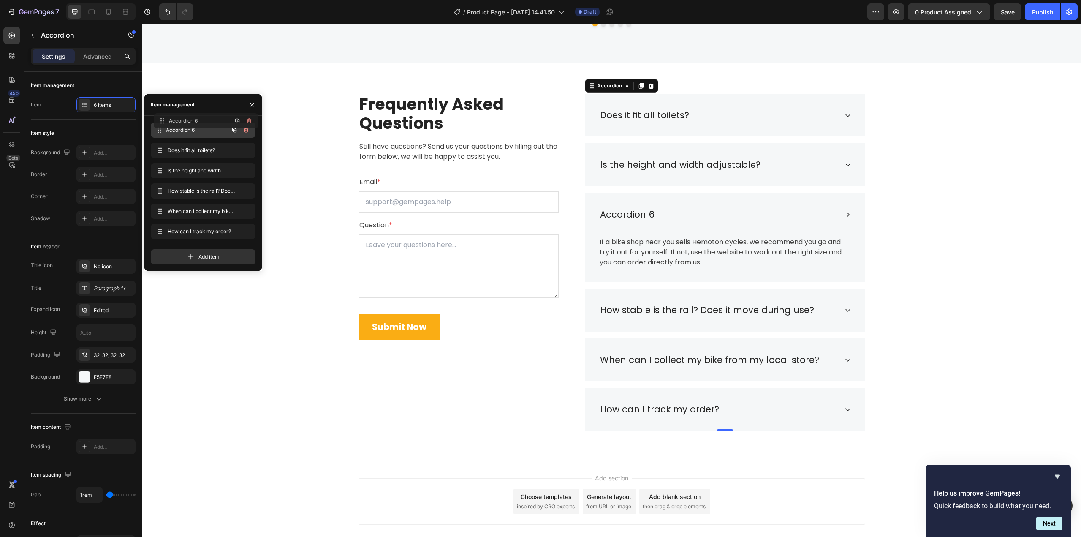
drag, startPoint x: 172, startPoint y: 172, endPoint x: 174, endPoint y: 122, distance: 49.4
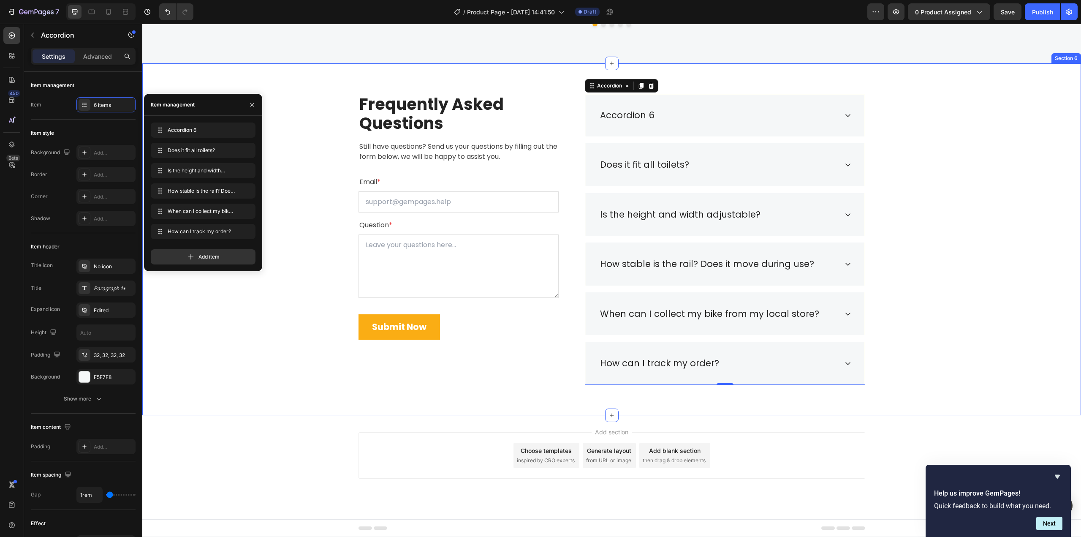
click at [939, 169] on div "Frequently Asked Questions Heading Still have questions? Send us your questions…" at bounding box center [612, 239] width 926 height 291
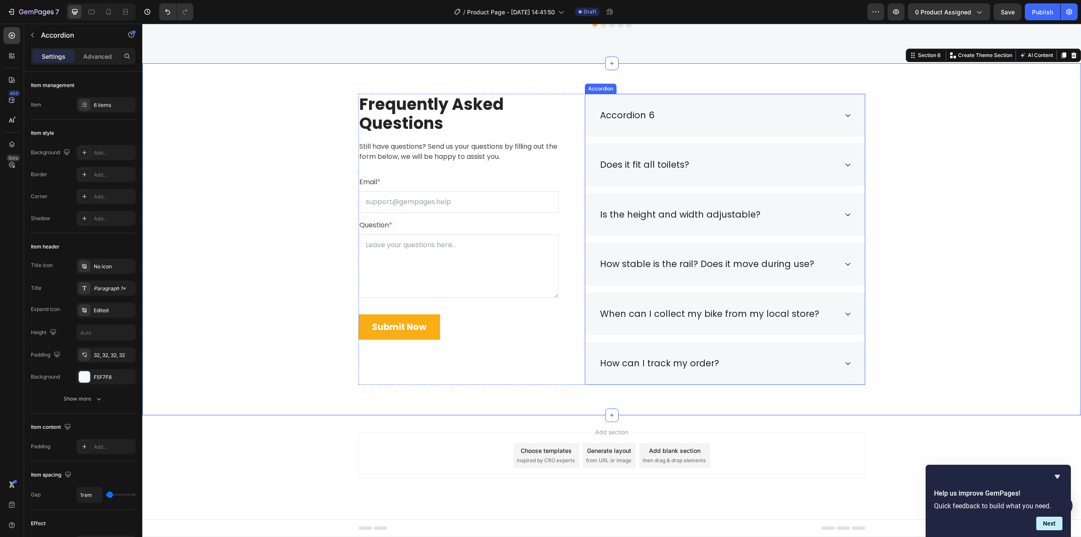
click at [636, 113] on div "Accordion 6" at bounding box center [627, 115] width 57 height 16
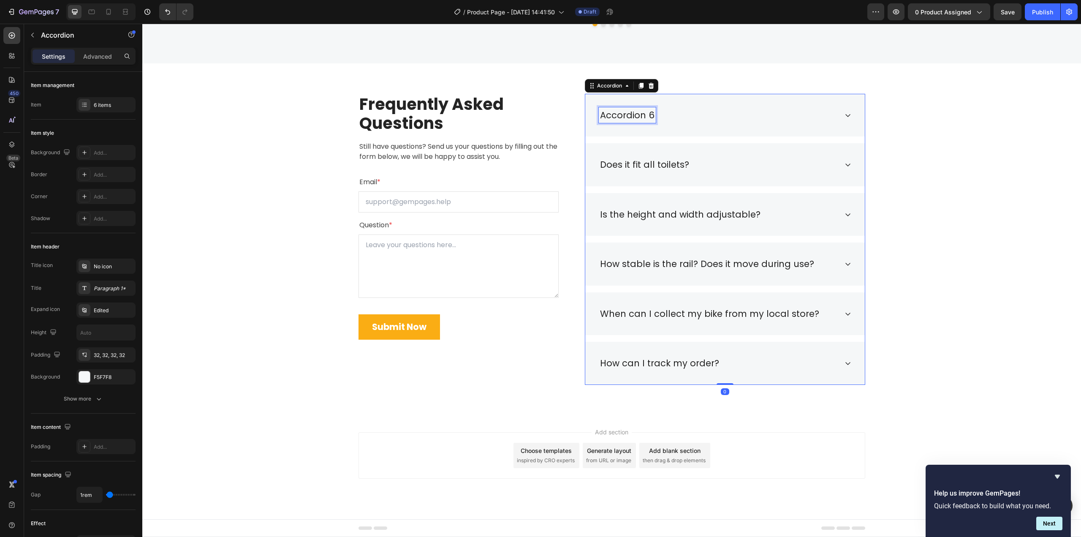
click at [636, 113] on p "Accordion 6" at bounding box center [627, 116] width 54 height 14
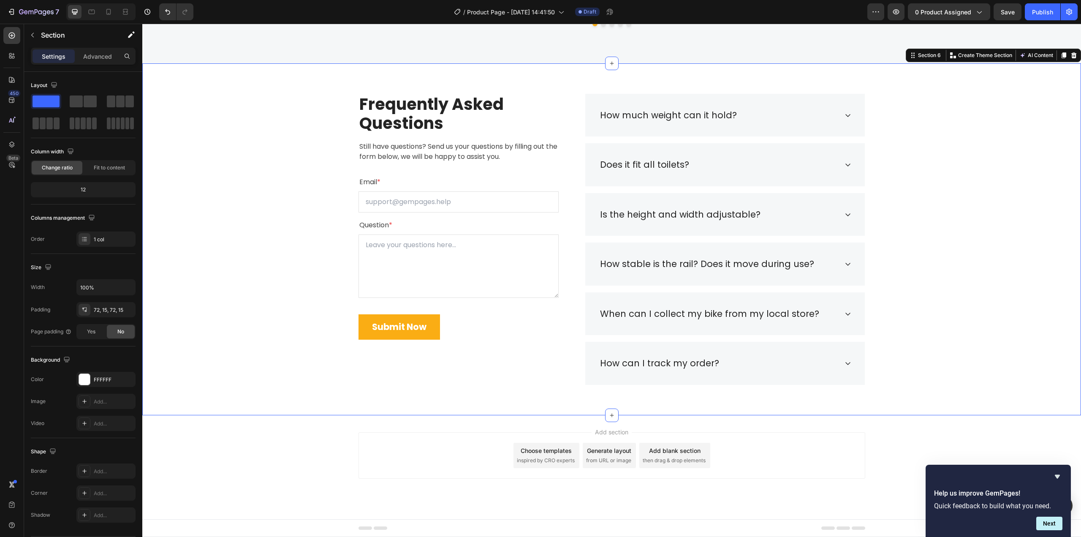
click at [941, 201] on div "Frequently Asked Questions Heading Still have questions? Send us your questions…" at bounding box center [612, 239] width 926 height 291
click at [822, 115] on div "How much weight can it hold?" at bounding box center [718, 115] width 239 height 16
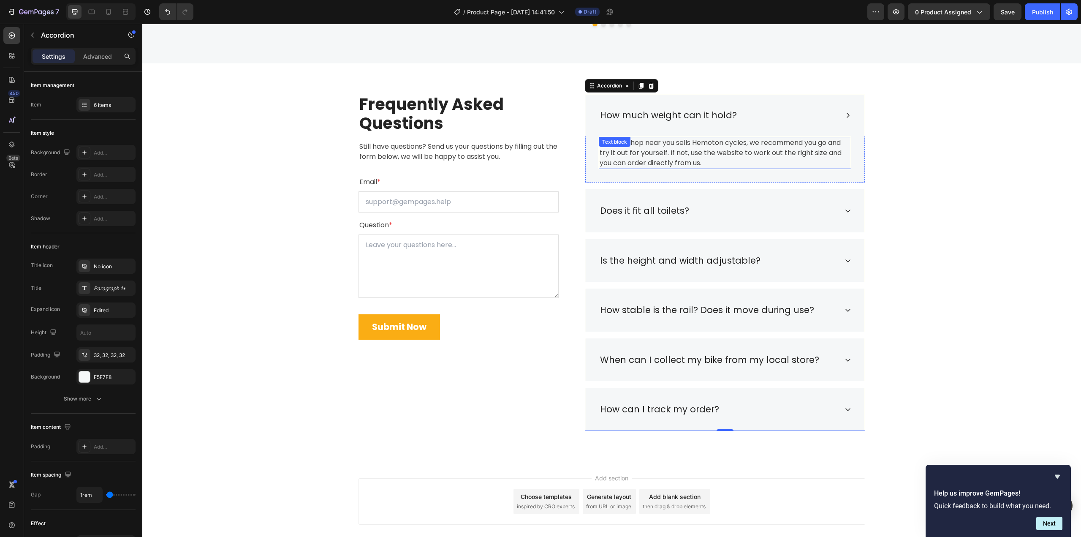
click at [620, 146] on div "Text block" at bounding box center [615, 142] width 32 height 10
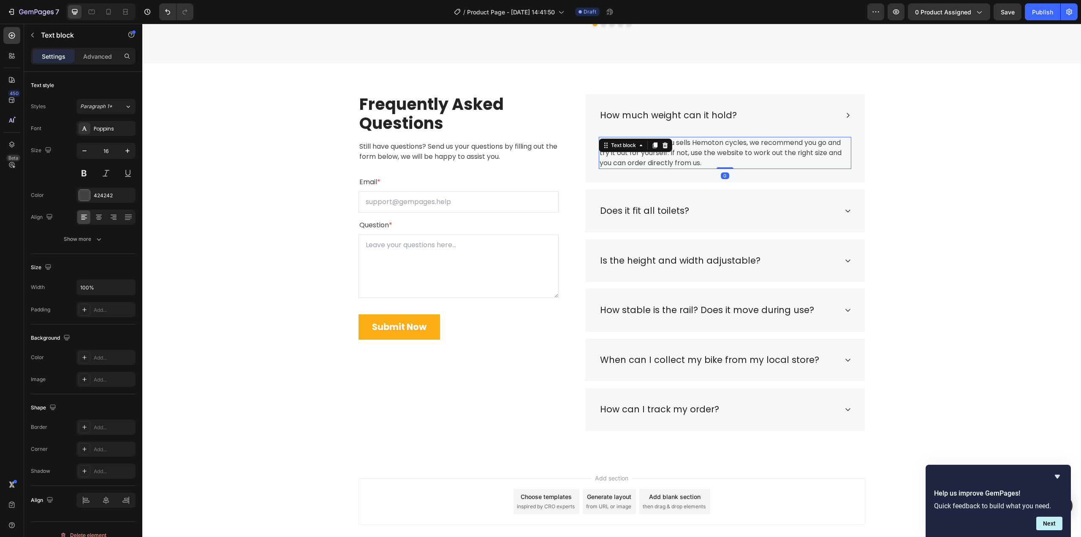
click at [720, 153] on p "If a bike shop near you sells Hemoton cycles, we recommend you go and try it ou…" at bounding box center [725, 153] width 251 height 30
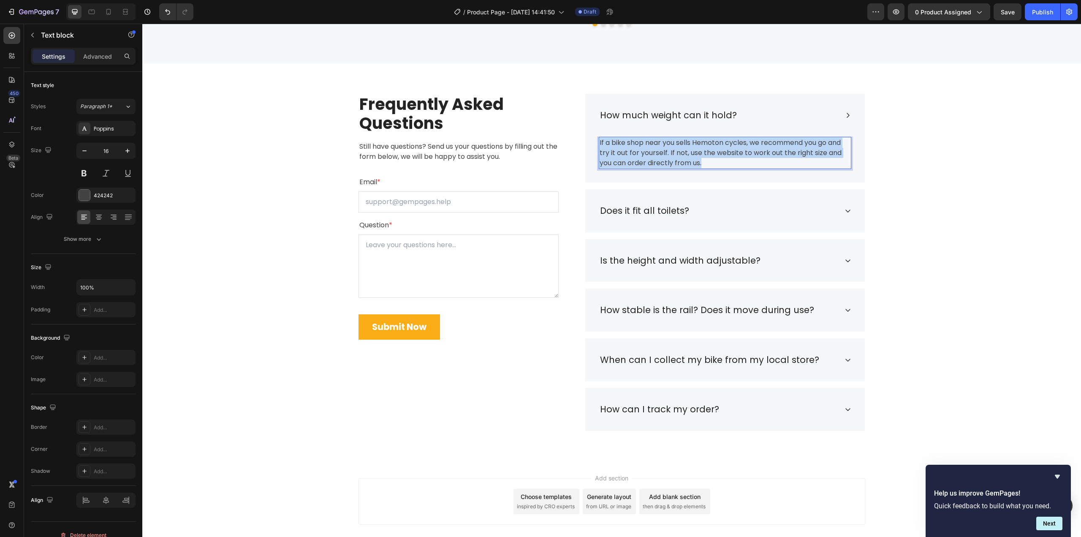
click at [720, 153] on p "If a bike shop near you sells Hemoton cycles, we recommend you go and try it ou…" at bounding box center [725, 153] width 251 height 30
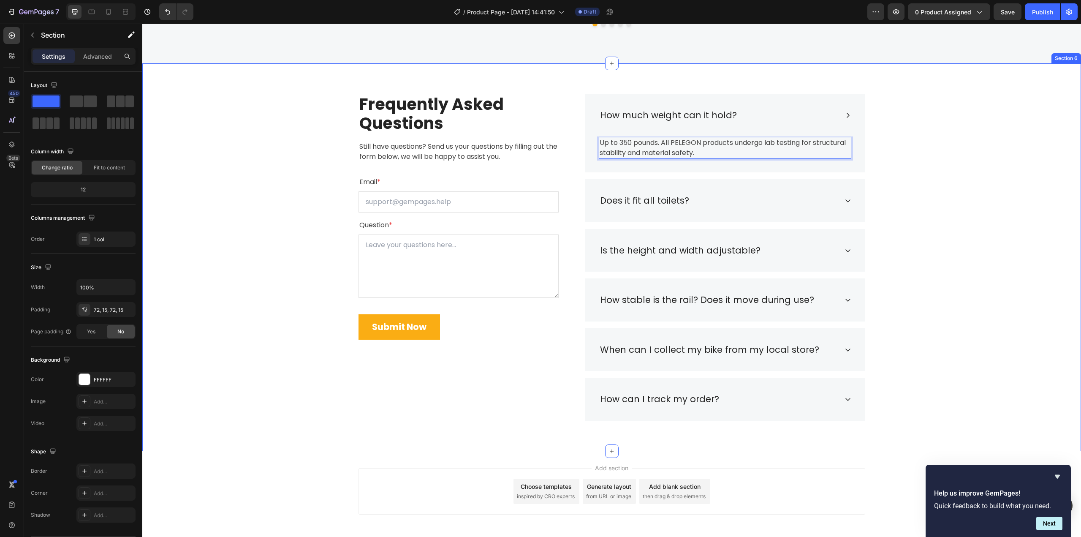
click at [941, 219] on div "Frequently Asked Questions Heading Still have questions? Send us your questions…" at bounding box center [612, 257] width 926 height 327
click at [684, 143] on p "Up to 350 pounds. All PELEGON products undergo lab testing for structural stabi…" at bounding box center [725, 148] width 251 height 20
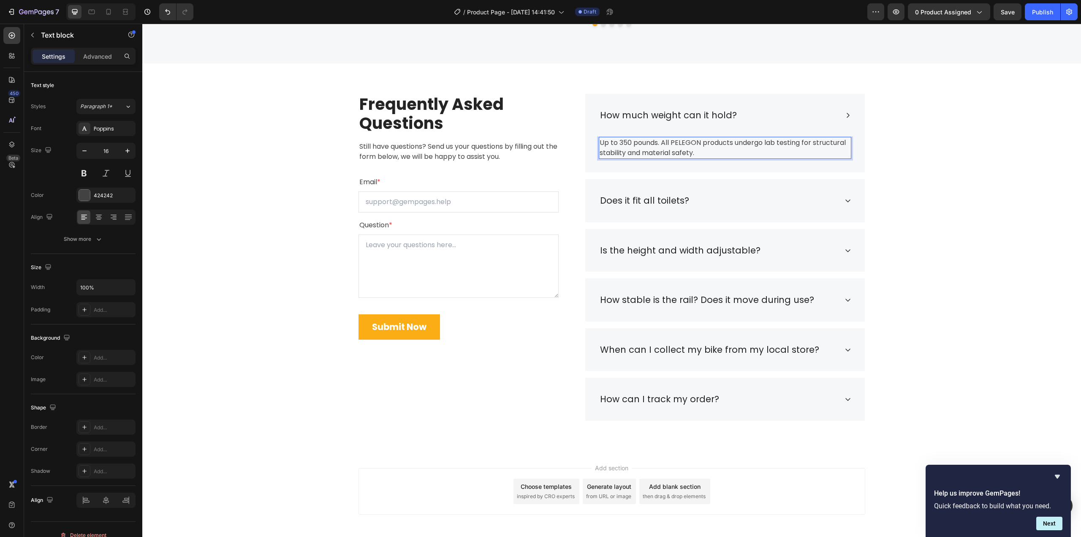
click at [680, 143] on p "Up to 350 pounds. All PELEGON products undergo lab testing for structural stabi…" at bounding box center [725, 148] width 251 height 20
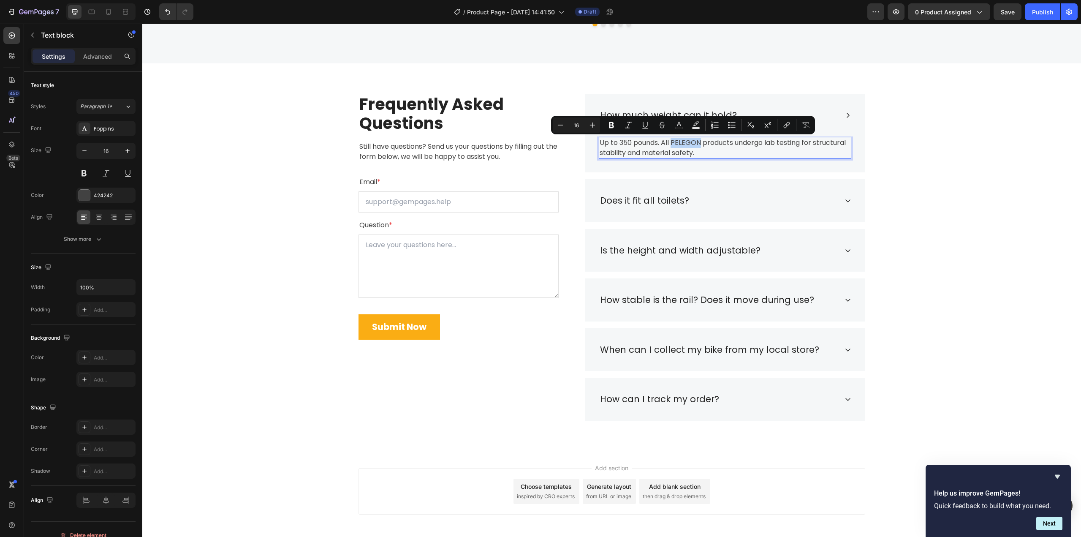
drag, startPoint x: 670, startPoint y: 142, endPoint x: 696, endPoint y: 142, distance: 25.8
click at [696, 142] on p "Up to 350 pounds. All PELEGON products undergo lab testing for structural stabi…" at bounding box center [725, 148] width 251 height 20
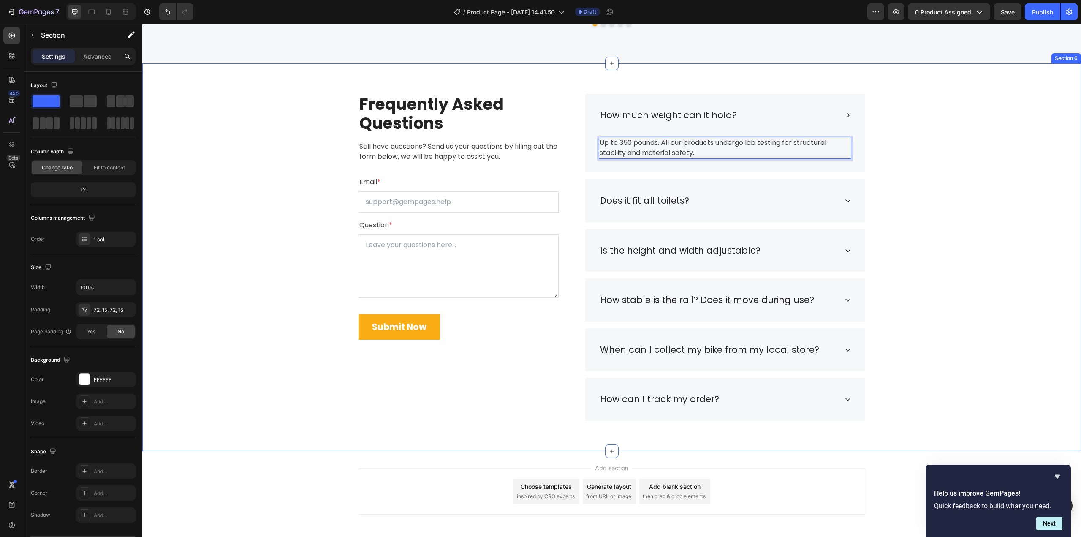
click at [952, 222] on div "Frequently Asked Questions Heading Still have questions? Send us your questions…" at bounding box center [612, 257] width 926 height 327
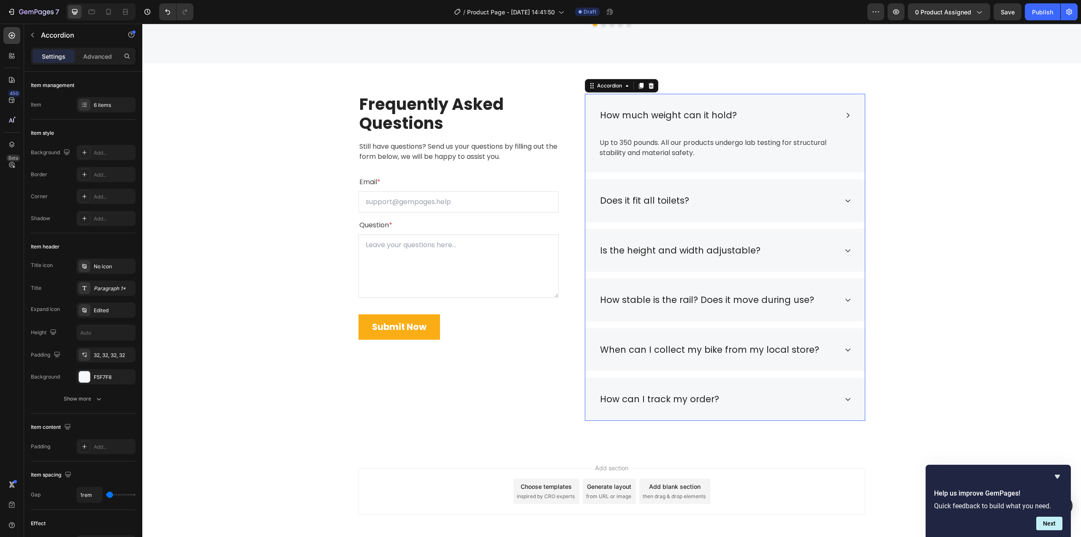
click at [713, 202] on div "Does it fit all toilets?" at bounding box center [718, 201] width 239 height 16
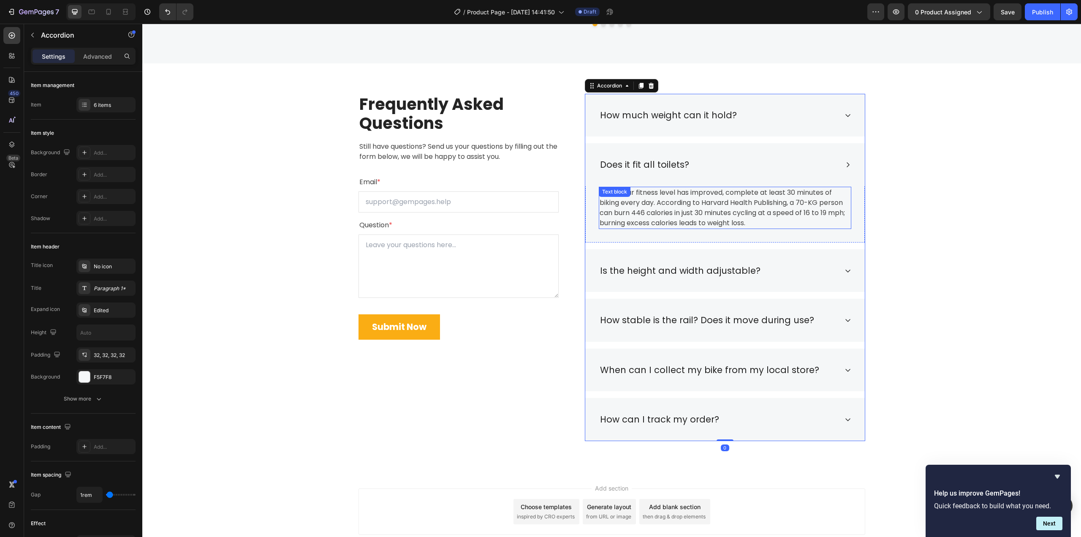
click at [677, 202] on p "Once your fitness level has improved, complete at least 30 minutes of biking ev…" at bounding box center [725, 208] width 251 height 41
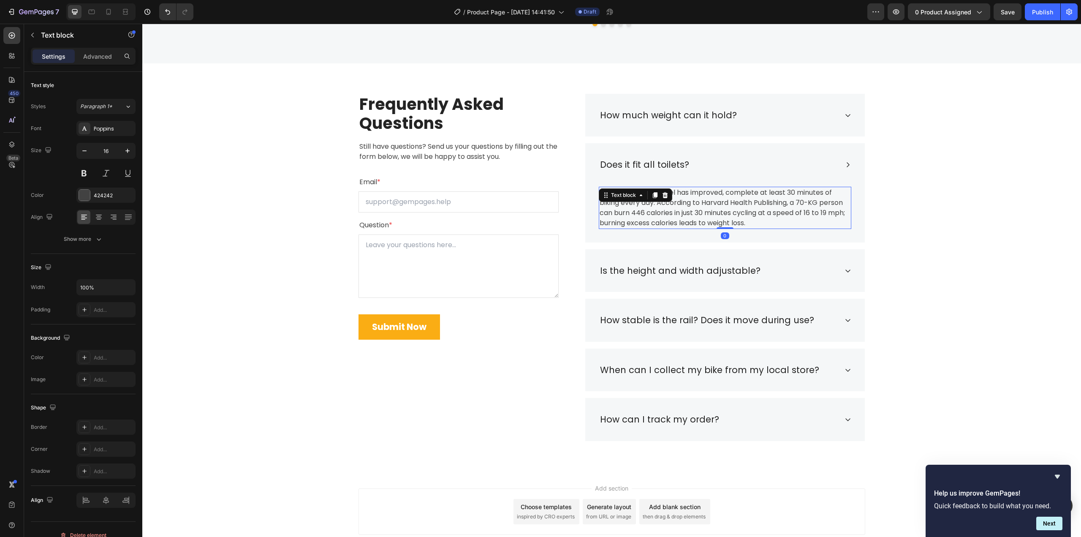
click at [677, 202] on p "Once your fitness level has improved, complete at least 30 minutes of biking ev…" at bounding box center [725, 208] width 251 height 41
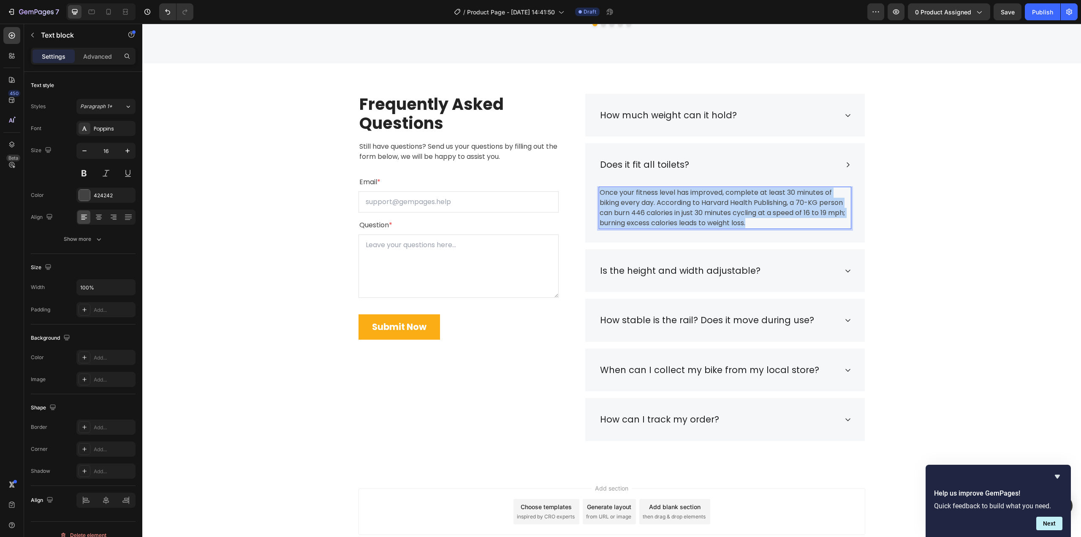
click at [677, 202] on p "Once your fitness level has improved, complete at least 30 minutes of biking ev…" at bounding box center [725, 208] width 251 height 41
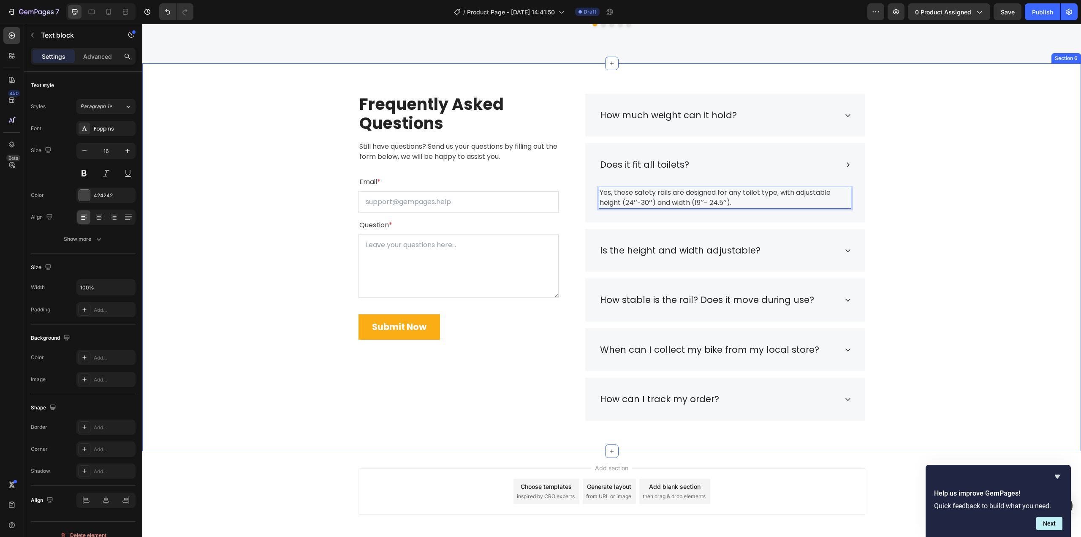
click at [961, 244] on div "Frequently Asked Questions Heading Still have questions? Send us your questions…" at bounding box center [612, 257] width 926 height 327
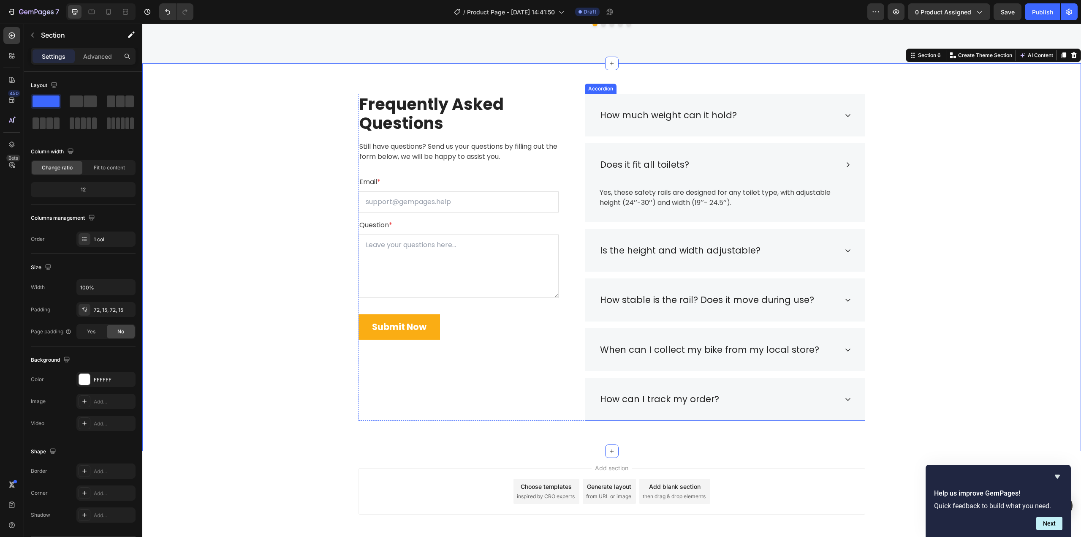
click at [657, 254] on p "Is the height and width adjustable?" at bounding box center [680, 251] width 160 height 14
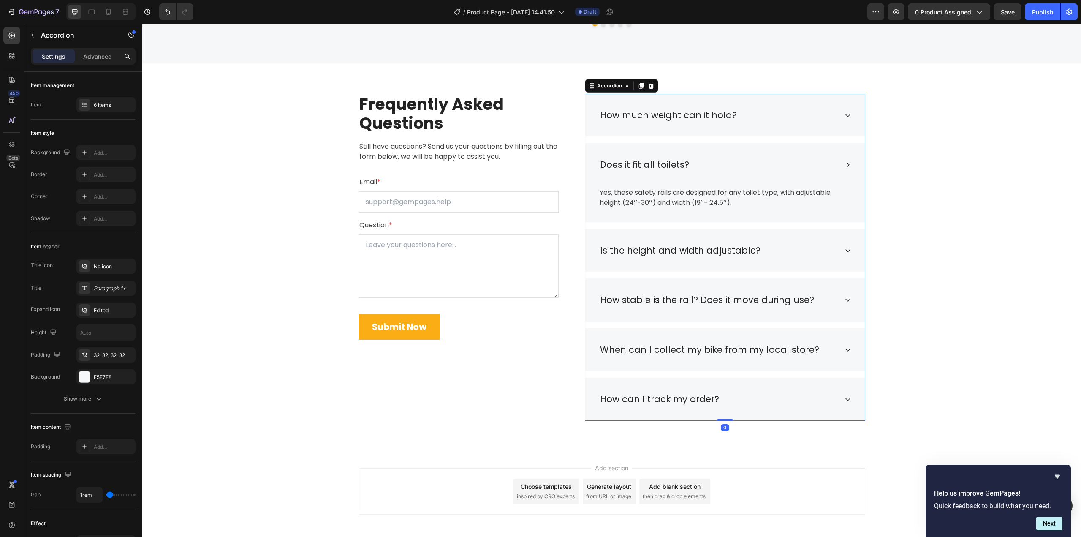
click at [809, 254] on div "Is the height and width adjustable?" at bounding box center [718, 250] width 239 height 16
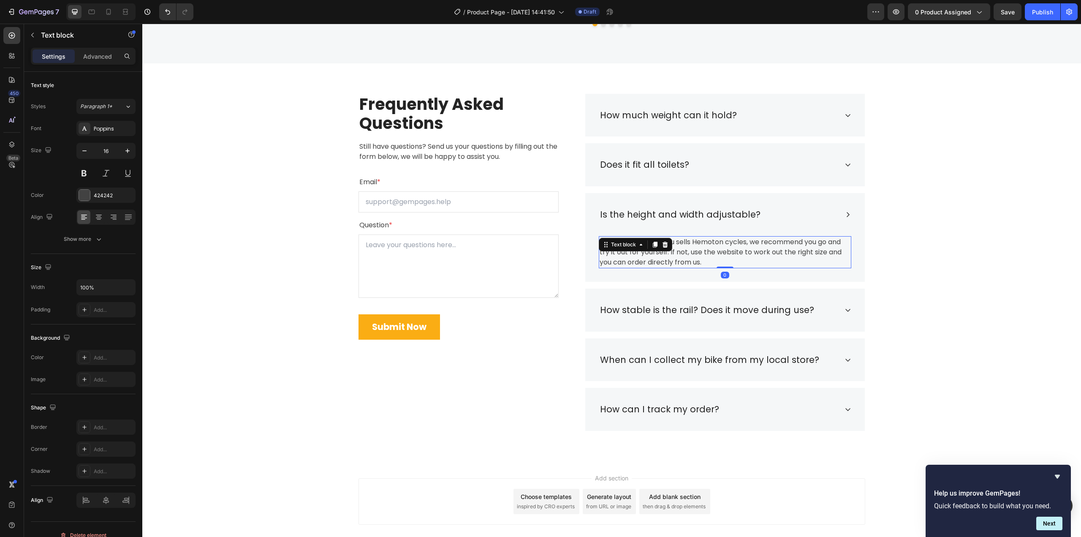
click at [666, 243] on div "If a bike shop near you sells Hemoton cycles, we recommend you go and try it ou…" at bounding box center [725, 252] width 253 height 32
click at [666, 243] on div at bounding box center [665, 244] width 10 height 10
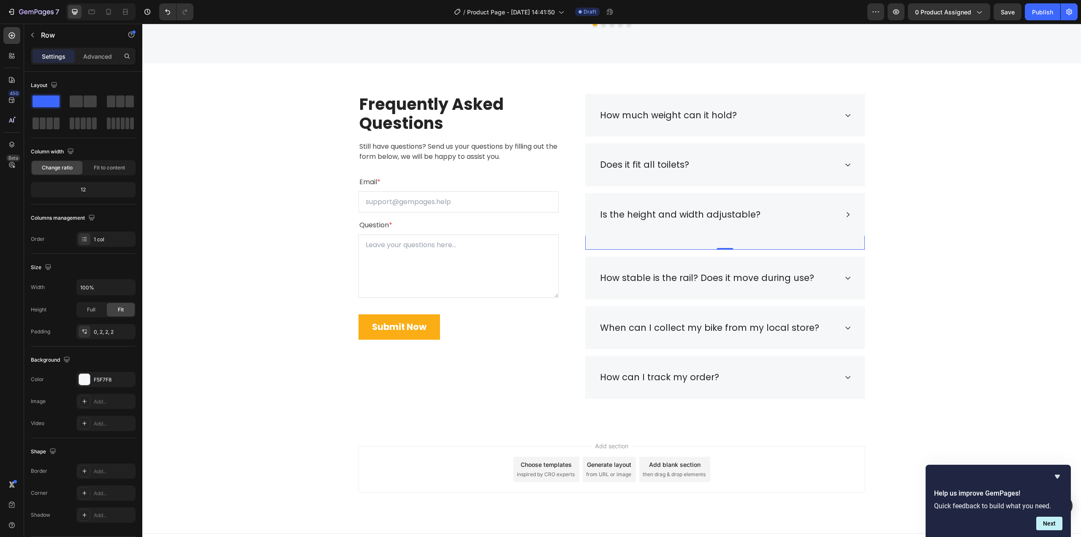
click at [666, 243] on div "Title Line Row 0" at bounding box center [725, 239] width 280 height 21
click at [839, 215] on div "Is the height and width adjustable?" at bounding box center [725, 214] width 280 height 43
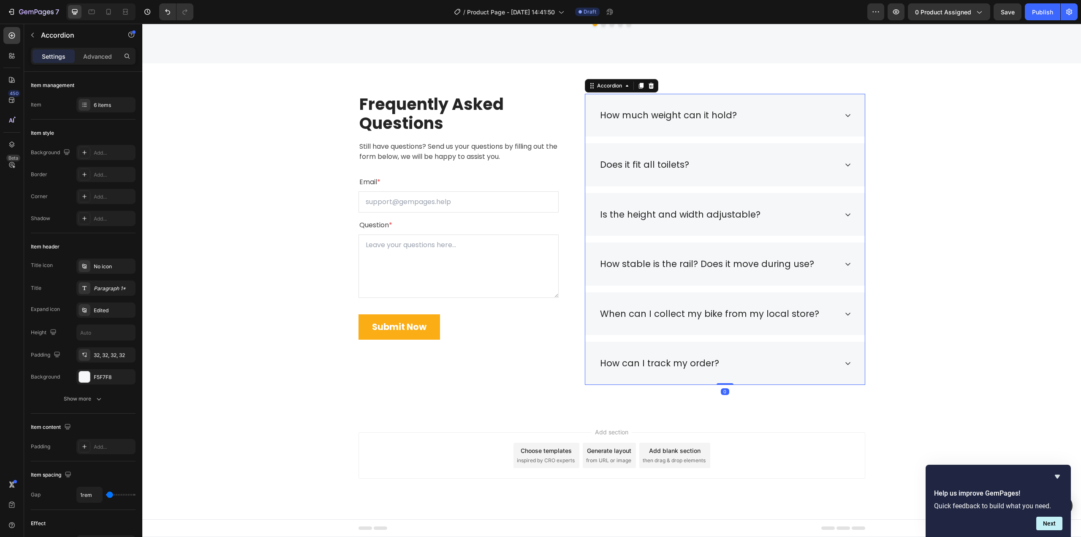
click at [839, 213] on div "Is the height and width adjustable?" at bounding box center [725, 214] width 280 height 43
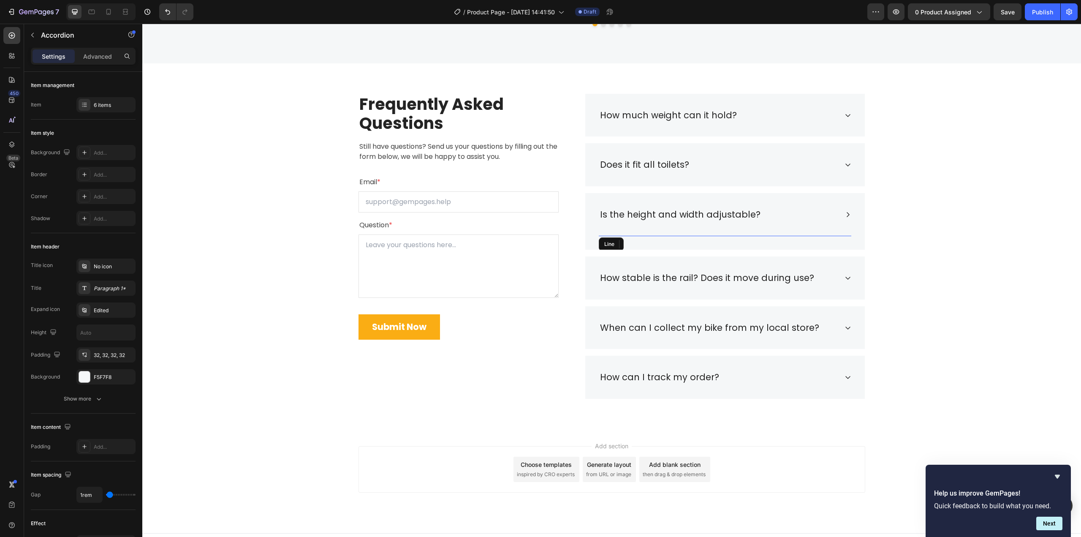
click at [670, 236] on div "Title Line" at bounding box center [725, 232] width 253 height 7
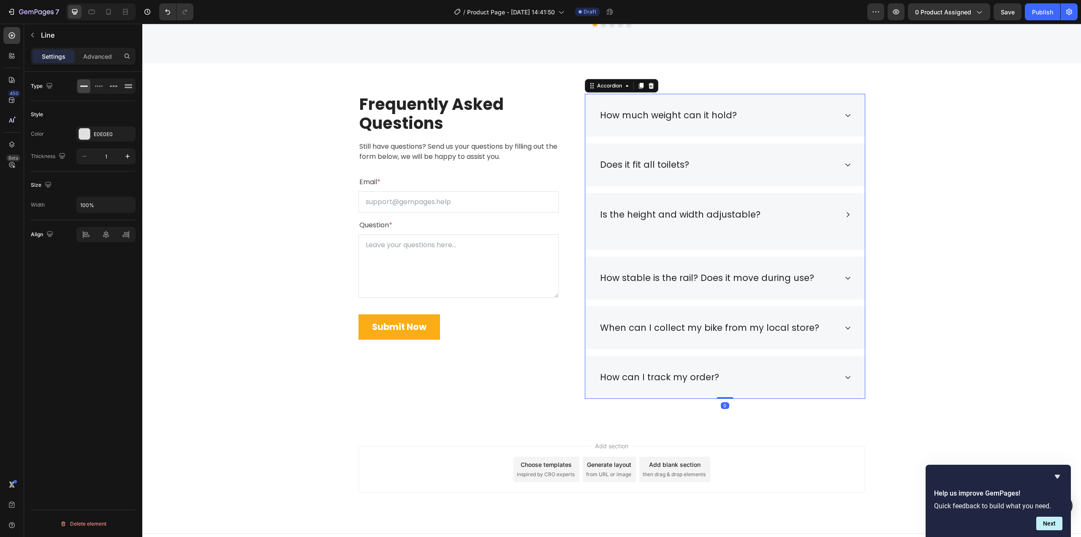
click at [679, 226] on div "Is the height and width adjustable?" at bounding box center [725, 214] width 280 height 43
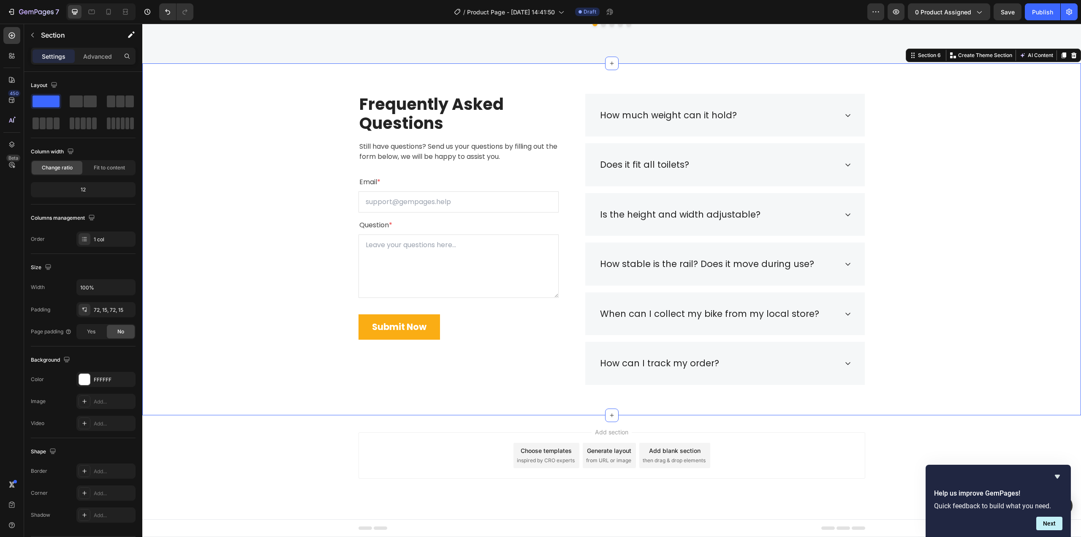
click at [925, 251] on div "Frequently Asked Questions Heading Still have questions? Send us your questions…" at bounding box center [612, 239] width 926 height 291
click at [832, 222] on div "Is the height and width adjustable?" at bounding box center [718, 215] width 239 height 16
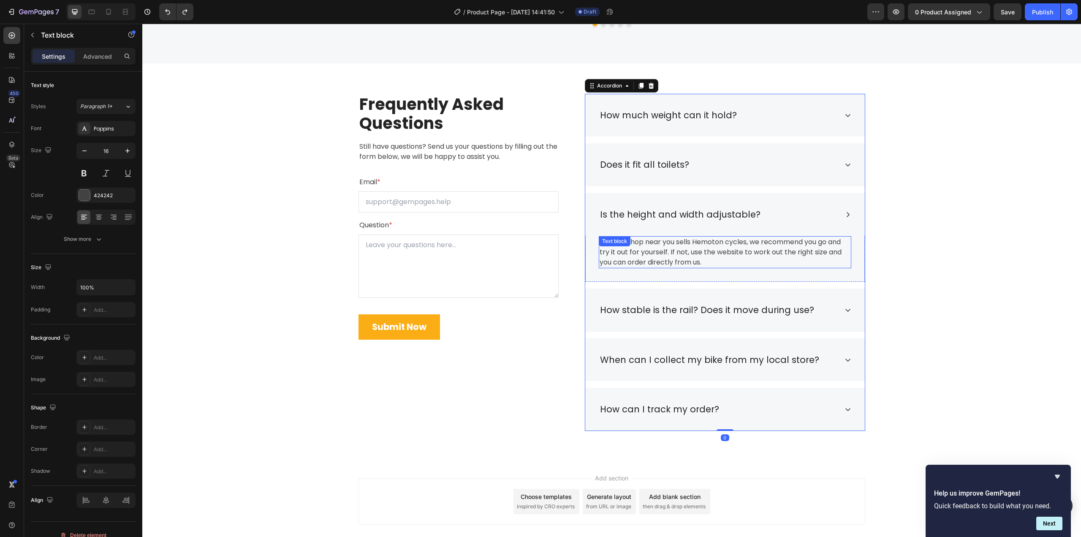
click at [688, 249] on p "If a bike shop near you sells Hemoton cycles, we recommend you go and try it ou…" at bounding box center [725, 252] width 251 height 30
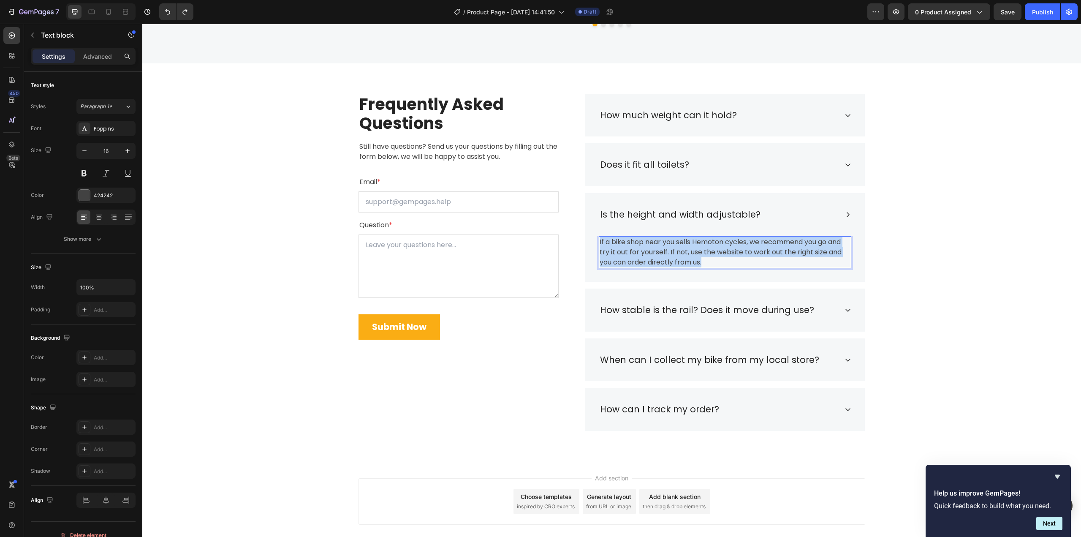
click at [688, 249] on p "If a bike shop near you sells Hemoton cycles, we recommend you go and try it ou…" at bounding box center [725, 252] width 251 height 30
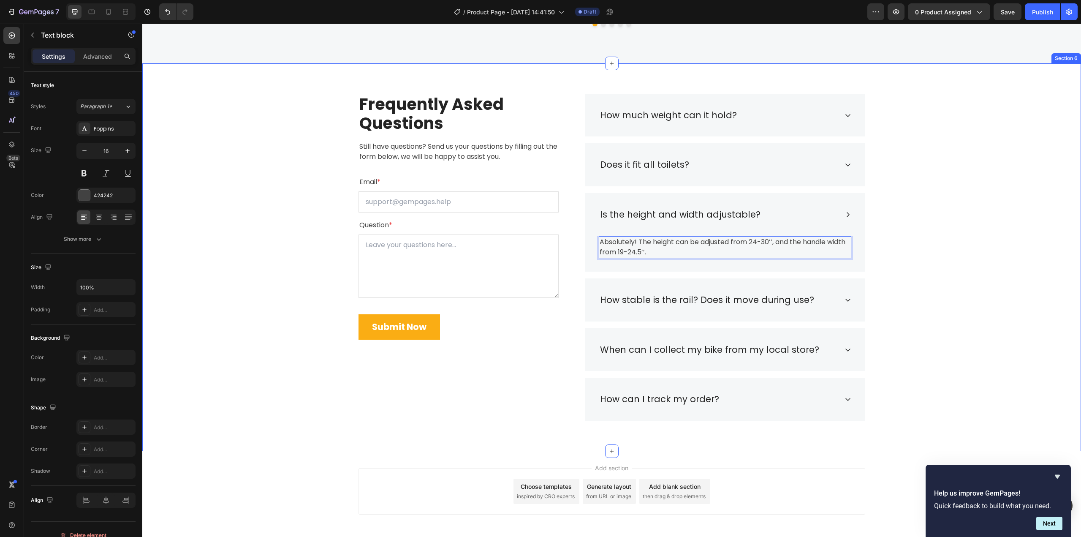
click at [973, 278] on div "Frequently Asked Questions Heading Still have questions? Send us your questions…" at bounding box center [612, 257] width 926 height 327
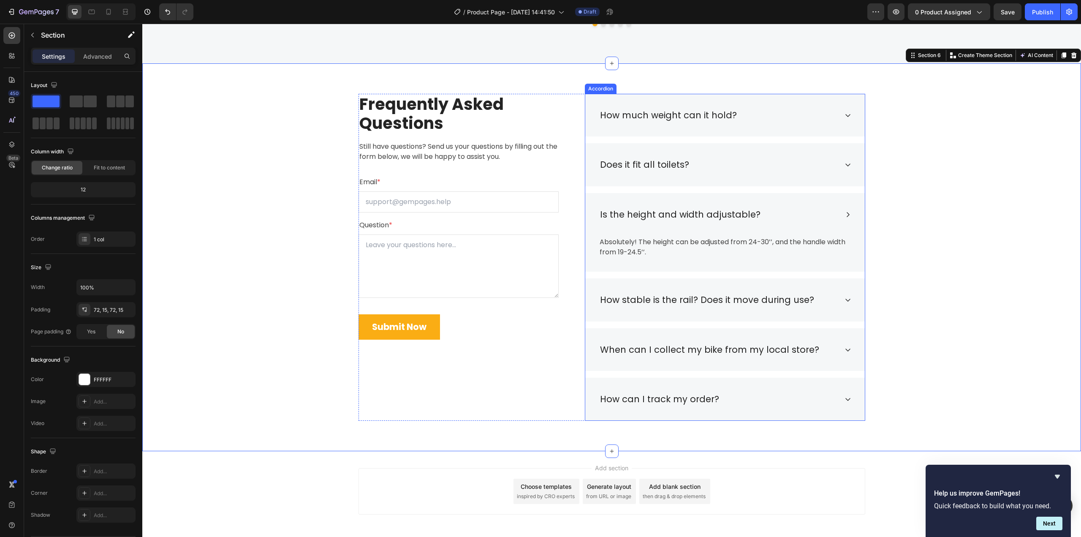
click at [831, 304] on div "How stable is the rail? Does it move during use?" at bounding box center [718, 300] width 239 height 16
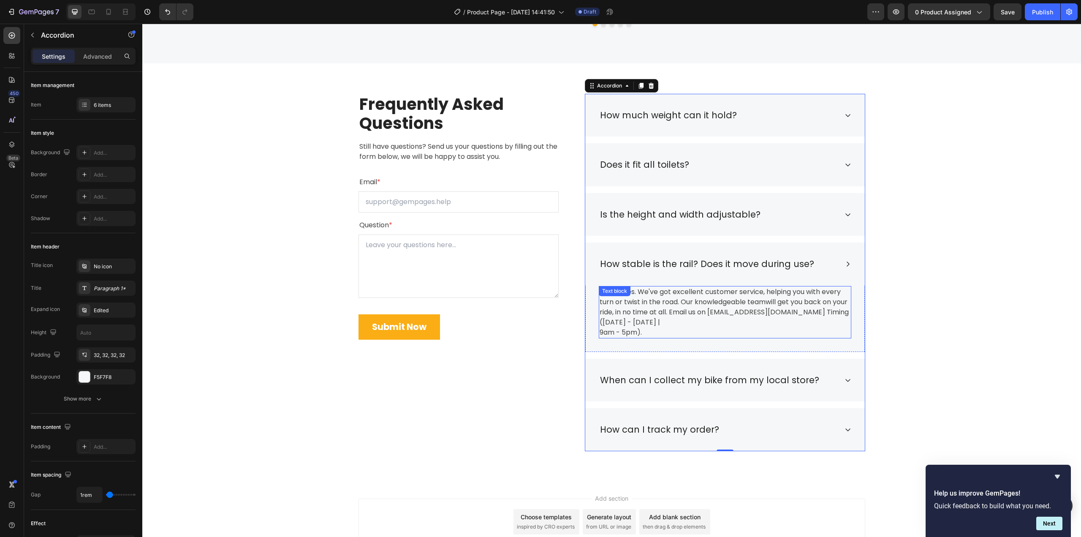
click at [649, 301] on div "No worries. We've got excellent customer service, helping you with every turn o…" at bounding box center [725, 312] width 253 height 52
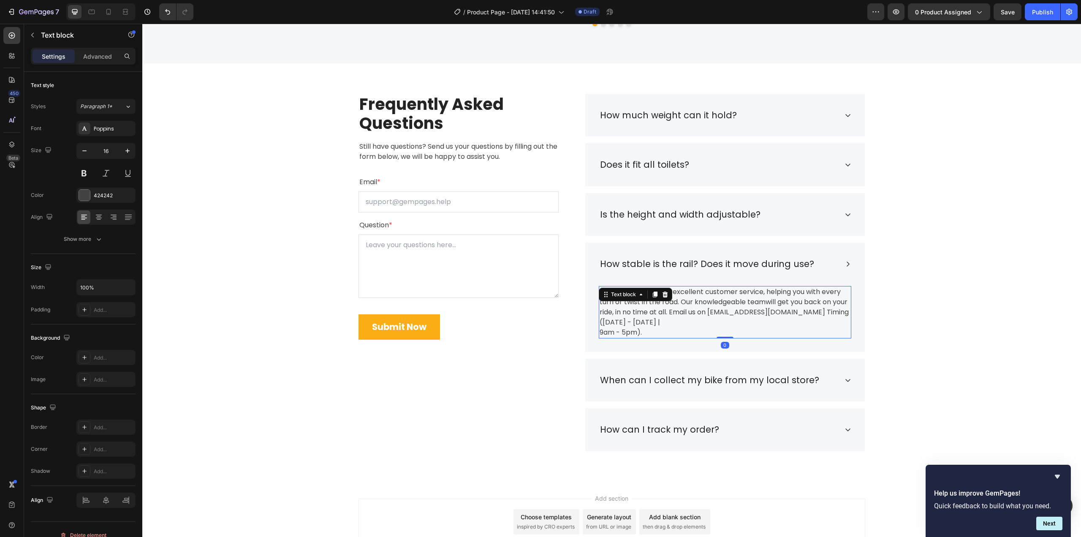
click at [649, 301] on div "Text block" at bounding box center [635, 295] width 73 height 14
click at [649, 300] on div "Text block" at bounding box center [635, 295] width 73 height 14
click at [738, 299] on p "No worries. We've got excellent customer service, helping you with every turn o…" at bounding box center [725, 312] width 251 height 51
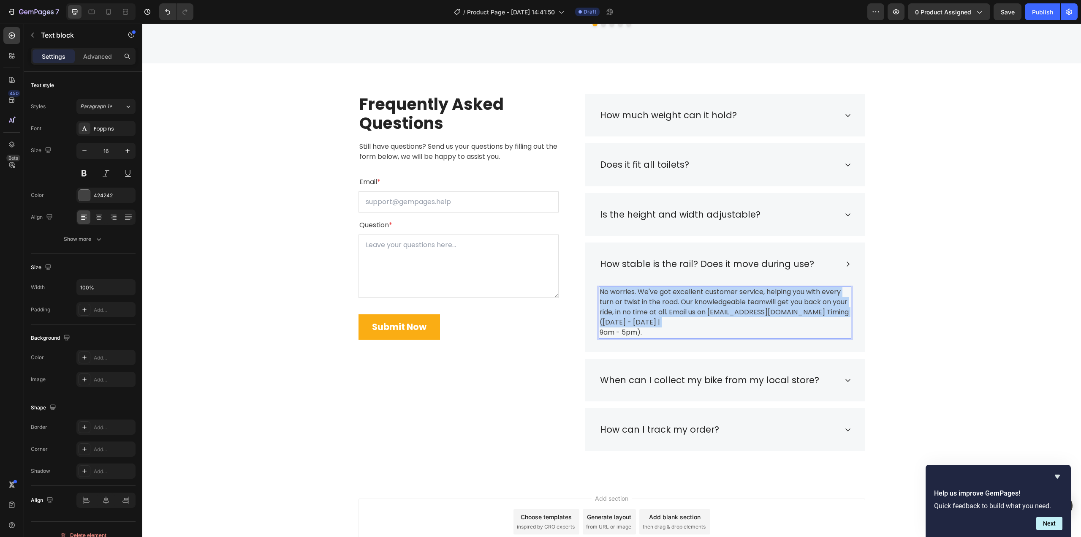
click at [738, 299] on p "No worries. We've got excellent customer service, helping you with every turn o…" at bounding box center [725, 312] width 251 height 51
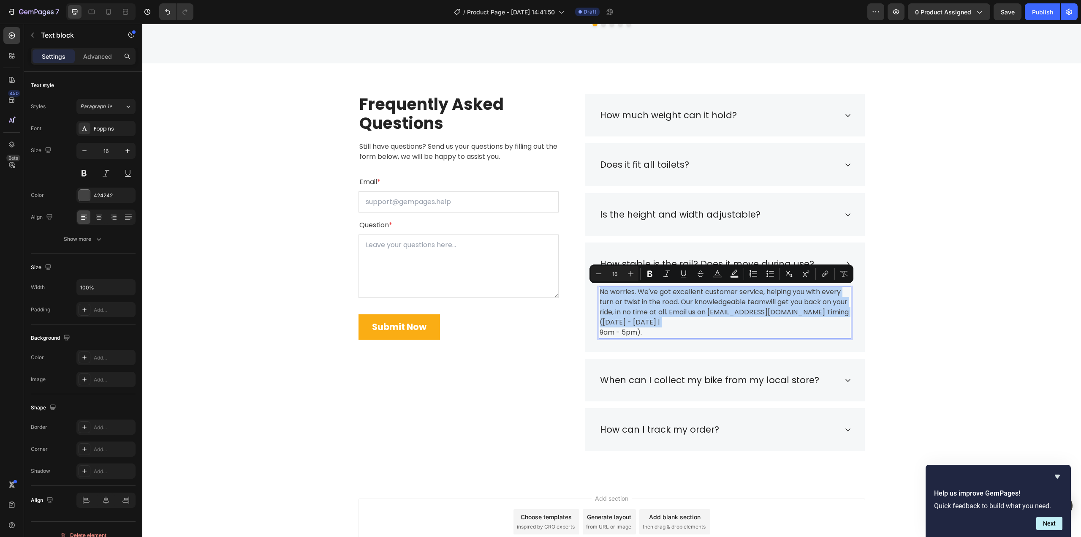
click at [668, 326] on p "No worries. We've got excellent customer service, helping you with every turn o…" at bounding box center [725, 312] width 251 height 51
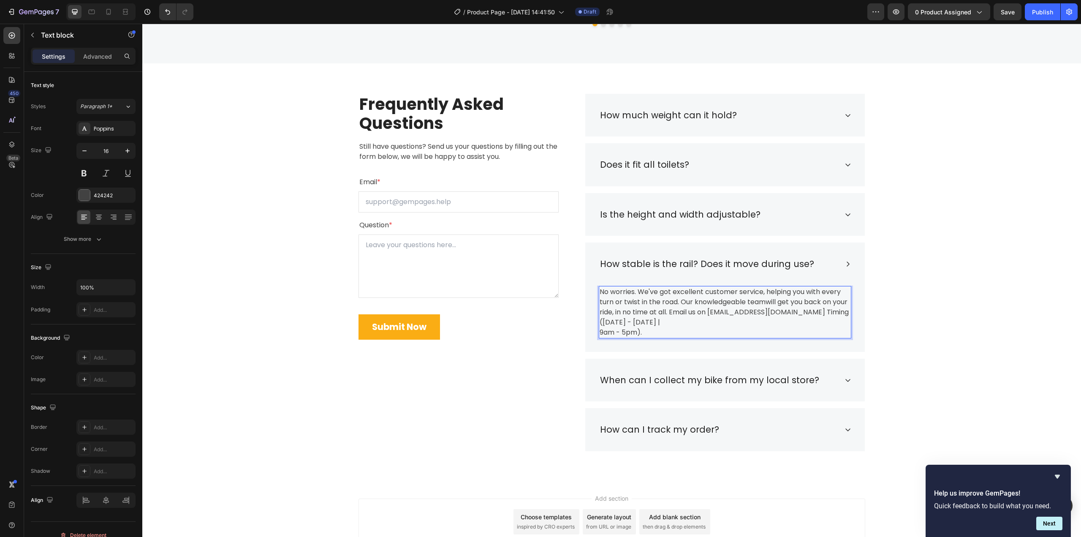
click at [658, 330] on p "No worries. We've got excellent customer service, helping you with every turn o…" at bounding box center [725, 312] width 251 height 51
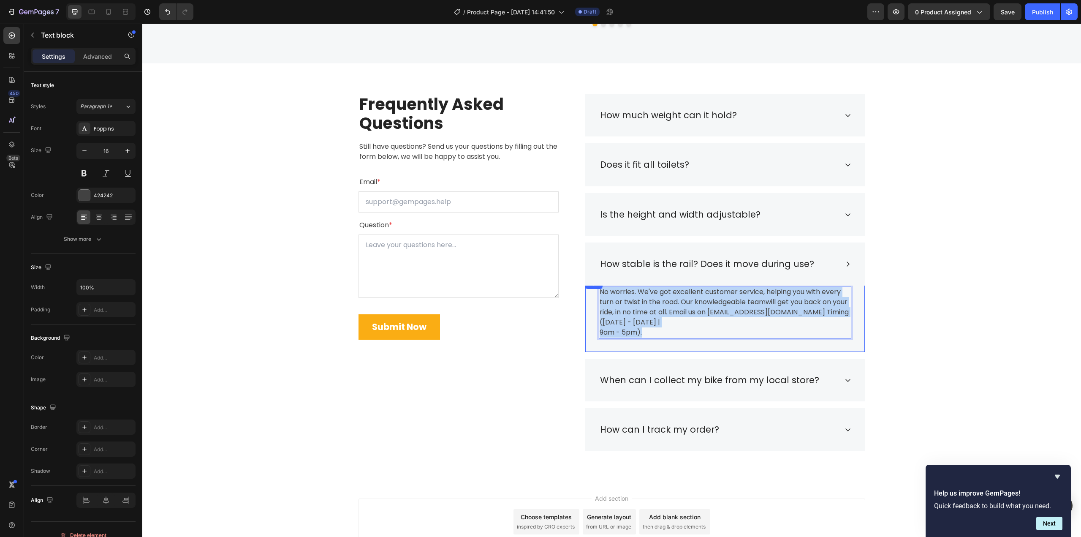
drag, startPoint x: 650, startPoint y: 332, endPoint x: 593, endPoint y: 291, distance: 69.9
click at [593, 291] on div "Title Line No worries. We've got excellent customer service, helping you with e…" at bounding box center [725, 315] width 280 height 73
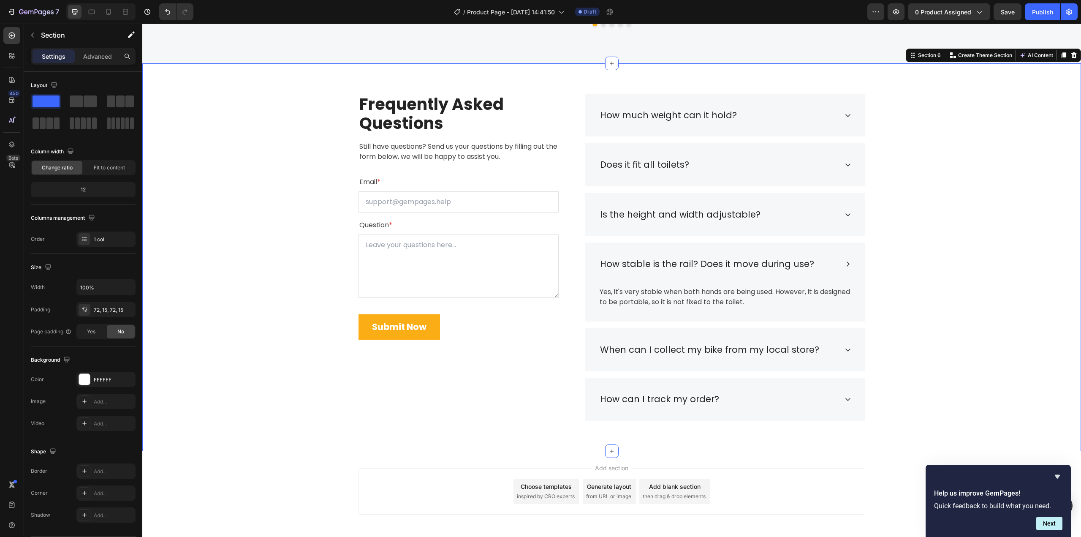
click at [962, 299] on div "Frequently Asked Questions Heading Still have questions? Send us your questions…" at bounding box center [612, 257] width 926 height 327
click at [661, 299] on p "Yes, it's very stable when both hands are being used. However, it is designed t…" at bounding box center [725, 297] width 251 height 20
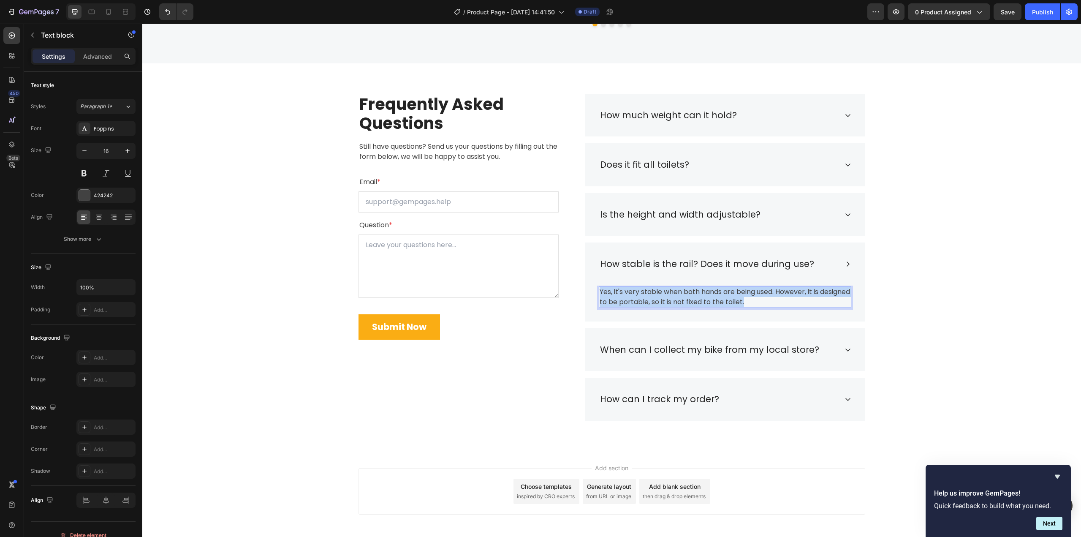
click at [661, 299] on p "Yes, it's very stable when both hands are being used. However, it is designed t…" at bounding box center [725, 297] width 251 height 20
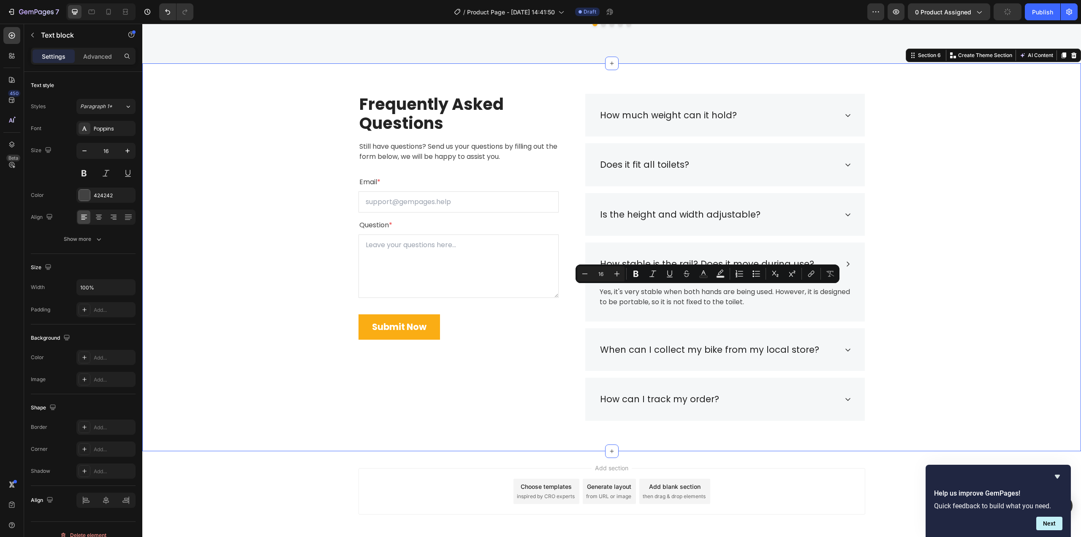
click at [963, 304] on div "Frequently Asked Questions Heading Still have questions? Send us your questions…" at bounding box center [612, 257] width 926 height 327
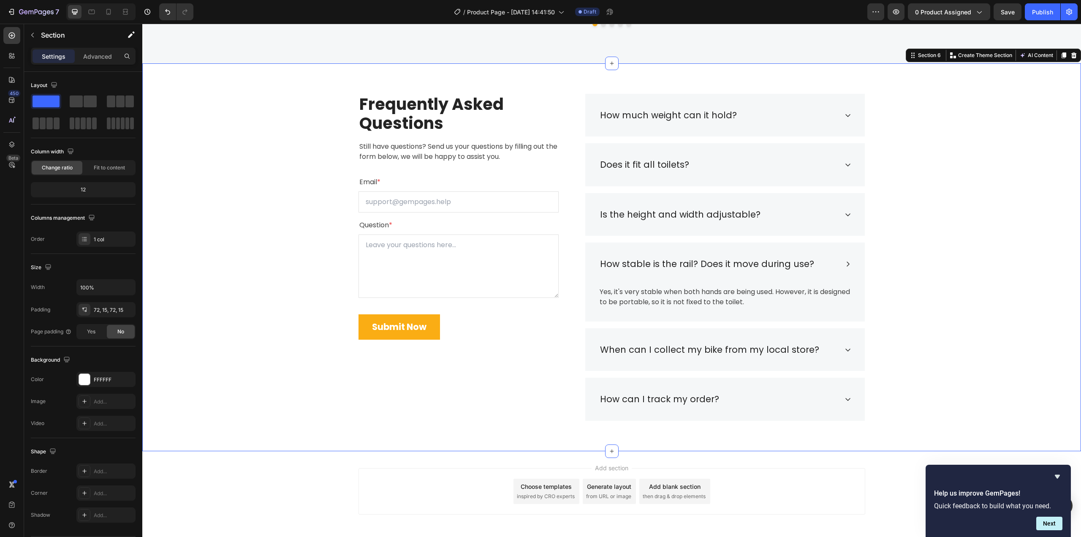
click at [927, 258] on div "Frequently Asked Questions Heading Still have questions? Send us your questions…" at bounding box center [612, 257] width 926 height 327
click at [600, 90] on div "Accordion" at bounding box center [601, 89] width 28 height 8
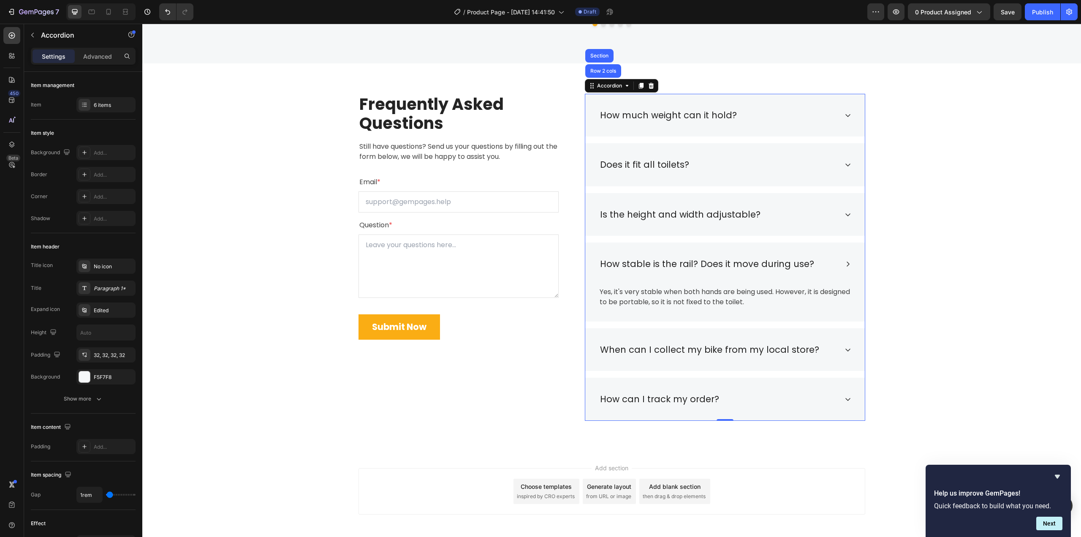
click at [836, 354] on div "When can I collect my bike from my local store?" at bounding box center [725, 349] width 280 height 43
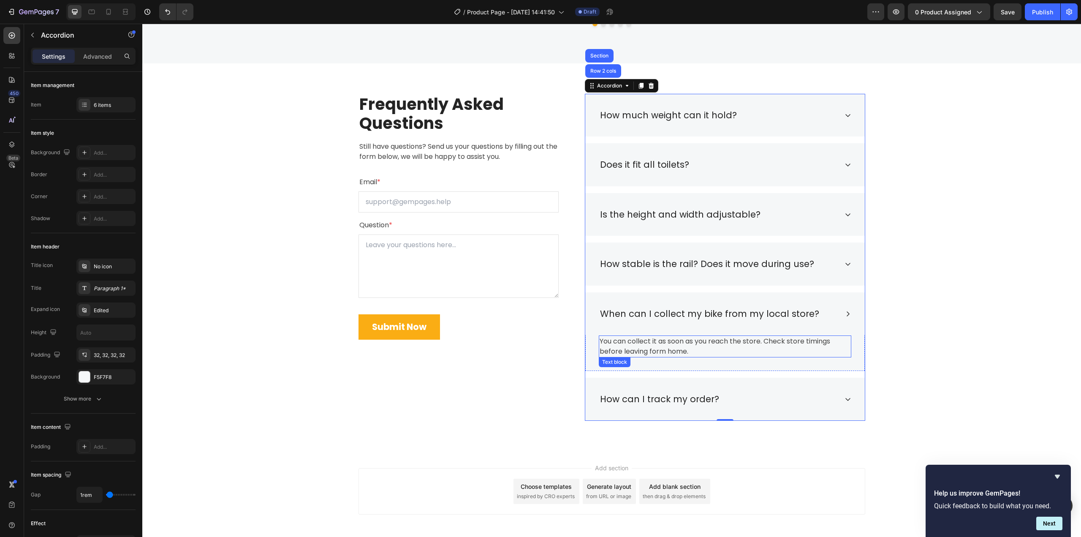
click at [667, 340] on p "You can collect it as soon as you reach the store. Check store timings before l…" at bounding box center [725, 346] width 251 height 20
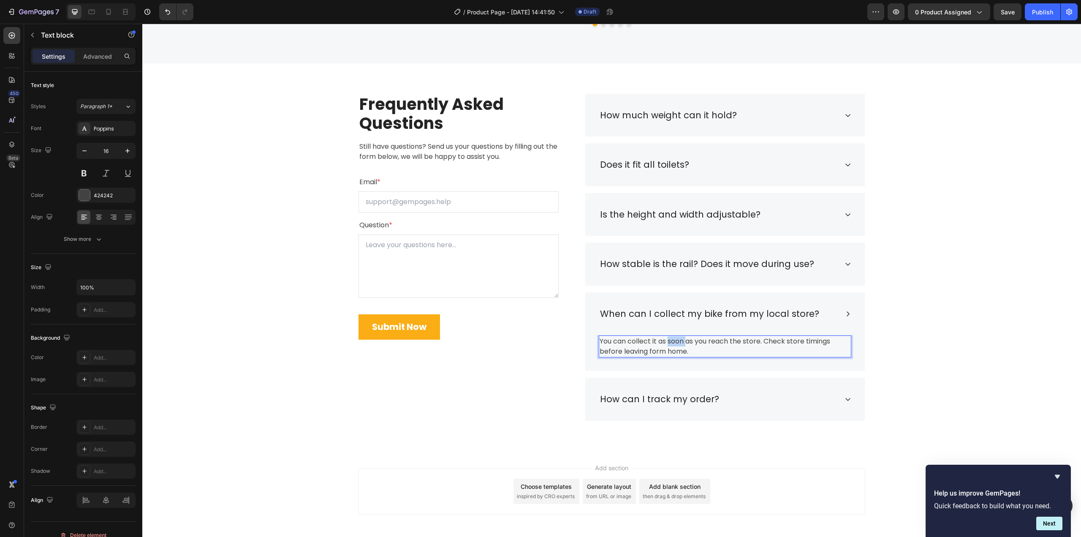
click at [667, 340] on p "You can collect it as soon as you reach the store. Check store timings before l…" at bounding box center [725, 346] width 251 height 20
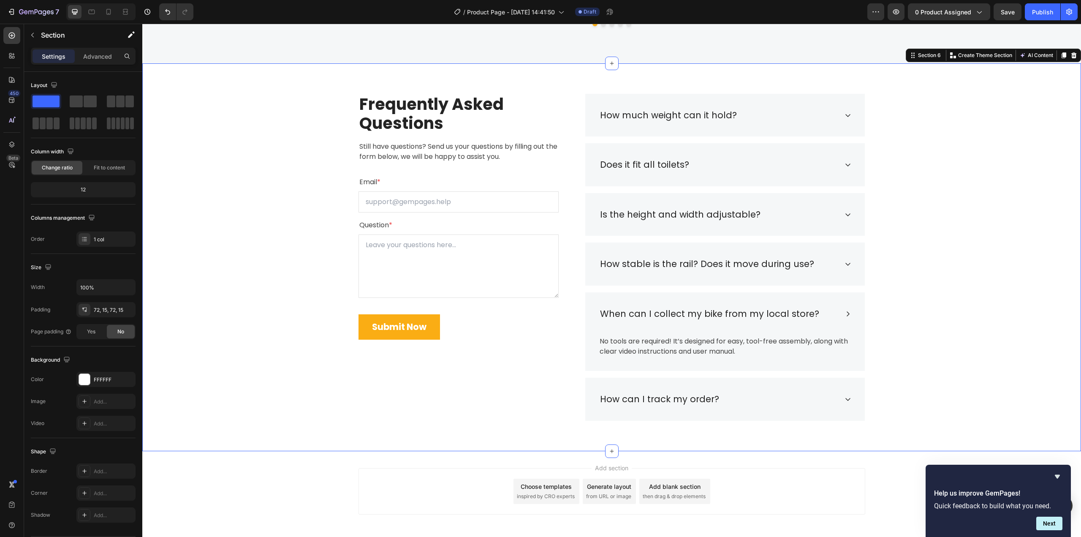
click at [941, 319] on div "Frequently Asked Questions Heading Still have questions? Send us your questions…" at bounding box center [612, 257] width 926 height 327
click at [761, 397] on div "How can I track my order?" at bounding box center [718, 399] width 239 height 16
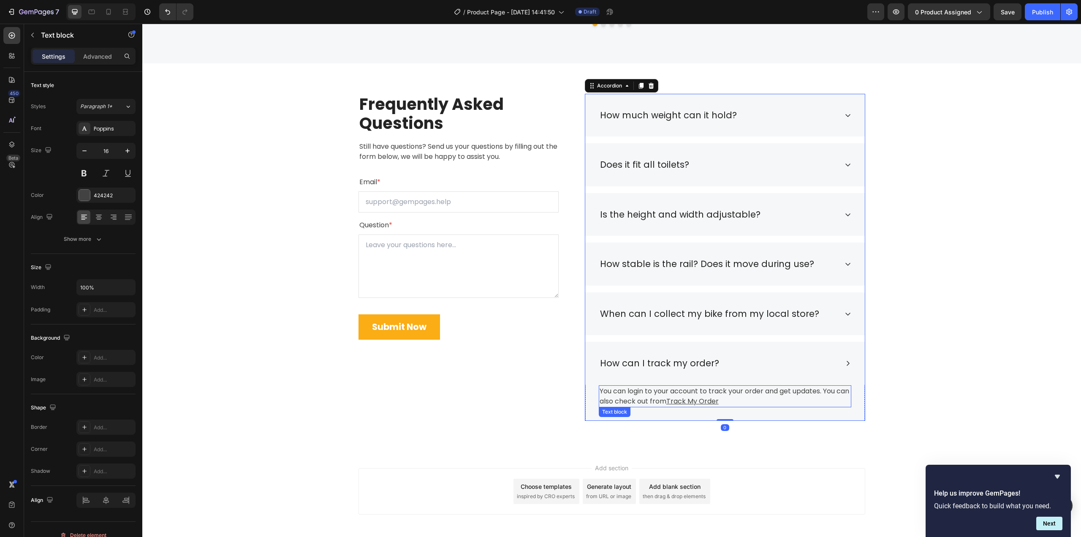
click at [659, 394] on p "You can login to your account to track your order and get updates. You can also…" at bounding box center [725, 396] width 251 height 20
click at [623, 397] on p "You can login to your account to track your order and get updates. You can also…" at bounding box center [725, 396] width 251 height 20
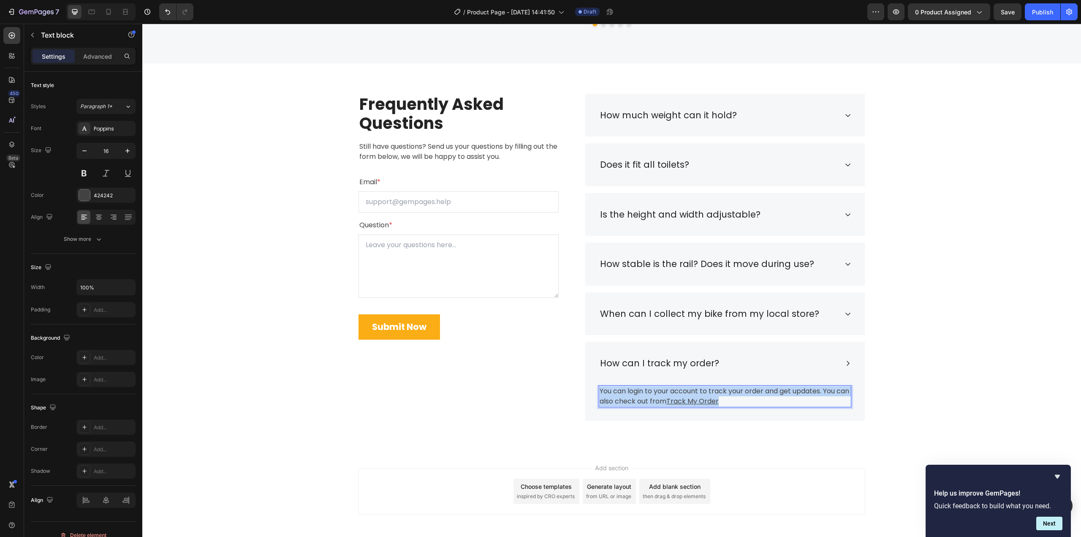
click at [623, 397] on p "You can login to your account to track your order and get updates. You can also…" at bounding box center [725, 396] width 251 height 20
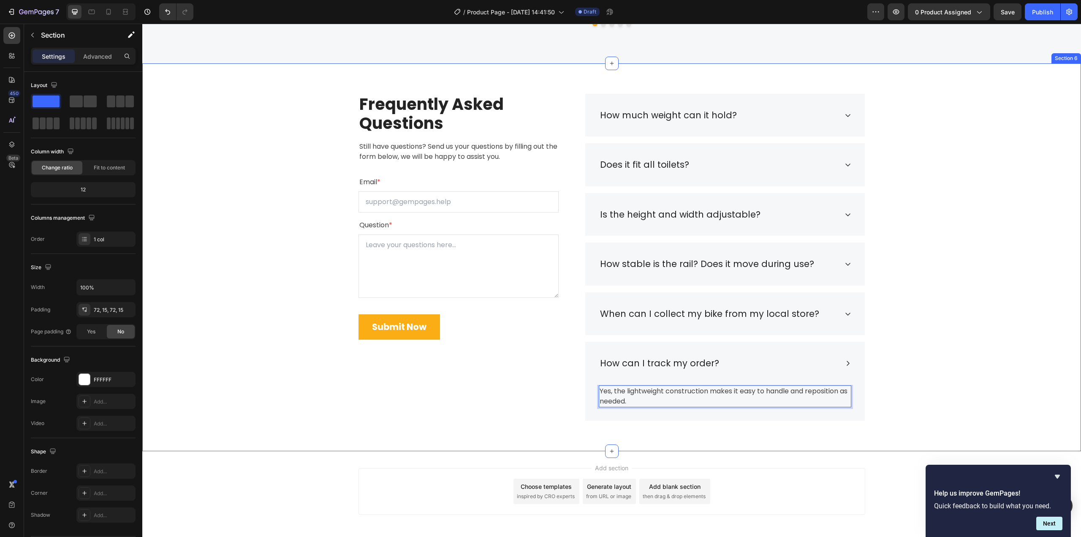
click at [907, 364] on div "Frequently Asked Questions Heading Still have questions? Send us your questions…" at bounding box center [612, 257] width 926 height 327
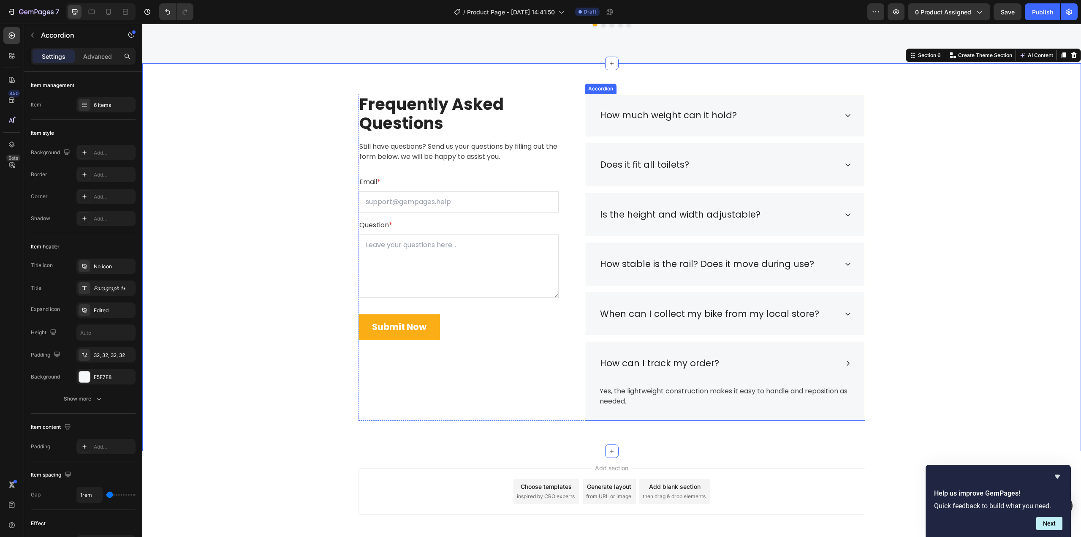
click at [642, 316] on p "When can I collect my bike from my local store?" at bounding box center [709, 314] width 219 height 14
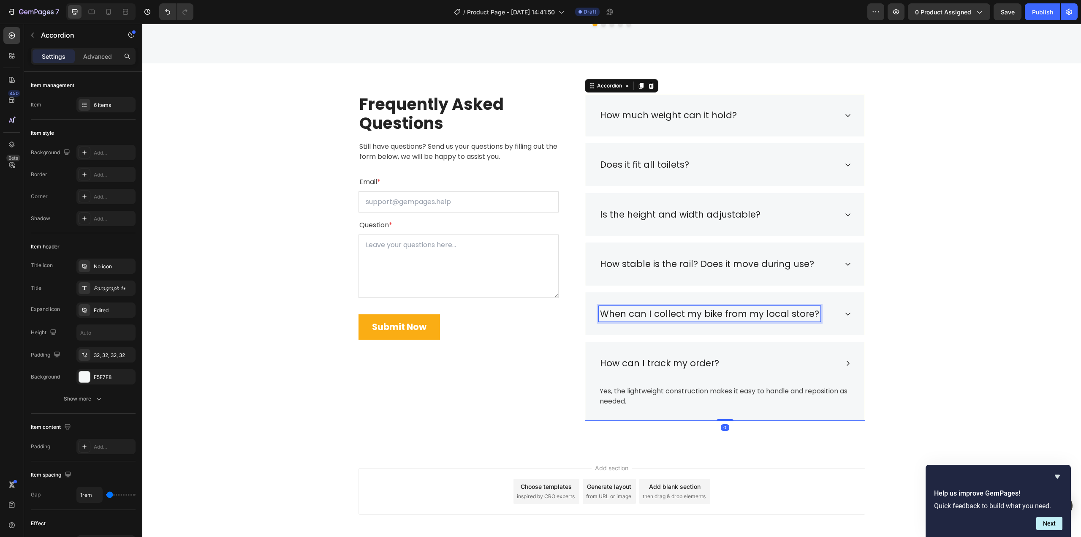
click at [642, 316] on p "When can I collect my bike from my local store?" at bounding box center [709, 314] width 219 height 14
click at [927, 309] on div "Frequently Asked Questions Heading Still have questions? Send us your questions…" at bounding box center [612, 257] width 926 height 327
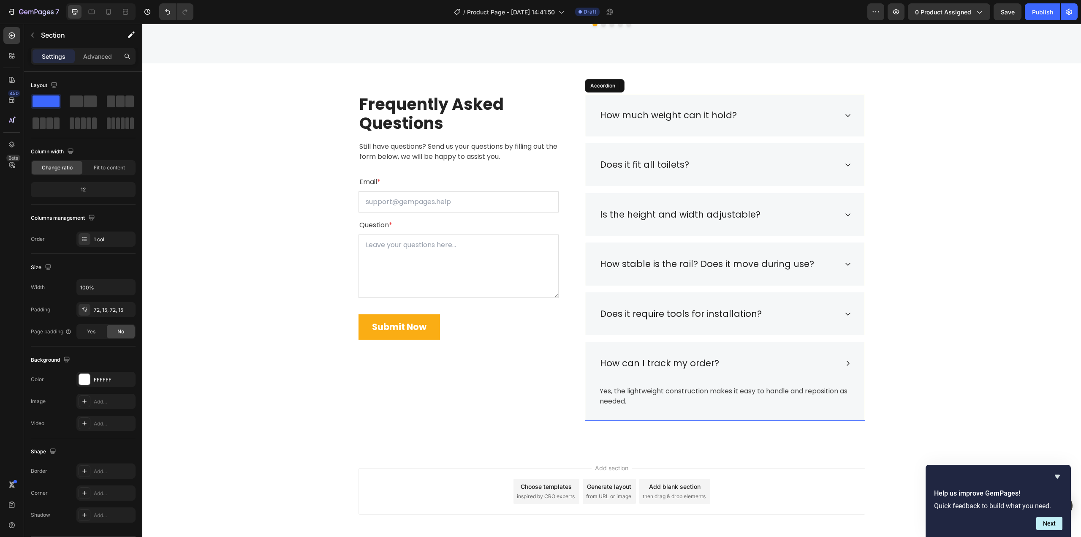
click at [839, 315] on div "Does it require tools for installation?" at bounding box center [725, 313] width 280 height 43
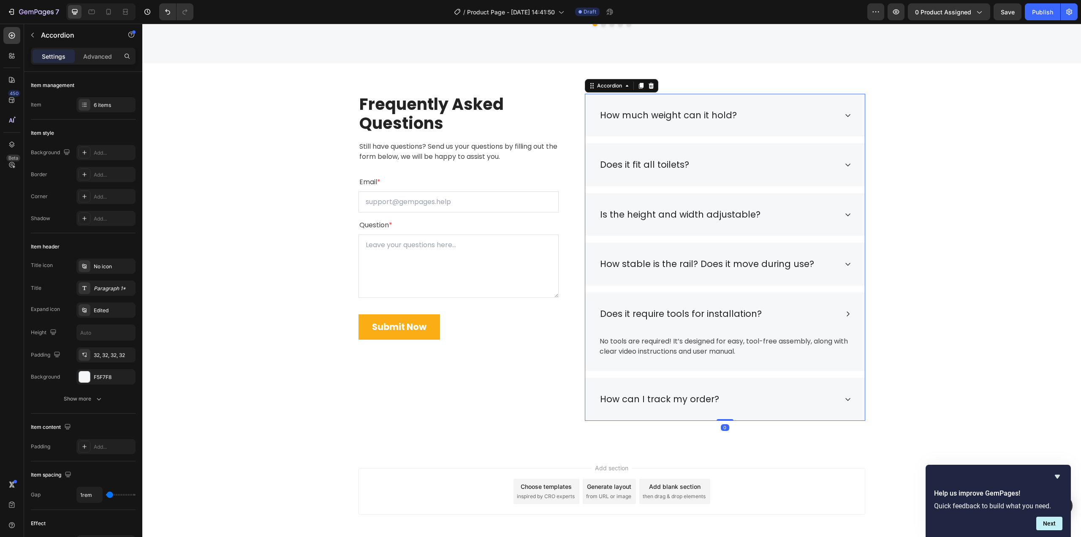
click at [845, 310] on icon at bounding box center [848, 313] width 7 height 7
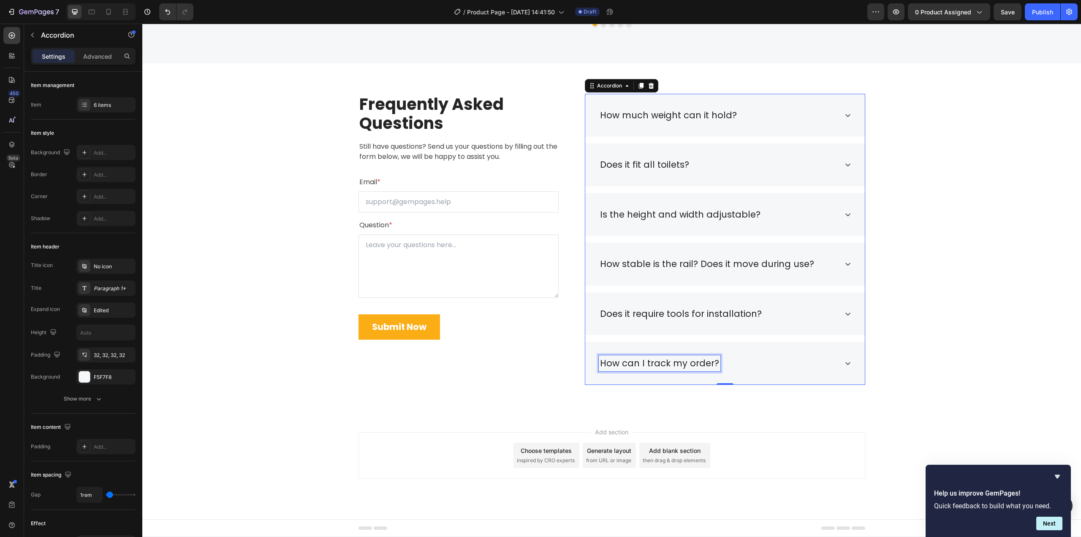
click at [643, 367] on p "How can I track my order?" at bounding box center [659, 363] width 119 height 14
click at [968, 337] on div "Frequently Asked Questions Heading Still have questions? Send us your questions…" at bounding box center [612, 239] width 926 height 291
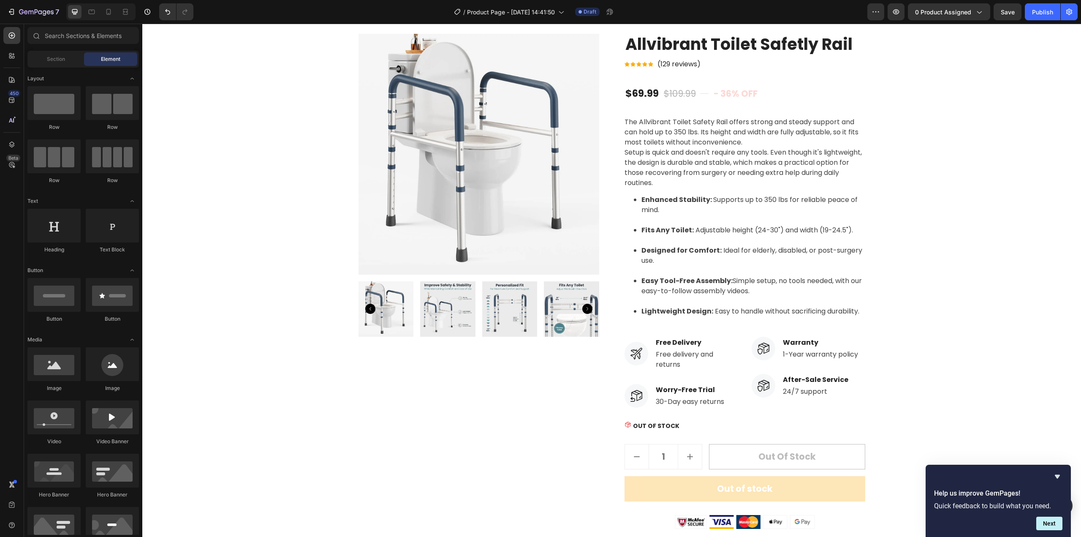
scroll to position [0, 0]
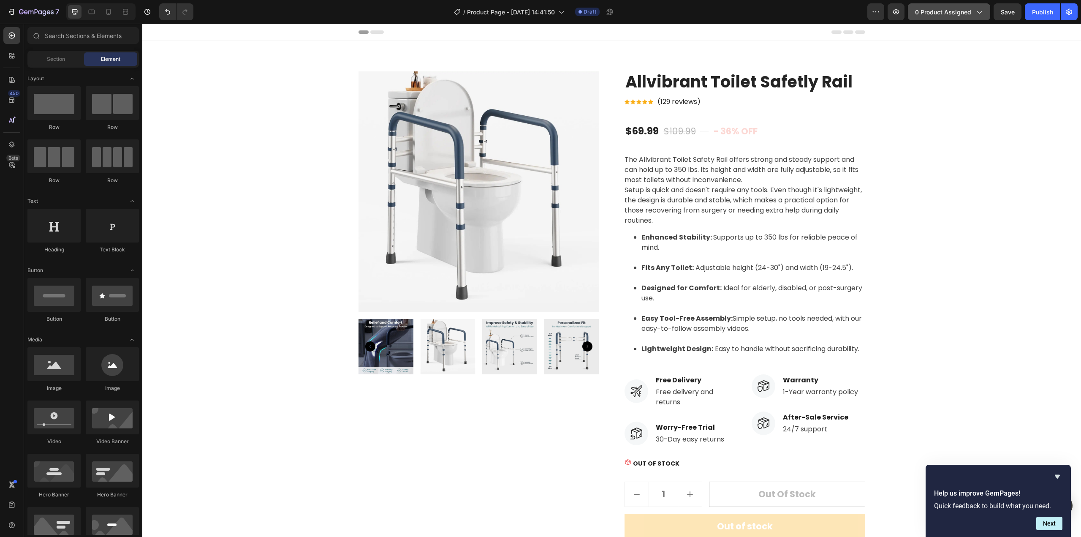
click at [970, 10] on span "0 product assigned" at bounding box center [943, 12] width 56 height 9
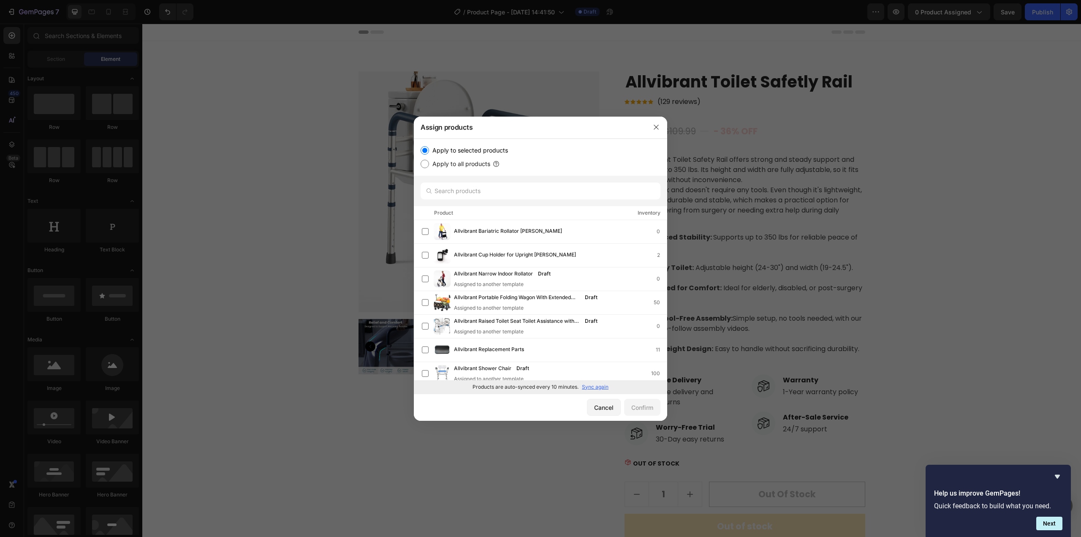
click at [586, 389] on p "Sync again" at bounding box center [595, 387] width 27 height 8
click at [552, 193] on input "text" at bounding box center [541, 190] width 240 height 17
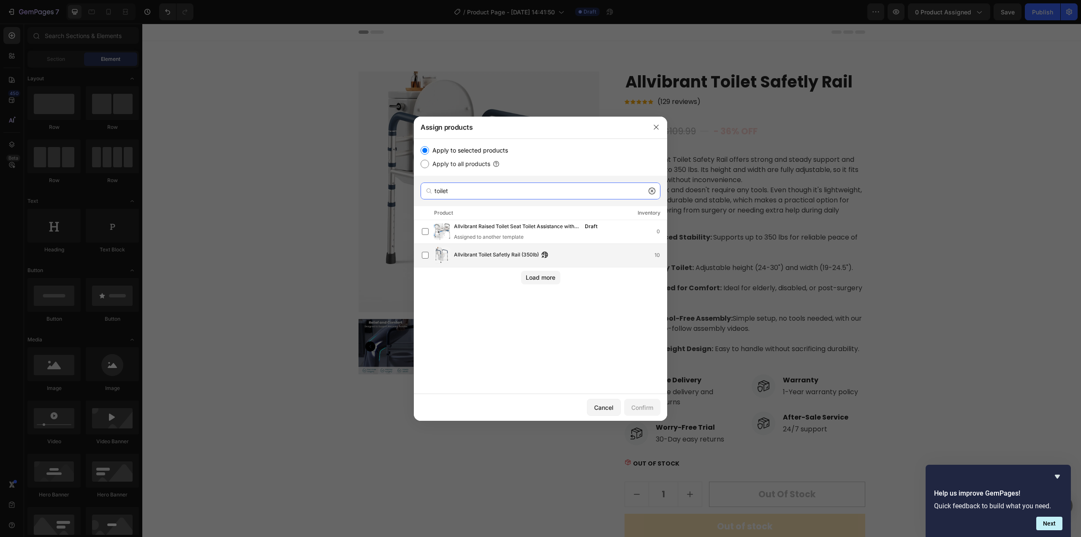
type input "toilet"
click at [554, 256] on div "Allvibrant Toilet Safetly Rail (350lb) 10" at bounding box center [560, 254] width 213 height 9
click at [640, 400] on button "Confirm" at bounding box center [642, 407] width 36 height 17
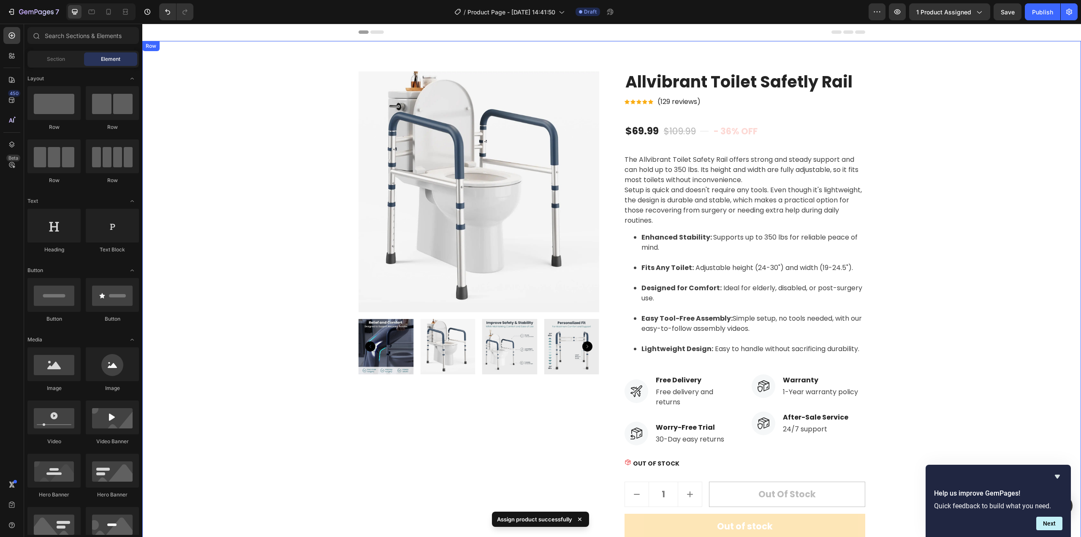
click at [983, 151] on div "Product Images Allvibrant Toilet Safetly Rail Product Title Icon Icon Icon Icon…" at bounding box center [612, 318] width 926 height 495
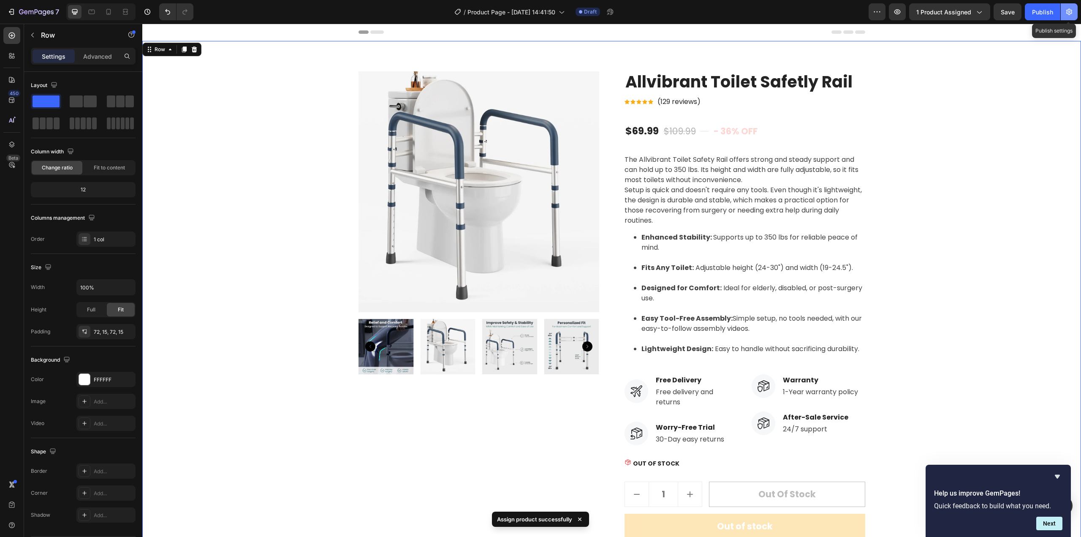
click at [1064, 14] on button "button" at bounding box center [1069, 11] width 17 height 17
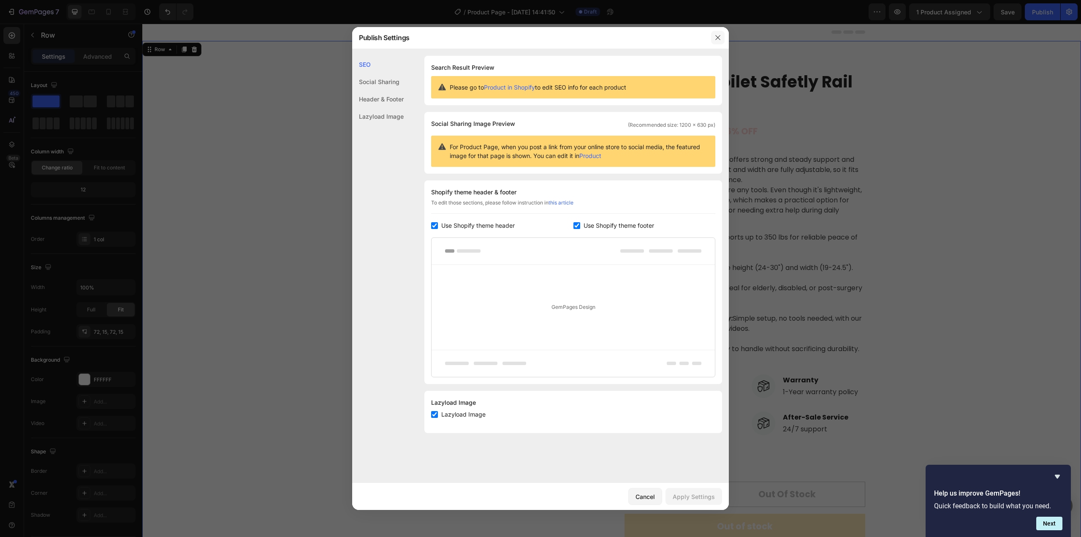
click at [720, 38] on icon "button" at bounding box center [718, 37] width 7 height 7
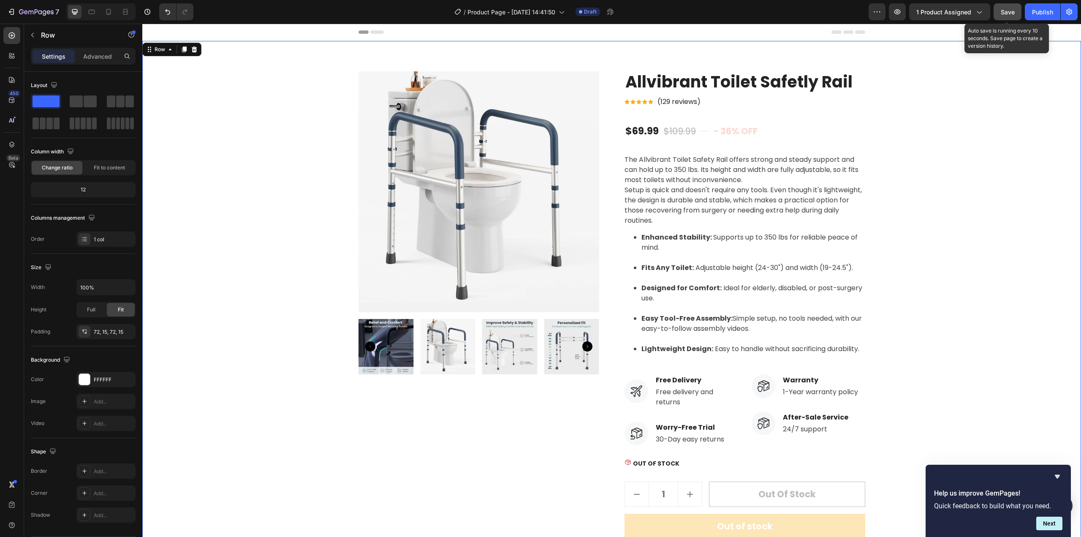
click at [1017, 14] on button "Save" at bounding box center [1008, 11] width 28 height 17
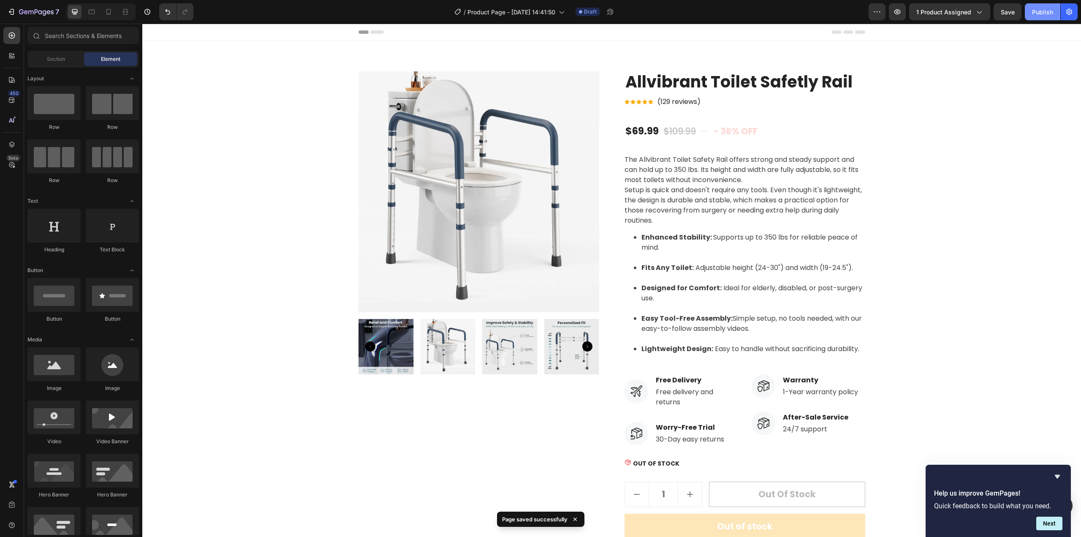
click at [1038, 17] on button "Publish" at bounding box center [1042, 11] width 35 height 17
click at [108, 14] on icon at bounding box center [109, 13] width 2 height 1
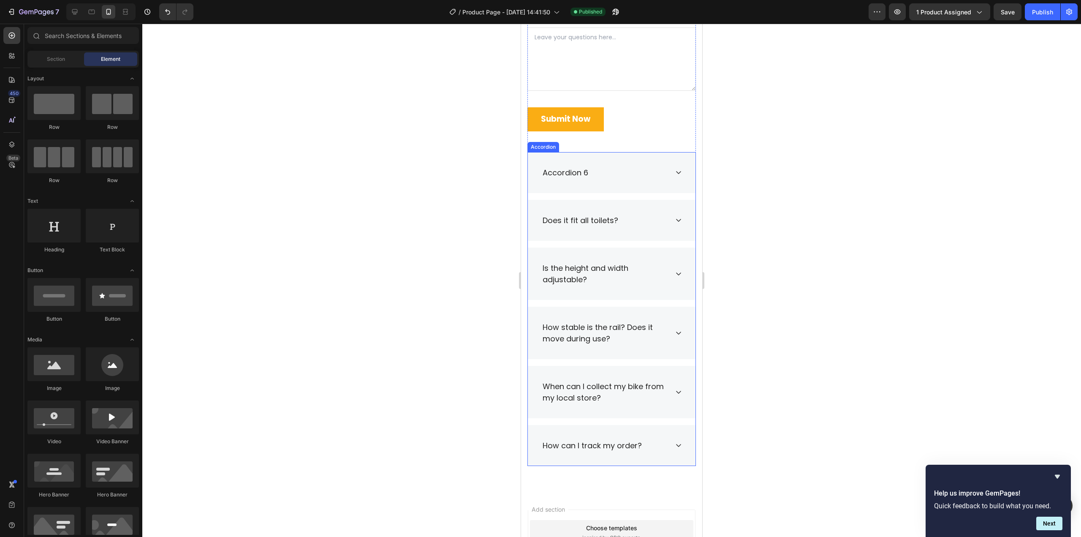
scroll to position [2044, 0]
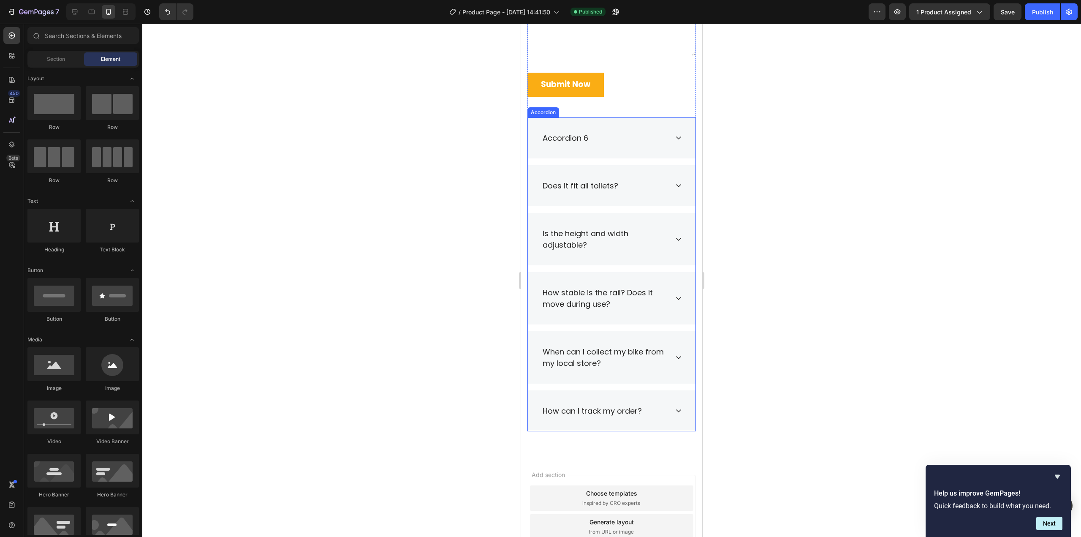
click at [547, 111] on div "Accordion" at bounding box center [543, 113] width 28 height 8
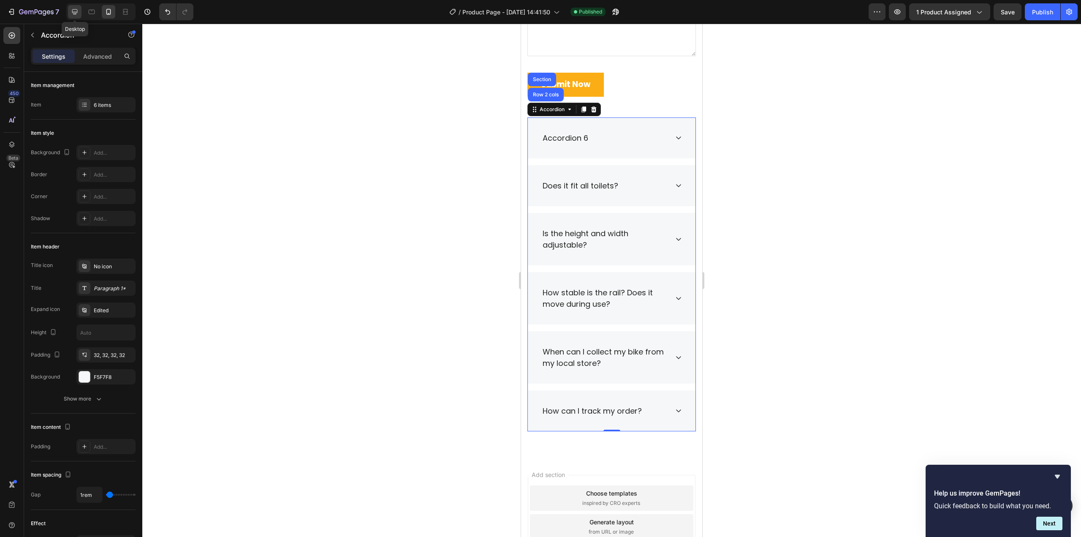
click at [76, 14] on icon at bounding box center [74, 11] width 5 height 5
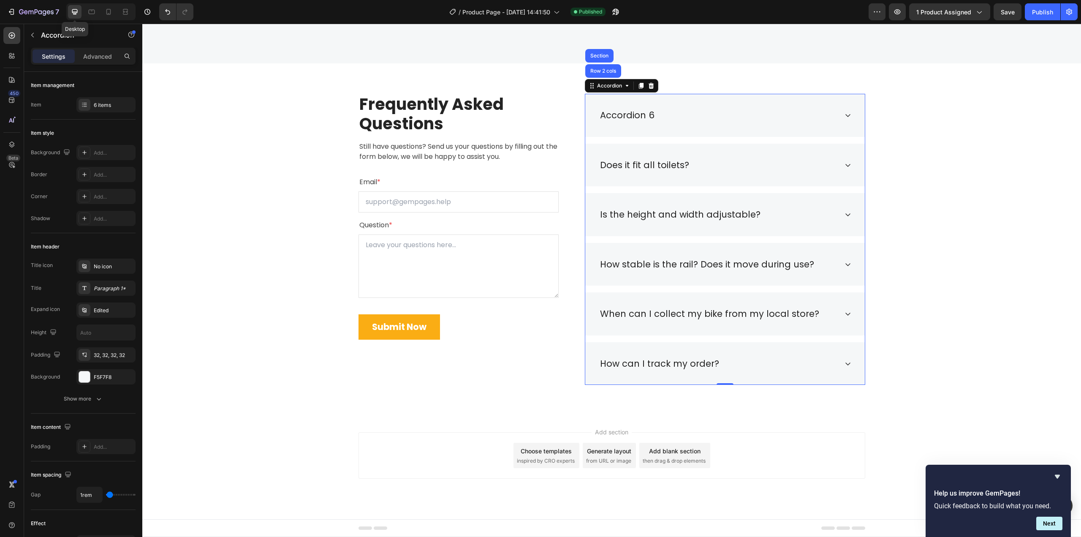
scroll to position [1818, 0]
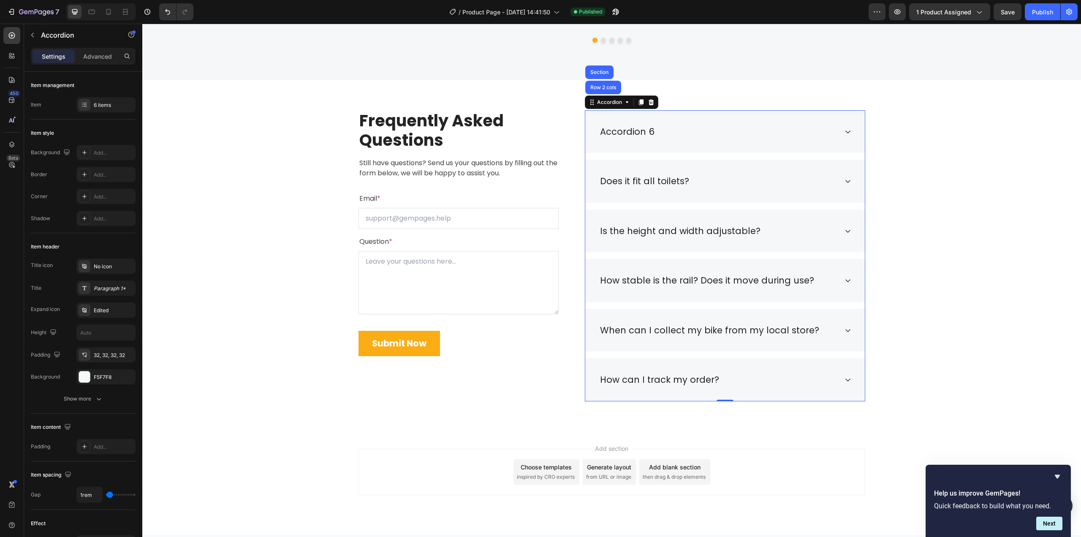
click at [606, 133] on div "Accordion 6" at bounding box center [627, 132] width 57 height 16
click at [606, 133] on p "Accordion 6" at bounding box center [627, 132] width 54 height 14
click at [944, 187] on div "Frequently Asked Questions Heading Still have questions? Send us your questions…" at bounding box center [612, 255] width 926 height 291
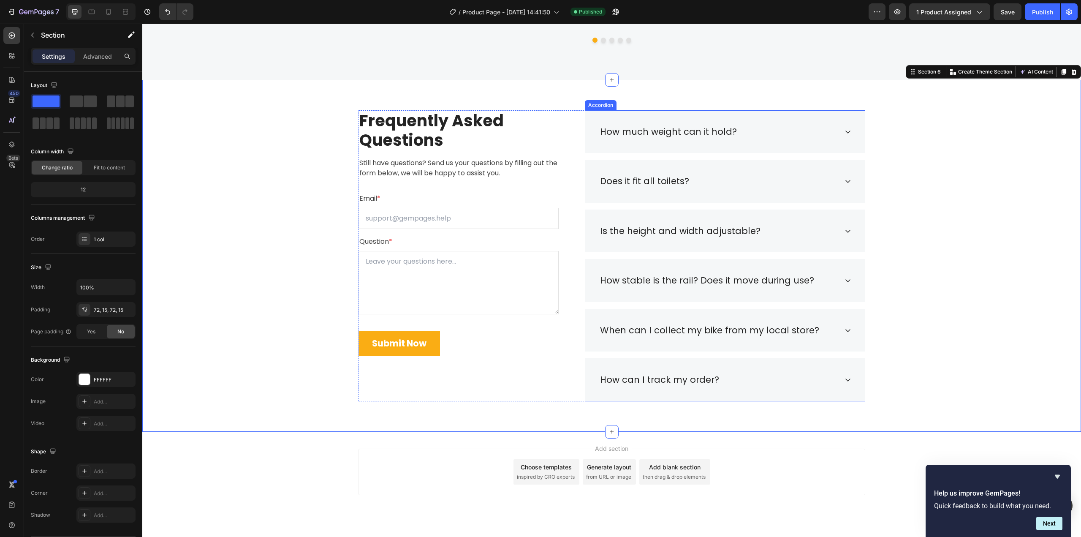
click at [846, 134] on icon at bounding box center [848, 131] width 7 height 7
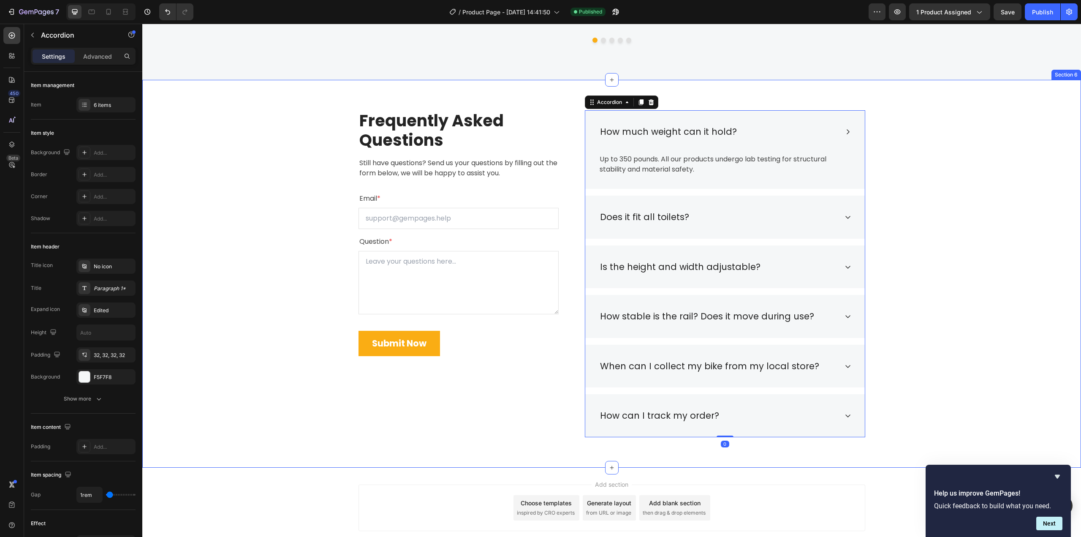
click at [928, 187] on div "Frequently Asked Questions Heading Still have questions? Send us your questions…" at bounding box center [612, 273] width 926 height 327
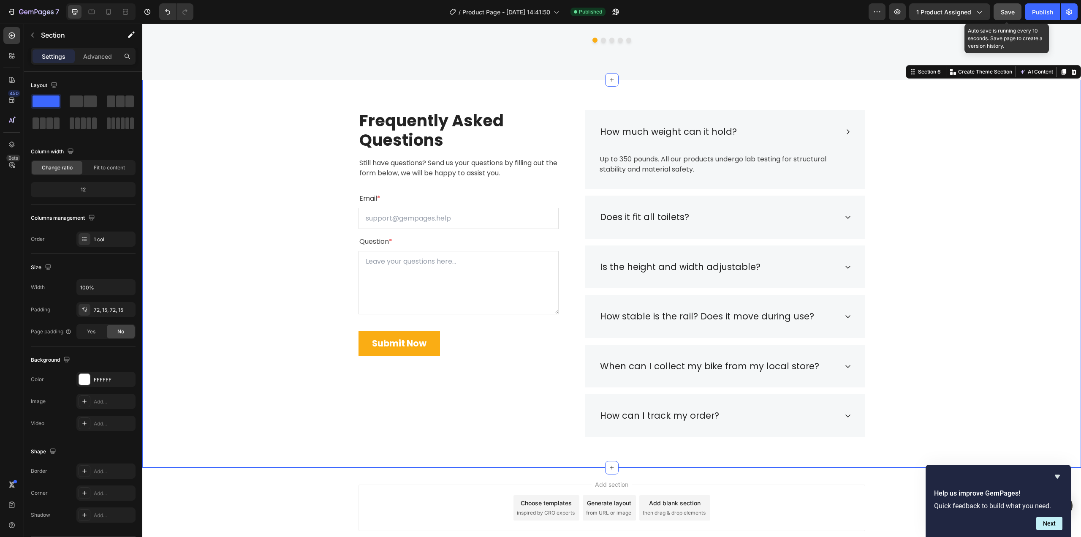
click at [1008, 17] on button "Save" at bounding box center [1008, 11] width 28 height 17
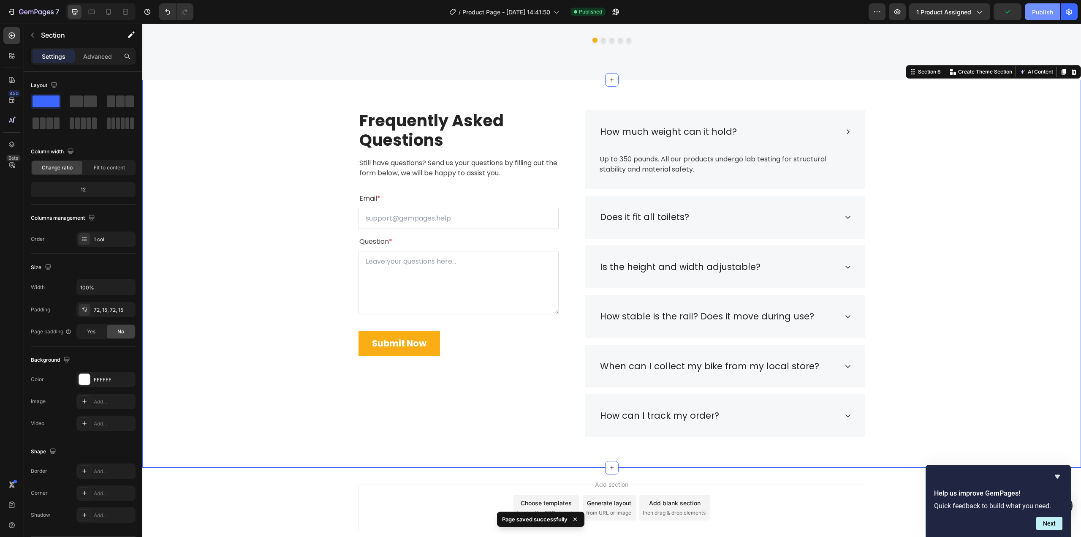
click at [1041, 12] on div "Publish" at bounding box center [1042, 12] width 21 height 9
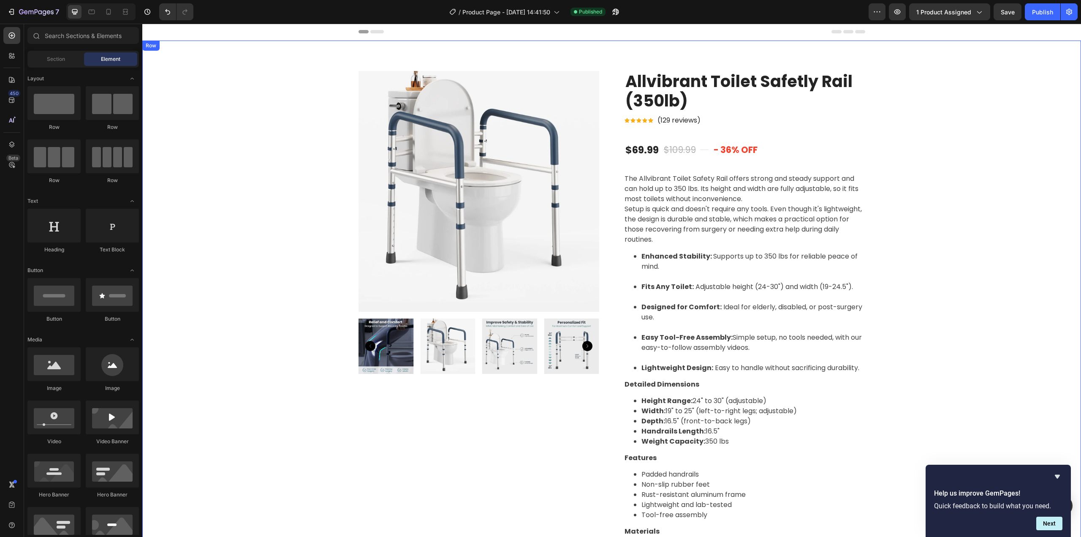
scroll to position [0, 0]
click at [999, 17] on button "Save" at bounding box center [1008, 11] width 28 height 17
click at [38, 14] on icon "button" at bounding box center [36, 12] width 35 height 7
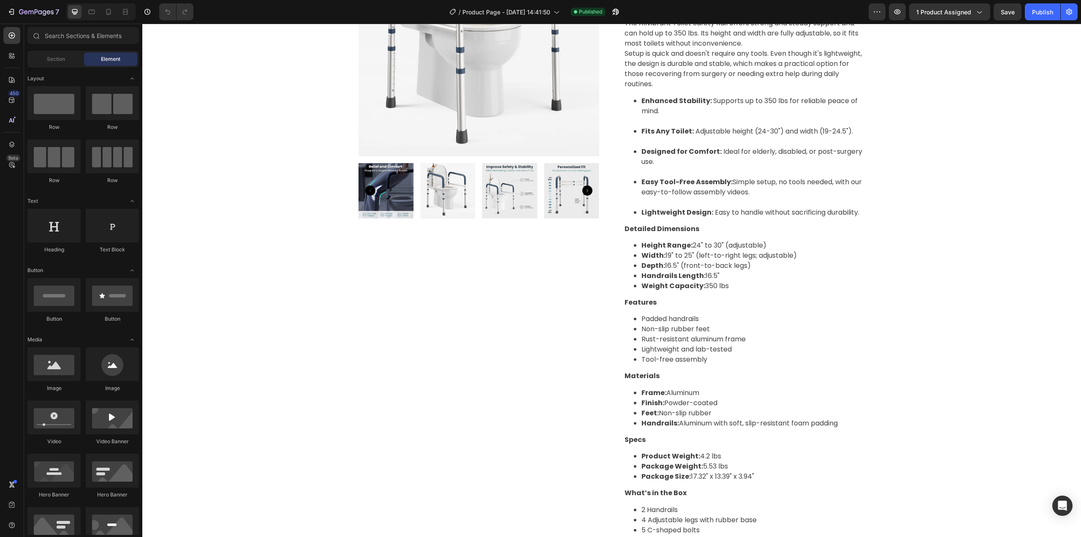
scroll to position [3, 0]
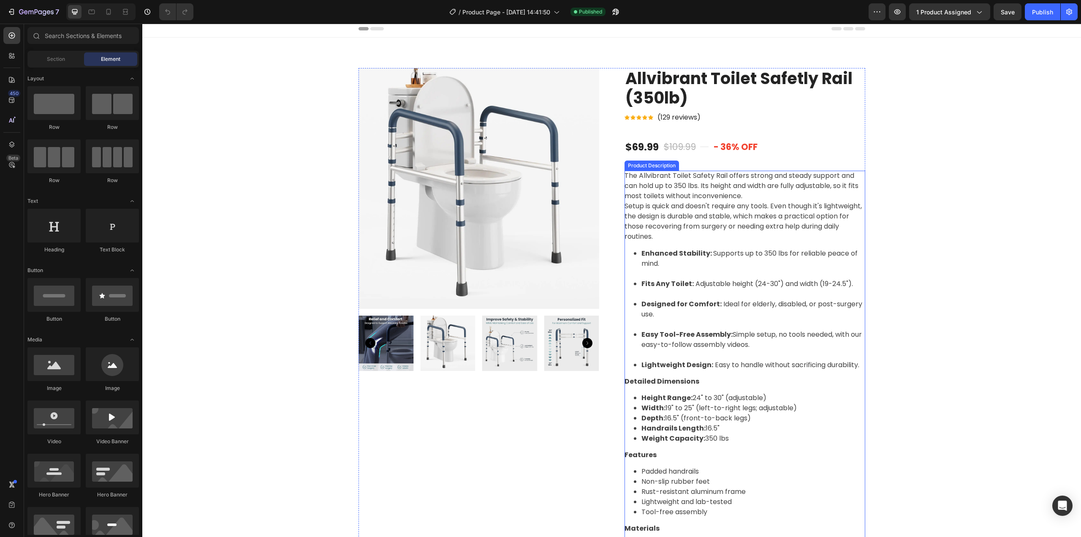
click at [783, 177] on span "The Allvibrant Toilet Safety Rail offers strong and steady support and can hold…" at bounding box center [742, 186] width 234 height 30
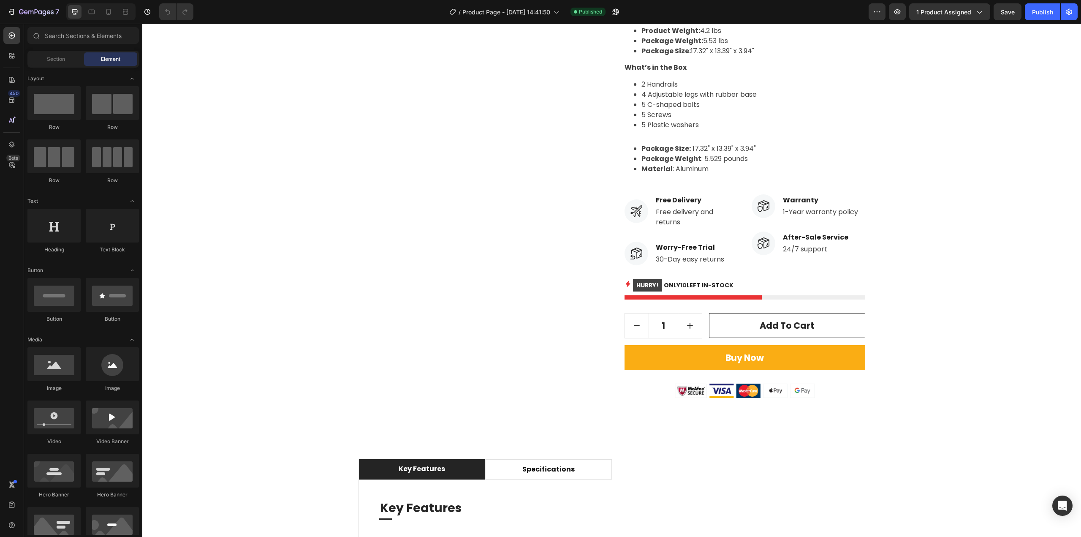
scroll to position [651, 0]
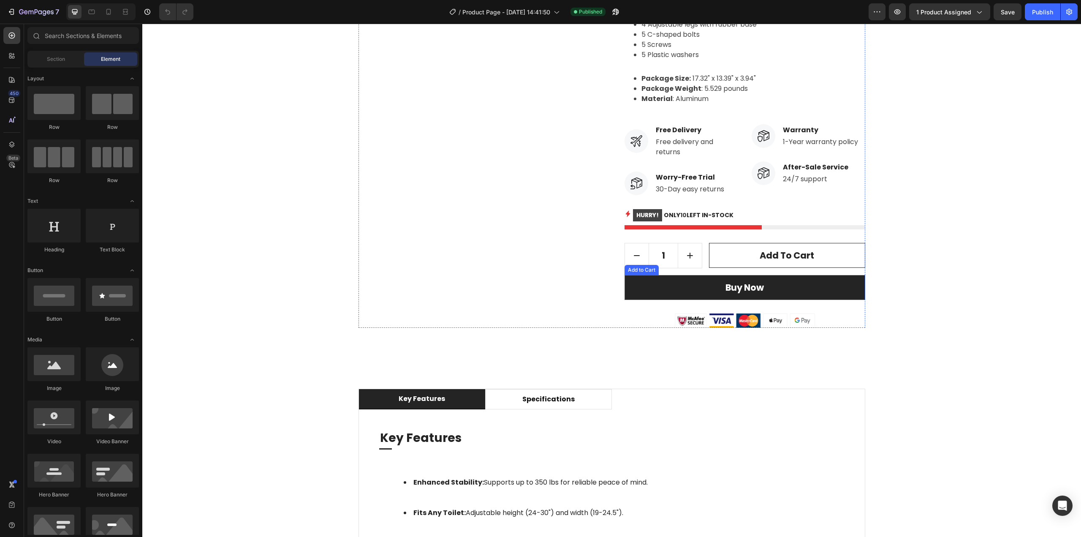
click at [666, 286] on button "Buy Now" at bounding box center [745, 287] width 241 height 25
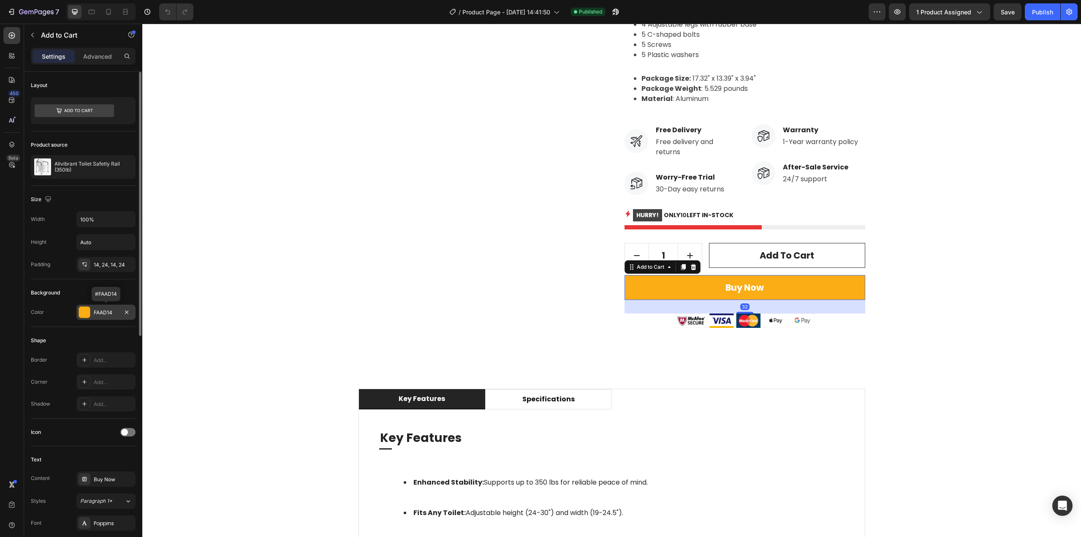
click at [101, 313] on div "FAAD14" at bounding box center [106, 313] width 24 height 8
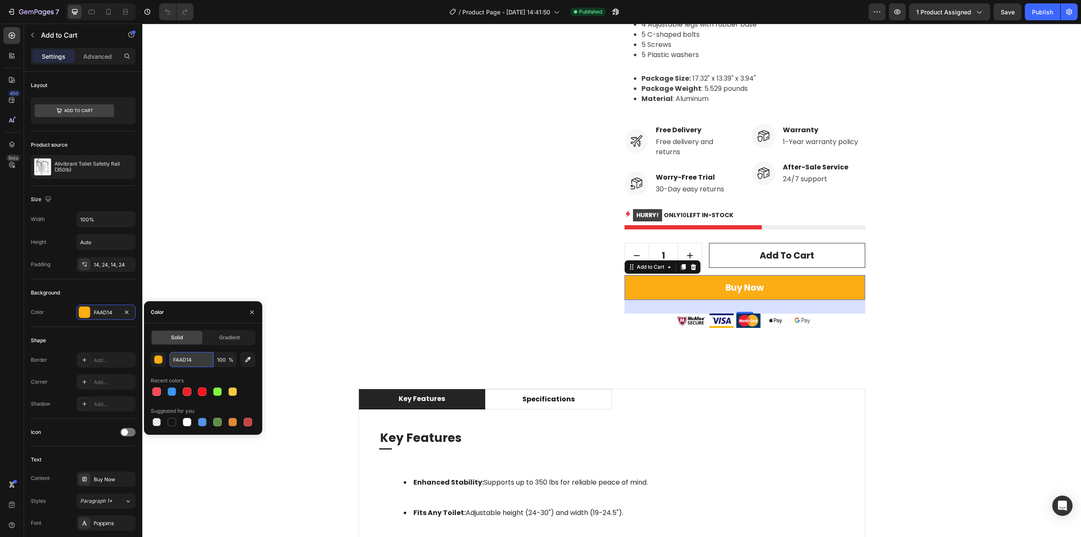
click at [195, 362] on input "FAAD14" at bounding box center [191, 359] width 44 height 15
click at [195, 361] on input "FAAD14" at bounding box center [191, 359] width 44 height 15
paste input "#fca520"
type input "#fca520"
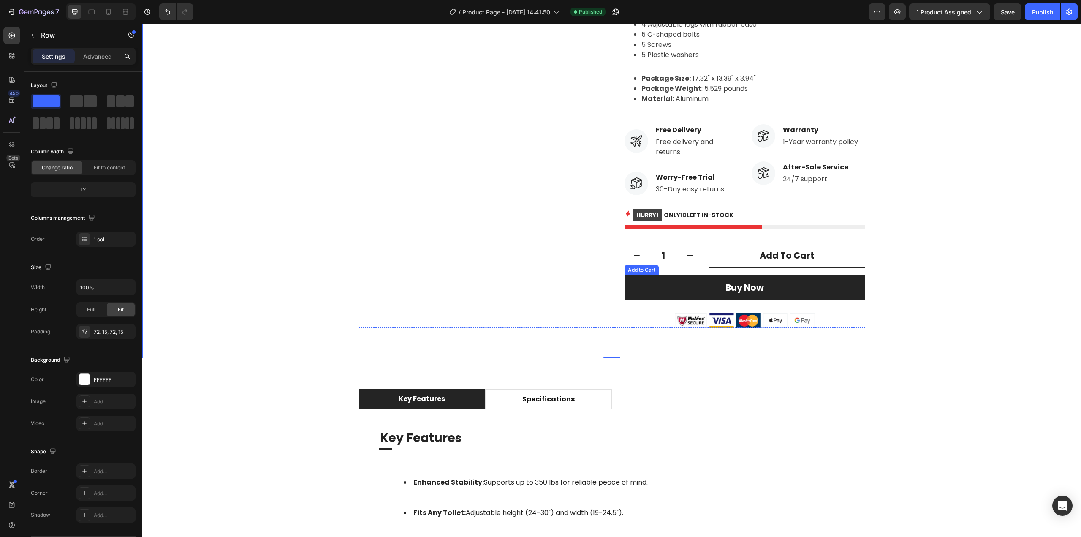
click at [657, 290] on button "Buy Now" at bounding box center [745, 287] width 241 height 25
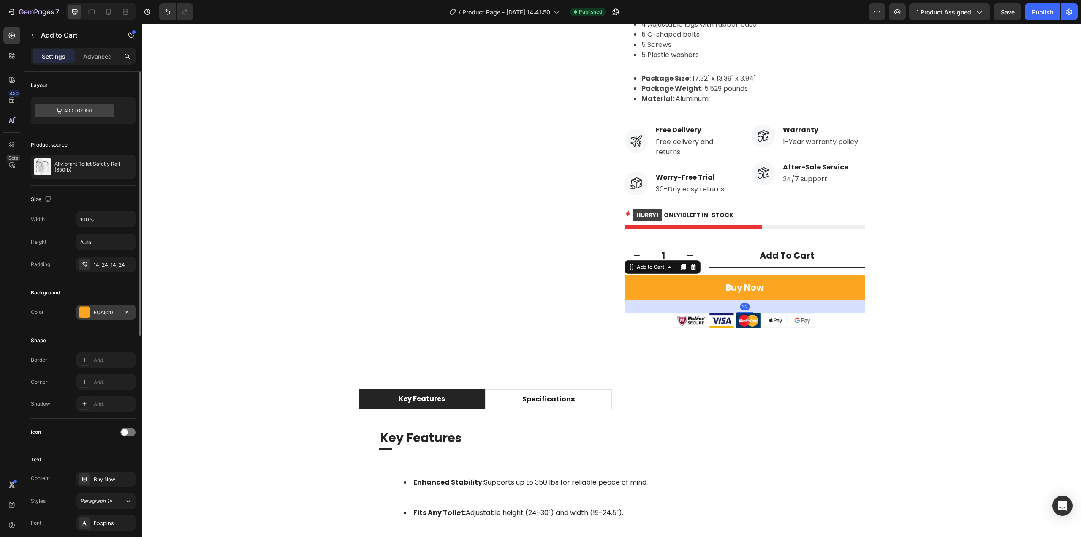
click at [101, 311] on div "FCA520" at bounding box center [106, 313] width 24 height 8
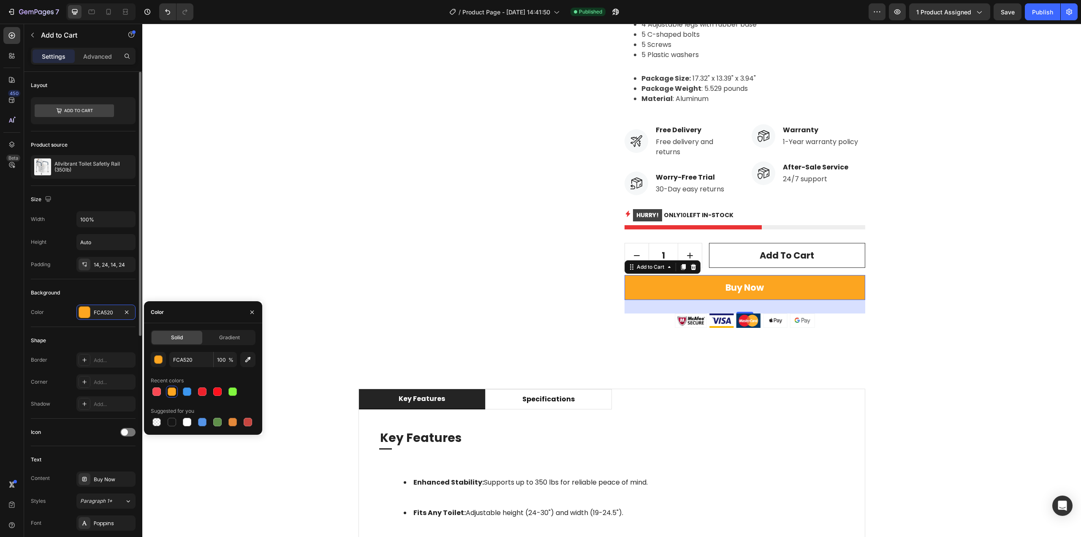
click at [96, 289] on div "Background" at bounding box center [83, 293] width 105 height 14
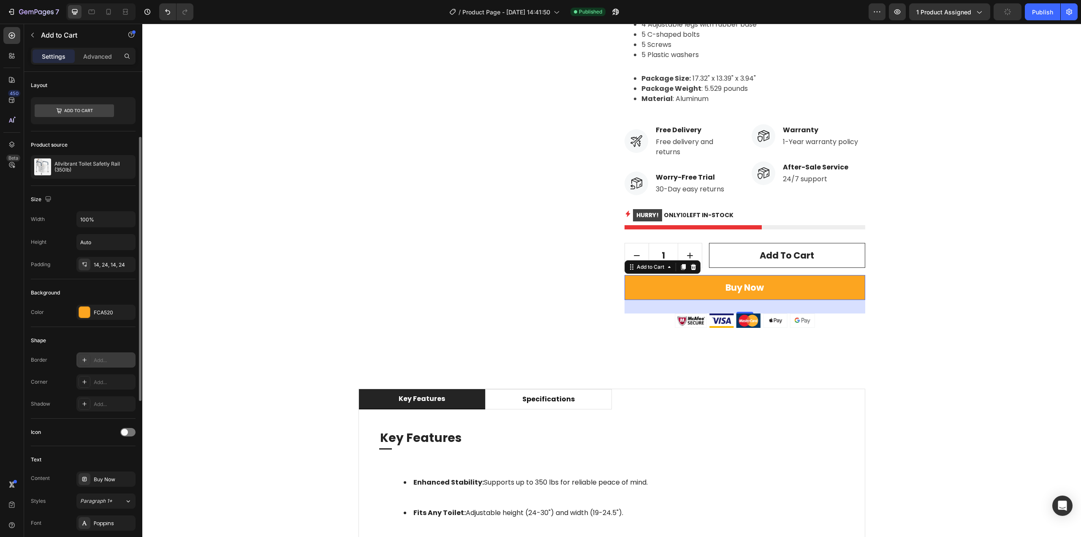
scroll to position [42, 0]
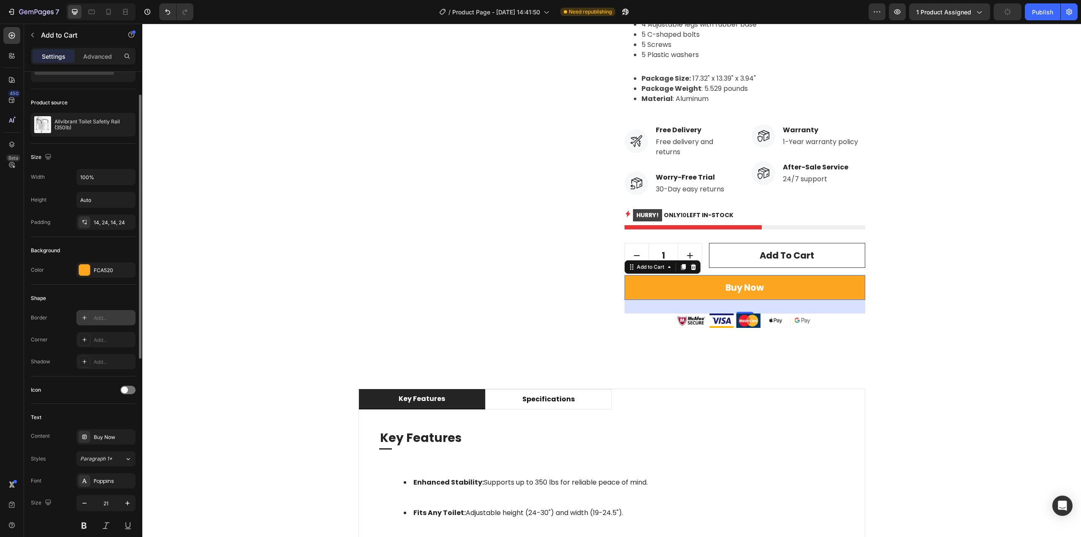
click at [112, 316] on div "Add..." at bounding box center [114, 318] width 40 height 8
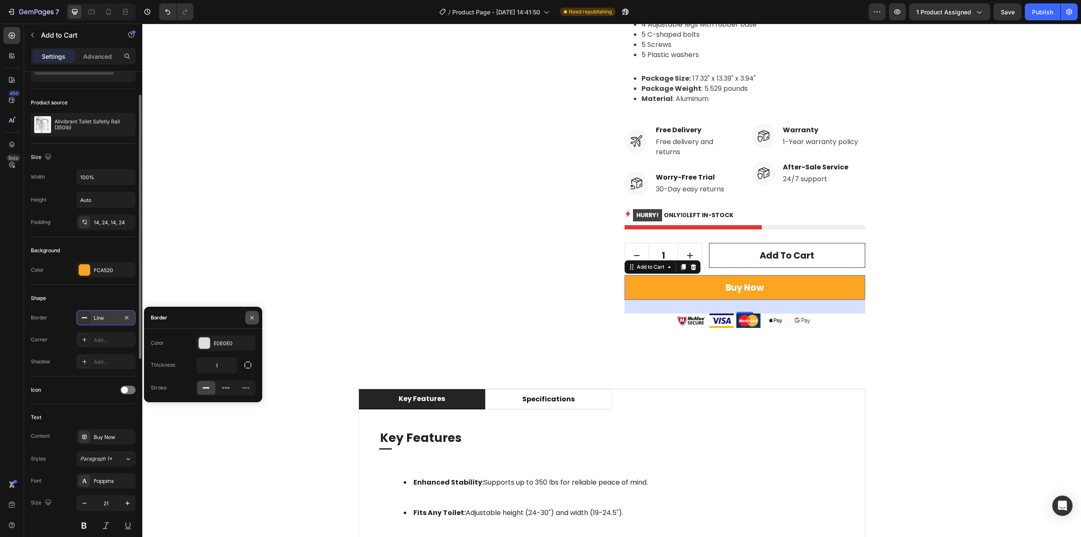
click at [253, 318] on icon "button" at bounding box center [251, 316] width 3 height 3
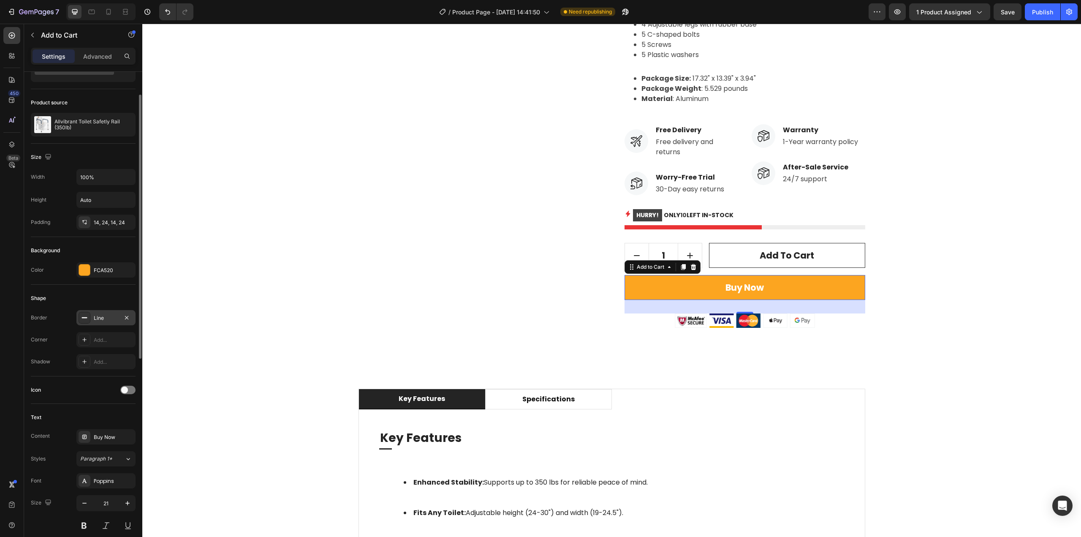
click at [89, 300] on div "Shape" at bounding box center [83, 298] width 105 height 14
click at [33, 294] on div "Shape" at bounding box center [83, 298] width 105 height 14
click at [50, 367] on div "Shadow" at bounding box center [40, 362] width 19 height 14
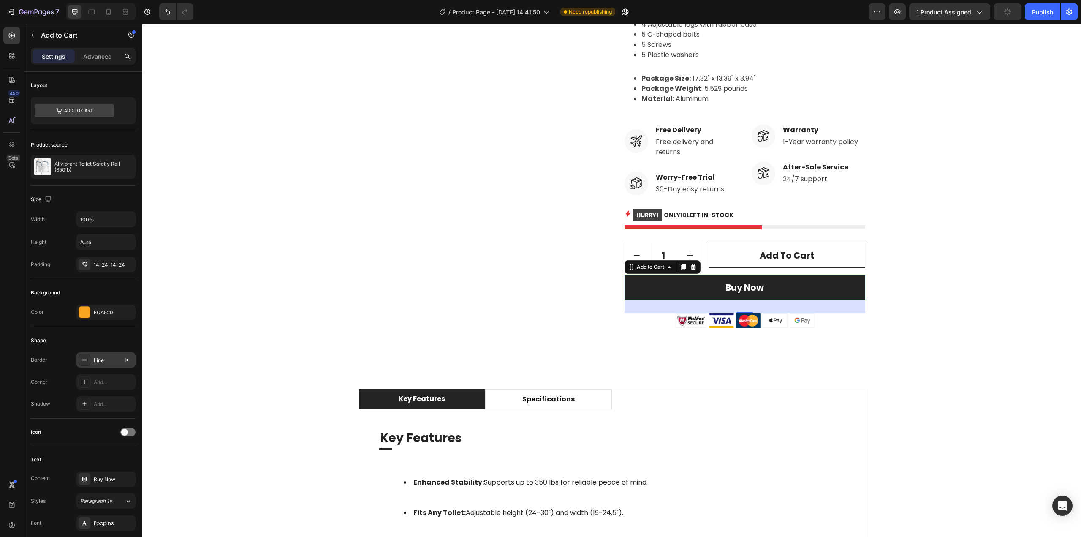
click at [680, 286] on button "Buy Now" at bounding box center [745, 287] width 241 height 25
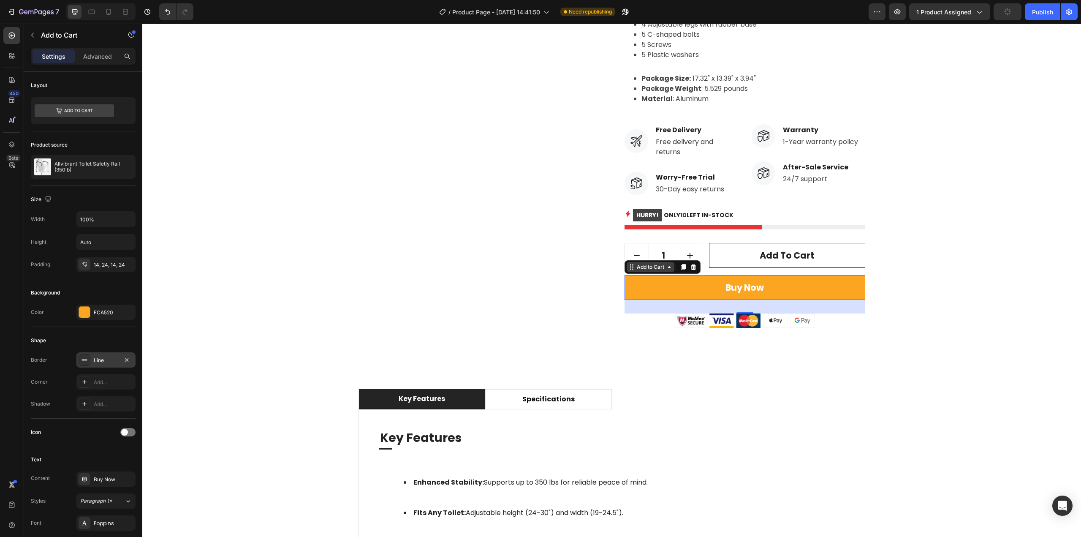
click at [666, 268] on icon at bounding box center [669, 267] width 7 height 7
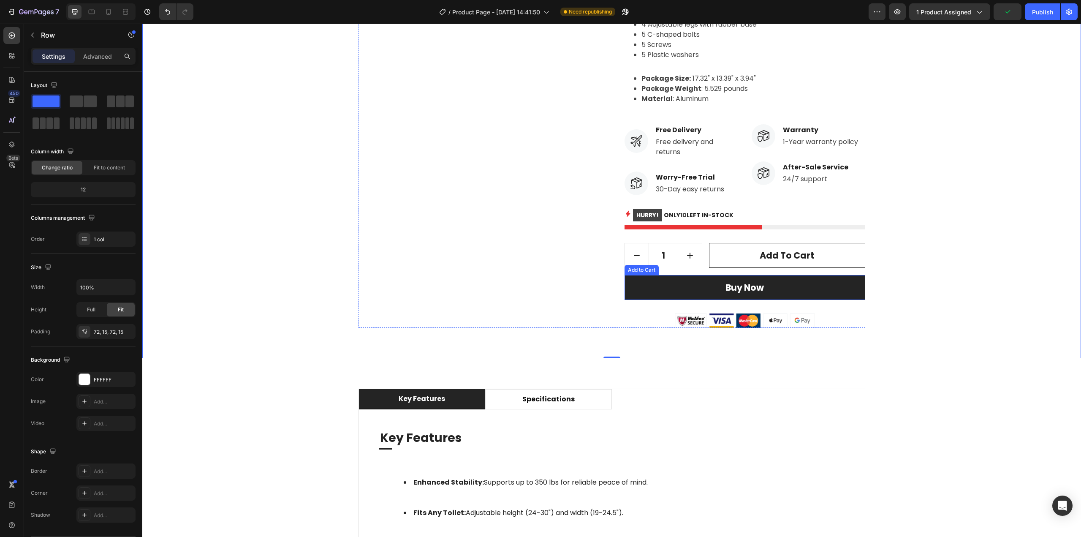
click at [669, 286] on button "Buy Now" at bounding box center [745, 287] width 241 height 25
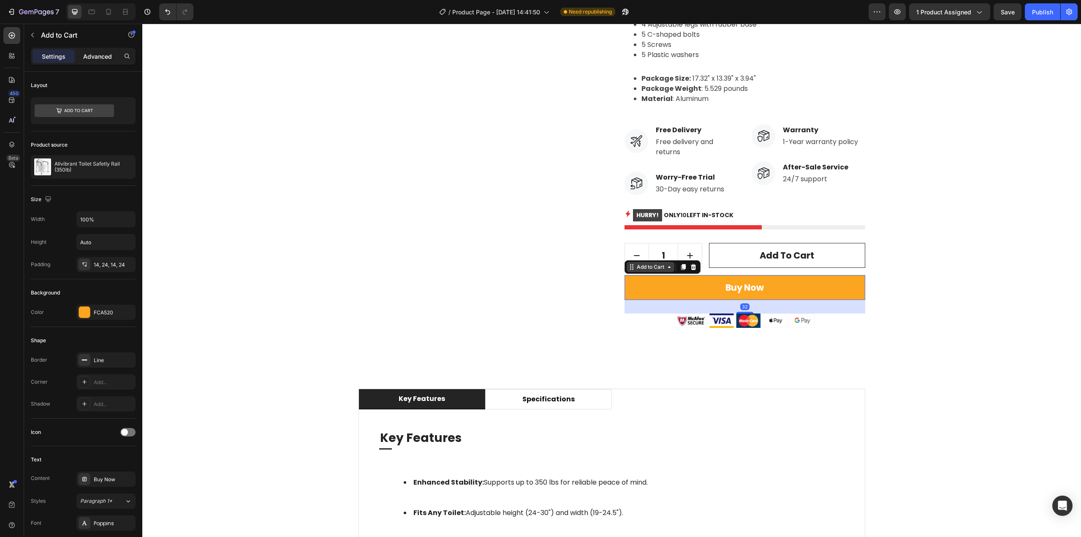
click at [93, 62] on div "Advanced" at bounding box center [97, 56] width 42 height 14
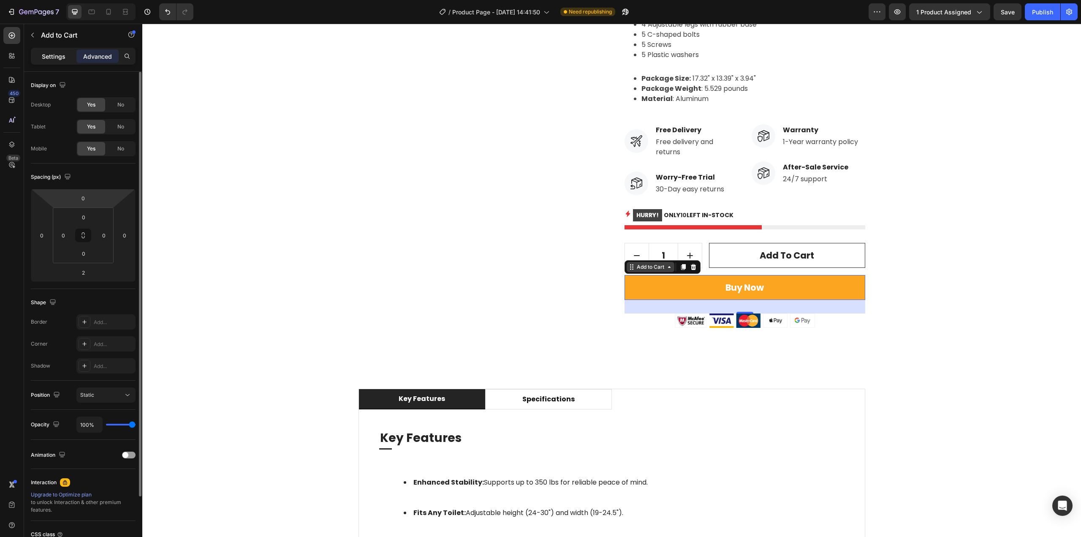
click at [60, 56] on p "Settings" at bounding box center [54, 56] width 24 height 9
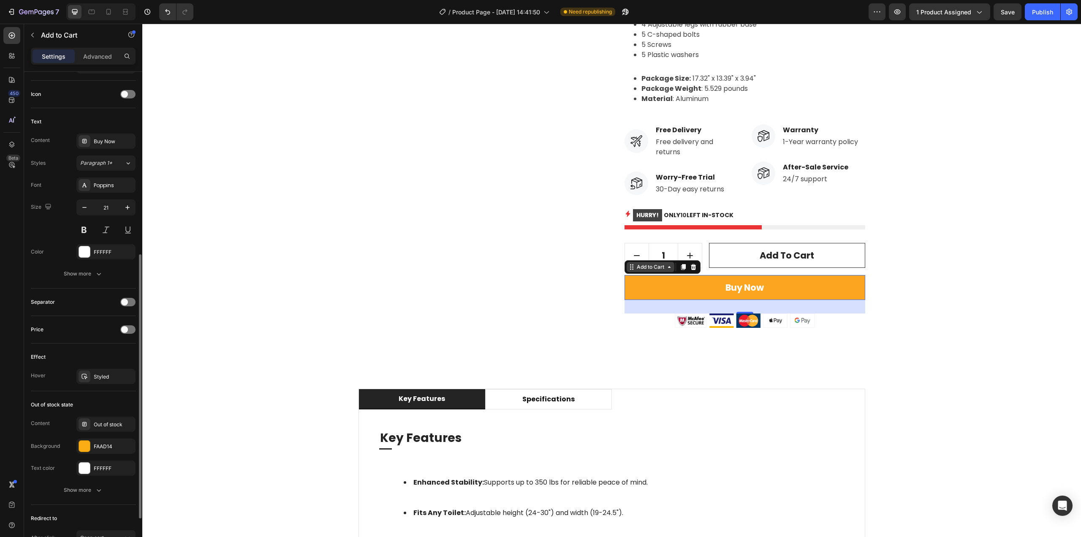
scroll to position [416, 0]
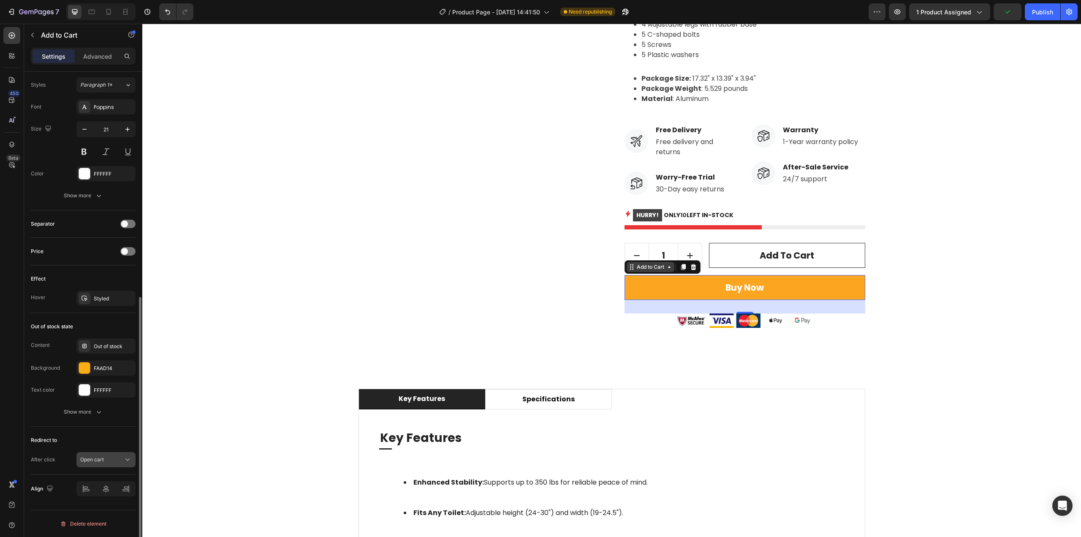
click at [114, 462] on div "Open cart" at bounding box center [101, 460] width 43 height 8
click at [115, 413] on div "Go to checkout" at bounding box center [97, 407] width 69 height 16
click at [94, 330] on div "Out of stock state" at bounding box center [83, 327] width 105 height 14
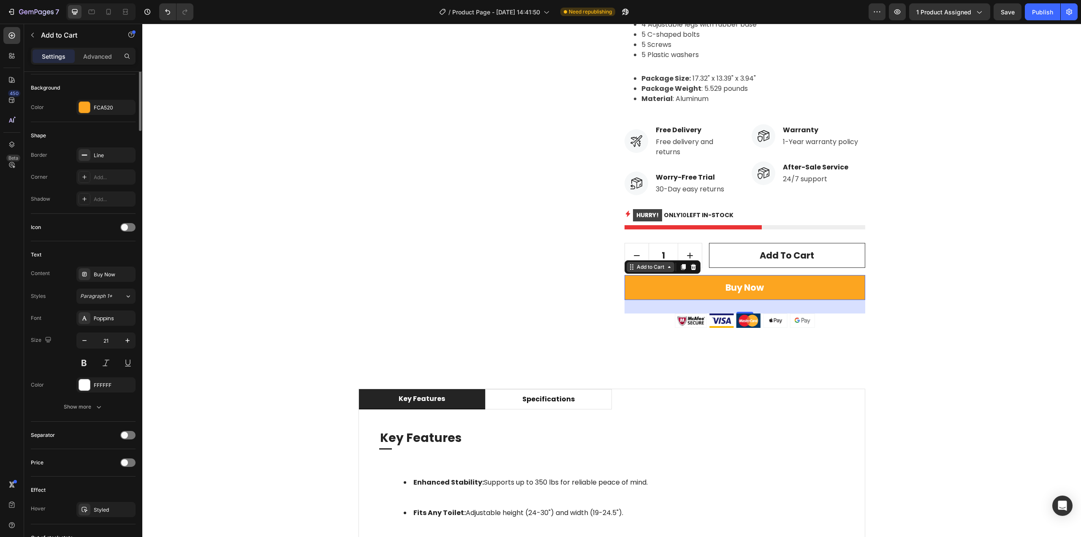
scroll to position [0, 0]
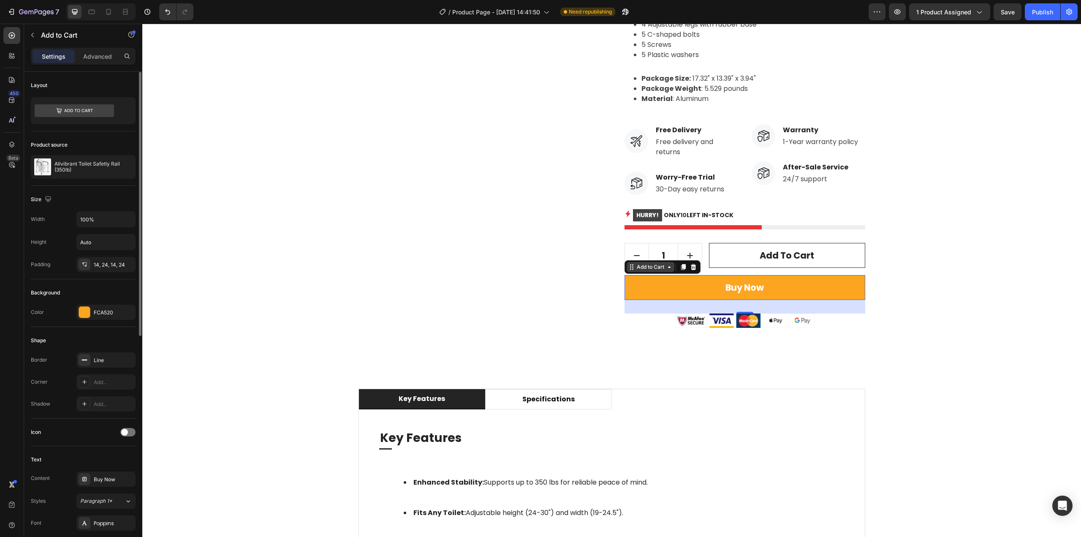
click at [97, 339] on div "Shape" at bounding box center [83, 341] width 105 height 14
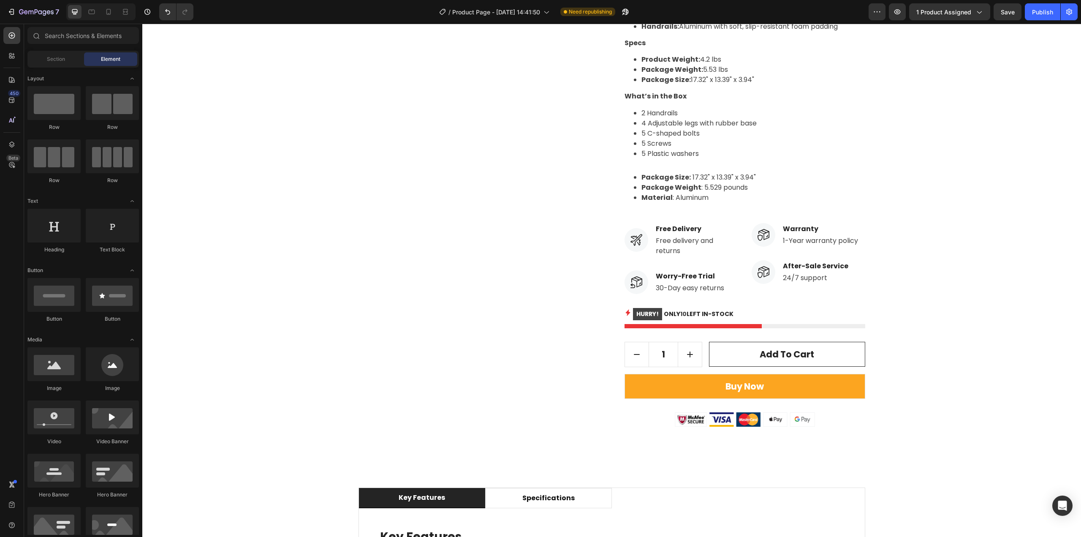
scroll to position [560, 0]
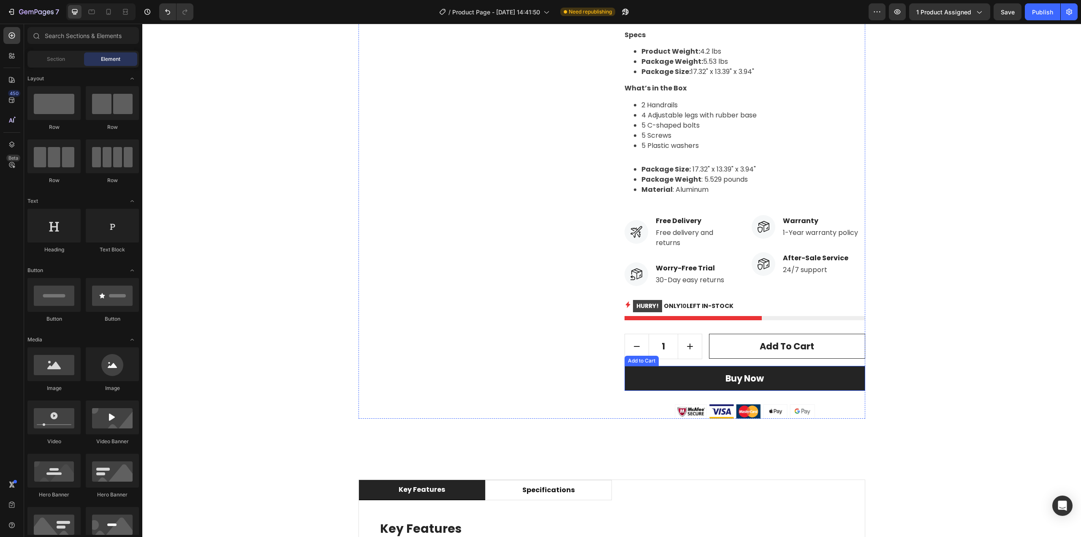
click at [690, 382] on button "Buy Now" at bounding box center [745, 378] width 241 height 25
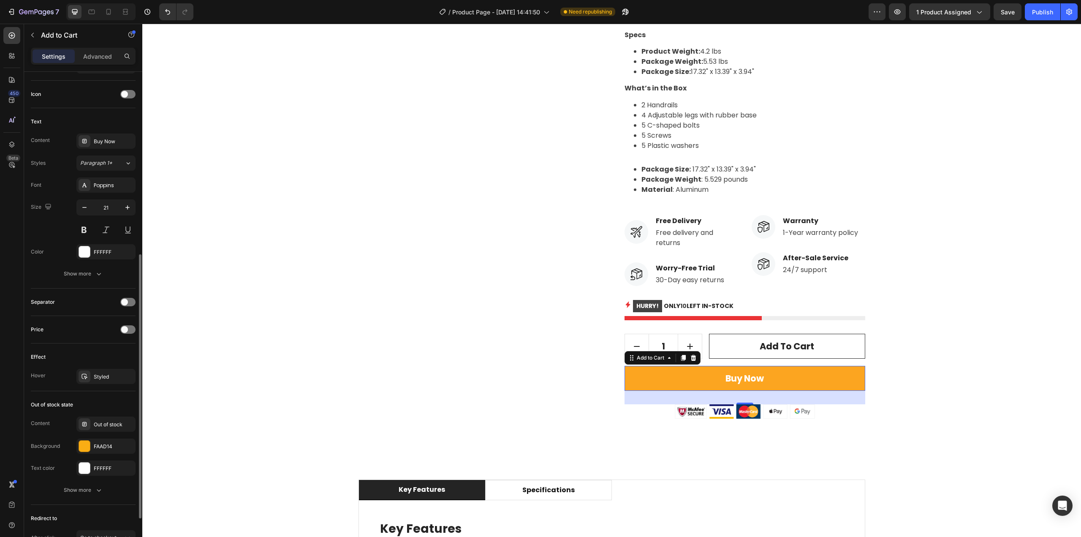
scroll to position [416, 0]
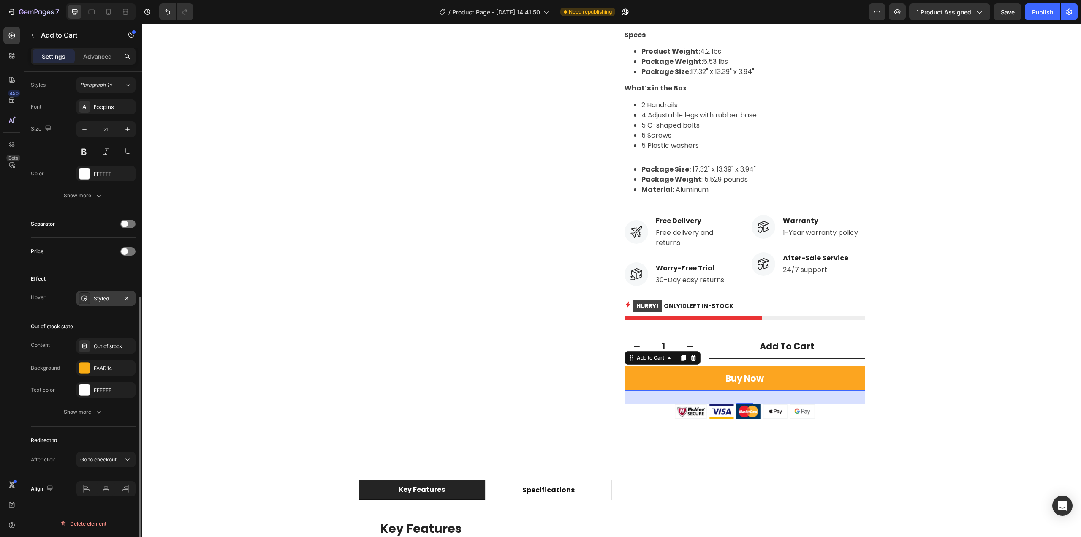
click at [108, 300] on div "Styled" at bounding box center [106, 299] width 24 height 8
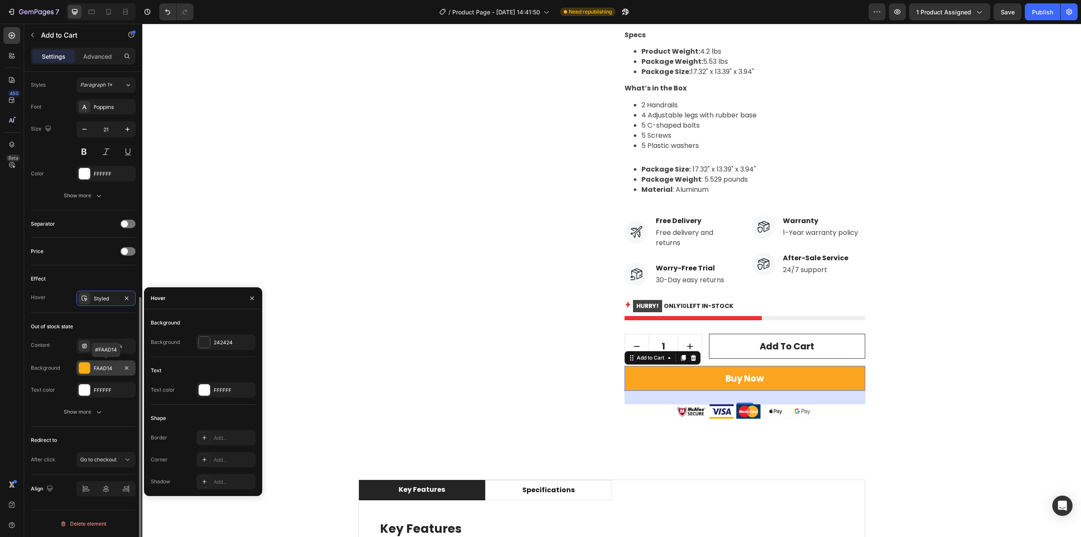
click at [98, 370] on div "FAAD14" at bounding box center [106, 368] width 24 height 8
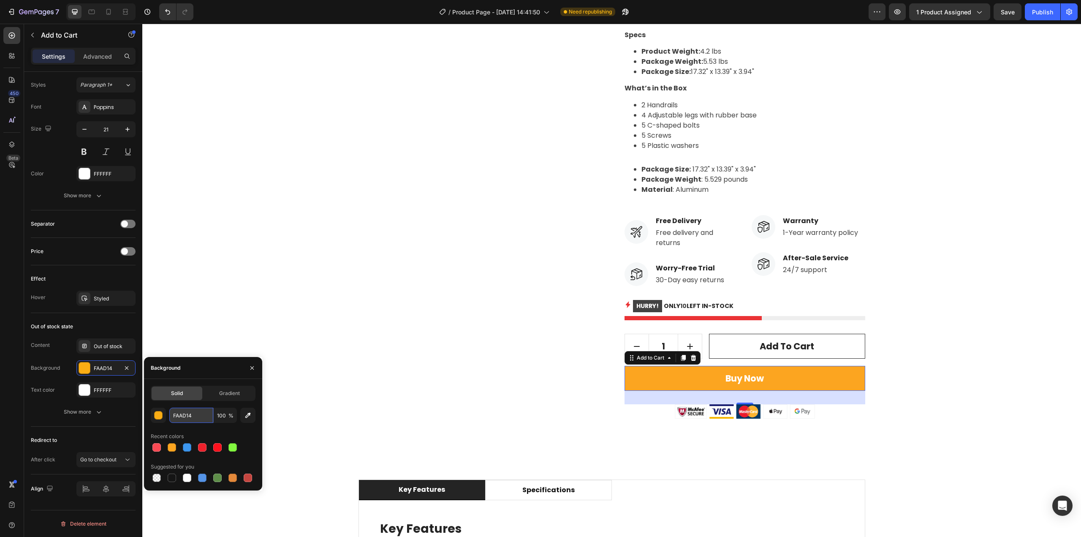
click at [188, 414] on input "FAAD14" at bounding box center [191, 415] width 44 height 15
click at [106, 303] on div "Styled" at bounding box center [105, 298] width 59 height 15
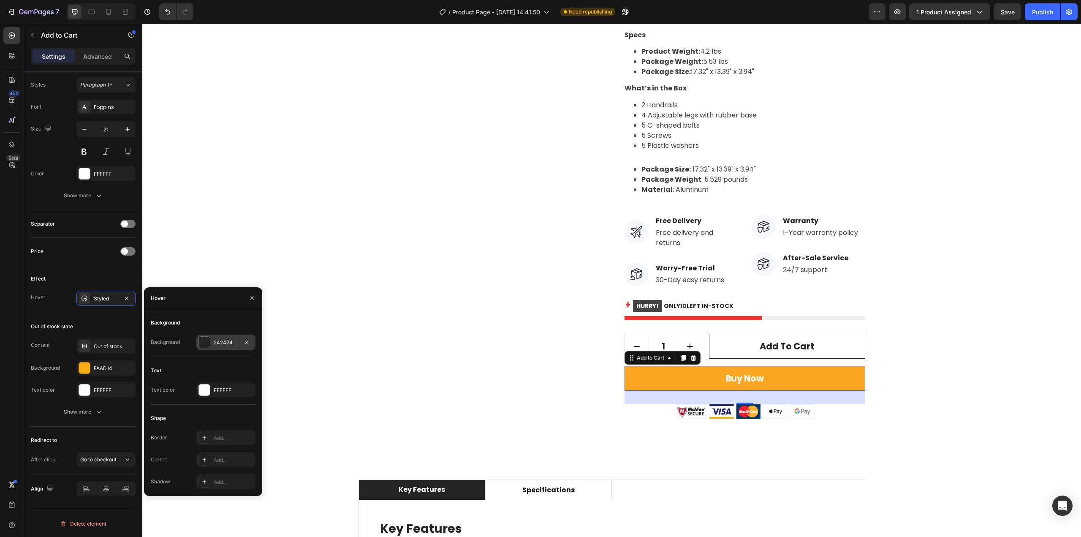
click at [230, 345] on div "242424" at bounding box center [226, 343] width 24 height 8
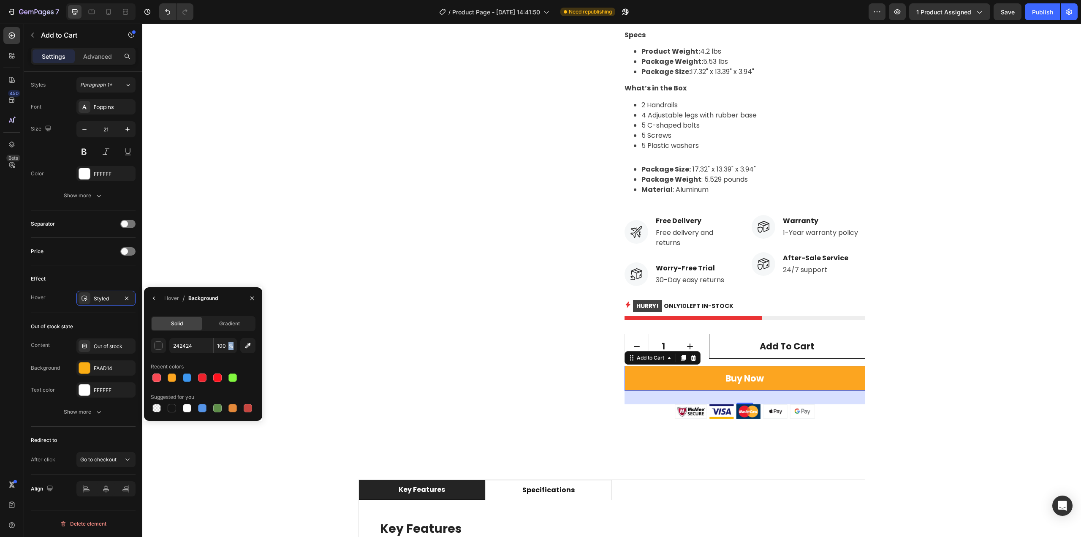
click at [230, 345] on span "%" at bounding box center [230, 346] width 5 height 8
click at [192, 349] on input "242424" at bounding box center [191, 345] width 44 height 15
paste input "FAAD1"
type input "FAAD14"
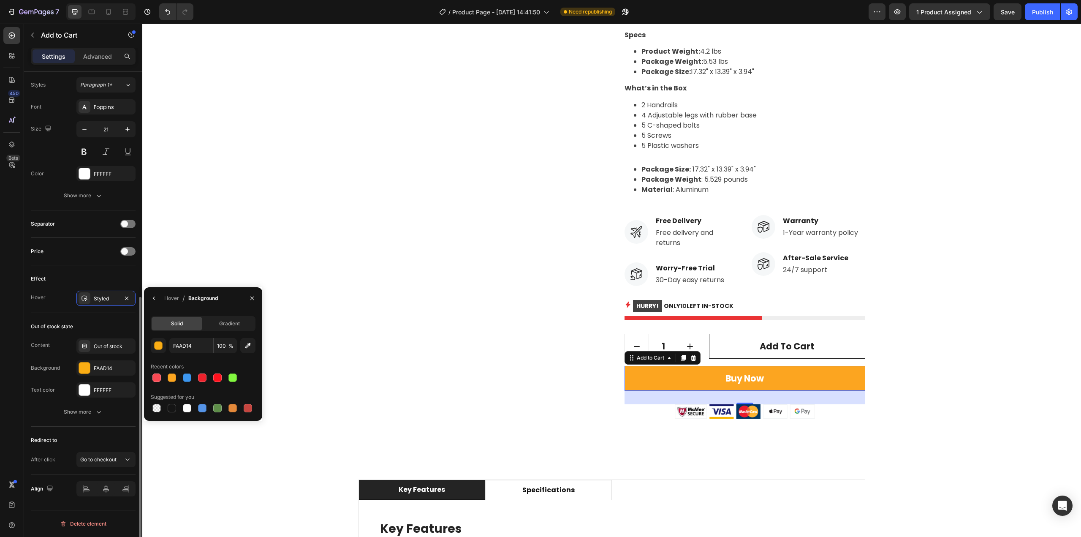
click at [112, 274] on div "Effect" at bounding box center [83, 279] width 105 height 14
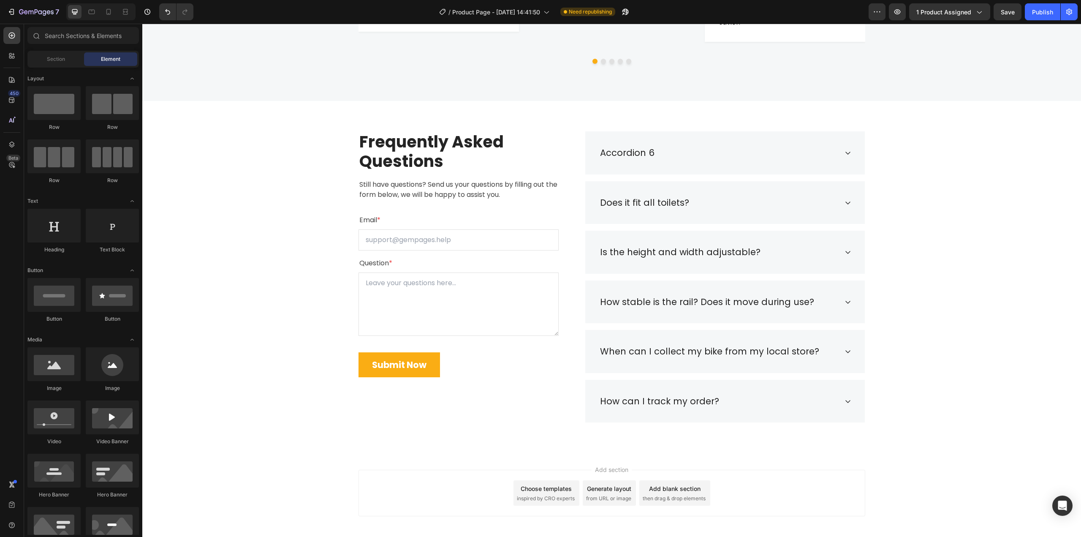
scroll to position [1918, 0]
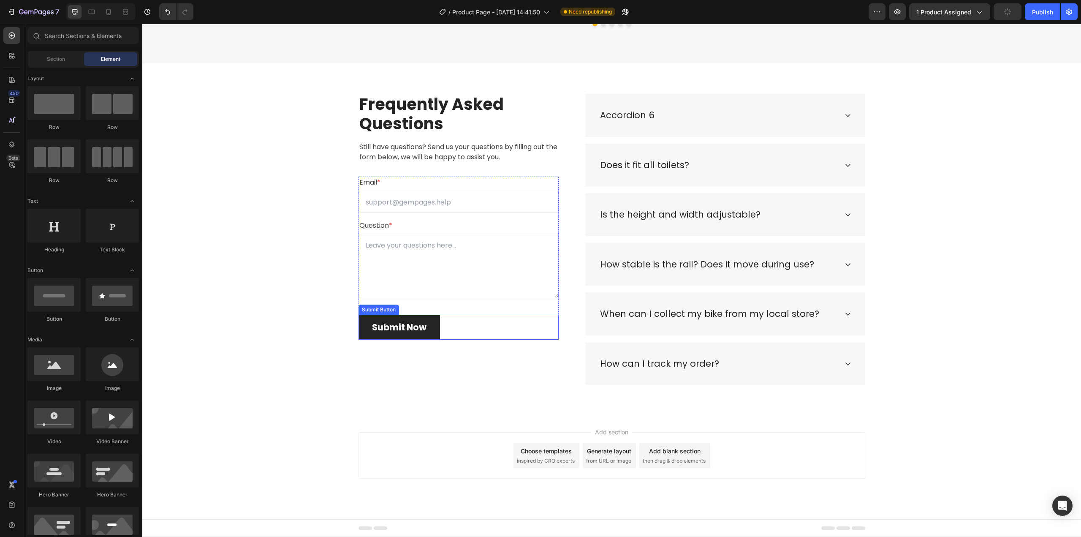
click at [397, 318] on button "Submit Now" at bounding box center [400, 327] width 82 height 25
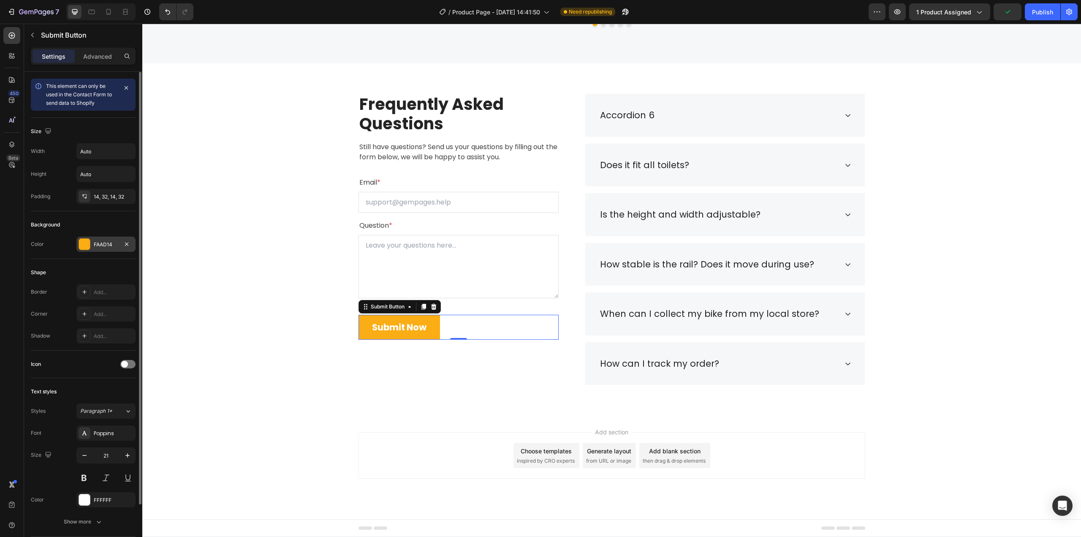
click at [106, 245] on div "FAAD14" at bounding box center [106, 245] width 24 height 8
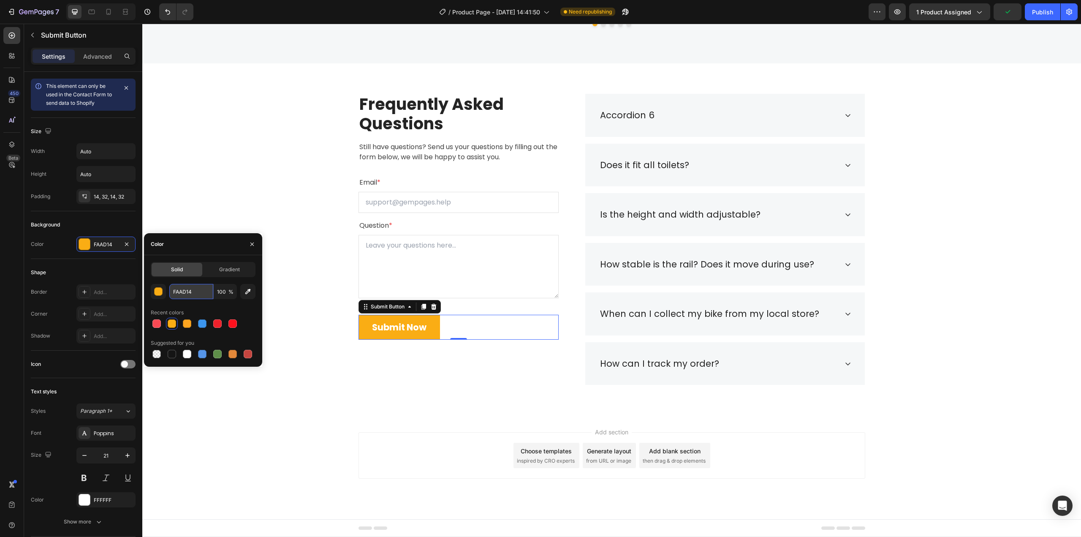
click at [193, 288] on input "FAAD14" at bounding box center [191, 291] width 44 height 15
paste input "#fca520"
type input "#fca520"
click at [103, 269] on div "Shape" at bounding box center [83, 273] width 105 height 14
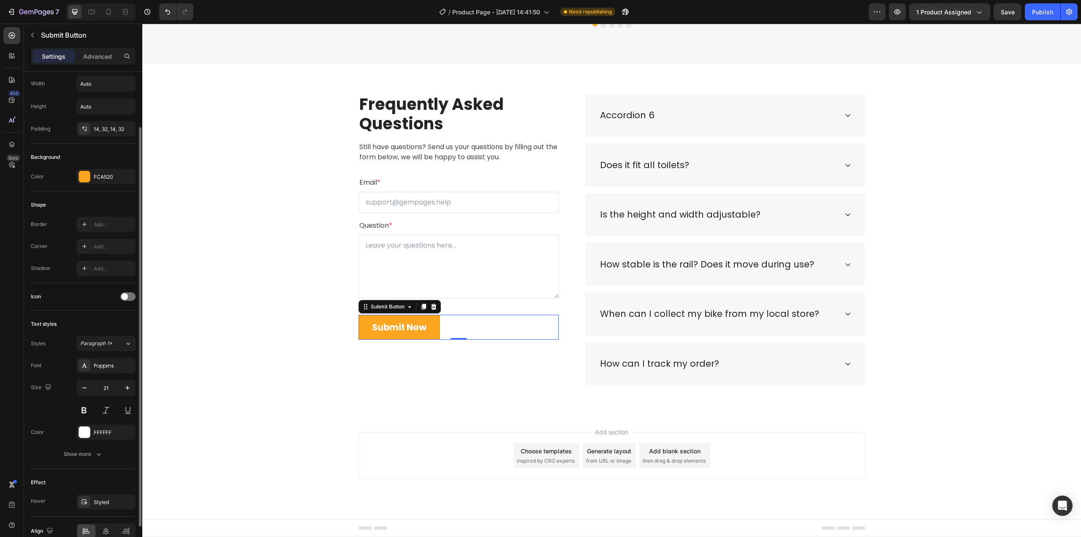
scroll to position [110, 0]
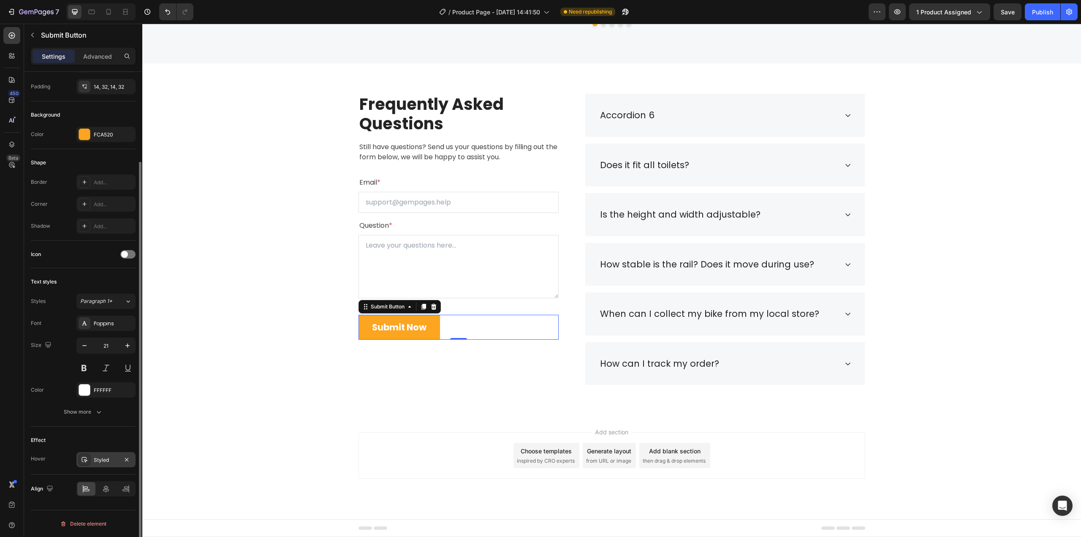
click at [109, 462] on div "Styled" at bounding box center [106, 460] width 24 height 8
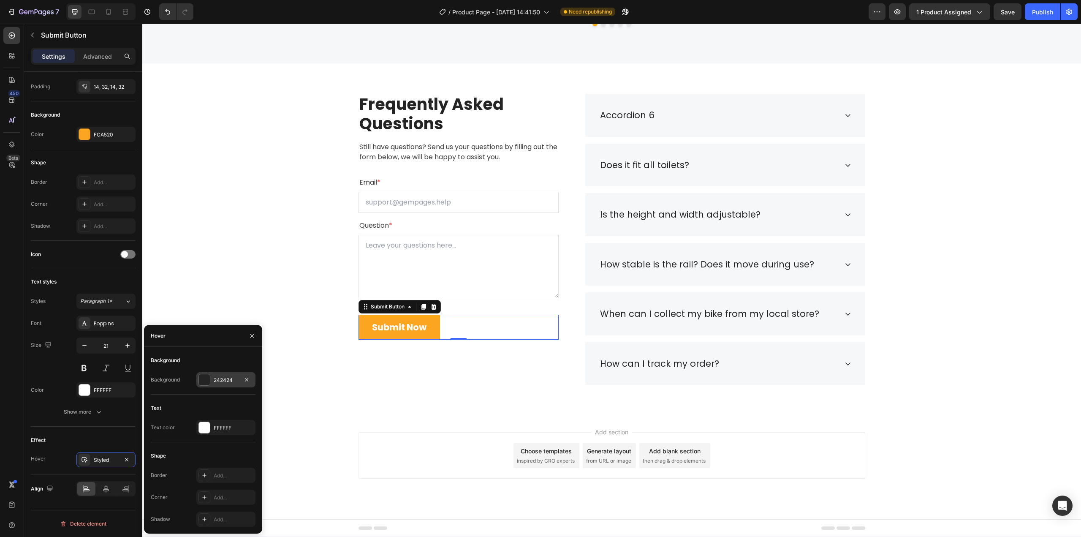
click at [215, 380] on div "242424" at bounding box center [226, 380] width 24 height 8
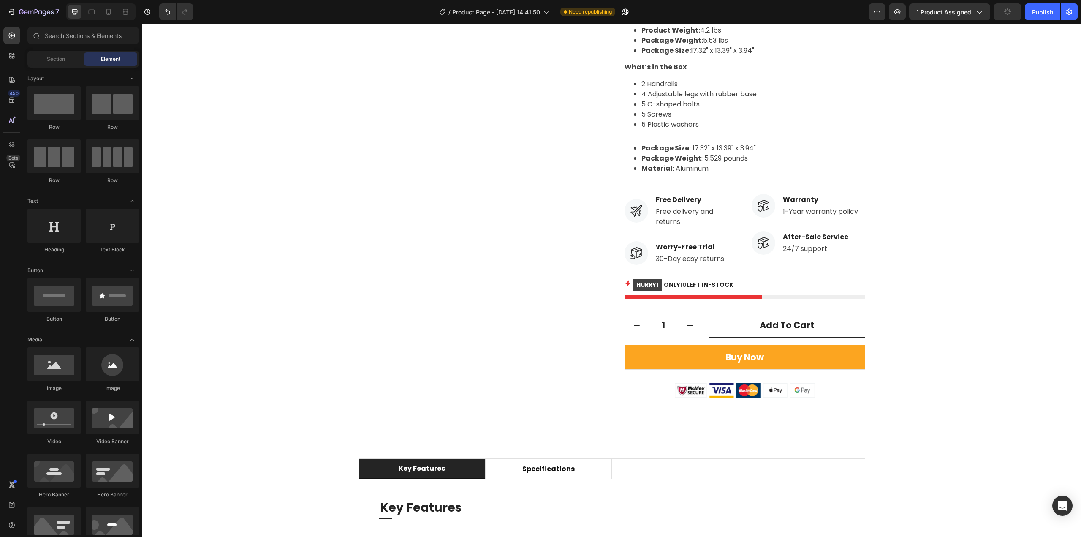
scroll to position [579, 0]
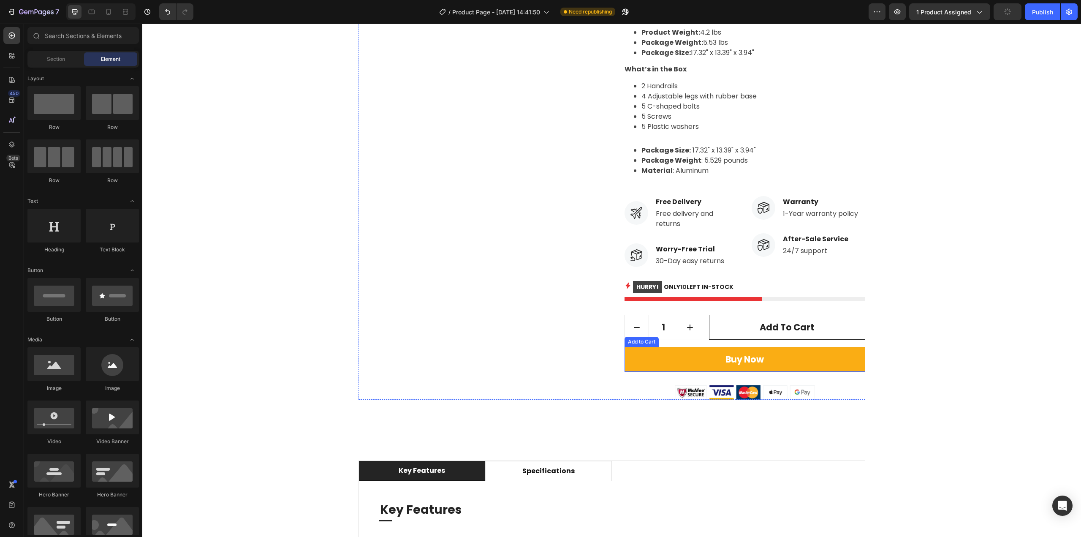
click at [808, 363] on button "Buy Now" at bounding box center [745, 359] width 241 height 25
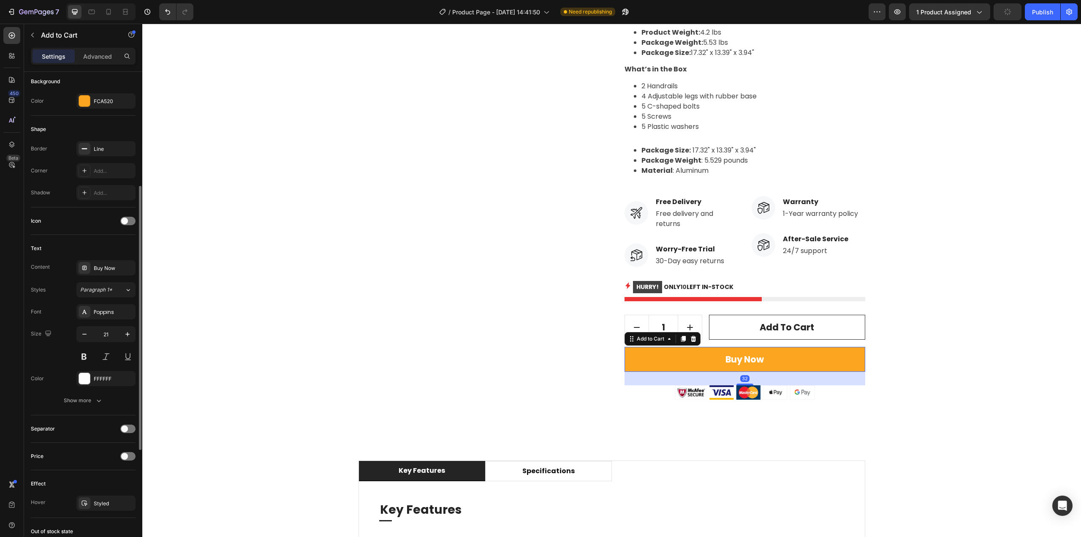
scroll to position [380, 0]
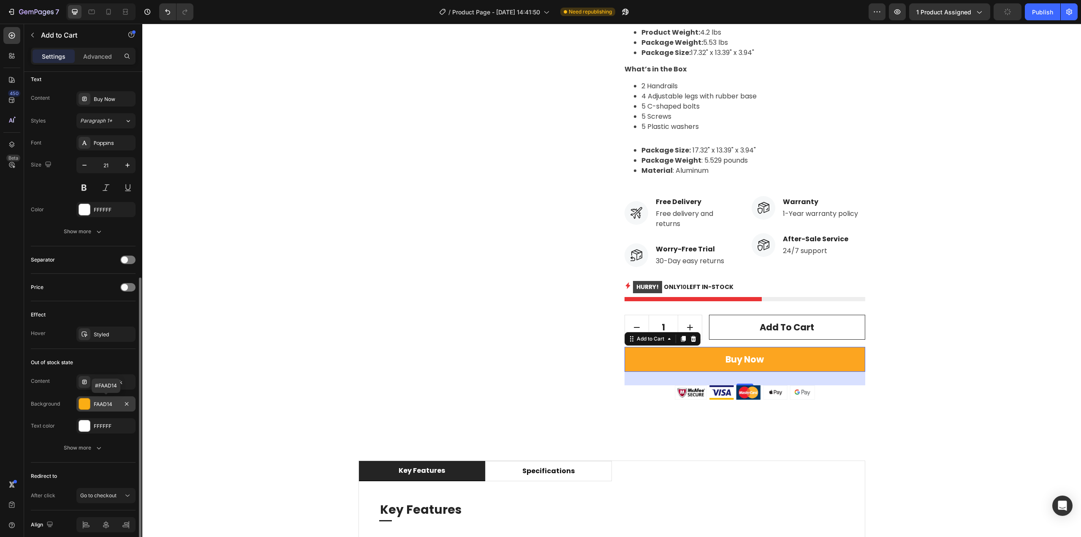
click at [104, 405] on div "FAAD14" at bounding box center [106, 404] width 24 height 8
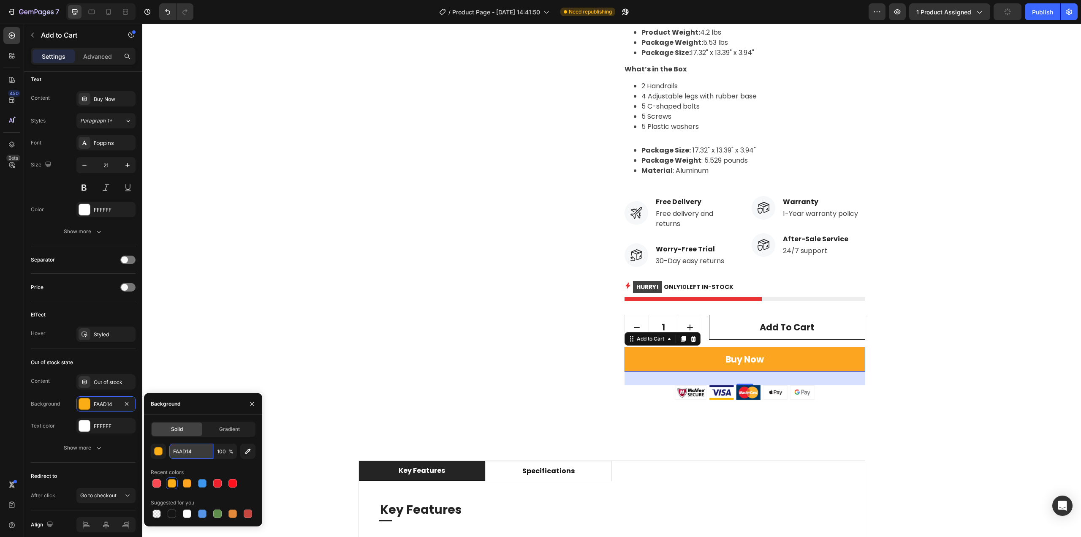
click at [191, 446] on input "FAAD14" at bounding box center [191, 450] width 44 height 15
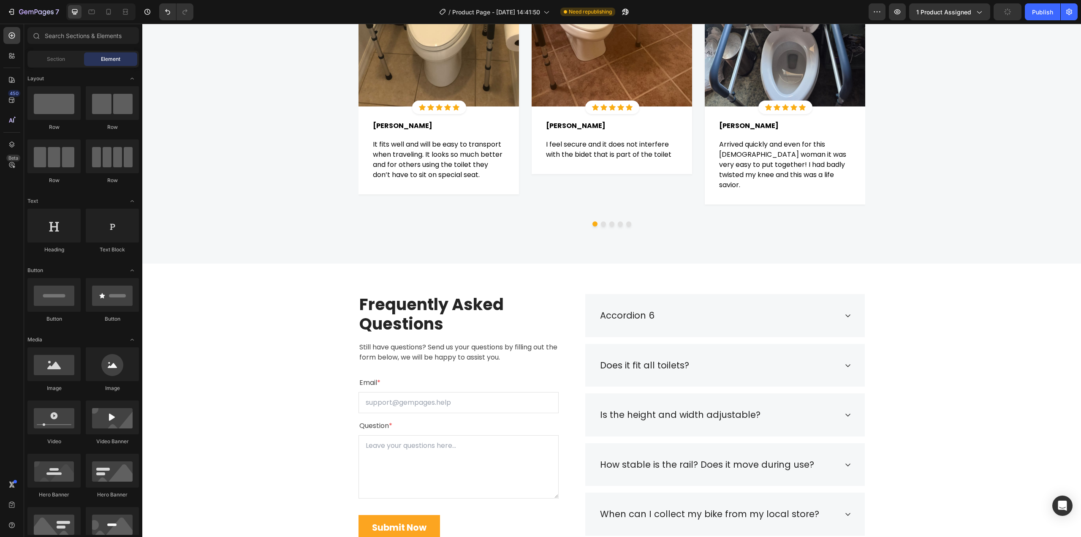
scroll to position [1817, 0]
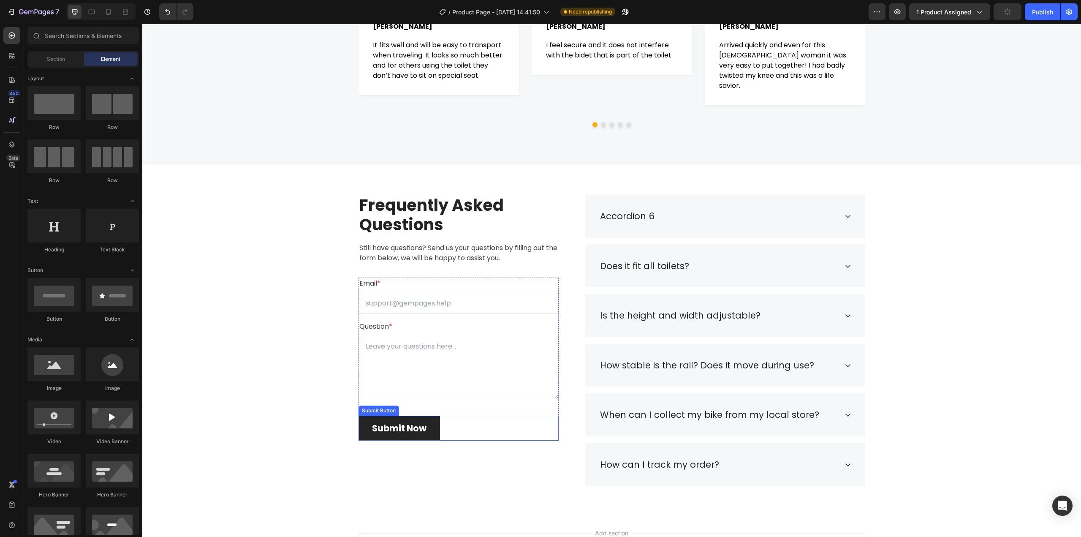
click at [432, 427] on button "Submit Now" at bounding box center [400, 428] width 82 height 25
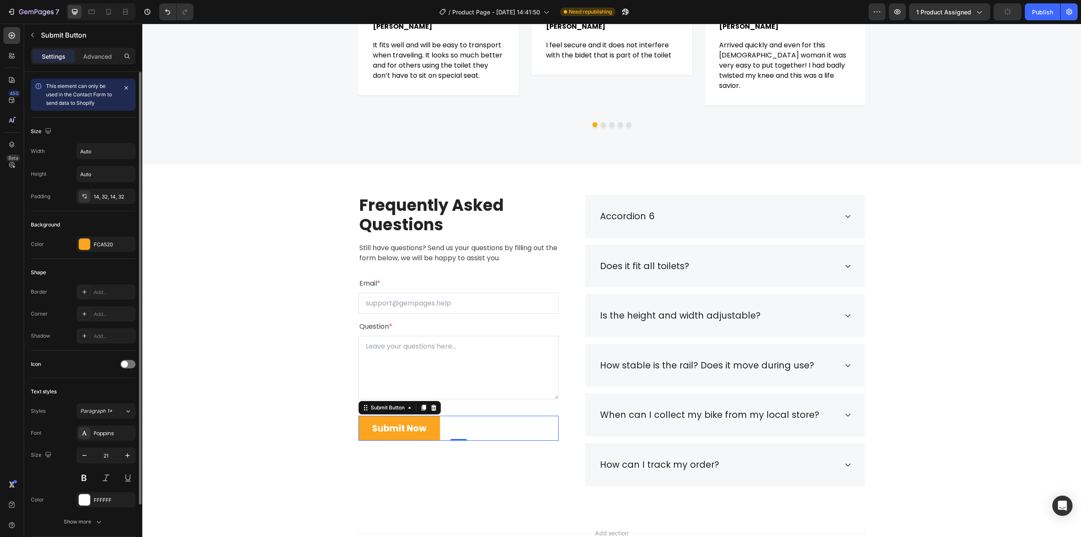
scroll to position [110, 0]
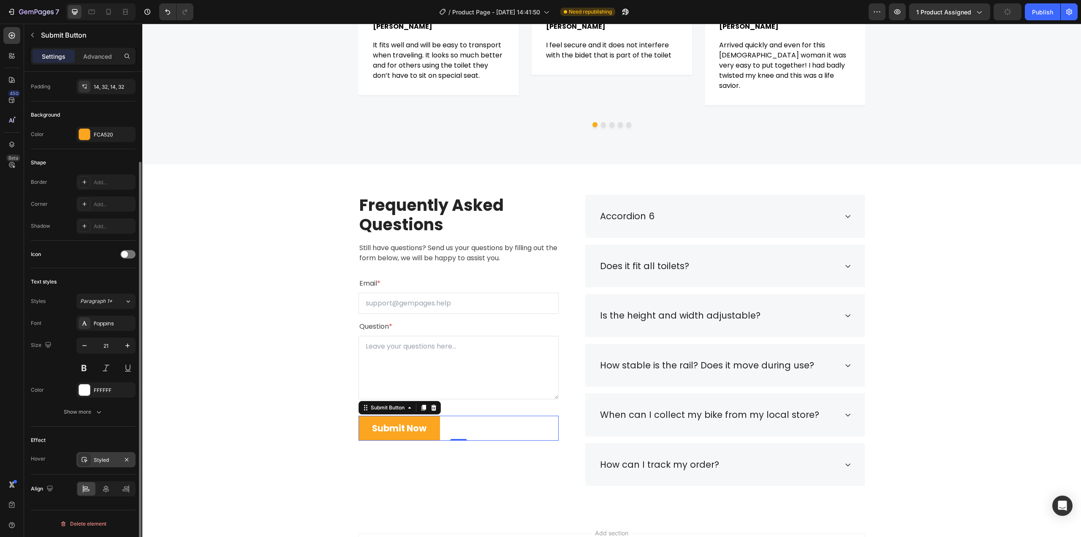
click at [108, 459] on div "Styled" at bounding box center [106, 460] width 24 height 8
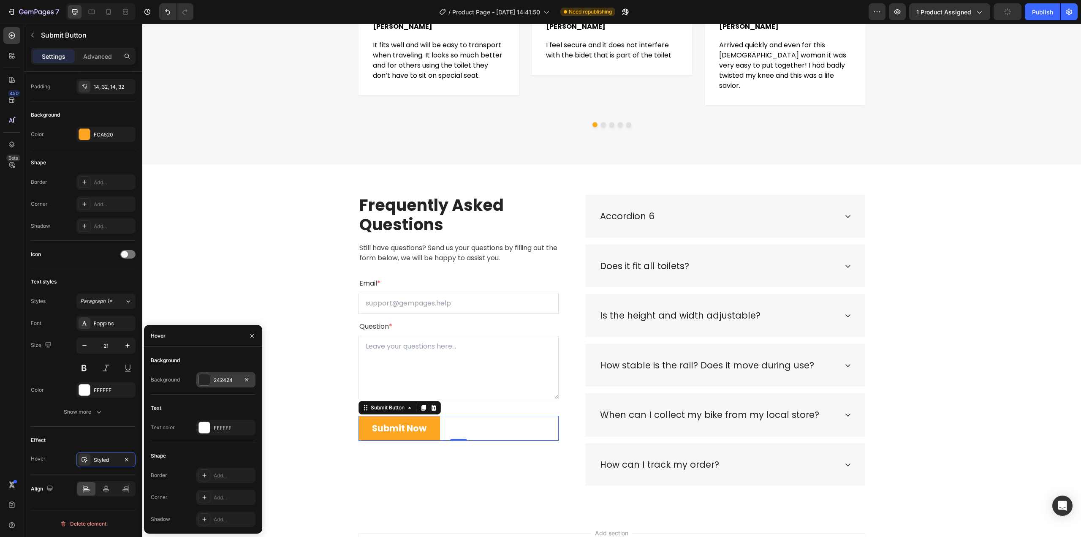
click at [223, 378] on div "242424" at bounding box center [226, 380] width 24 height 8
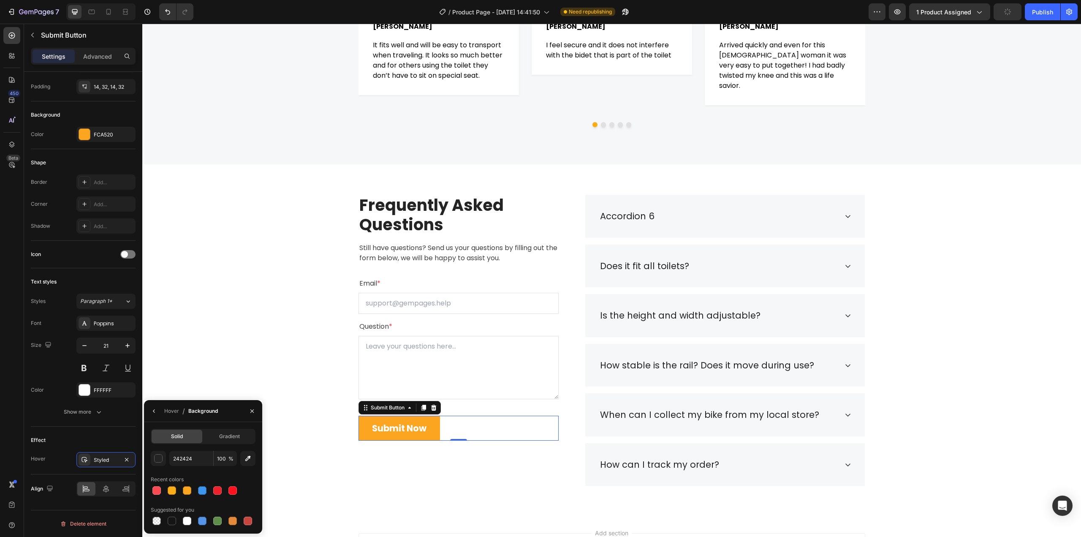
click at [223, 378] on div "Frequently Asked Questions Heading Still have questions? Send us your questions…" at bounding box center [612, 340] width 926 height 291
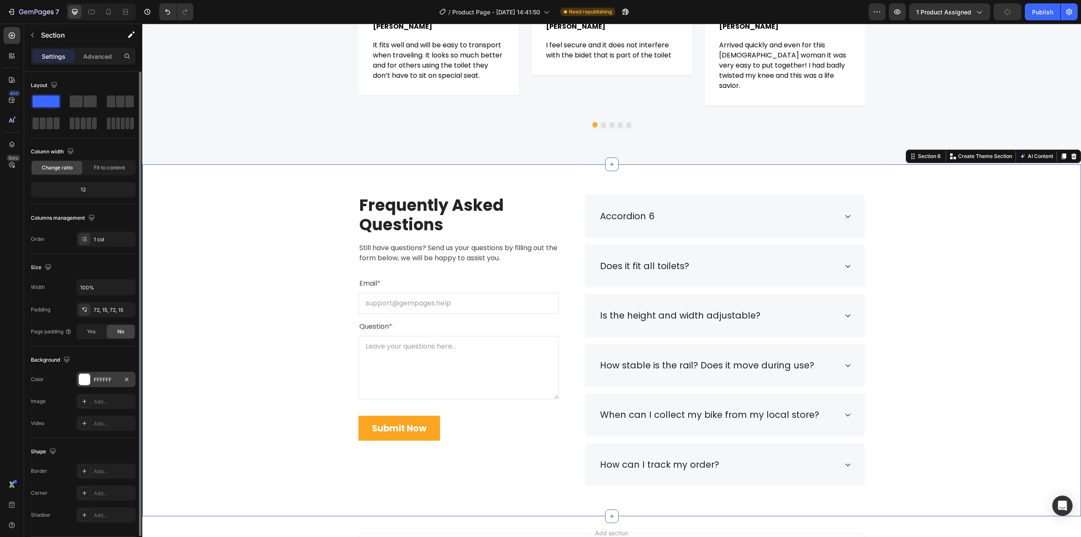
scroll to position [26, 0]
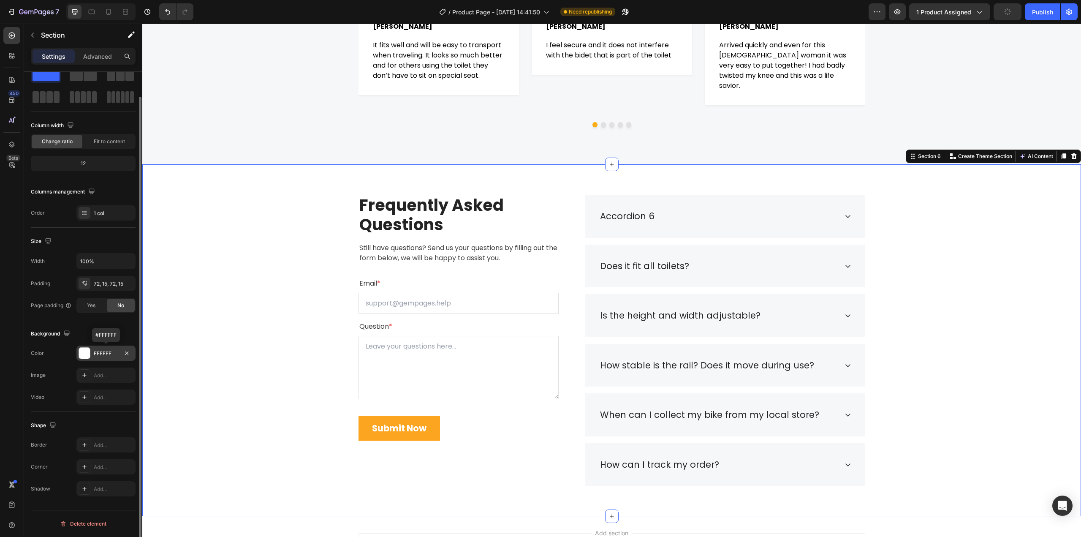
click at [100, 355] on div "FFFFFF" at bounding box center [106, 354] width 24 height 8
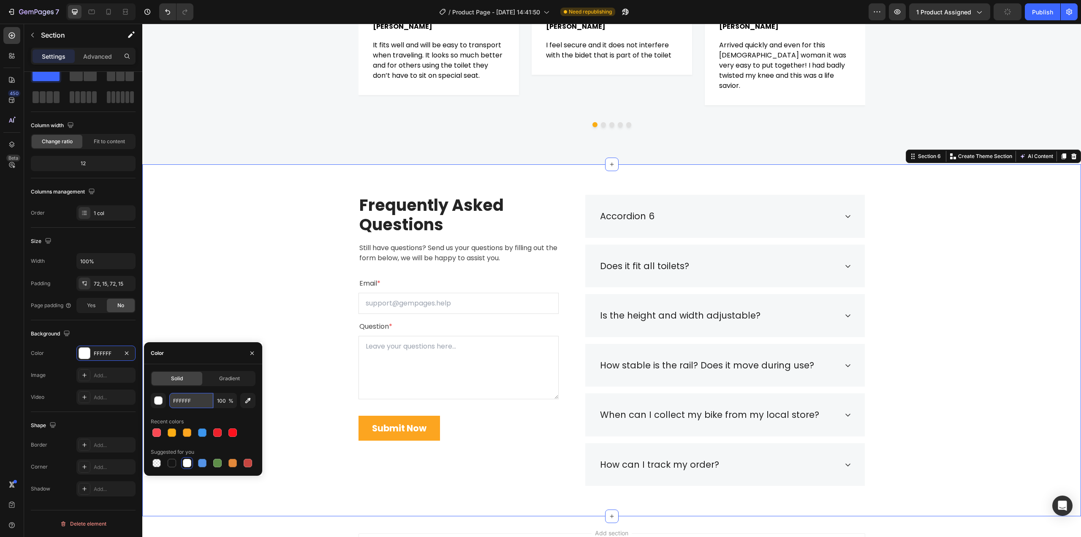
click at [190, 403] on input "FFFFFF" at bounding box center [191, 400] width 44 height 15
paste input "AAD14"
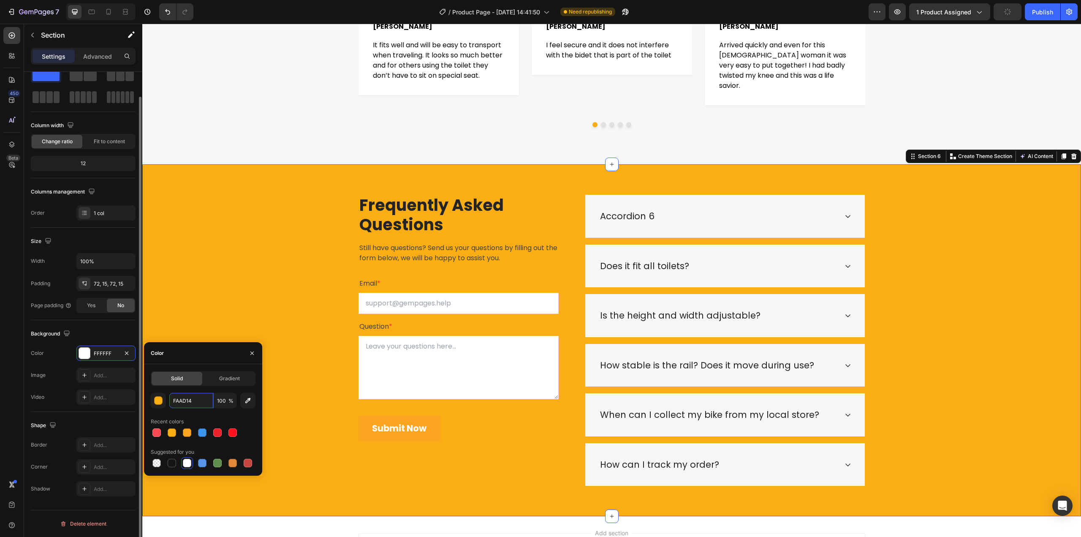
type input "FFFFFF"
click at [247, 359] on button "button" at bounding box center [252, 353] width 14 height 14
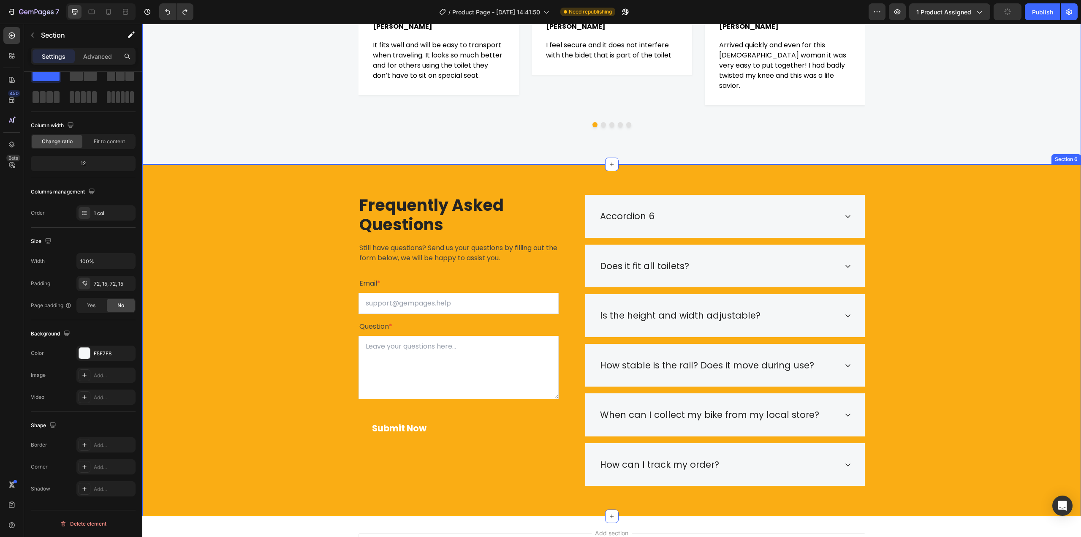
click at [338, 307] on div "Frequently Asked Questions Heading Still have questions? Send us your questions…" at bounding box center [612, 340] width 926 height 291
click at [297, 197] on div "Frequently Asked Questions Heading Still have questions? Send us your questions…" at bounding box center [612, 340] width 926 height 291
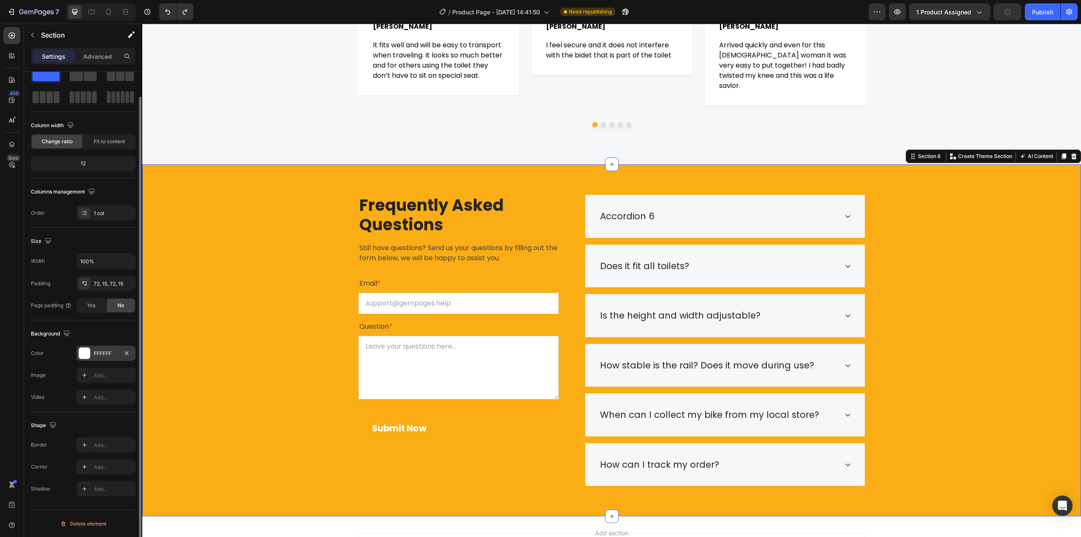
click at [102, 358] on div "FFFFFF" at bounding box center [105, 352] width 59 height 15
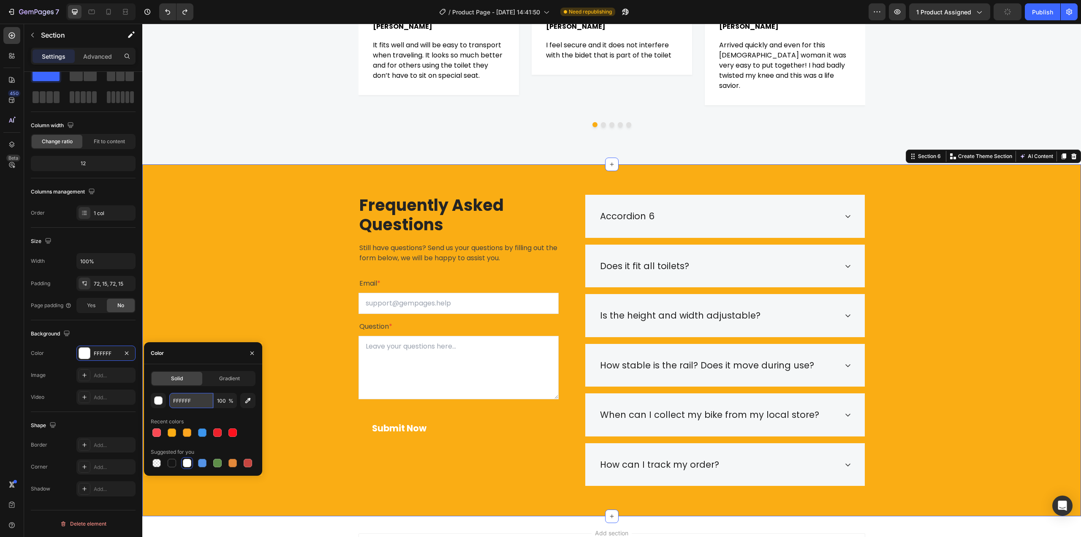
click at [185, 404] on input "FFFFFF" at bounding box center [191, 400] width 44 height 15
click at [184, 404] on input "FFFFFF" at bounding box center [191, 400] width 44 height 15
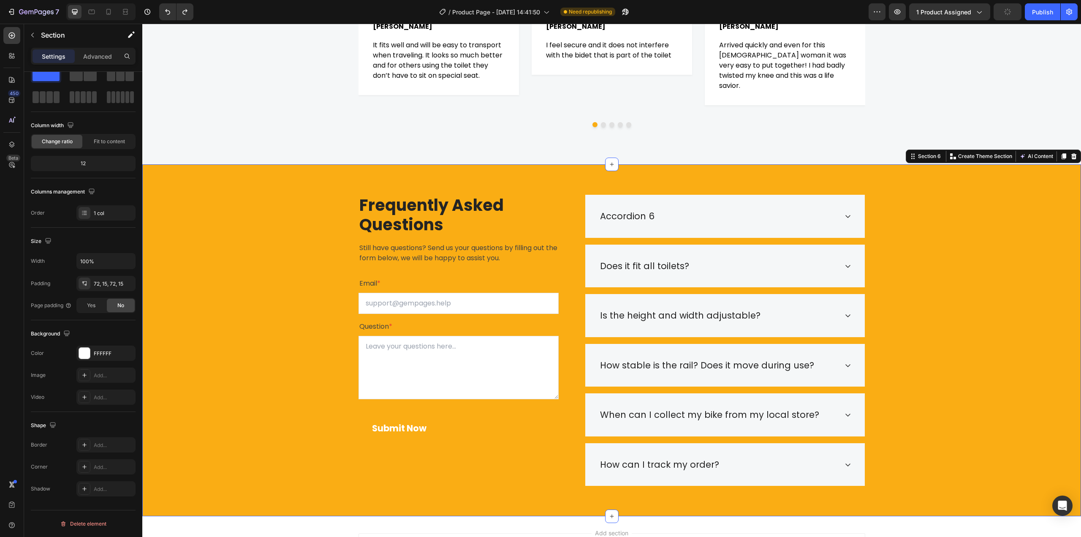
click at [220, 294] on div "Frequently Asked Questions Heading Still have questions? Send us your questions…" at bounding box center [612, 340] width 926 height 291
click at [286, 215] on div "Frequently Asked Questions Heading Still have questions? Send us your questions…" at bounding box center [612, 340] width 926 height 291
click at [260, 195] on div "Frequently Asked Questions Heading Still have questions? Send us your questions…" at bounding box center [612, 340] width 926 height 291
click at [110, 353] on div "FFFFFF" at bounding box center [106, 354] width 24 height 8
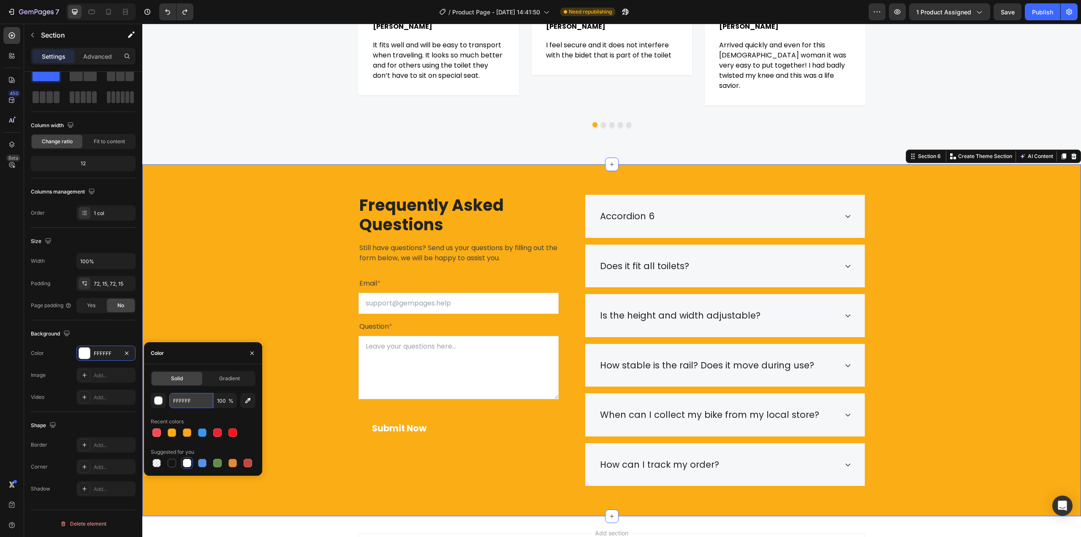
click at [192, 399] on input "FFFFFF" at bounding box center [191, 400] width 44 height 15
click at [191, 399] on input "FFFFFF" at bounding box center [191, 400] width 44 height 15
click at [171, 466] on div at bounding box center [172, 463] width 8 height 8
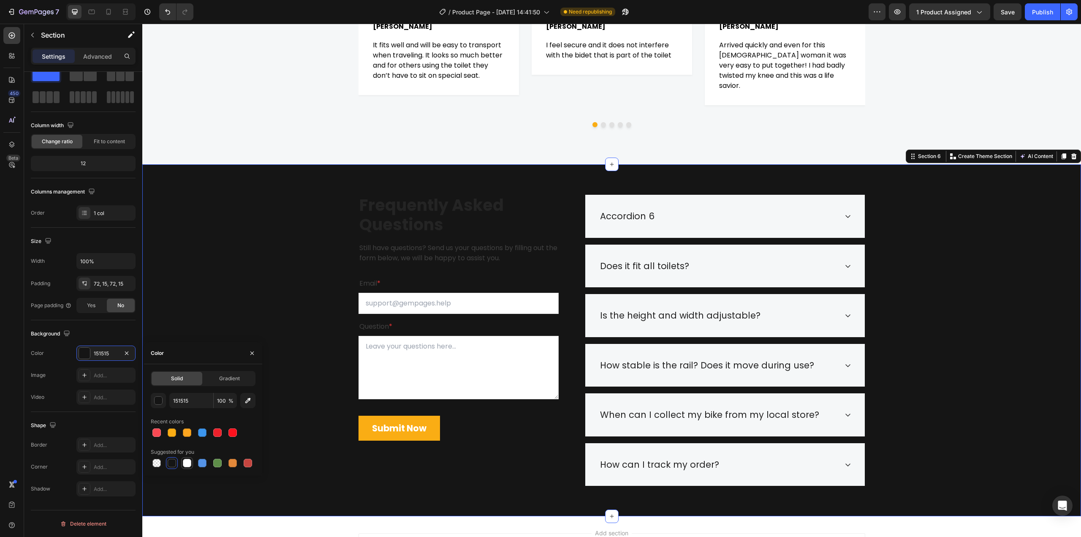
click at [185, 466] on div at bounding box center [187, 463] width 8 height 8
type input "FFFFFF"
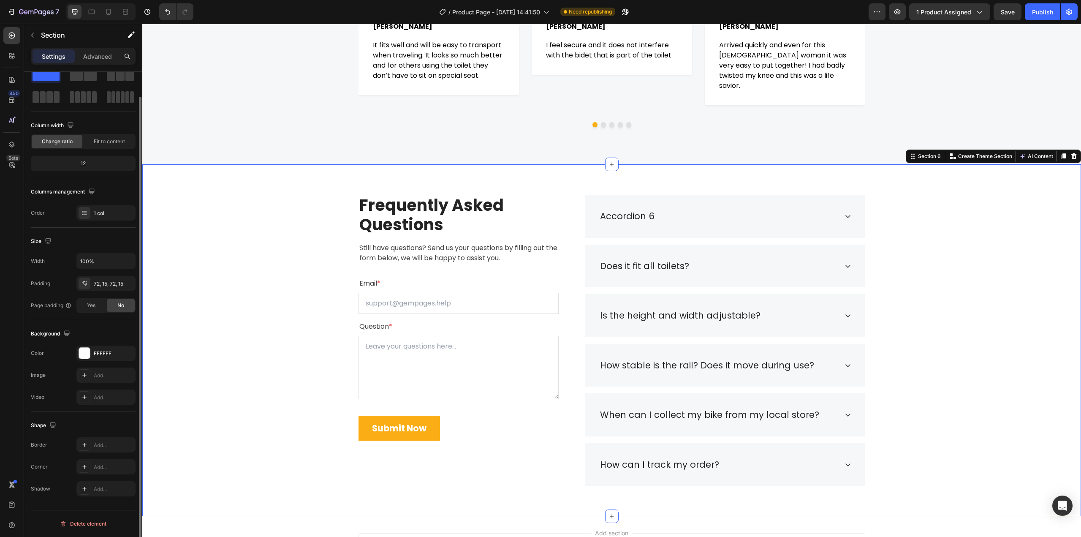
click at [103, 245] on div "Size" at bounding box center [83, 241] width 105 height 14
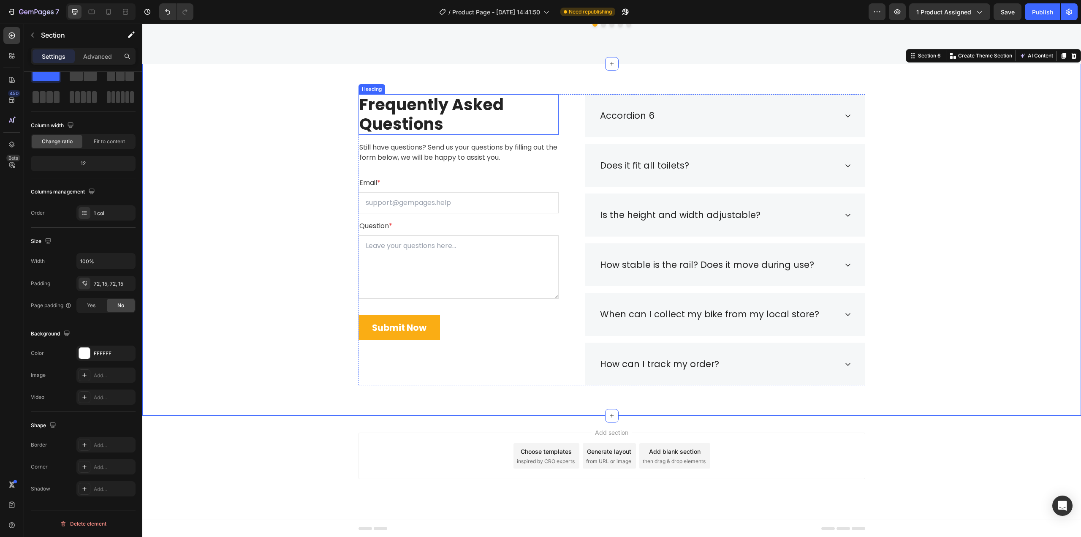
scroll to position [1918, 0]
click at [277, 268] on div "Frequently Asked Questions Heading Still have questions? Send us your questions…" at bounding box center [612, 239] width 926 height 291
click at [361, 329] on button "Submit Now" at bounding box center [400, 327] width 82 height 25
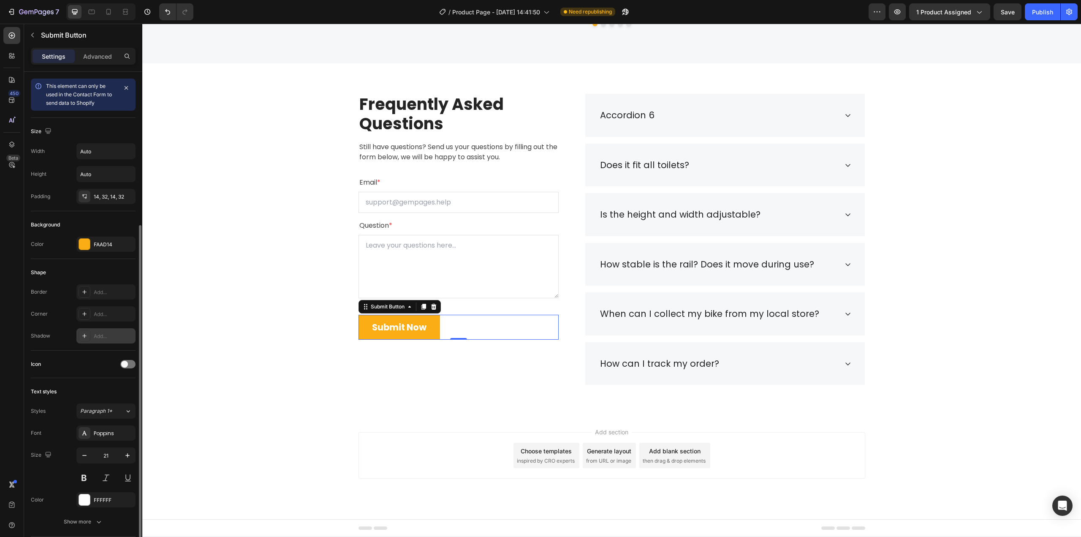
scroll to position [110, 0]
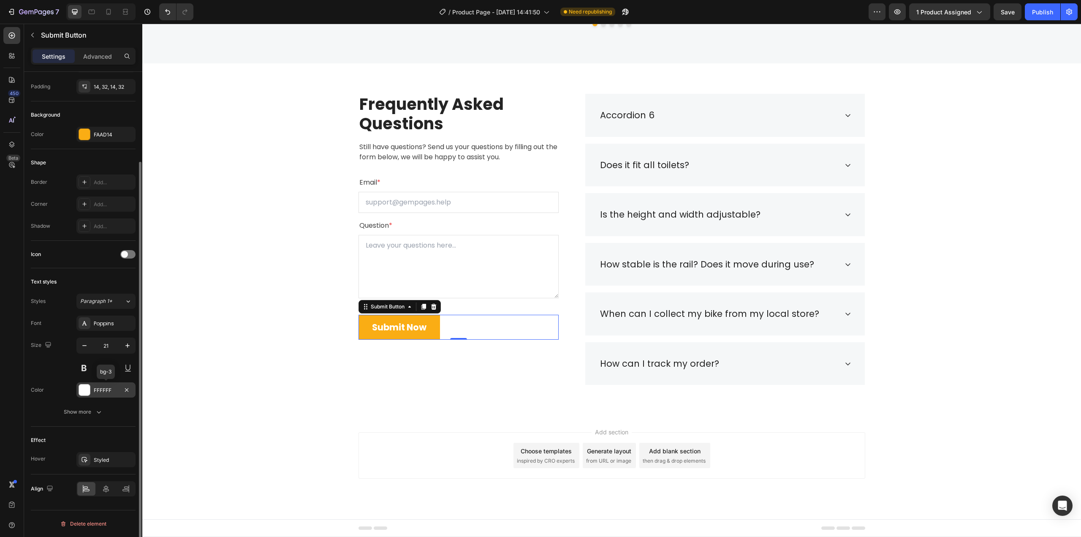
click at [112, 387] on div "FFFFFF" at bounding box center [106, 390] width 24 height 8
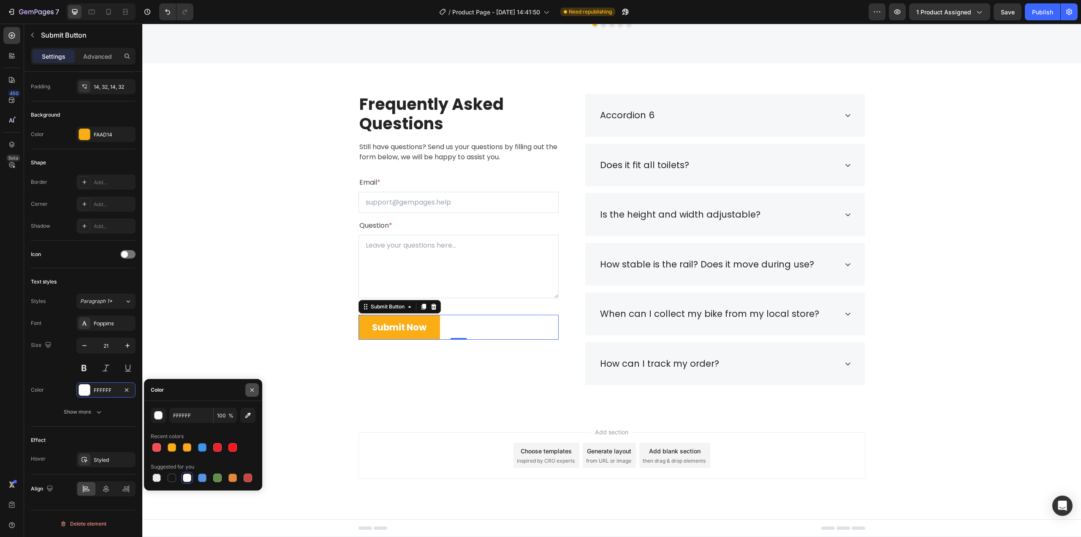
drag, startPoint x: 253, startPoint y: 385, endPoint x: 21, endPoint y: 398, distance: 232.7
click at [253, 385] on button "button" at bounding box center [252, 390] width 14 height 14
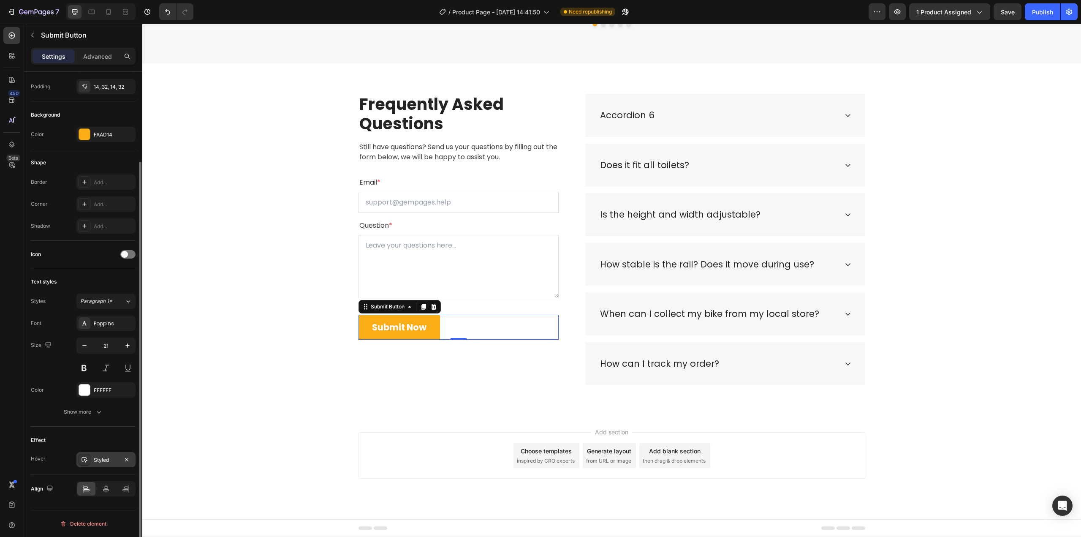
click at [104, 462] on div "Styled" at bounding box center [106, 460] width 24 height 8
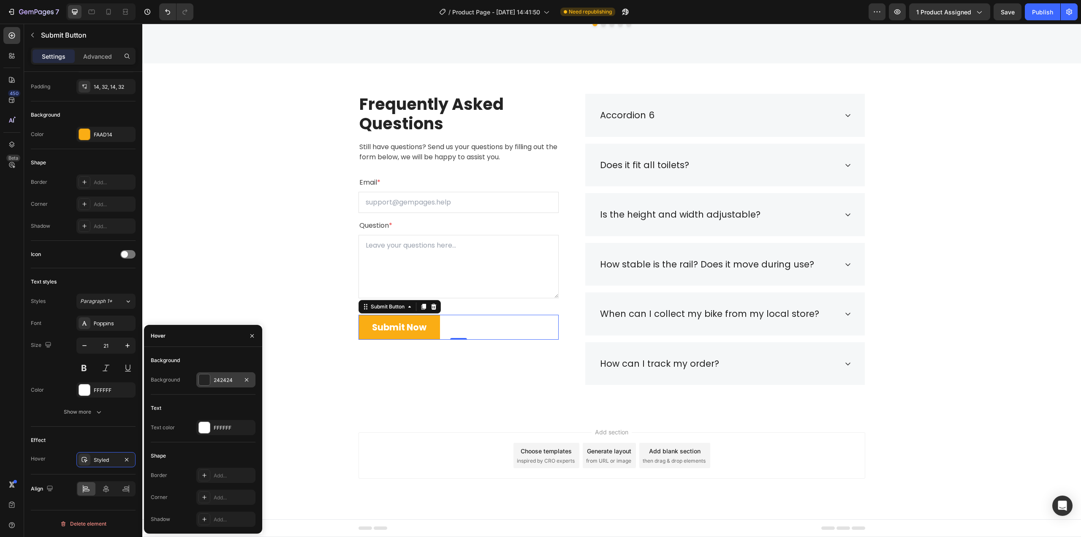
click at [221, 379] on div "242424" at bounding box center [226, 380] width 24 height 8
drag, startPoint x: 364, startPoint y: 403, endPoint x: 221, endPoint y: 380, distance: 144.6
click at [221, 380] on div "Frequently Asked Questions Heading Still have questions? Send us your questions…" at bounding box center [612, 239] width 926 height 291
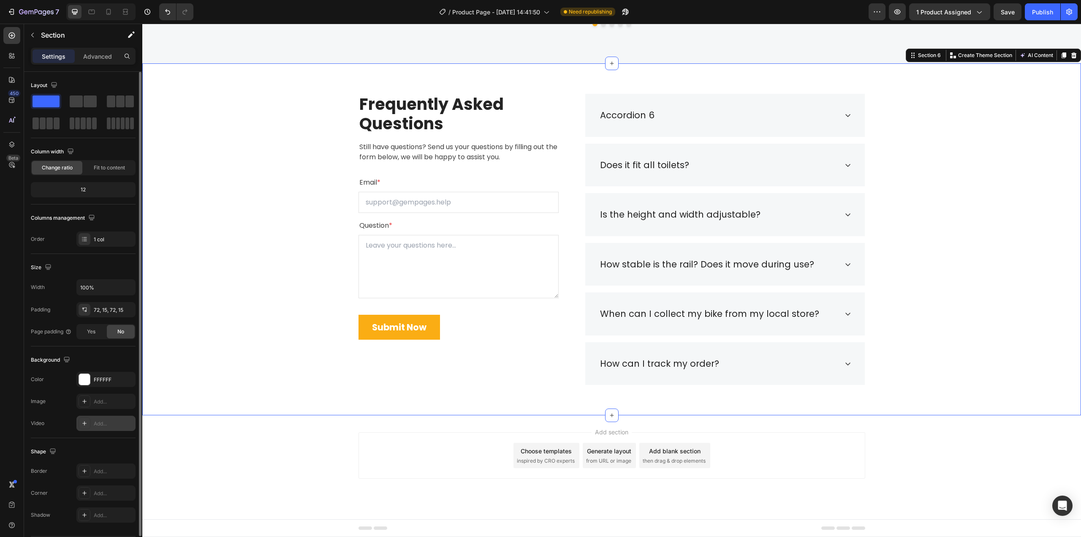
scroll to position [26, 0]
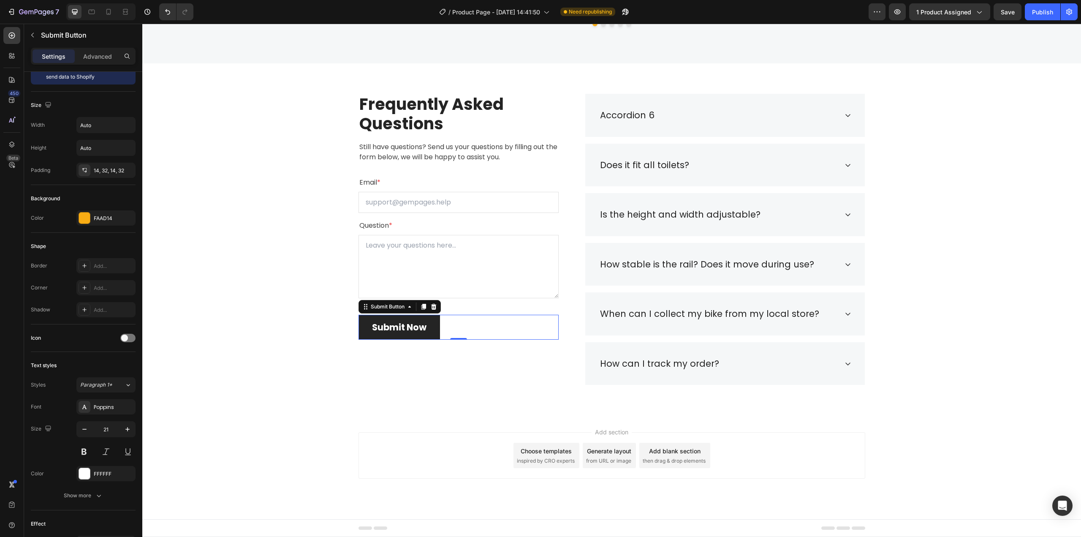
click at [368, 318] on button "Submit Now" at bounding box center [400, 327] width 82 height 25
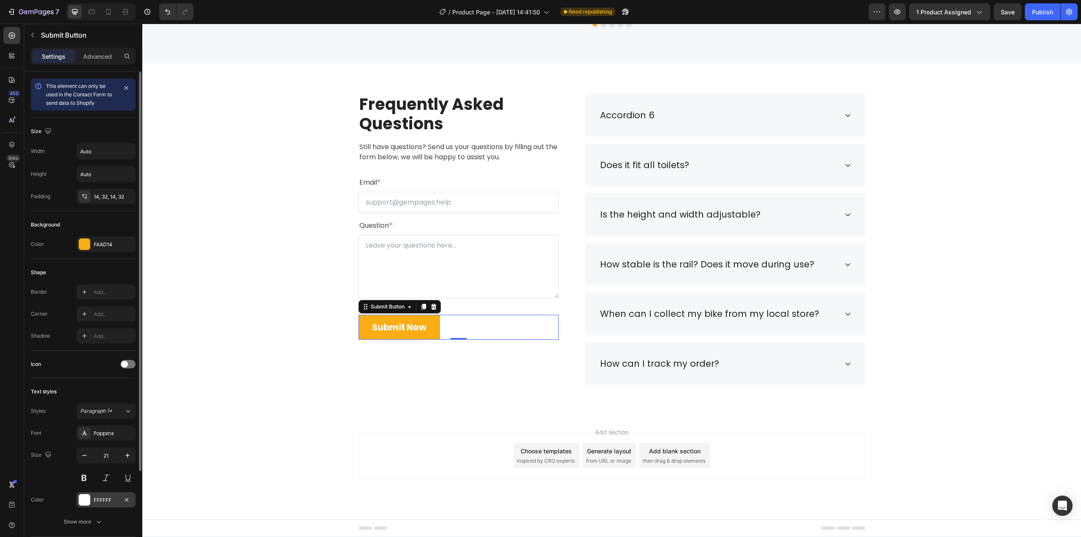
scroll to position [110, 0]
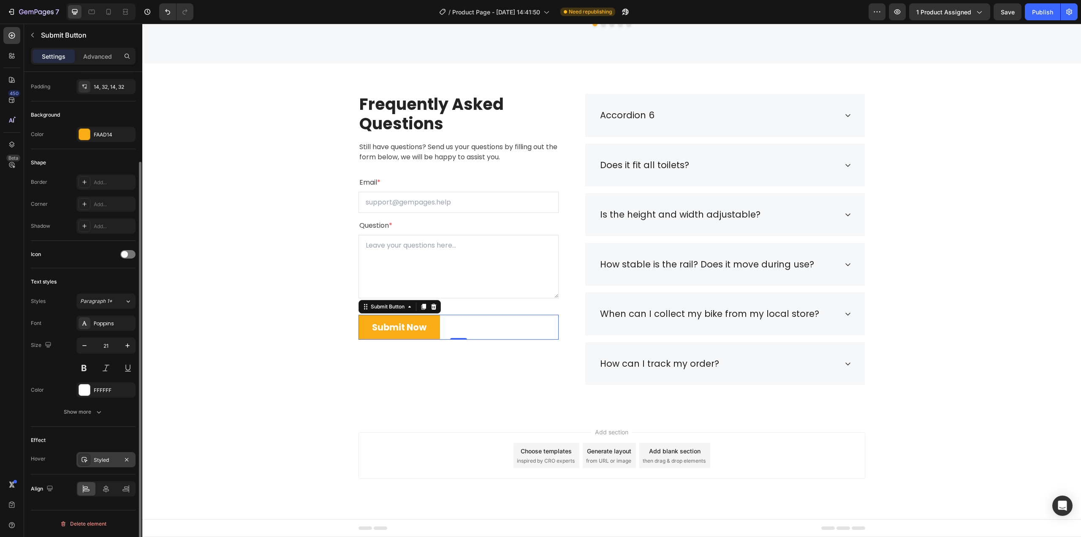
click at [105, 455] on div "Styled" at bounding box center [105, 459] width 59 height 15
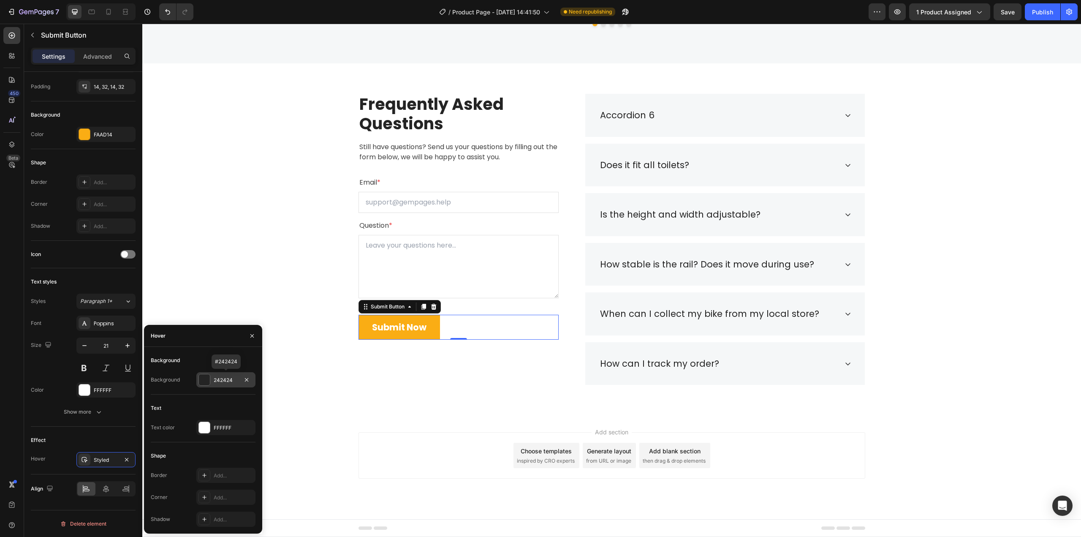
click at [223, 377] on div "242424" at bounding box center [226, 380] width 24 height 8
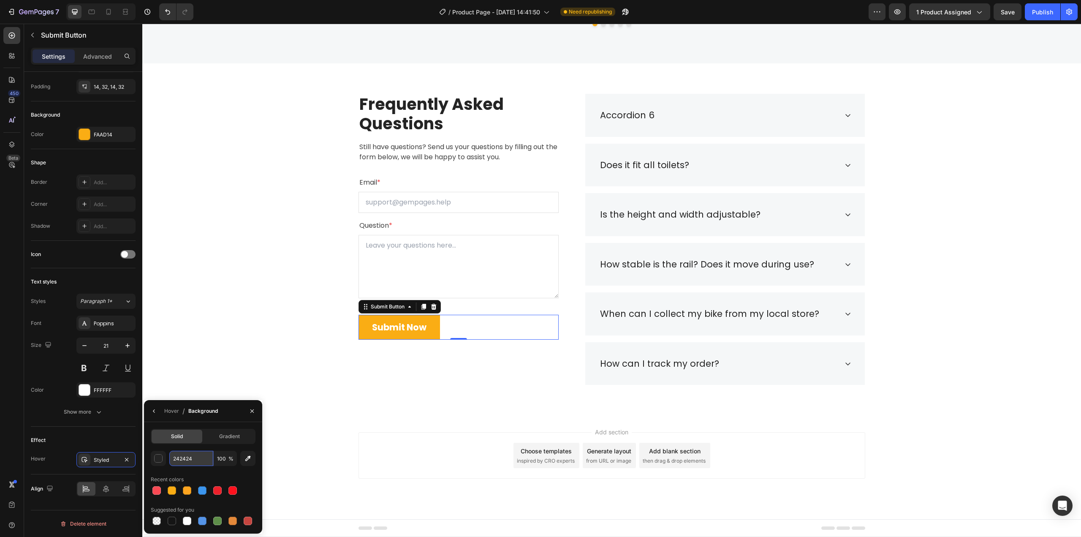
click at [189, 456] on input "242424" at bounding box center [191, 458] width 44 height 15
paste input "FAAD1"
type input "FAAD14"
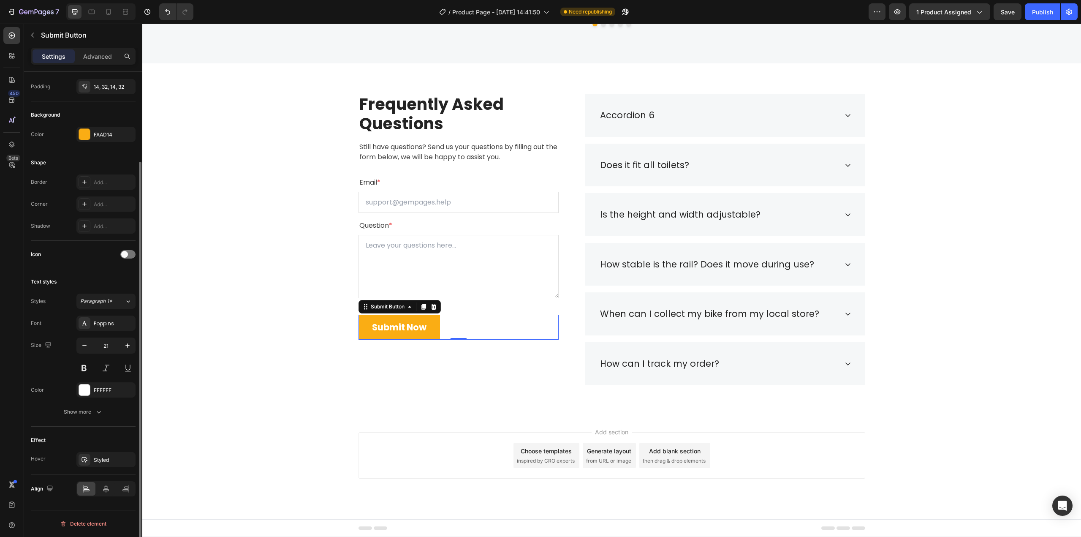
click at [101, 420] on div "Text styles Styles Paragraph 1* Font Poppins Size 21 Color FFFFFF Show more" at bounding box center [83, 347] width 105 height 158
click at [420, 386] on div "Frequently Asked Questions Heading Still have questions? Send us your questions…" at bounding box center [611, 239] width 939 height 352
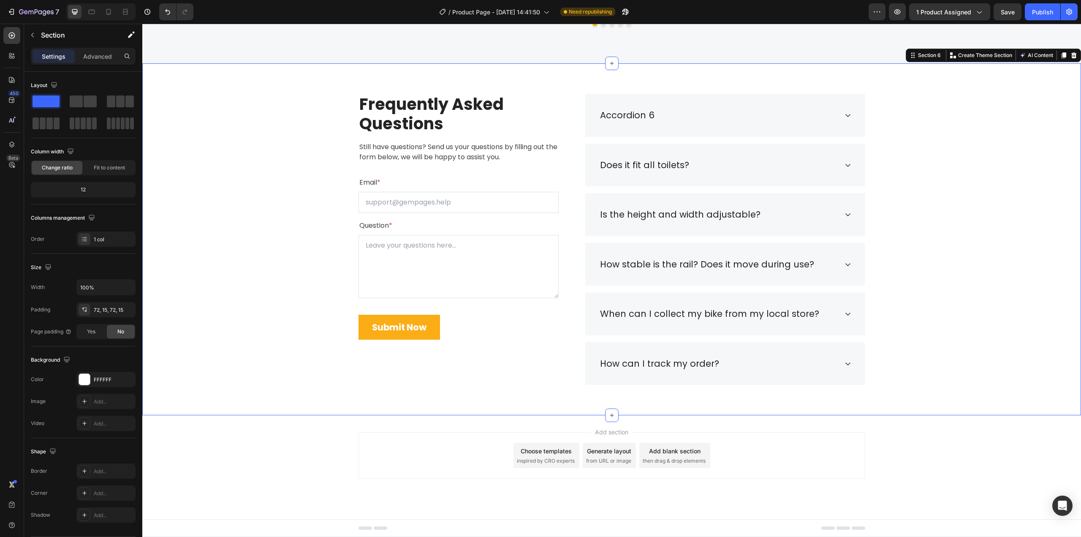
click at [272, 364] on div "Frequently Asked Questions Heading Still have questions? Send us your questions…" at bounding box center [612, 239] width 926 height 291
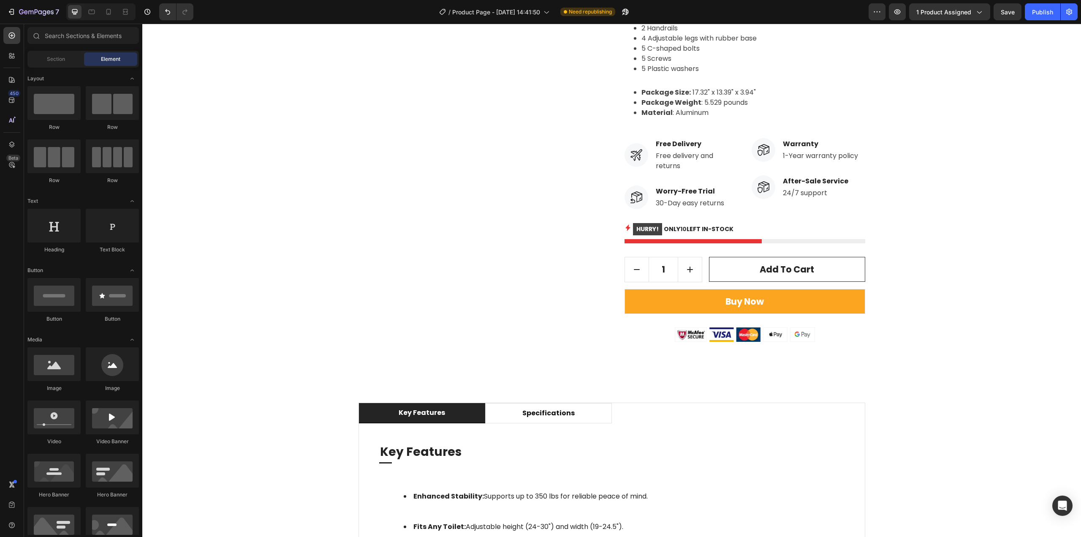
scroll to position [606, 0]
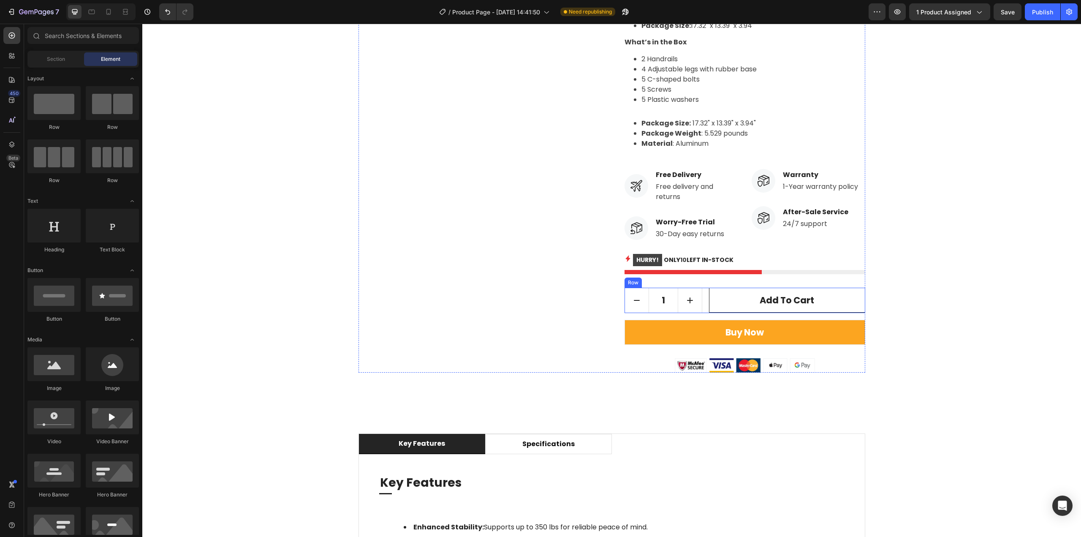
click at [702, 298] on div "1 Product Quantity Add to cart Add to Cart Row" at bounding box center [745, 300] width 241 height 25
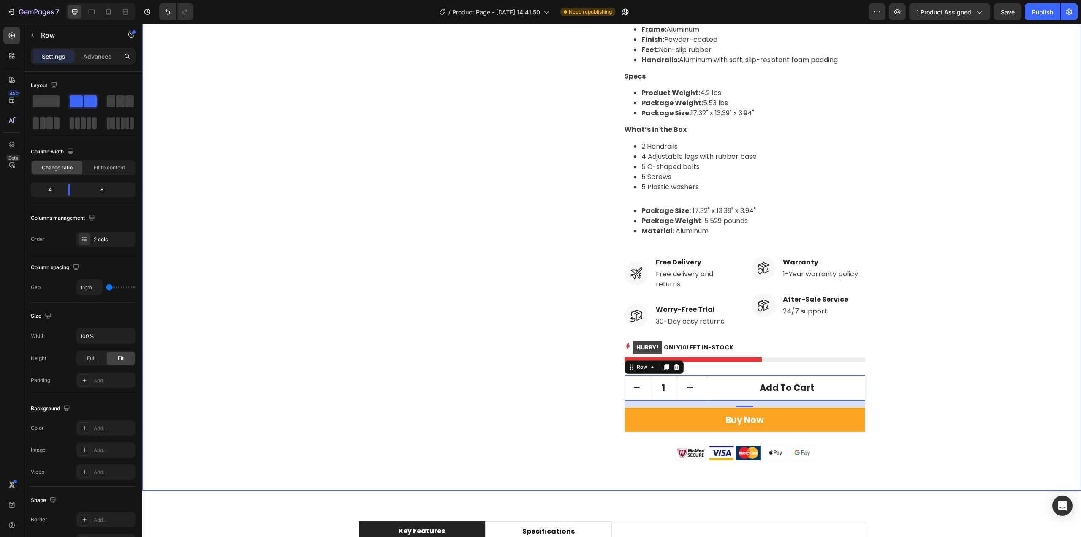
scroll to position [591, 0]
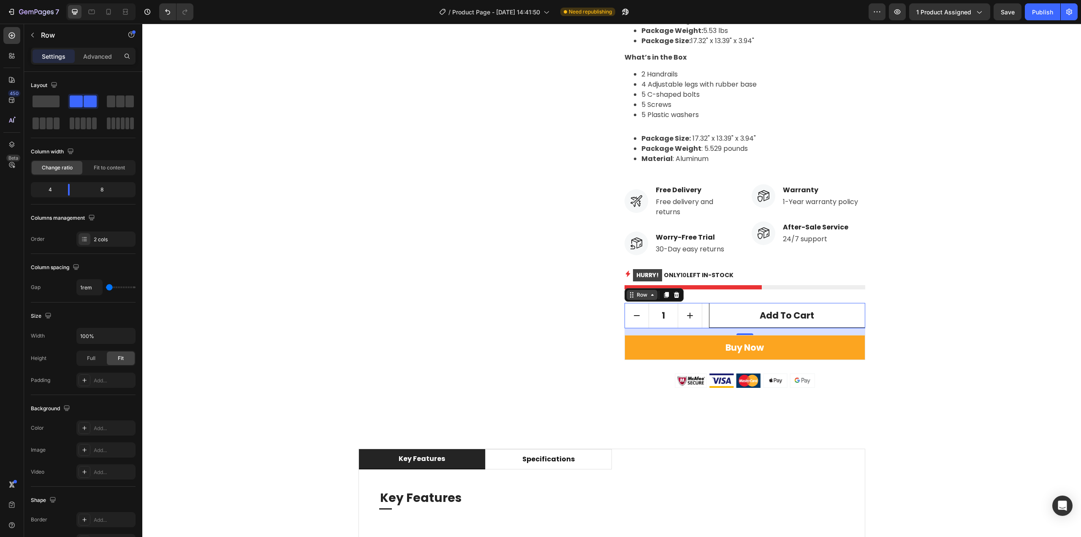
click at [642, 294] on div "Row" at bounding box center [642, 295] width 14 height 8
click at [702, 314] on div "1 Product Quantity Add to cart Add to Cart Row Product Row 1 col Section 16" at bounding box center [745, 315] width 241 height 25
click at [49, 106] on span at bounding box center [46, 101] width 27 height 12
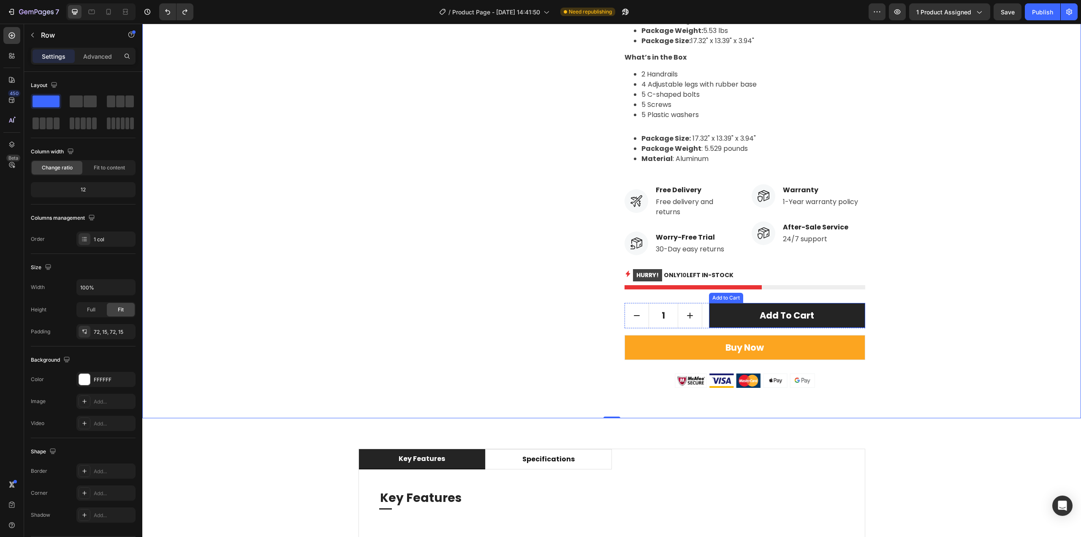
click at [742, 315] on button "Add to cart" at bounding box center [787, 315] width 156 height 25
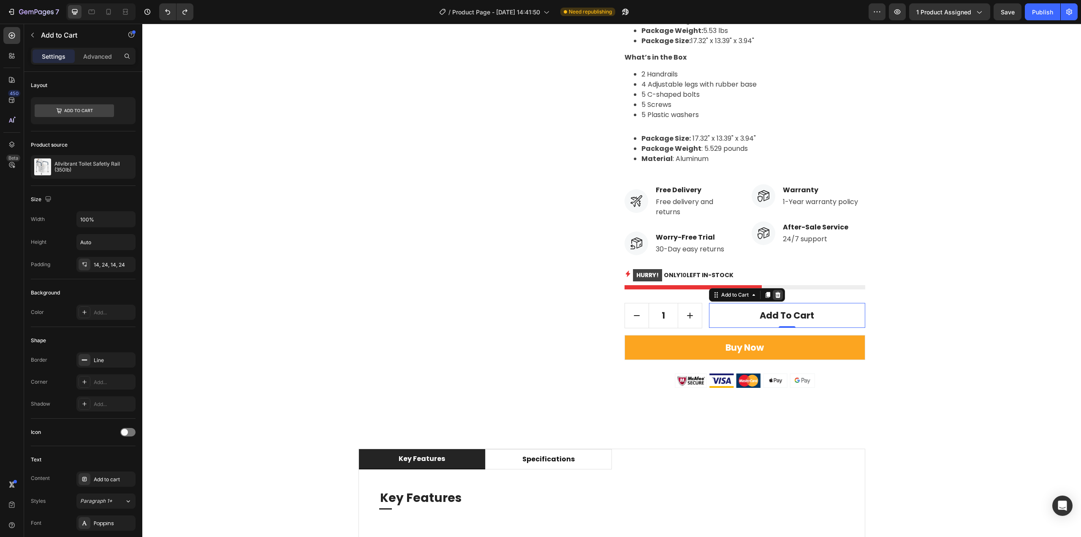
click at [775, 296] on icon at bounding box center [777, 295] width 5 height 6
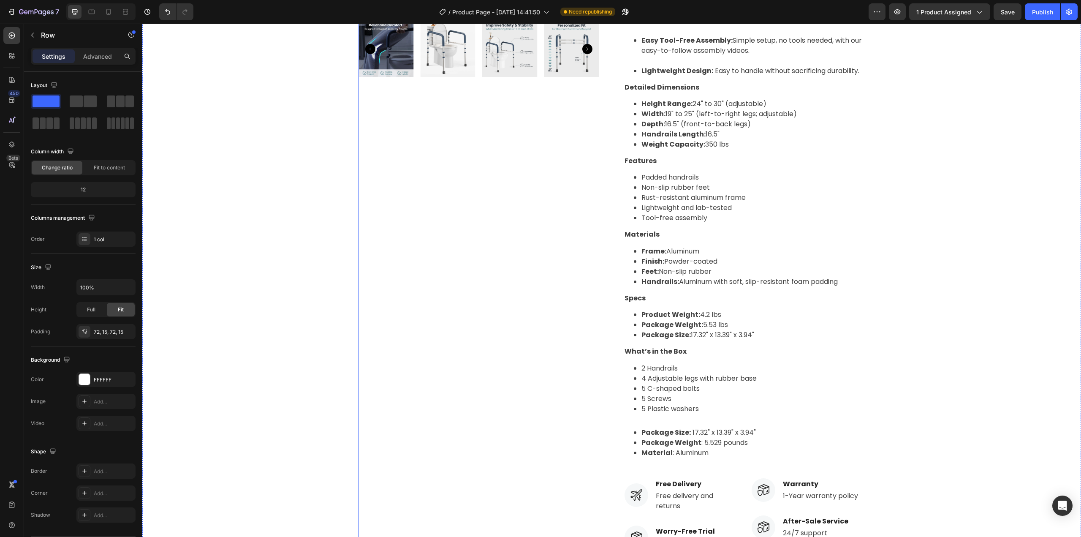
scroll to position [296, 0]
click at [107, 11] on icon at bounding box center [108, 12] width 5 height 6
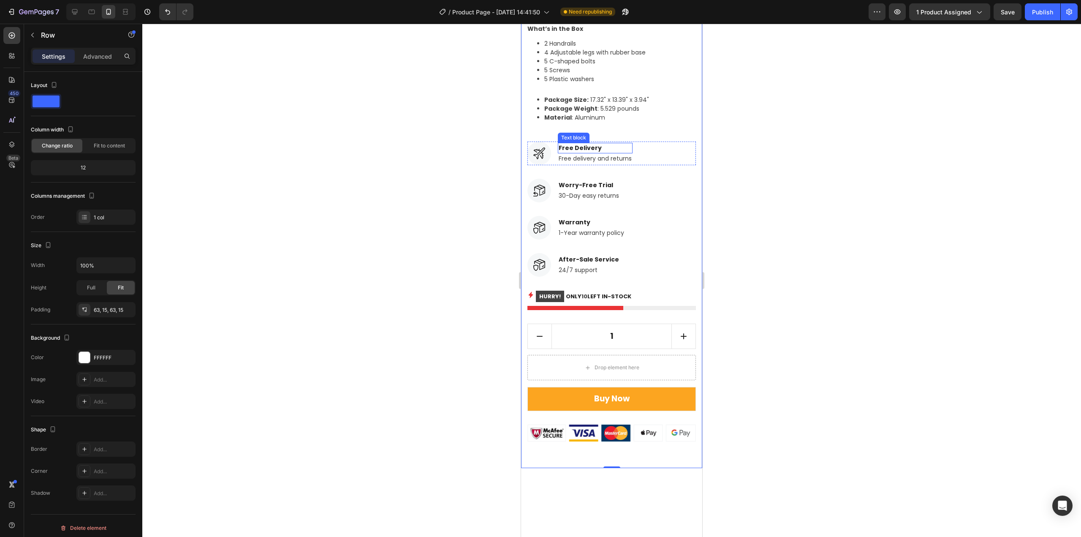
scroll to position [887, 0]
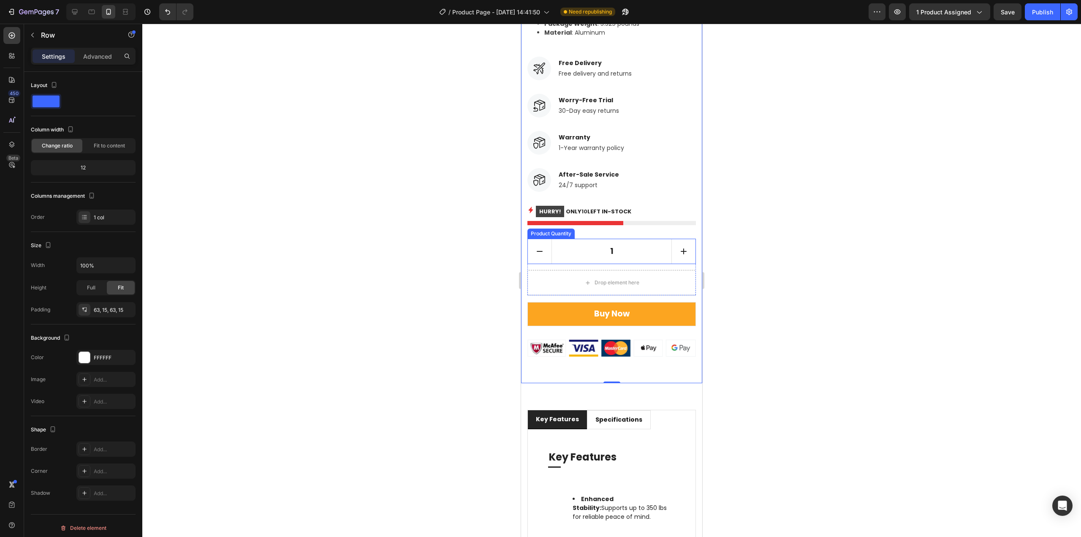
click at [584, 258] on input "1" at bounding box center [612, 251] width 120 height 24
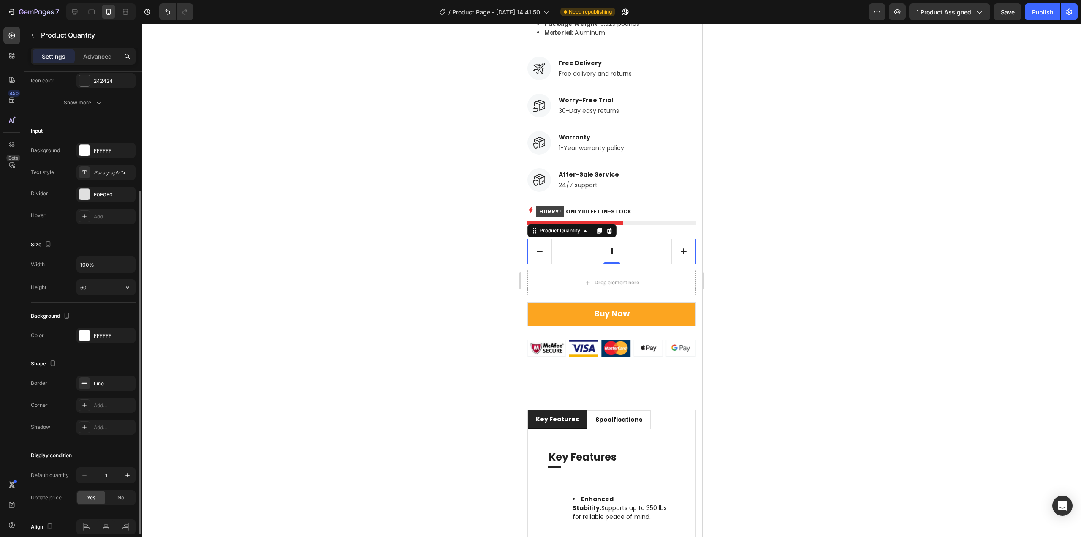
scroll to position [0, 0]
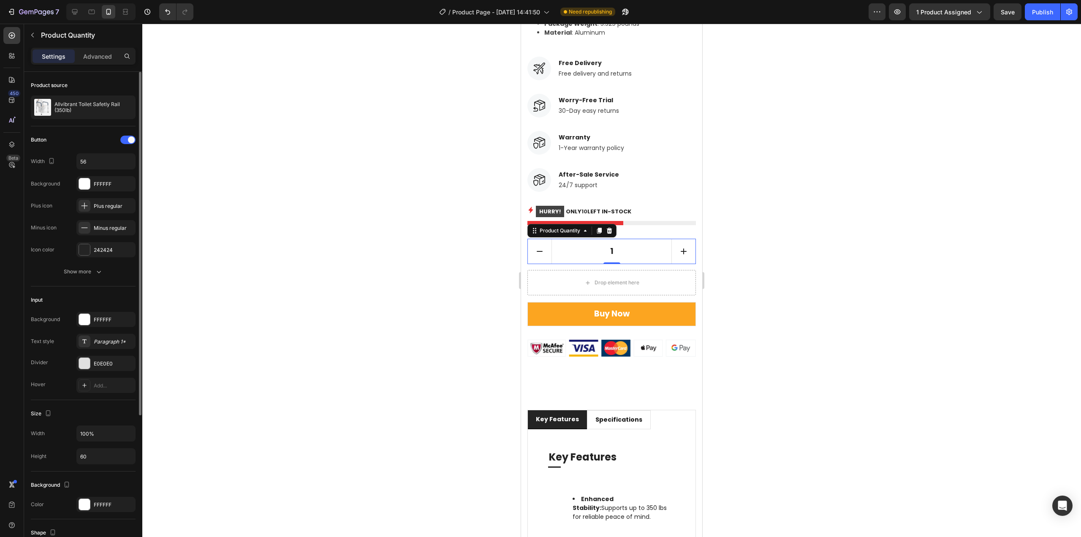
click at [926, 208] on div at bounding box center [611, 280] width 939 height 513
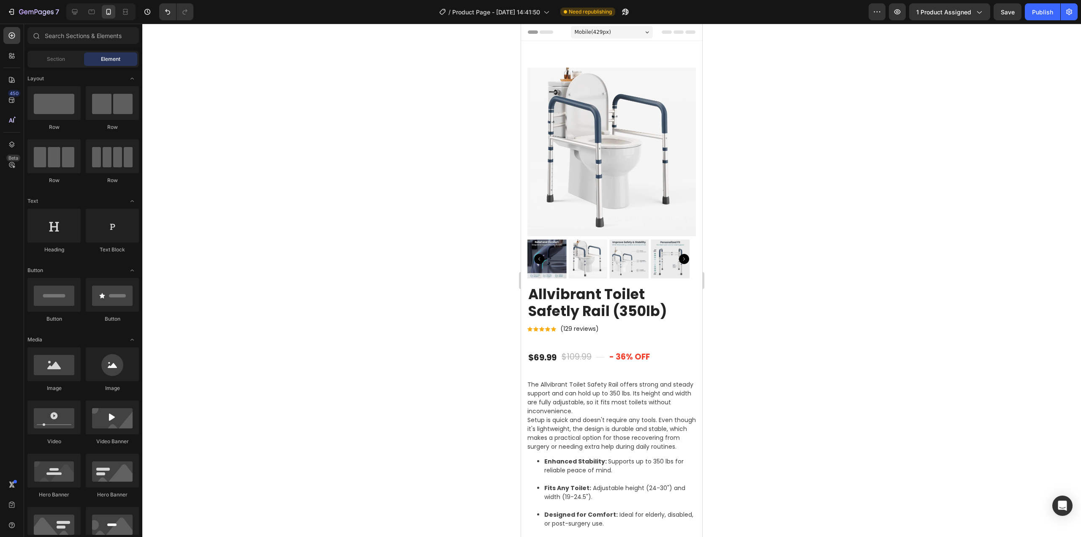
click at [857, 214] on div at bounding box center [611, 280] width 939 height 513
drag, startPoint x: 97, startPoint y: 17, endPoint x: 101, endPoint y: 19, distance: 4.9
click at [97, 16] on div at bounding box center [92, 12] width 14 height 14
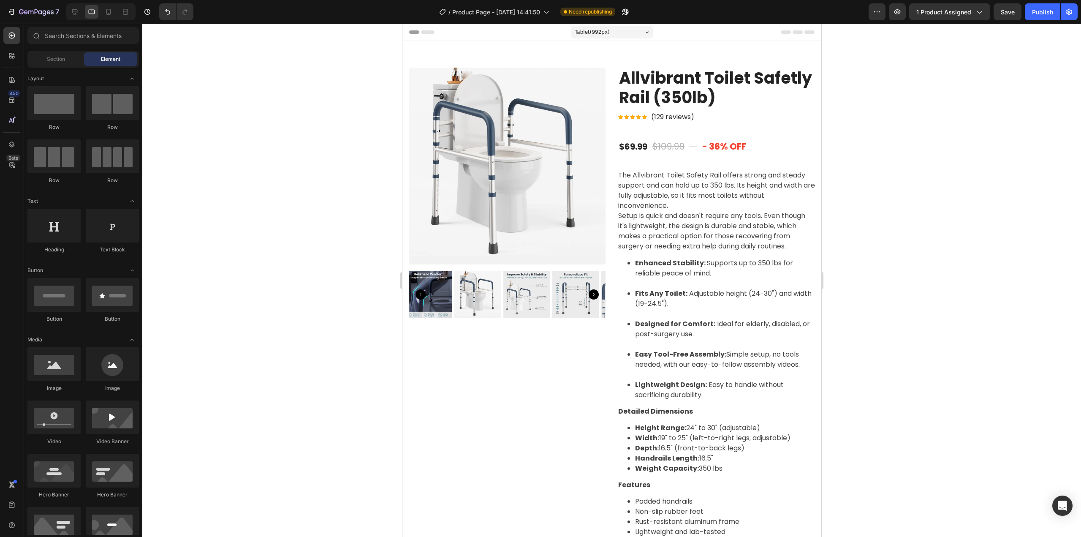
drag, startPoint x: 817, startPoint y: 65, endPoint x: 1406, endPoint y: 190, distance: 601.7
drag, startPoint x: 1006, startPoint y: 167, endPoint x: 993, endPoint y: 166, distance: 12.7
click at [1006, 167] on div at bounding box center [611, 280] width 939 height 513
click at [75, 12] on icon at bounding box center [74, 11] width 5 height 5
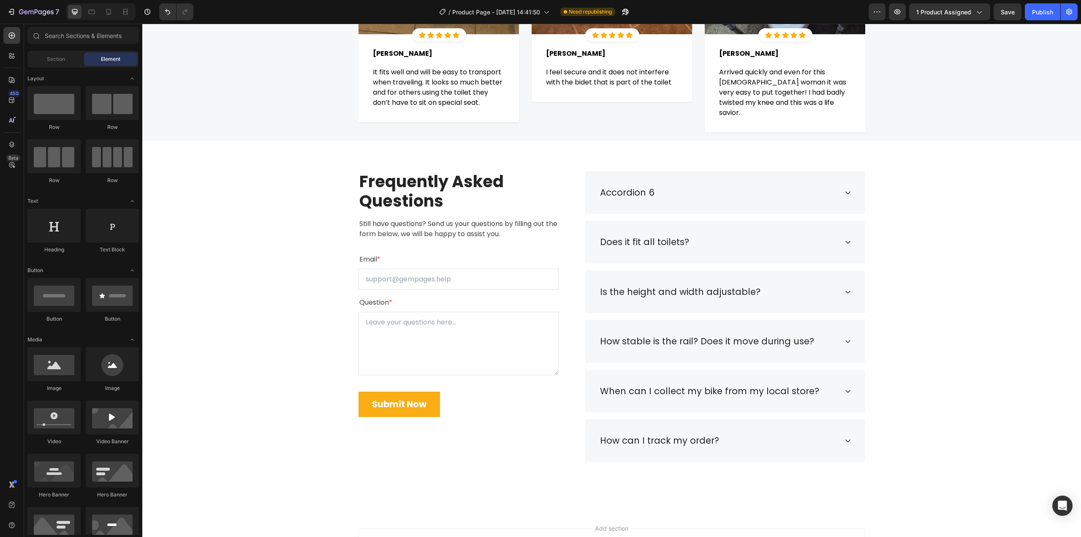
scroll to position [1767, 0]
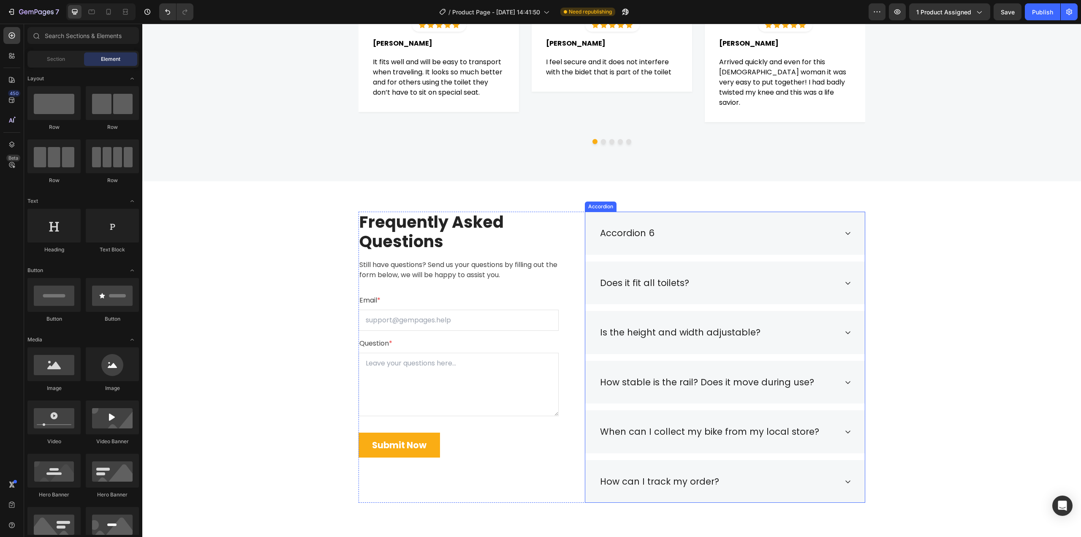
click at [618, 233] on div "Accordion 6" at bounding box center [627, 233] width 57 height 16
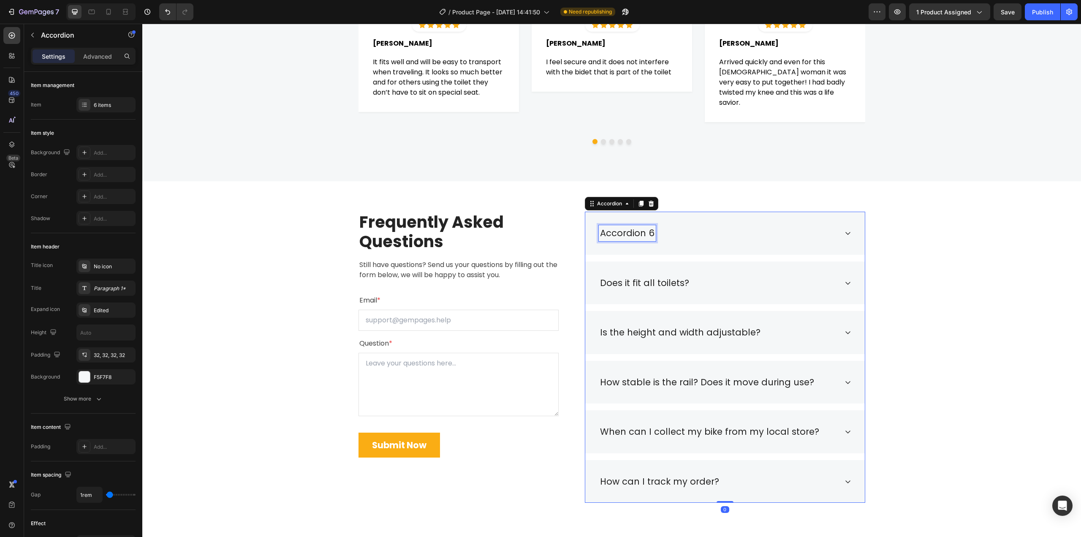
click at [618, 233] on p "Accordion 6" at bounding box center [627, 233] width 54 height 14
click at [963, 267] on div "Frequently Asked Questions Heading Still have questions? Send us your questions…" at bounding box center [612, 357] width 926 height 291
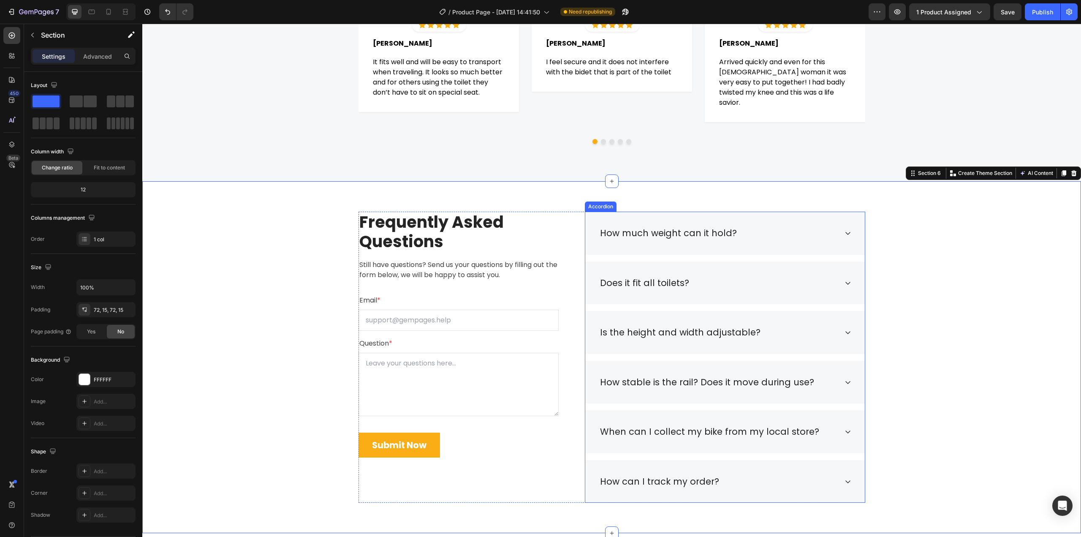
click at [846, 231] on icon at bounding box center [848, 233] width 7 height 7
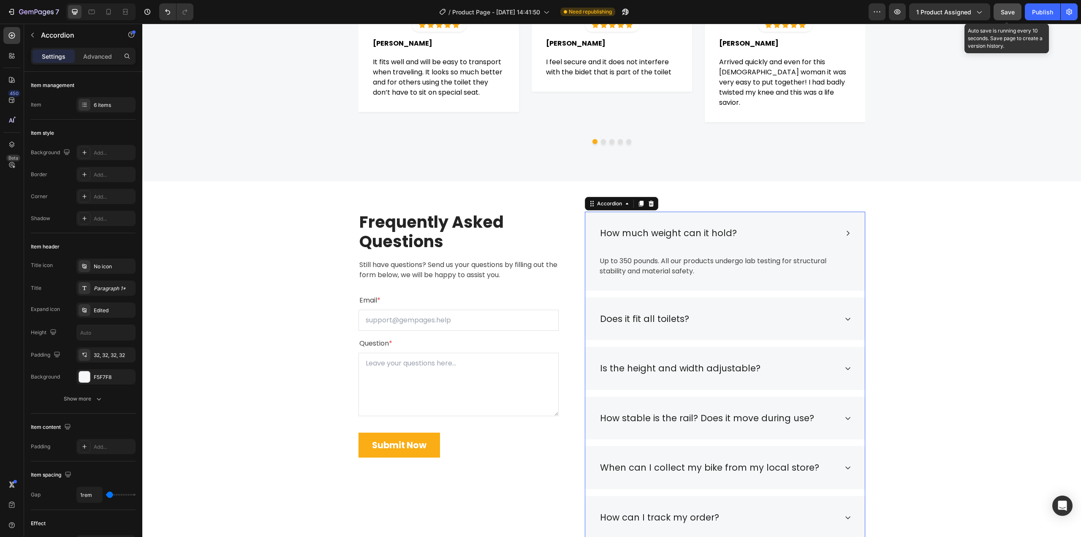
click at [998, 15] on button "Save" at bounding box center [1008, 11] width 28 height 17
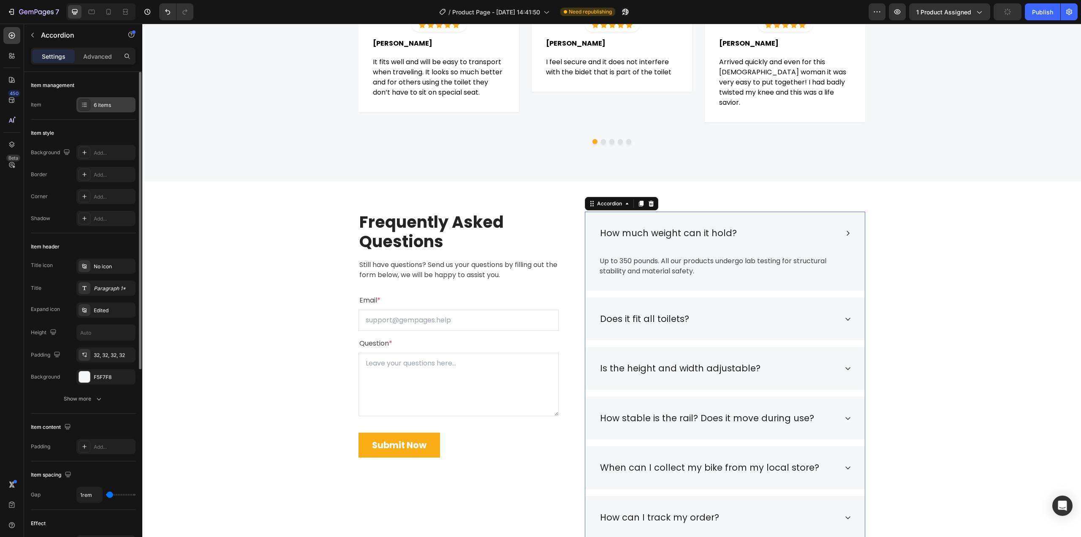
click at [102, 110] on div "6 items" at bounding box center [105, 104] width 59 height 15
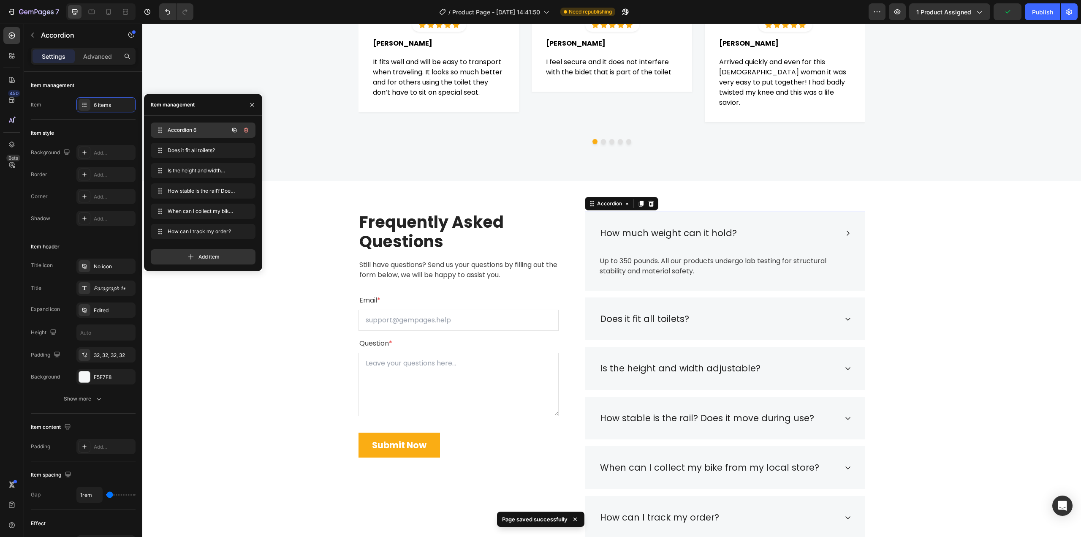
click at [169, 128] on span "Accordion 6" at bounding box center [192, 130] width 48 height 8
click at [950, 257] on div "Frequently Asked Questions Heading Still have questions? Send us your questions…" at bounding box center [612, 375] width 926 height 327
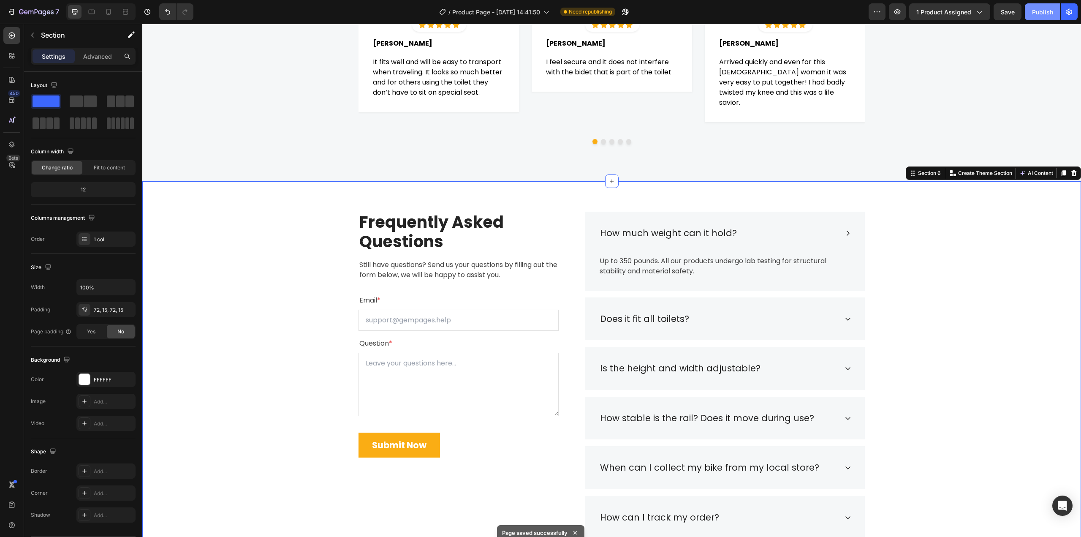
click at [1047, 16] on button "Publish" at bounding box center [1042, 11] width 35 height 17
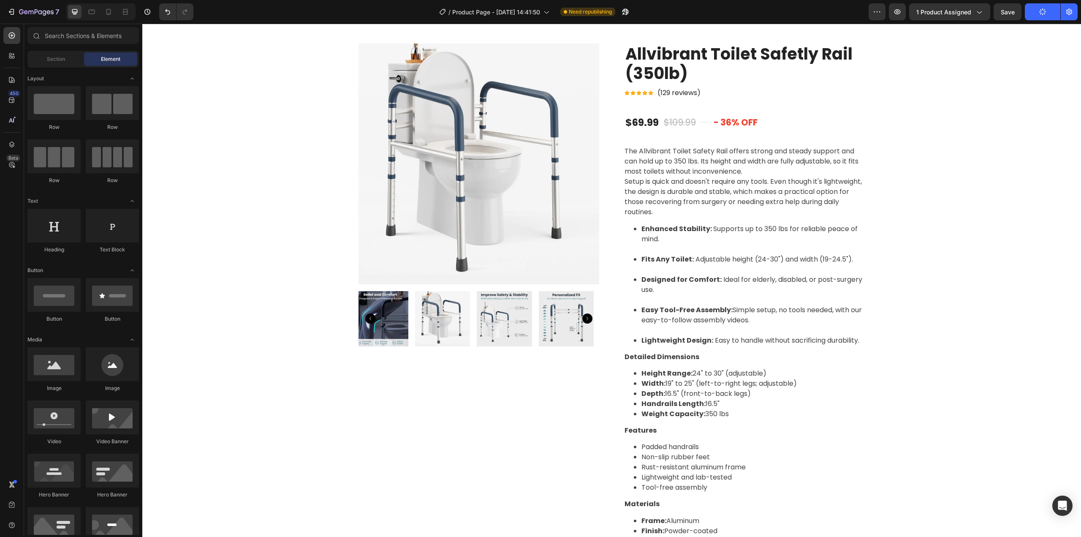
scroll to position [0, 0]
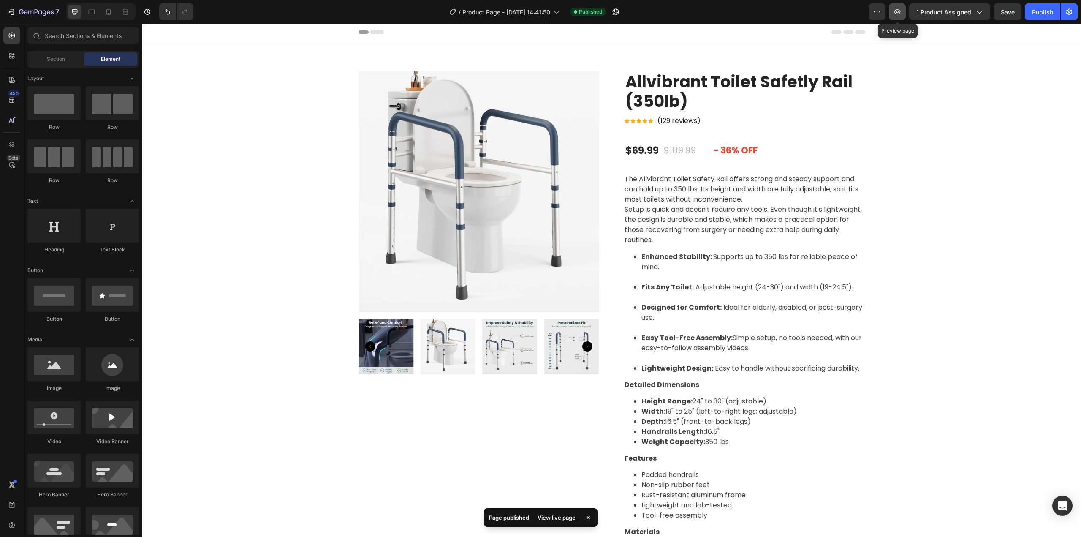
click at [895, 11] on icon "button" at bounding box center [897, 12] width 8 height 8
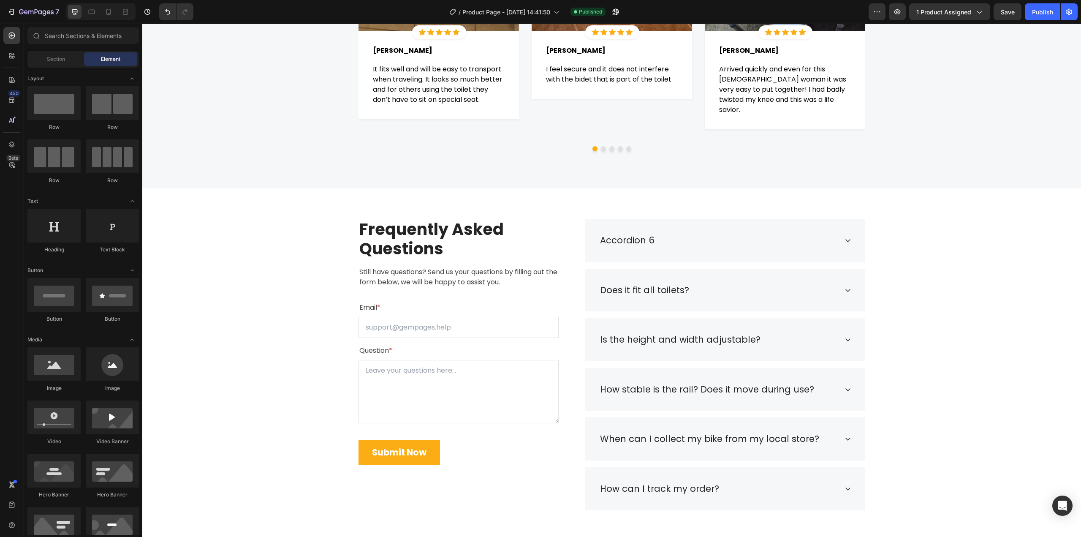
scroll to position [1809, 0]
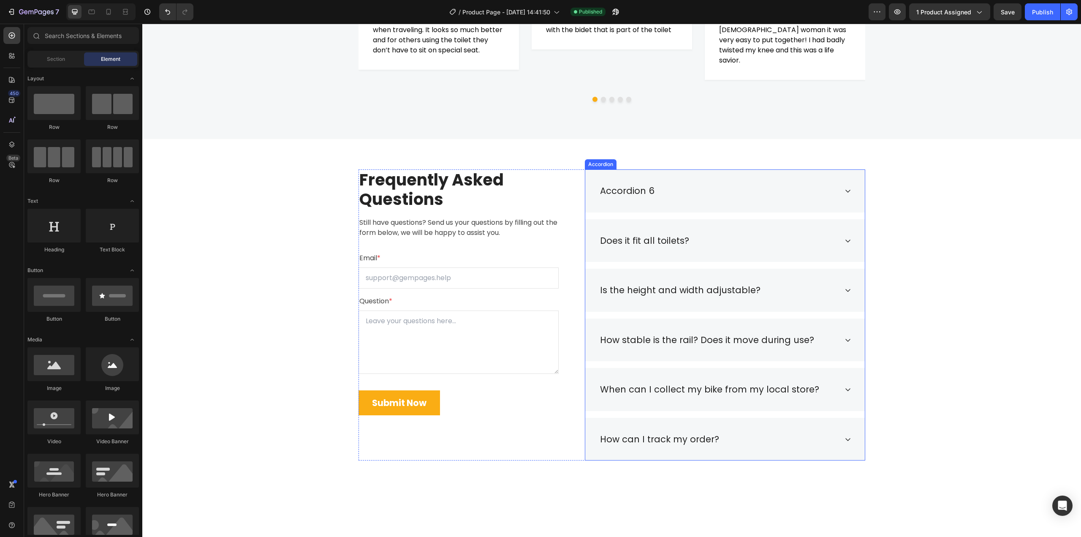
click at [706, 181] on div "Accordion 6" at bounding box center [725, 190] width 280 height 43
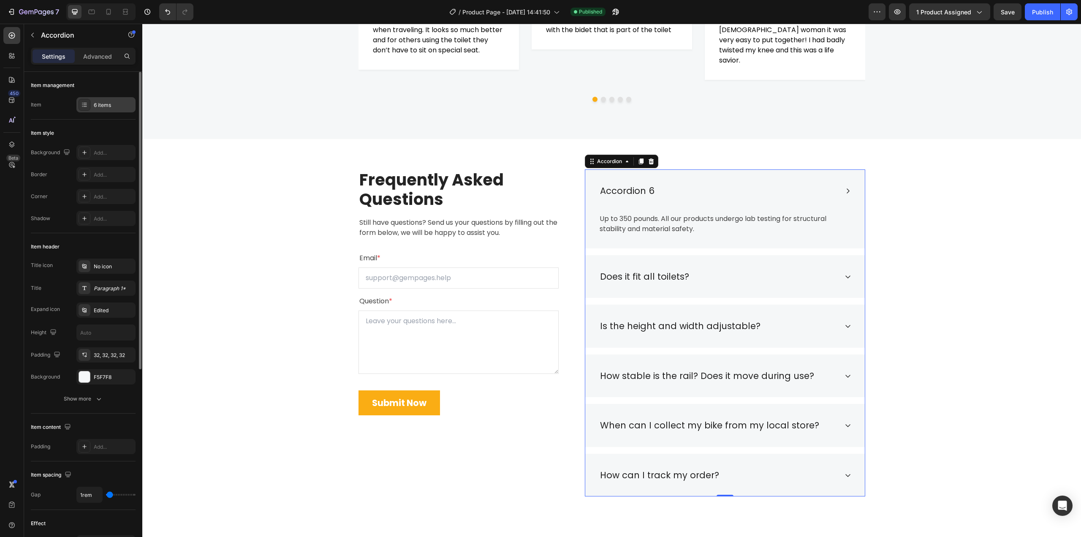
click at [100, 111] on div "6 items" at bounding box center [105, 104] width 59 height 15
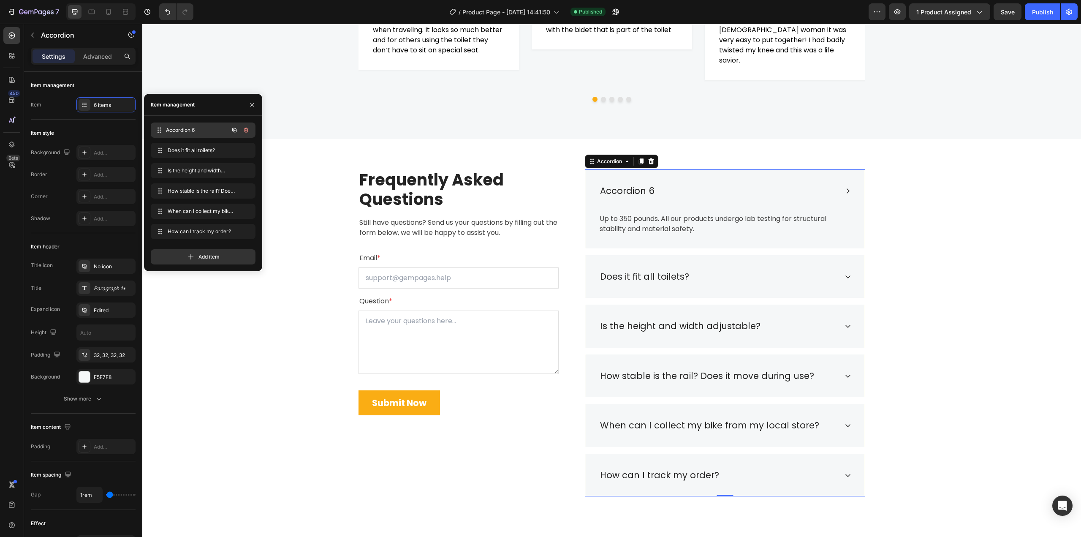
click at [166, 131] on div "Accordion 6 Accordion 6" at bounding box center [191, 130] width 74 height 12
click at [167, 131] on div "Accordion 6 Accordion 6" at bounding box center [191, 130] width 74 height 12
click at [165, 131] on div "Accordion 6 Accordion 6" at bounding box center [191, 130] width 74 height 12
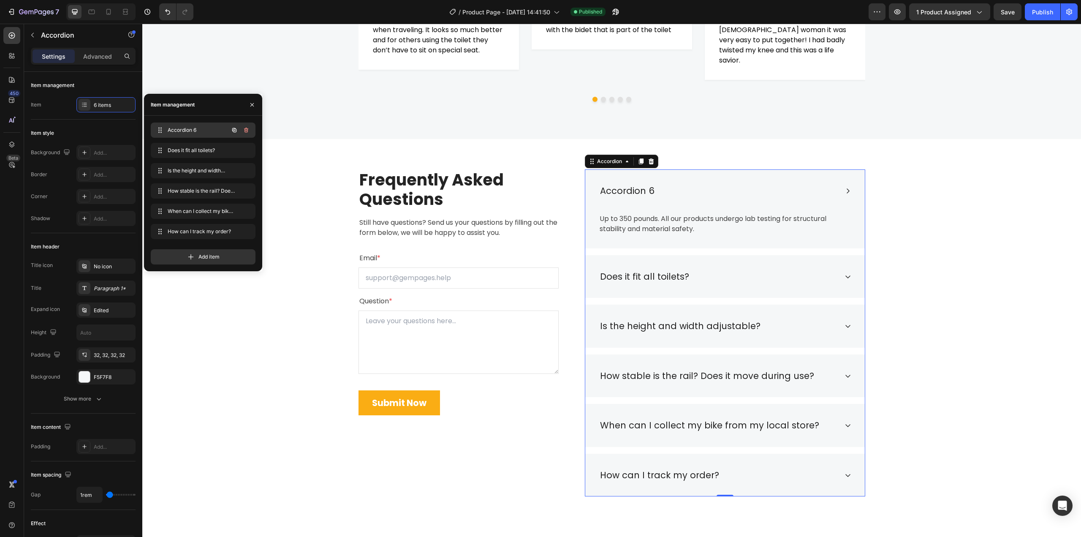
click at [181, 131] on span "Accordion 6" at bounding box center [192, 130] width 48 height 8
click at [181, 131] on span "Accordion 6" at bounding box center [197, 130] width 63 height 8
click at [196, 132] on span "Accordion 6" at bounding box center [192, 130] width 48 height 8
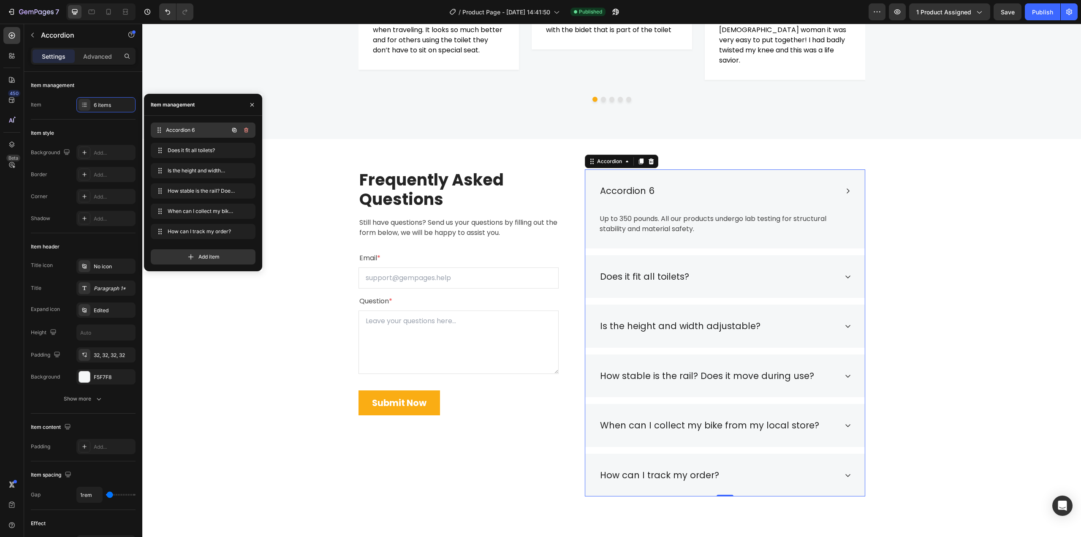
click at [205, 132] on span "Accordion 6" at bounding box center [197, 130] width 63 height 8
click at [218, 147] on div "Does it fit all toilets? Does it fit all toilets?" at bounding box center [191, 150] width 74 height 12
click at [70, 115] on div "Item management Item 6 items" at bounding box center [83, 96] width 105 height 48
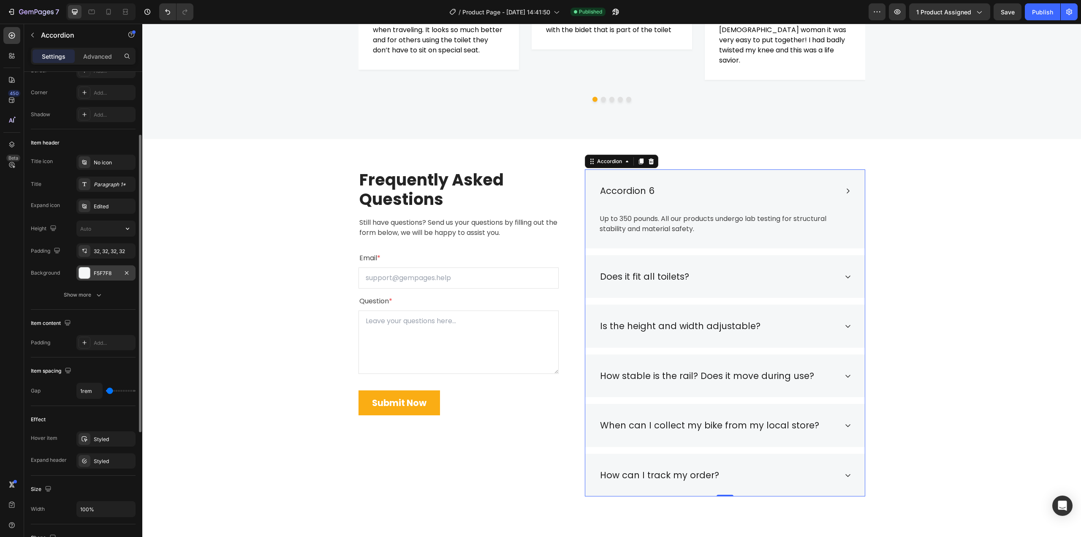
scroll to position [0, 0]
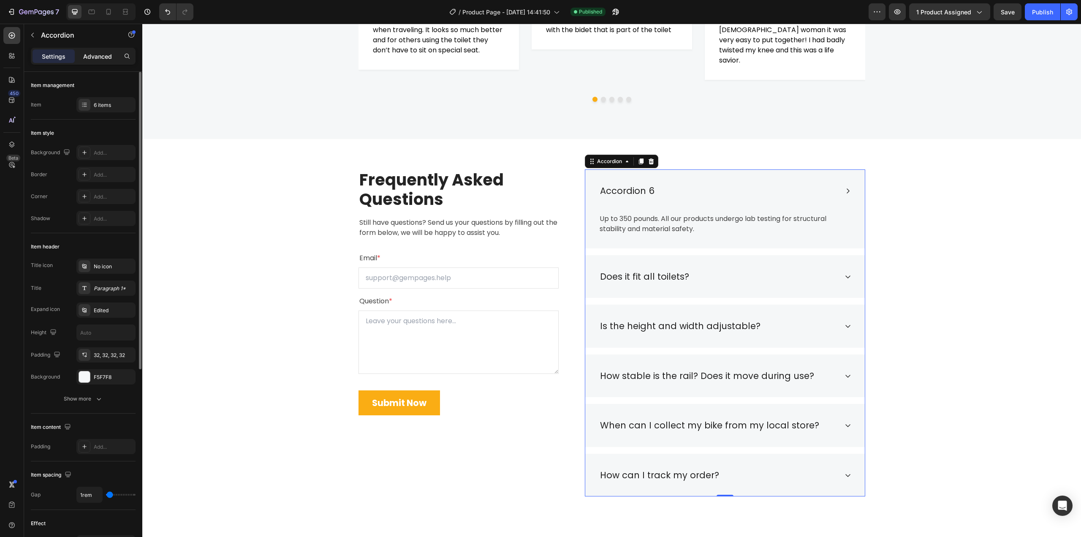
click at [103, 57] on p "Advanced" at bounding box center [97, 56] width 29 height 9
type input "100%"
type input "100"
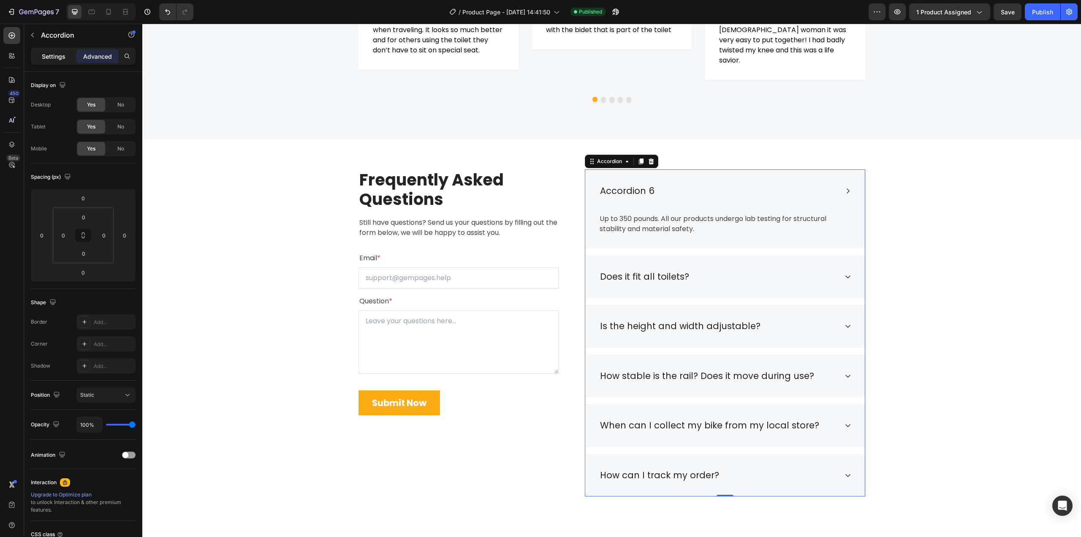
click at [48, 57] on p "Settings" at bounding box center [54, 56] width 24 height 9
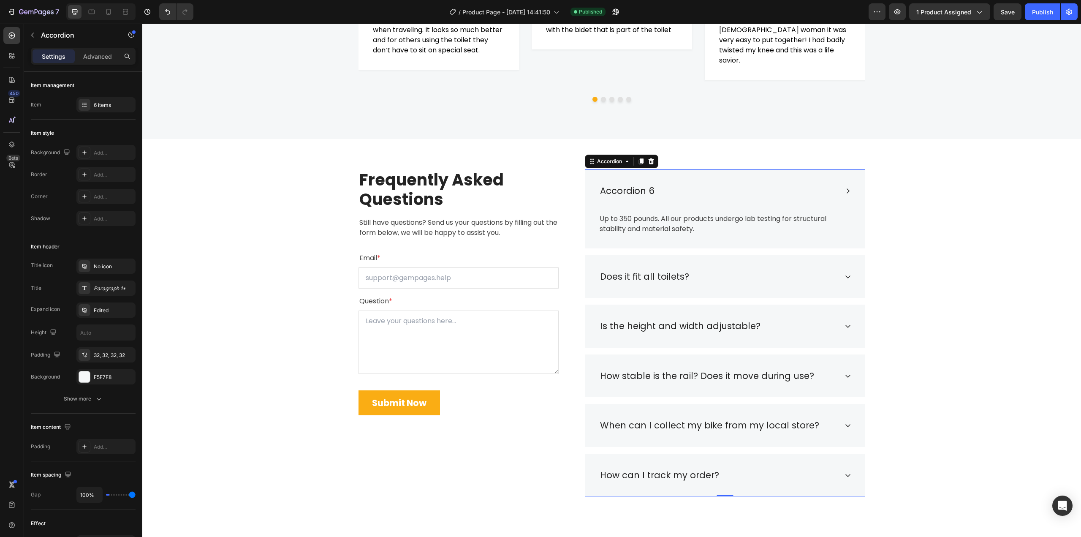
type input "1rem"
type input "1"
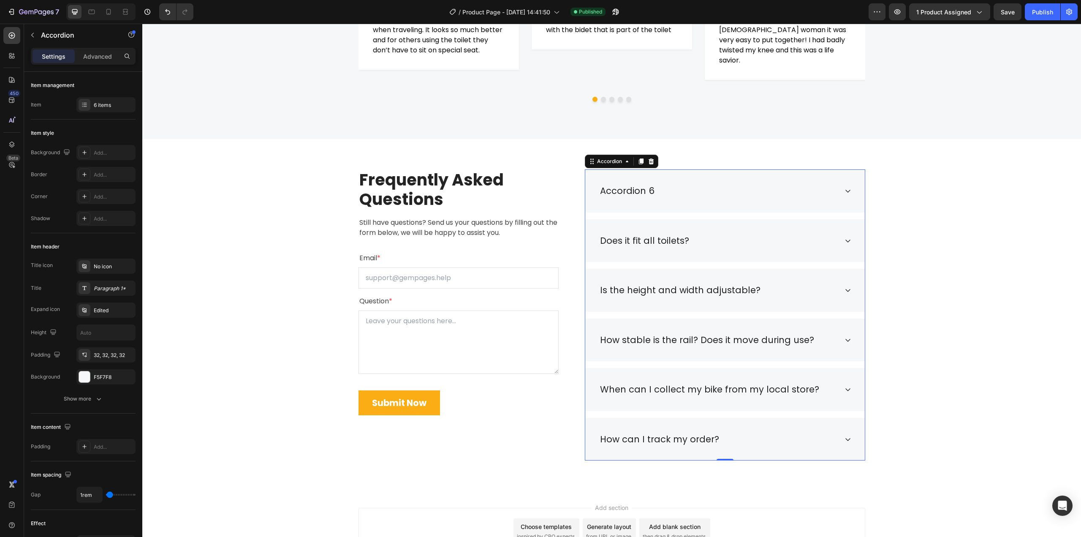
click at [636, 188] on div "Accordion 6" at bounding box center [627, 191] width 57 height 16
click at [637, 189] on p "Accordion 6" at bounding box center [627, 191] width 54 height 14
click at [938, 235] on div "Frequently Asked Questions Heading Still have questions? Send us your questions…" at bounding box center [612, 314] width 926 height 291
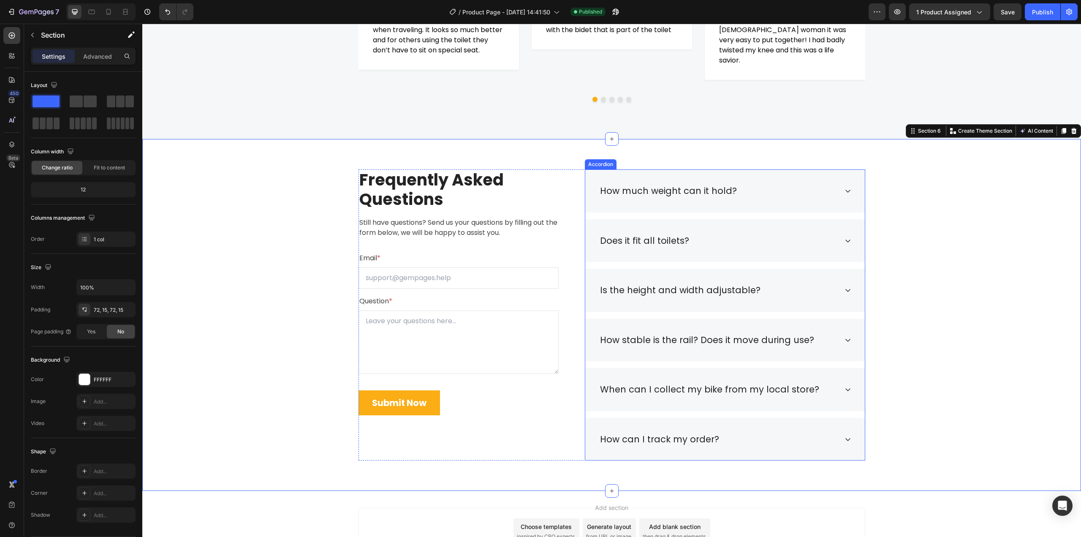
click at [603, 166] on div "Accordion" at bounding box center [601, 164] width 28 height 8
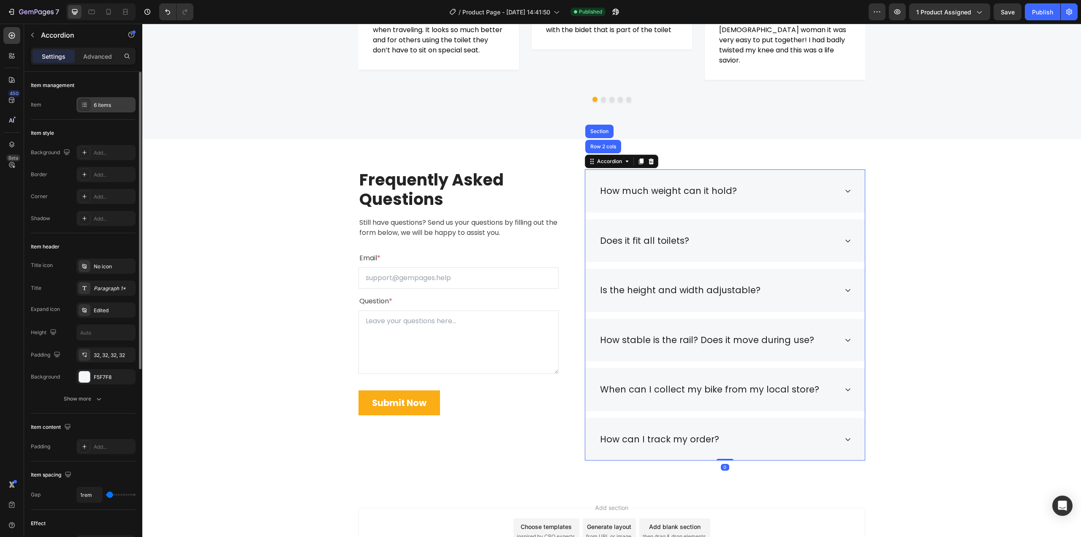
click at [99, 106] on div "6 items" at bounding box center [114, 105] width 40 height 8
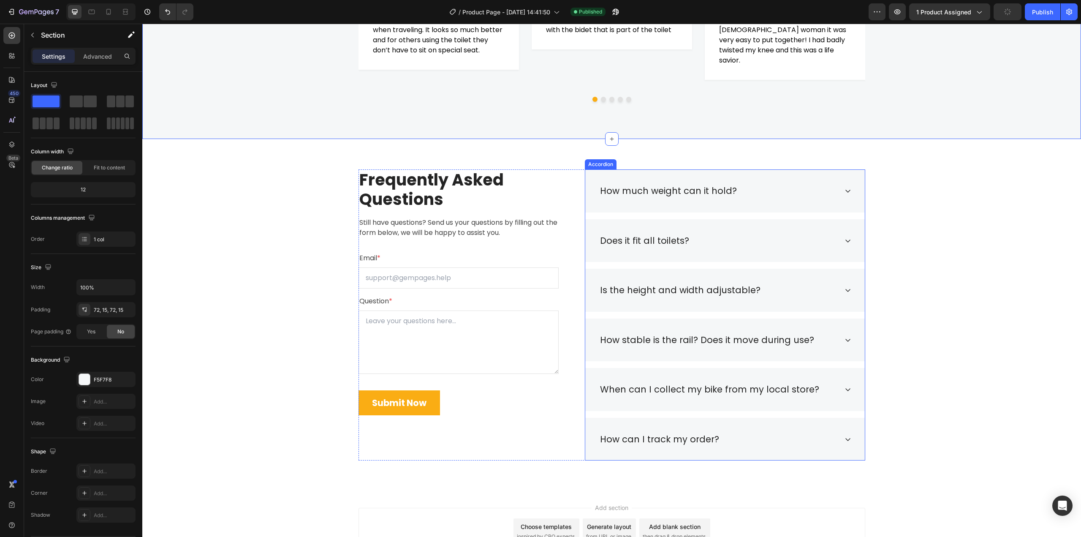
click at [596, 167] on div "Accordion" at bounding box center [601, 164] width 32 height 10
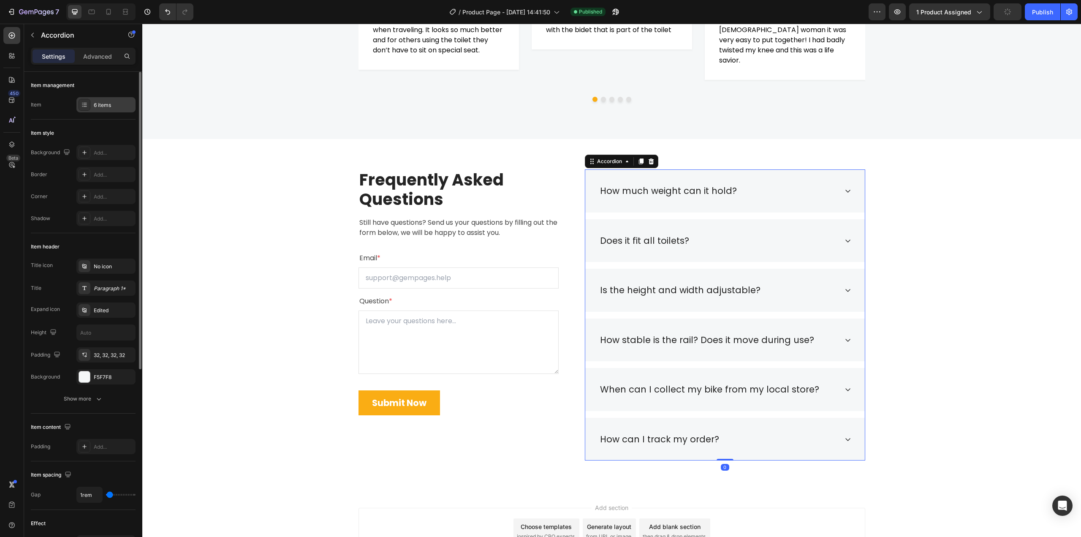
click at [118, 108] on div "6 items" at bounding box center [114, 105] width 40 height 8
click at [98, 128] on div "Item style" at bounding box center [83, 133] width 105 height 14
click at [1034, 12] on div "Publish" at bounding box center [1042, 12] width 21 height 9
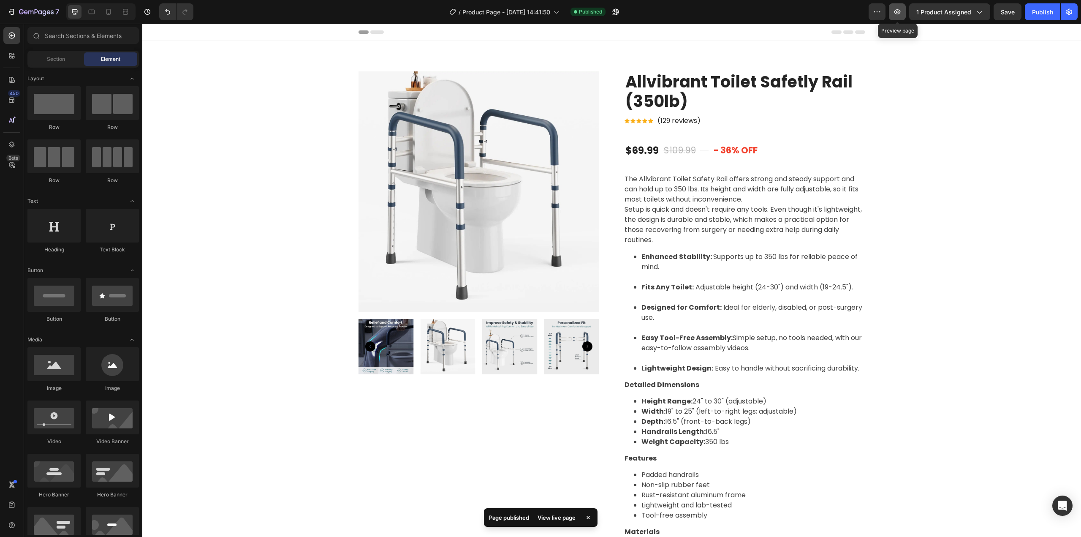
click at [899, 13] on icon "button" at bounding box center [897, 12] width 3 height 3
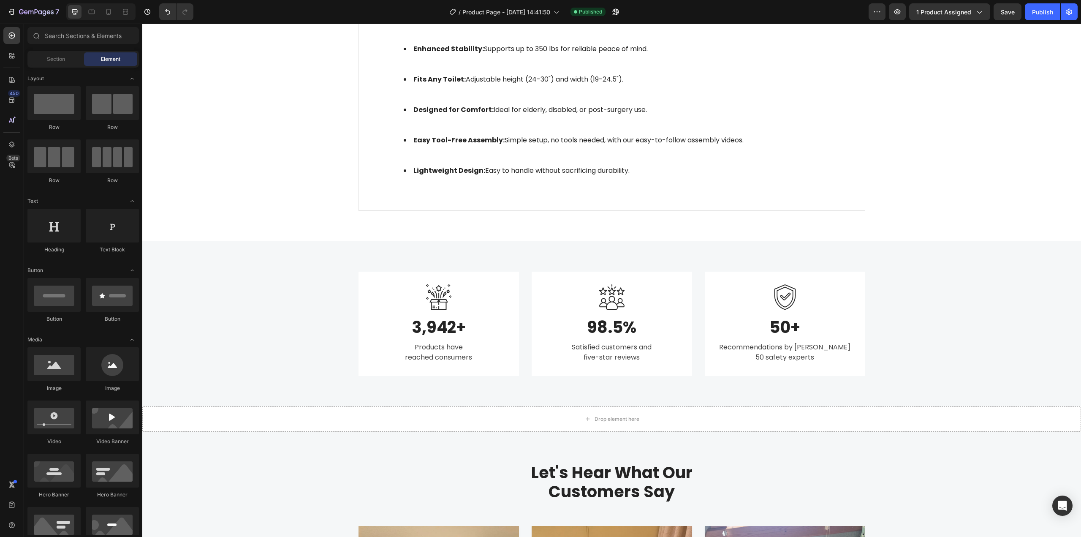
scroll to position [1093, 0]
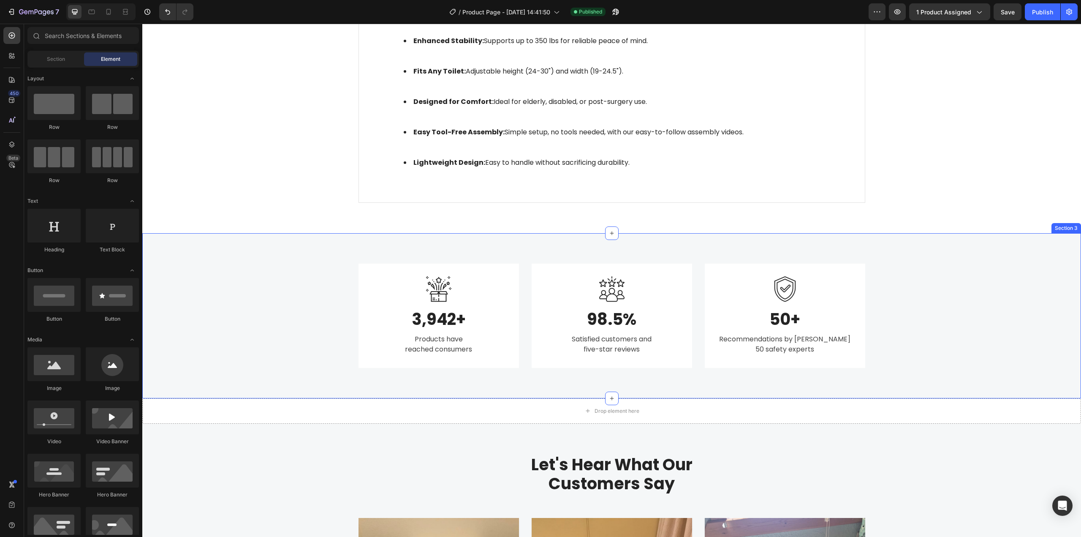
click at [924, 275] on div "Image 3,942+ Heading Products have reached consumers Text block Row Image 98.5%…" at bounding box center [612, 316] width 926 height 104
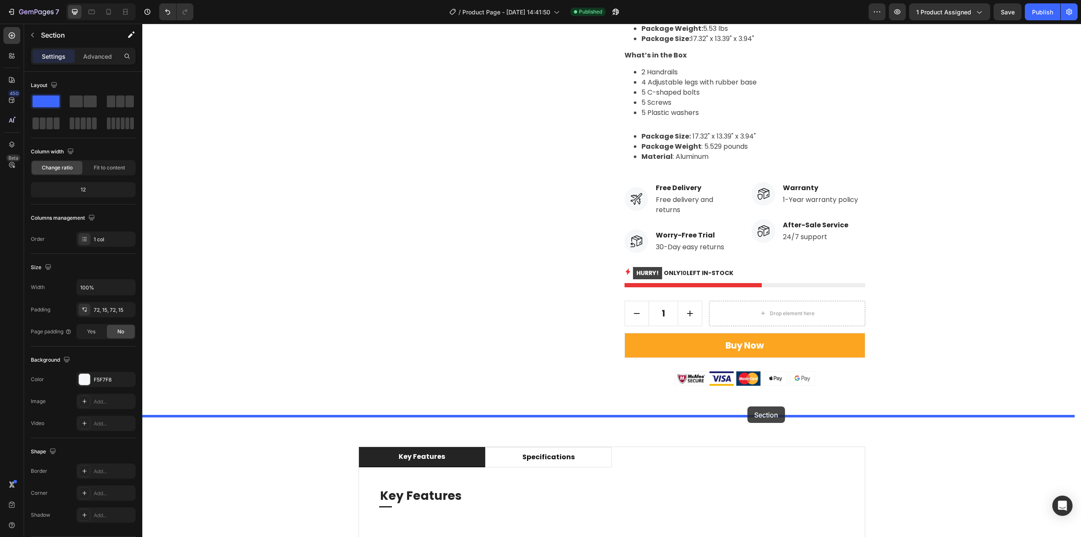
scroll to position [872, 0]
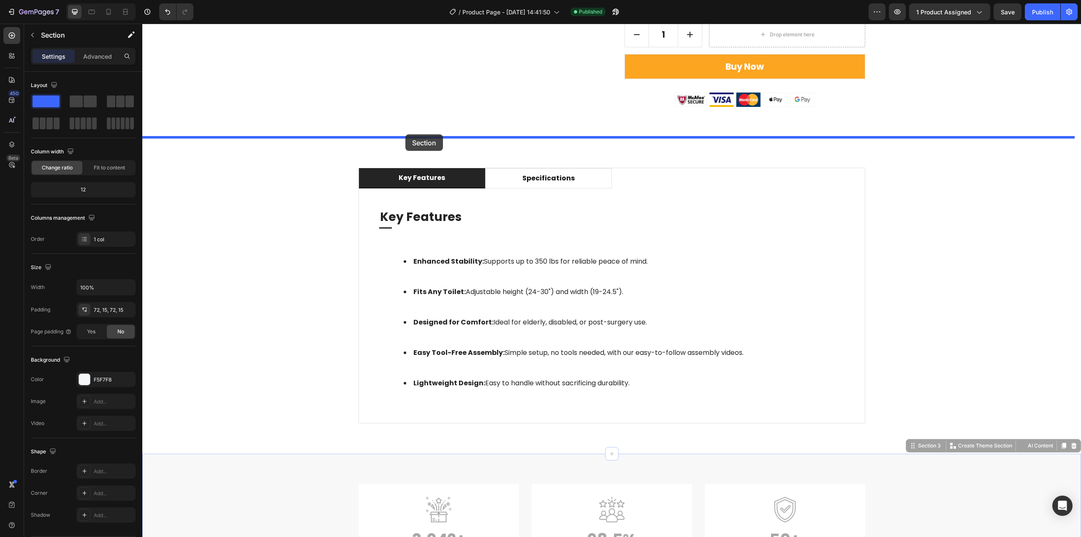
drag, startPoint x: 920, startPoint y: 229, endPoint x: 405, endPoint y: 134, distance: 523.0
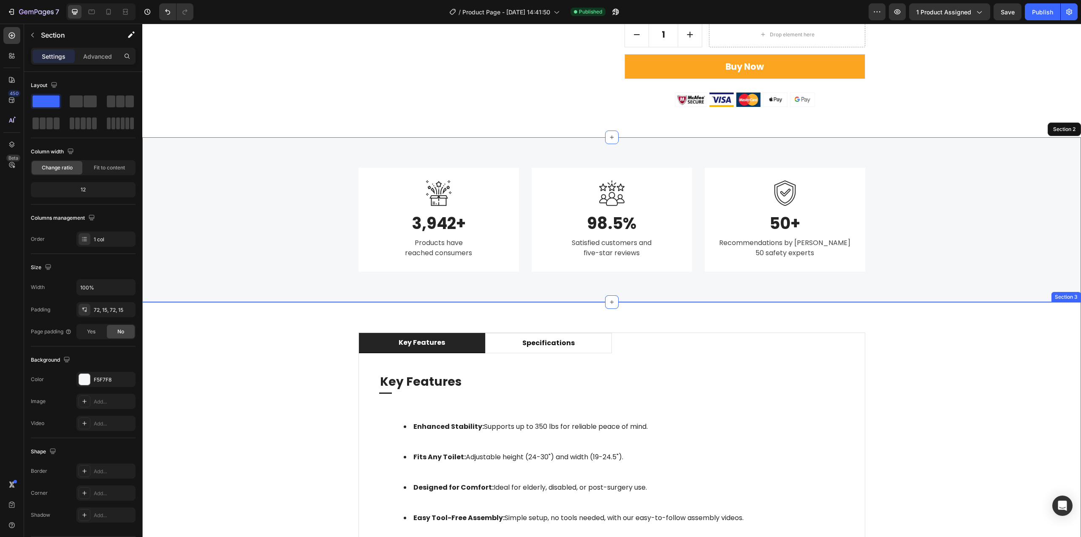
click at [968, 351] on div "key features specifications Key Features Heading Title Line Enhanced Stability:…" at bounding box center [612, 460] width 926 height 256
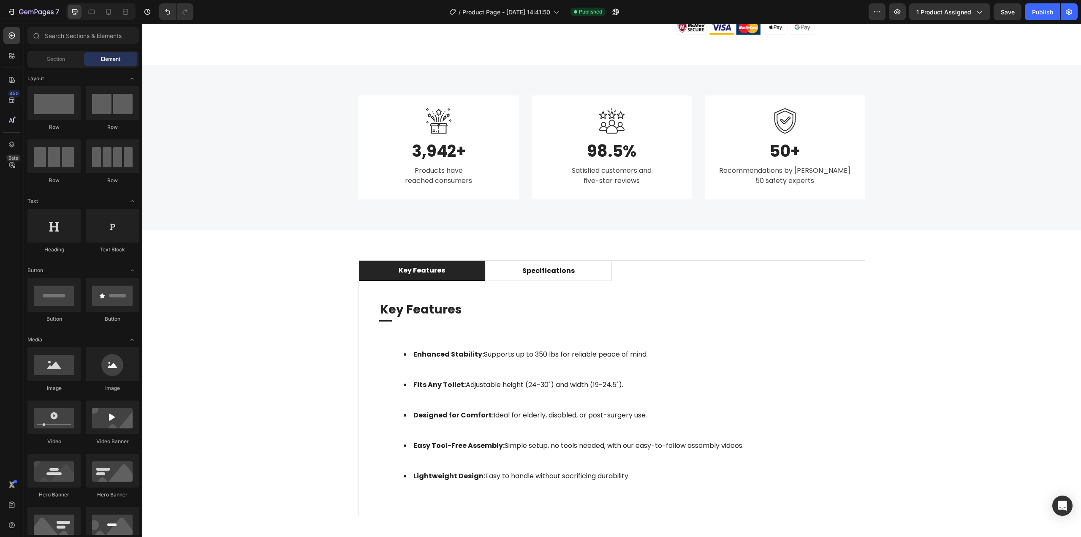
scroll to position [0, 0]
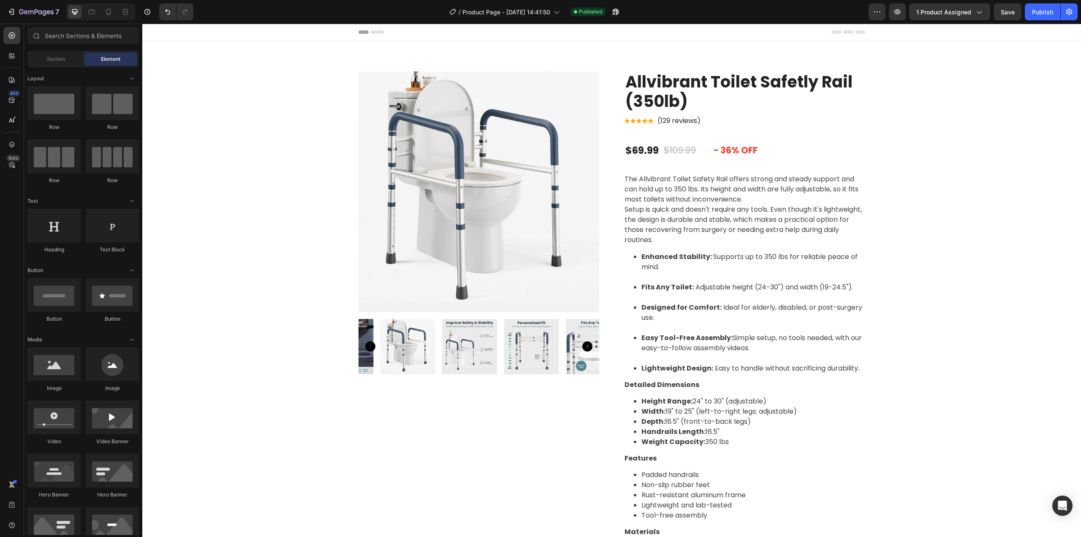
drag, startPoint x: 1080, startPoint y: 452, endPoint x: 1148, endPoint y: 47, distance: 410.4
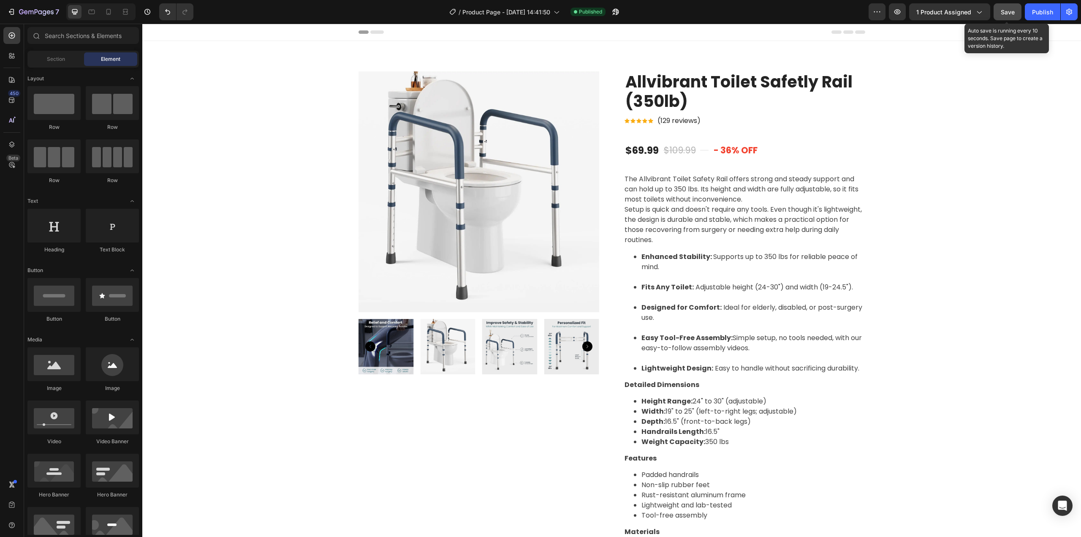
click at [1014, 16] on div "Save" at bounding box center [1008, 12] width 14 height 9
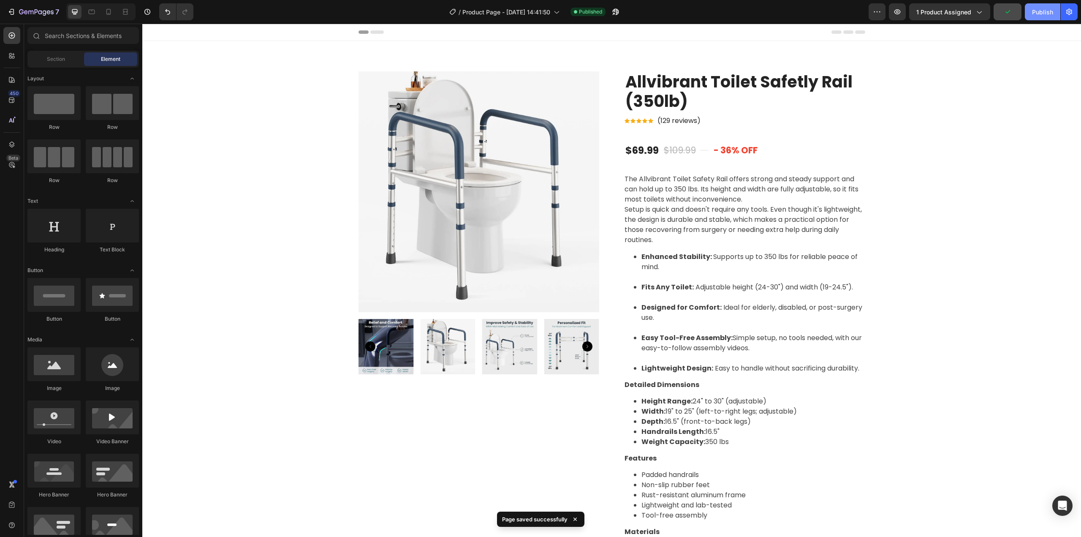
click at [1036, 16] on div "Publish" at bounding box center [1042, 12] width 21 height 9
click at [895, 14] on icon "button" at bounding box center [897, 12] width 8 height 8
